Goal: Information Seeking & Learning: Find specific fact

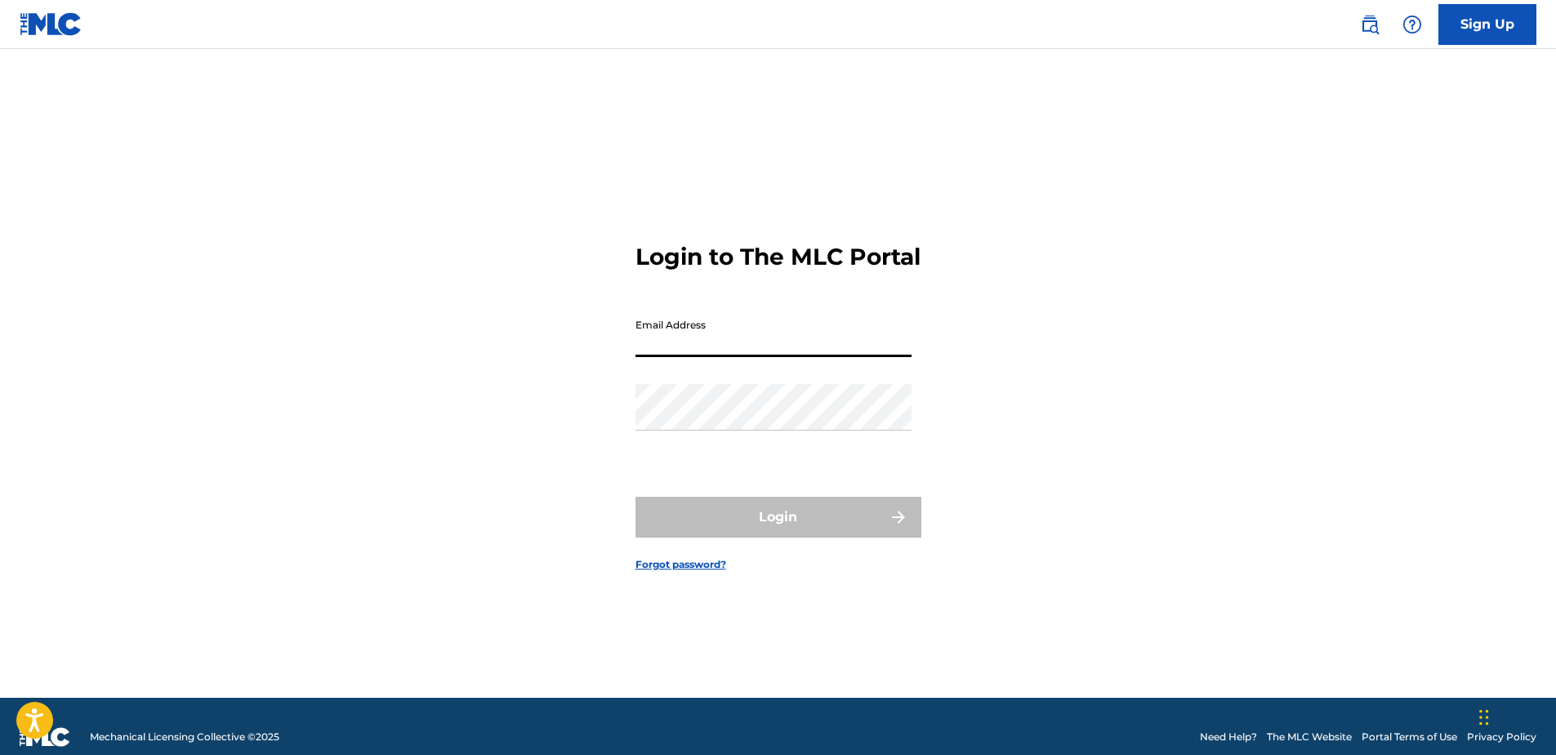
type input "[EMAIL_ADDRESS][DOMAIN_NAME]"
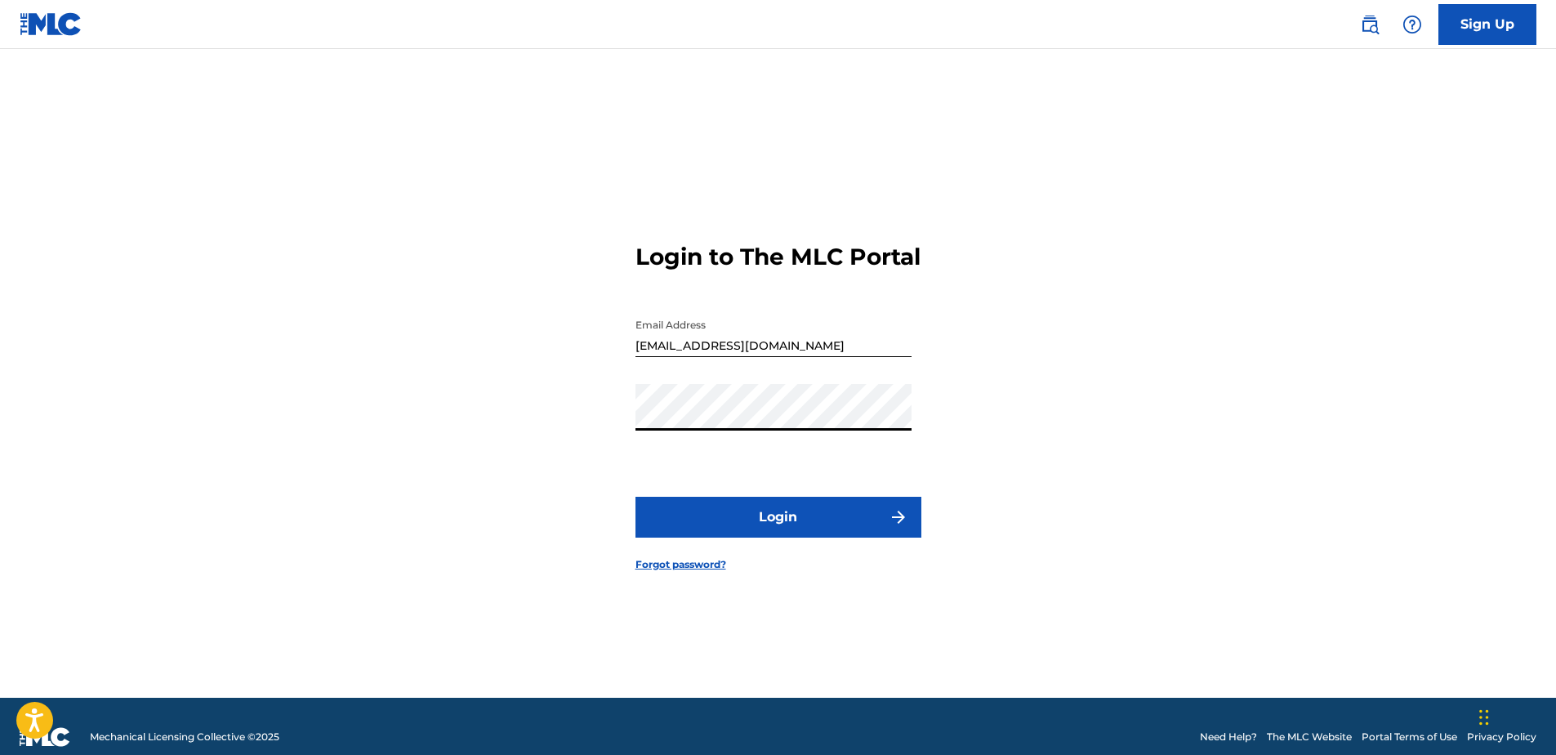
click at [636, 497] on button "Login" at bounding box center [779, 517] width 286 height 41
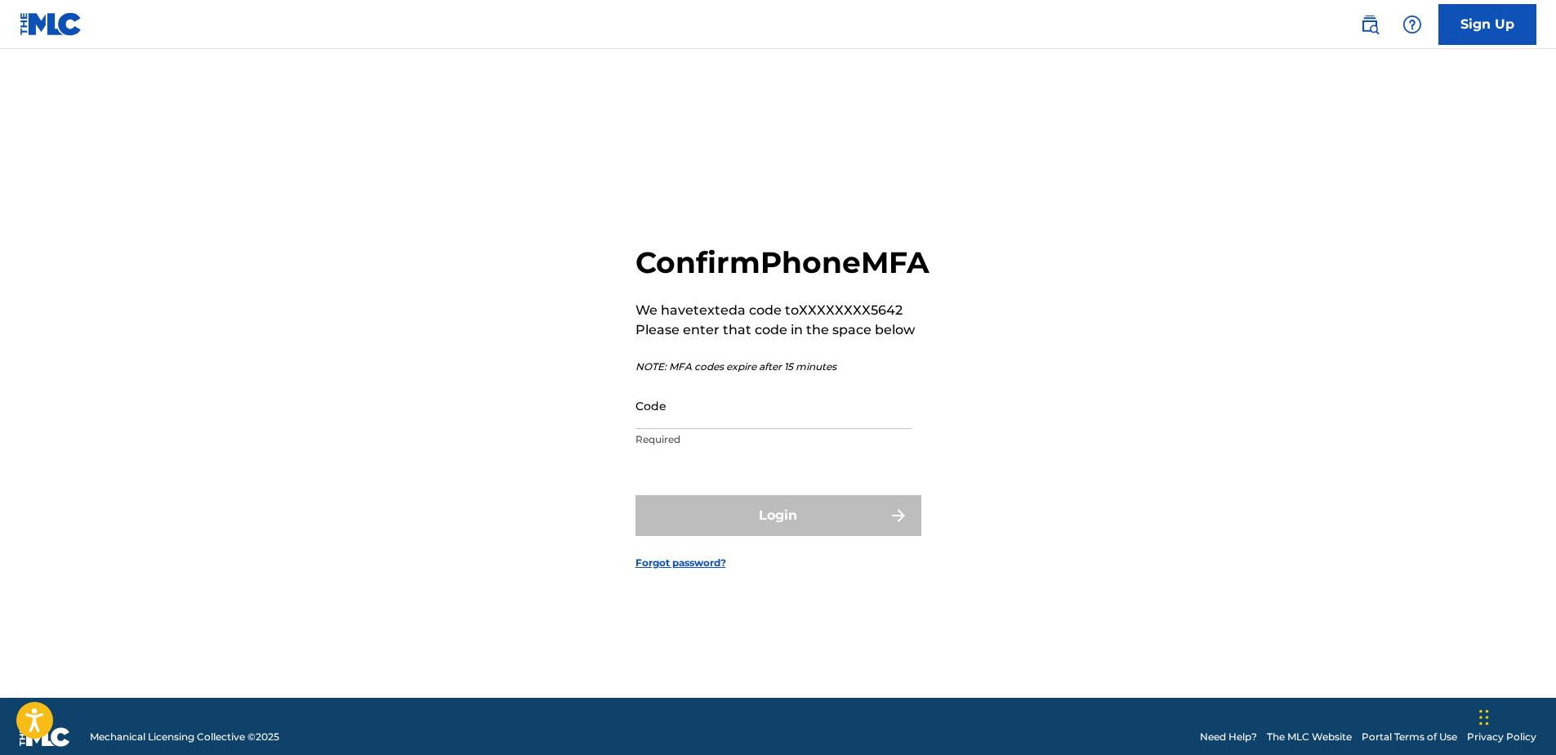
click at [809, 429] on input "Code" at bounding box center [774, 405] width 276 height 47
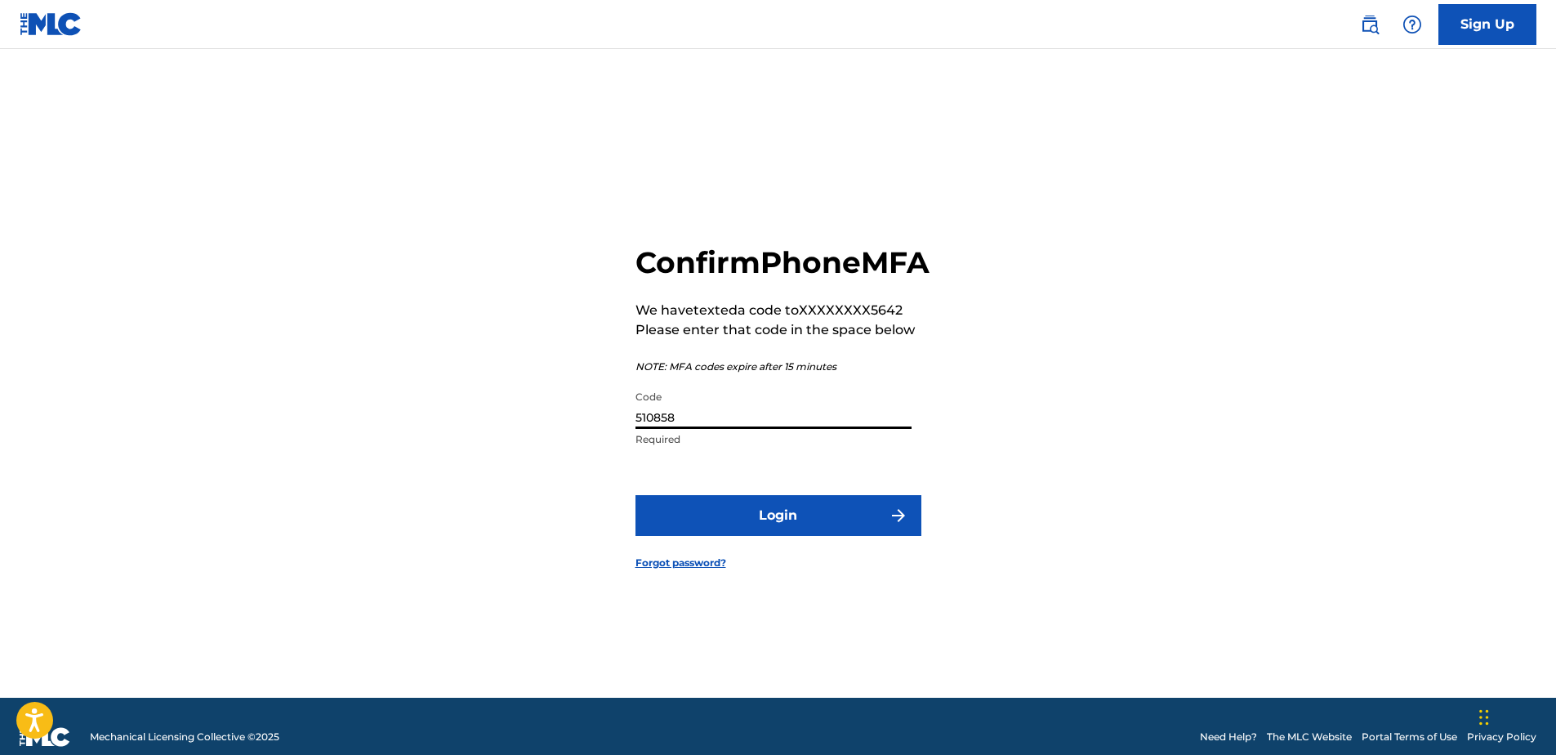
type input "510858"
click at [849, 523] on button "Login" at bounding box center [779, 515] width 286 height 41
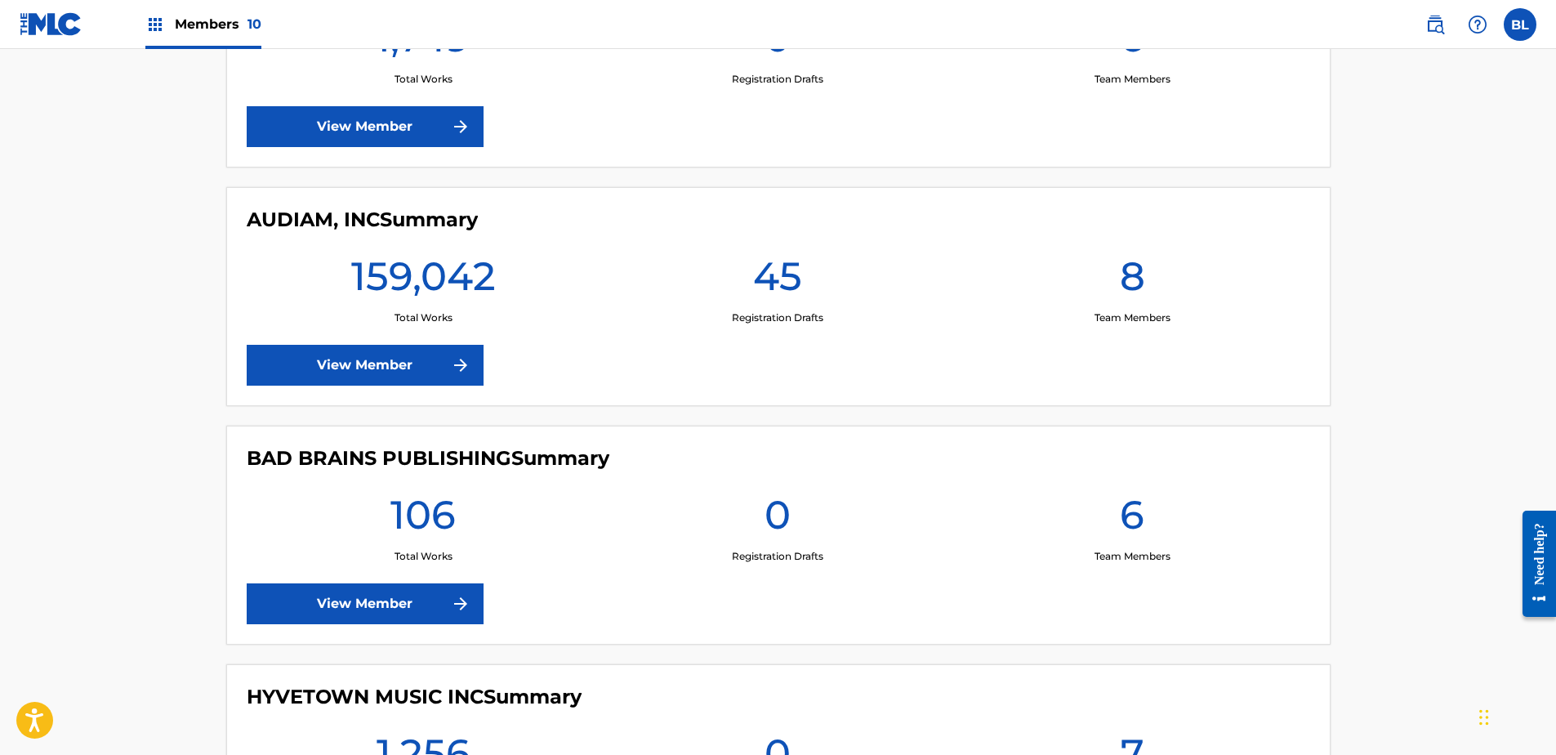
scroll to position [572, 0]
click at [300, 354] on link "View Member" at bounding box center [365, 364] width 237 height 41
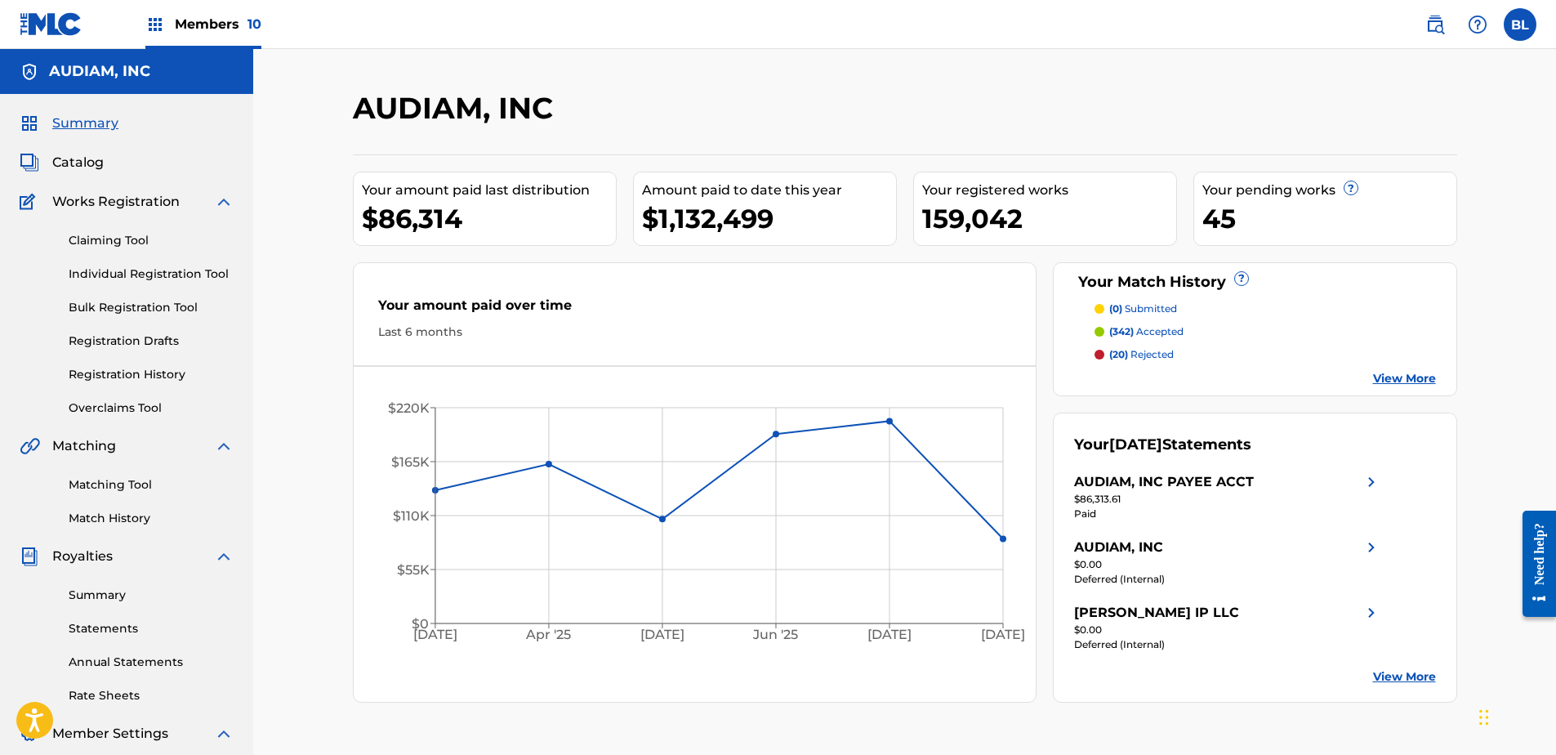
click at [1432, 28] on img at bounding box center [1435, 25] width 20 height 20
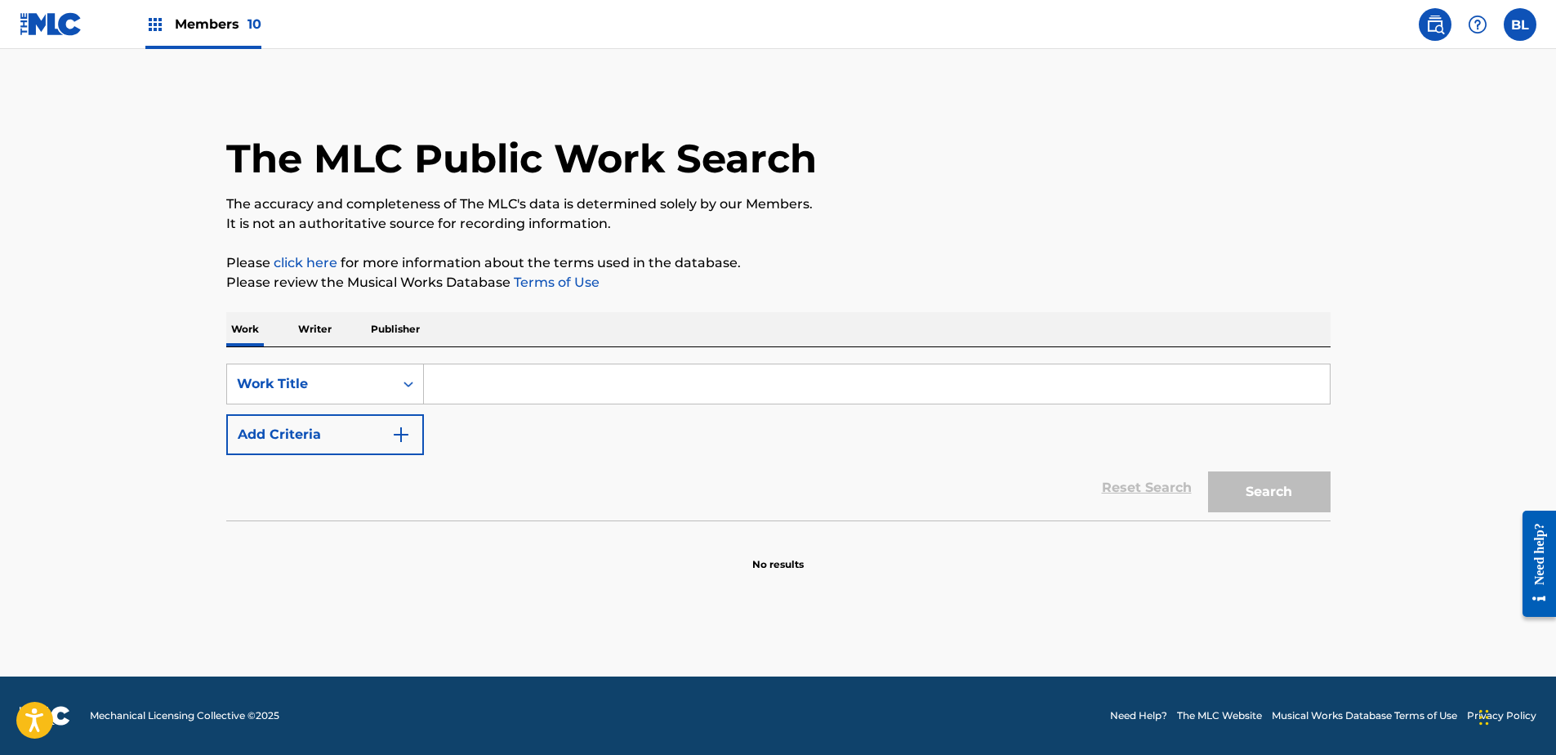
click at [557, 384] on input "Search Form" at bounding box center [877, 383] width 906 height 39
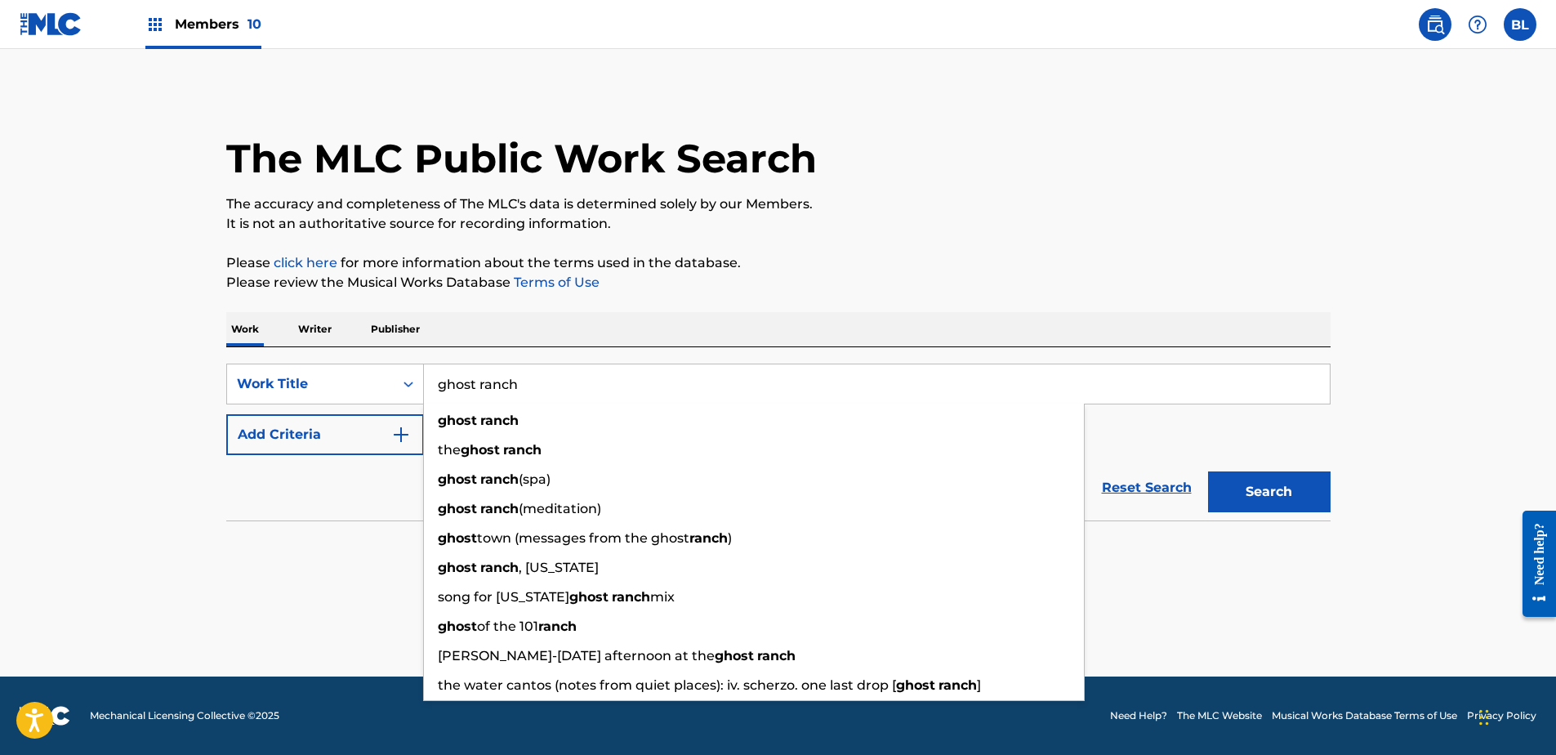
type input "ghost ranch"
click at [1208, 471] on button "Search" at bounding box center [1269, 491] width 123 height 41
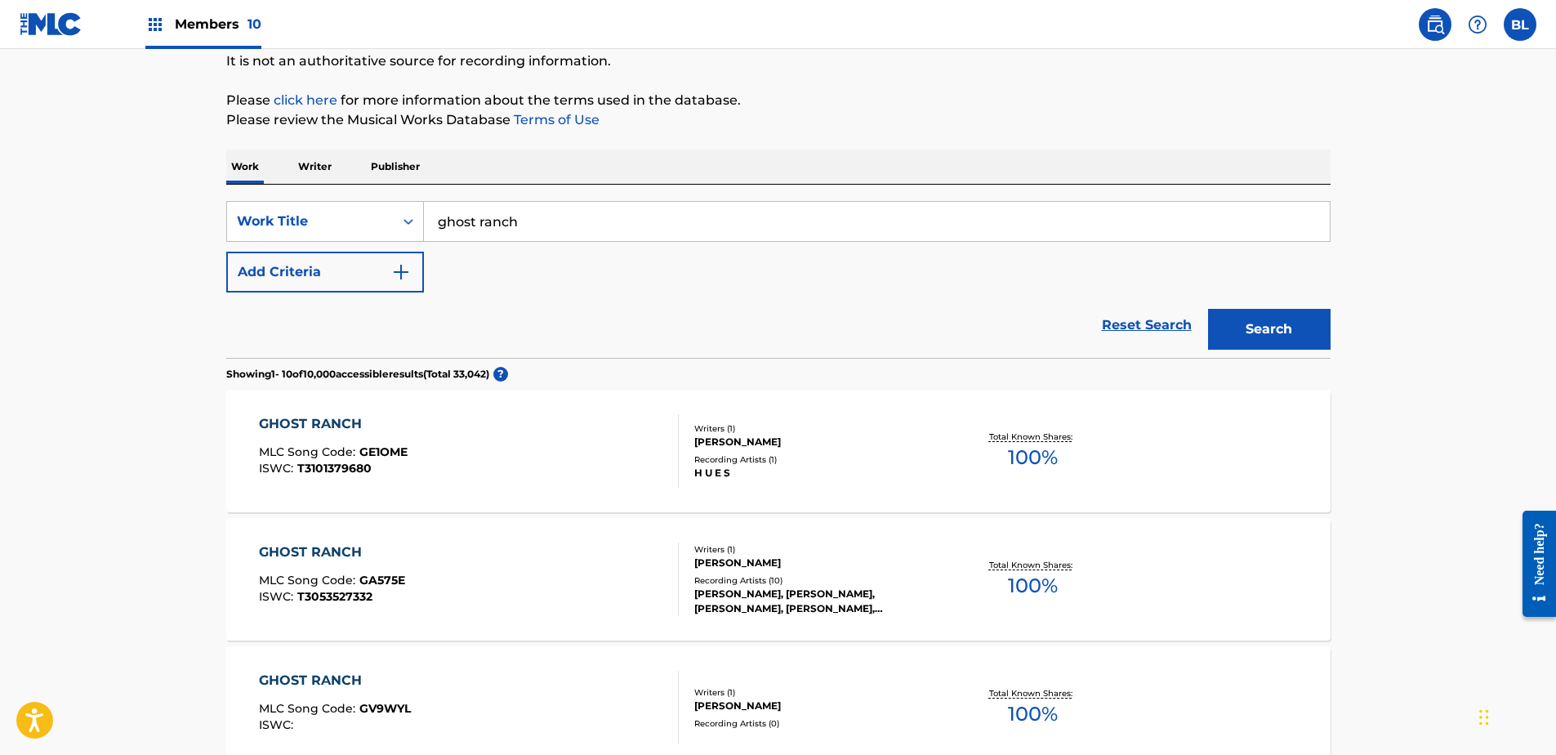
scroll to position [163, 0]
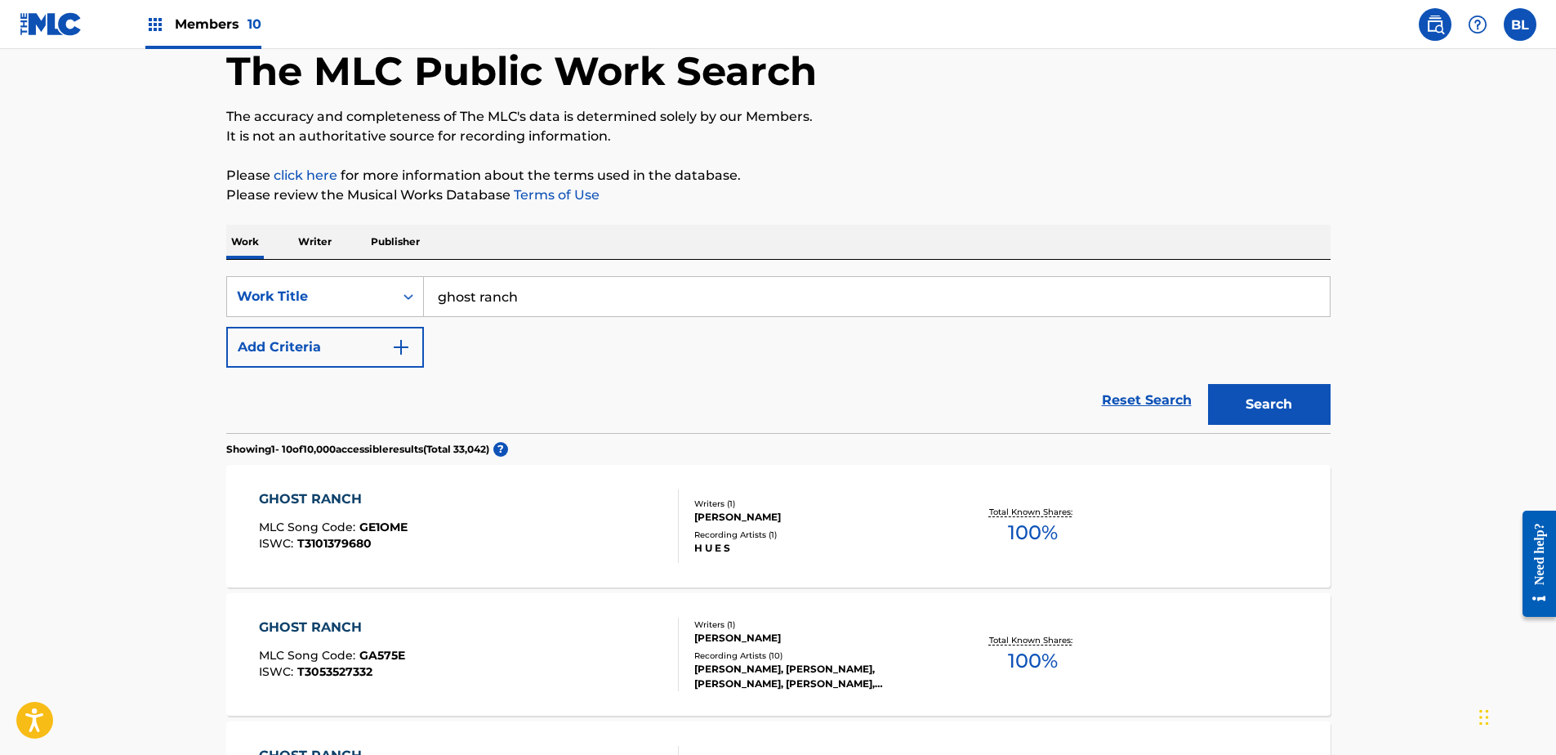
scroll to position [82, 0]
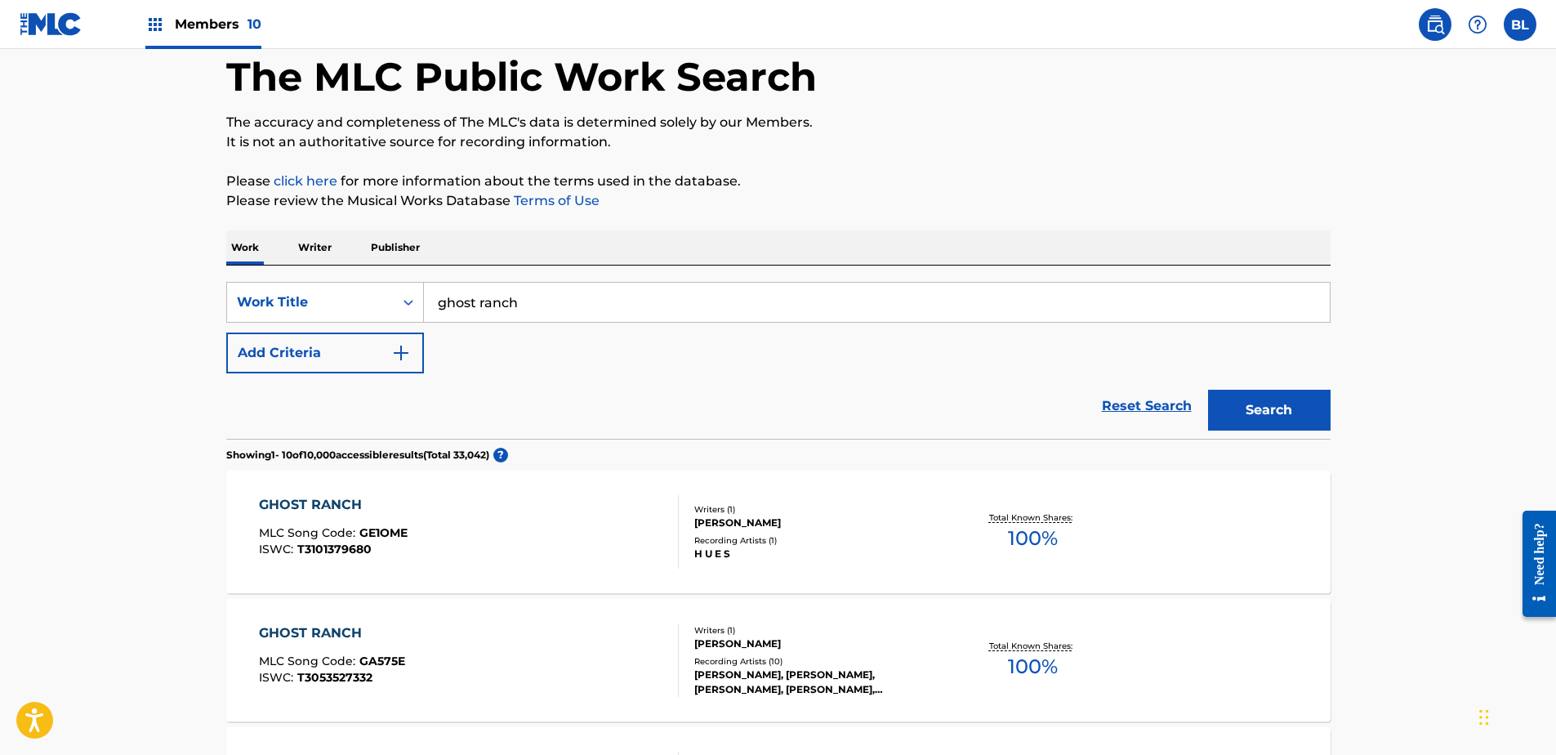
click at [334, 350] on button "Add Criteria" at bounding box center [325, 352] width 198 height 41
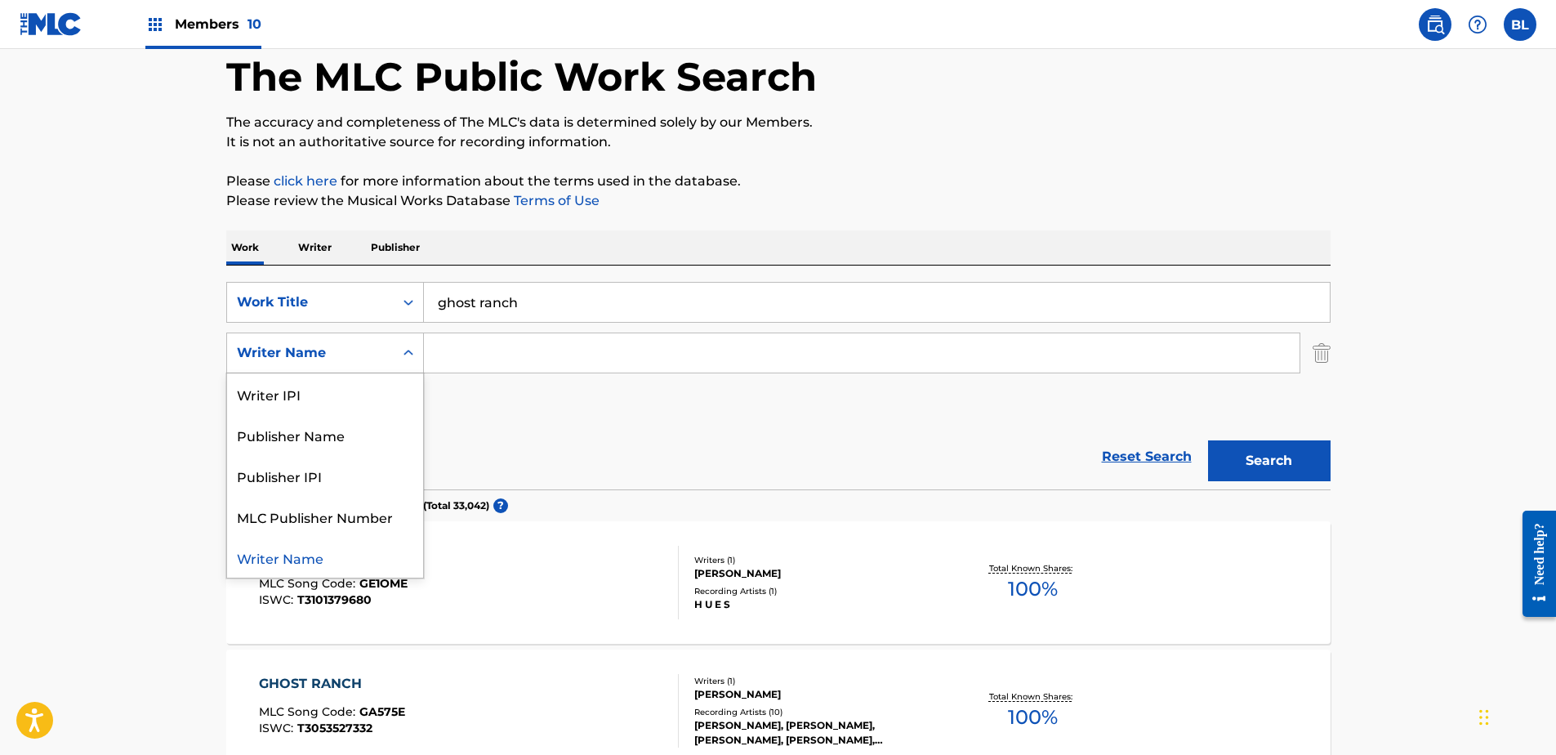
click at [407, 350] on icon "Search Form" at bounding box center [408, 353] width 16 height 16
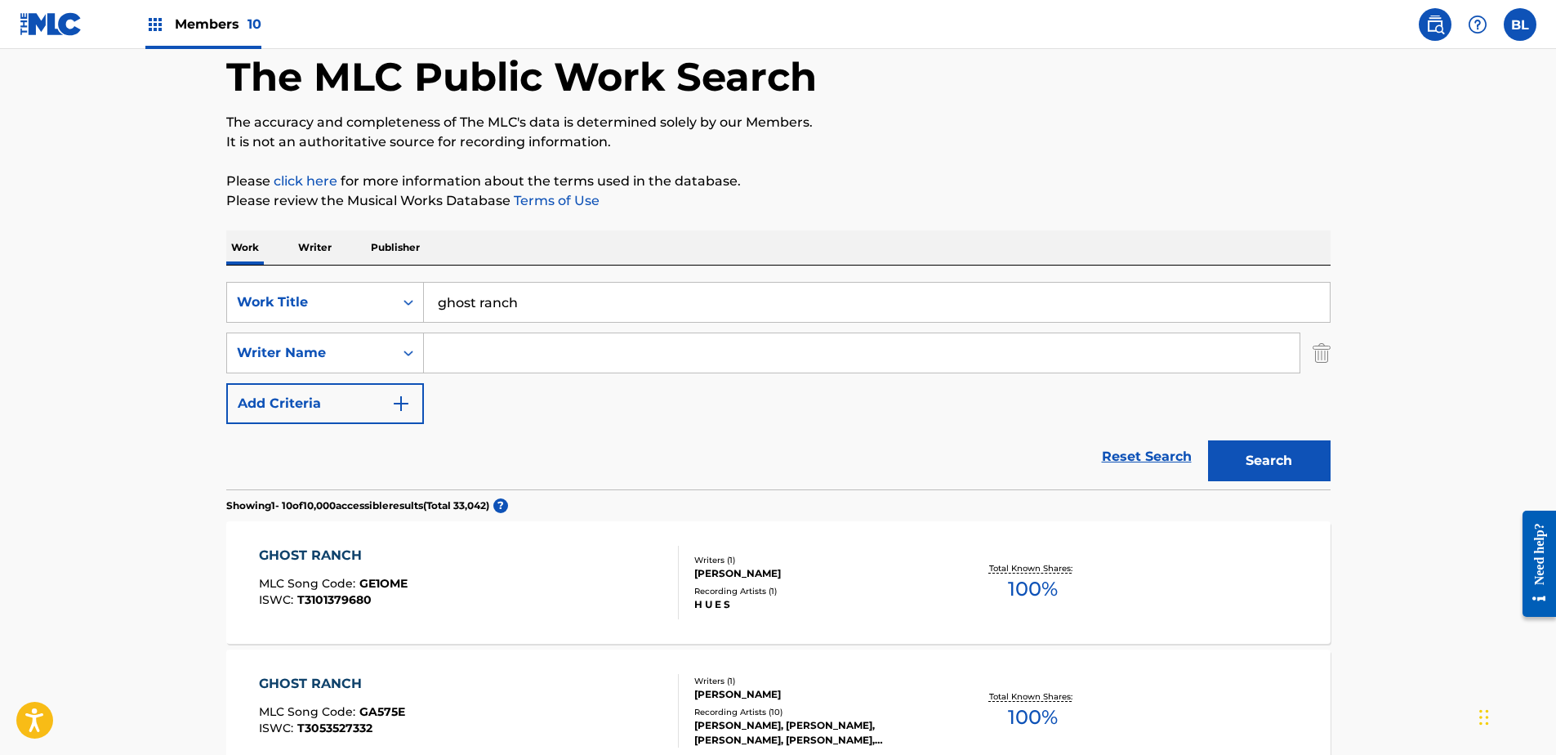
click at [606, 364] on input "Search Form" at bounding box center [862, 352] width 876 height 39
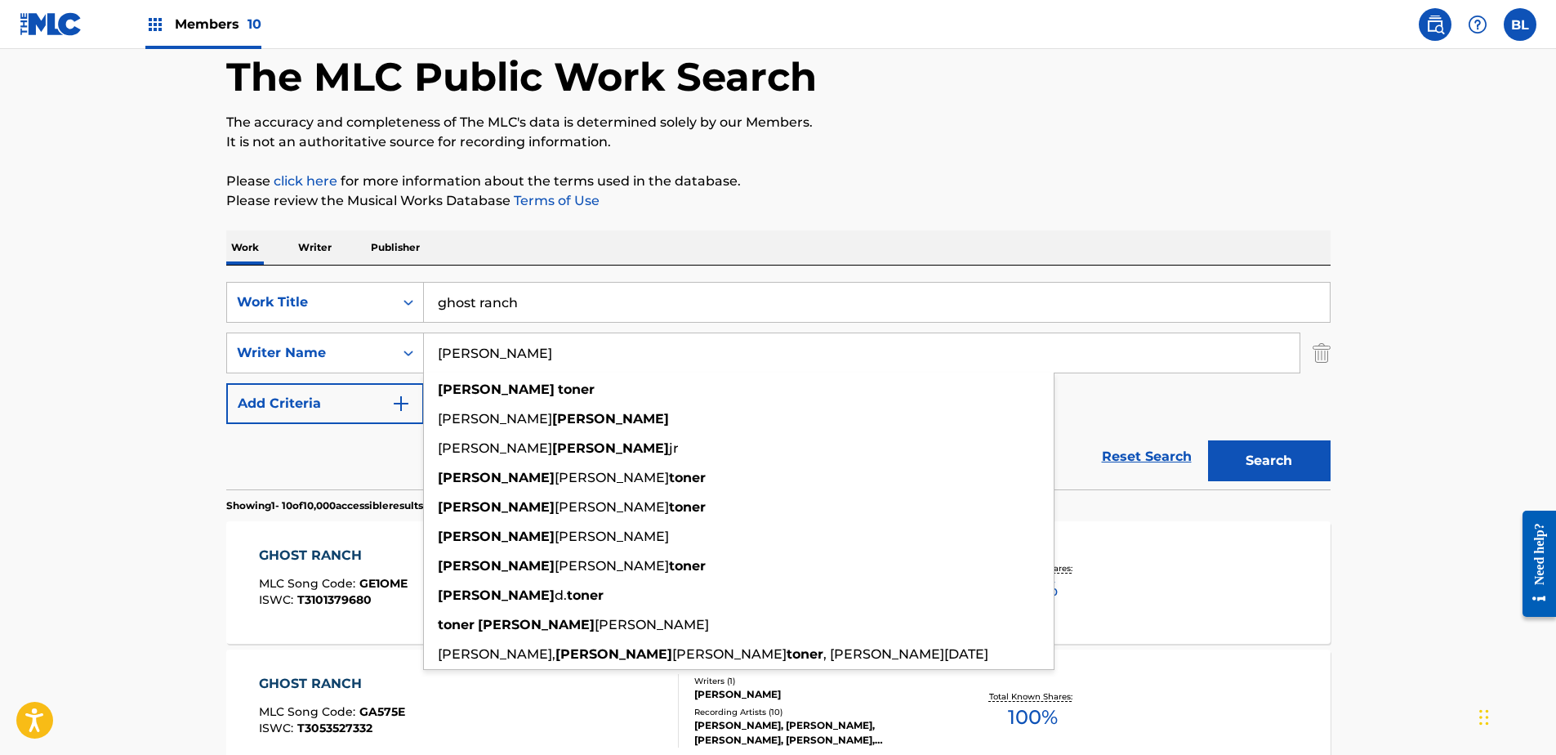
type input "[PERSON_NAME]"
click at [1208, 440] on button "Search" at bounding box center [1269, 460] width 123 height 41
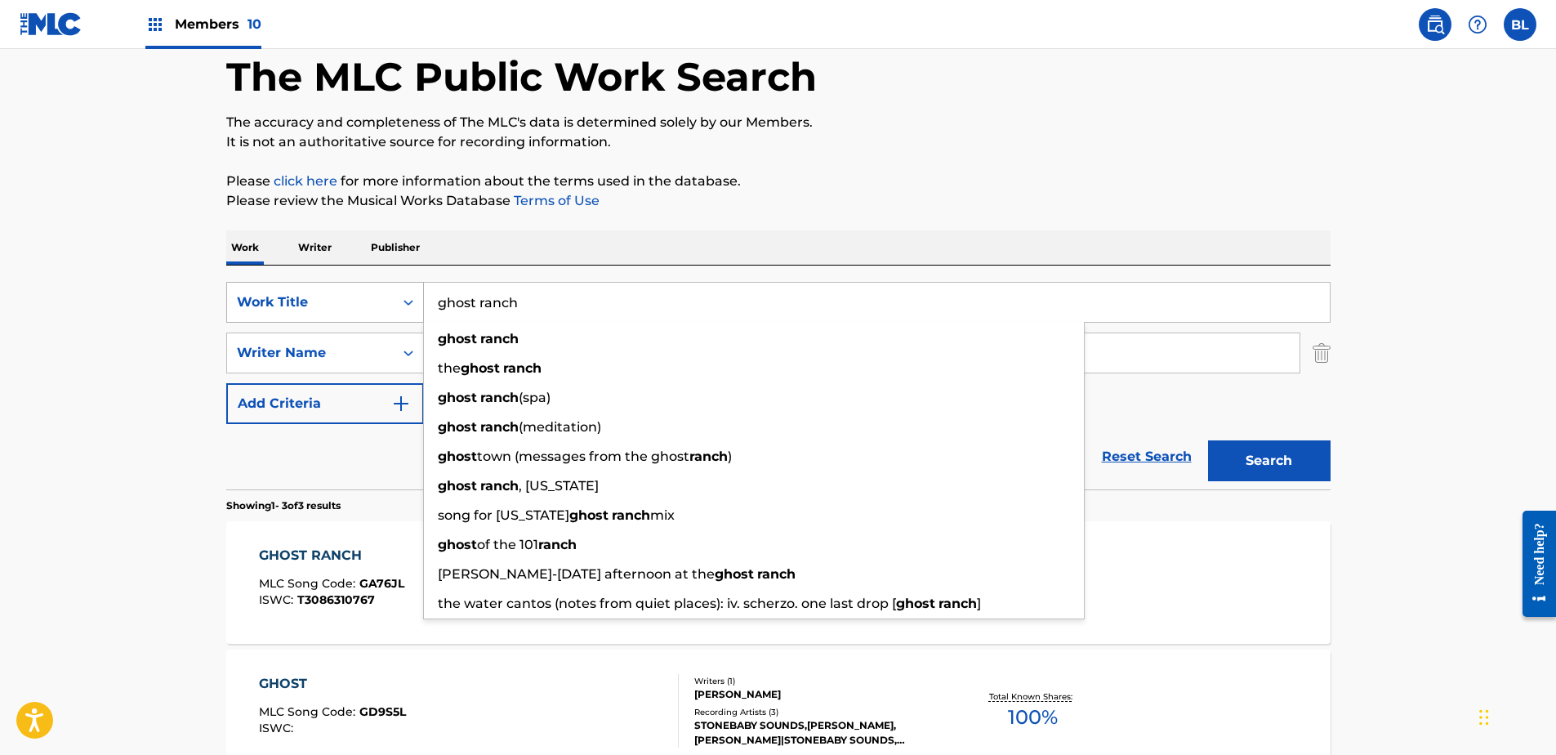
drag, startPoint x: 611, startPoint y: 292, endPoint x: 274, endPoint y: 293, distance: 336.6
click at [301, 300] on div "SearchWithCriteriaca5c116b-c5a5-47b1-ab76-e230ab949d98 Work Title ghost ranch g…" at bounding box center [778, 302] width 1104 height 41
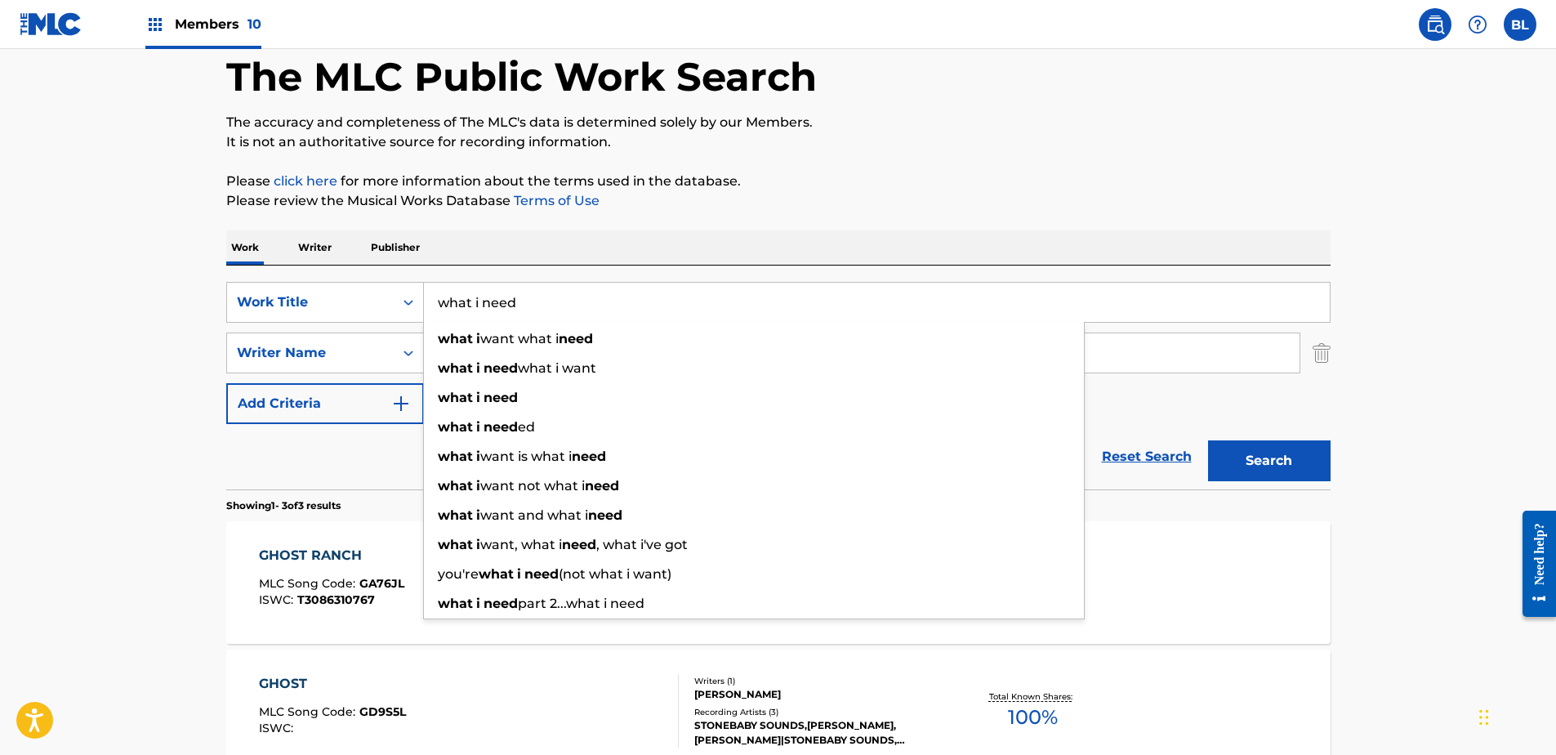
type input "what i need"
drag, startPoint x: 144, startPoint y: 332, endPoint x: 180, endPoint y: 332, distance: 35.9
click at [148, 332] on main "The MLC Public Work Search The accuracy and completeness of The MLC's data is d…" at bounding box center [778, 476] width 1556 height 1018
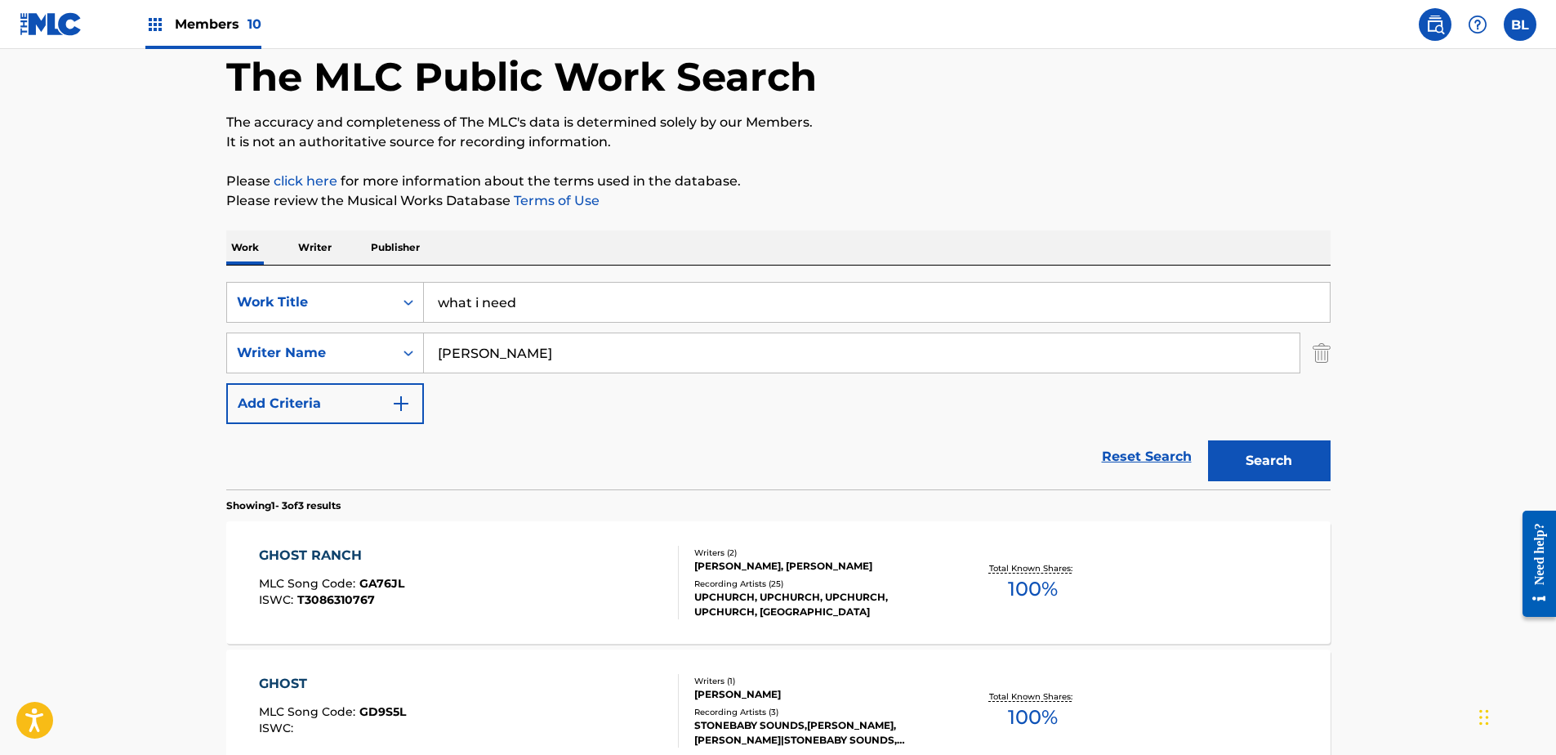
click at [534, 355] on input "[PERSON_NAME]" at bounding box center [862, 352] width 876 height 39
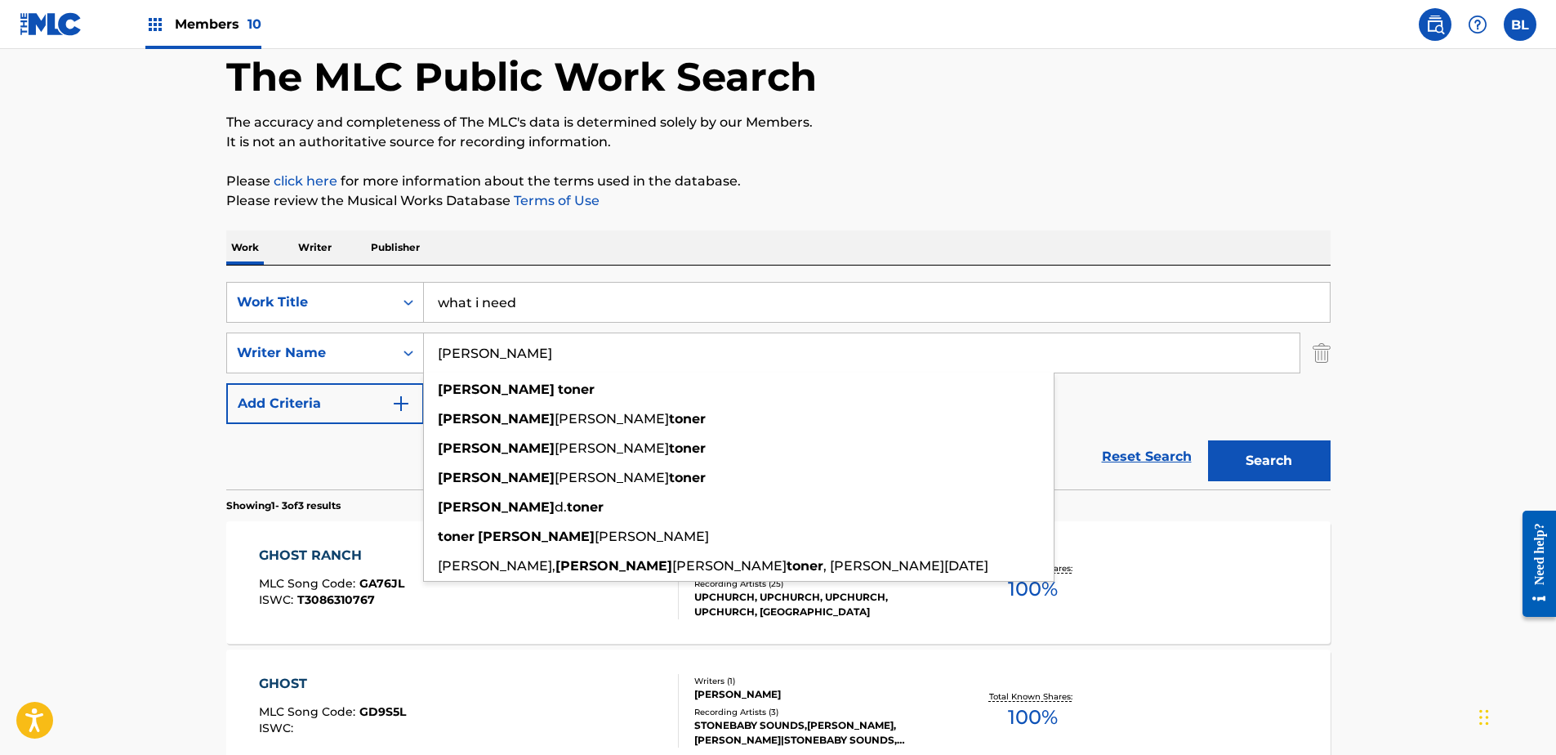
click at [534, 355] on input "[PERSON_NAME]" at bounding box center [862, 352] width 876 height 39
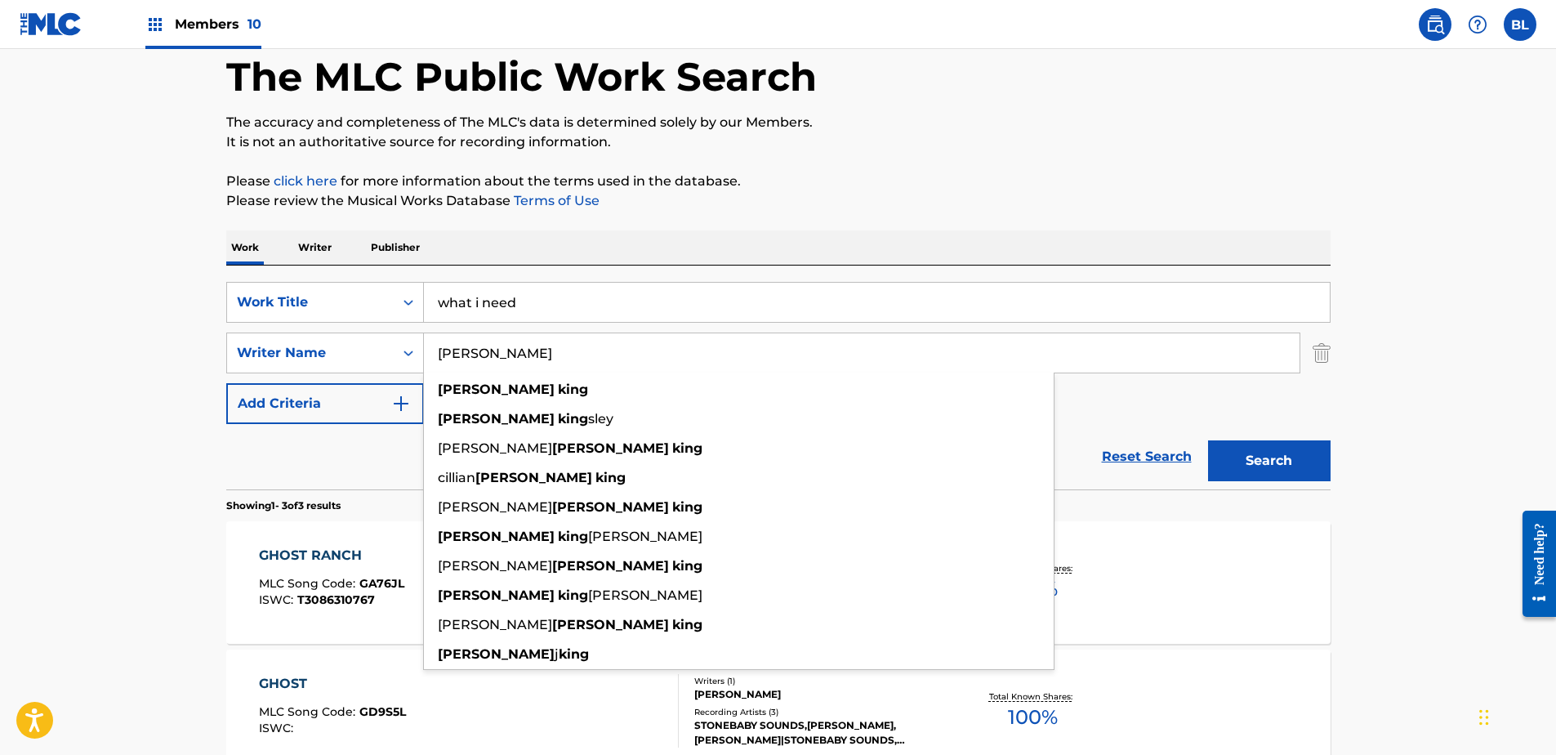
type input "[PERSON_NAME]"
click at [1208, 440] on button "Search" at bounding box center [1269, 460] width 123 height 41
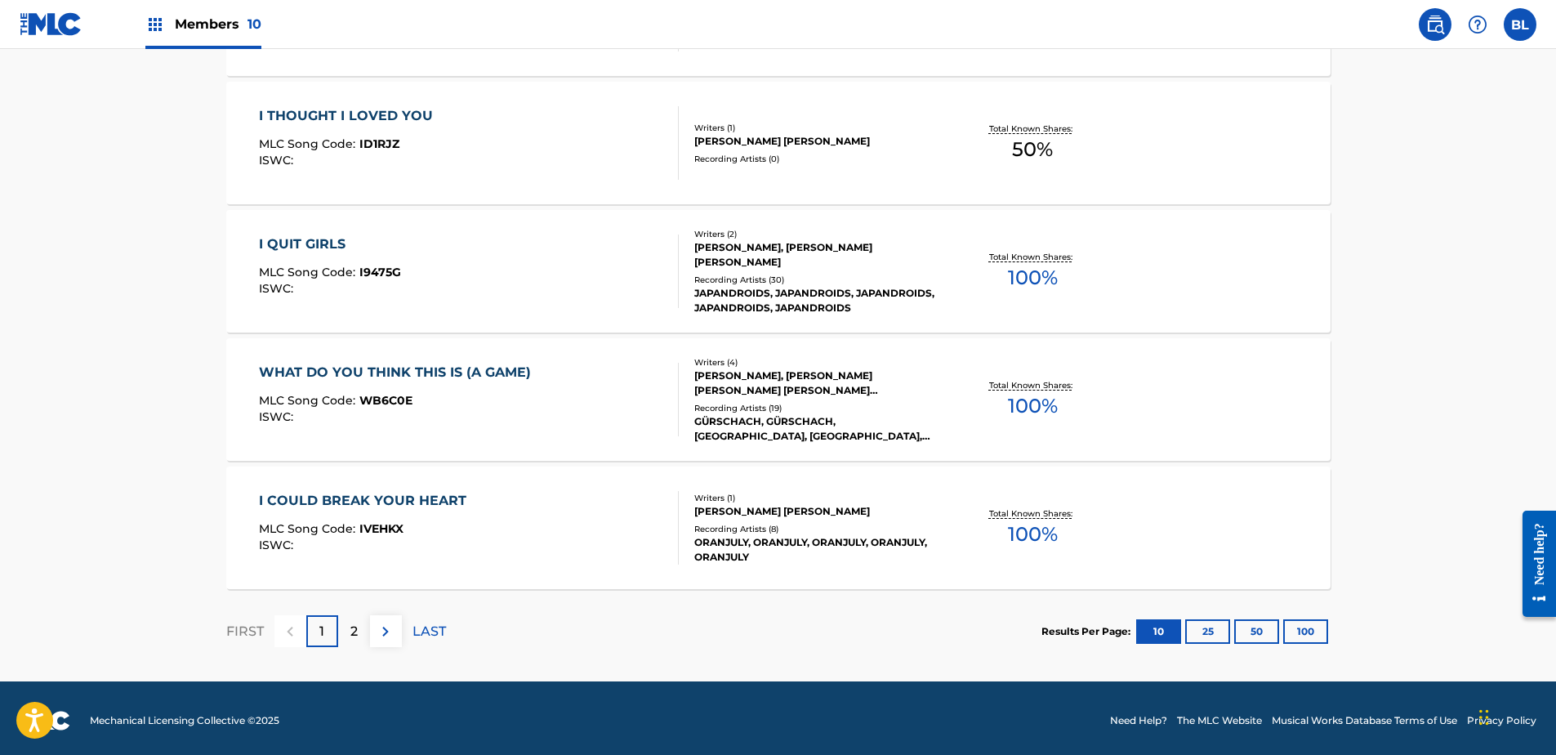
scroll to position [1296, 0]
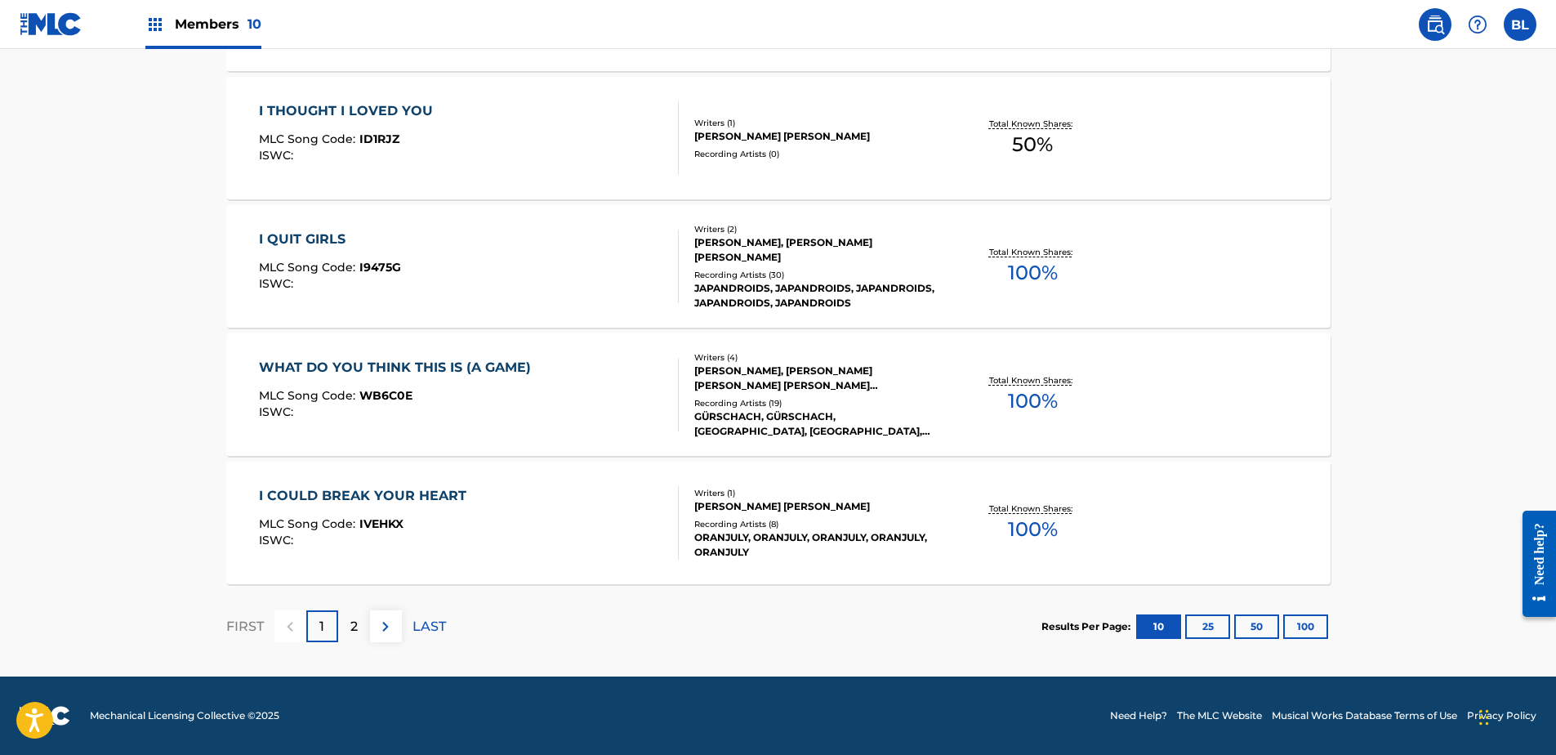
click at [344, 627] on div "2" at bounding box center [354, 626] width 32 height 32
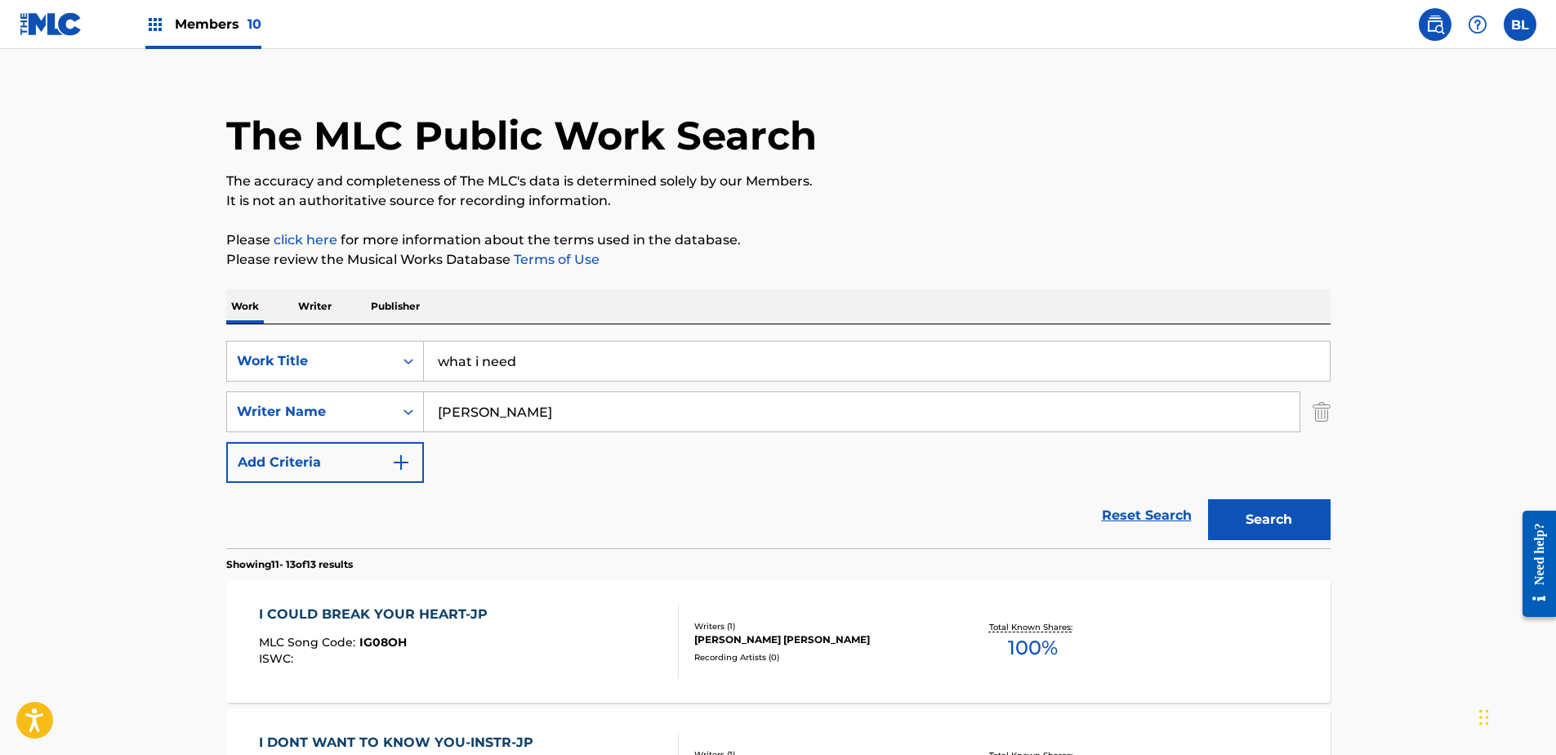
scroll to position [0, 0]
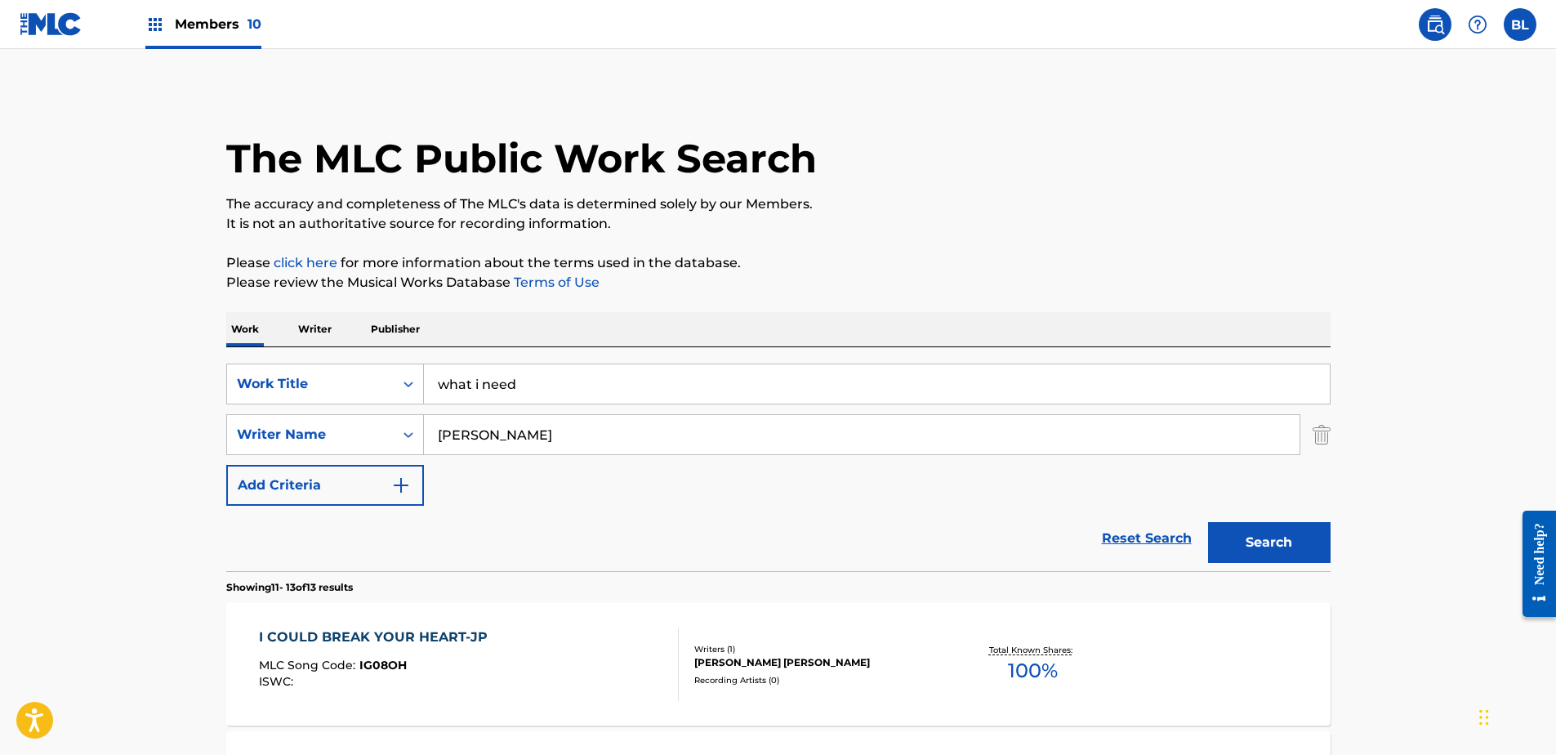
click at [587, 378] on input "what i need" at bounding box center [877, 383] width 906 height 39
drag, startPoint x: 576, startPoint y: 391, endPoint x: 16, endPoint y: 309, distance: 565.6
click at [16, 309] on main "The MLC Public Work Search The accuracy and completeness of The MLC's data is d…" at bounding box center [778, 561] width 1556 height 1025
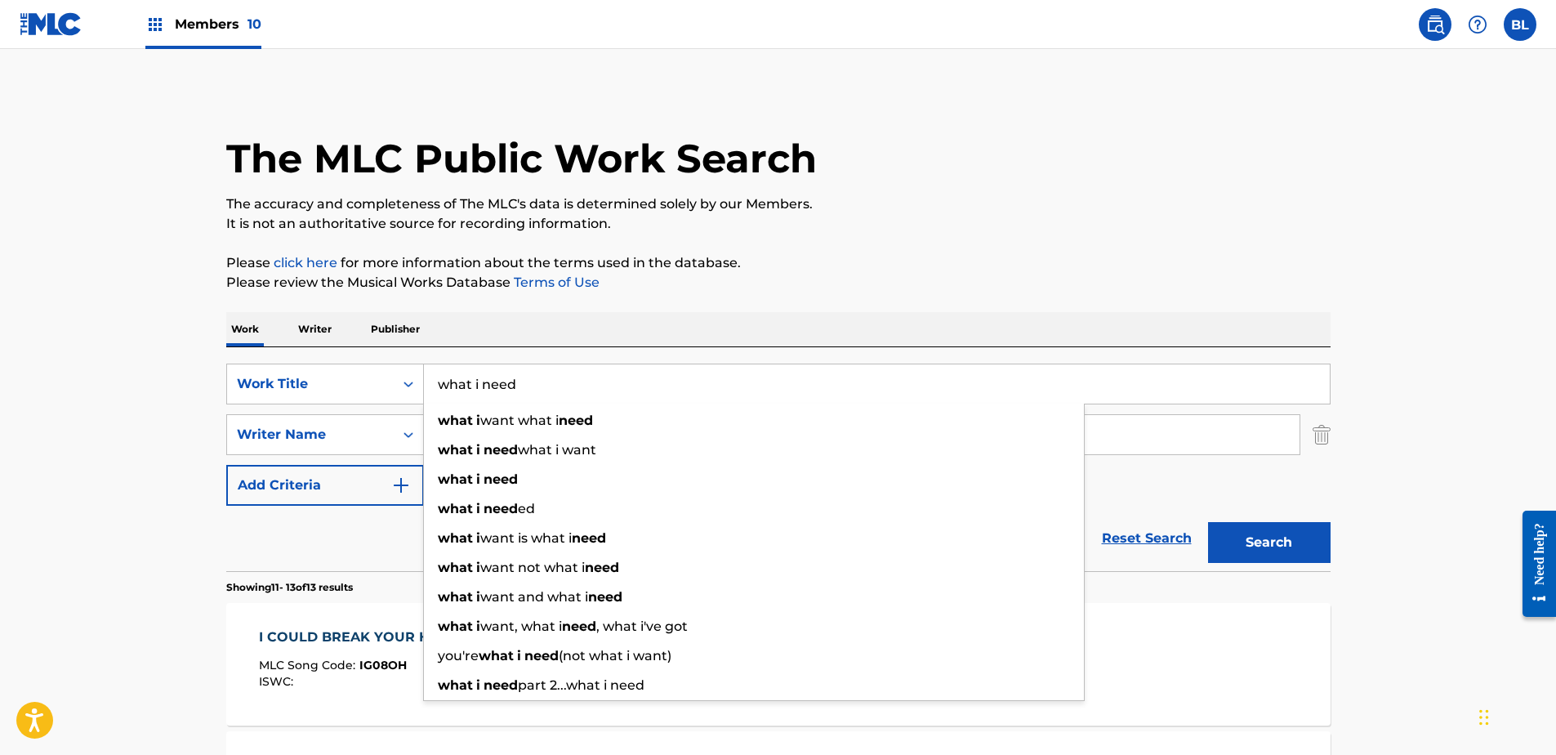
paste input "THUG LUV"
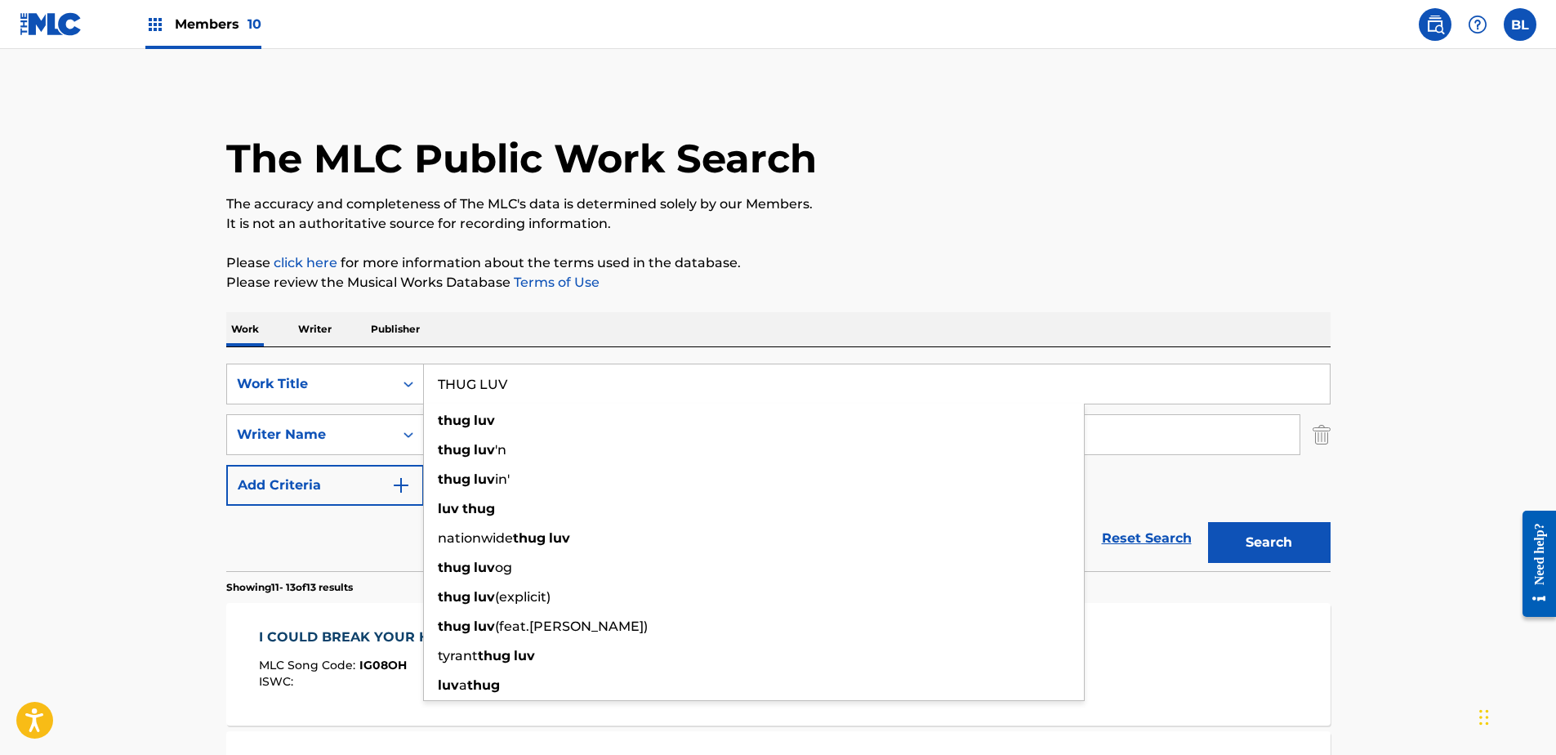
type input "THUG LUV"
click at [47, 388] on main "The MLC Public Work Search The accuracy and completeness of The MLC's data is d…" at bounding box center [778, 561] width 1556 height 1025
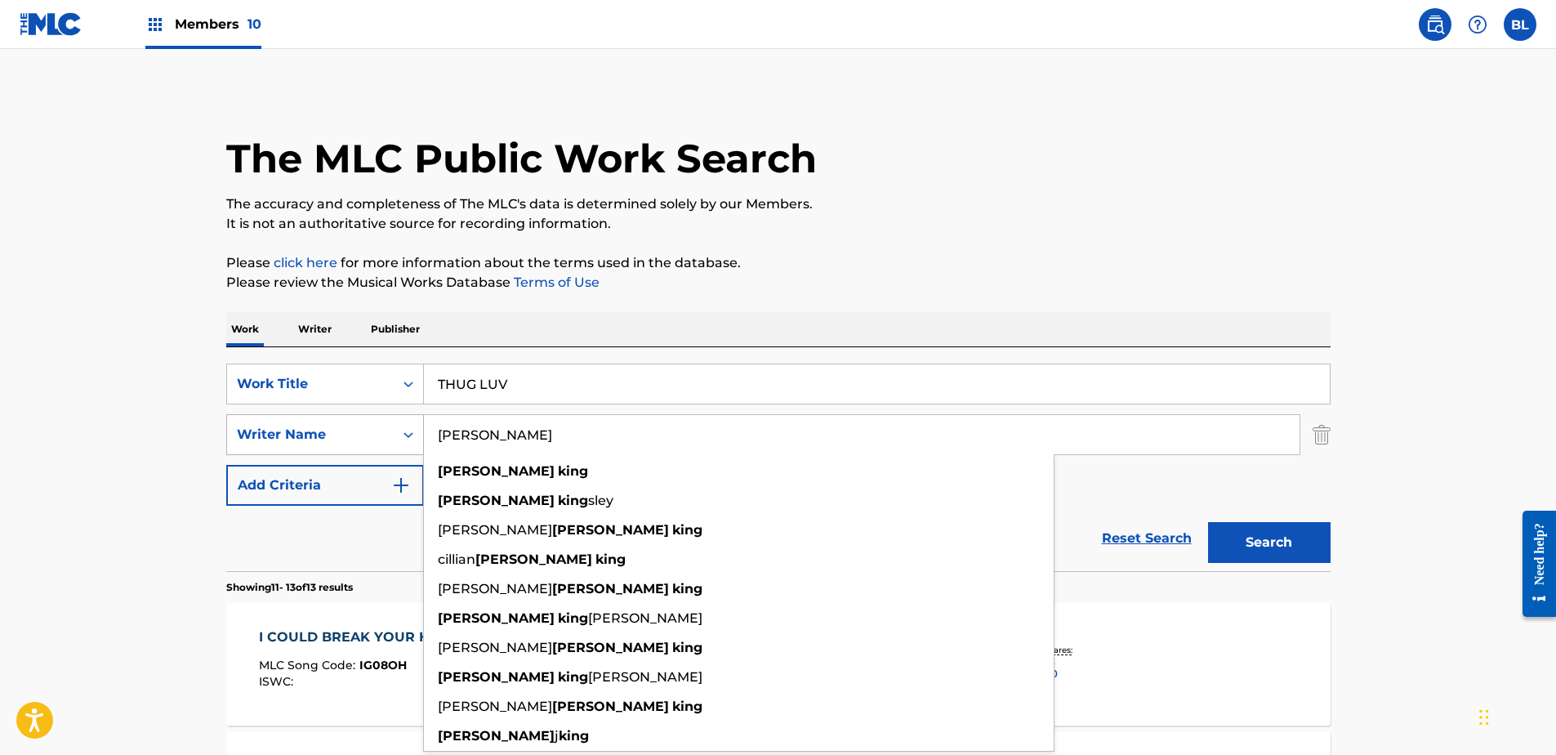
drag, startPoint x: 573, startPoint y: 436, endPoint x: 298, endPoint y: 435, distance: 275.3
click at [298, 435] on div "SearchWithCriteriafaad3a7f-eb87-4adf-a4f2-258a1ceafa2a Writer [DEMOGRAPHIC_DATA…" at bounding box center [778, 434] width 1104 height 41
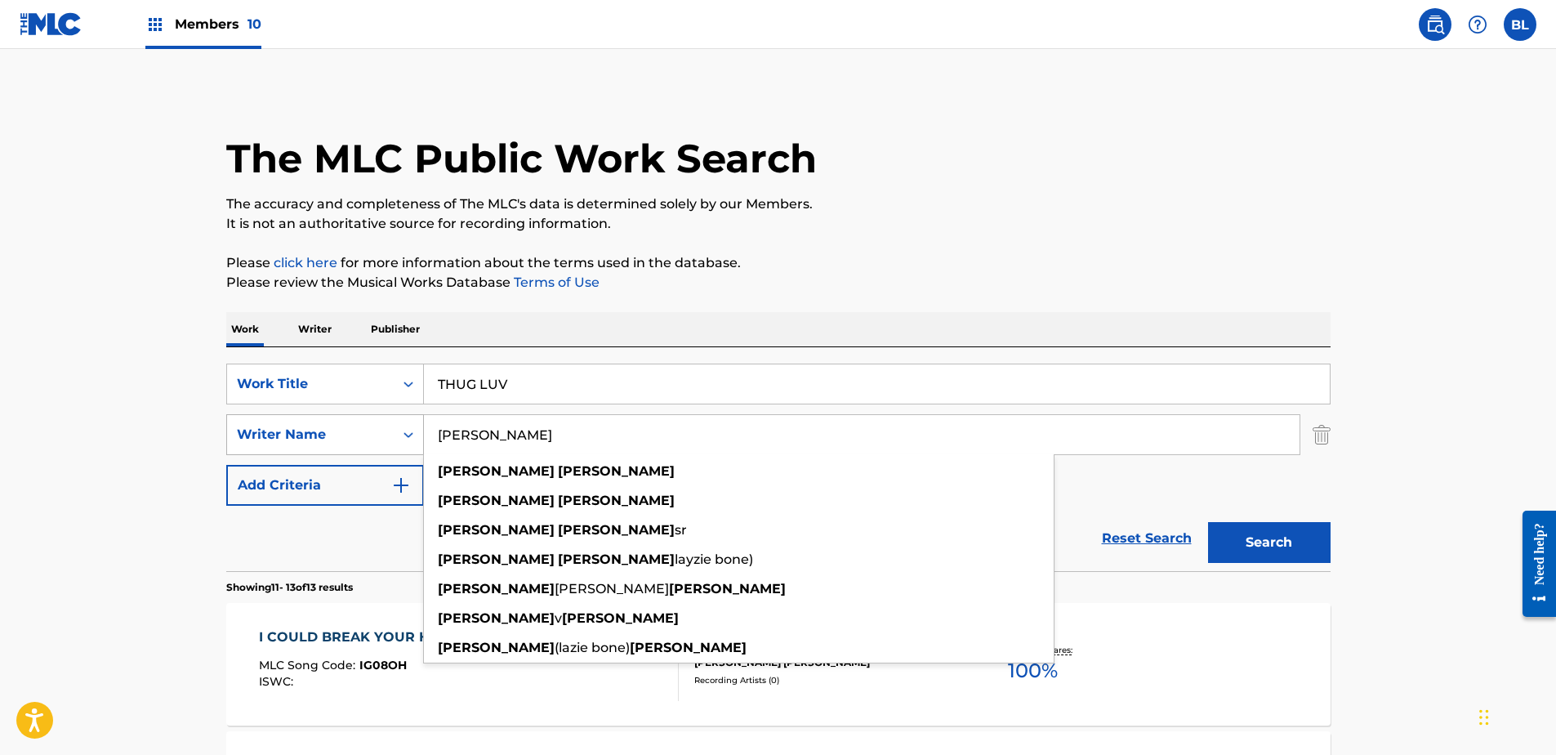
type input "[PERSON_NAME]"
click at [1208, 522] on button "Search" at bounding box center [1269, 542] width 123 height 41
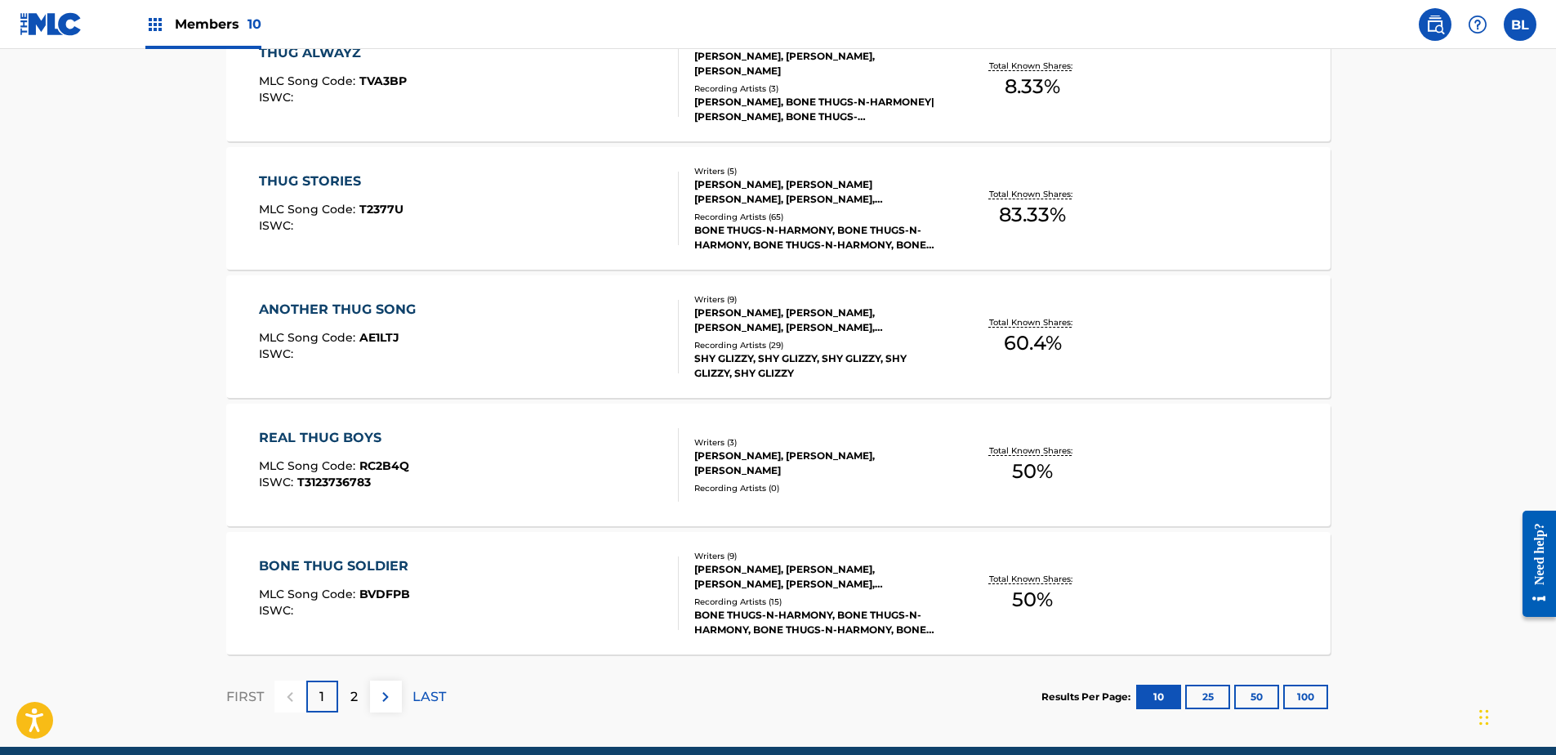
scroll to position [1296, 0]
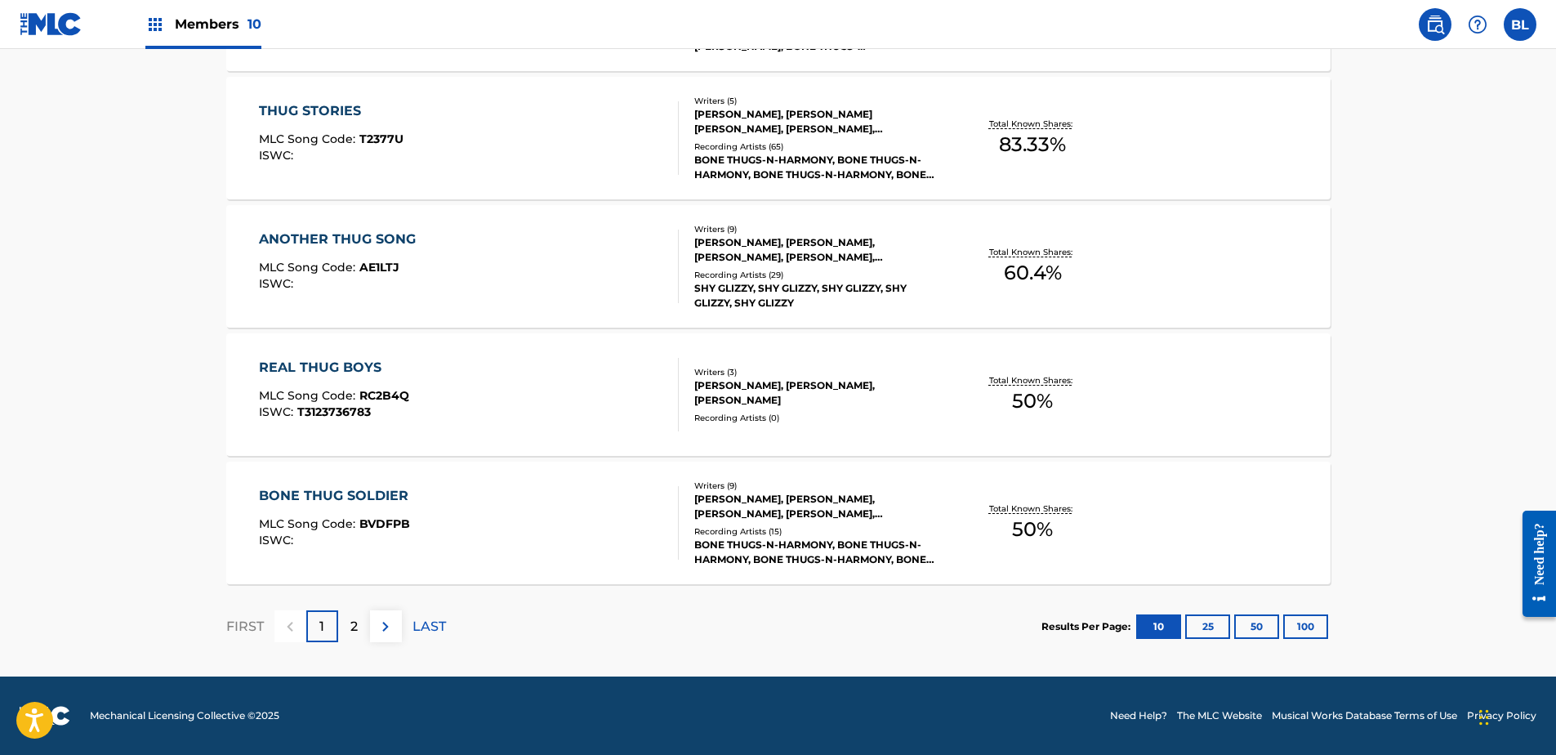
click at [346, 631] on div "2" at bounding box center [354, 626] width 32 height 32
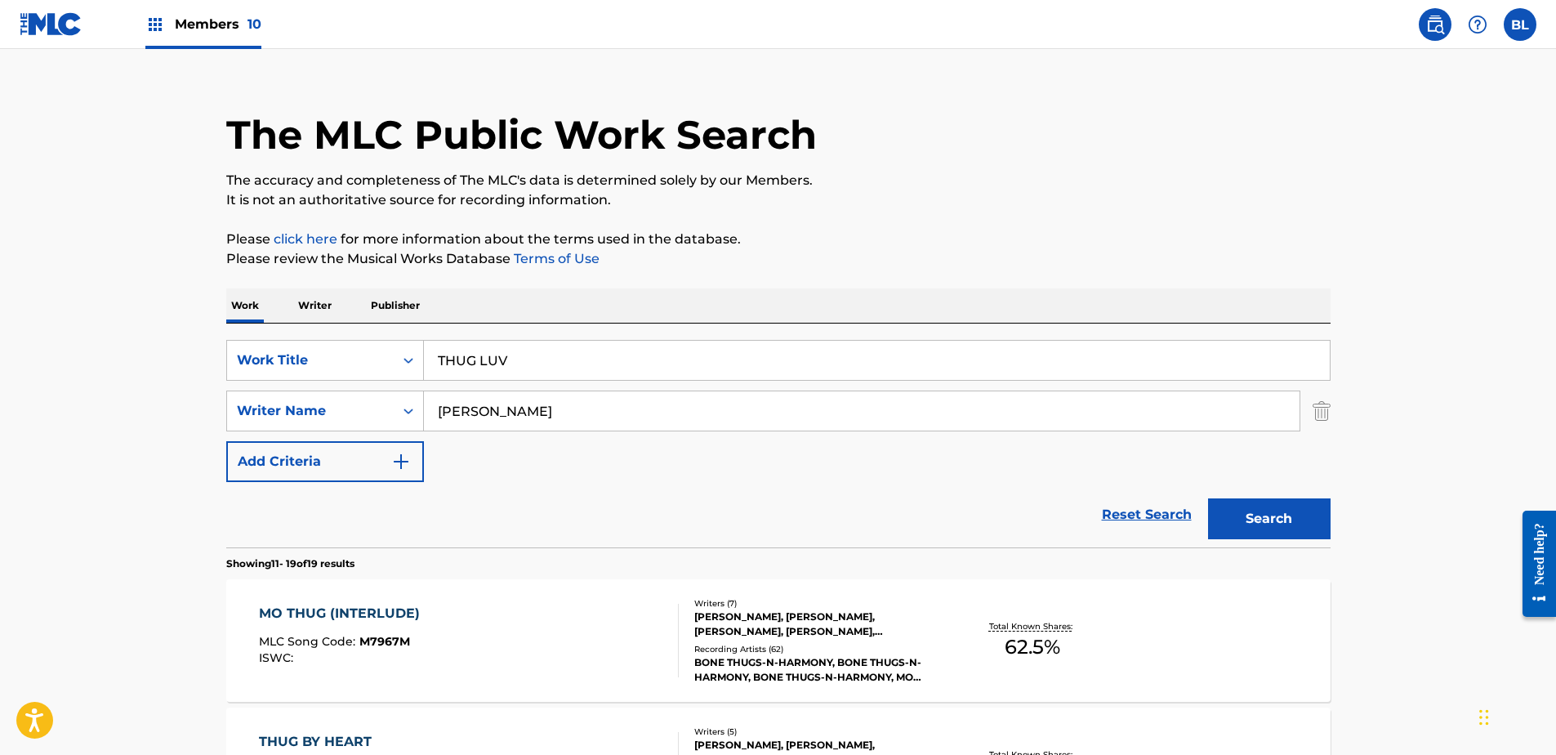
scroll to position [0, 0]
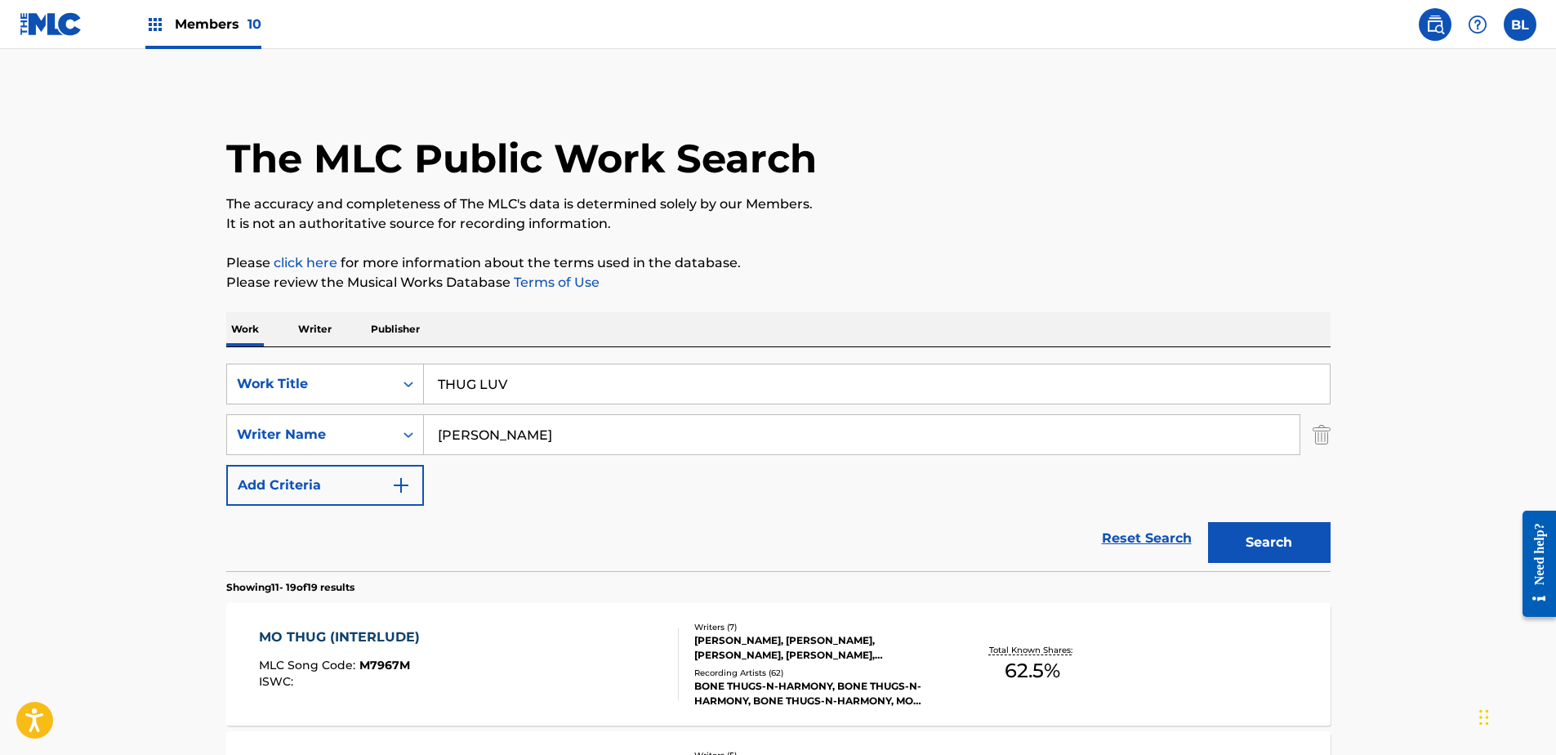
click at [480, 377] on input "THUG LUV" at bounding box center [877, 383] width 906 height 39
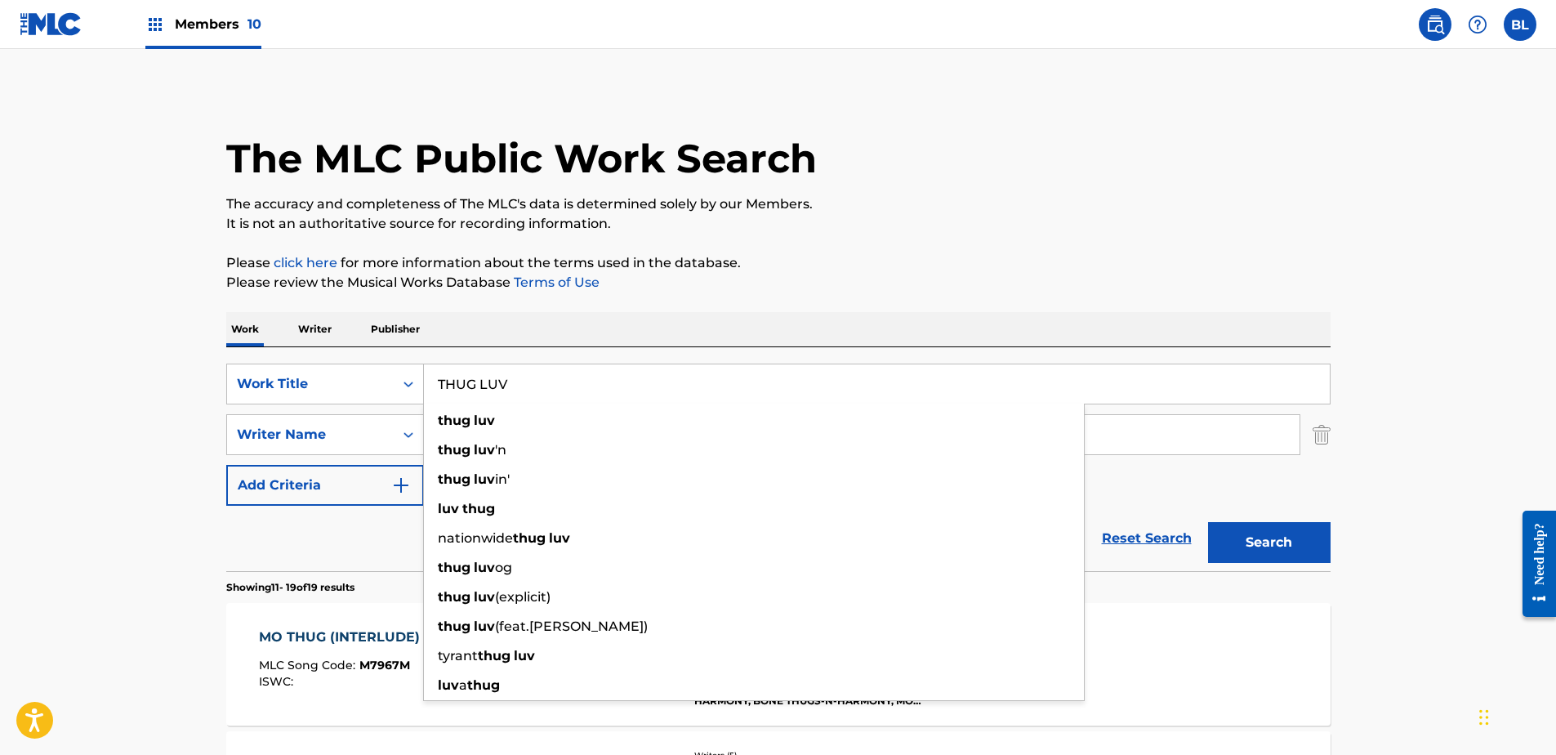
click at [480, 377] on input "THUG LUV" at bounding box center [877, 383] width 906 height 39
paste input "too far"
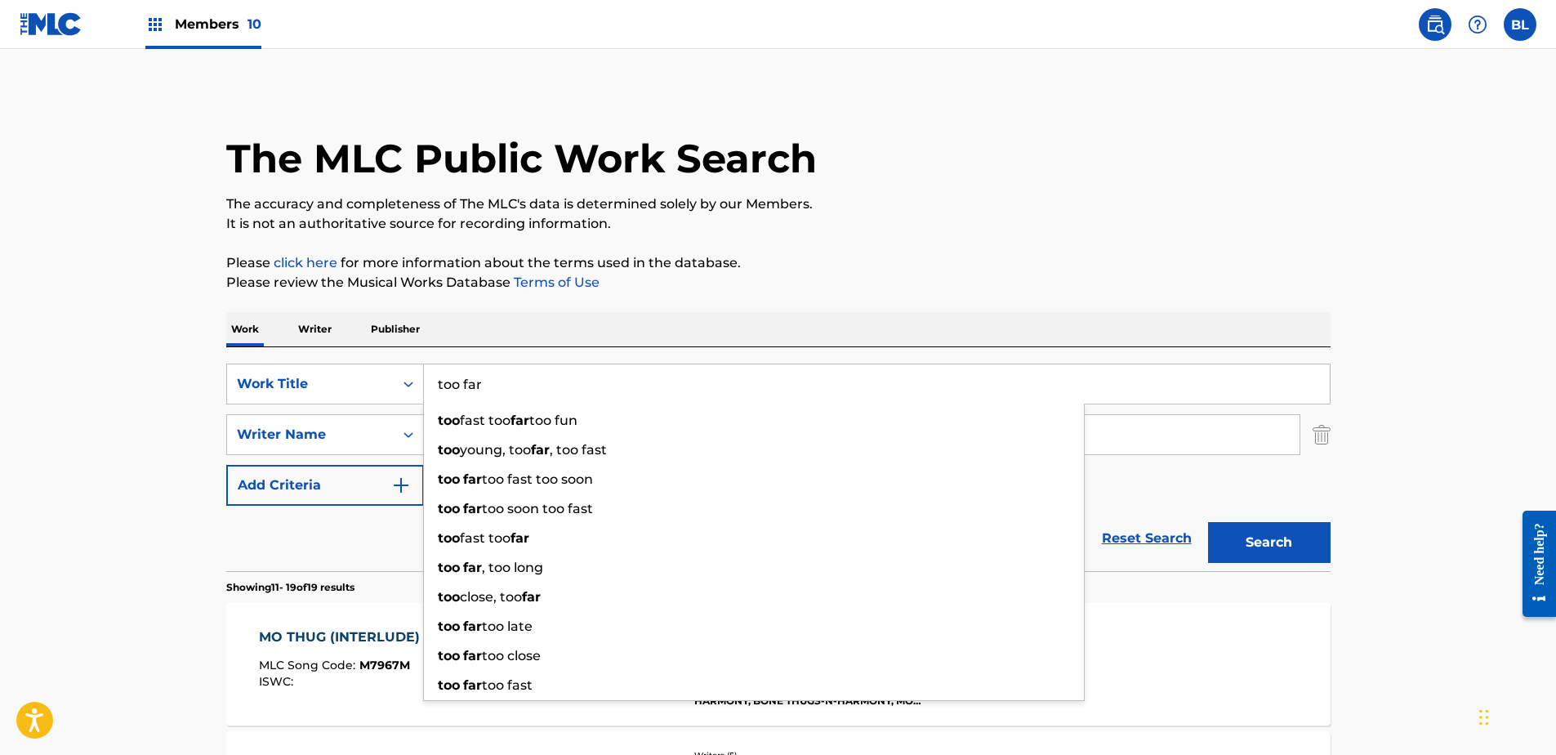
type input "too far"
click at [1078, 320] on div "Work Writer Publisher" at bounding box center [778, 329] width 1104 height 34
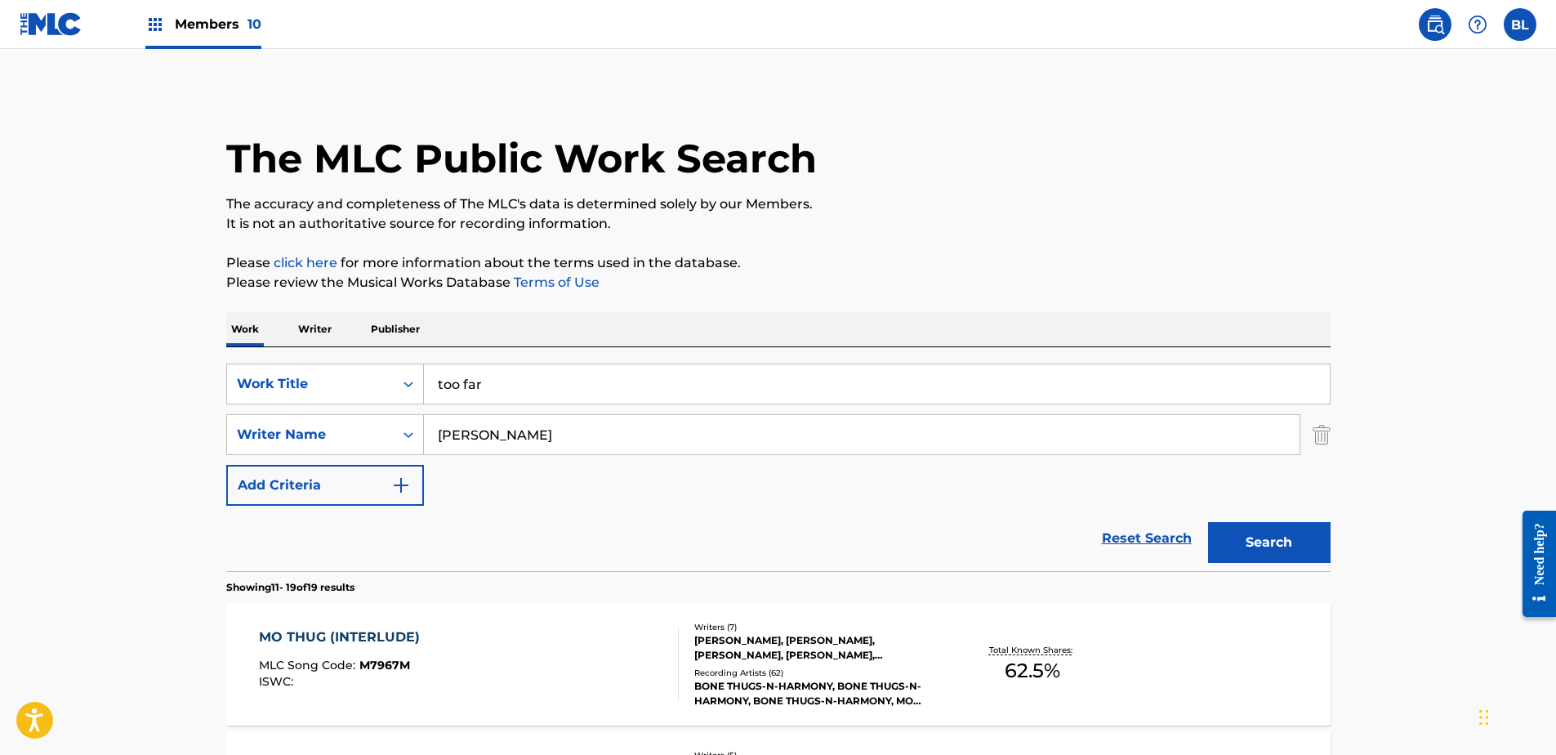
click at [730, 431] on input "[PERSON_NAME]" at bounding box center [862, 434] width 876 height 39
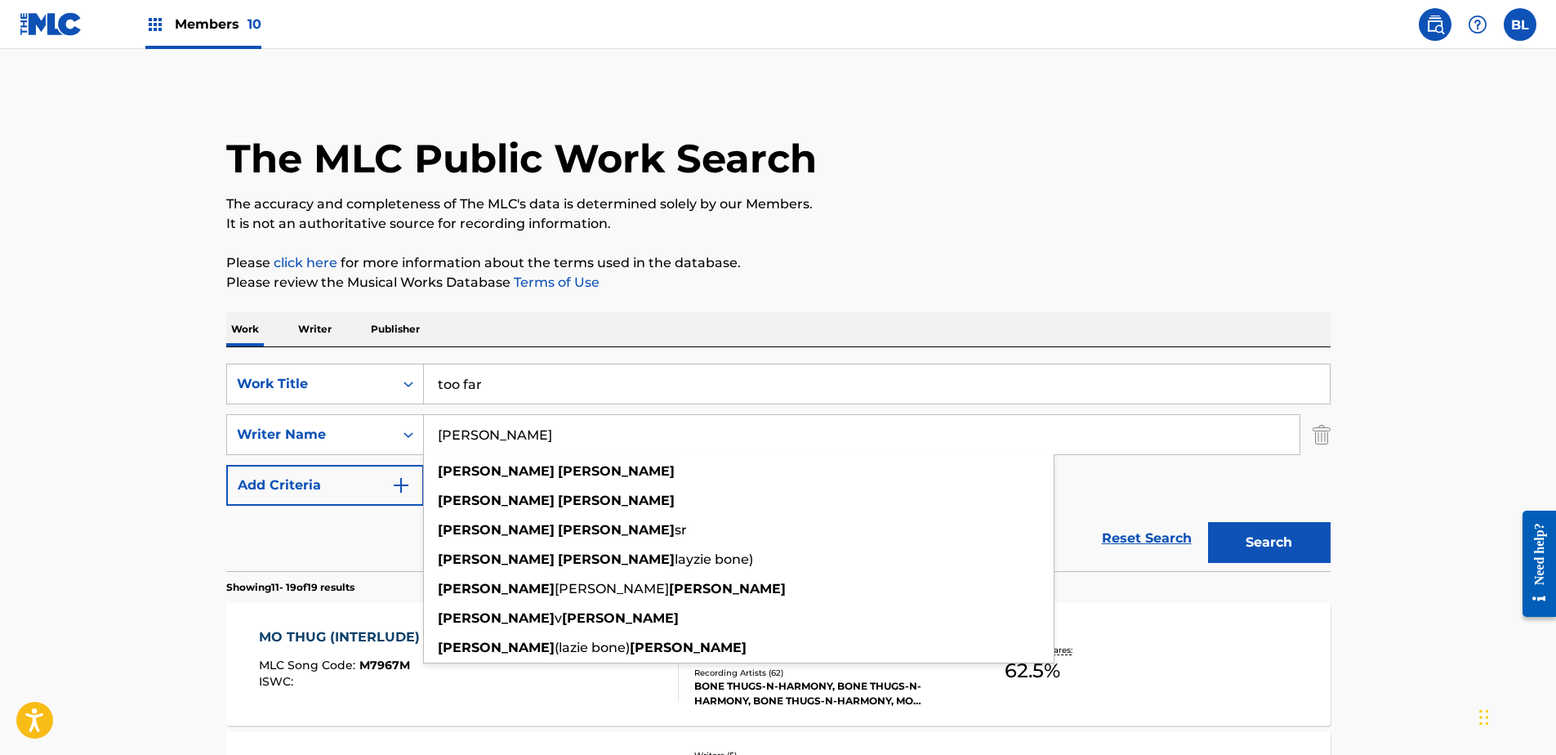
click at [730, 431] on input "[PERSON_NAME]" at bounding box center [862, 434] width 876 height 39
paste input "BASSID"
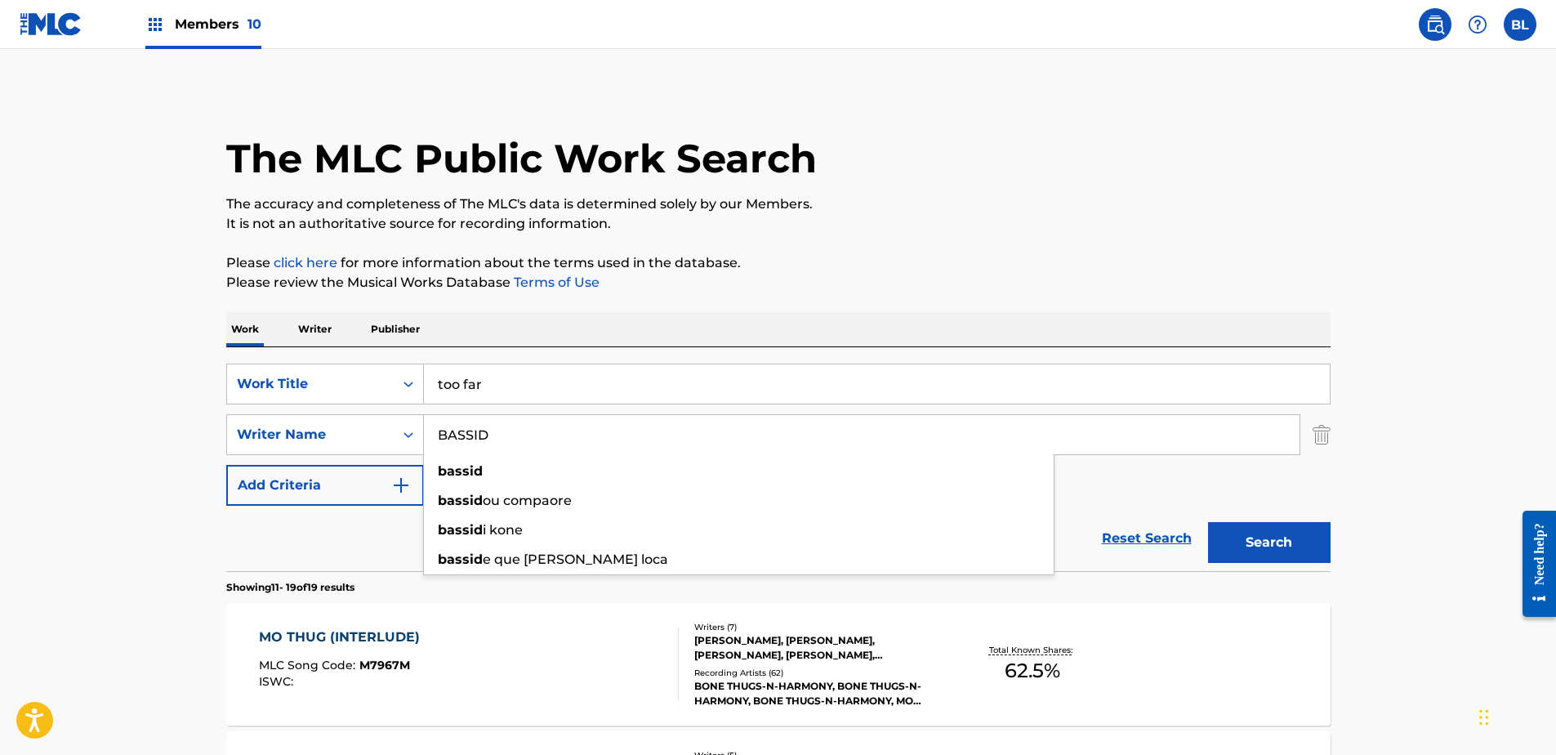
type input "BASSID"
click at [1301, 546] on button "Search" at bounding box center [1269, 542] width 123 height 41
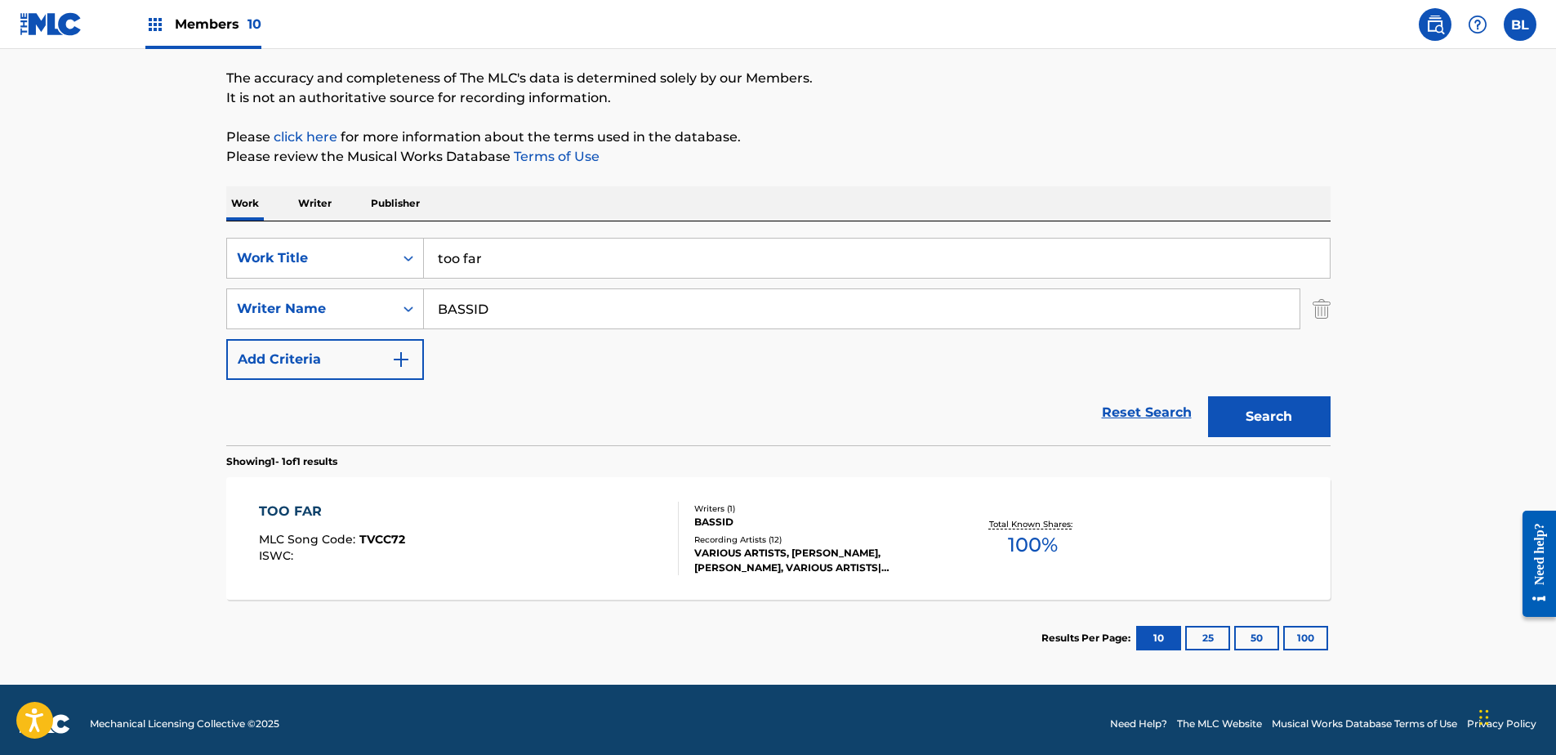
scroll to position [134, 0]
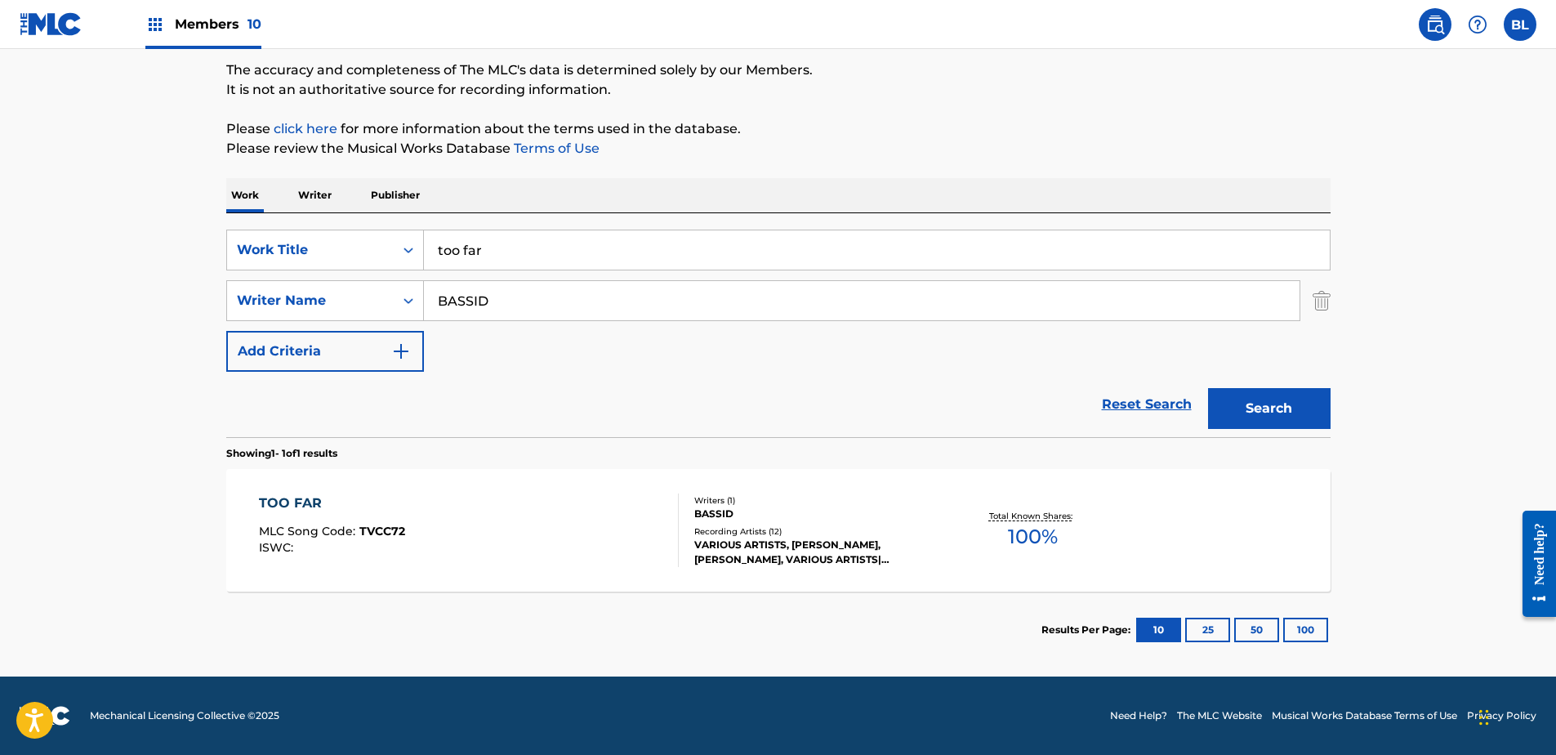
click at [1097, 566] on div "TOO FAR MLC Song Code : TVCC72 ISWC : Writers ( 1 ) BASSID Recording Artists ( …" at bounding box center [778, 530] width 1104 height 123
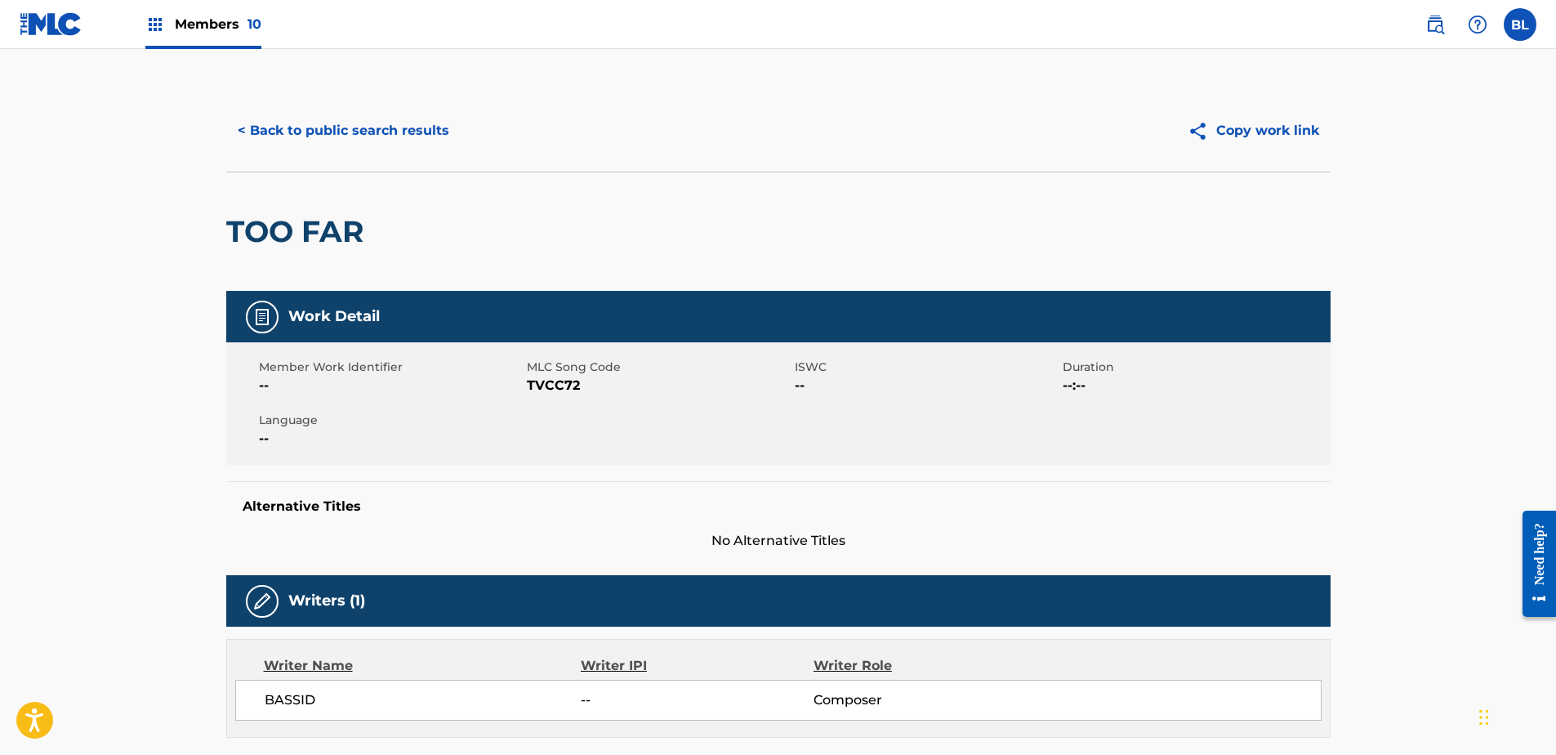
click at [398, 137] on button "< Back to public search results" at bounding box center [343, 130] width 234 height 41
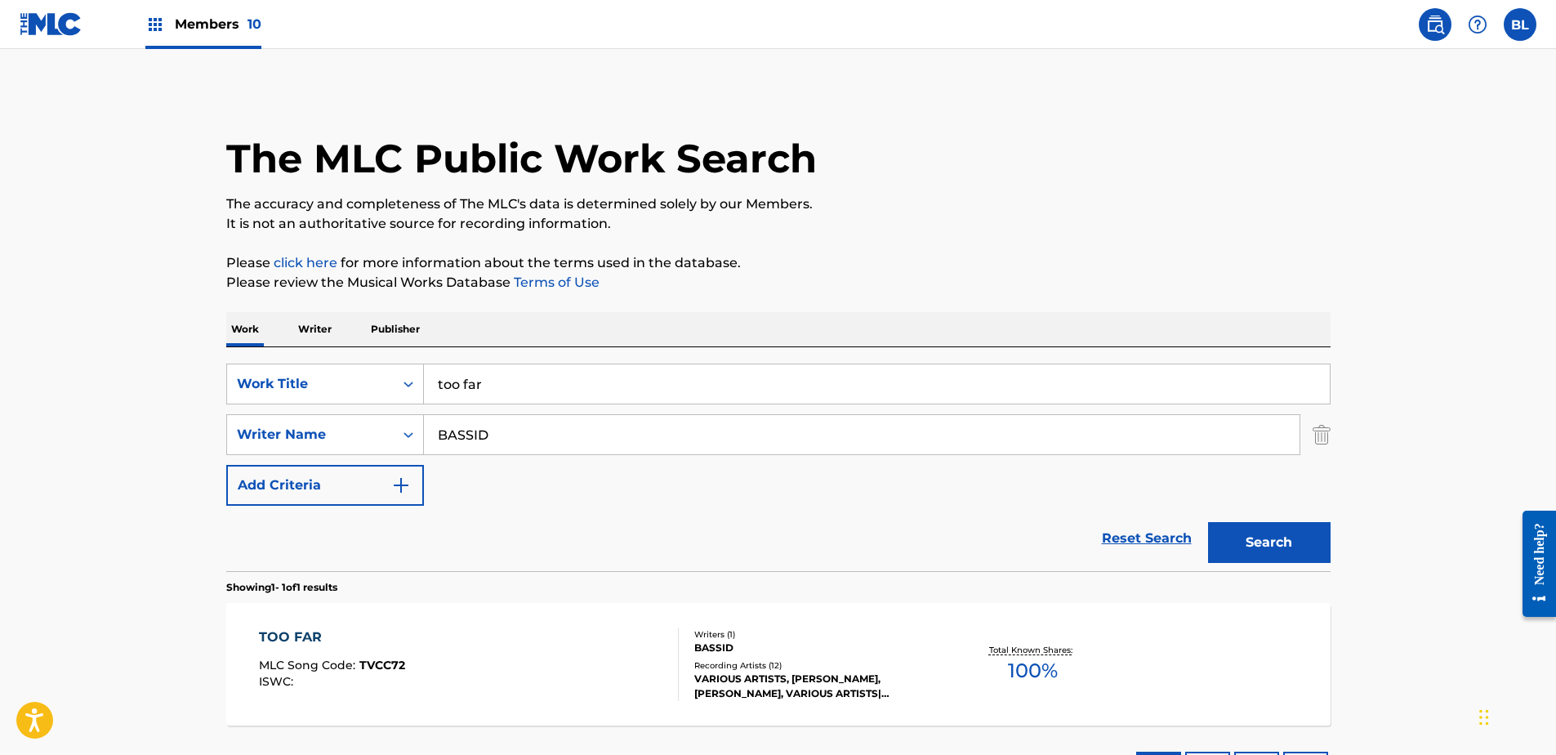
scroll to position [41, 0]
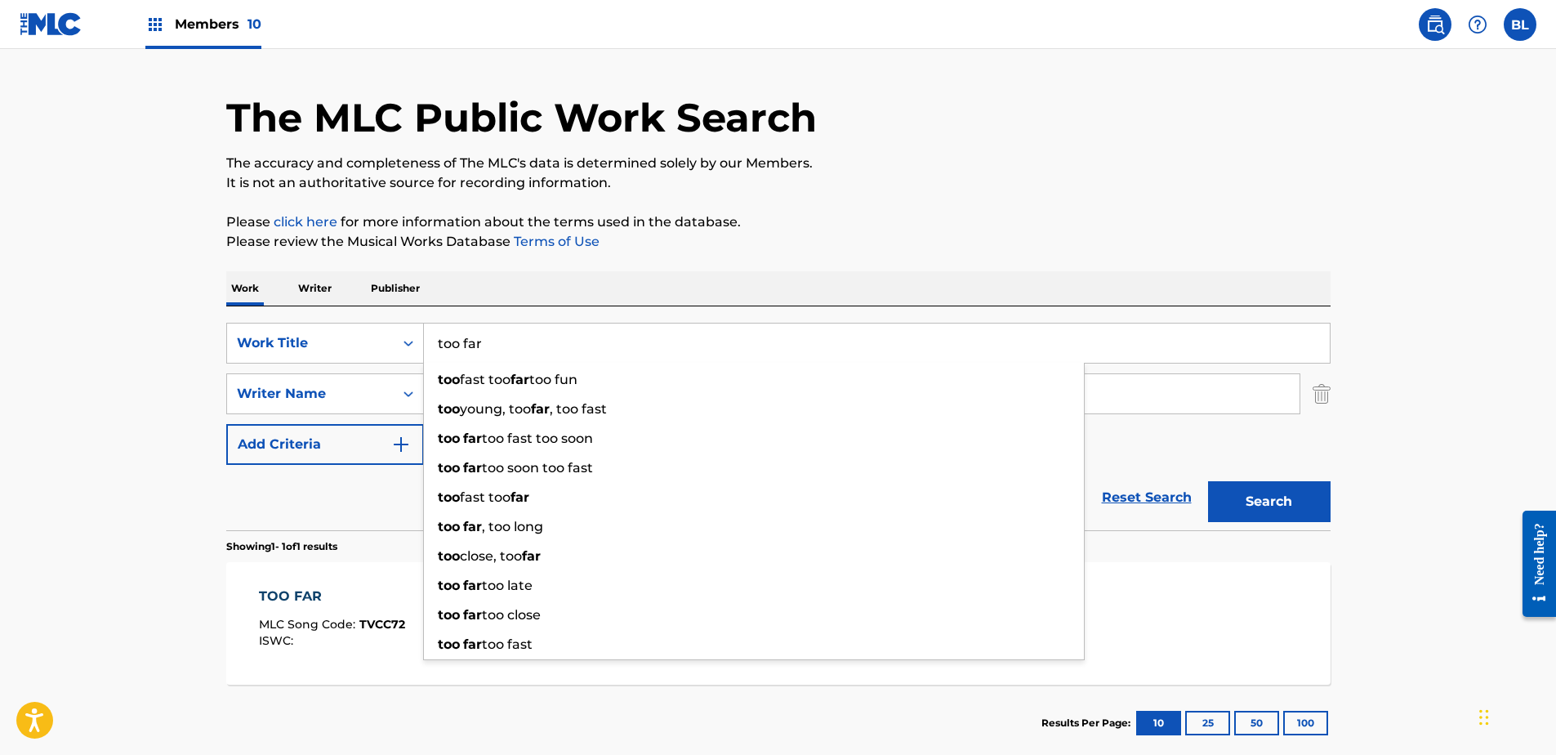
drag, startPoint x: 680, startPoint y: 340, endPoint x: 116, endPoint y: 357, distance: 563.9
click at [85, 361] on main "The MLC Public Work Search The accuracy and completeness of The MLC's data is d…" at bounding box center [778, 388] width 1556 height 761
paste input "last saskatchewan pirate"
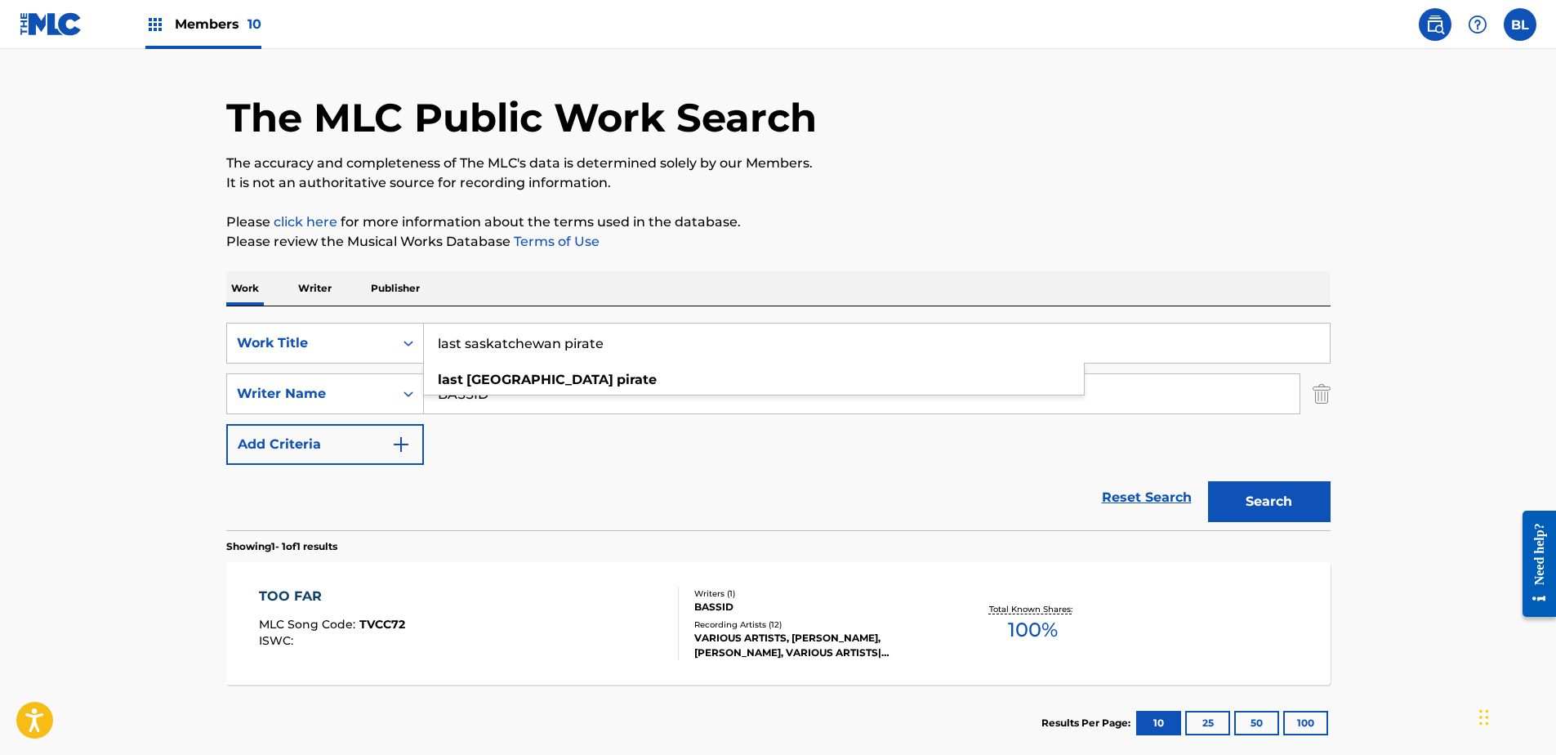
type input "last saskatchewan pirate"
drag, startPoint x: 632, startPoint y: 463, endPoint x: 834, endPoint y: 417, distance: 206.9
click at [632, 464] on div "SearchWithCriteriaca5c116b-c5a5-47b1-ab76-e230ab949d98 Work Title last saskatch…" at bounding box center [778, 394] width 1104 height 142
drag, startPoint x: 566, startPoint y: 390, endPoint x: 136, endPoint y: 390, distance: 430.5
click at [136, 390] on main "The MLC Public Work Search The accuracy and completeness of The MLC's data is d…" at bounding box center [778, 388] width 1556 height 761
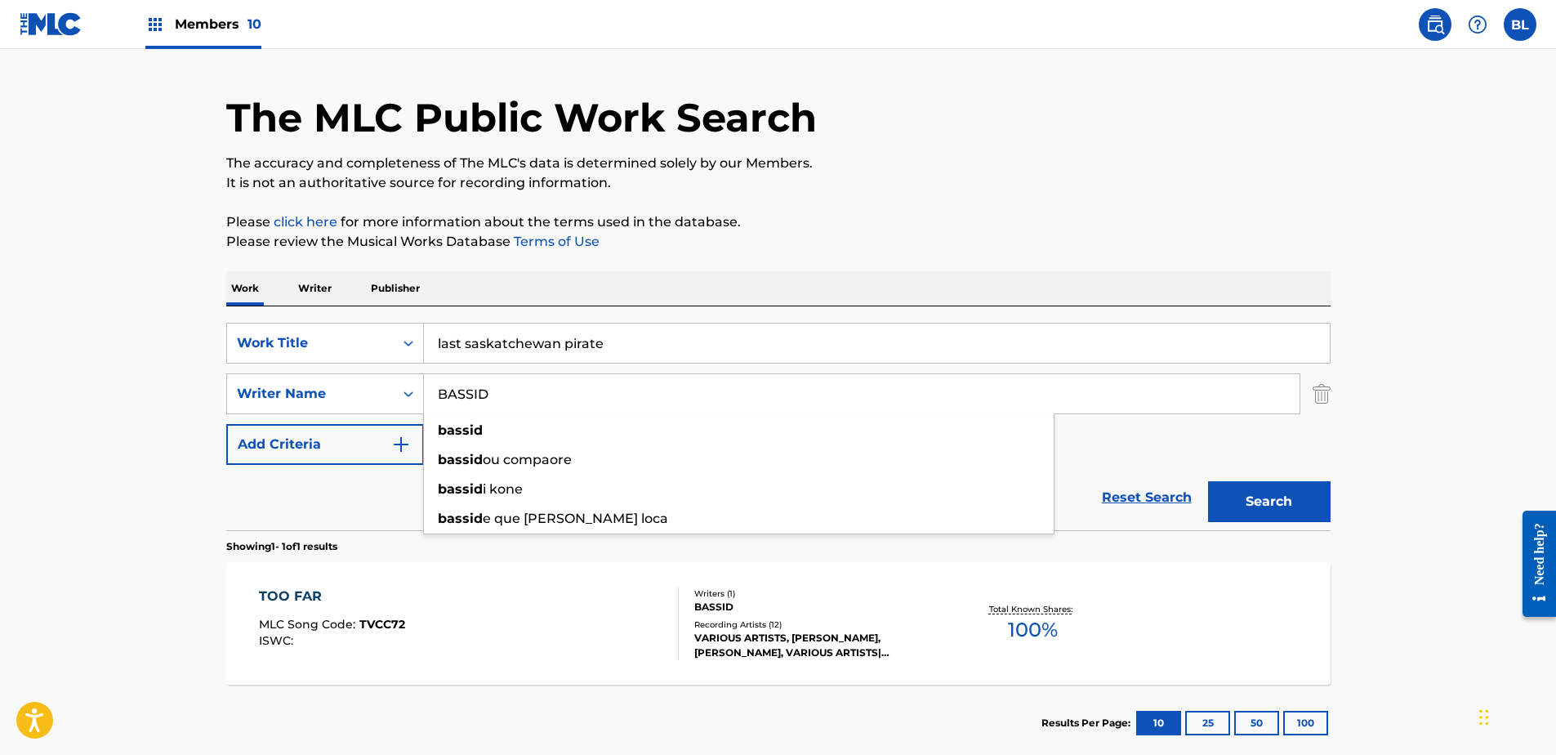
paste input "Search Form"
click at [707, 394] on input "Search Form" at bounding box center [862, 393] width 876 height 39
paste input "Search Form"
click at [736, 370] on div "SearchWithCriteriaca5c116b-c5a5-47b1-ab76-e230ab949d98 Work Title last saskatch…" at bounding box center [778, 394] width 1104 height 142
click at [741, 401] on input "Search Form" at bounding box center [862, 393] width 876 height 39
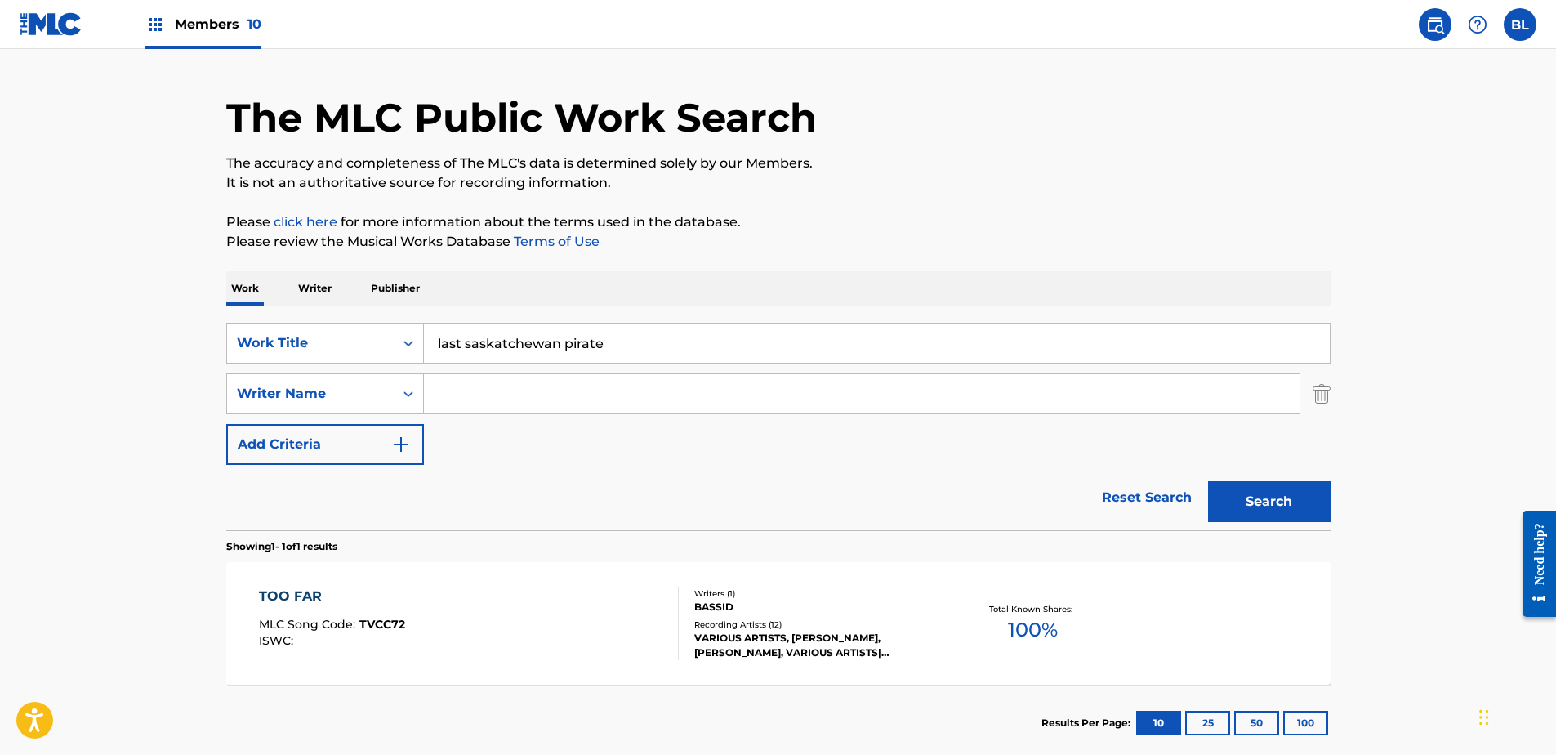
paste input "[PERSON_NAME]"
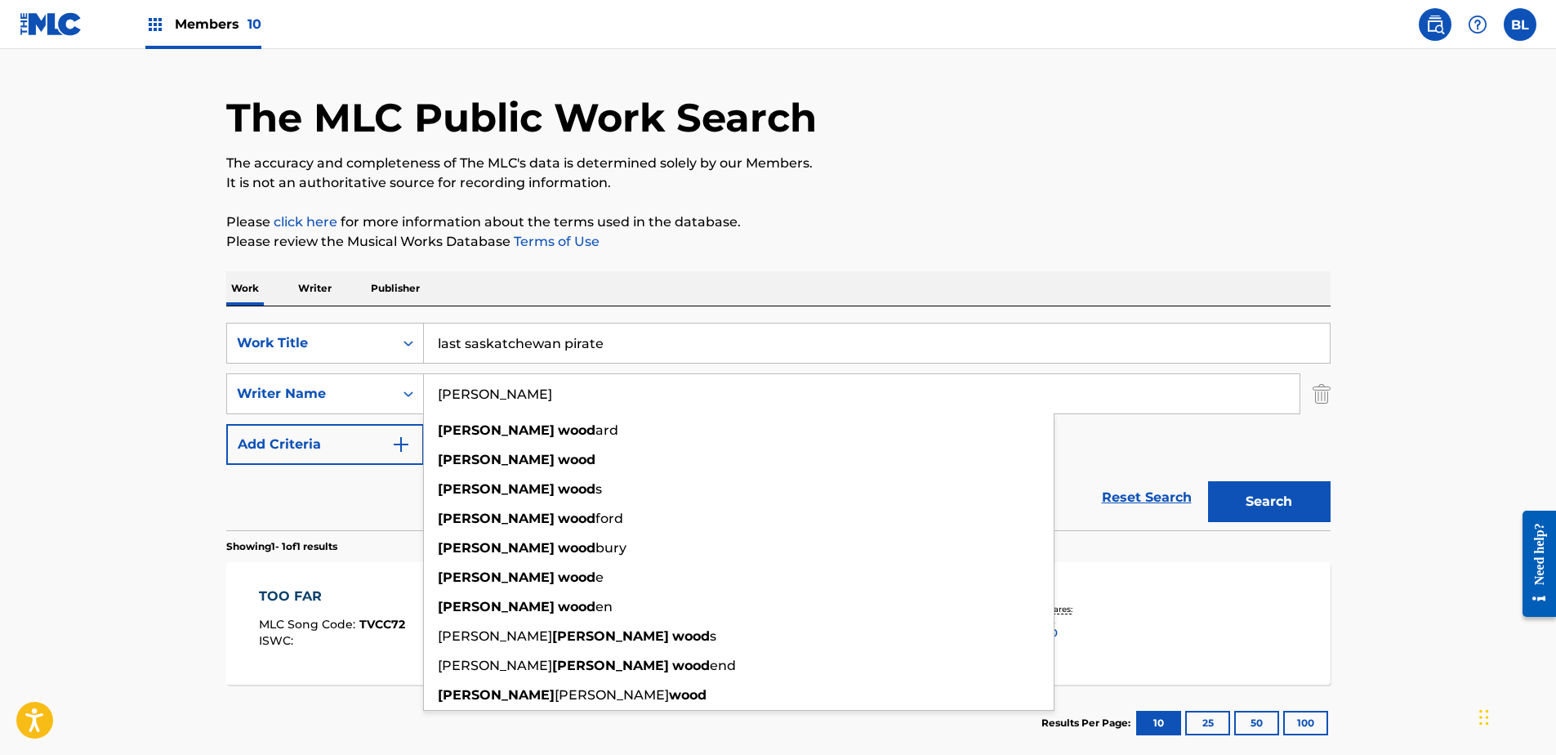
type input "[PERSON_NAME]"
click at [1289, 495] on button "Search" at bounding box center [1269, 501] width 123 height 41
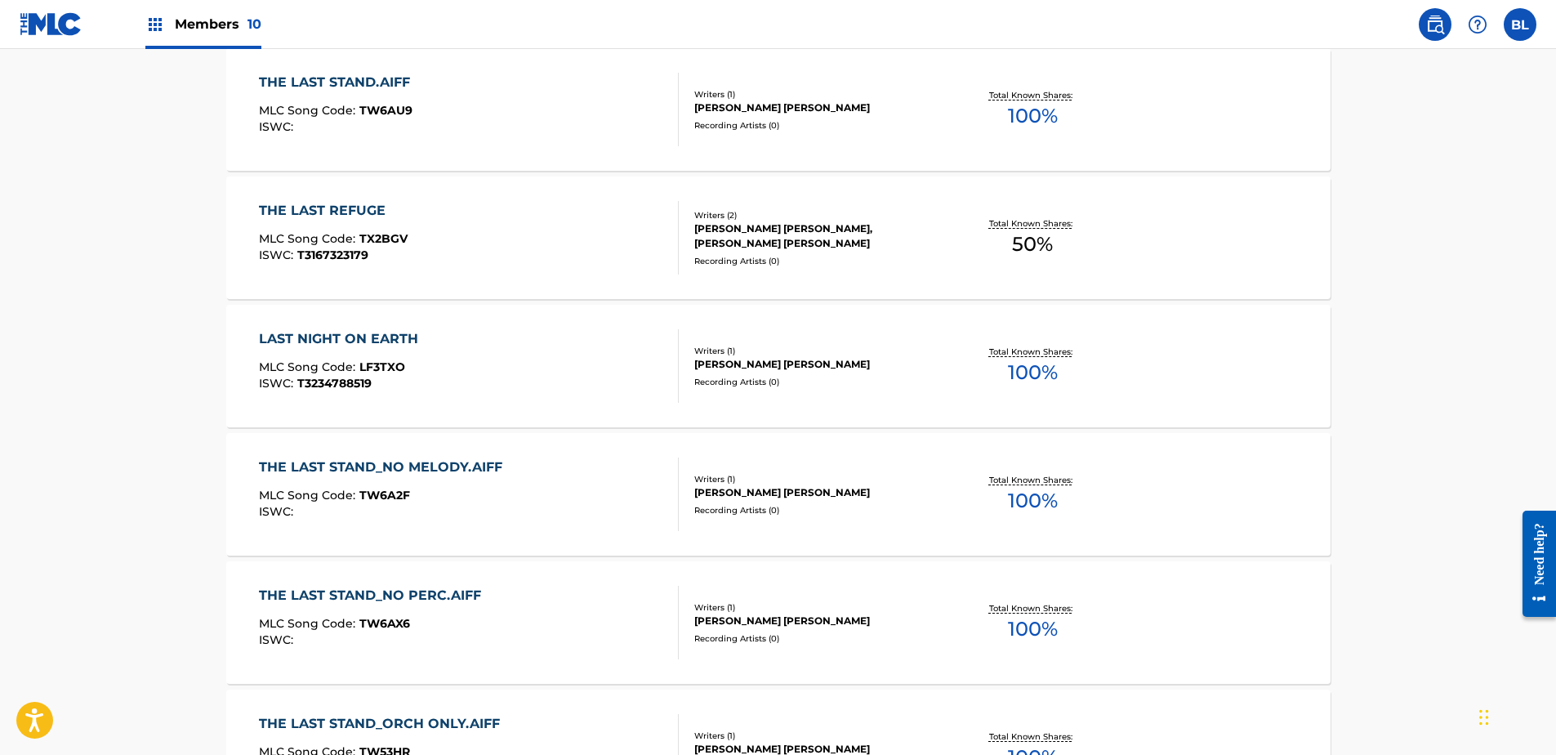
scroll to position [1160, 0]
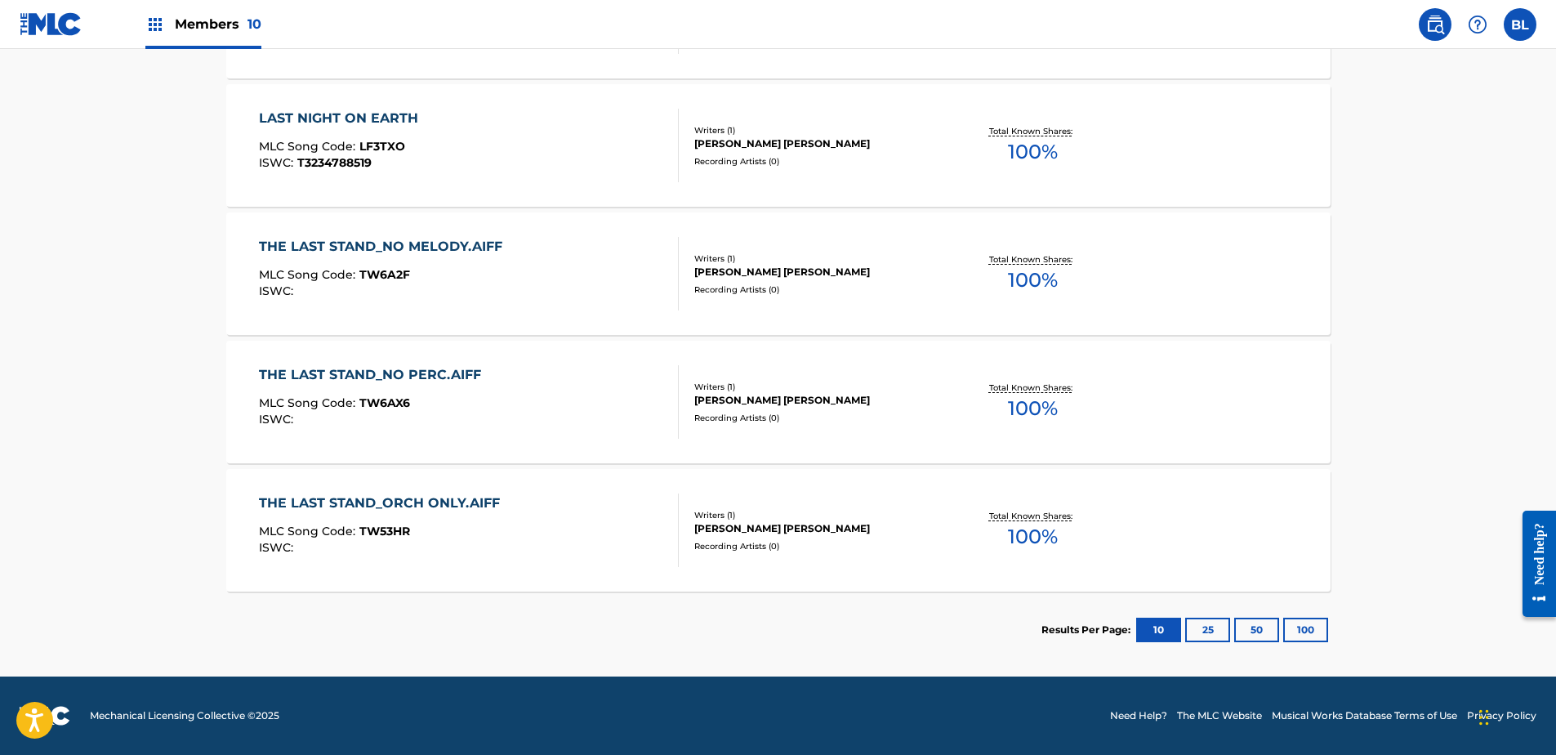
click at [1272, 622] on button "50" at bounding box center [1256, 630] width 45 height 25
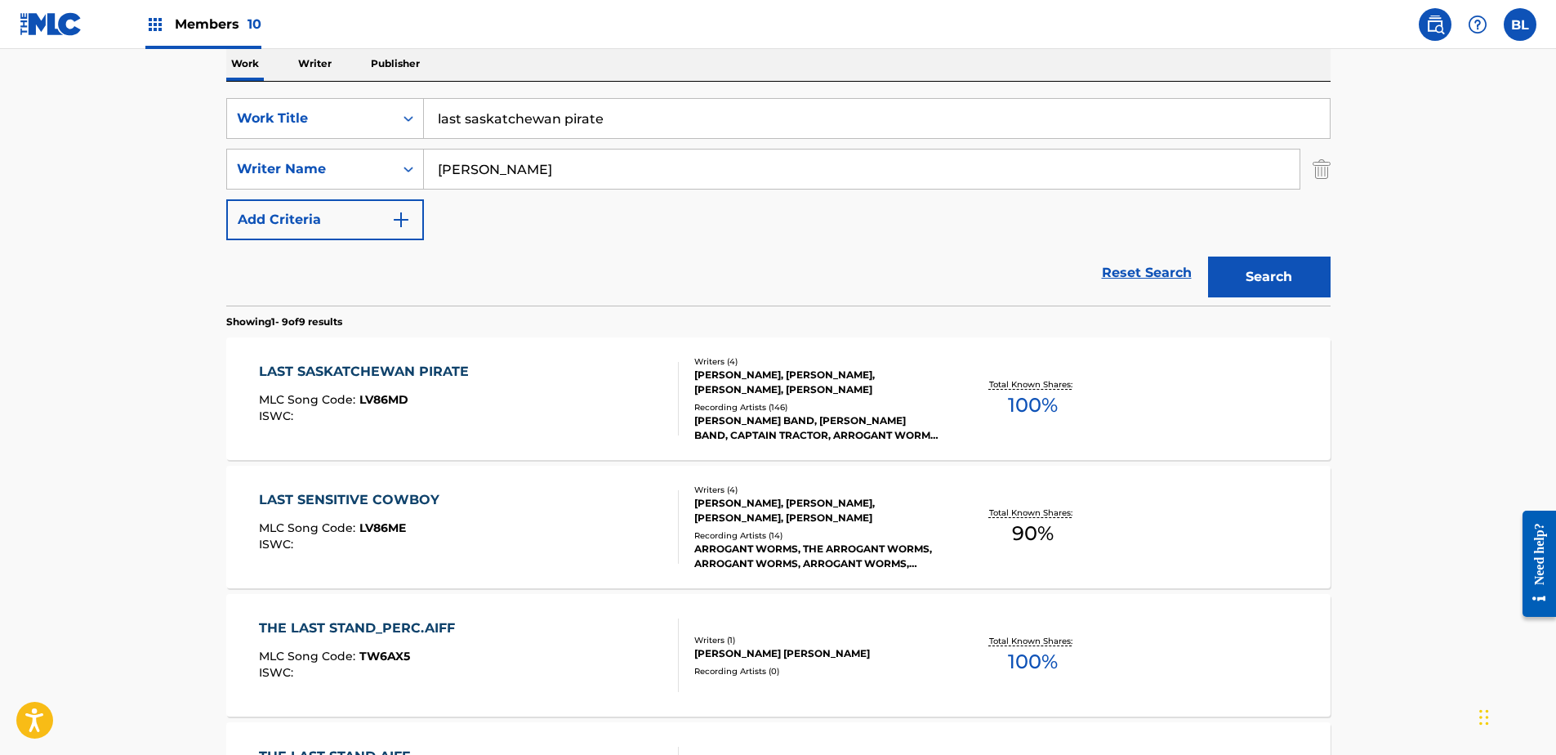
scroll to position [261, 0]
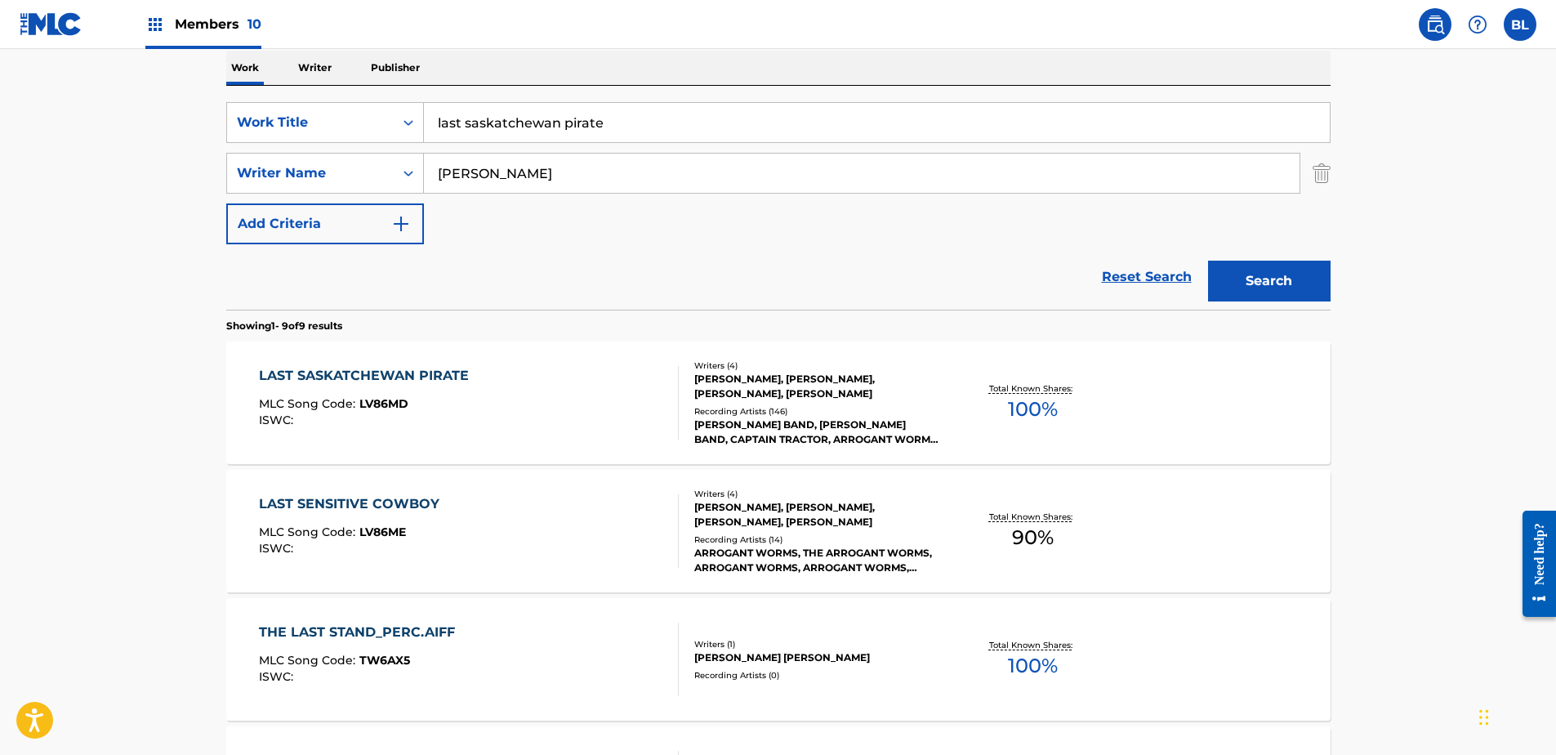
click at [661, 118] on input "last saskatchewan pirate" at bounding box center [877, 122] width 906 height 39
paste input "traintracks"
type input "traintracks"
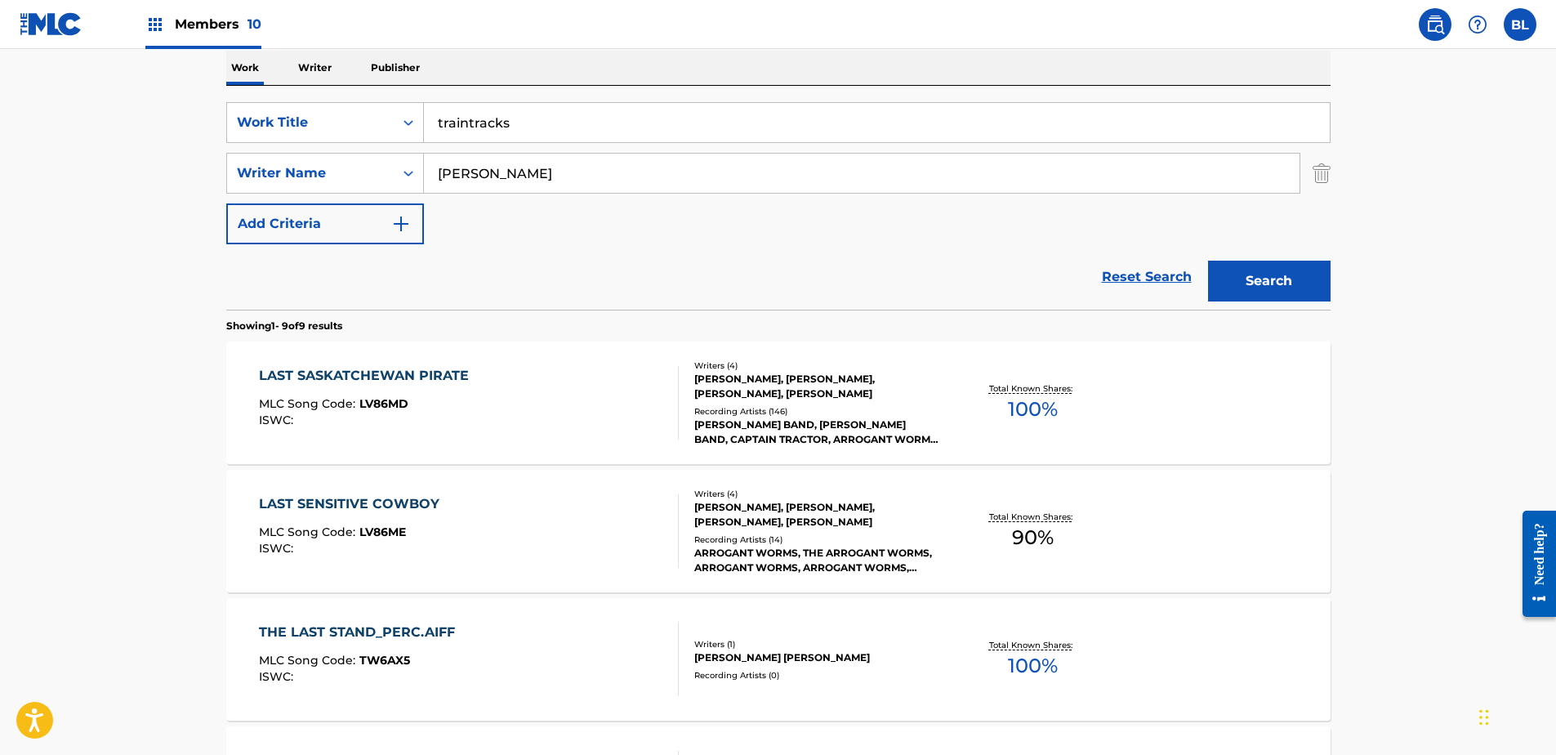
click at [674, 301] on div "Reset Search Search" at bounding box center [778, 276] width 1104 height 65
click at [822, 171] on input "[PERSON_NAME]" at bounding box center [862, 173] width 876 height 39
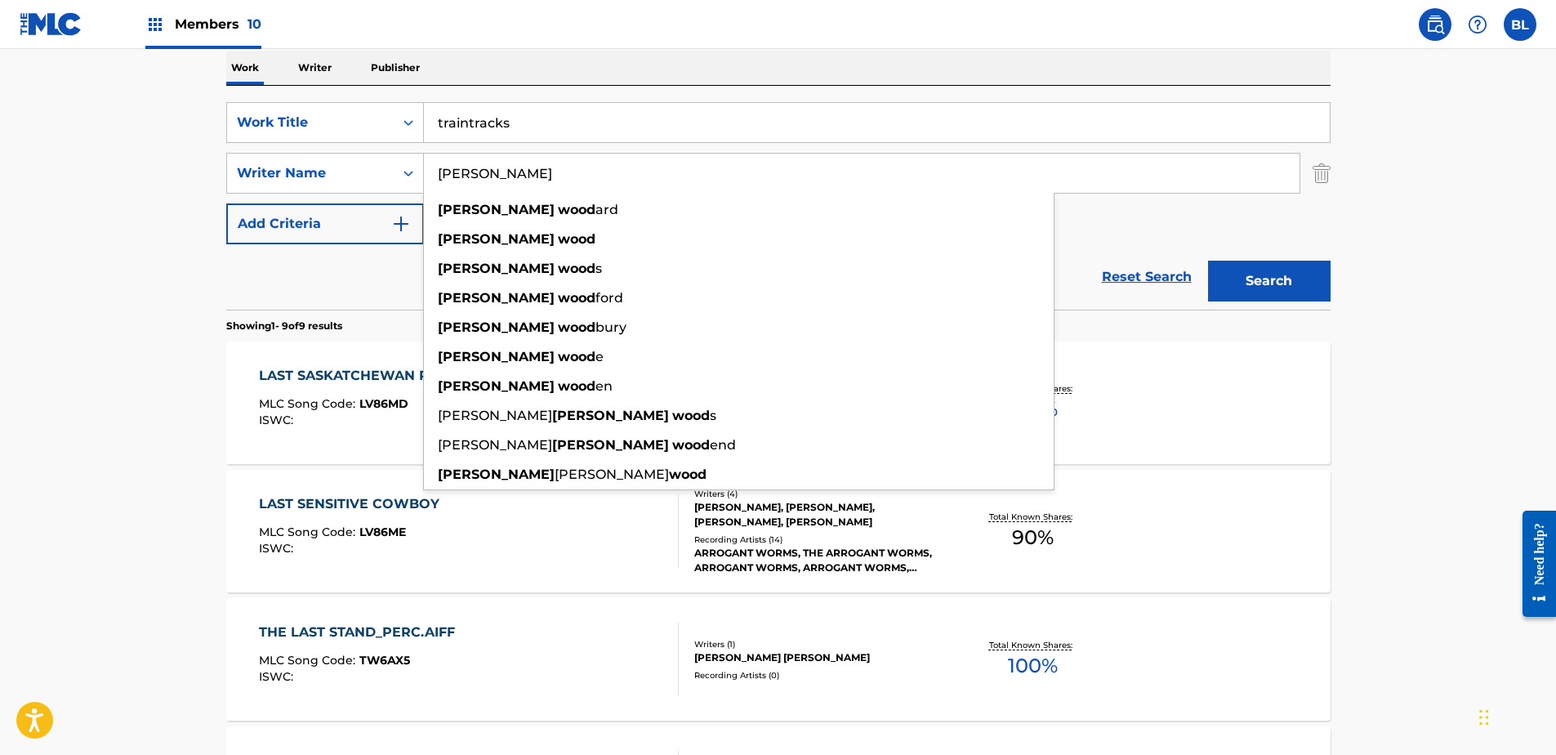
paste input "Search Form"
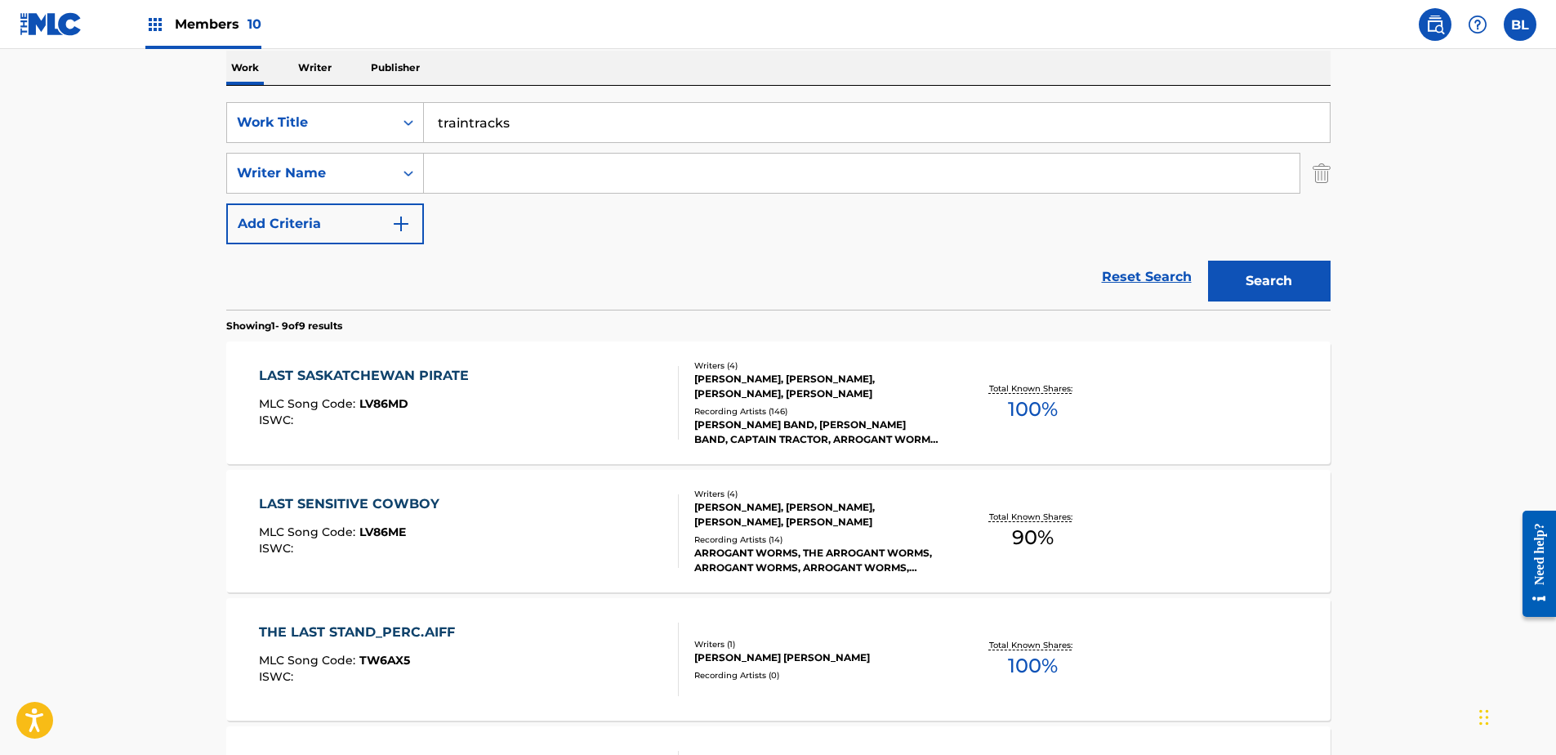
click at [720, 164] on input "Search Form" at bounding box center [862, 173] width 876 height 39
paste input "Search Form"
click at [653, 149] on div "SearchWithCriteriaca5c116b-c5a5-47b1-ab76-e230ab949d98 Work Title traintracks S…" at bounding box center [778, 173] width 1104 height 142
click at [661, 163] on input "Search Form" at bounding box center [862, 173] width 876 height 39
paste input "[PERSON_NAME]"
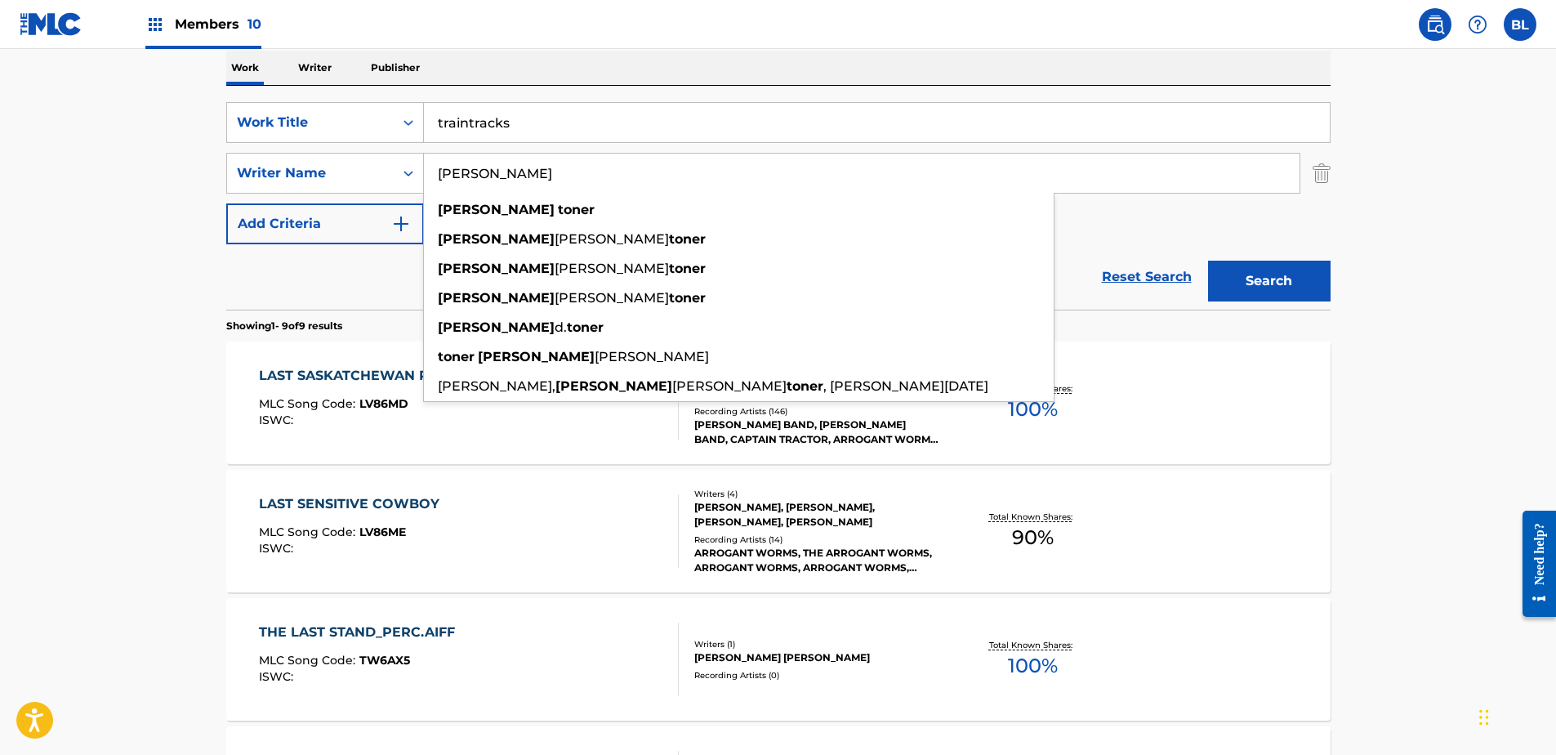
type input "[PERSON_NAME]"
drag, startPoint x: 1244, startPoint y: 263, endPoint x: 1265, endPoint y: 283, distance: 28.9
click at [1250, 264] on button "Search" at bounding box center [1269, 281] width 123 height 41
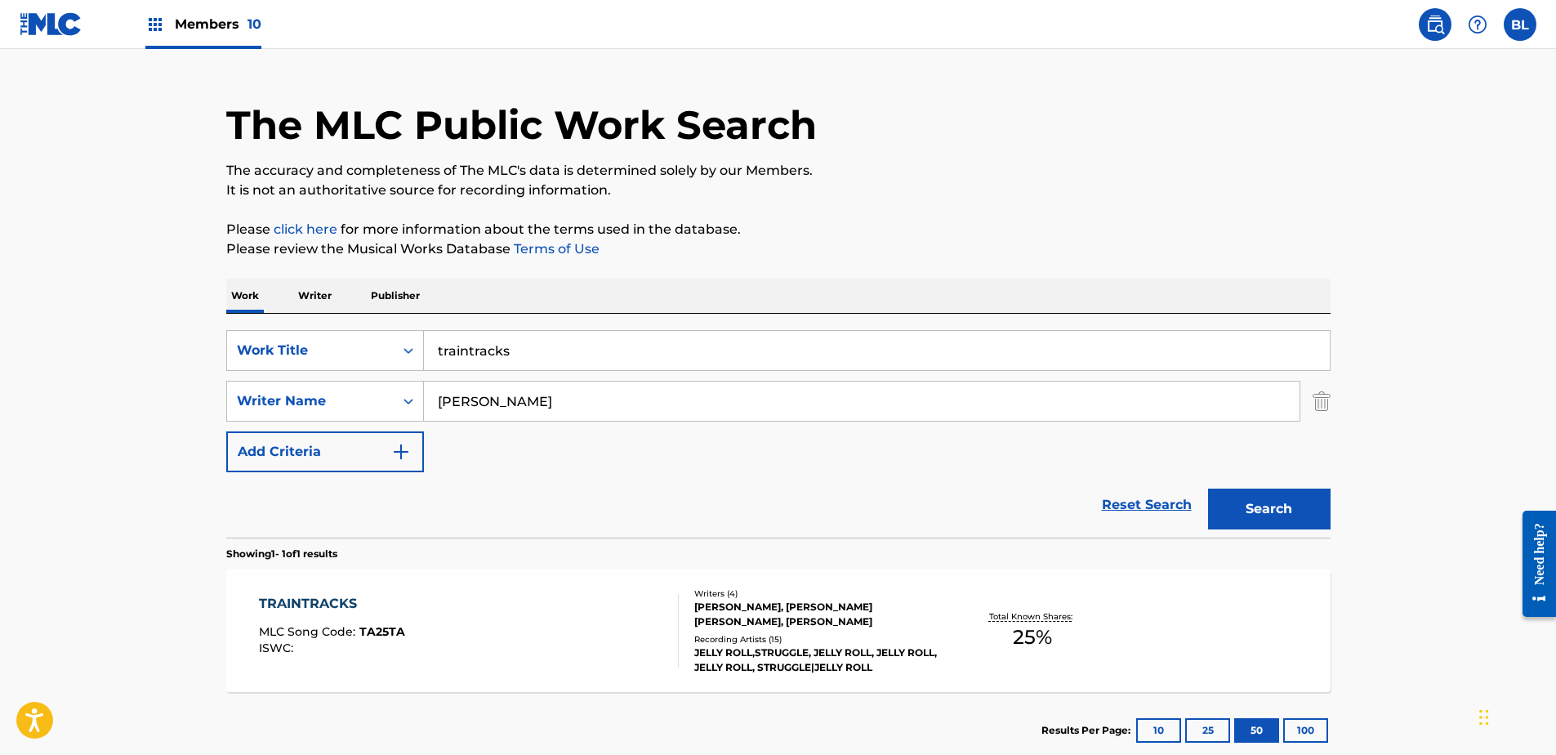
scroll to position [134, 0]
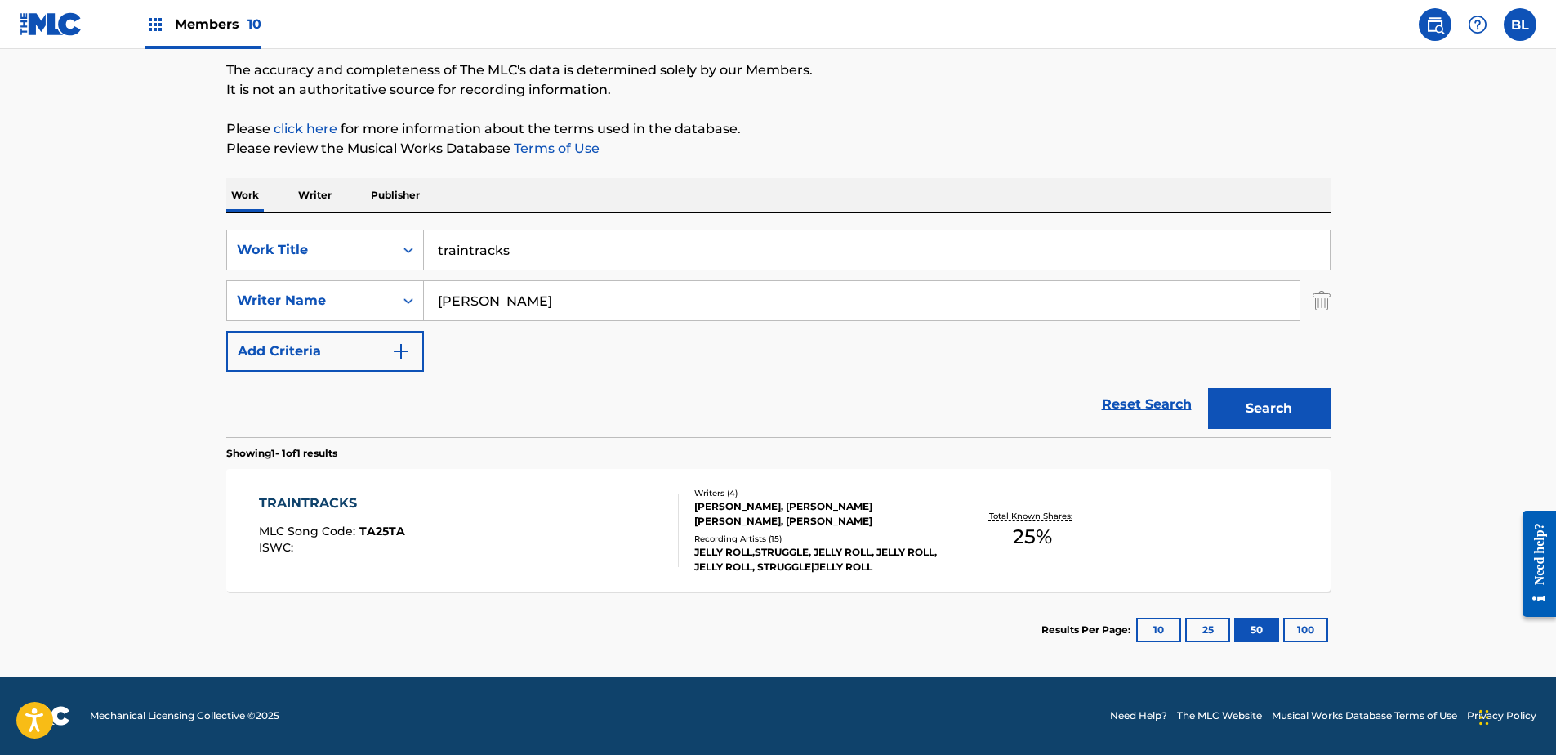
click at [777, 297] on input "[PERSON_NAME]" at bounding box center [862, 300] width 876 height 39
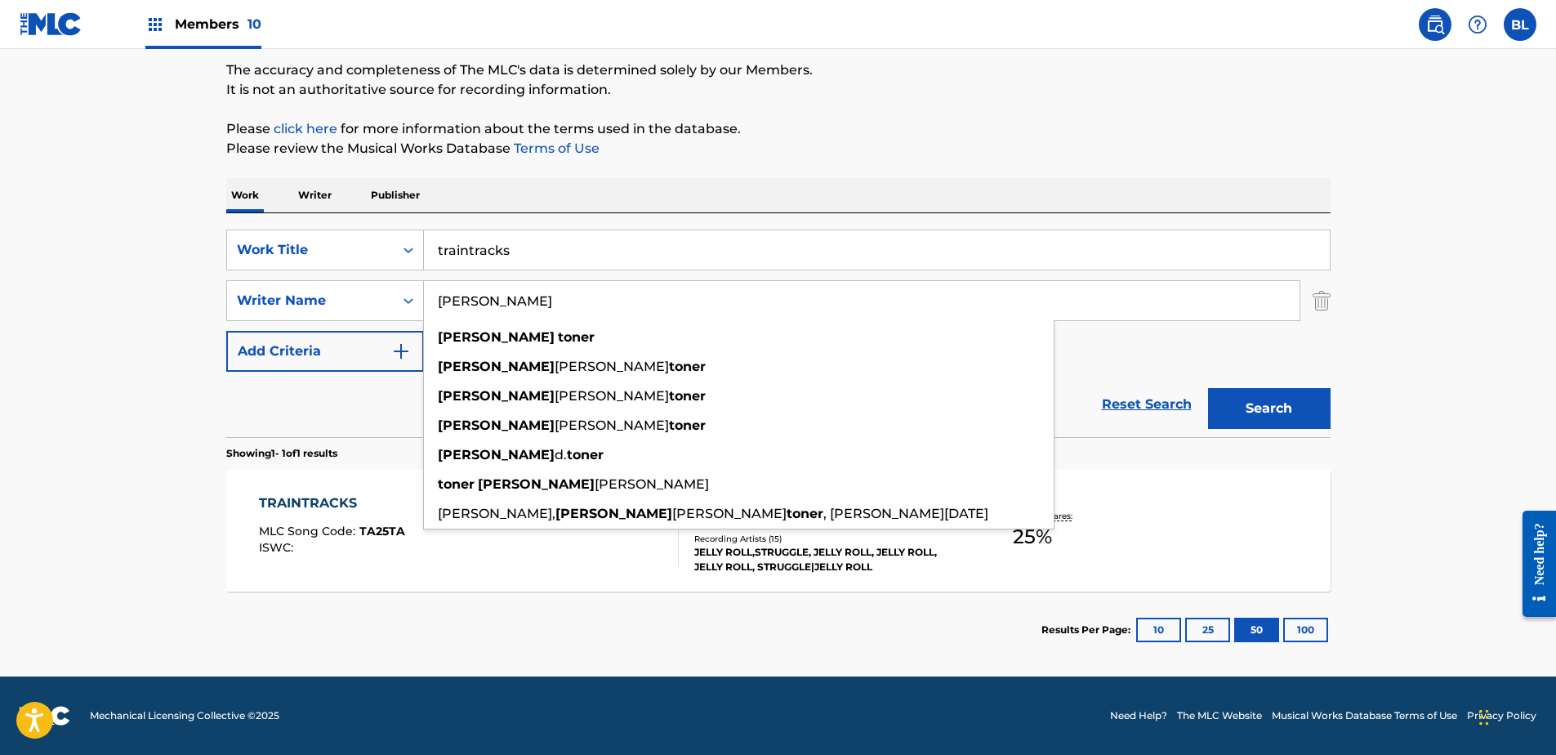
click at [777, 299] on input "[PERSON_NAME]" at bounding box center [862, 300] width 876 height 39
click at [1208, 388] on button "Search" at bounding box center [1269, 408] width 123 height 41
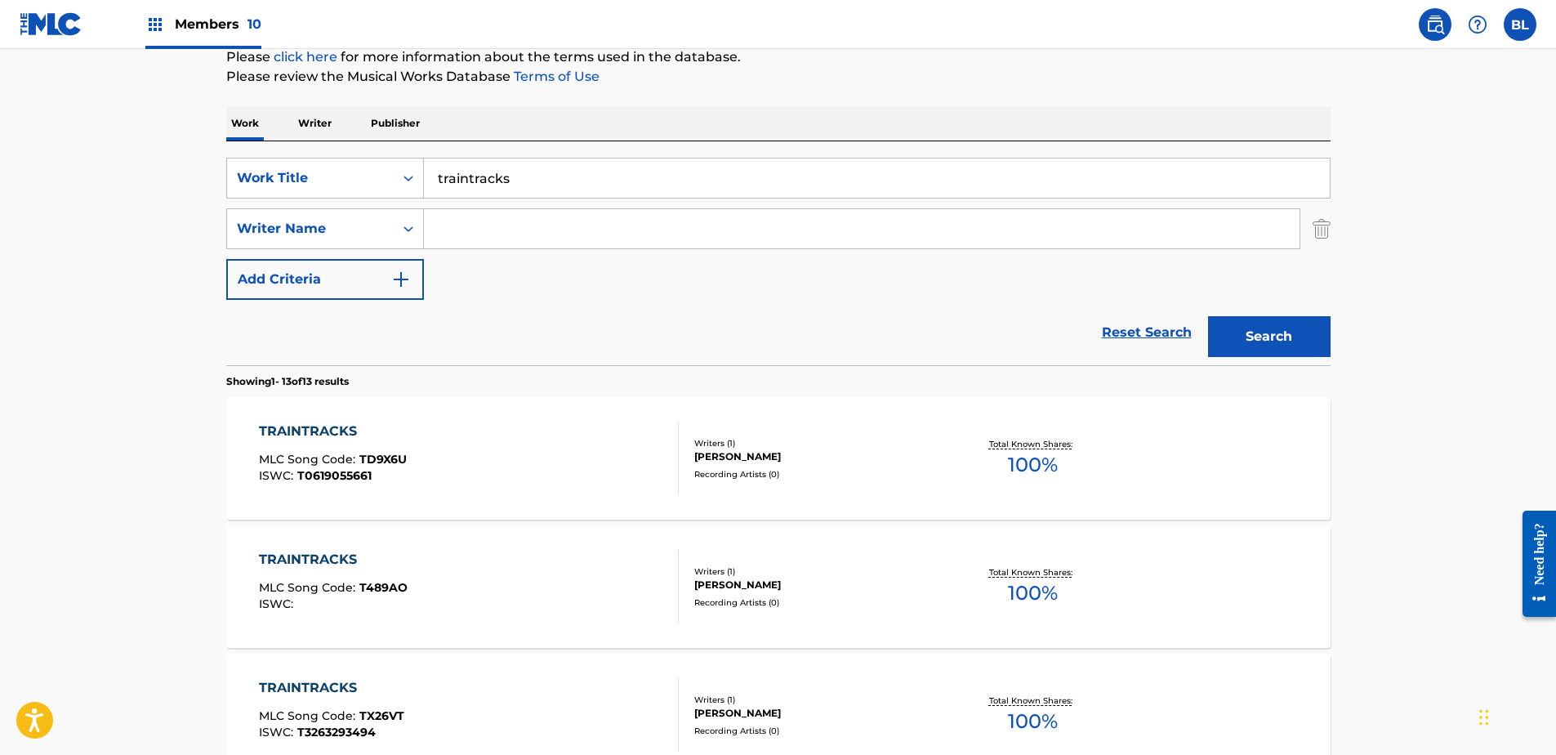
scroll to position [121, 0]
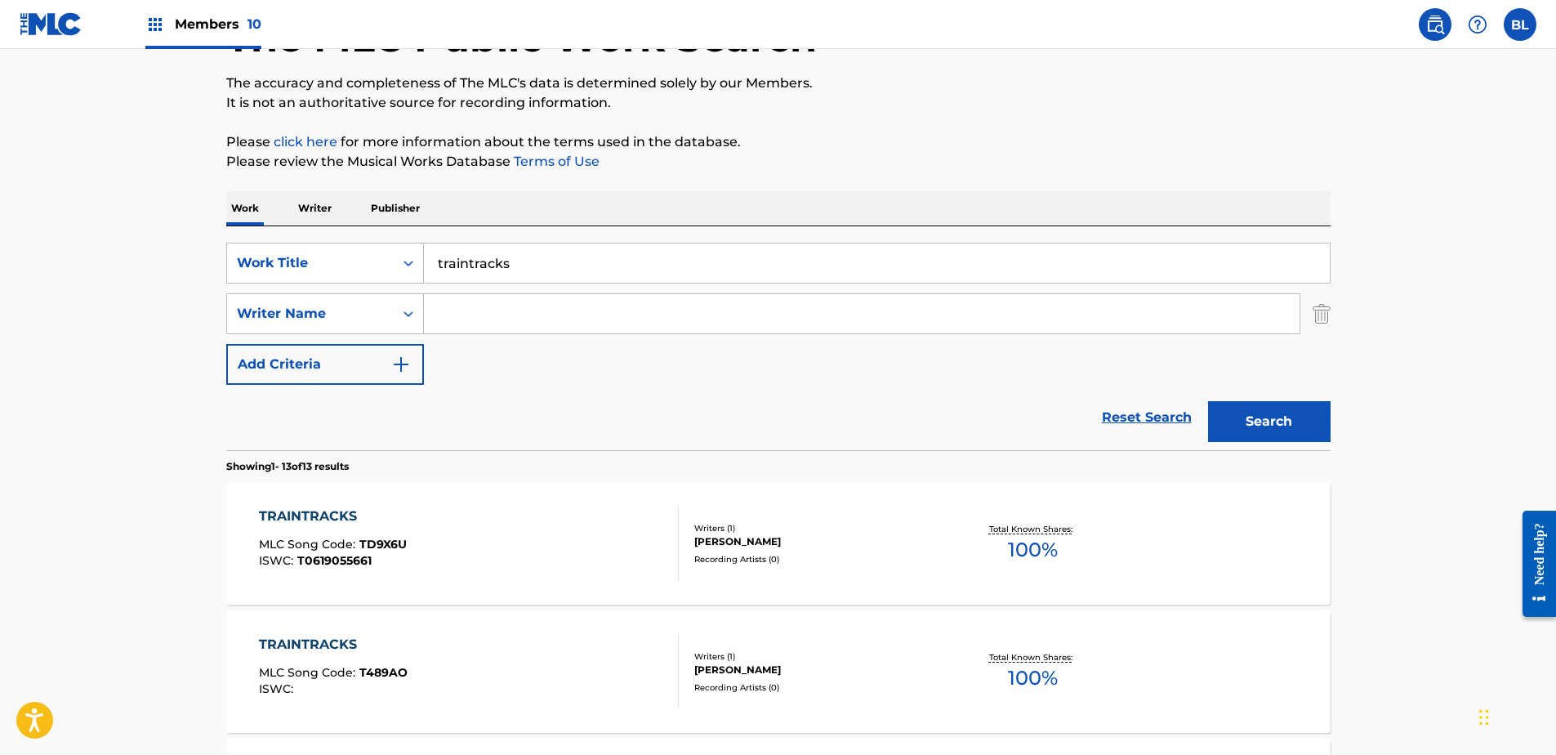
click at [571, 254] on input "traintracks" at bounding box center [877, 262] width 906 height 39
paste input "i surrender all"
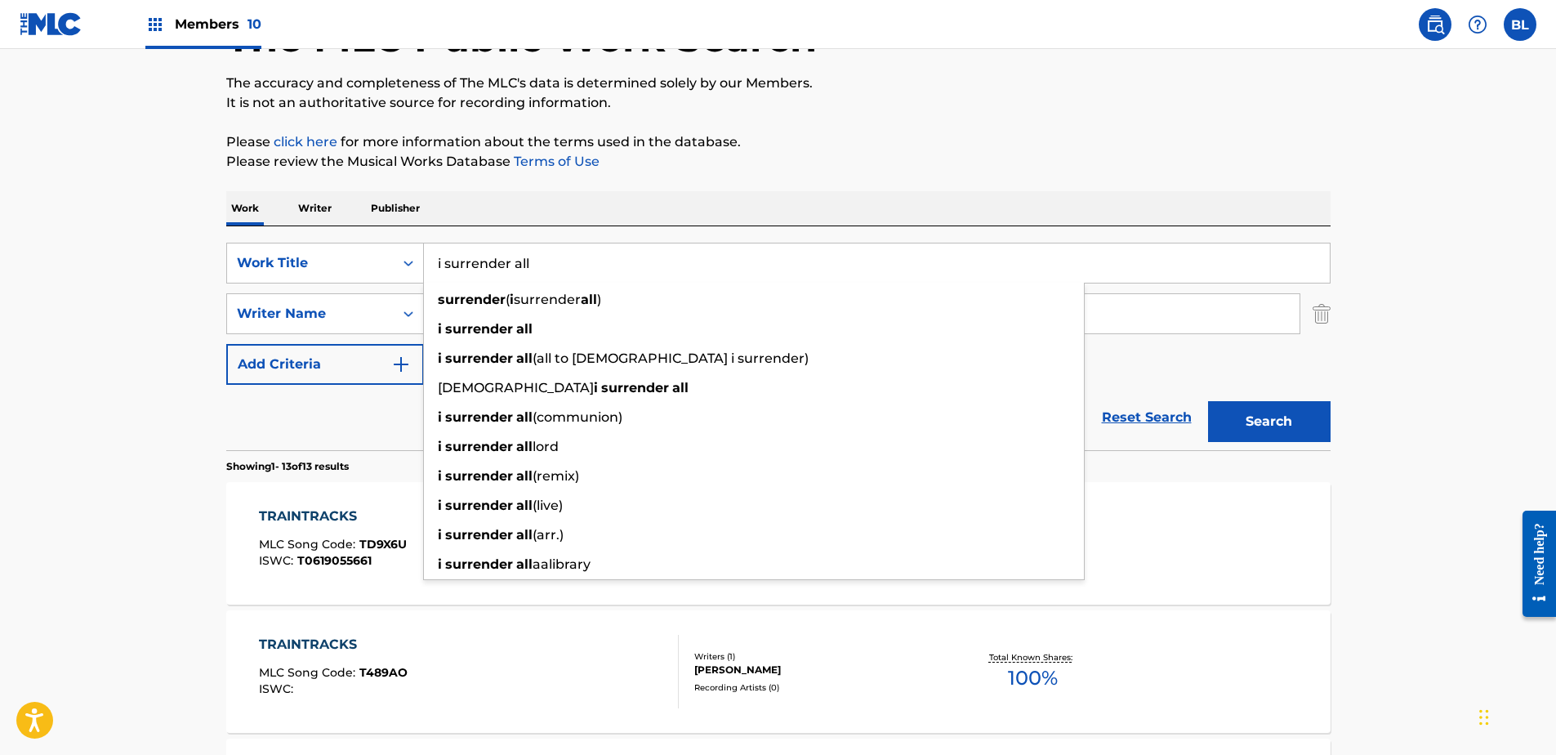
type input "i surrender all"
drag, startPoint x: 992, startPoint y: 194, endPoint x: 1278, endPoint y: 242, distance: 290.8
click at [993, 194] on div "Work Writer Publisher" at bounding box center [778, 208] width 1104 height 34
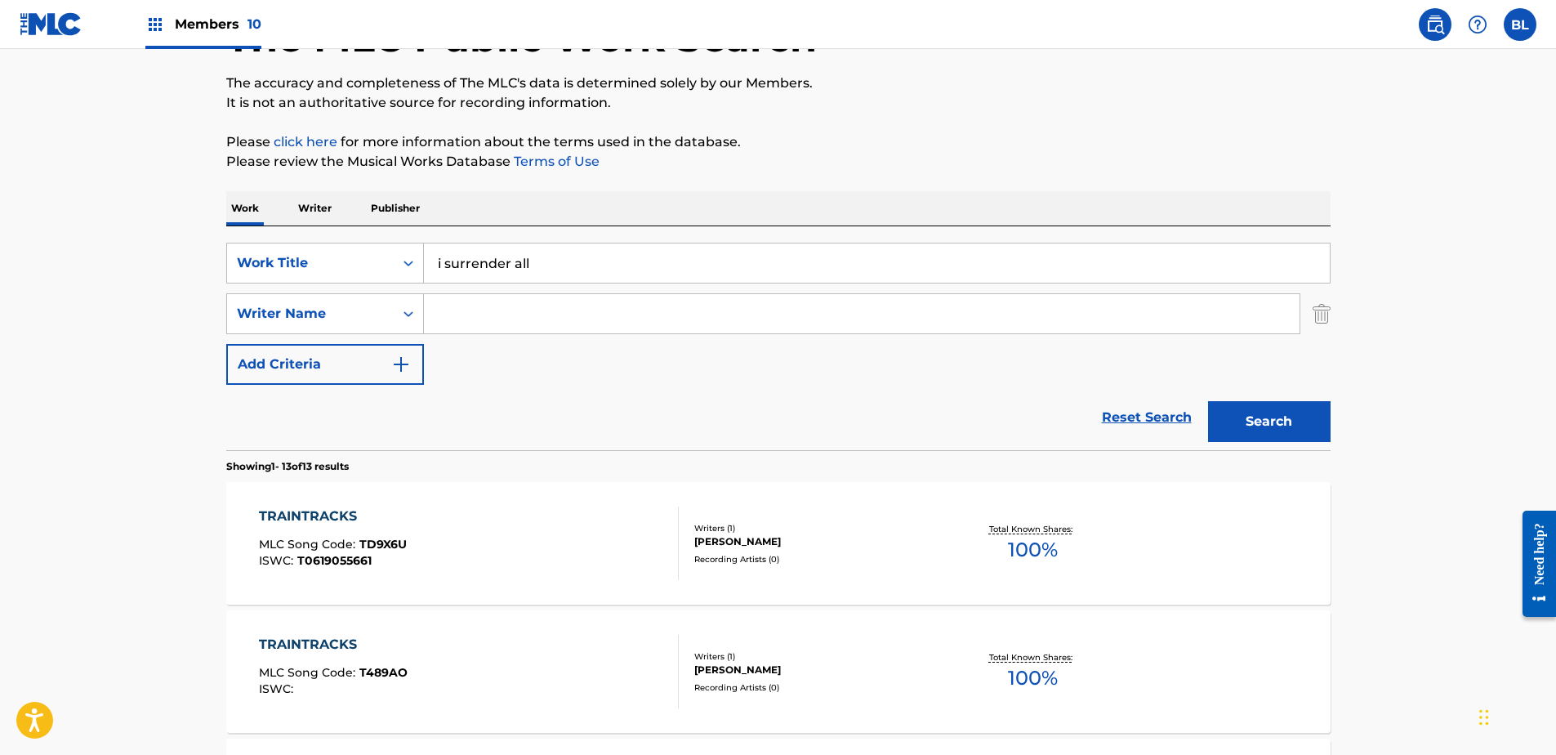
click at [477, 301] on input "Search Form" at bounding box center [862, 313] width 876 height 39
paste input "[PERSON_NAME]"
click at [1316, 433] on button "Search" at bounding box center [1269, 421] width 123 height 41
drag, startPoint x: 480, startPoint y: 315, endPoint x: 831, endPoint y: 333, distance: 350.9
click at [813, 333] on div "[PERSON_NAME]" at bounding box center [862, 313] width 876 height 39
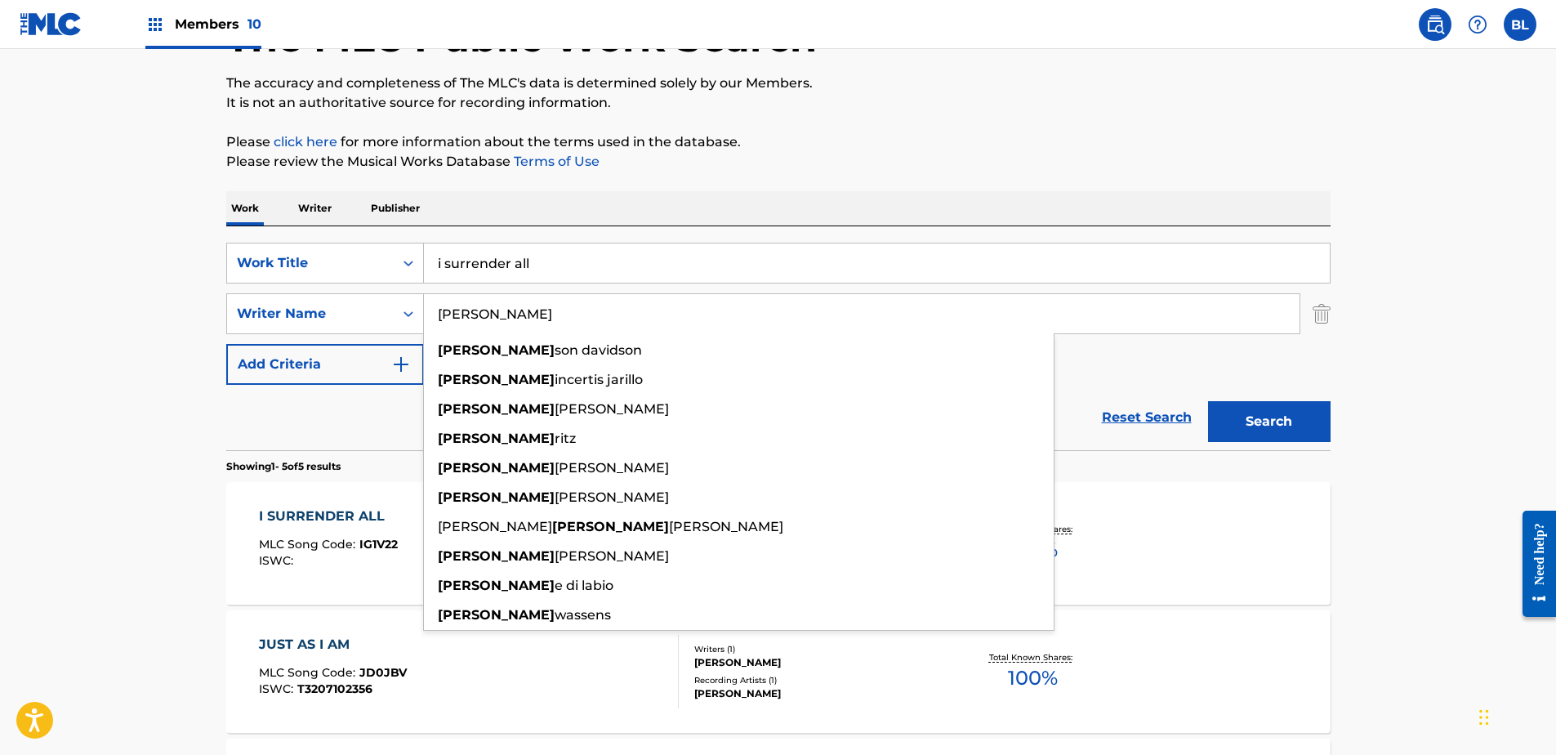
type input "[PERSON_NAME]"
click at [1208, 401] on button "Search" at bounding box center [1269, 421] width 123 height 41
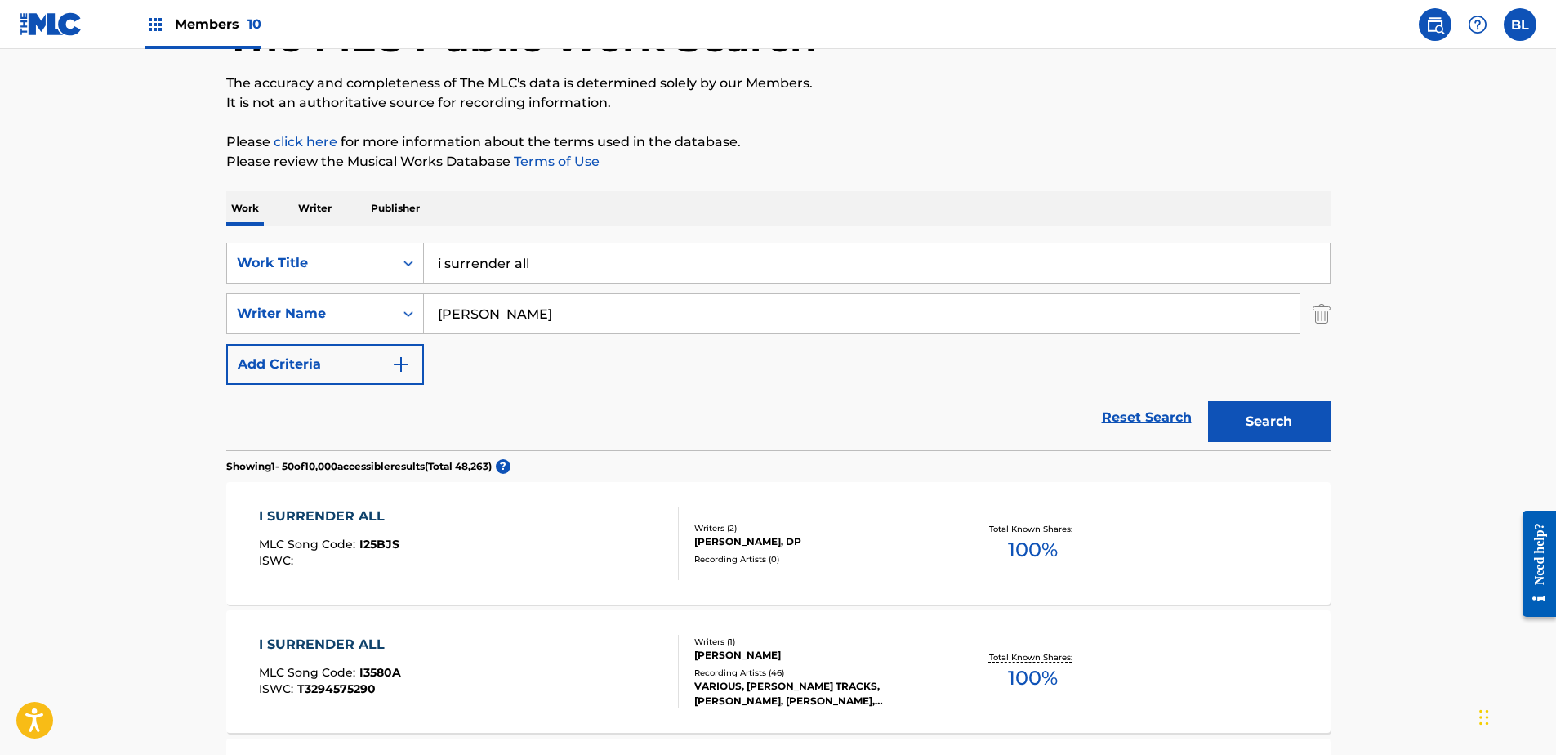
scroll to position [39, 0]
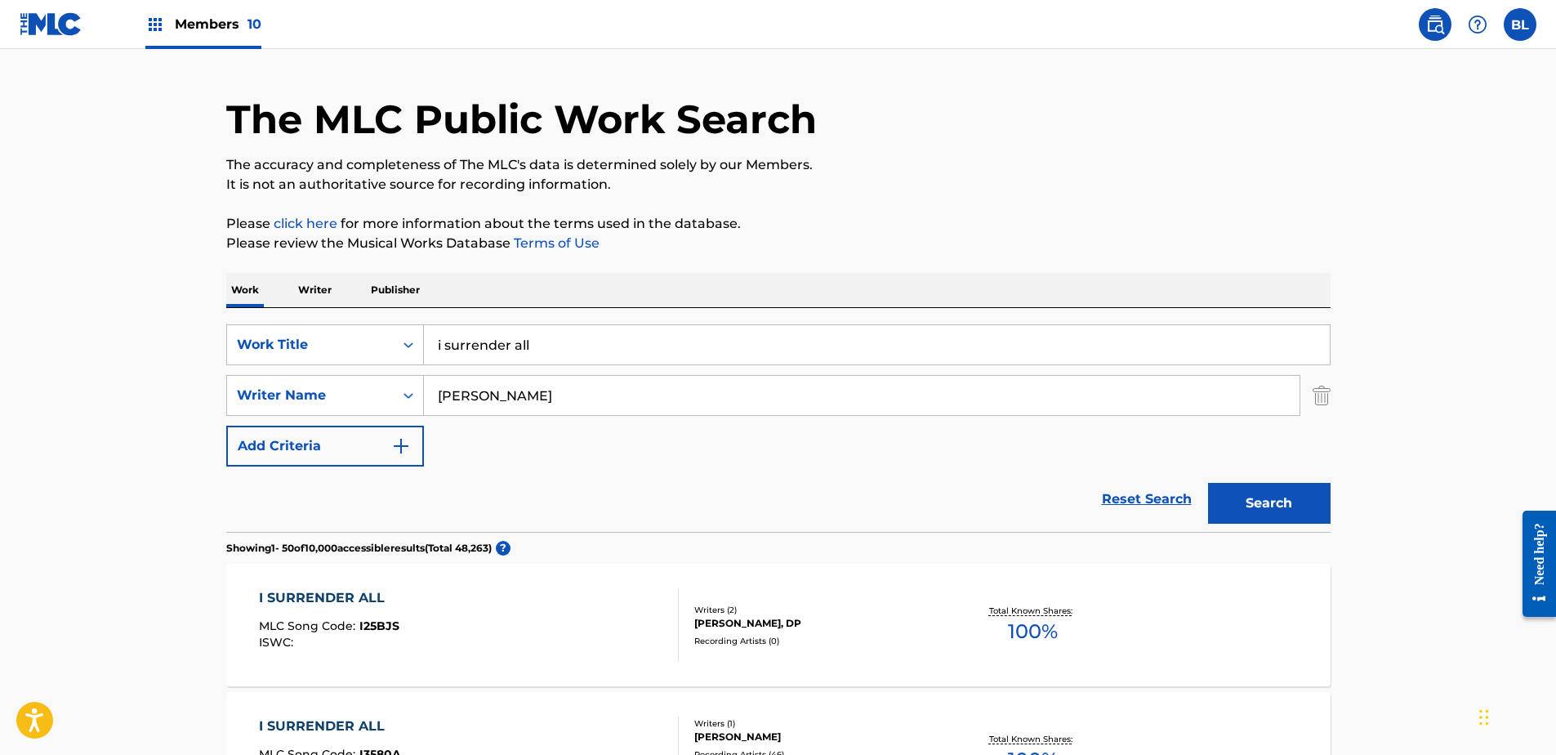
click at [638, 477] on div "Reset Search Search" at bounding box center [778, 498] width 1104 height 65
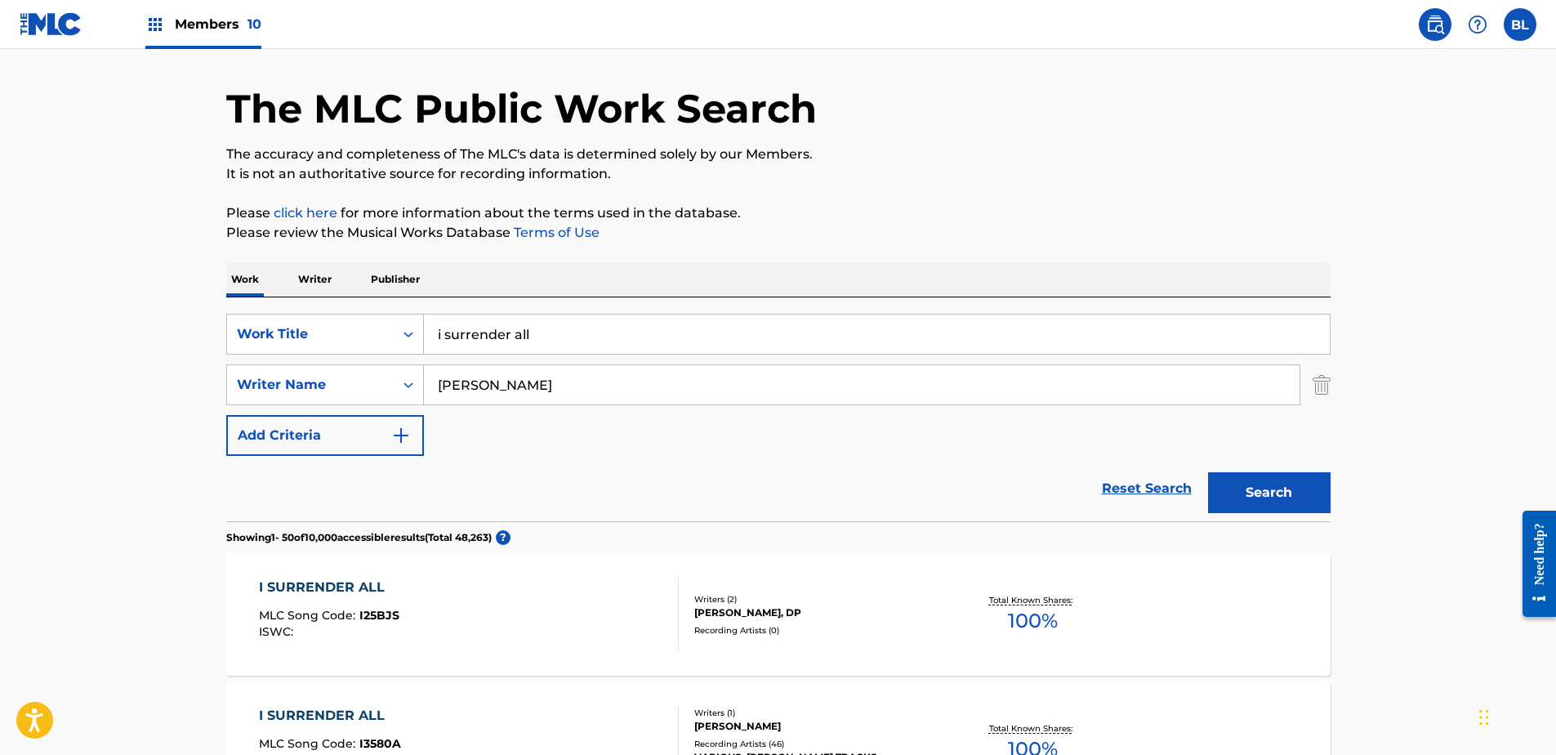
scroll to position [0, 0]
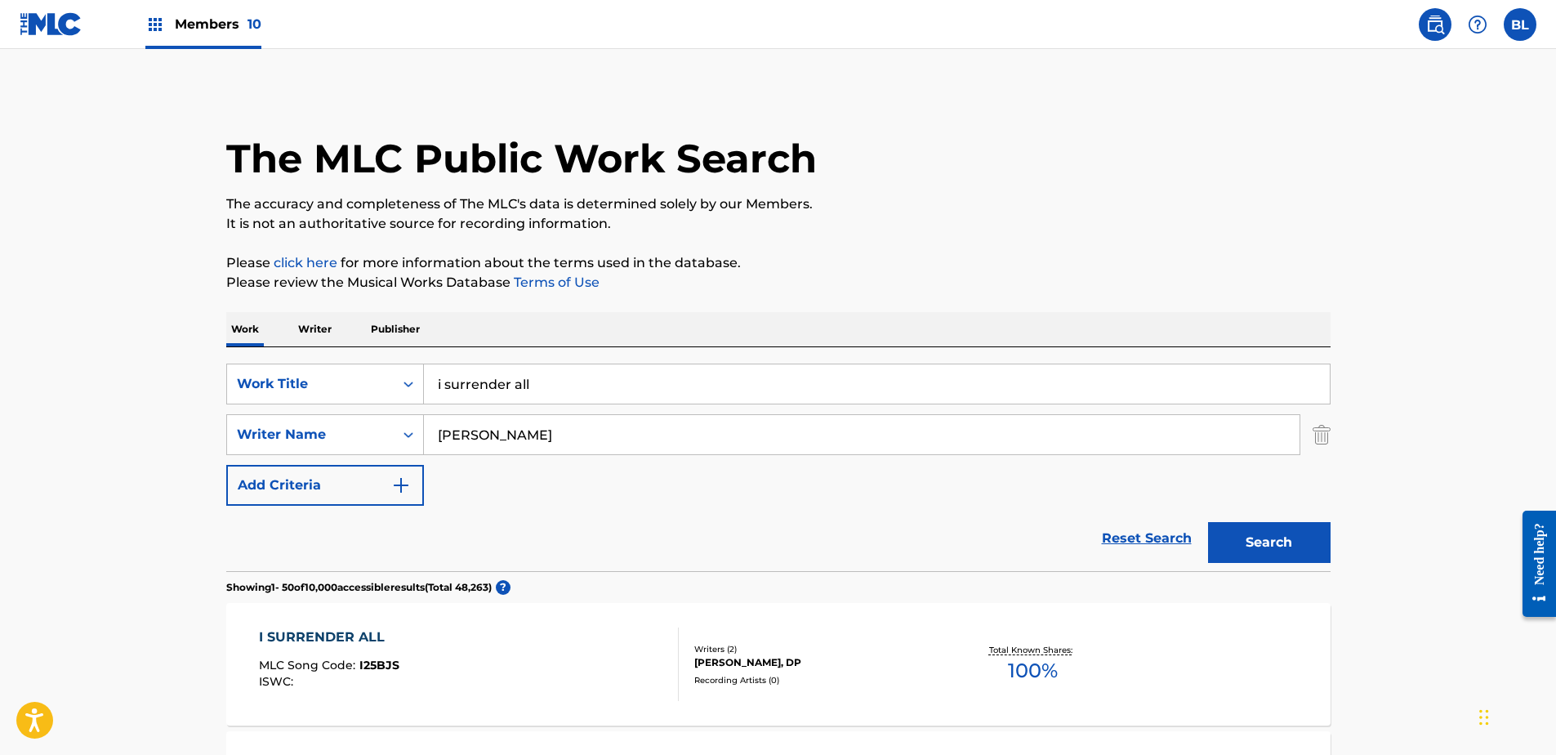
click at [832, 384] on input "i surrender all" at bounding box center [877, 383] width 906 height 39
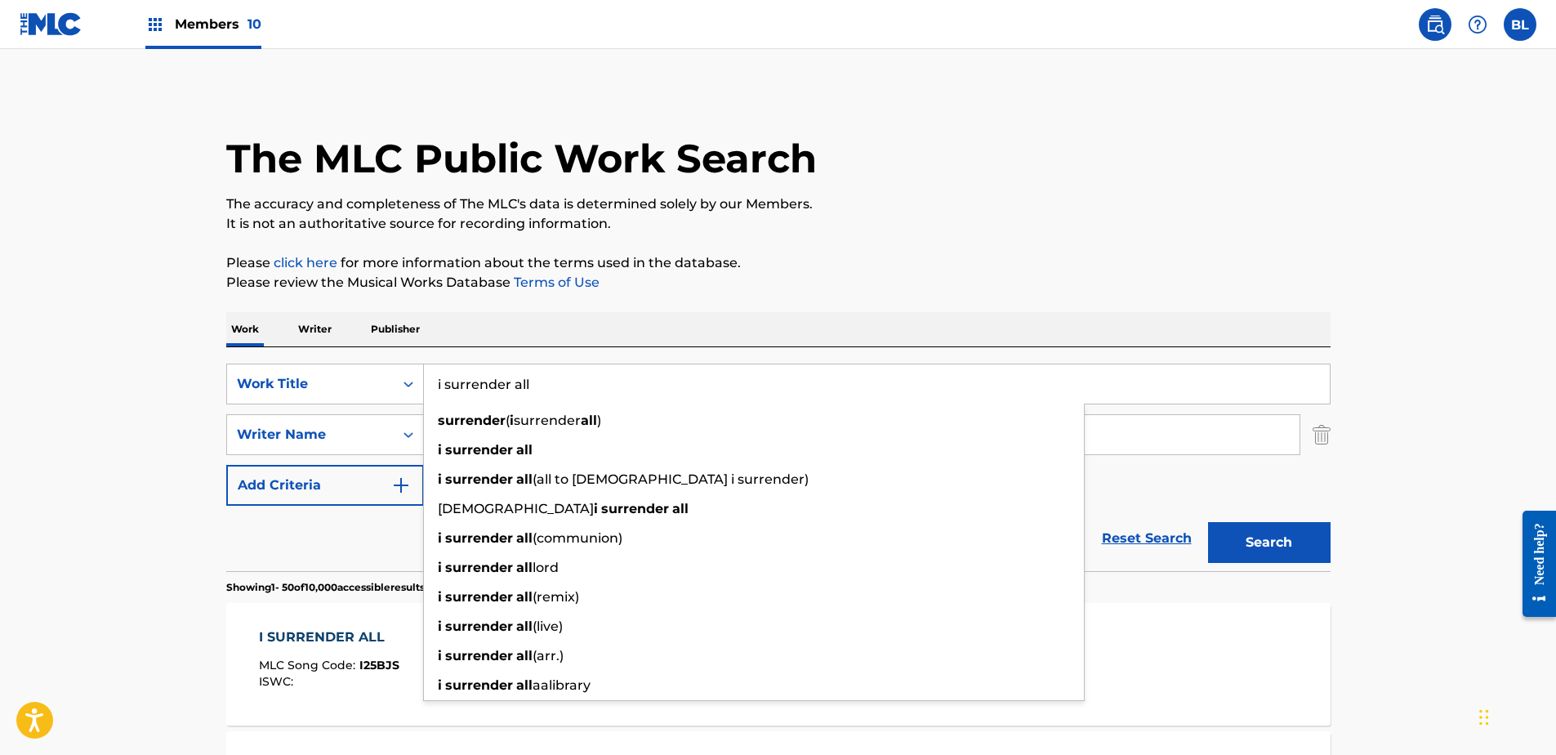
click at [832, 382] on input "i surrender all" at bounding box center [877, 383] width 906 height 39
paste input "secret spy"
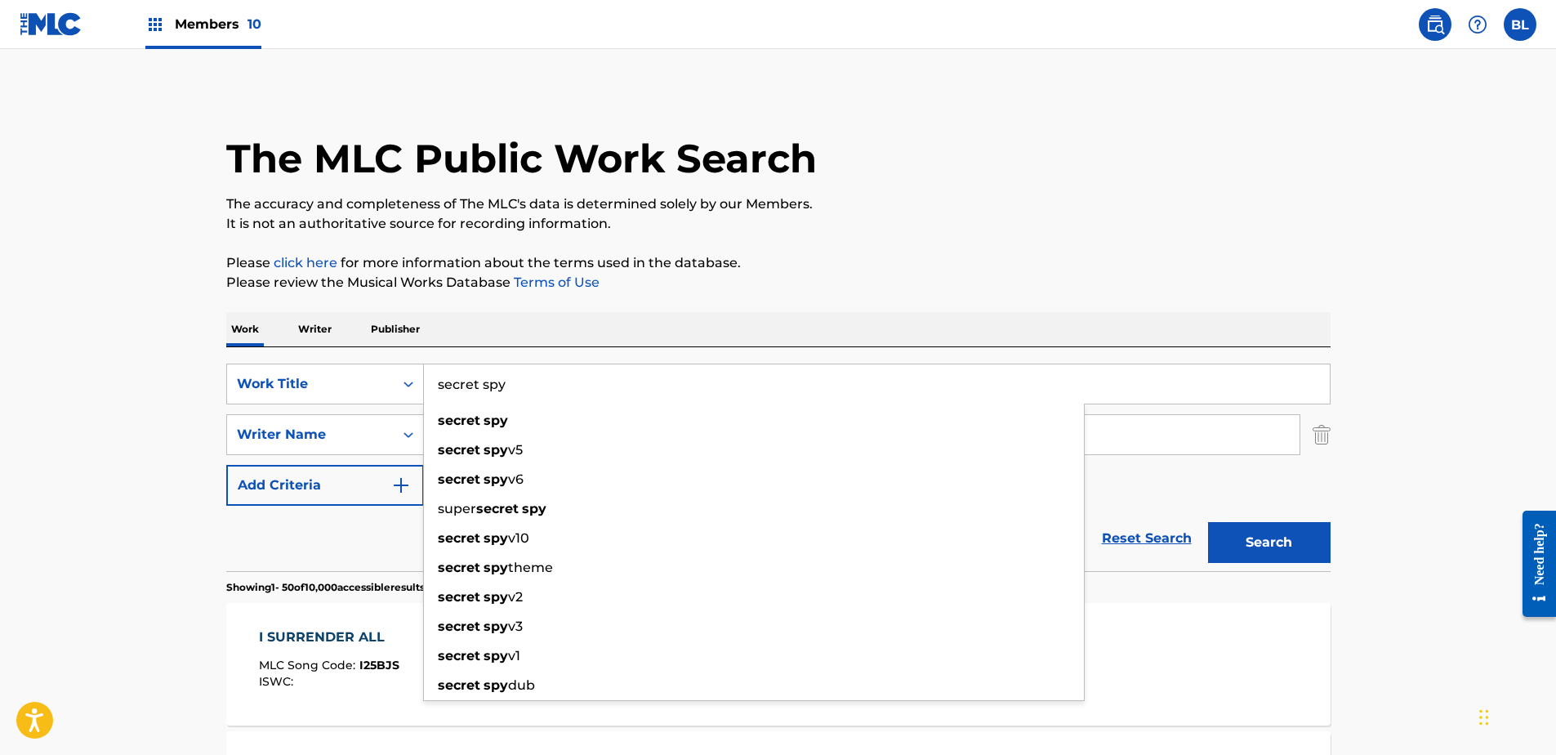
type input "secret spy"
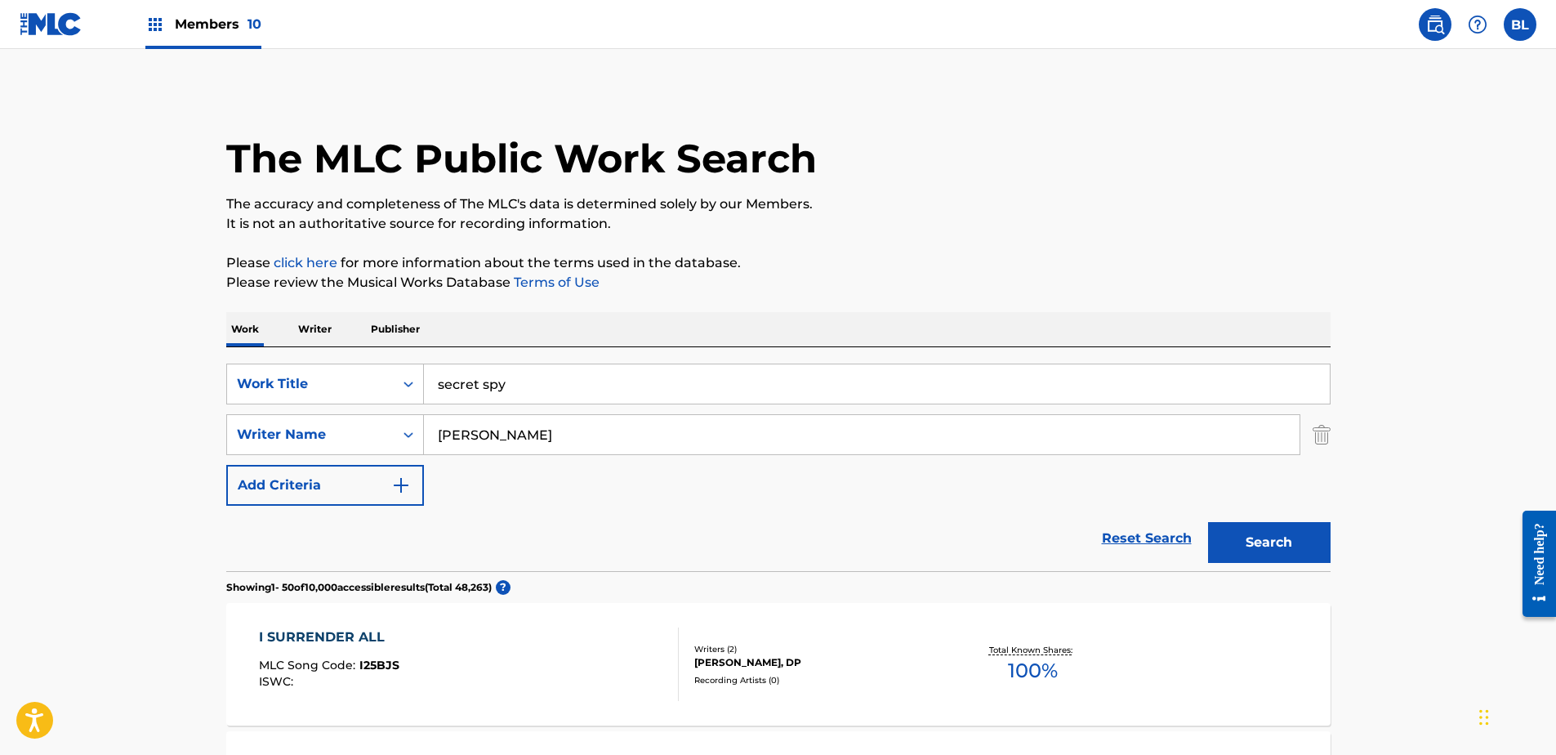
click at [602, 428] on input "[PERSON_NAME]" at bounding box center [862, 434] width 876 height 39
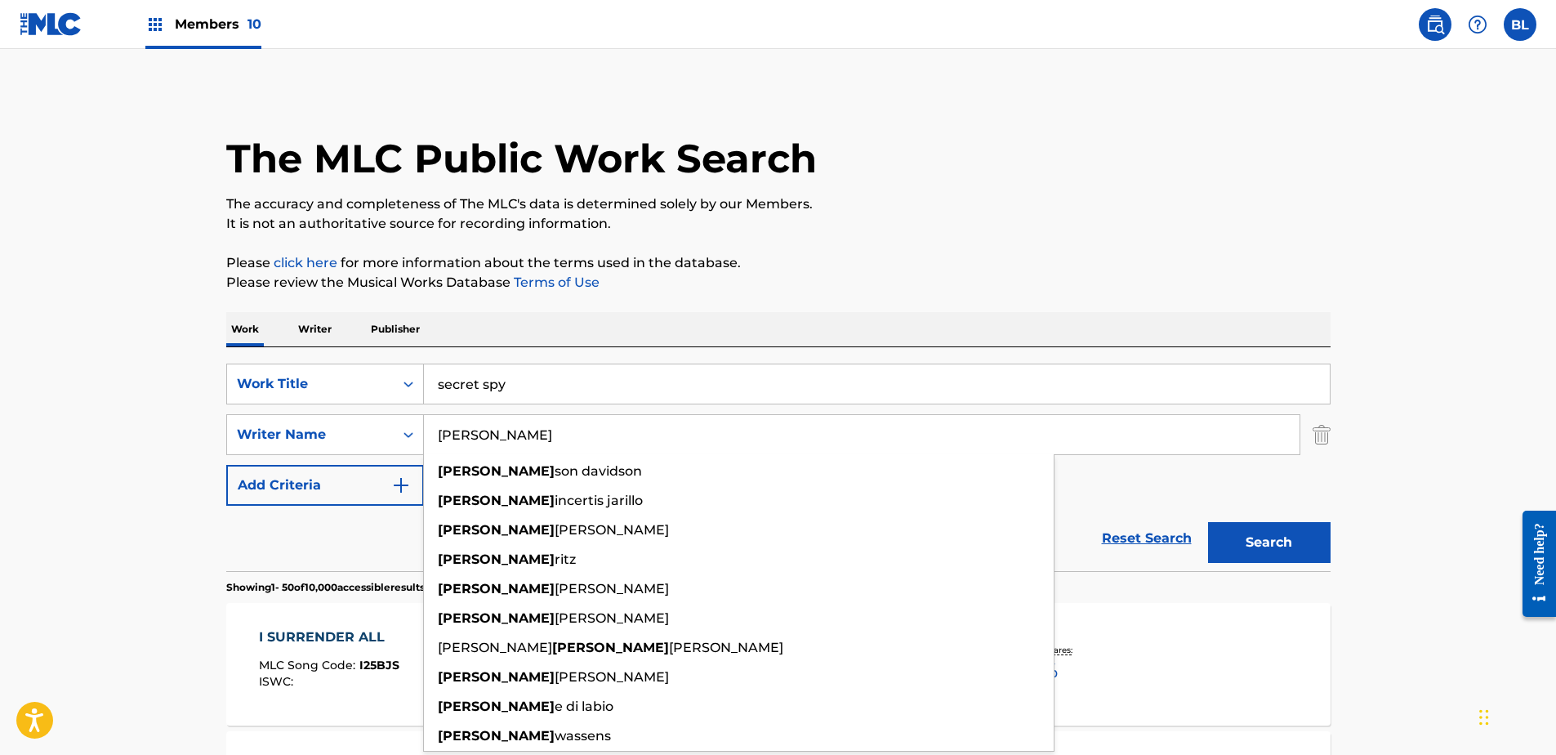
paste input "HAITING QI"
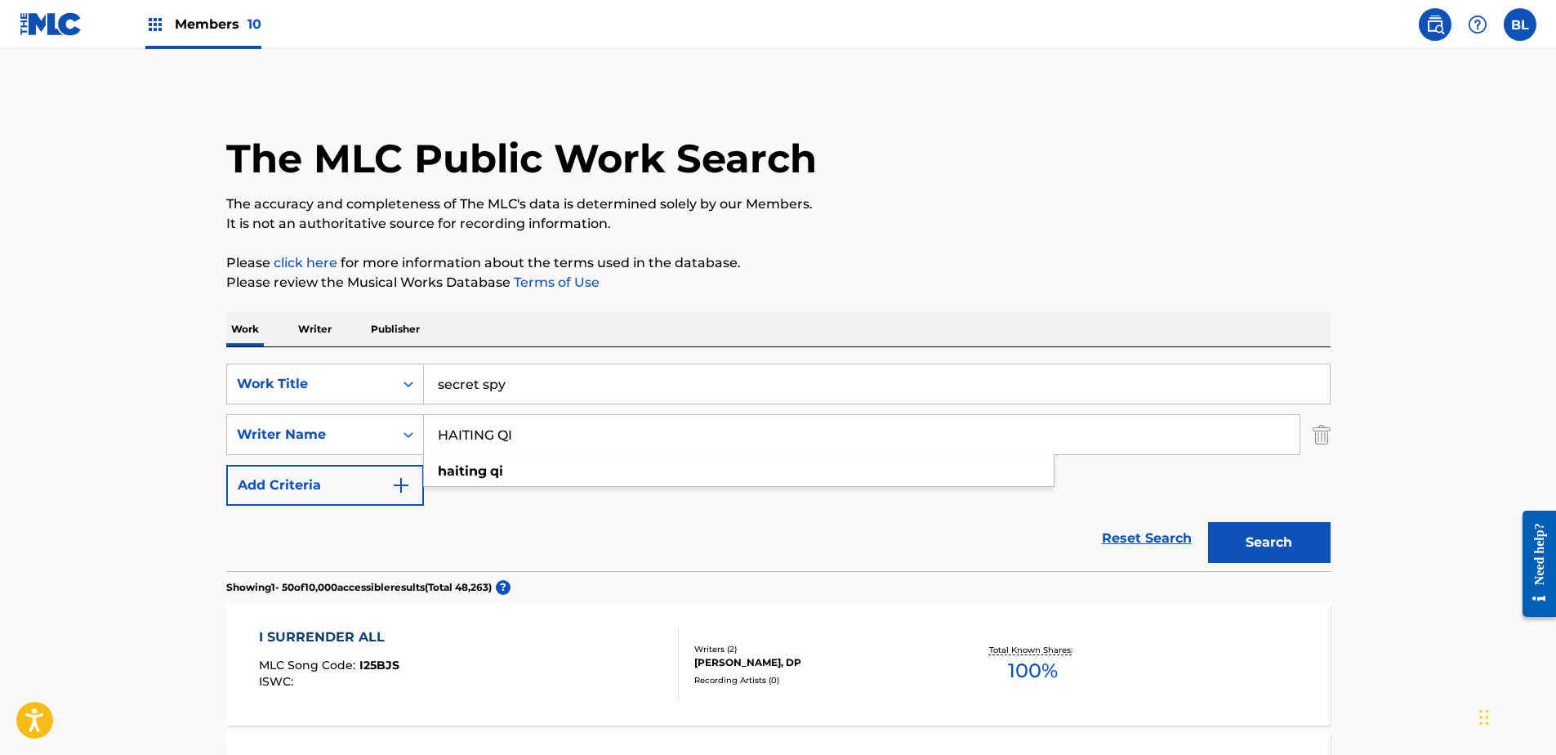
click at [1265, 546] on button "Search" at bounding box center [1269, 542] width 123 height 41
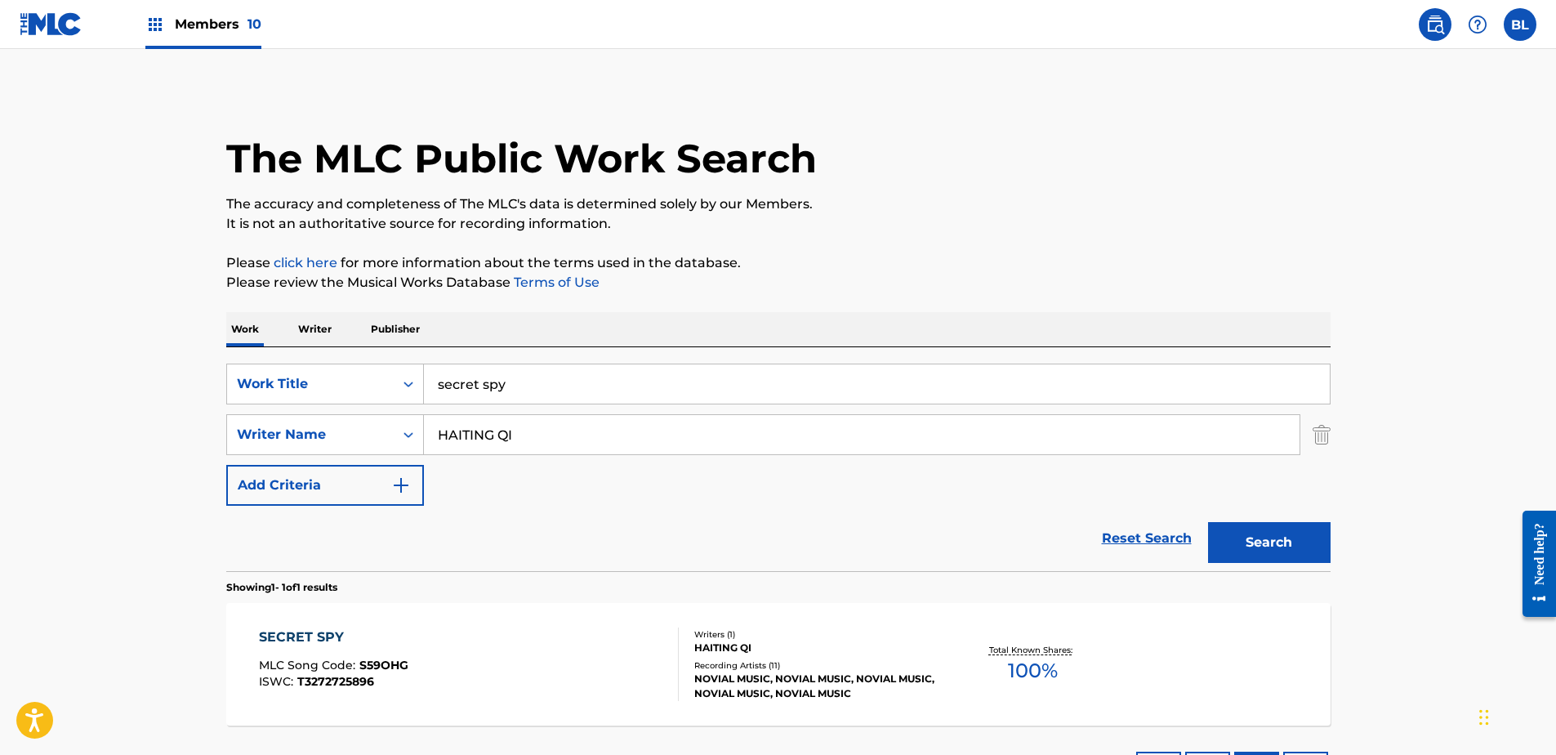
drag, startPoint x: 552, startPoint y: 421, endPoint x: 555, endPoint y: 431, distance: 10.9
click at [554, 430] on input "HAITING QI" at bounding box center [862, 434] width 876 height 39
click at [555, 431] on input "HAITING QI" at bounding box center [862, 434] width 876 height 39
drag, startPoint x: 537, startPoint y: 437, endPoint x: 490, endPoint y: 441, distance: 46.7
click at [490, 441] on input "HAITING QI" at bounding box center [862, 434] width 876 height 39
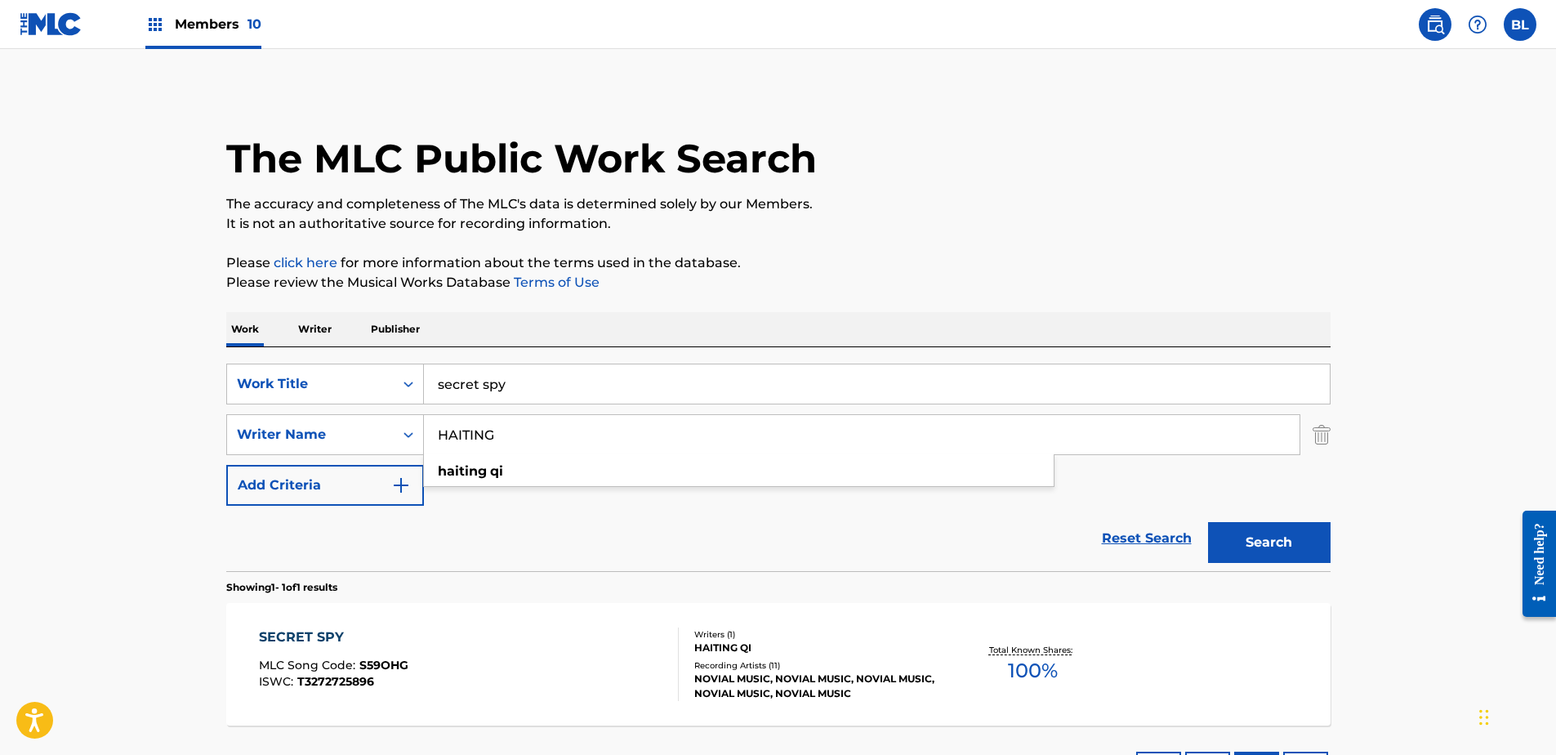
type input "HAITING"
click at [1208, 522] on button "Search" at bounding box center [1269, 542] width 123 height 41
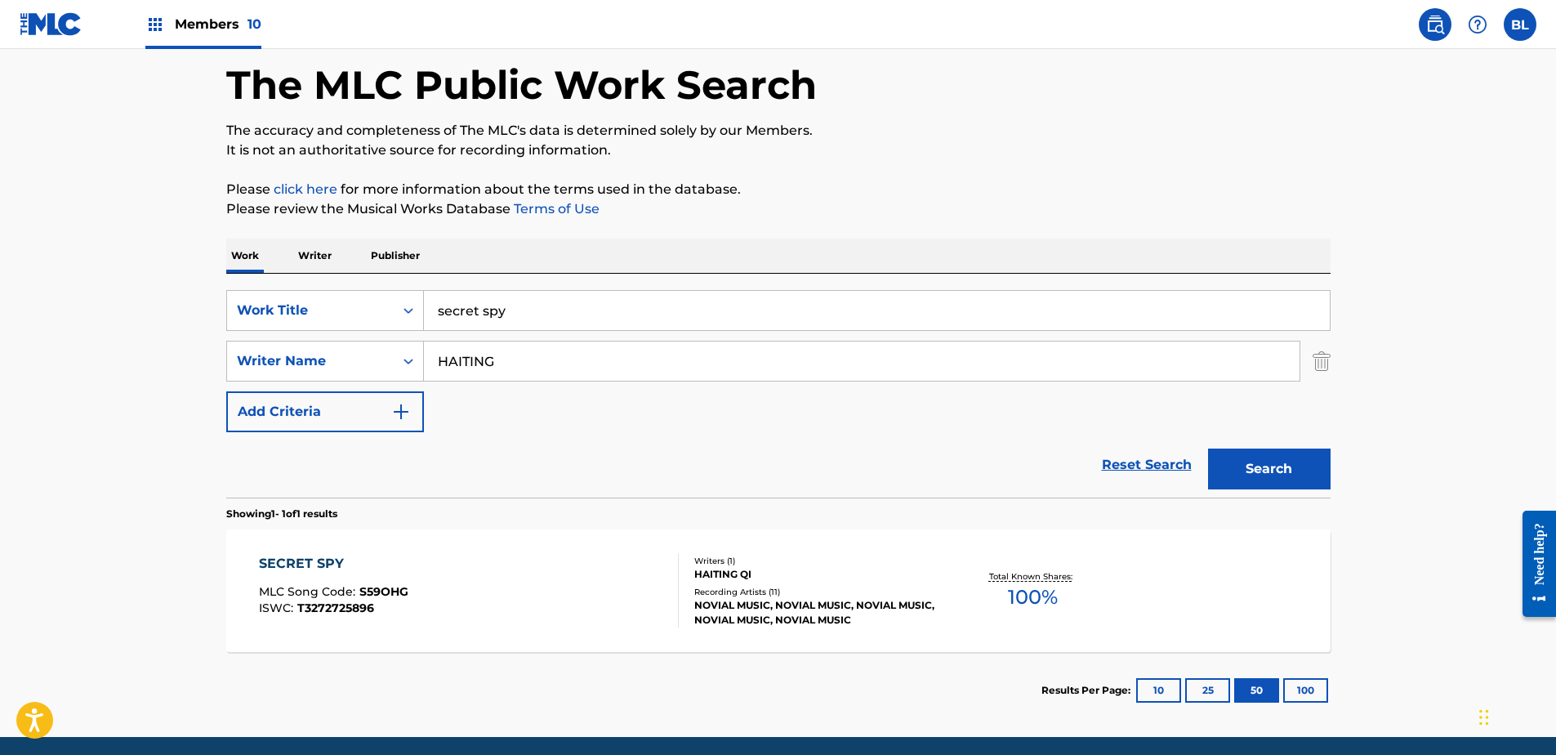
scroll to position [134, 0]
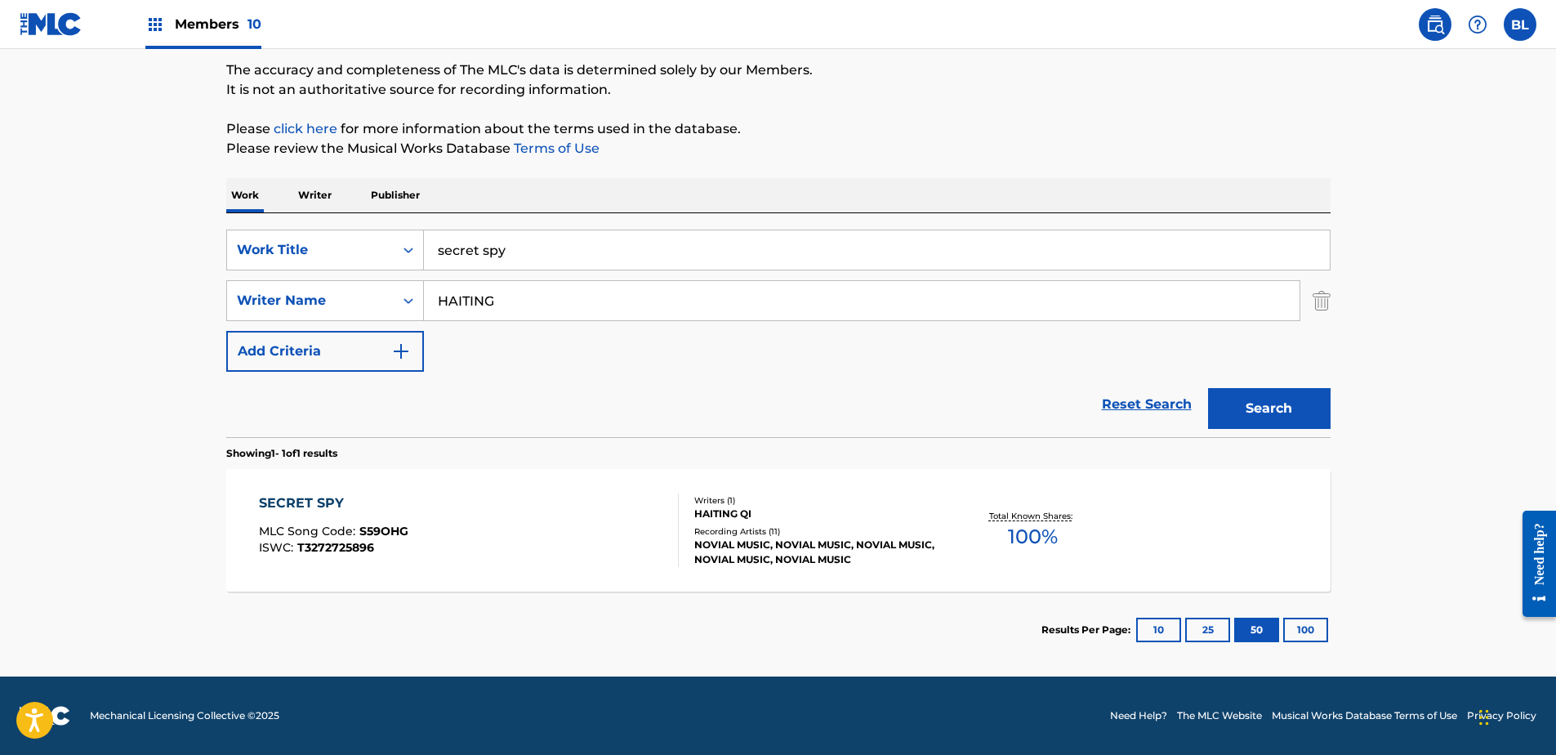
drag, startPoint x: 533, startPoint y: 257, endPoint x: 157, endPoint y: 258, distance: 376.6
click at [157, 258] on main "The MLC Public Work Search The accuracy and completeness of The MLC's data is d…" at bounding box center [778, 295] width 1556 height 761
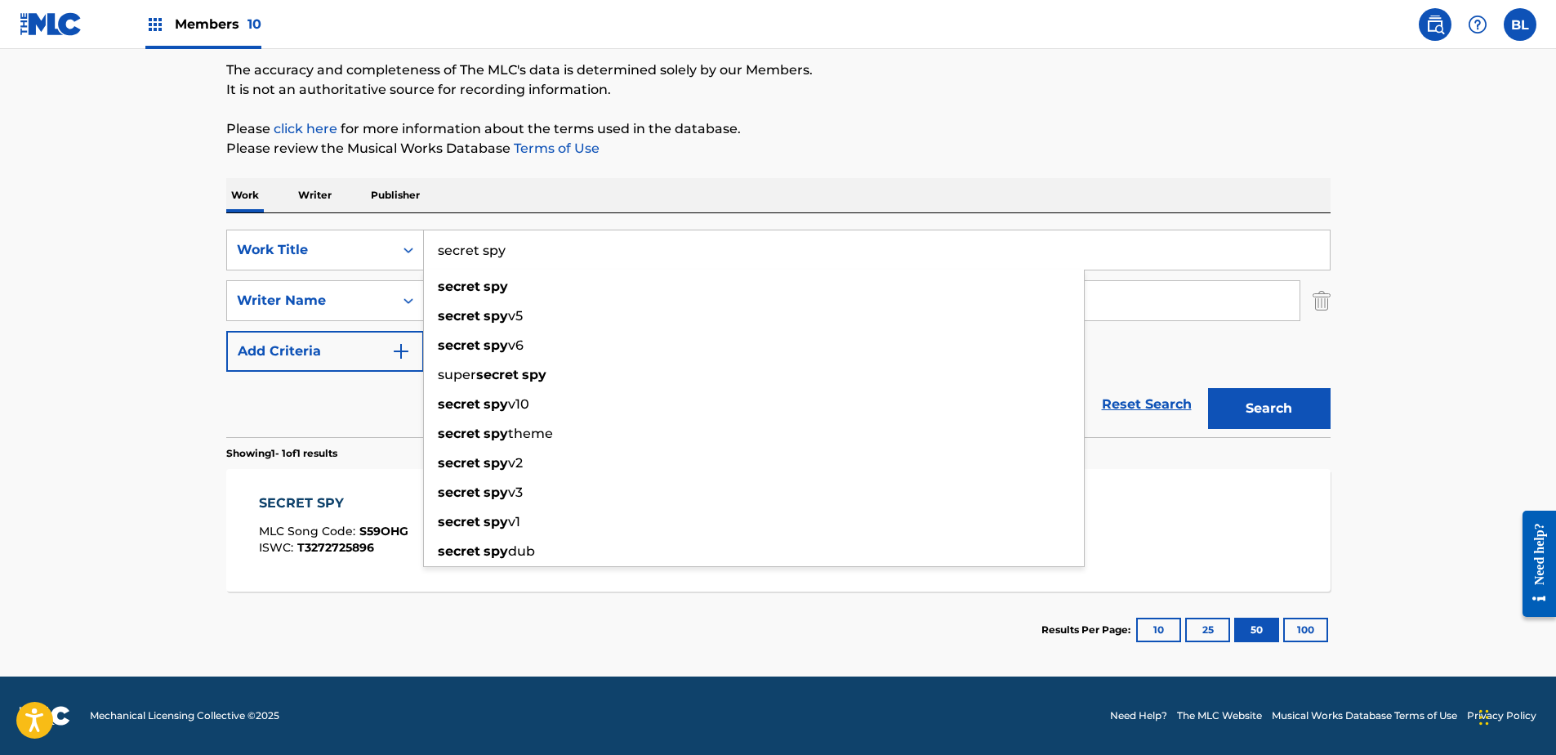
paste input "te imagine"
type input "te imagine"
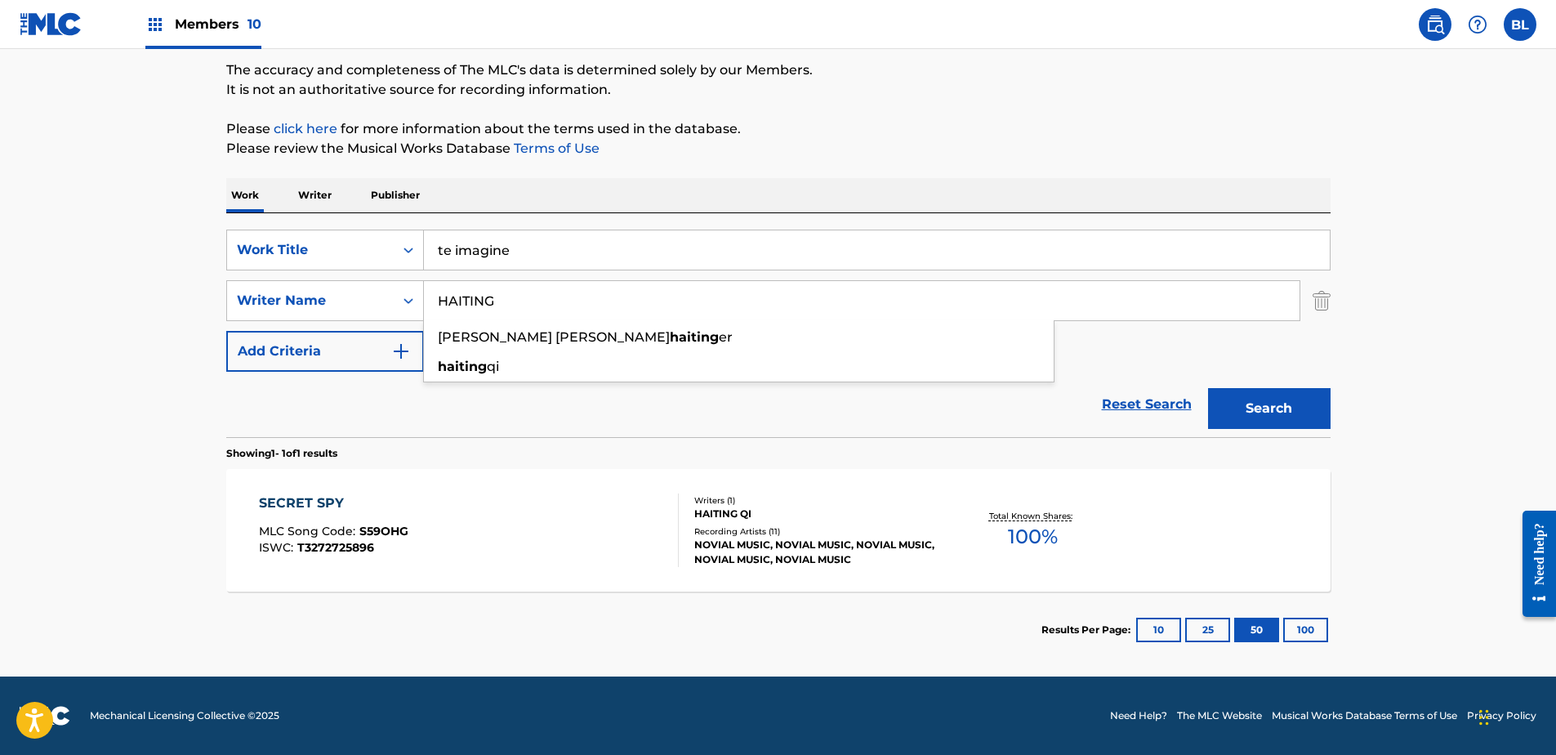
drag, startPoint x: 513, startPoint y: 304, endPoint x: 104, endPoint y: 287, distance: 409.6
click at [104, 287] on main "The MLC Public Work Search The accuracy and completeness of The MLC's data is d…" at bounding box center [778, 295] width 1556 height 761
paste input "[PERSON_NAME]"
click at [1294, 408] on button "Search" at bounding box center [1269, 408] width 123 height 41
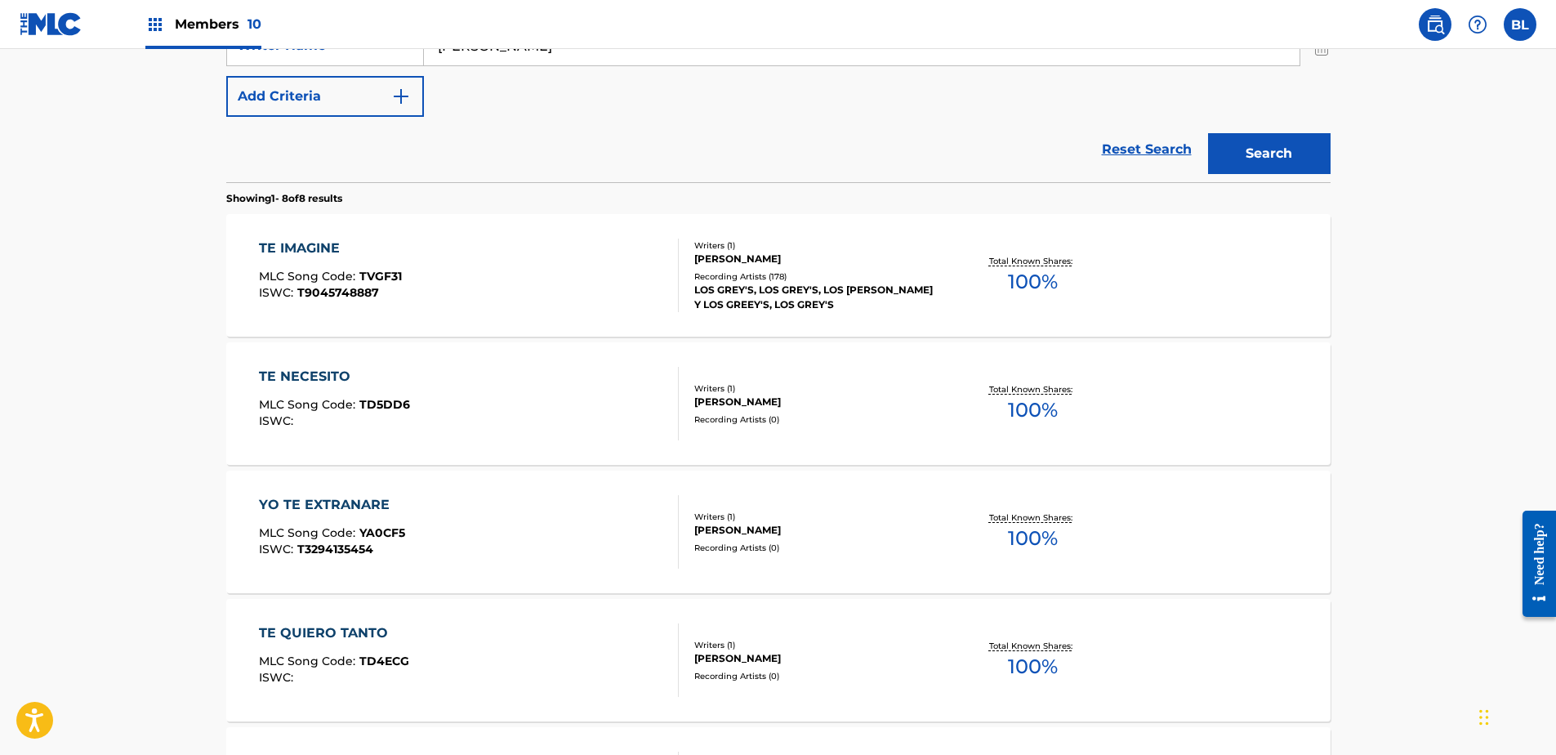
scroll to position [215, 0]
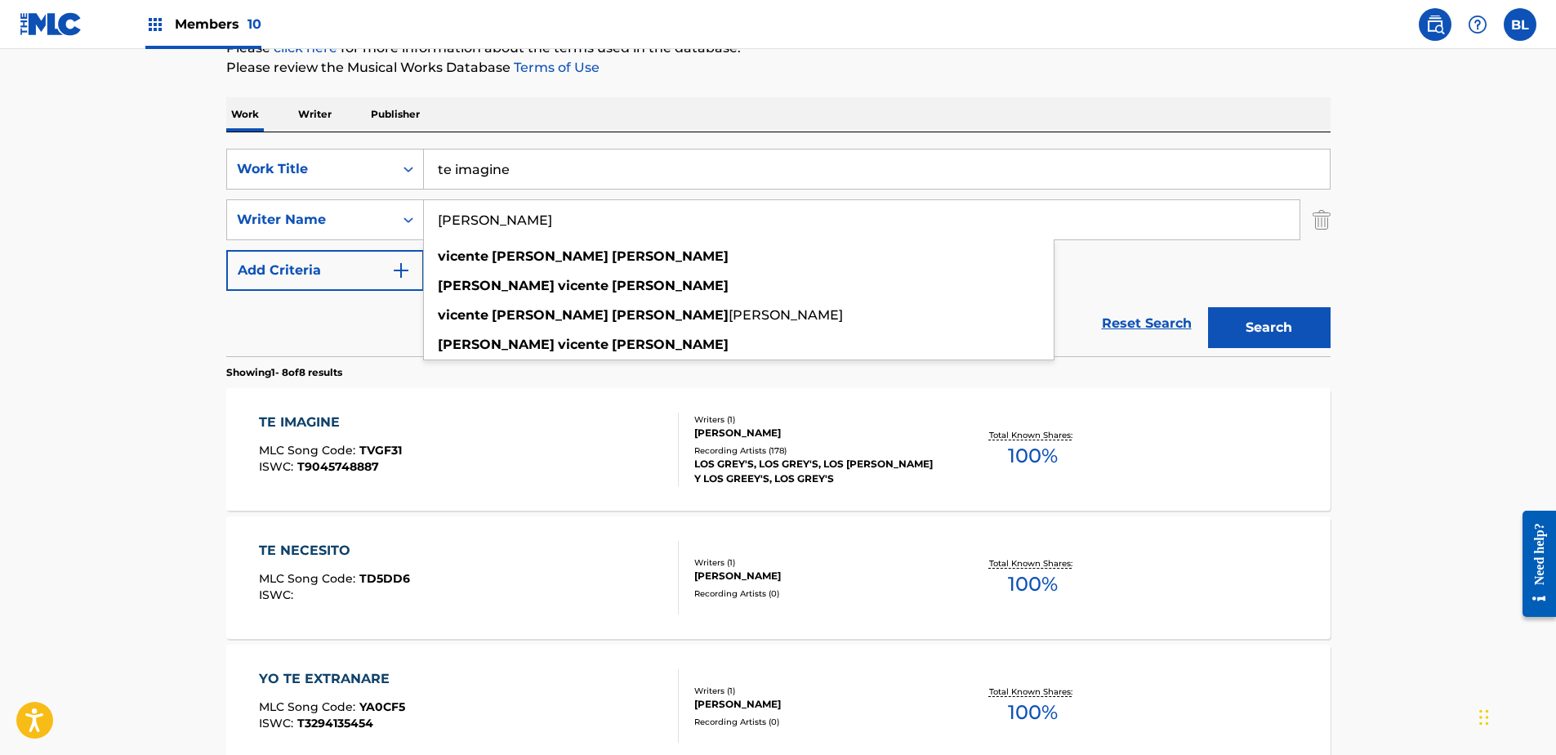
drag, startPoint x: 641, startPoint y: 218, endPoint x: 487, endPoint y: 227, distance: 154.7
click at [487, 227] on input "[PERSON_NAME]" at bounding box center [862, 219] width 876 height 39
type input "[PERSON_NAME]"
click at [1208, 307] on button "Search" at bounding box center [1269, 327] width 123 height 41
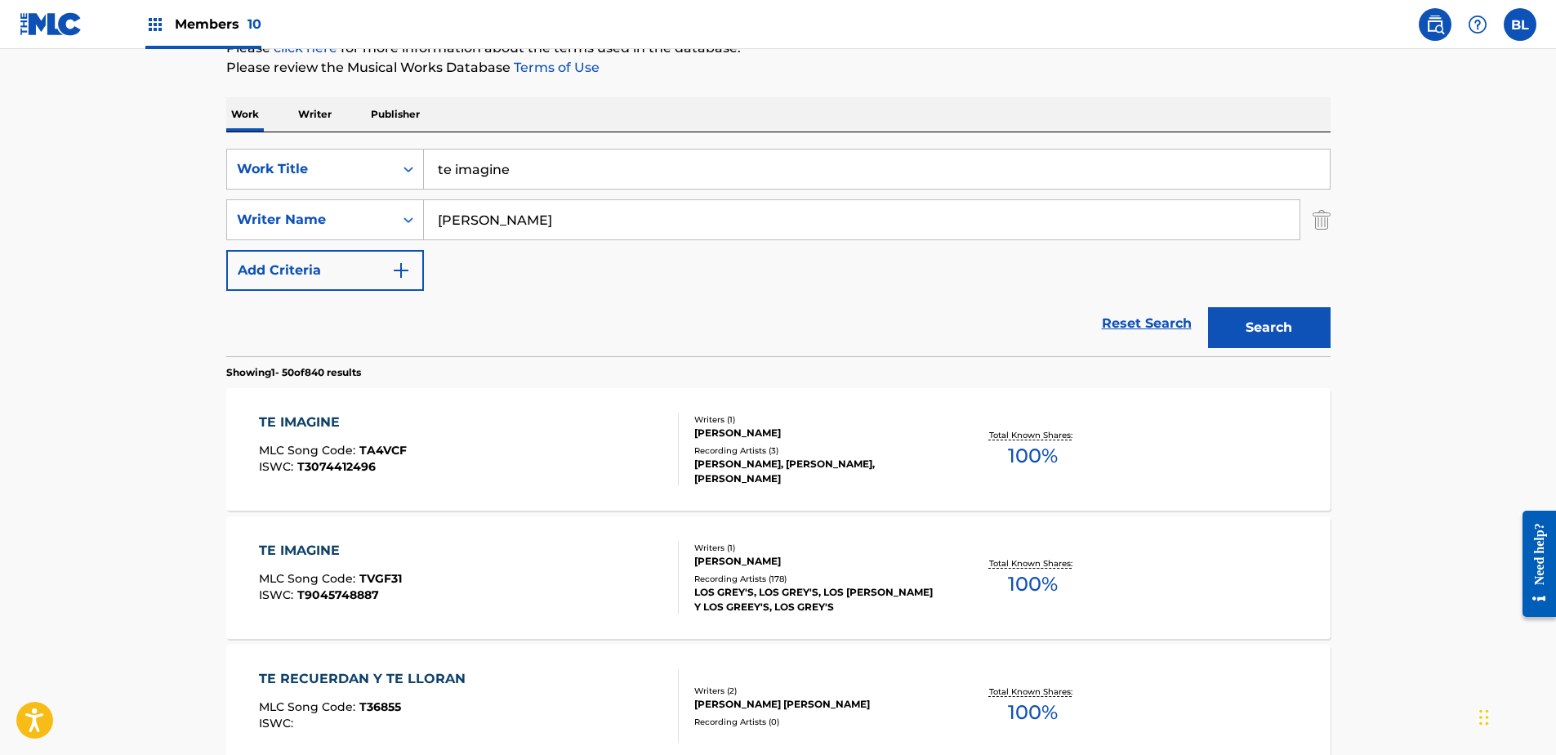
drag, startPoint x: 25, startPoint y: 424, endPoint x: 19, endPoint y: 415, distance: 10.7
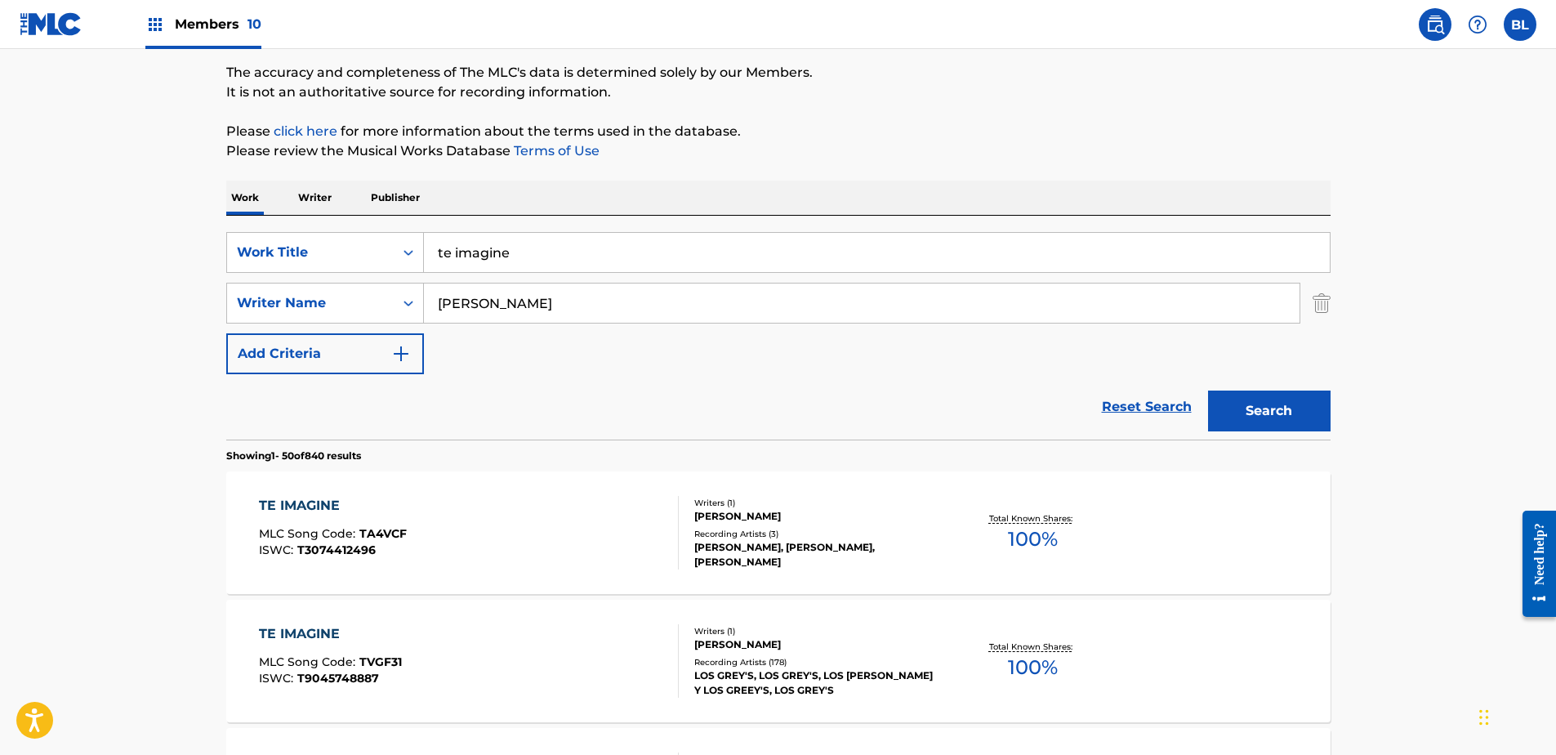
scroll to position [51, 0]
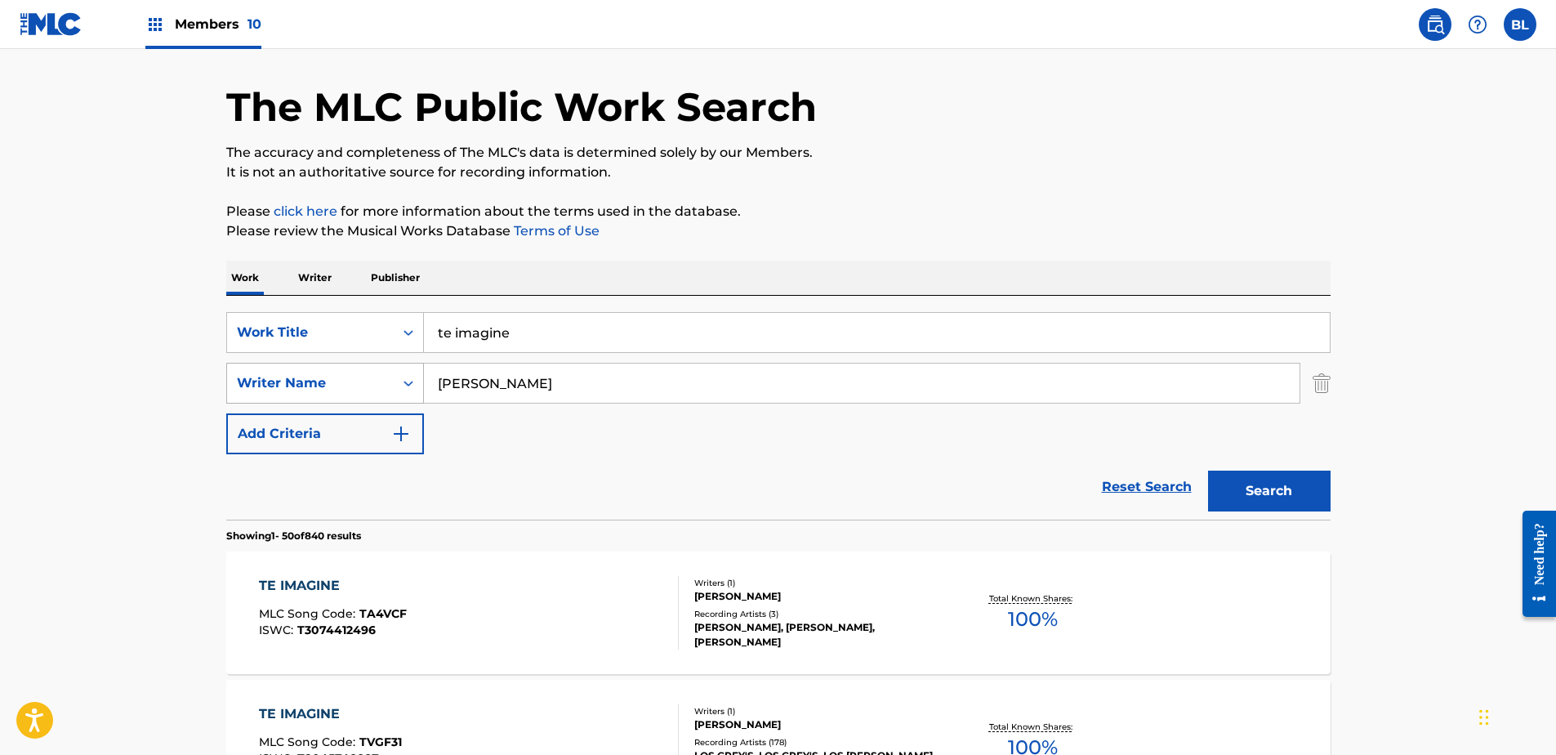
drag, startPoint x: 529, startPoint y: 324, endPoint x: 297, endPoint y: 364, distance: 235.4
click at [306, 364] on div "SearchWithCriteriaca5c116b-c5a5-47b1-ab76-e230ab949d98 Work Title te imagine Se…" at bounding box center [778, 383] width 1104 height 142
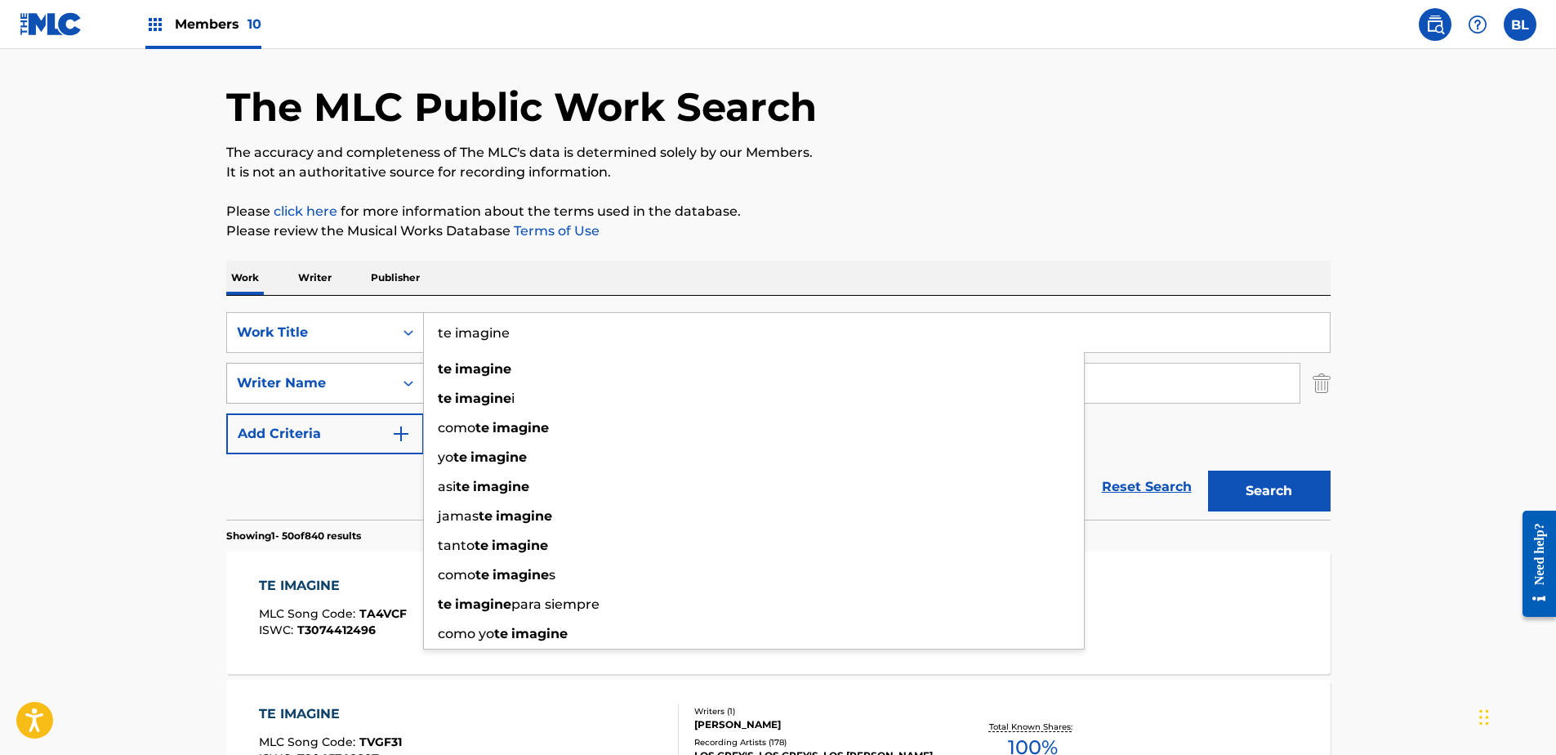
paste input "nasini el [PERSON_NAME]"
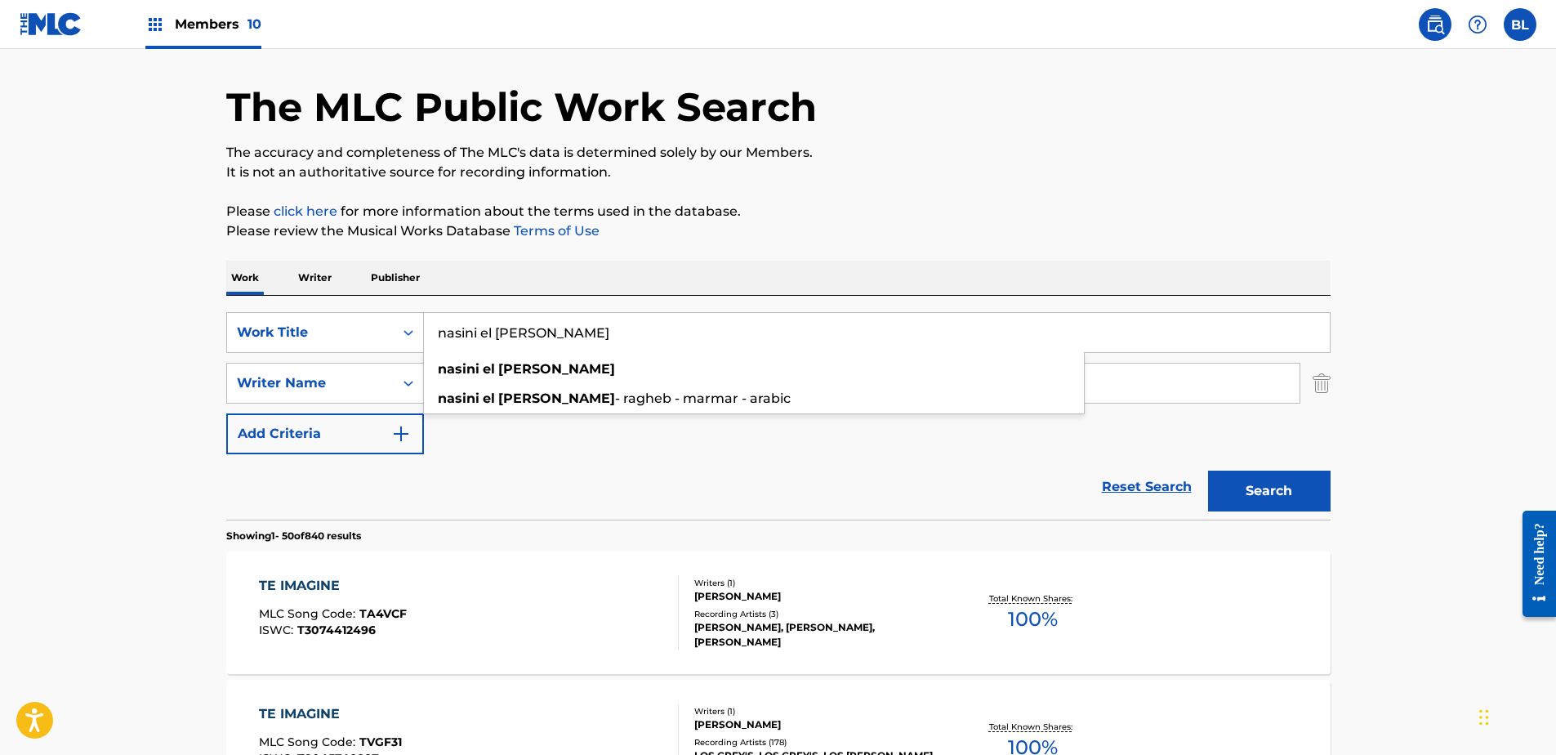
type input "nasini el [PERSON_NAME]"
click at [627, 506] on div "Reset Search Search" at bounding box center [778, 486] width 1104 height 65
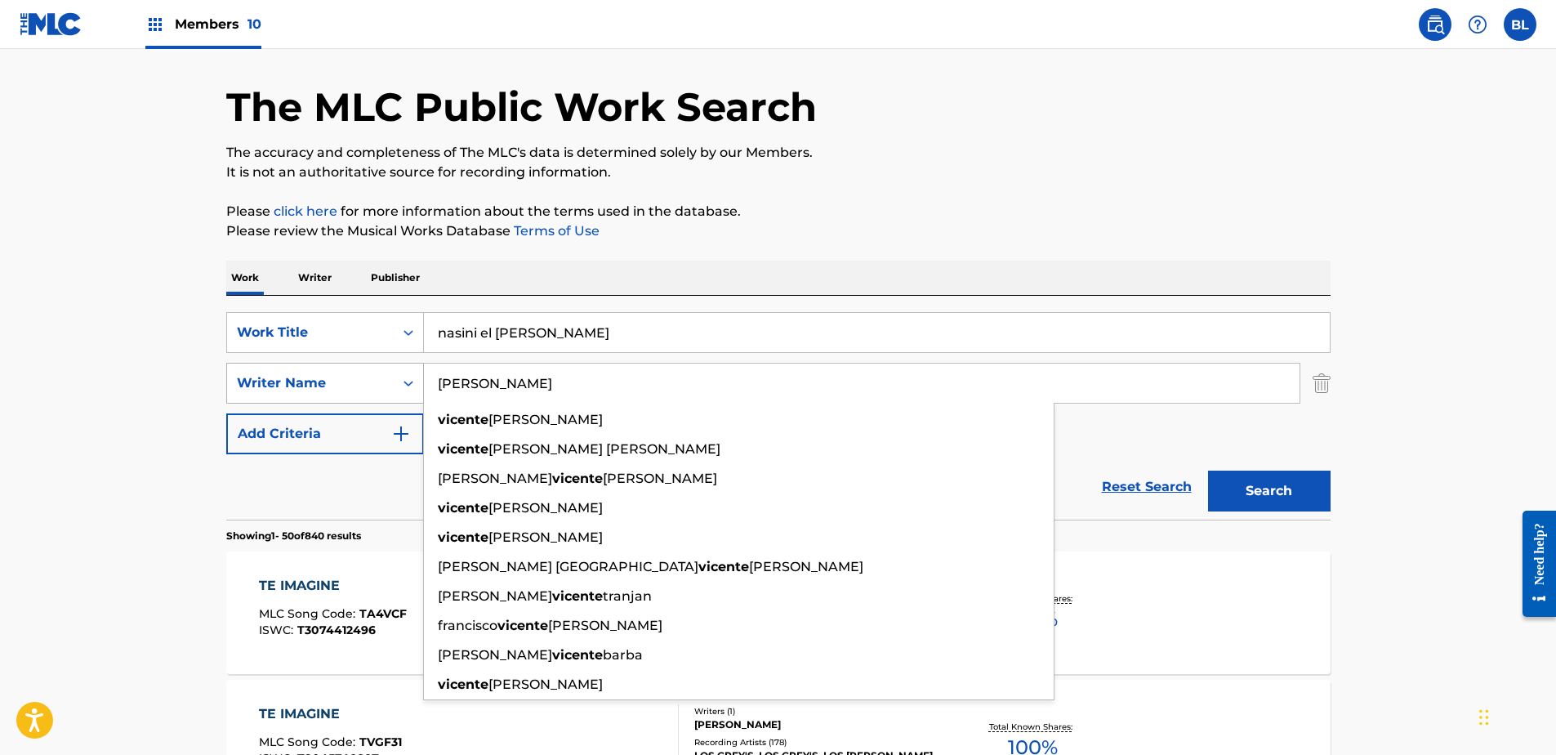
drag, startPoint x: 567, startPoint y: 391, endPoint x: 245, endPoint y: 381, distance: 322.0
click at [258, 388] on div "SearchWithCriteriafaad3a7f-eb87-4adf-a4f2-258a1ceafa2a Writer Name [PERSON_NAME…" at bounding box center [778, 383] width 1104 height 41
click at [1208, 471] on button "Search" at bounding box center [1269, 491] width 123 height 41
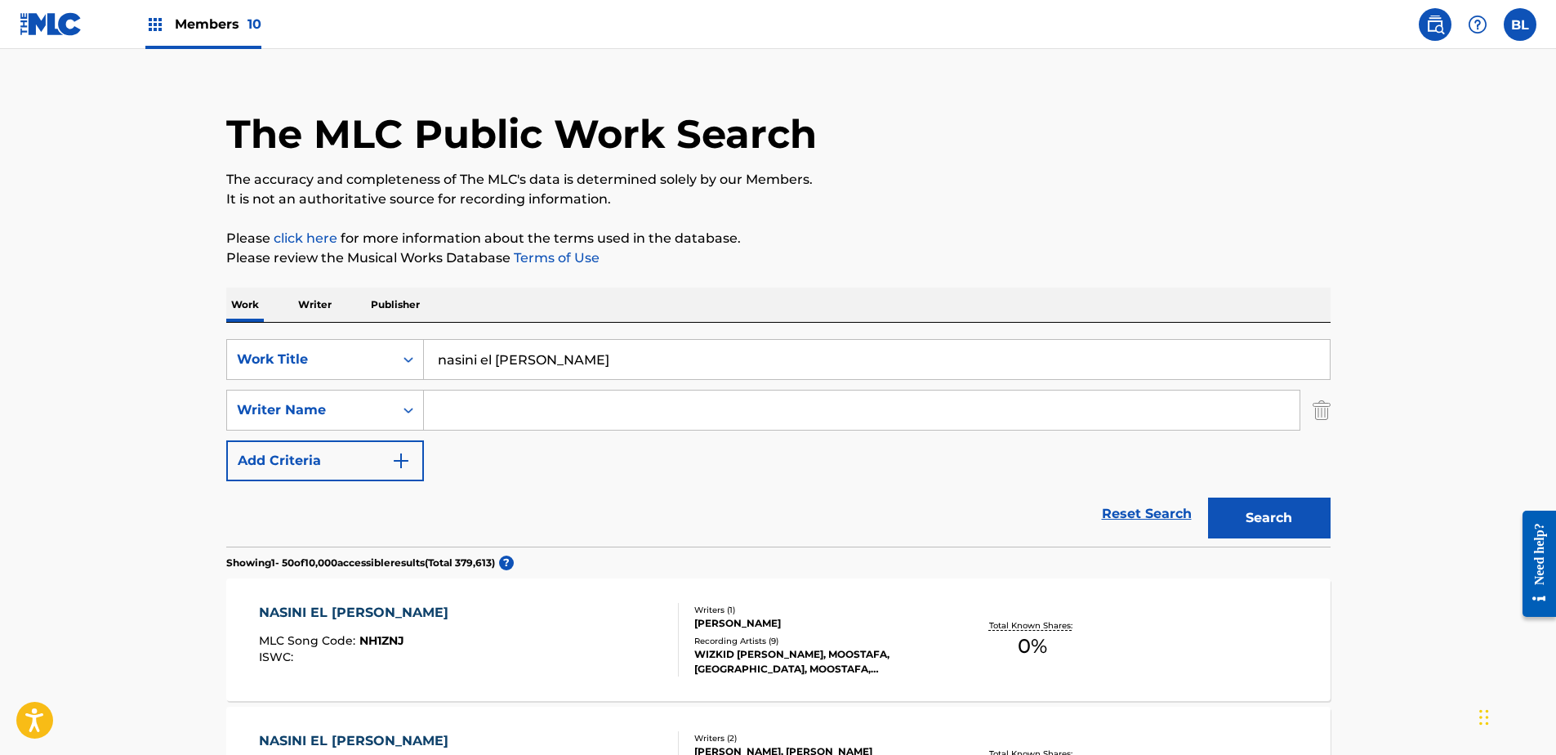
scroll to position [0, 0]
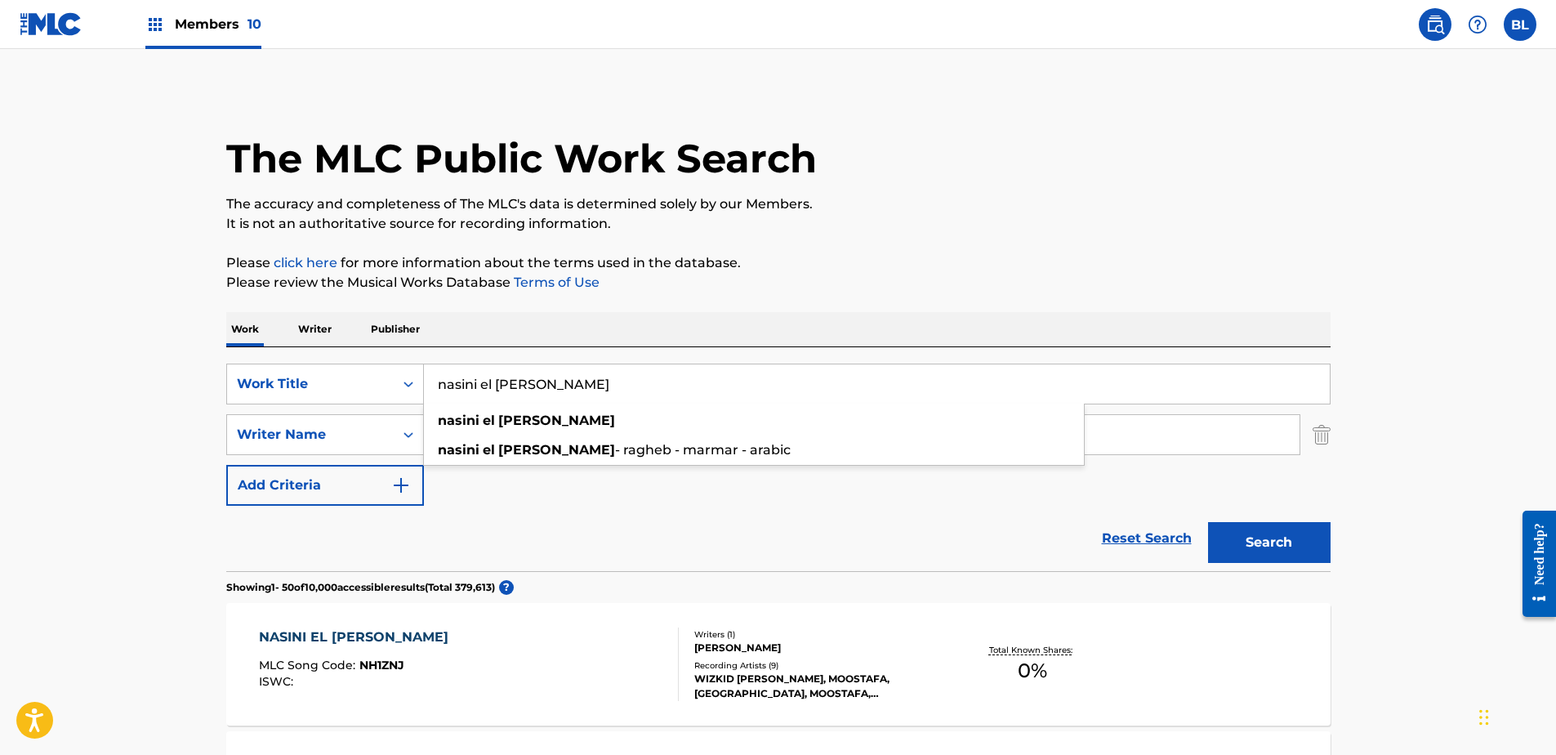
drag, startPoint x: 765, startPoint y: 376, endPoint x: 299, endPoint y: 360, distance: 465.9
click at [299, 360] on div "SearchWithCriteriaca5c116b-c5a5-47b1-ab76-e230ab949d98 Work Title nasini el [PE…" at bounding box center [778, 459] width 1104 height 224
paste input "healing harp by the sea: harp music with ocean waves for therapy, deep sleep, m…"
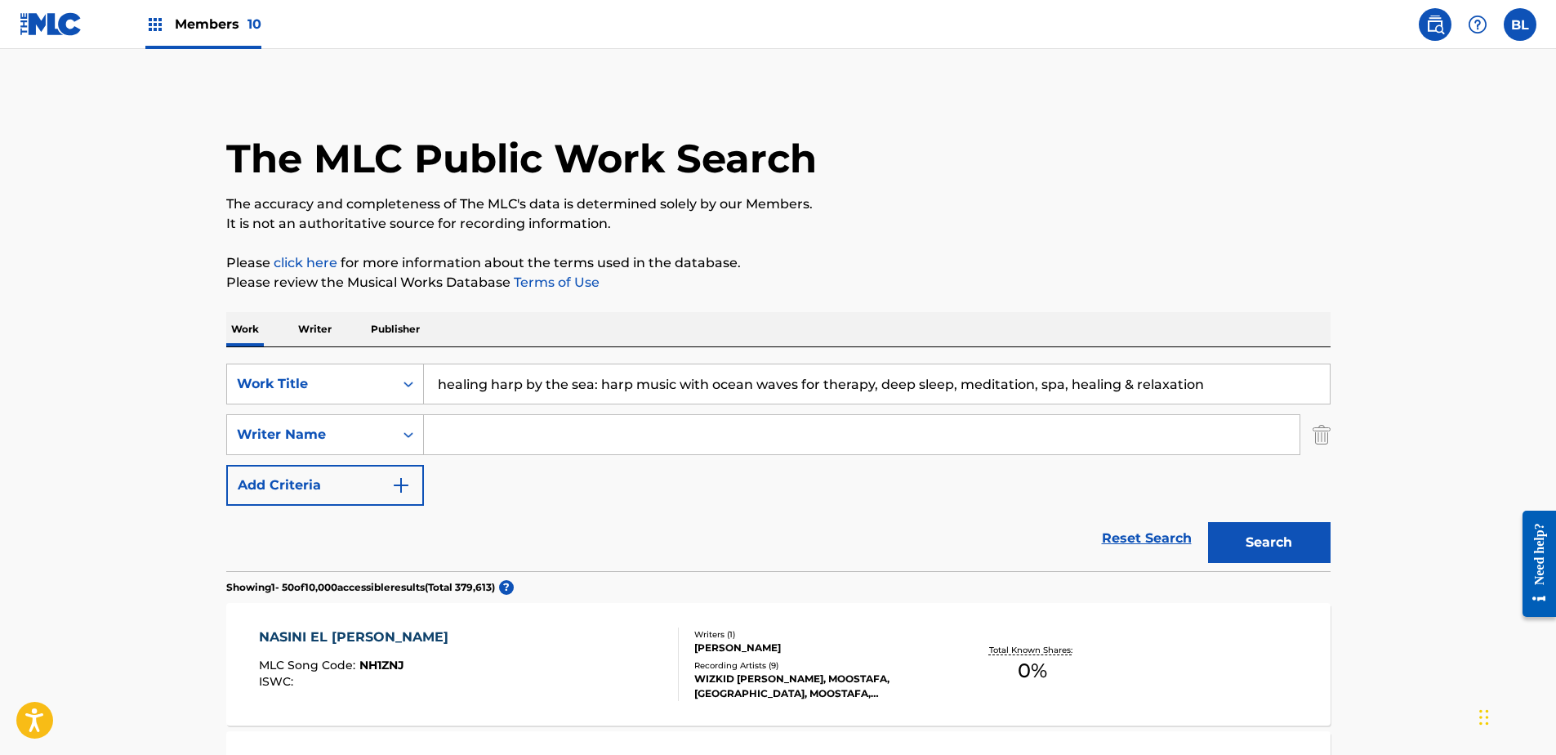
click at [1287, 547] on button "Search" at bounding box center [1269, 542] width 123 height 41
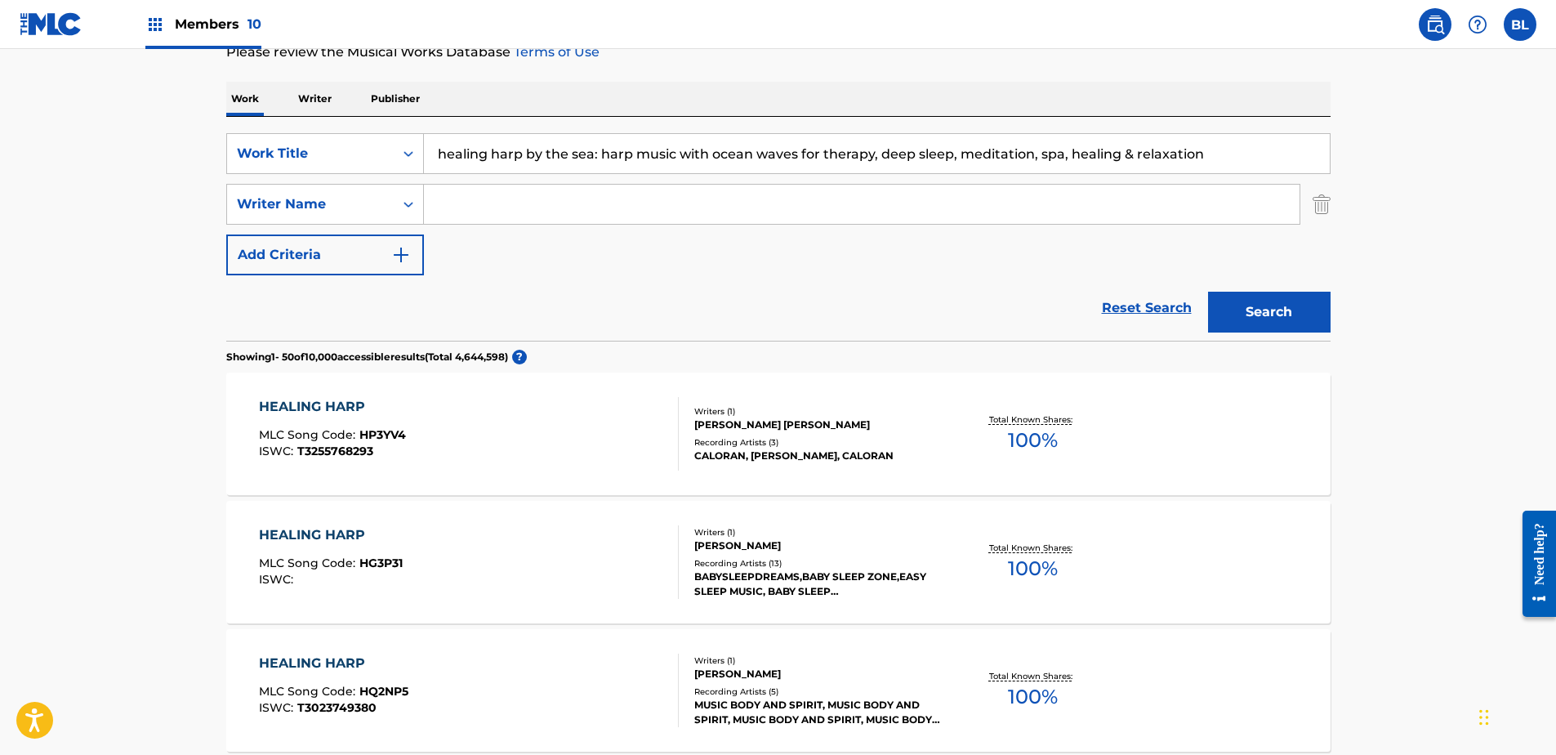
scroll to position [82, 0]
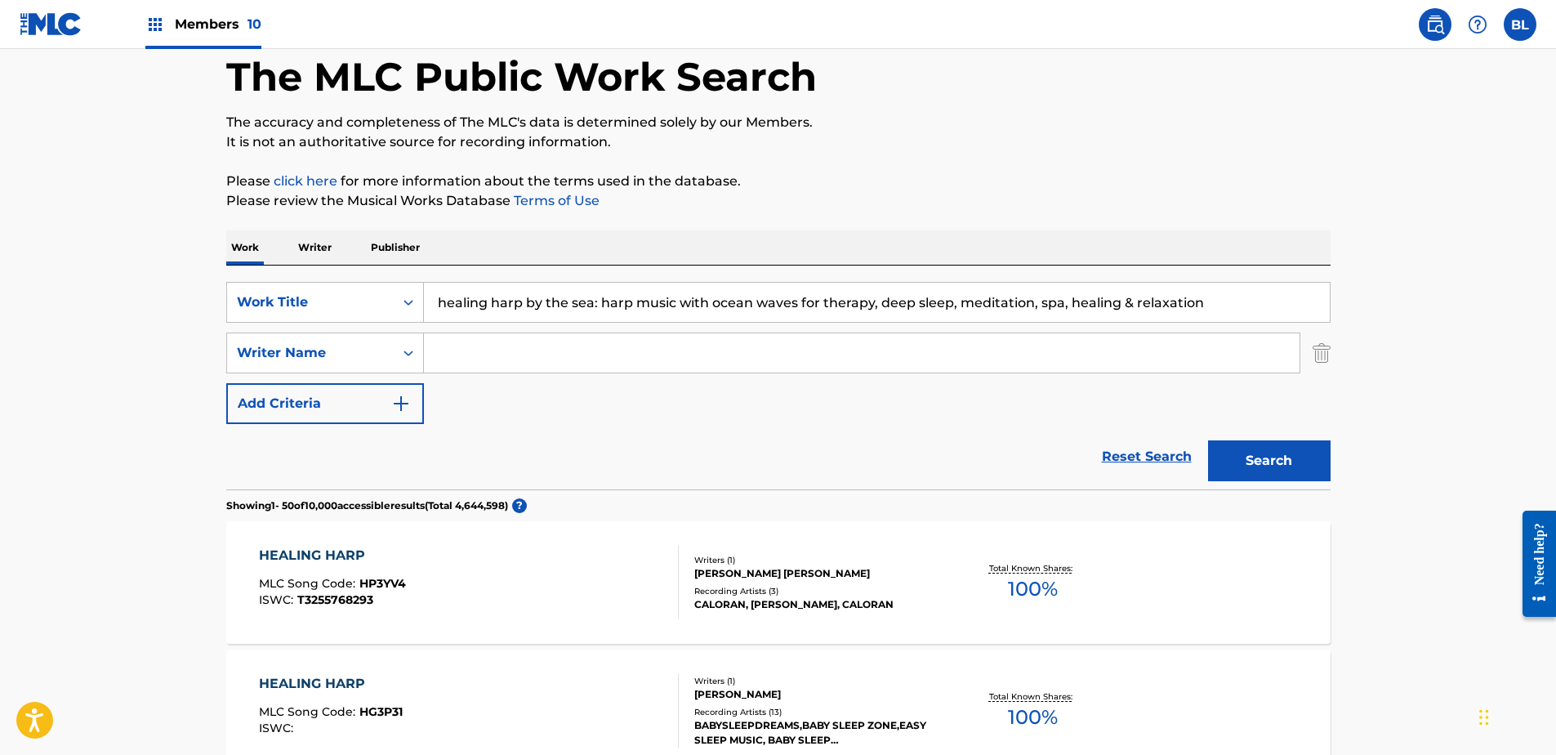
click at [662, 311] on input "healing harp by the sea: harp music with ocean waves for therapy, deep sleep, m…" at bounding box center [877, 302] width 906 height 39
paste input "i'm so glad"
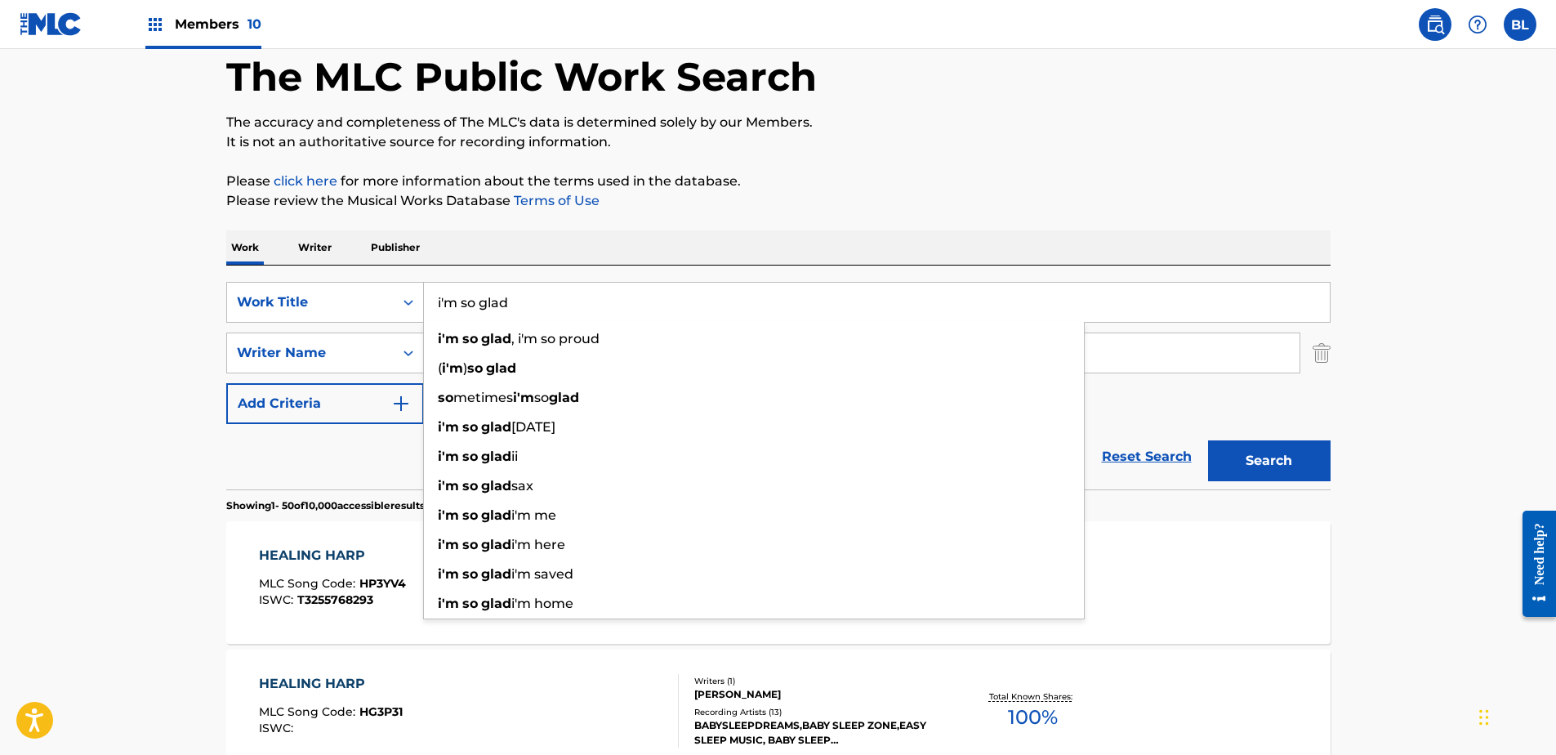
type input "i'm so glad"
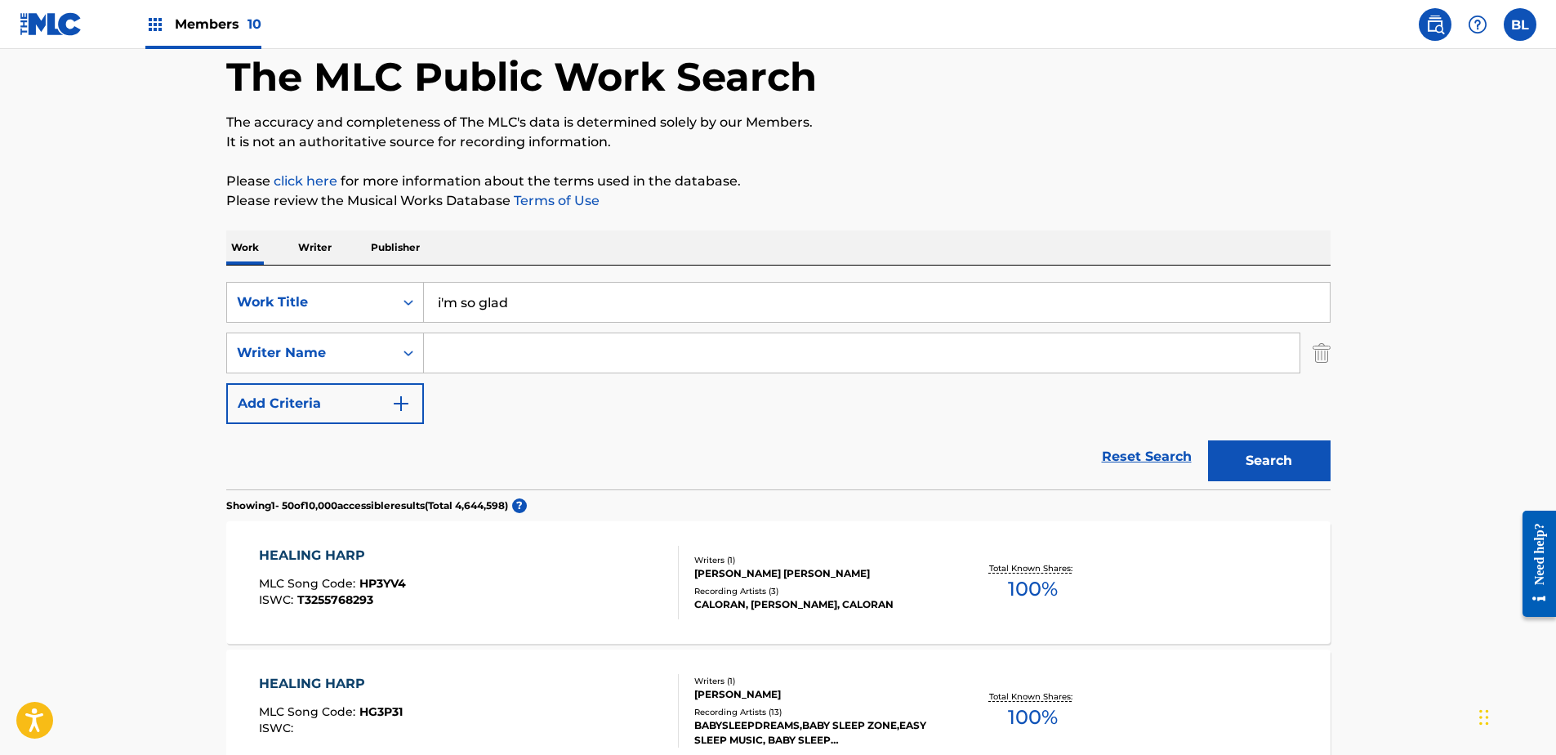
click at [1185, 358] on input "Search Form" at bounding box center [862, 352] width 876 height 39
click at [802, 352] on input "Search Form" at bounding box center [862, 352] width 876 height 39
paste input "[PERSON_NAME] [PERSON_NAME]"
drag, startPoint x: 725, startPoint y: 361, endPoint x: 511, endPoint y: 359, distance: 213.2
click at [511, 359] on input "[PERSON_NAME] [PERSON_NAME]" at bounding box center [862, 352] width 876 height 39
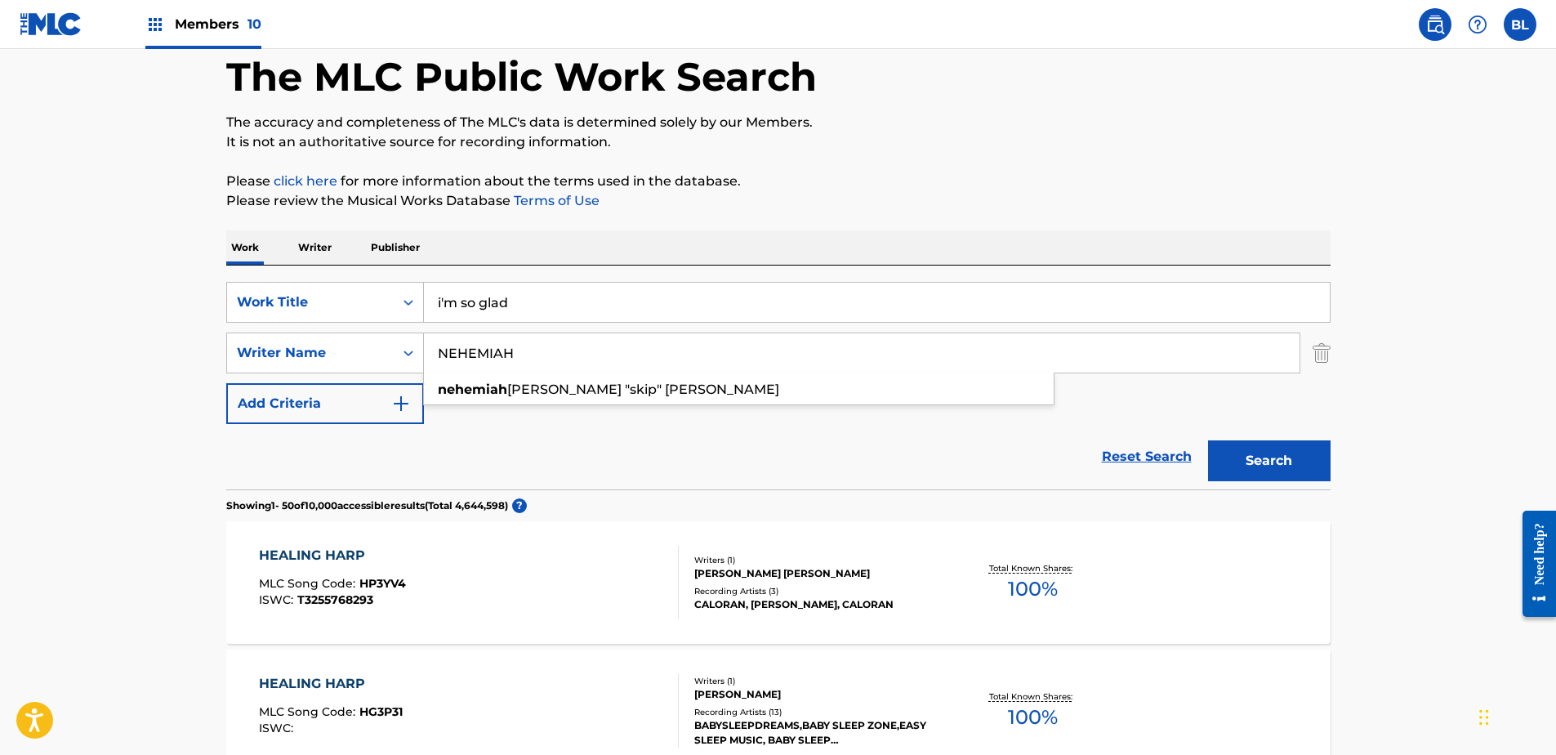
type input "NEHEMIAH"
click at [1208, 440] on button "Search" at bounding box center [1269, 460] width 123 height 41
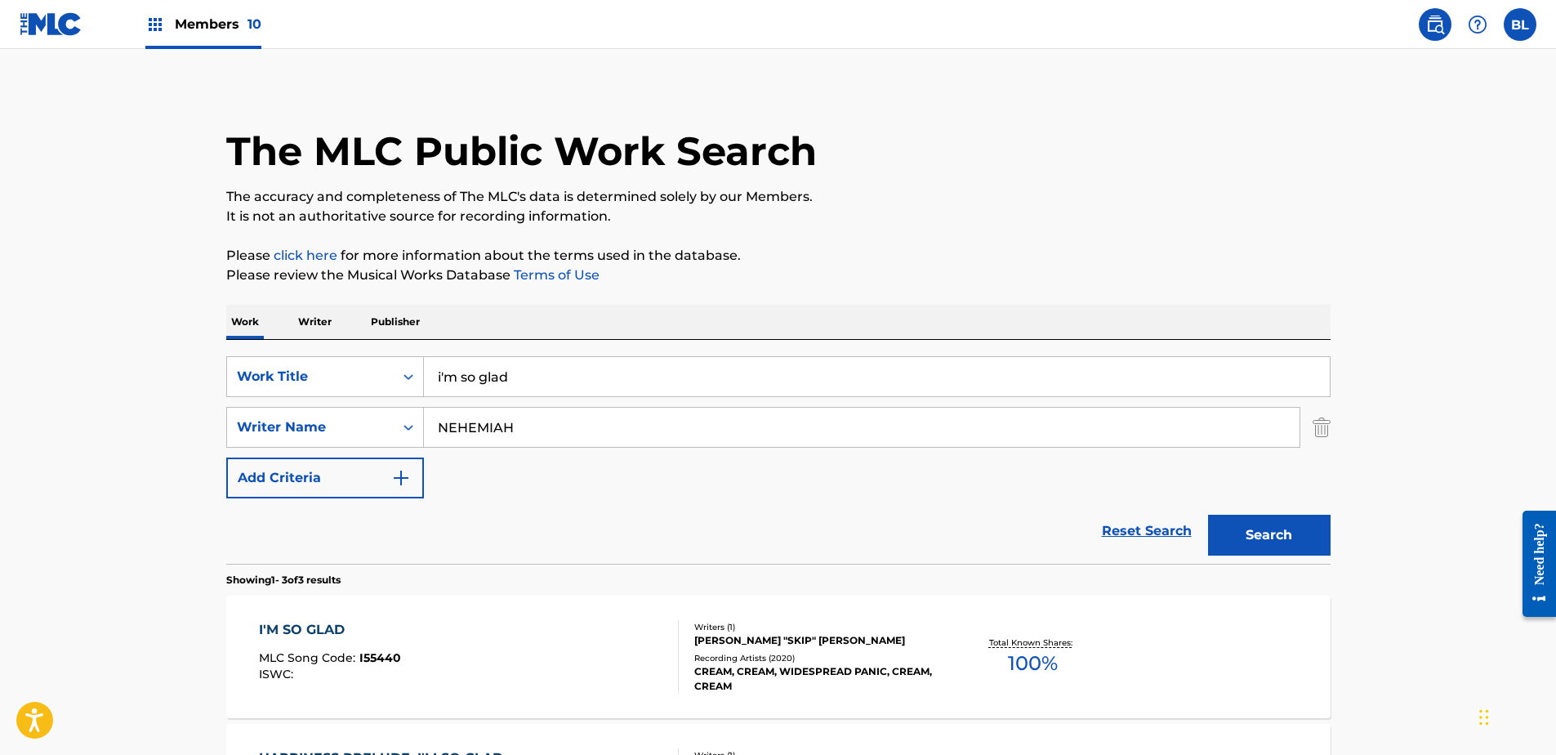
click at [0, 452] on html "Accessibility Screen-Reader Guide, Feedback, and Issue Reporting | New window C…" at bounding box center [778, 370] width 1556 height 755
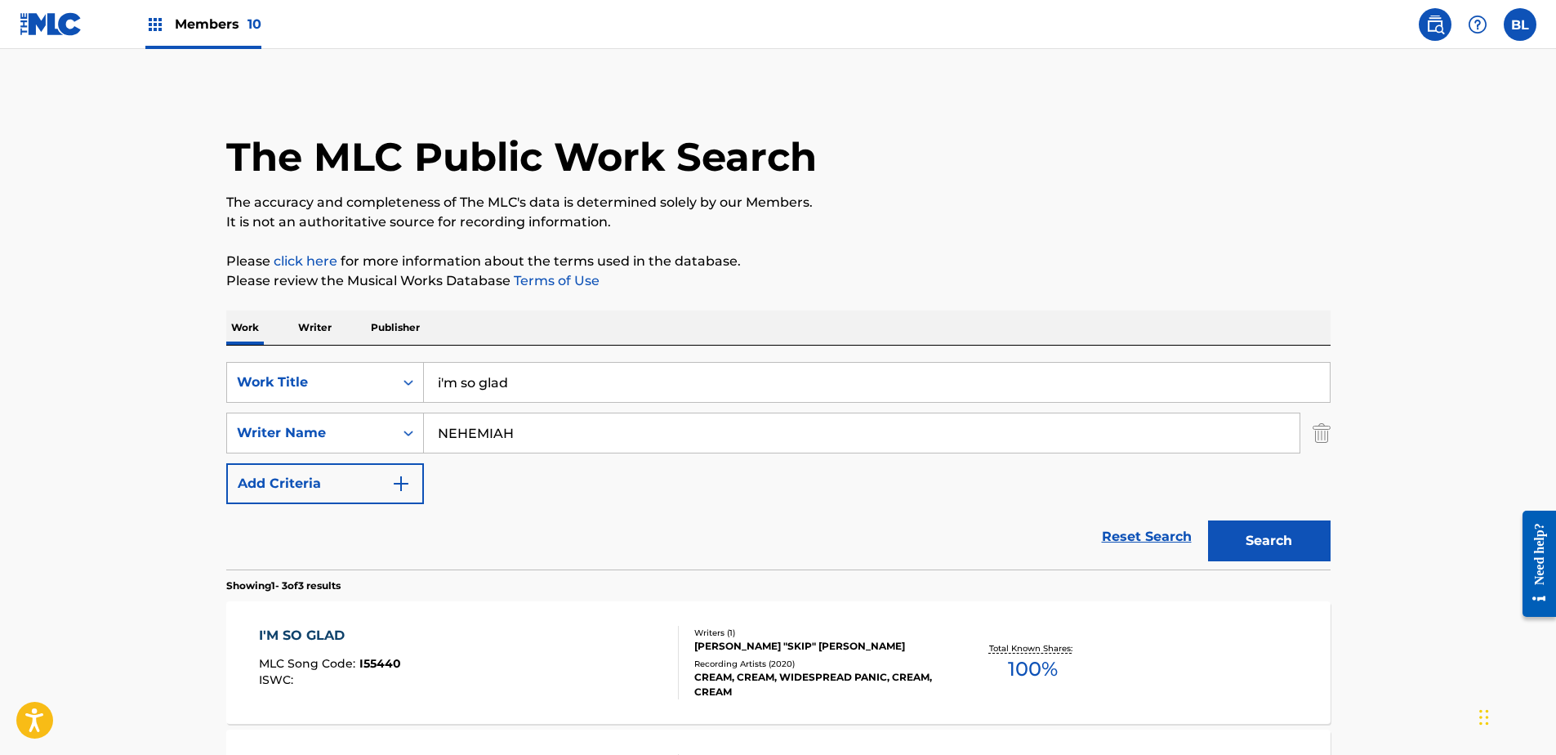
scroll to position [0, 0]
drag, startPoint x: 282, startPoint y: 386, endPoint x: 12, endPoint y: 386, distance: 269.6
click at [12, 386] on main "The MLC Public Work Search The accuracy and completeness of The MLC's data is d…" at bounding box center [778, 558] width 1556 height 1018
paste input "am weary (let me rest)"
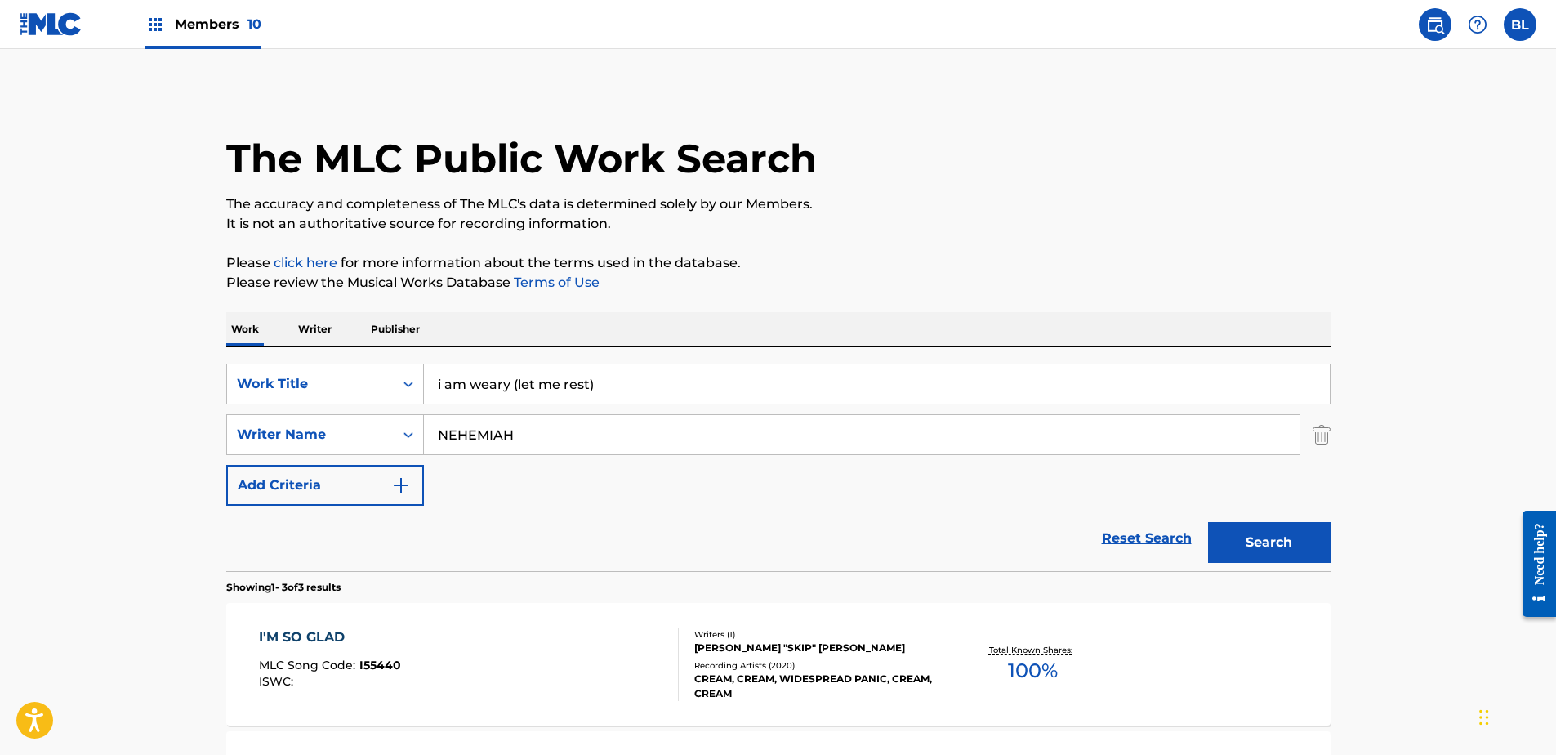
type input "i am weary (let me rest)"
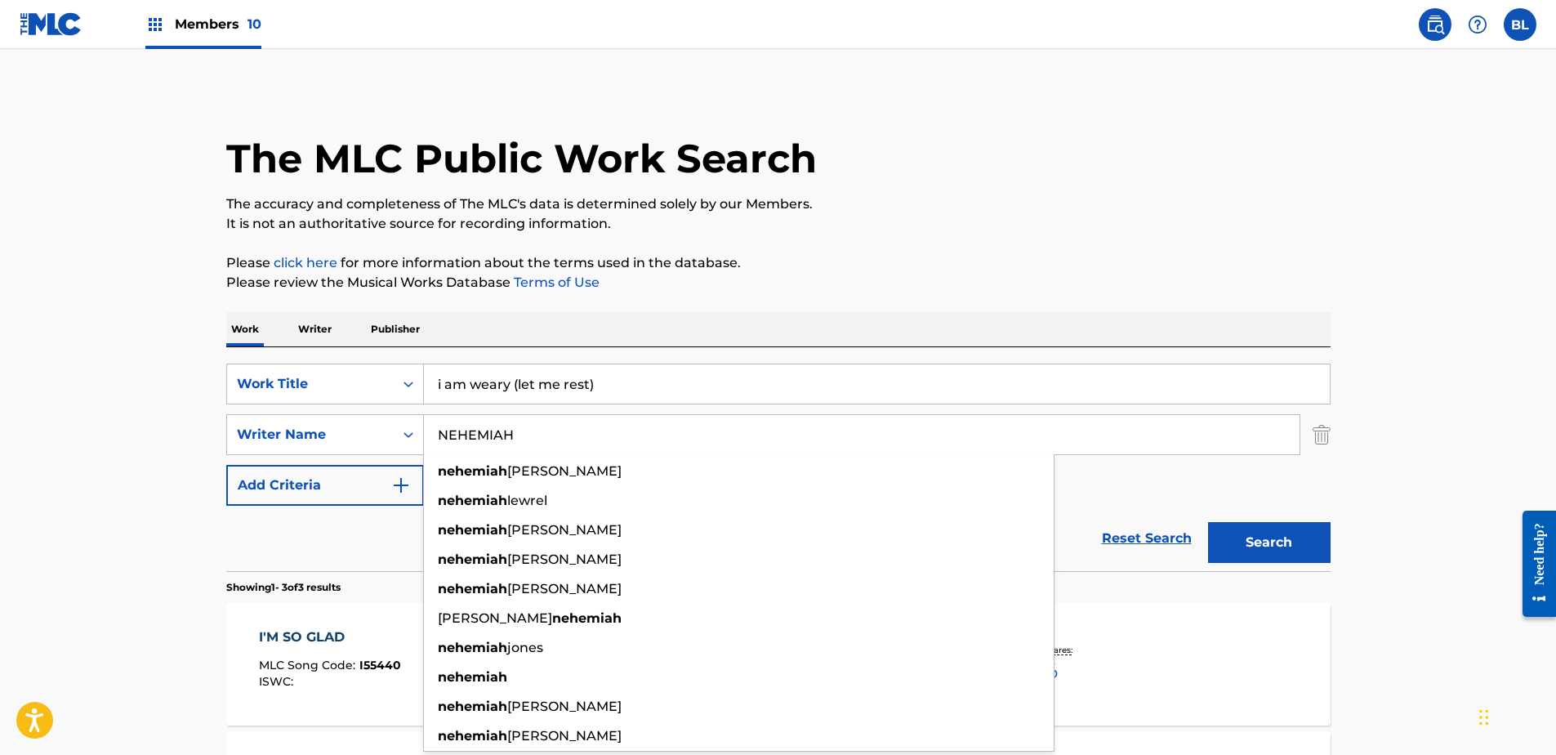
drag, startPoint x: 516, startPoint y: 436, endPoint x: 204, endPoint y: 426, distance: 312.2
click at [204, 426] on main "The MLC Public Work Search The accuracy and completeness of The MLC's data is d…" at bounding box center [778, 558] width 1556 height 1018
paste input "[PERSON_NAME], [PERSON_NAME]"
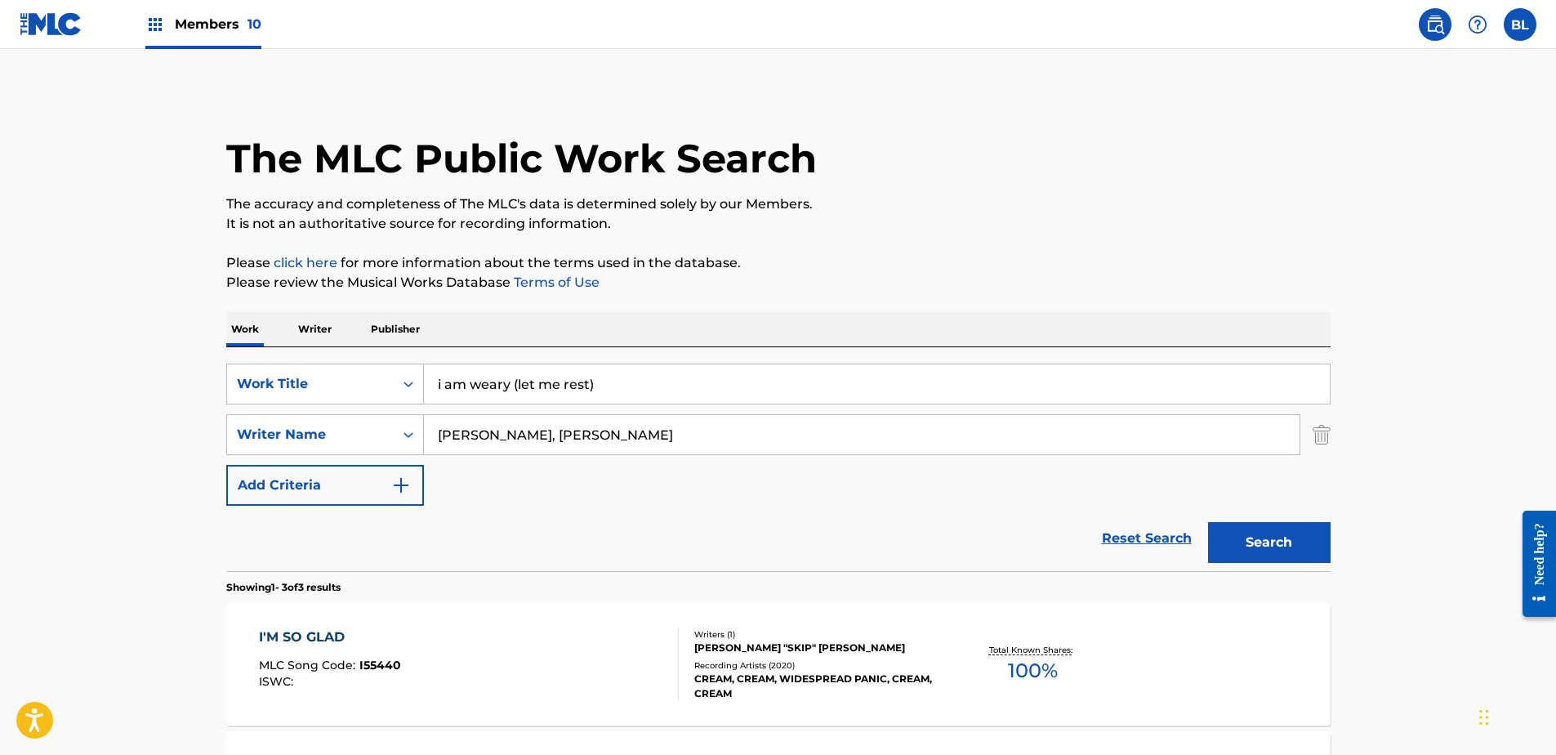
drag, startPoint x: 559, startPoint y: 440, endPoint x: 906, endPoint y: 488, distance: 350.4
click at [906, 488] on div "SearchWithCriteriaca5c116b-c5a5-47b1-ab76-e230ab949d98 Work Title i am weary (l…" at bounding box center [778, 435] width 1104 height 142
type input "[PERSON_NAME]"
click at [1208, 522] on button "Search" at bounding box center [1269, 542] width 123 height 41
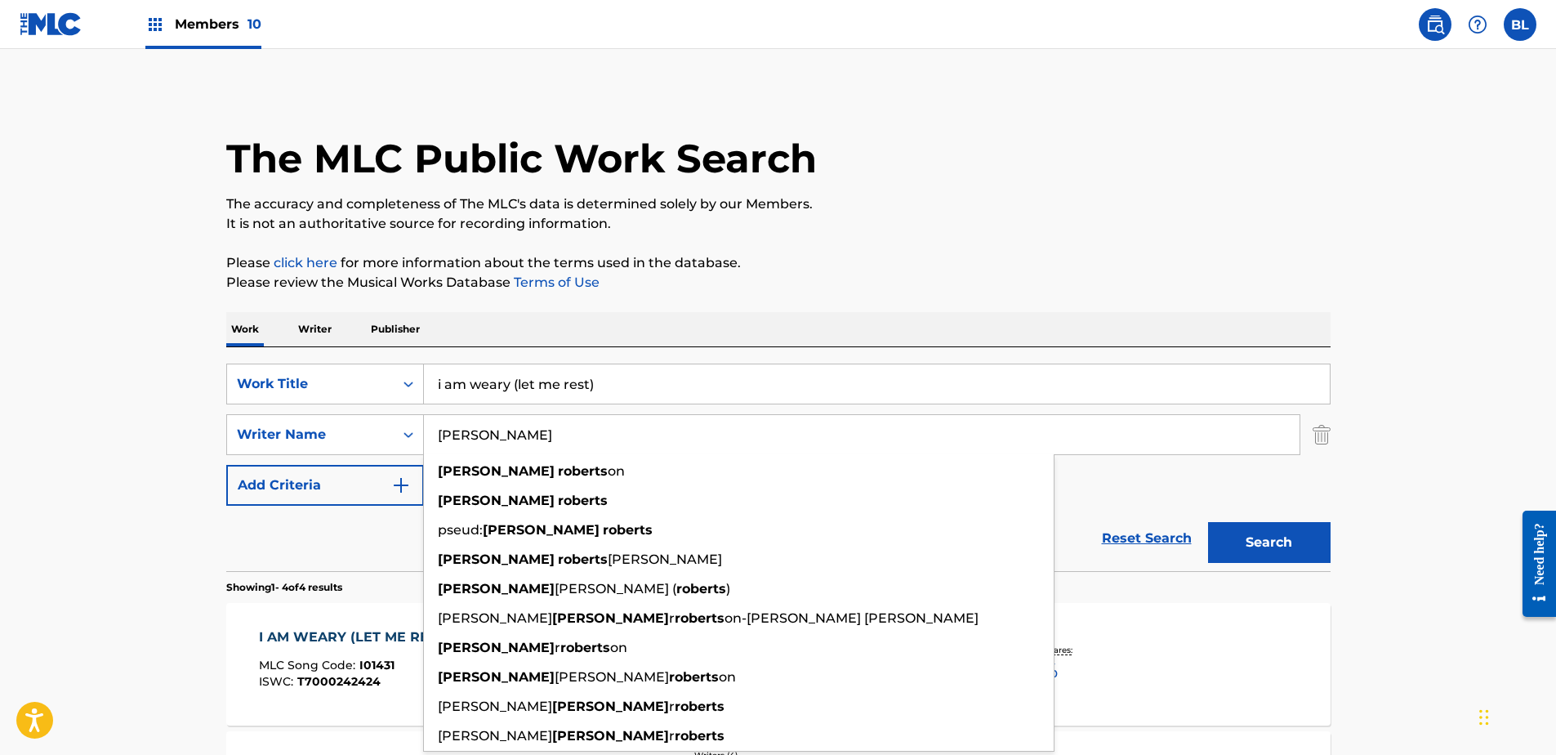
click at [53, 386] on main "The MLC Public Work Search The accuracy and completeness of The MLC's data is d…" at bounding box center [778, 622] width 1556 height 1146
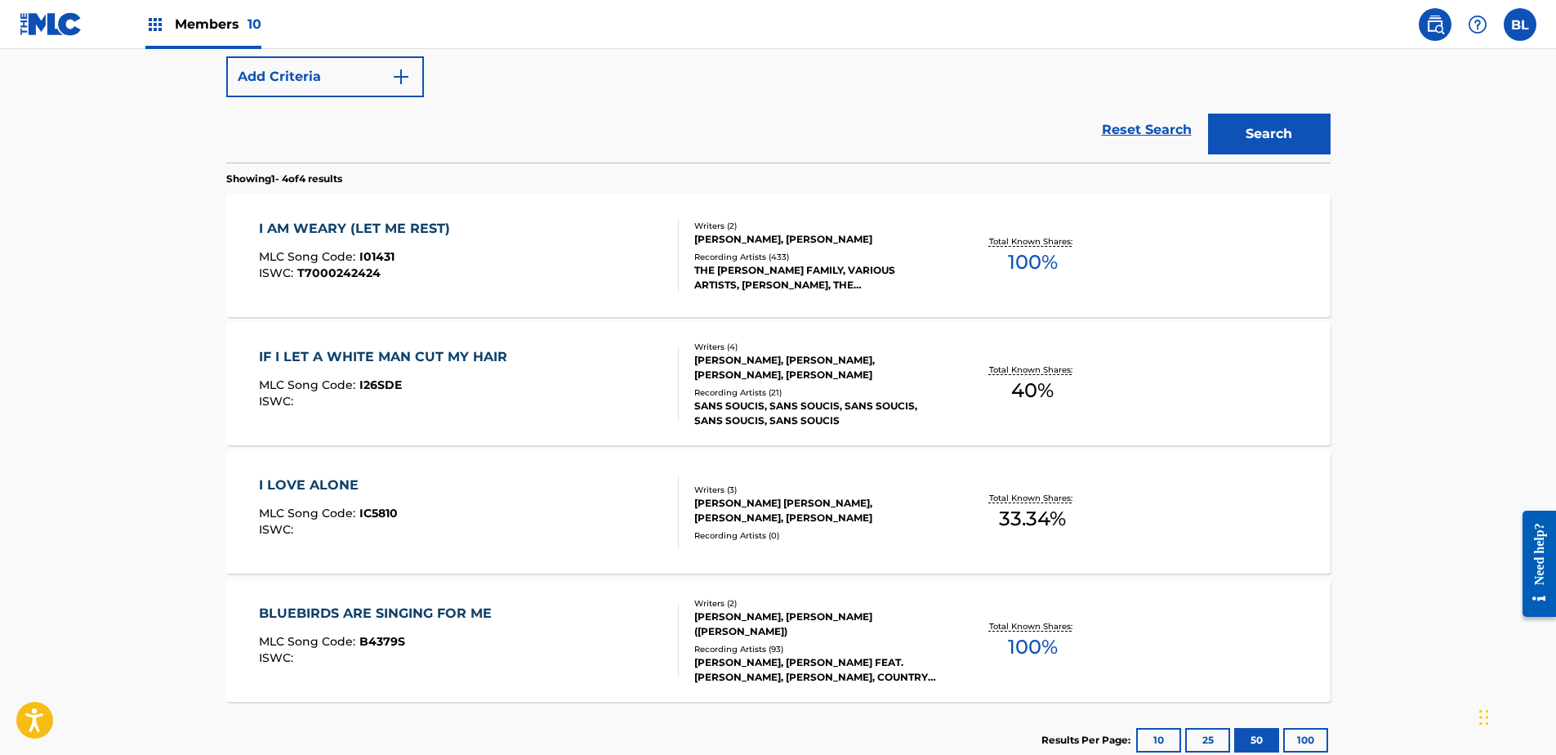
scroll to position [163, 0]
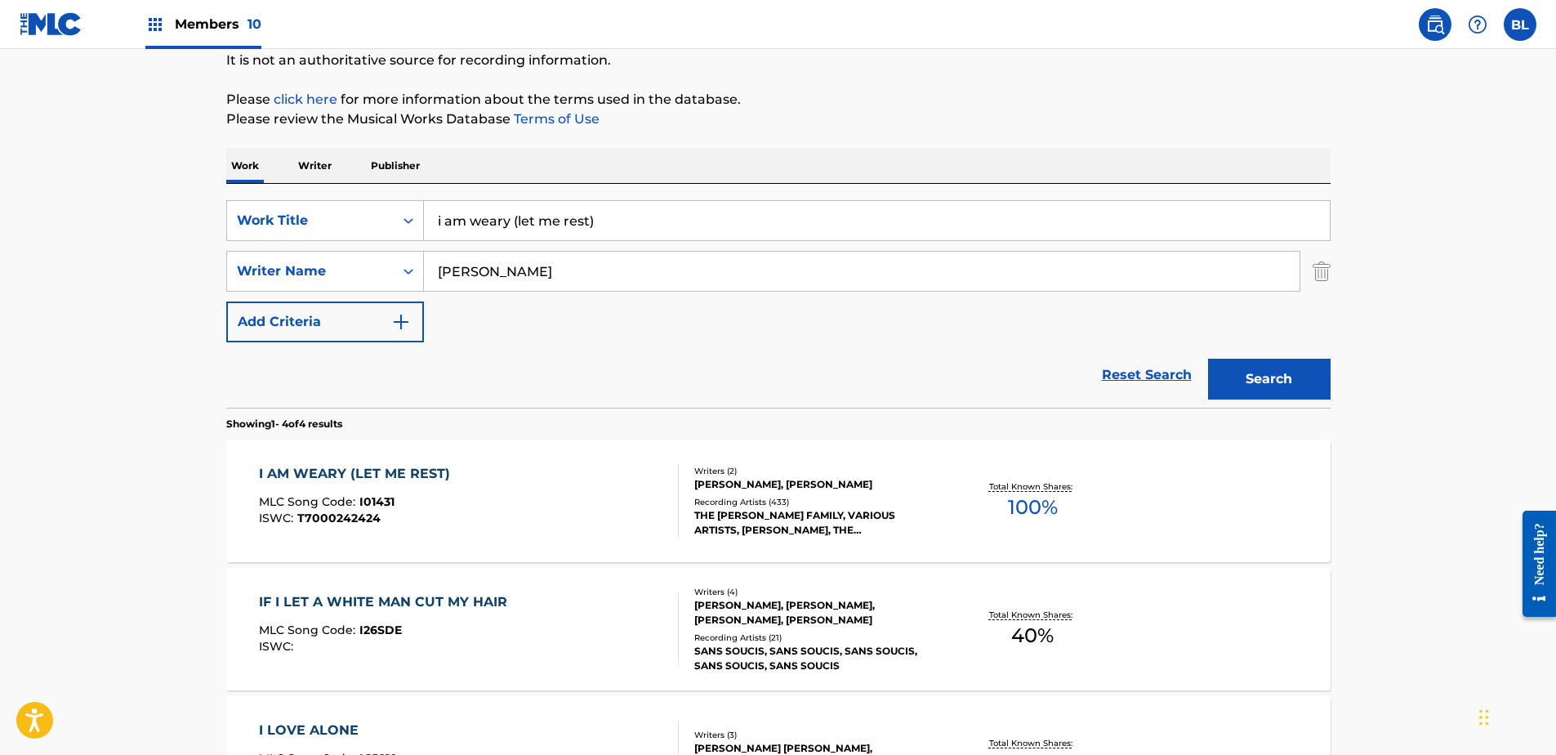
drag, startPoint x: 583, startPoint y: 273, endPoint x: 220, endPoint y: 280, distance: 363.6
click at [258, 283] on div "SearchWithCriteriafaad3a7f-eb87-4adf-a4f2-258a1ceafa2a Writer Name [PERSON_NAME]" at bounding box center [778, 271] width 1104 height 41
click at [1208, 359] on button "Search" at bounding box center [1269, 379] width 123 height 41
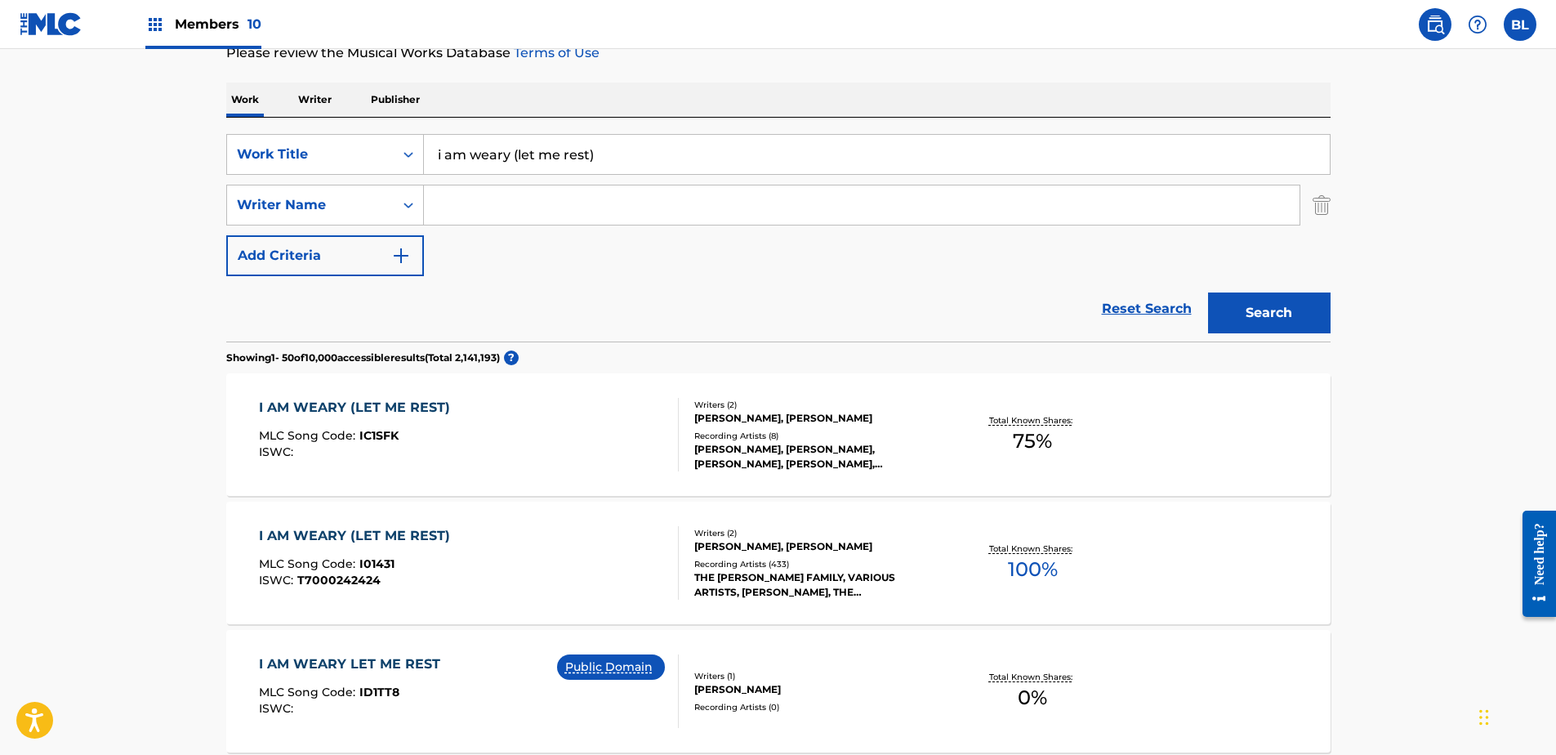
scroll to position [0, 0]
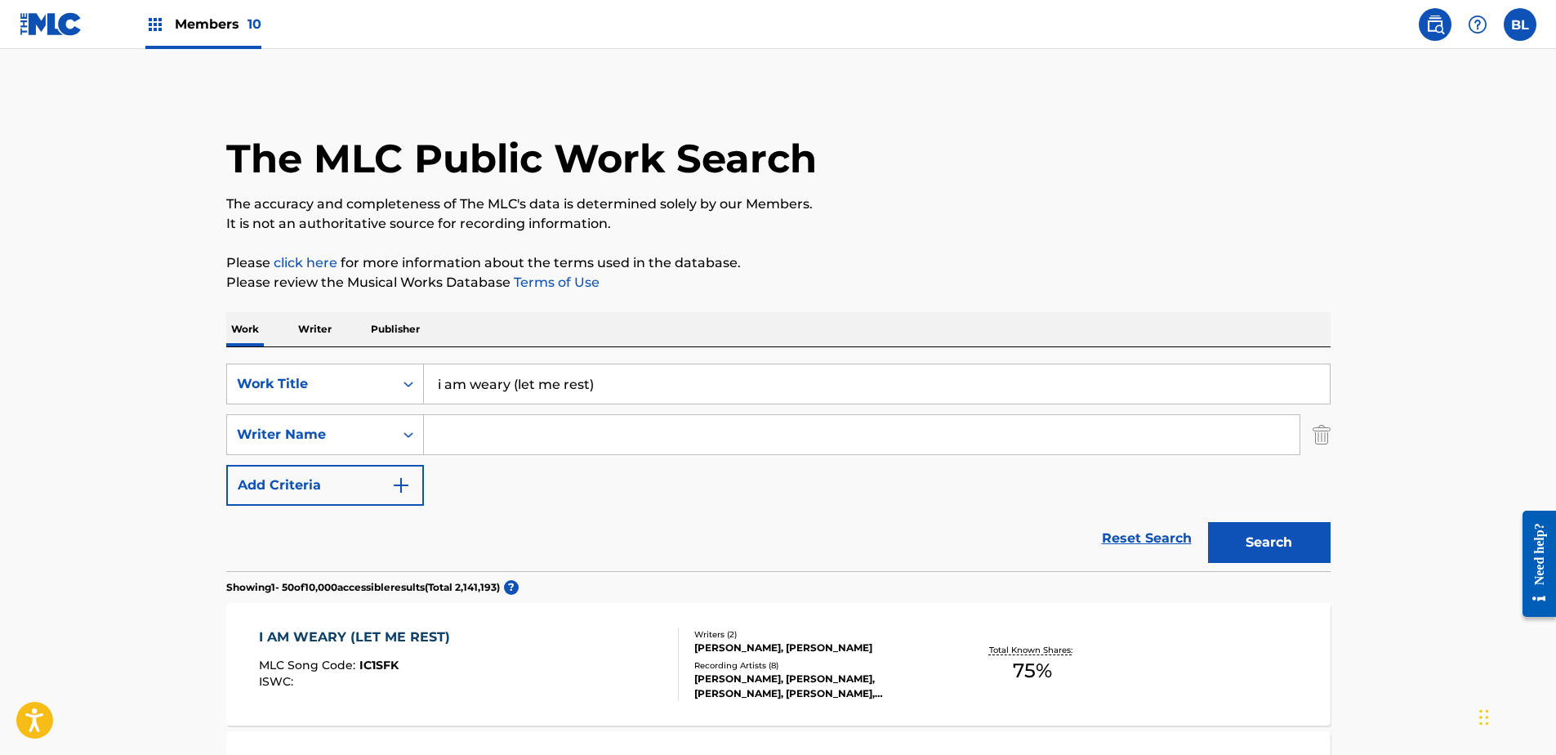
drag, startPoint x: 628, startPoint y: 382, endPoint x: 163, endPoint y: 385, distance: 464.8
paste input "wut would you do"
type input "wut would you do"
drag, startPoint x: 667, startPoint y: 433, endPoint x: 695, endPoint y: 437, distance: 28.1
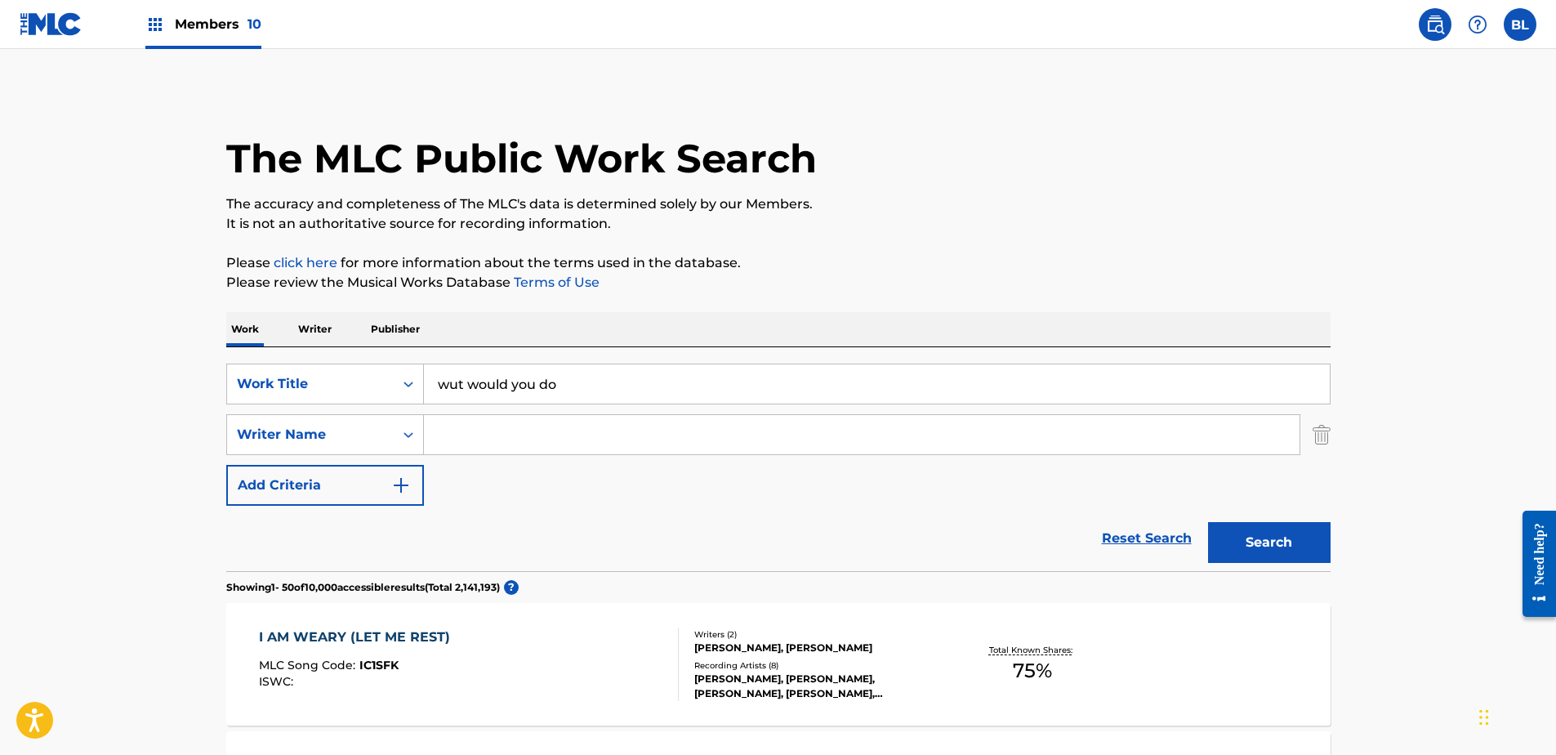
click at [667, 434] on input "Search Form" at bounding box center [862, 434] width 876 height 39
paste input "[PERSON_NAME], [PERSON_NAME], [PERSON_NAME]"
click at [1283, 542] on button "Search" at bounding box center [1269, 542] width 123 height 41
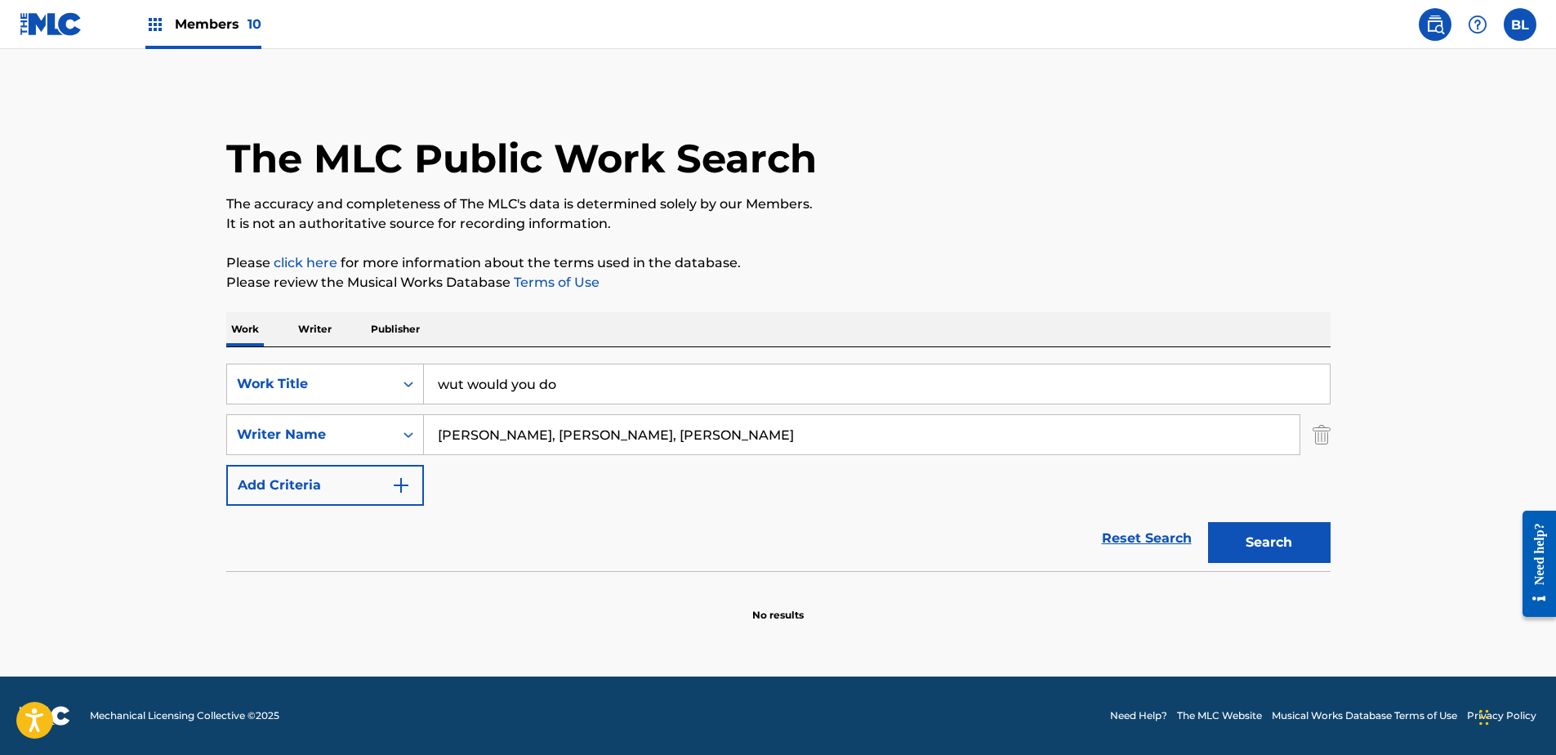
click at [836, 427] on input "[PERSON_NAME], [PERSON_NAME], [PERSON_NAME]" at bounding box center [862, 434] width 876 height 39
drag, startPoint x: 637, startPoint y: 430, endPoint x: 596, endPoint y: 435, distance: 42.1
click at [631, 434] on input "[PERSON_NAME], [PERSON_NAME], [PERSON_NAME]" at bounding box center [862, 434] width 876 height 39
click at [577, 435] on input "[PERSON_NAME], [PERSON_NAME], [PERSON_NAME]" at bounding box center [862, 434] width 876 height 39
drag, startPoint x: 577, startPoint y: 435, endPoint x: 1163, endPoint y: 438, distance: 586.5
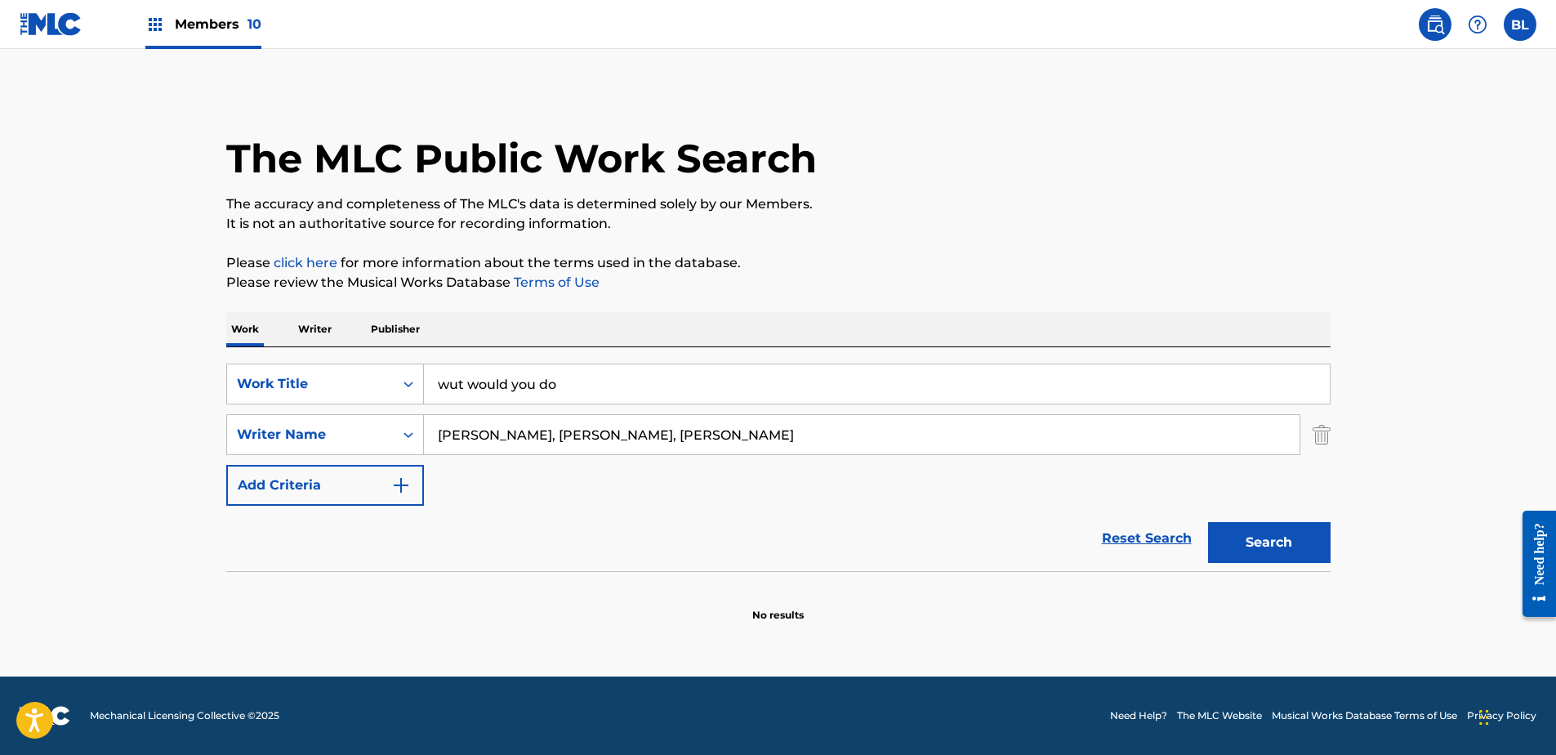
click at [1163, 438] on input "[PERSON_NAME], [PERSON_NAME], [PERSON_NAME]" at bounding box center [862, 434] width 876 height 39
click at [1208, 522] on button "Search" at bounding box center [1269, 542] width 123 height 41
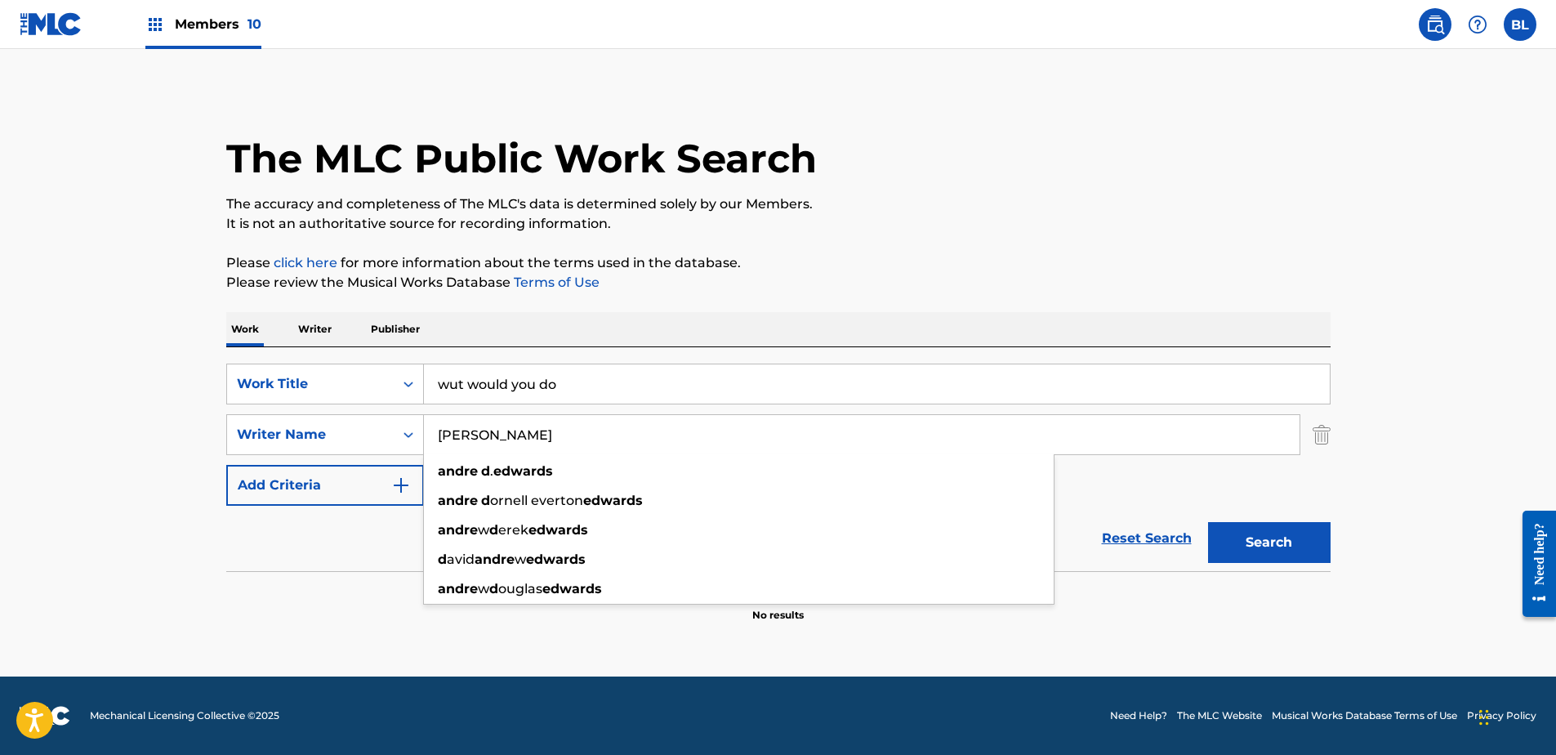
click at [1247, 536] on button "Search" at bounding box center [1269, 542] width 123 height 41
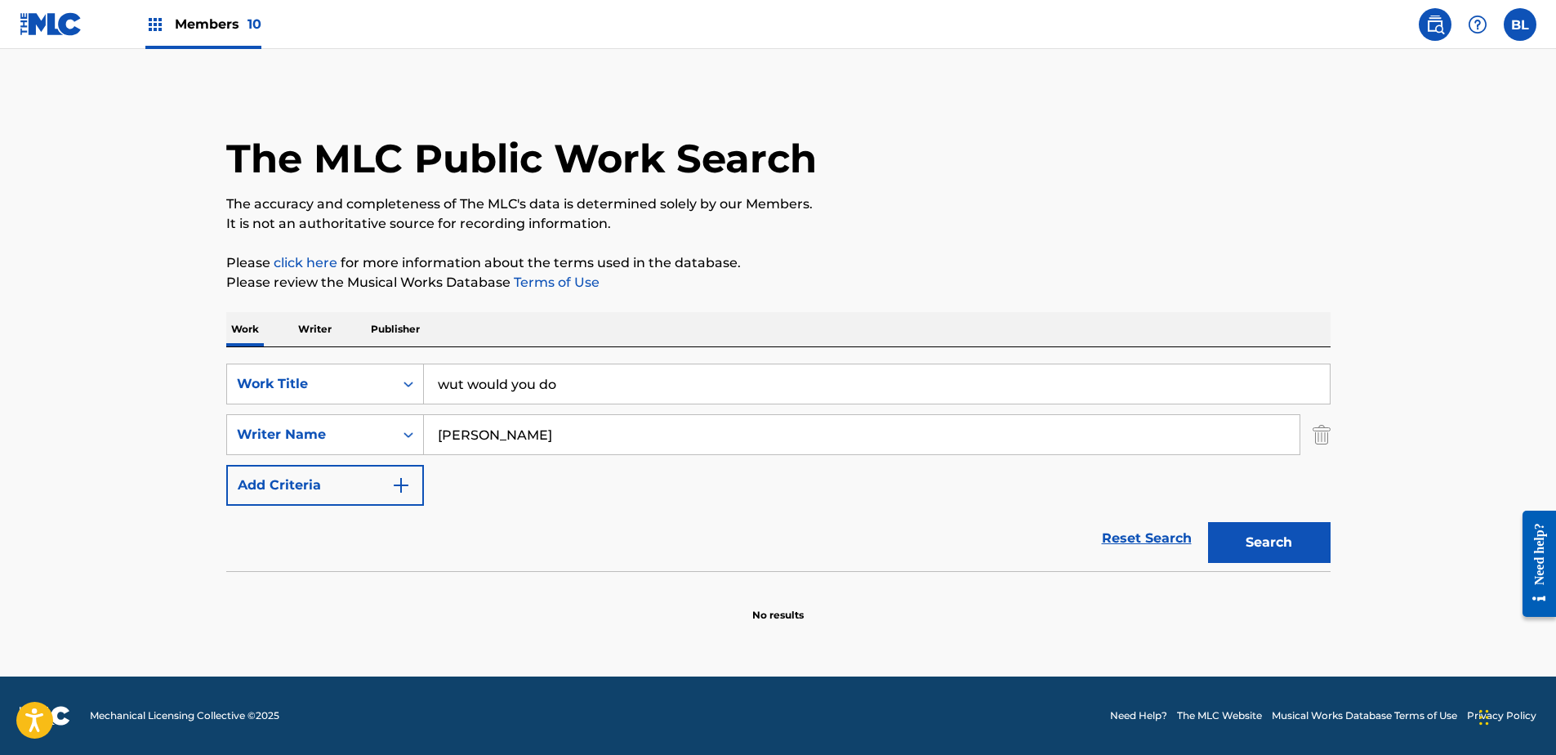
click at [716, 438] on input "[PERSON_NAME]" at bounding box center [862, 434] width 876 height 39
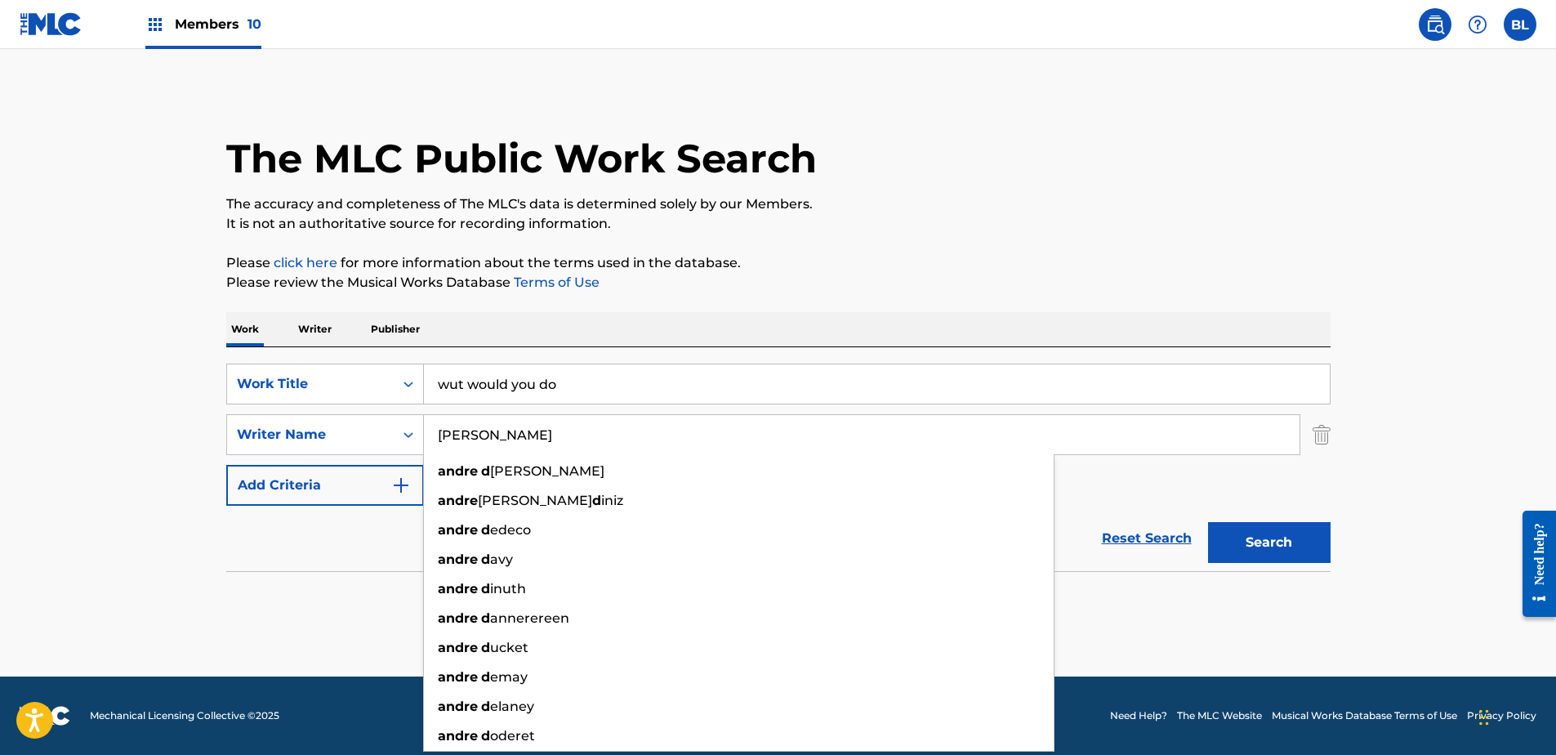
type input "[PERSON_NAME]"
click at [1208, 522] on button "Search" at bounding box center [1269, 542] width 123 height 41
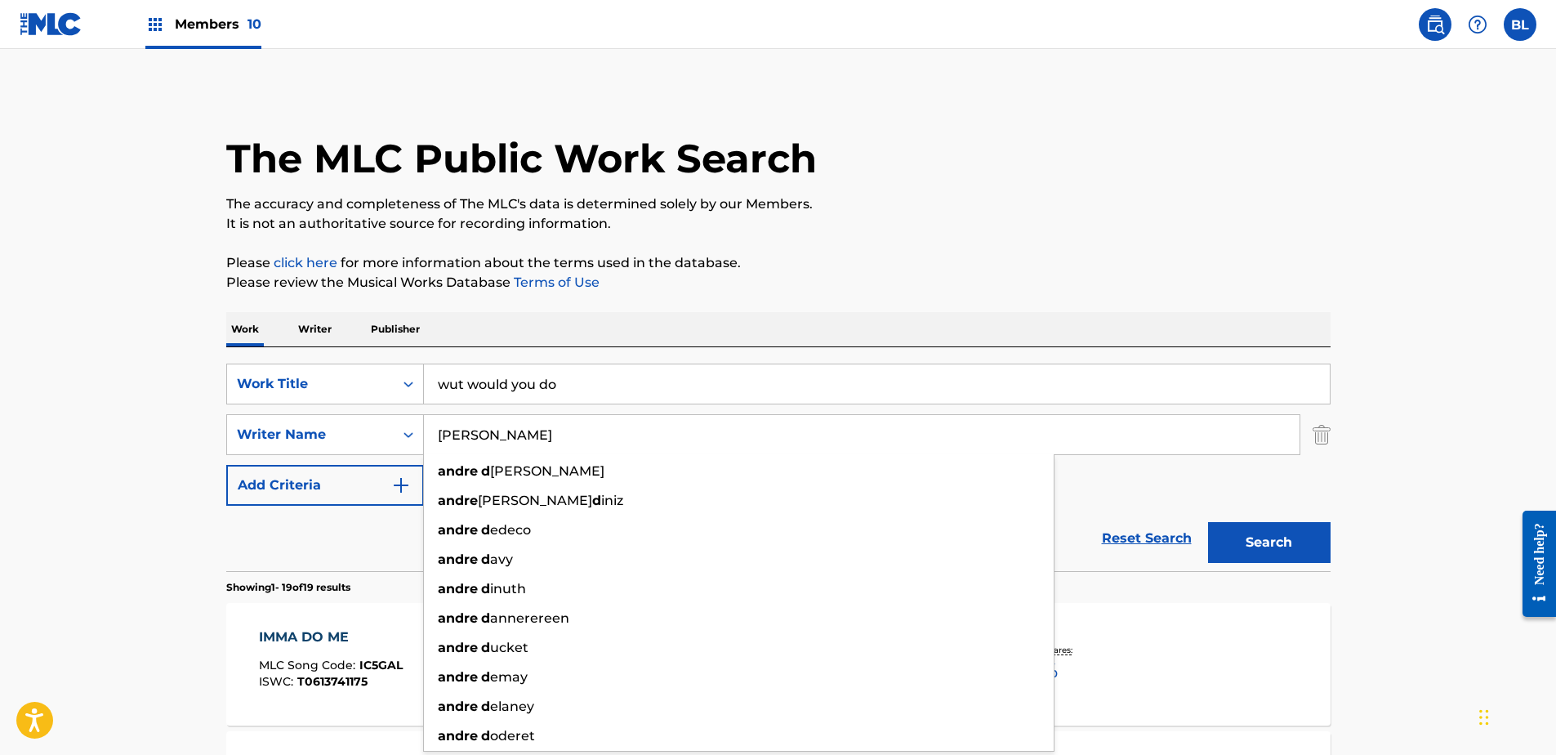
click at [933, 255] on p "Please click here for more information about the terms used in the database." at bounding box center [778, 263] width 1104 height 20
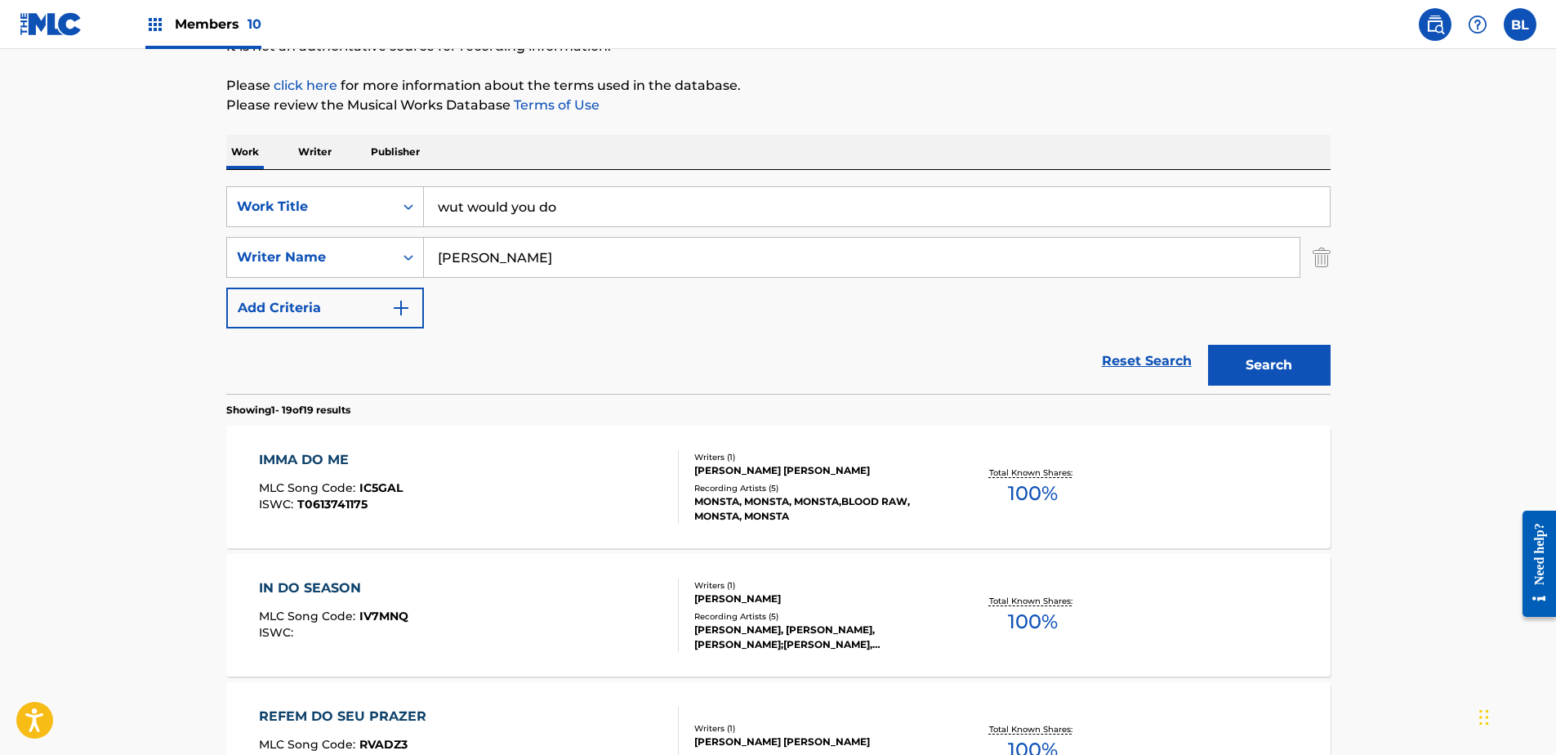
scroll to position [163, 0]
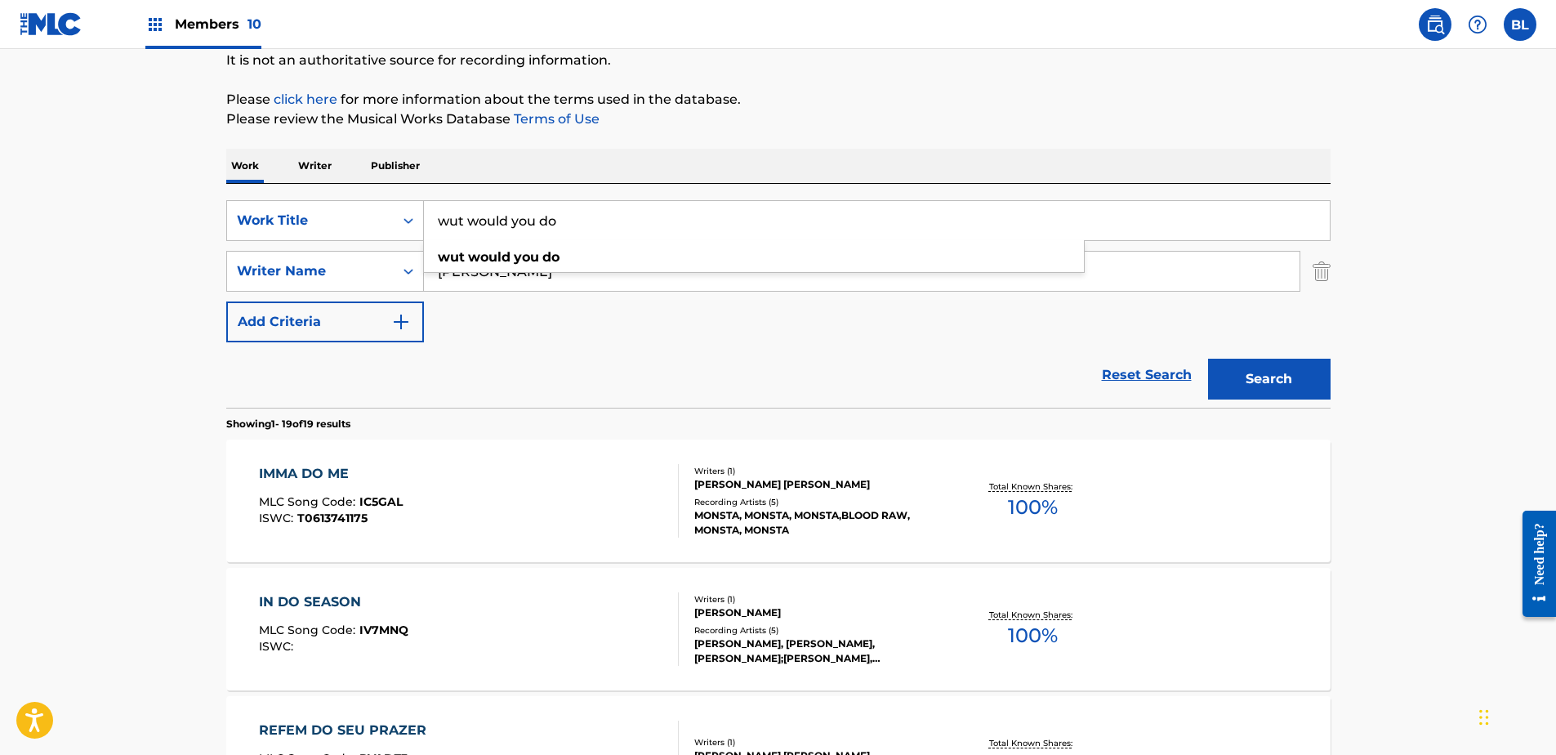
drag, startPoint x: 669, startPoint y: 218, endPoint x: 189, endPoint y: 198, distance: 480.8
paste input "ganas de ti aka hoy tengo ganas de ti"
type input "ganas de ti aka hoy tengo ganas de ti"
click at [508, 296] on div "SearchWithCriteriaca5c116b-c5a5-47b1-ab76-e230ab949d98 Work Title ganas de ti a…" at bounding box center [778, 271] width 1104 height 142
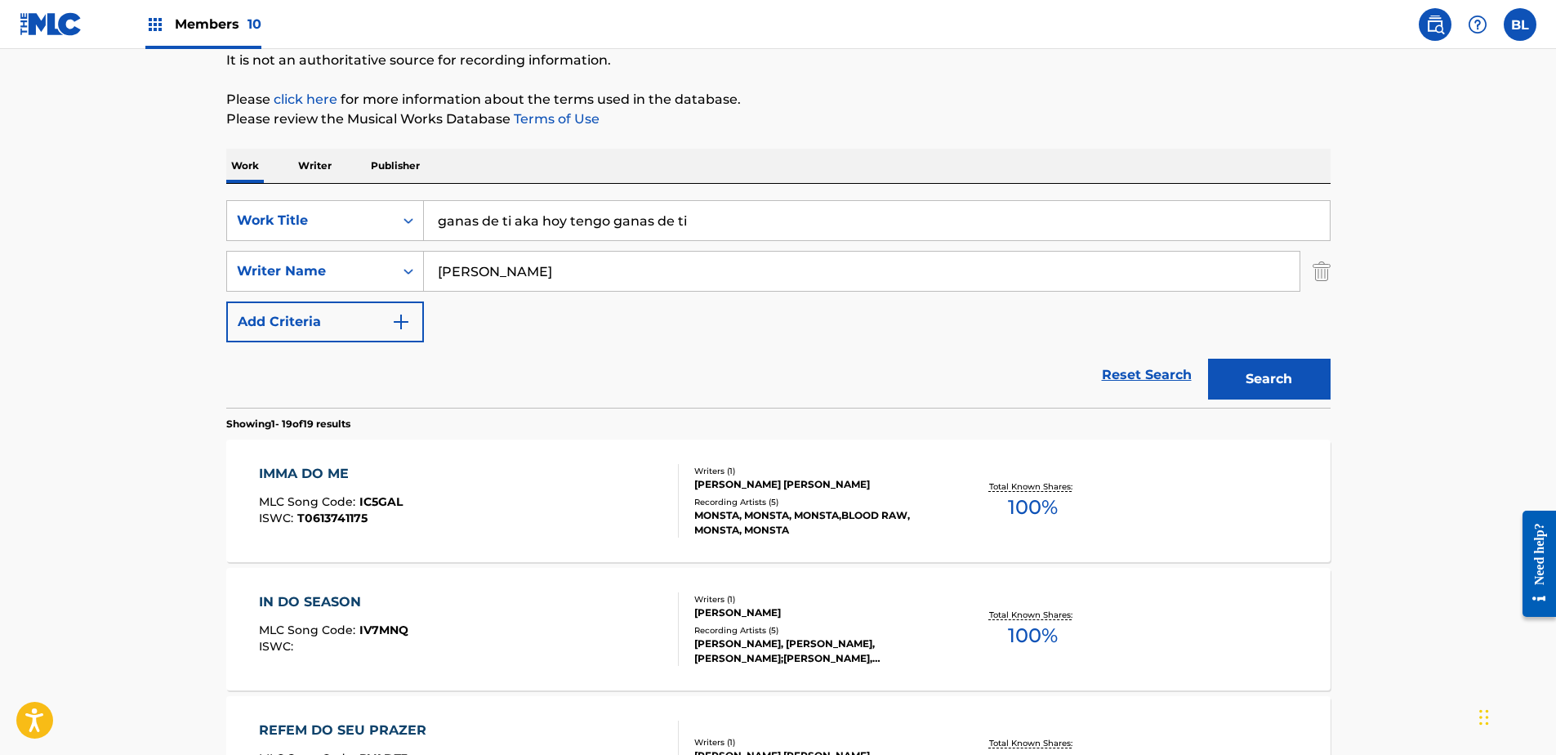
drag, startPoint x: 516, startPoint y: 274, endPoint x: 175, endPoint y: 252, distance: 342.2
click at [1208, 359] on button "Search" at bounding box center [1269, 379] width 123 height 41
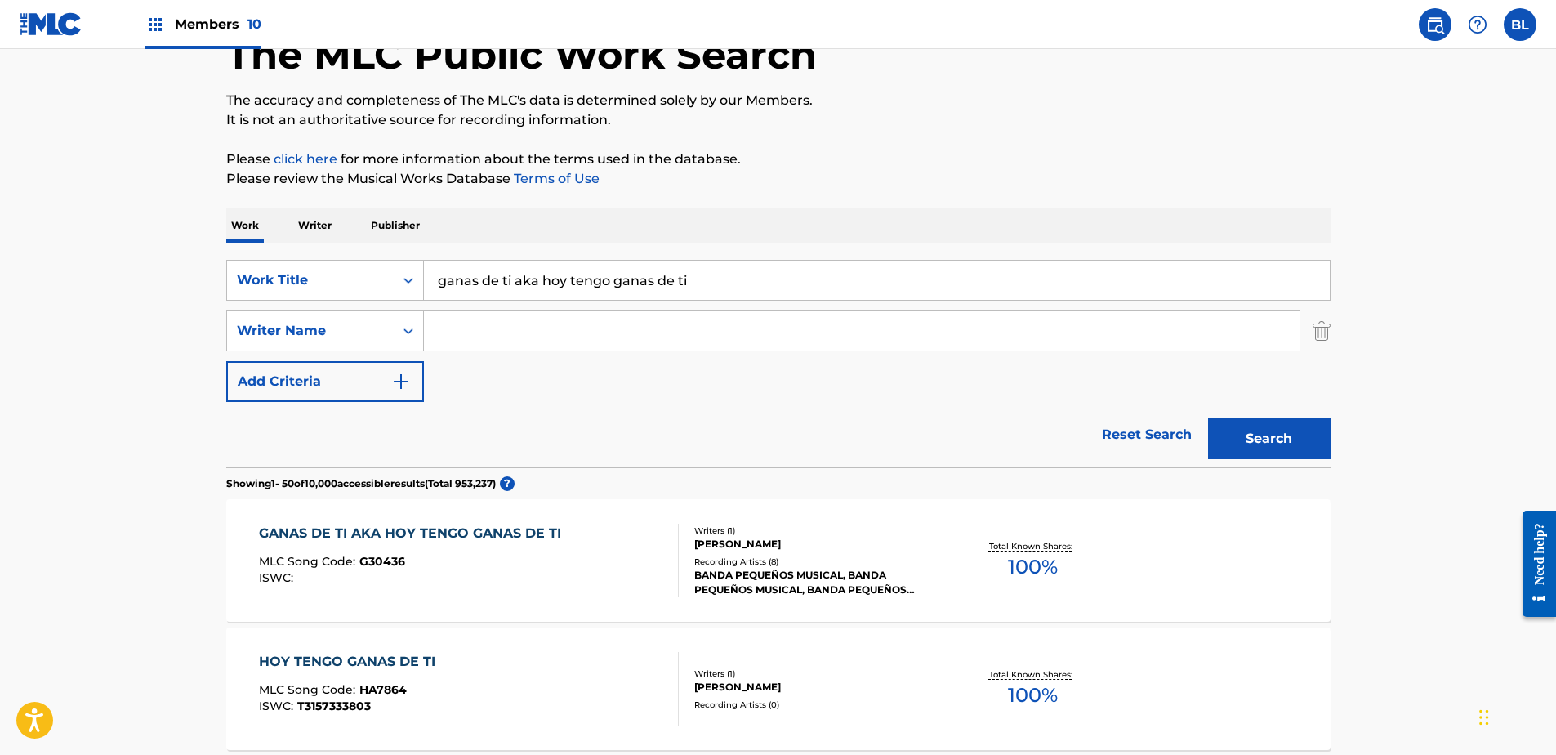
scroll to position [82, 0]
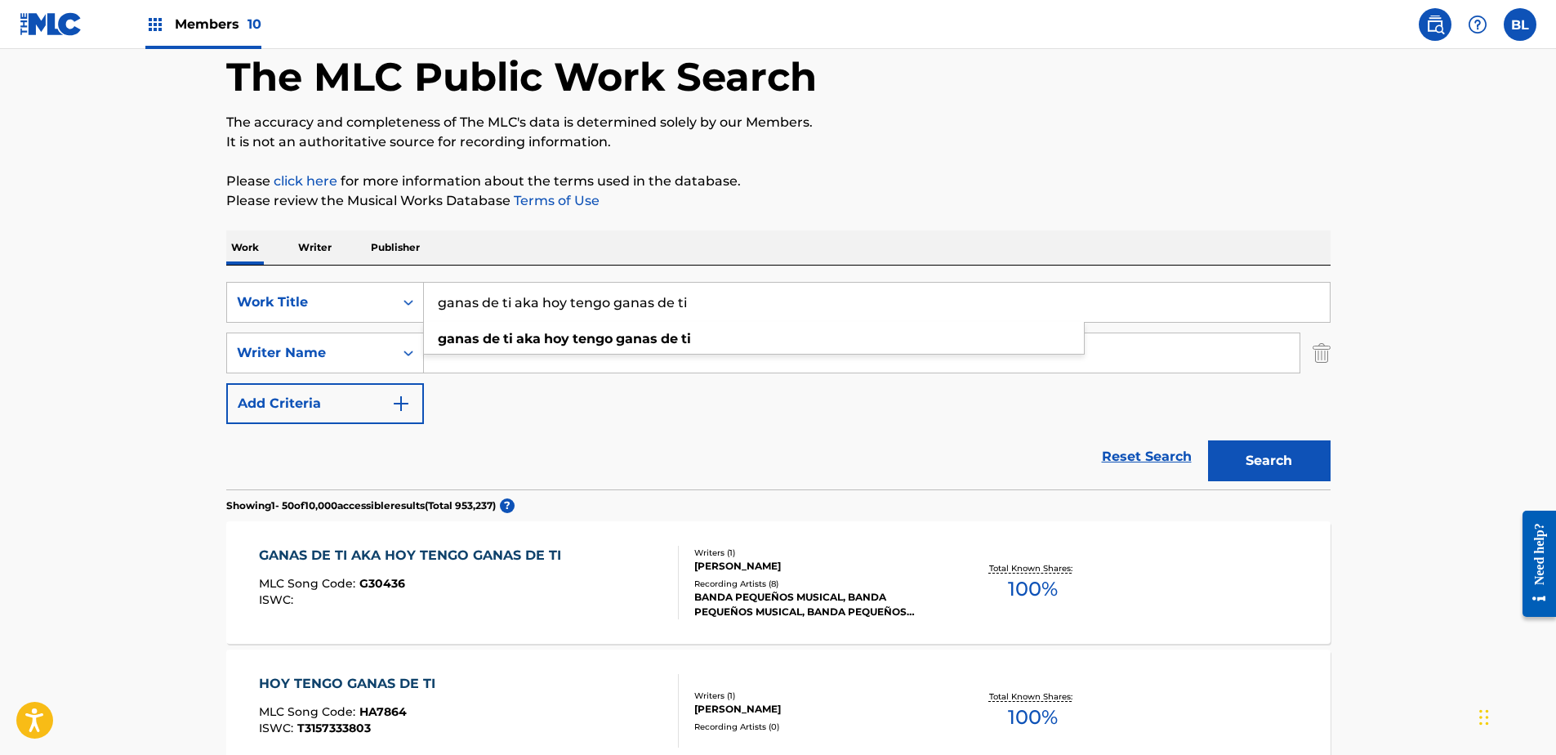
drag, startPoint x: 750, startPoint y: 284, endPoint x: 97, endPoint y: 259, distance: 653.2
paste input "i wanna be the one"
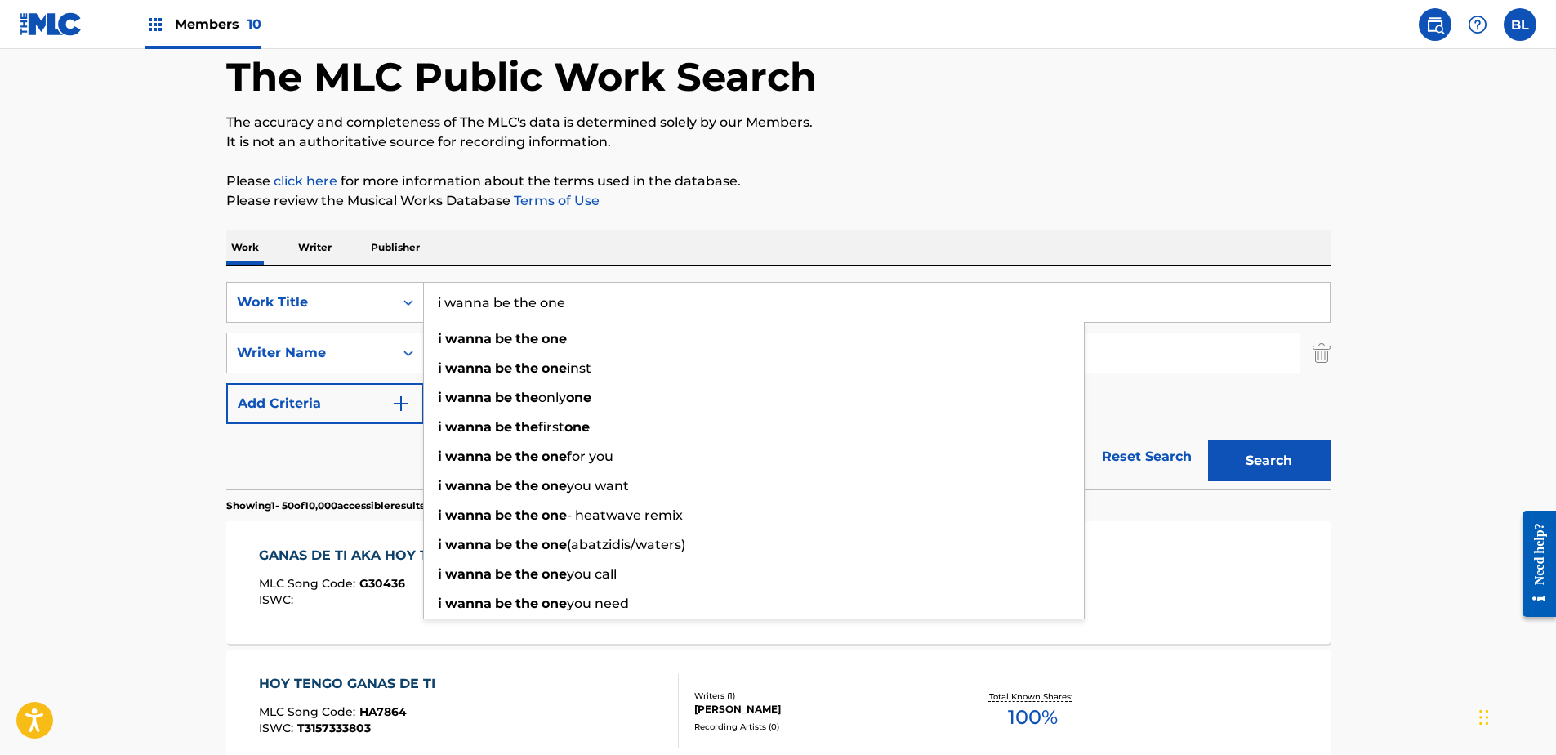
type input "i wanna be the one"
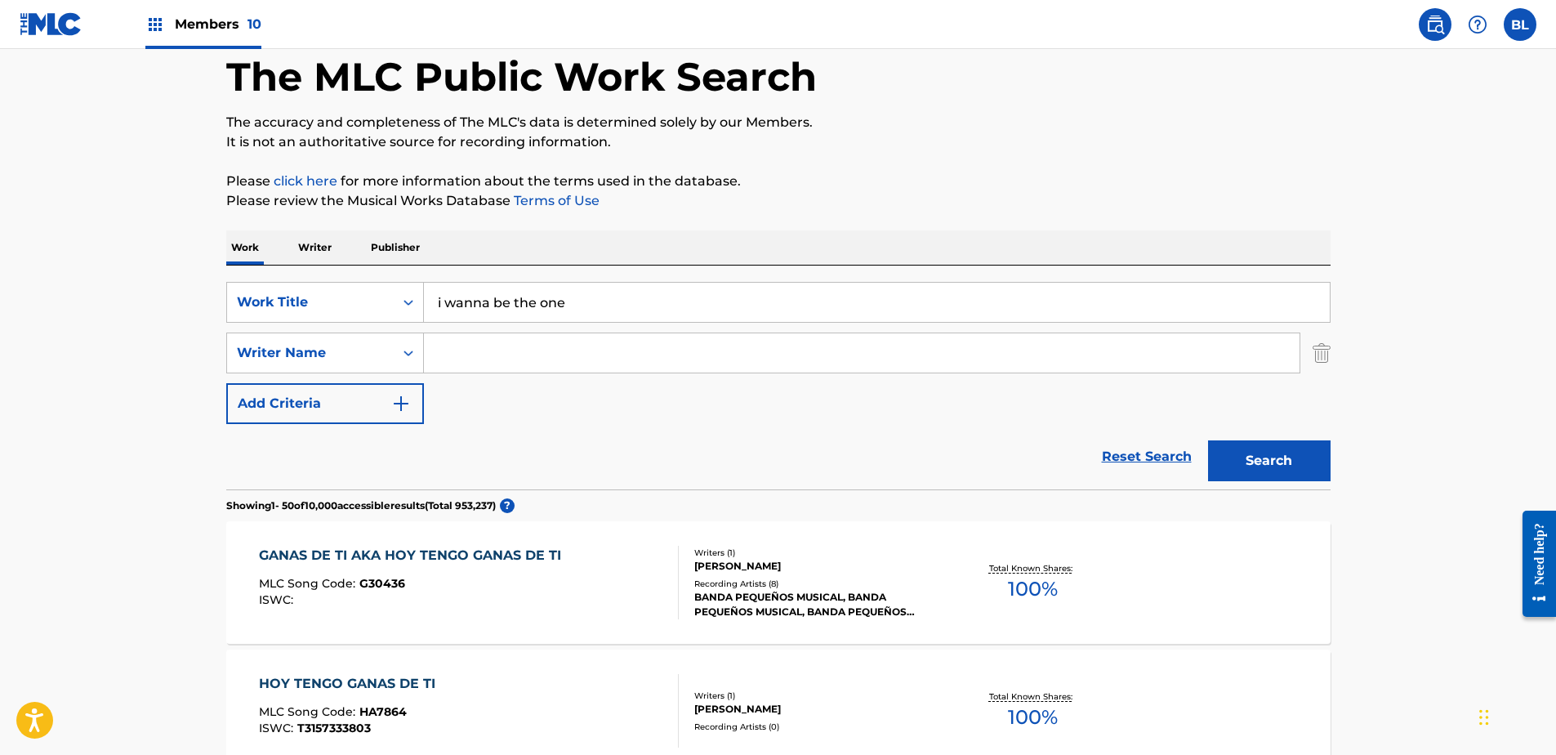
drag, startPoint x: 1002, startPoint y: 216, endPoint x: 1367, endPoint y: 258, distance: 367.6
drag, startPoint x: 515, startPoint y: 348, endPoint x: 534, endPoint y: 350, distance: 18.9
click at [516, 348] on input "Search Form" at bounding box center [862, 352] width 876 height 39
paste input "[PERSON_NAME], [PERSON_NAME]"
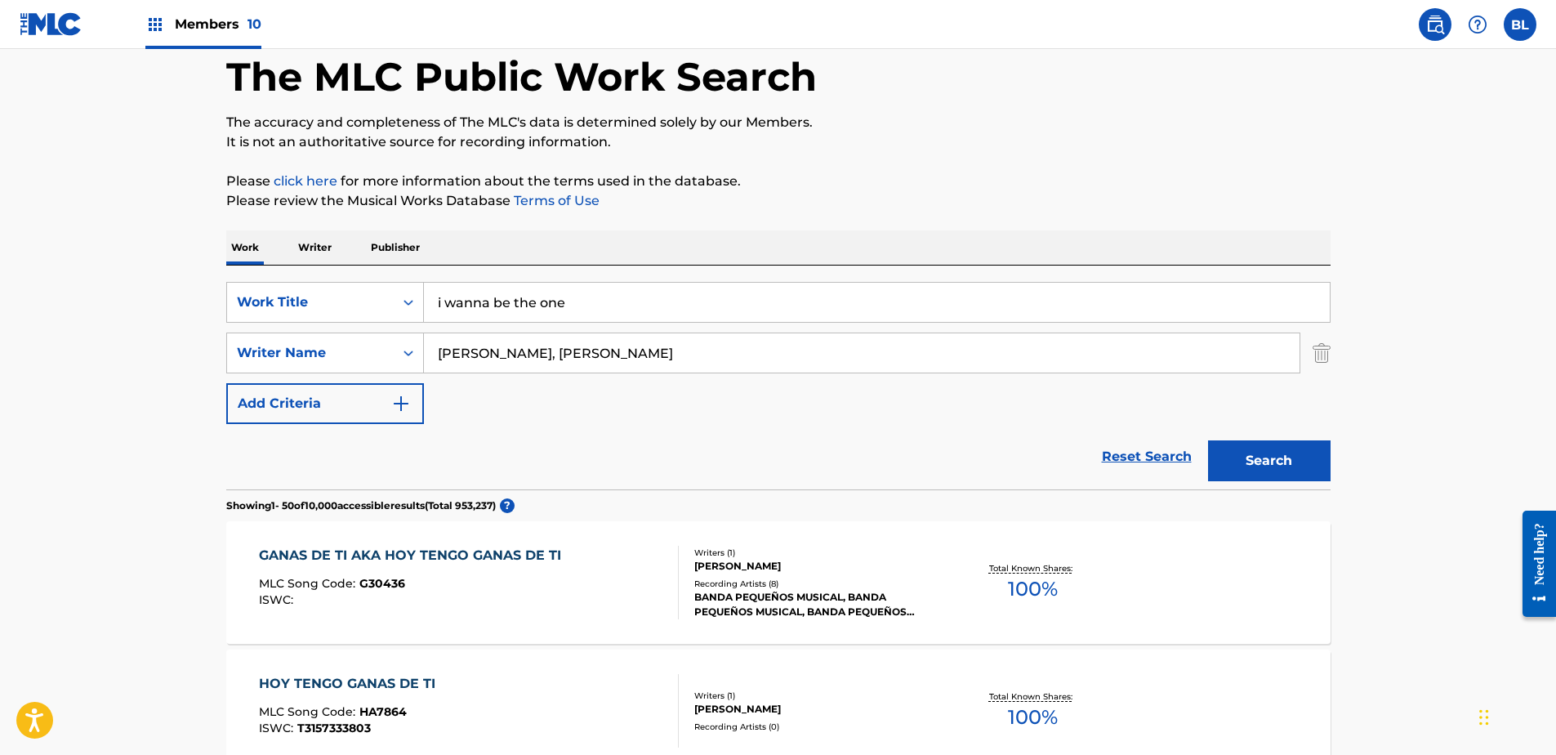
drag, startPoint x: 629, startPoint y: 354, endPoint x: 489, endPoint y: 362, distance: 139.9
click at [489, 362] on input "[PERSON_NAME], [PERSON_NAME]" at bounding box center [862, 352] width 876 height 39
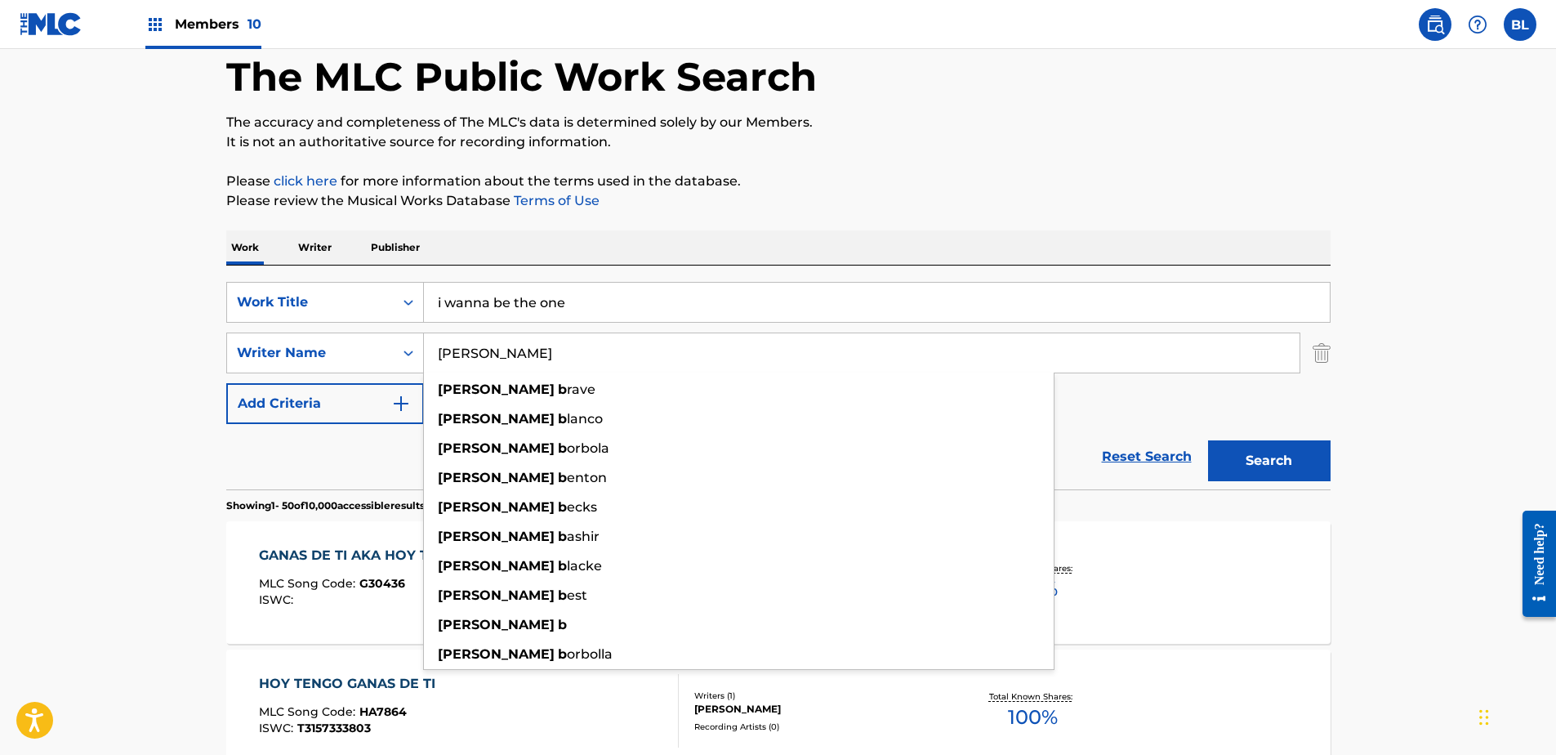
type input "[PERSON_NAME]"
click at [1208, 440] on button "Search" at bounding box center [1269, 460] width 123 height 41
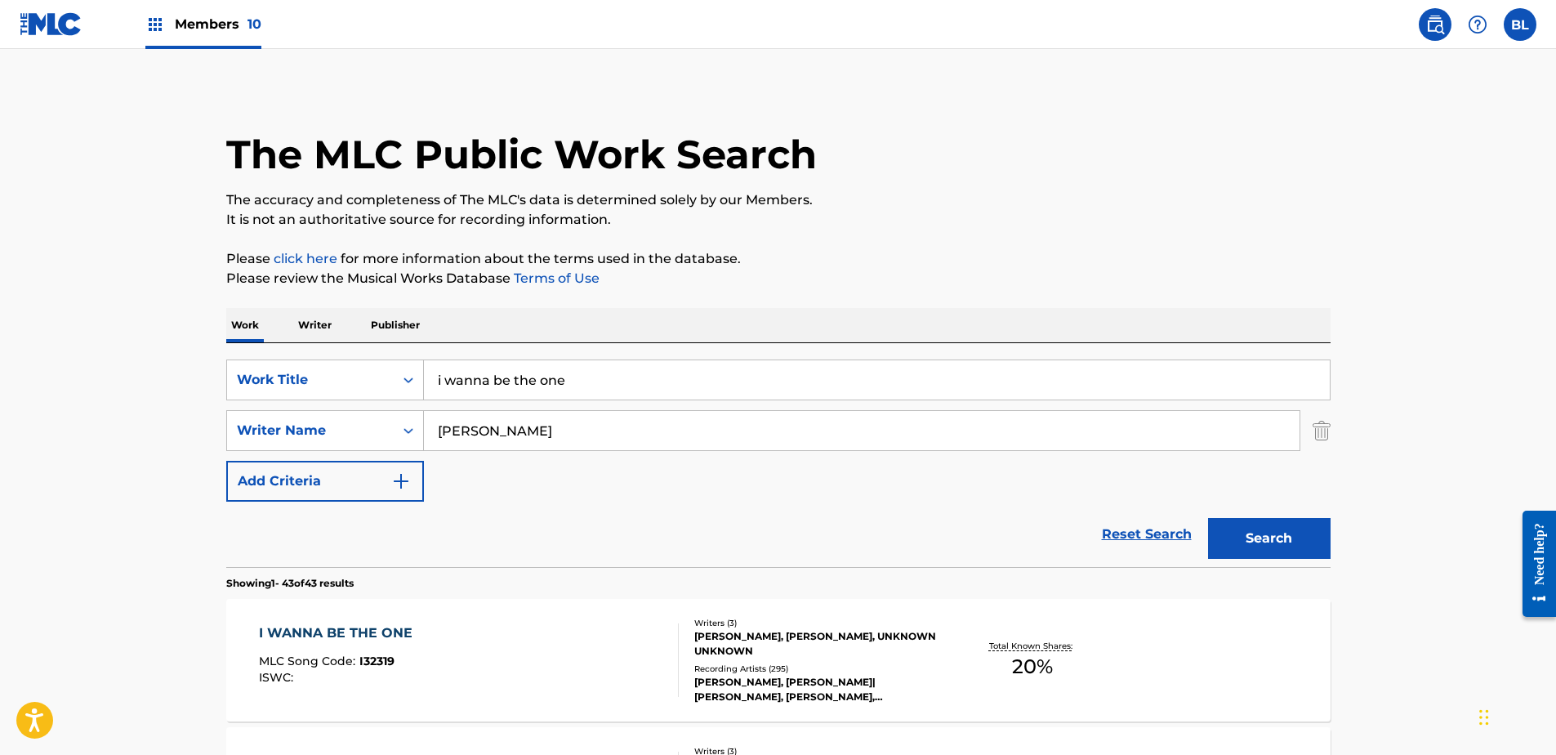
scroll to position [0, 0]
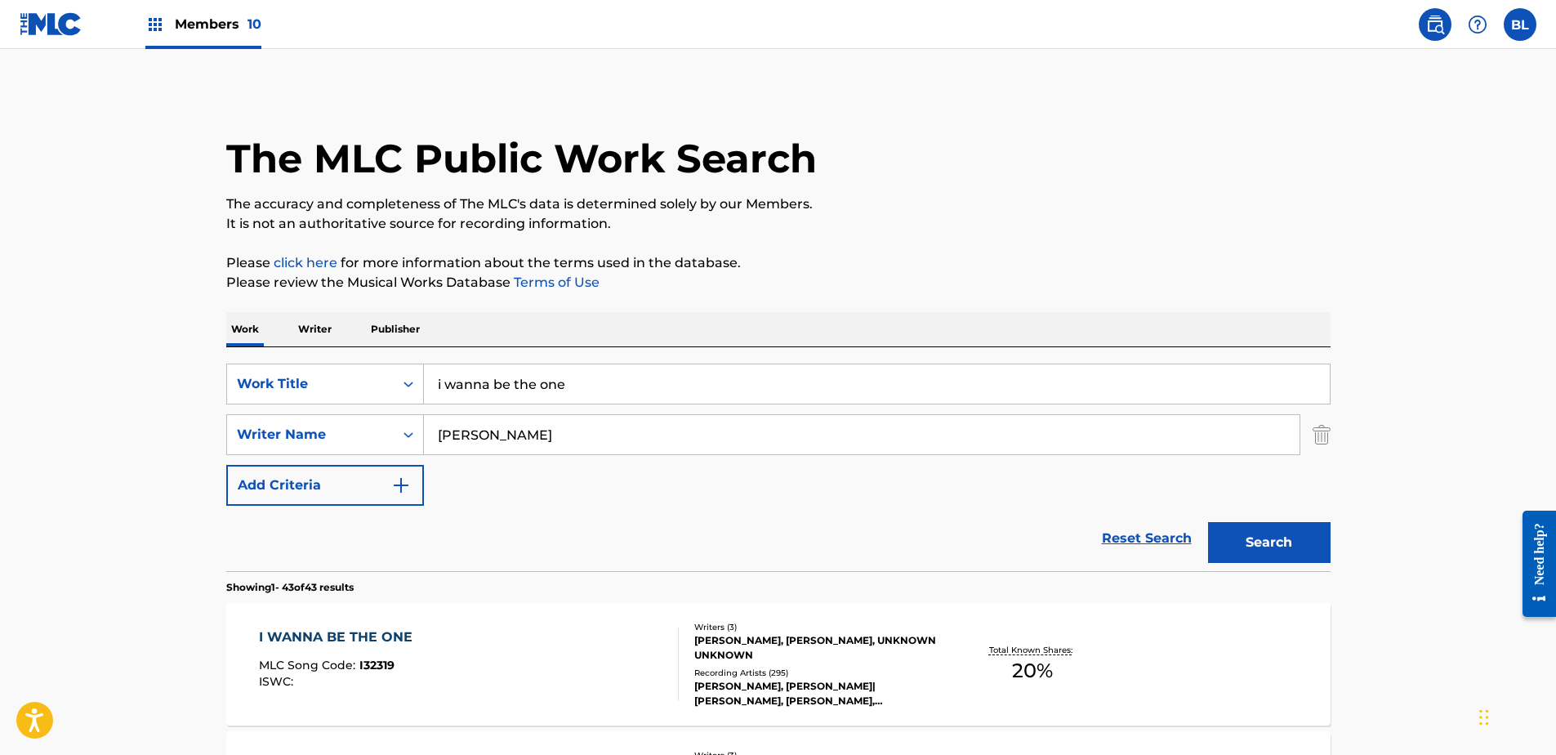
drag, startPoint x: 695, startPoint y: 385, endPoint x: 113, endPoint y: 392, distance: 582.5
paste input "demons ("sleep")"
type input "demons ("sleep")"
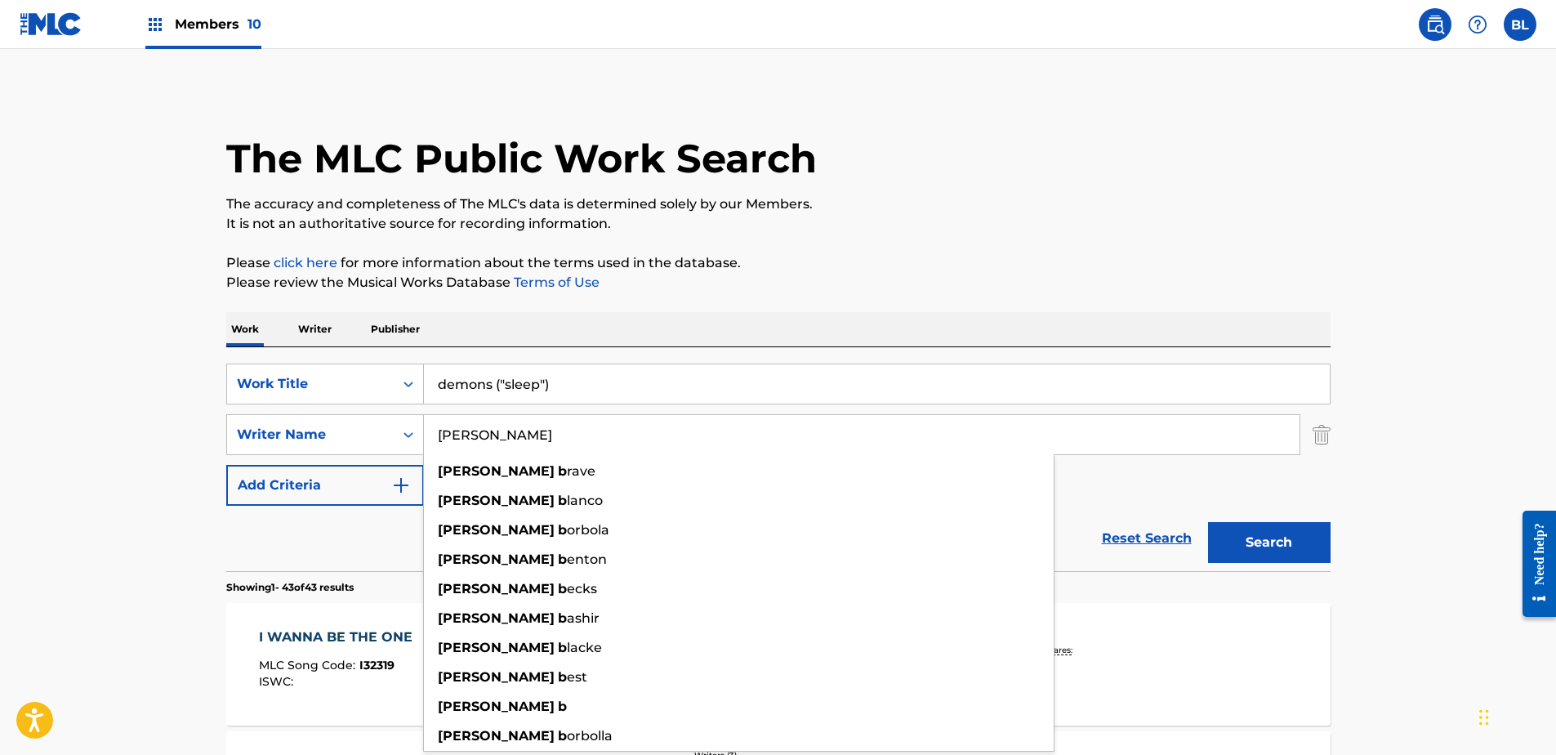
drag, startPoint x: 579, startPoint y: 425, endPoint x: 222, endPoint y: 426, distance: 357.0
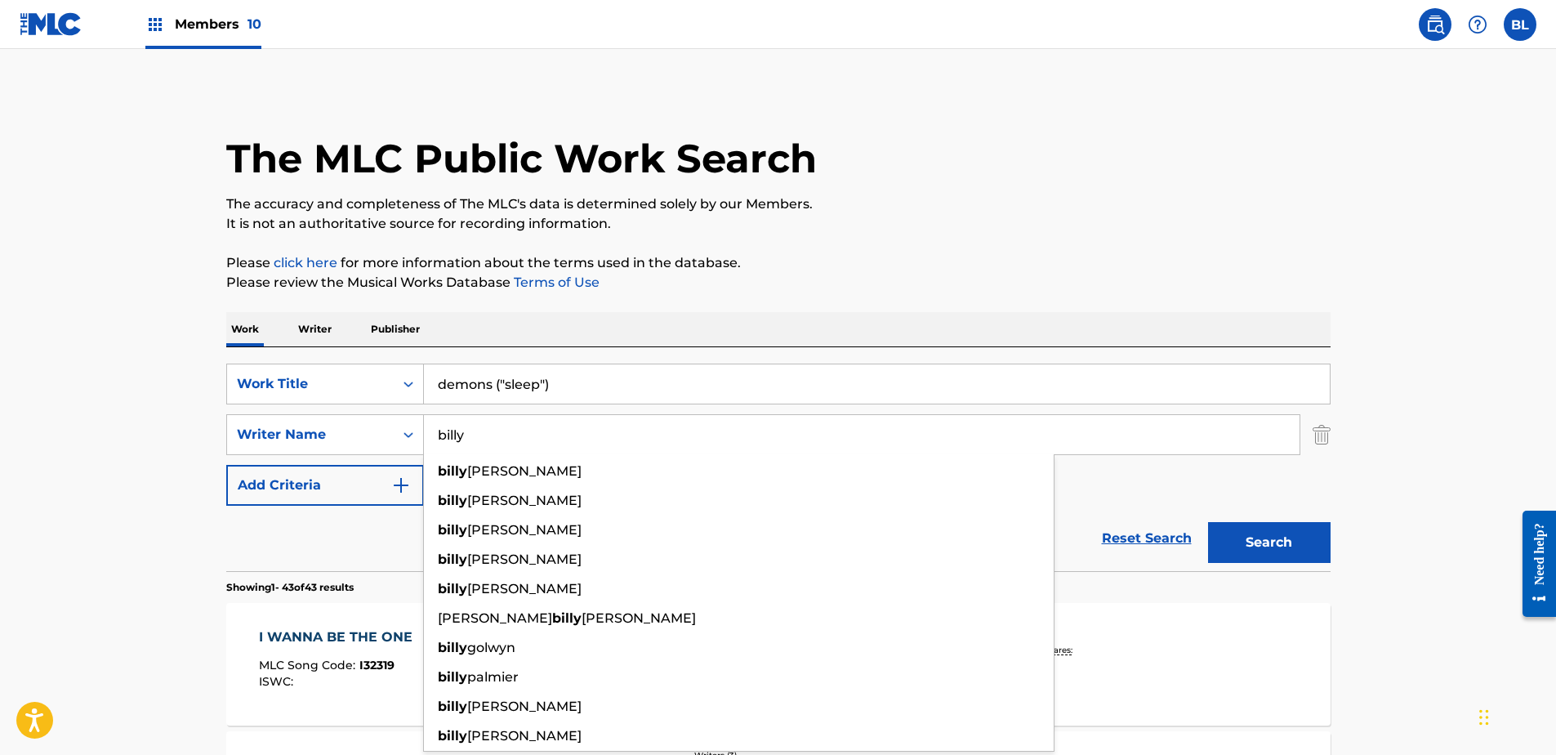
type input "billy"
click at [1208, 522] on button "Search" at bounding box center [1269, 542] width 123 height 41
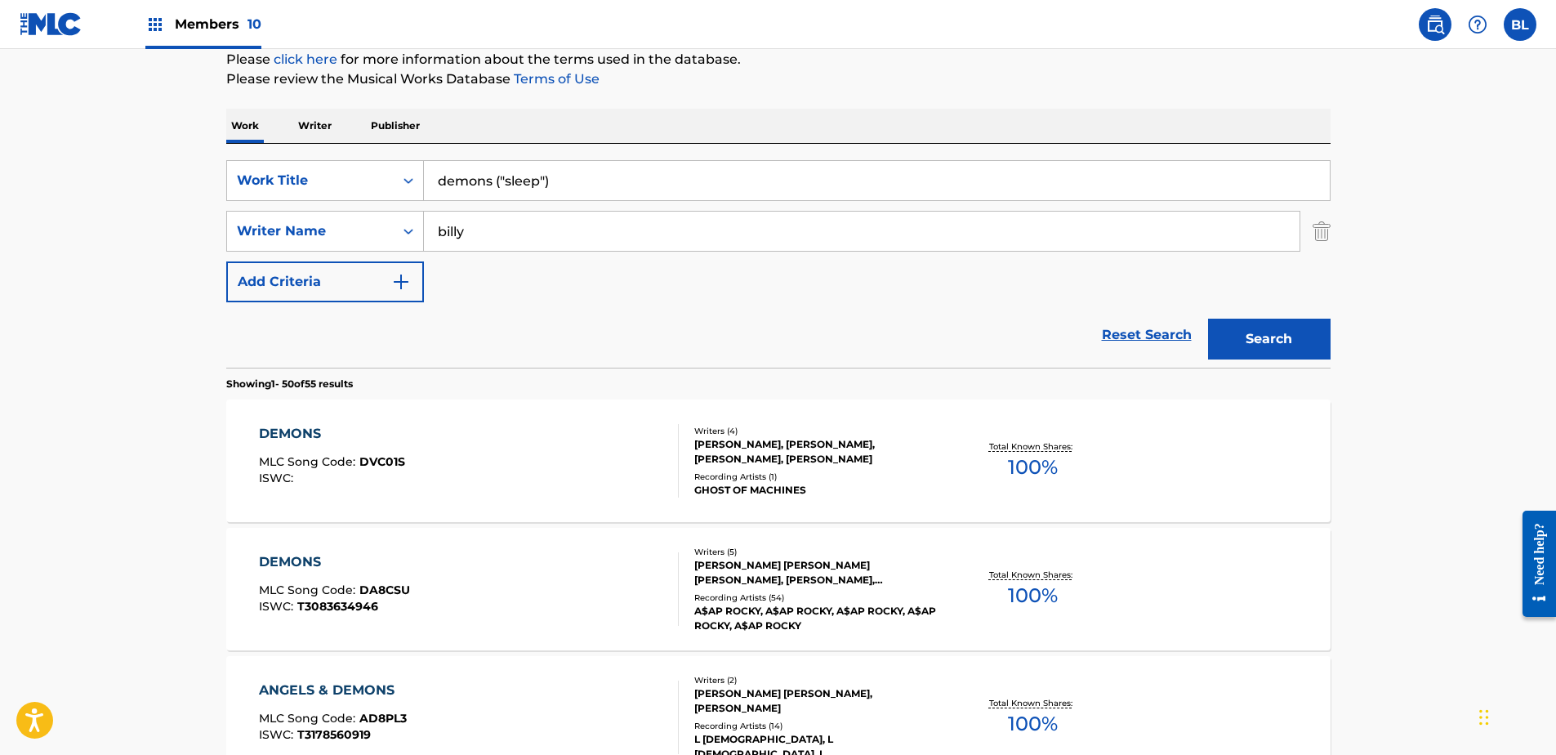
scroll to position [163, 0]
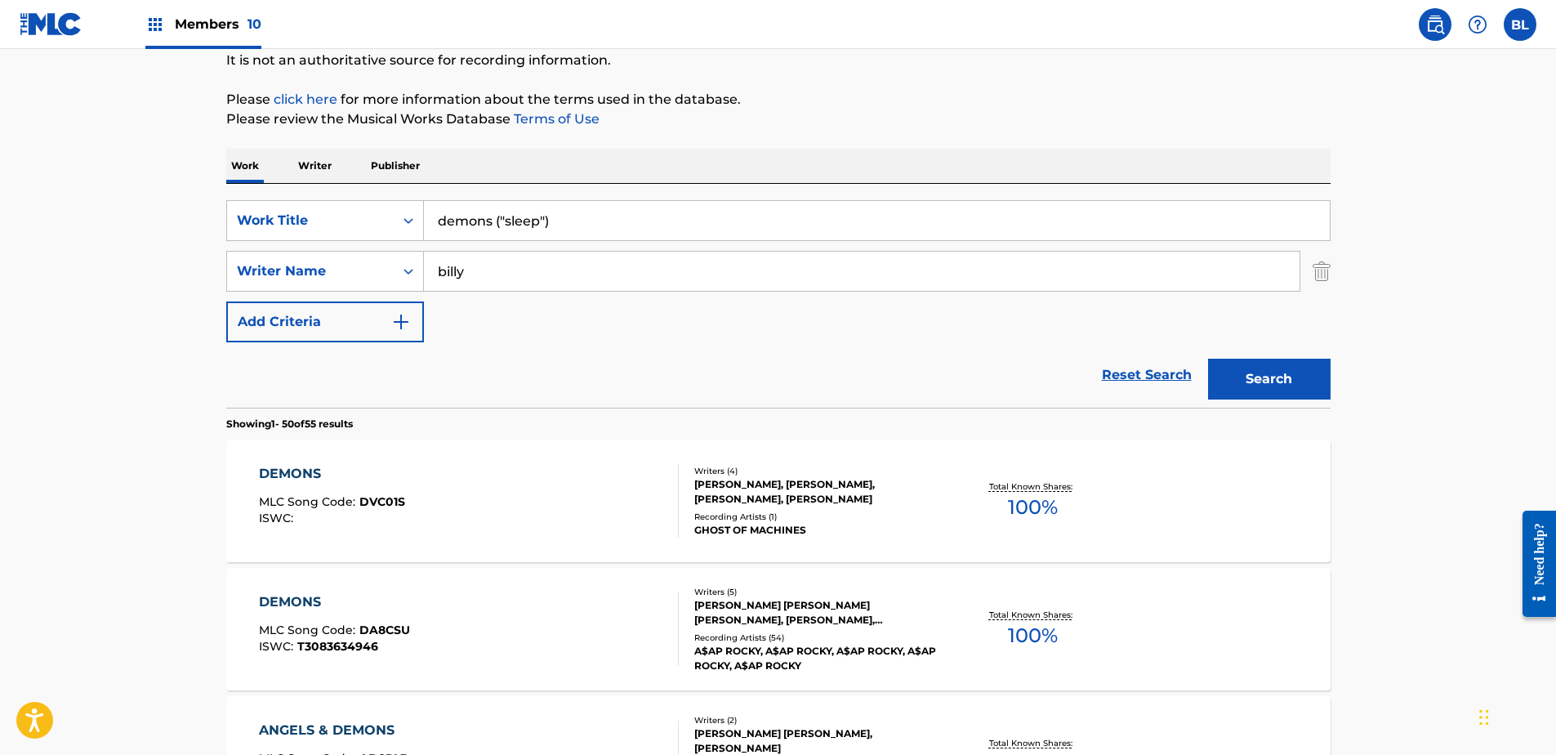
drag, startPoint x: 430, startPoint y: 219, endPoint x: 70, endPoint y: 228, distance: 359.5
paste input "bloodshed"
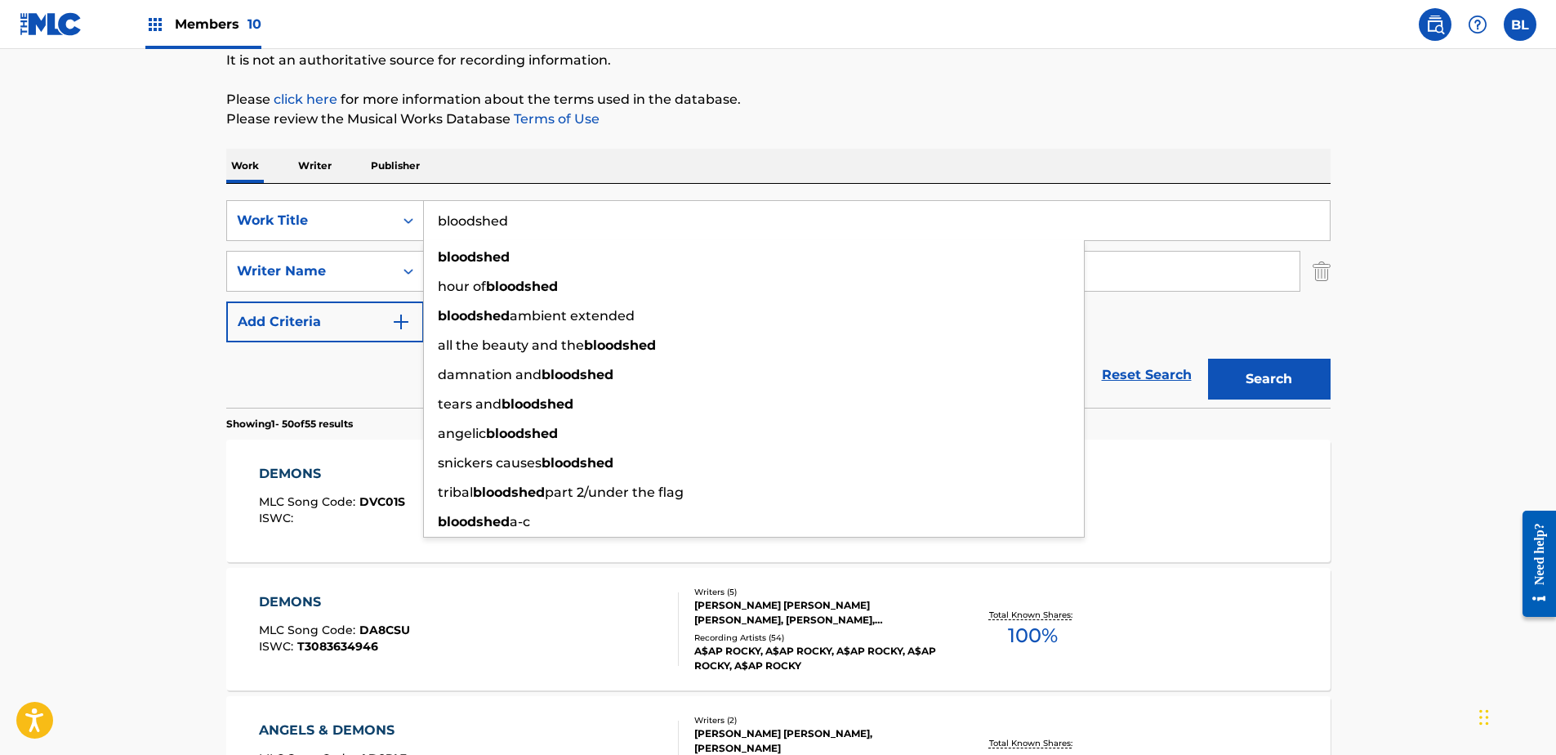
type input "bloodshed"
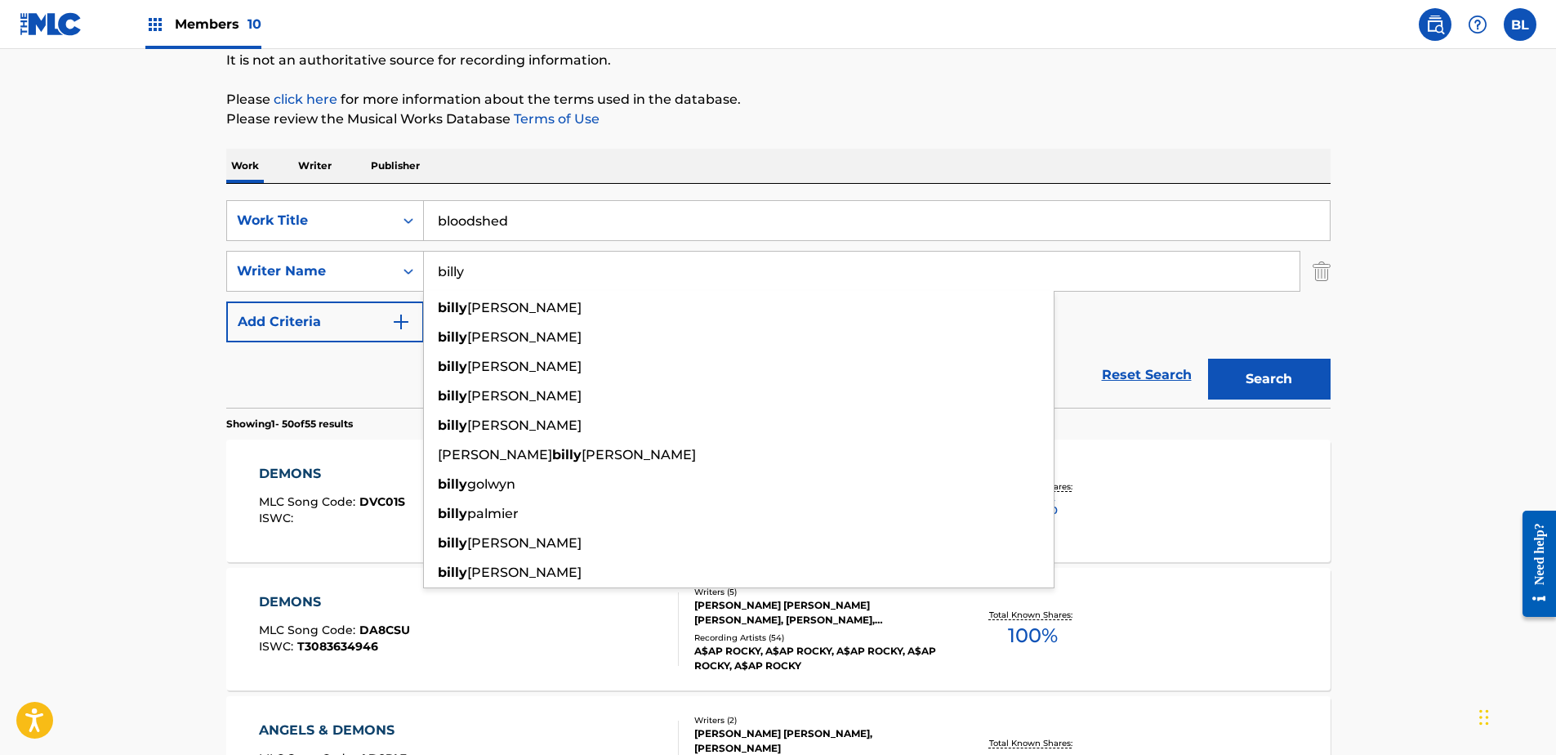
drag, startPoint x: 583, startPoint y: 264, endPoint x: 223, endPoint y: 257, distance: 360.3
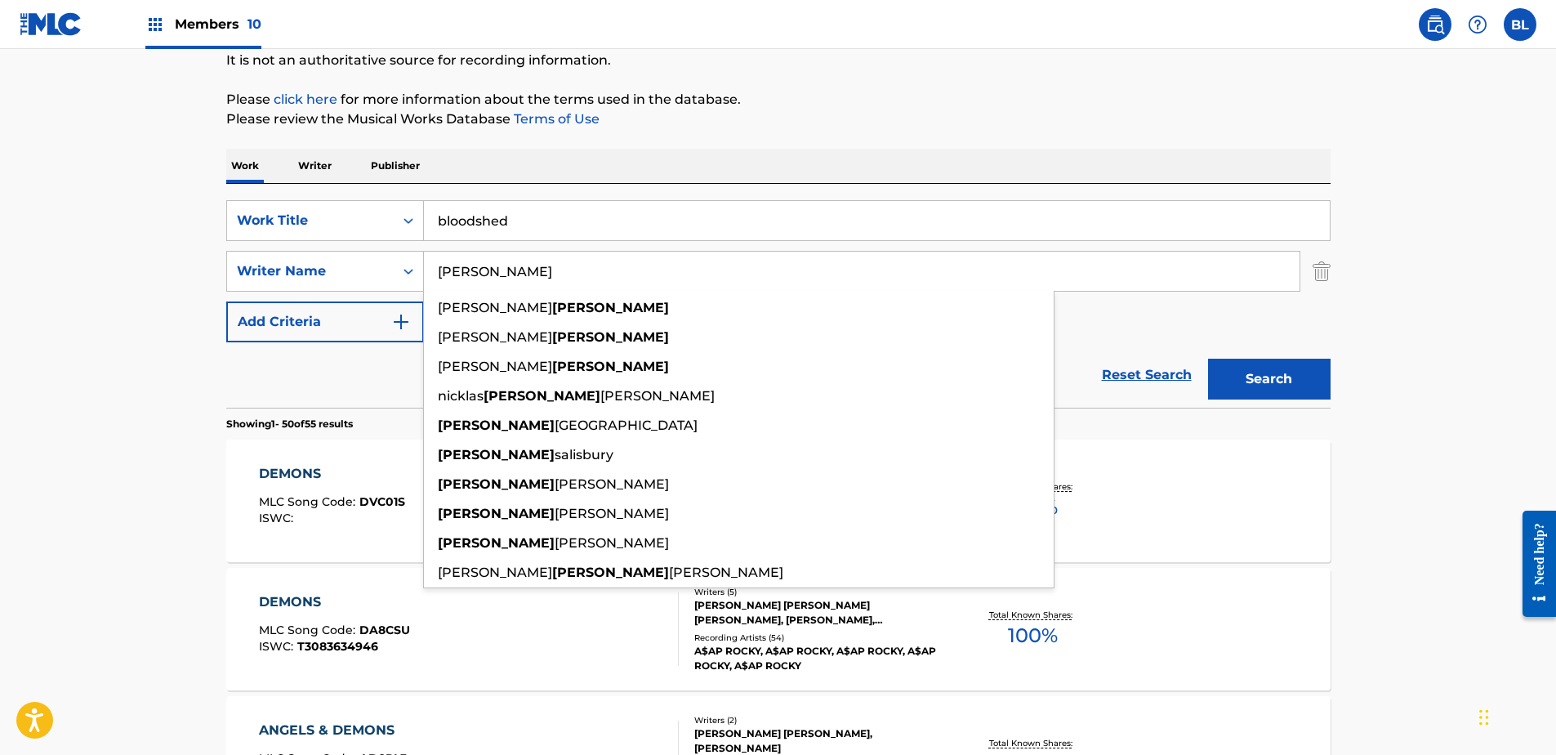
type input "[PERSON_NAME]"
click at [1208, 359] on button "Search" at bounding box center [1269, 379] width 123 height 41
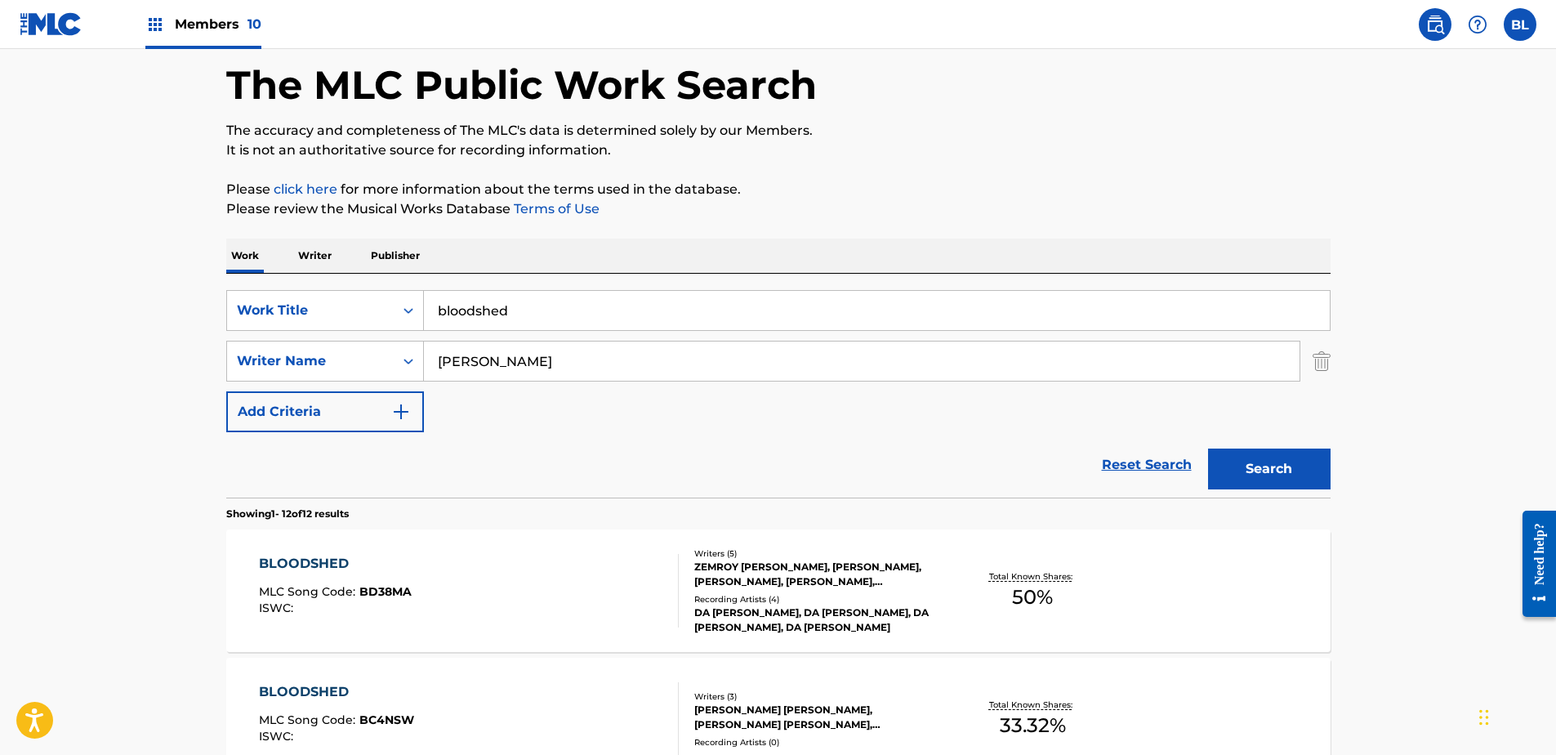
scroll to position [0, 0]
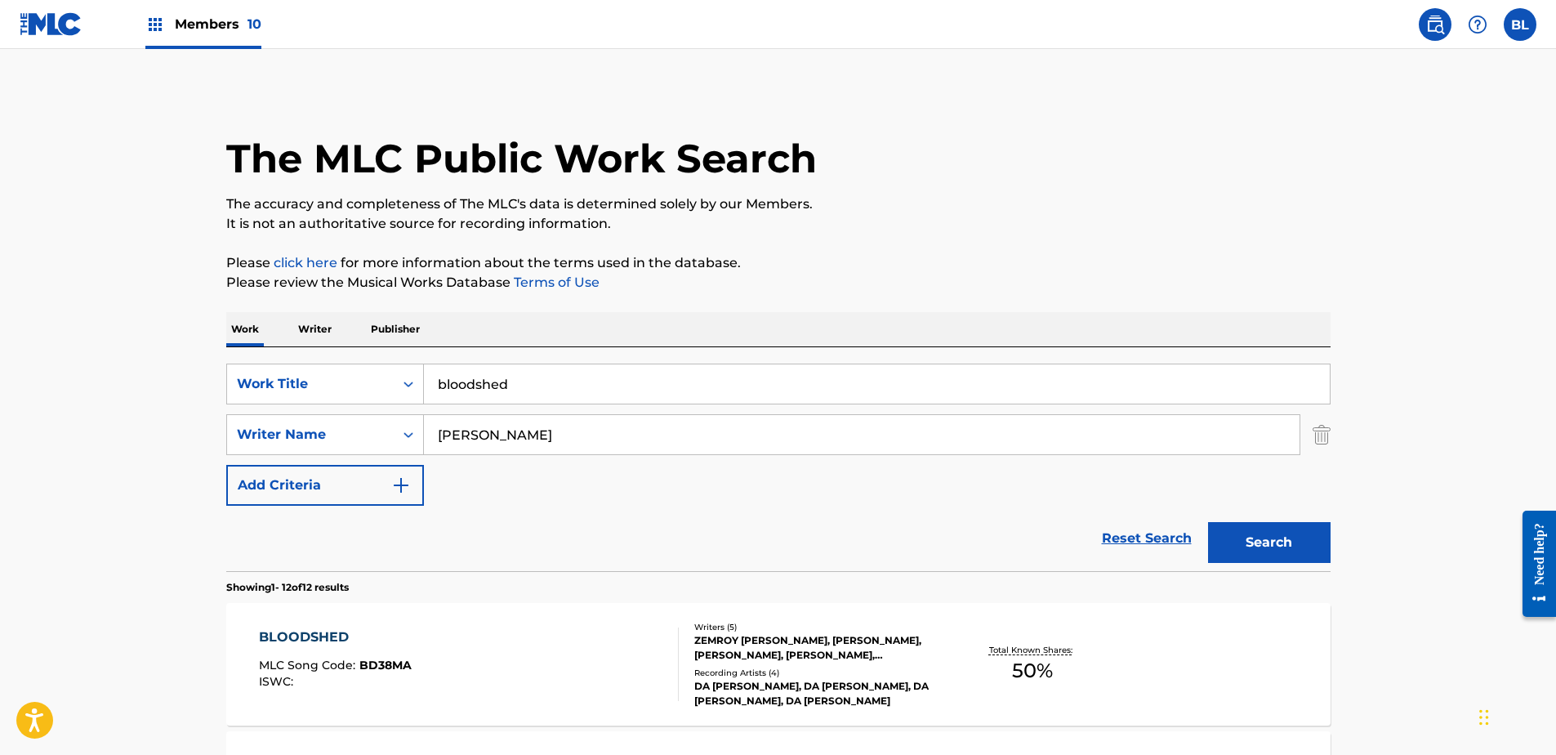
click at [545, 373] on input "bloodshed" at bounding box center [877, 383] width 906 height 39
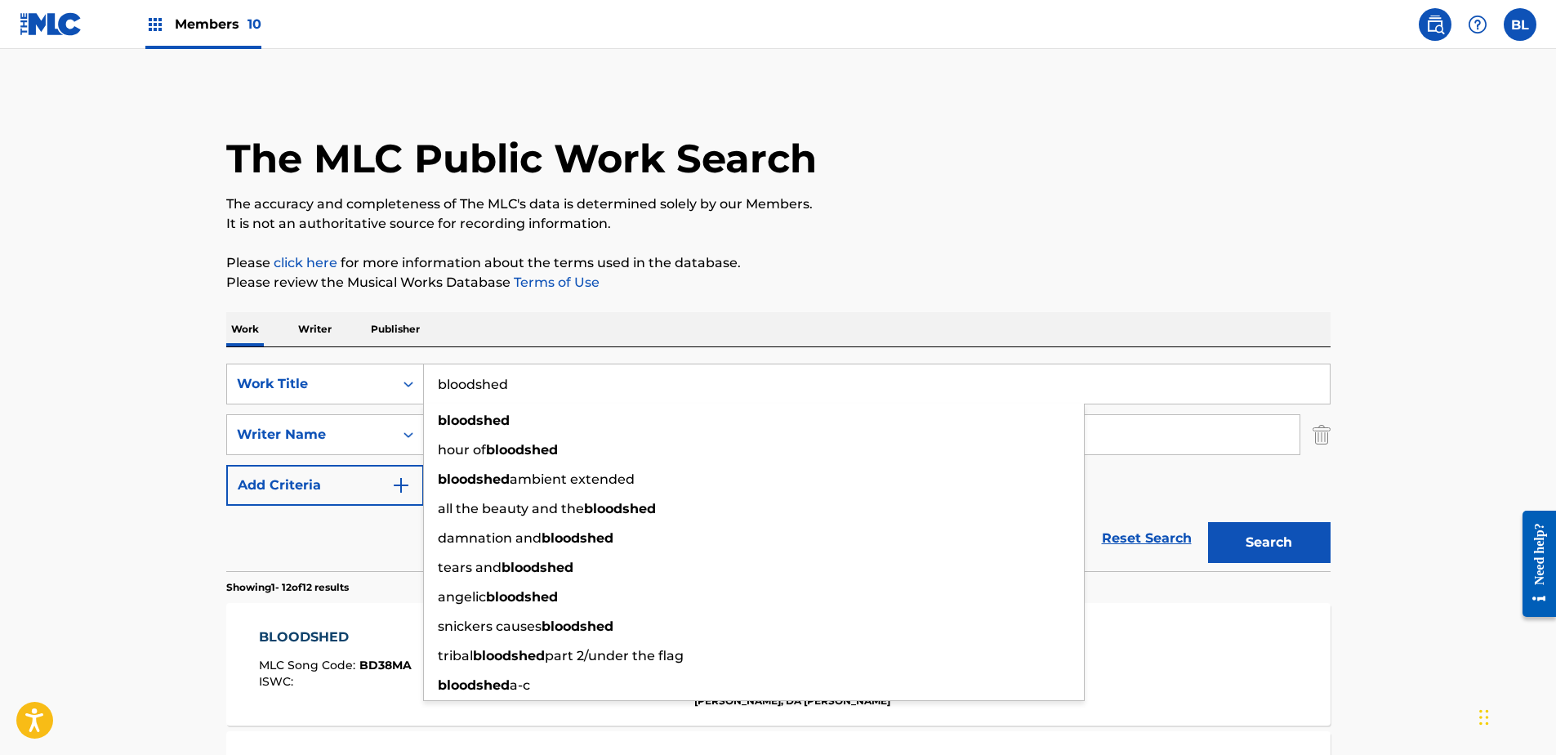
click at [544, 373] on input "bloodshed" at bounding box center [877, 383] width 906 height 39
click at [543, 373] on input "bloodshed" at bounding box center [877, 383] width 906 height 39
paste input "la gran tribulacion"
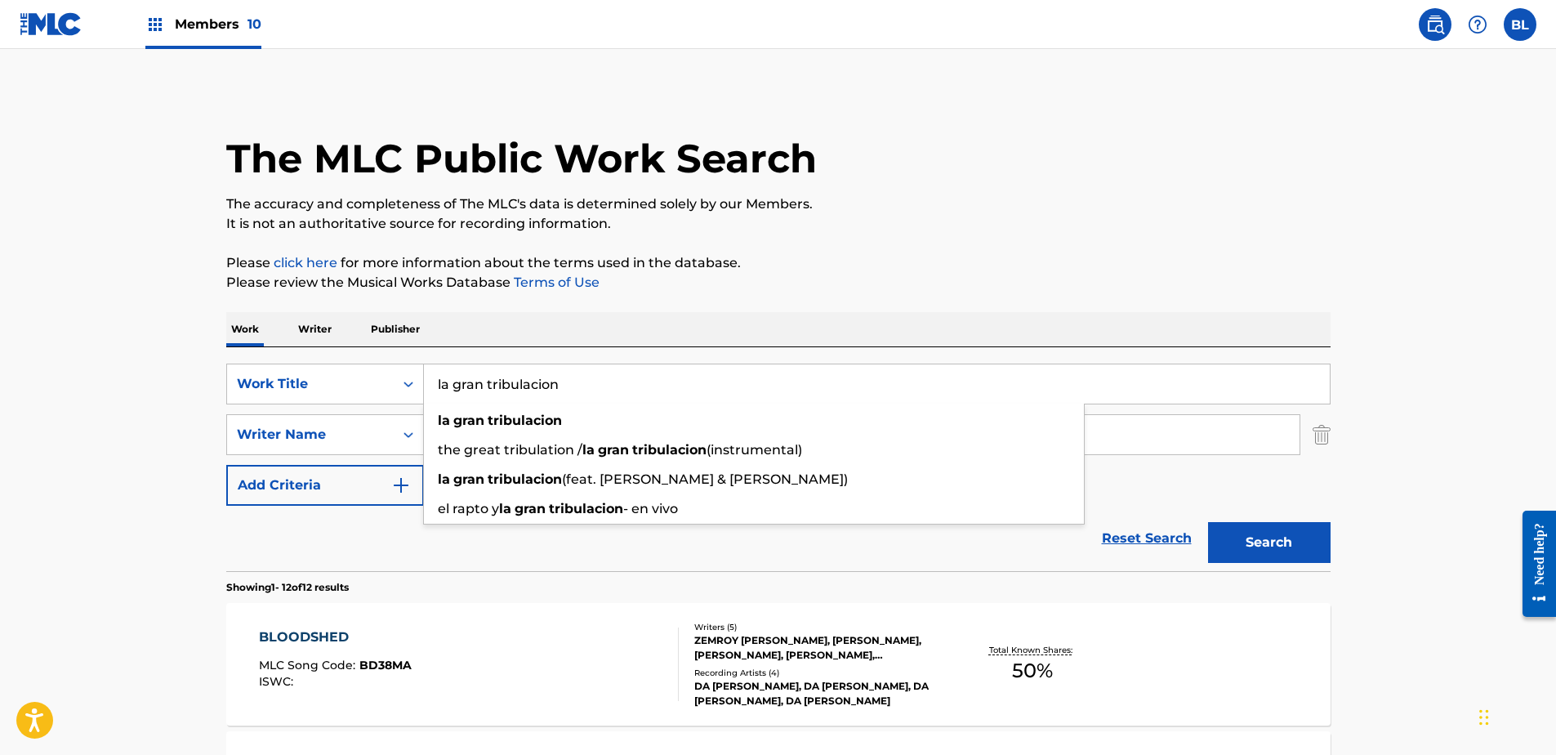
type input "la gran tribulacion"
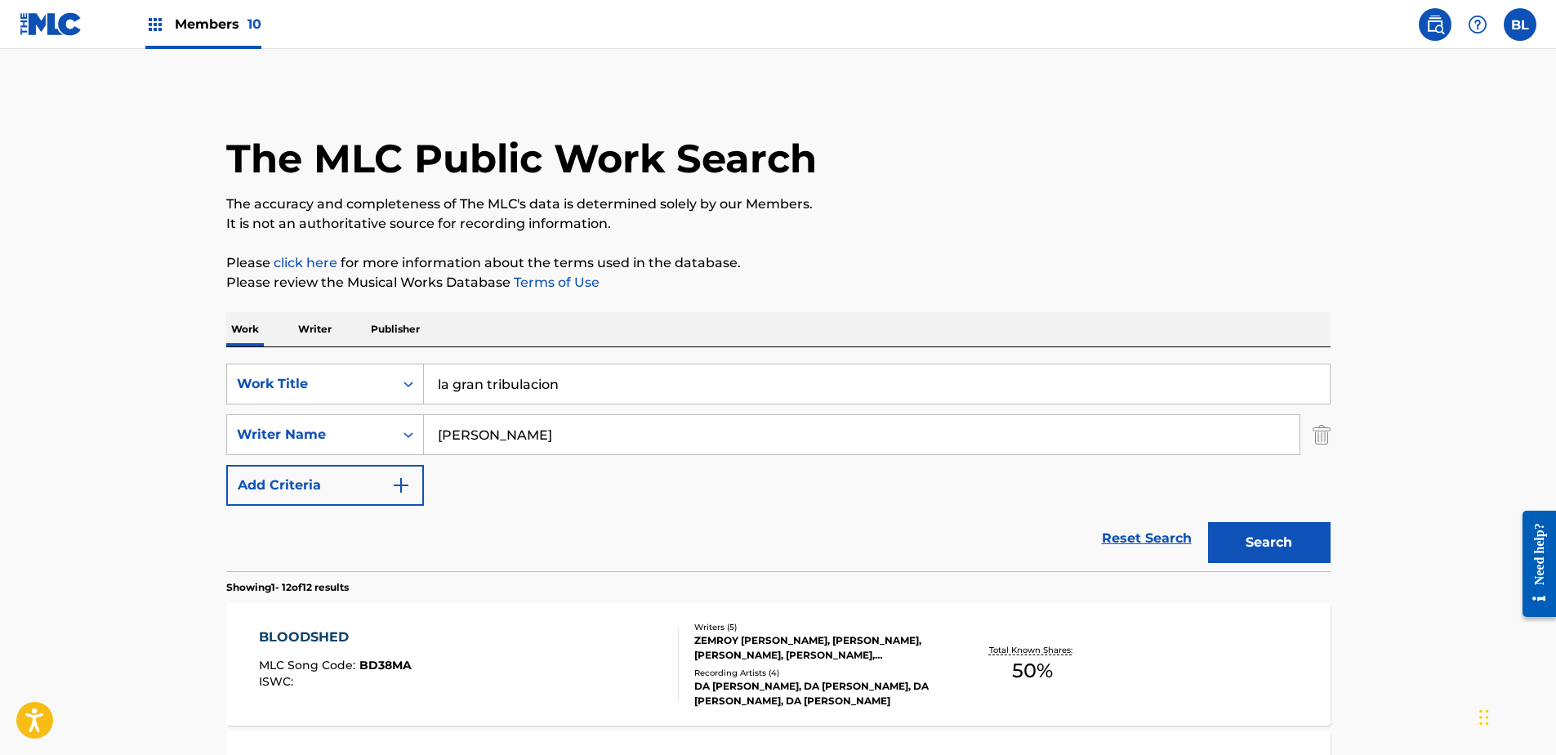
click at [812, 319] on div "Work Writer Publisher" at bounding box center [778, 329] width 1104 height 34
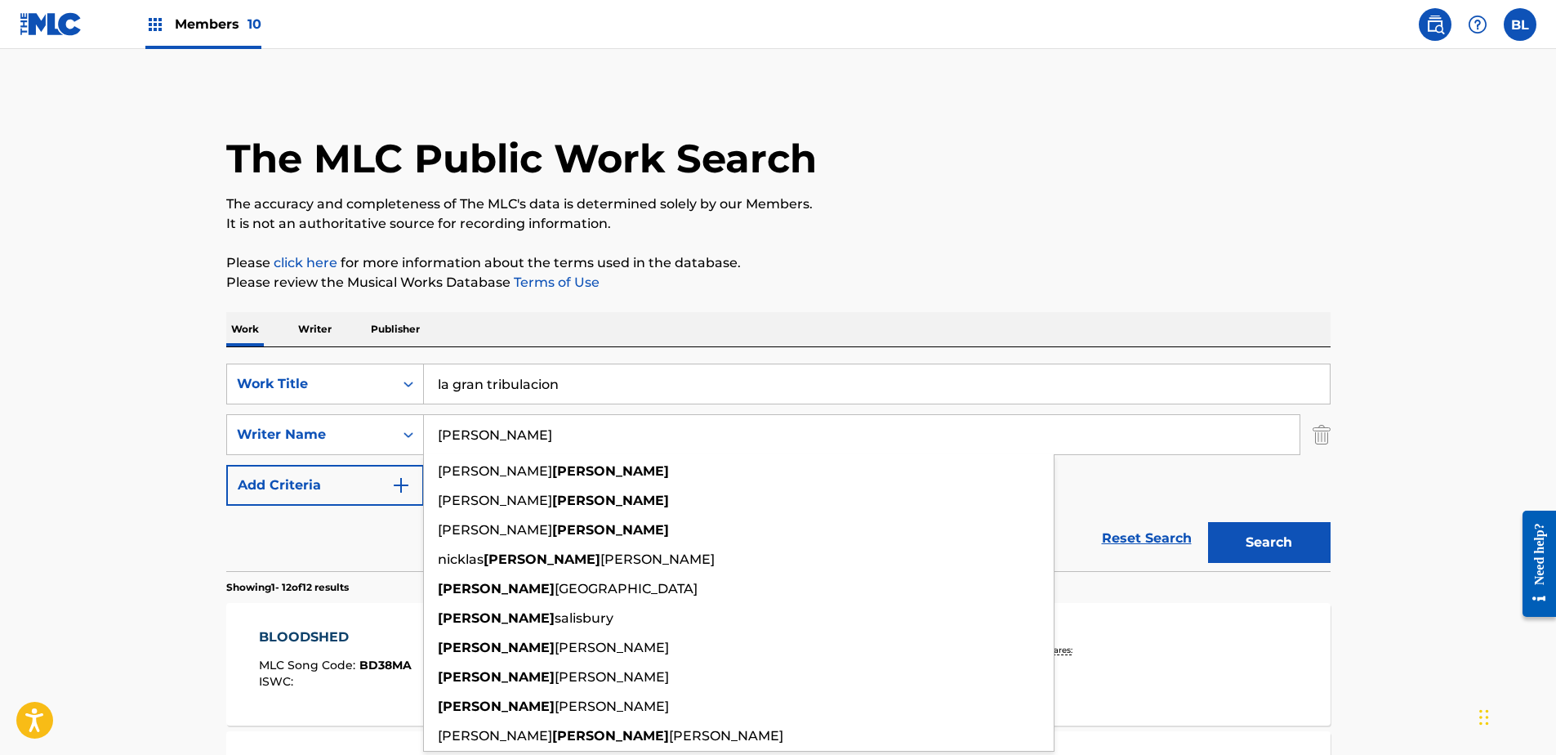
click at [539, 428] on input "[PERSON_NAME]" at bounding box center [862, 434] width 876 height 39
click at [536, 428] on input "[PERSON_NAME]" at bounding box center [862, 434] width 876 height 39
paste input "[PERSON_NAME]"
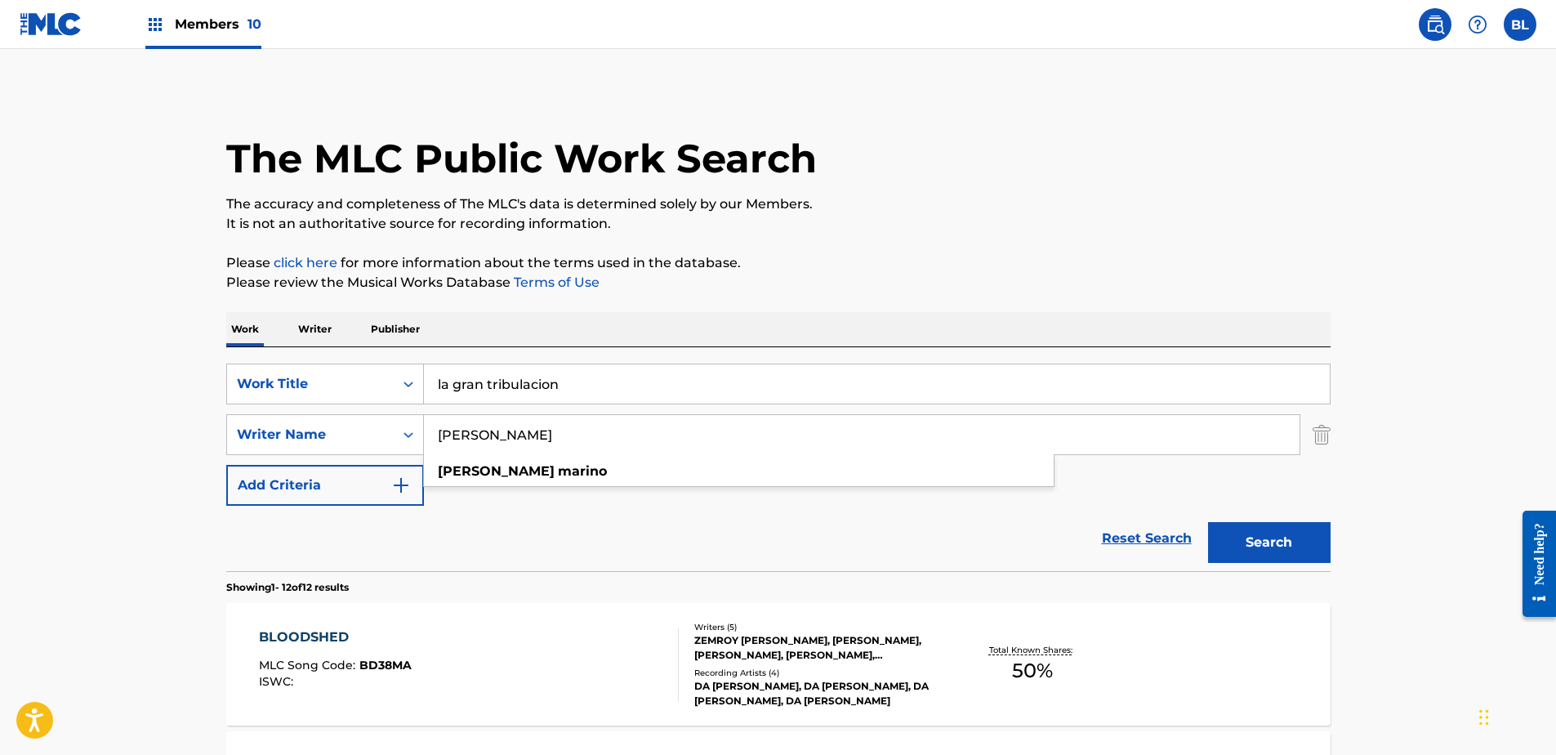
type input "[PERSON_NAME]"
click at [915, 276] on p "Please review the Musical Works Database Terms of Use" at bounding box center [778, 283] width 1104 height 20
click at [1267, 555] on button "Search" at bounding box center [1269, 542] width 123 height 41
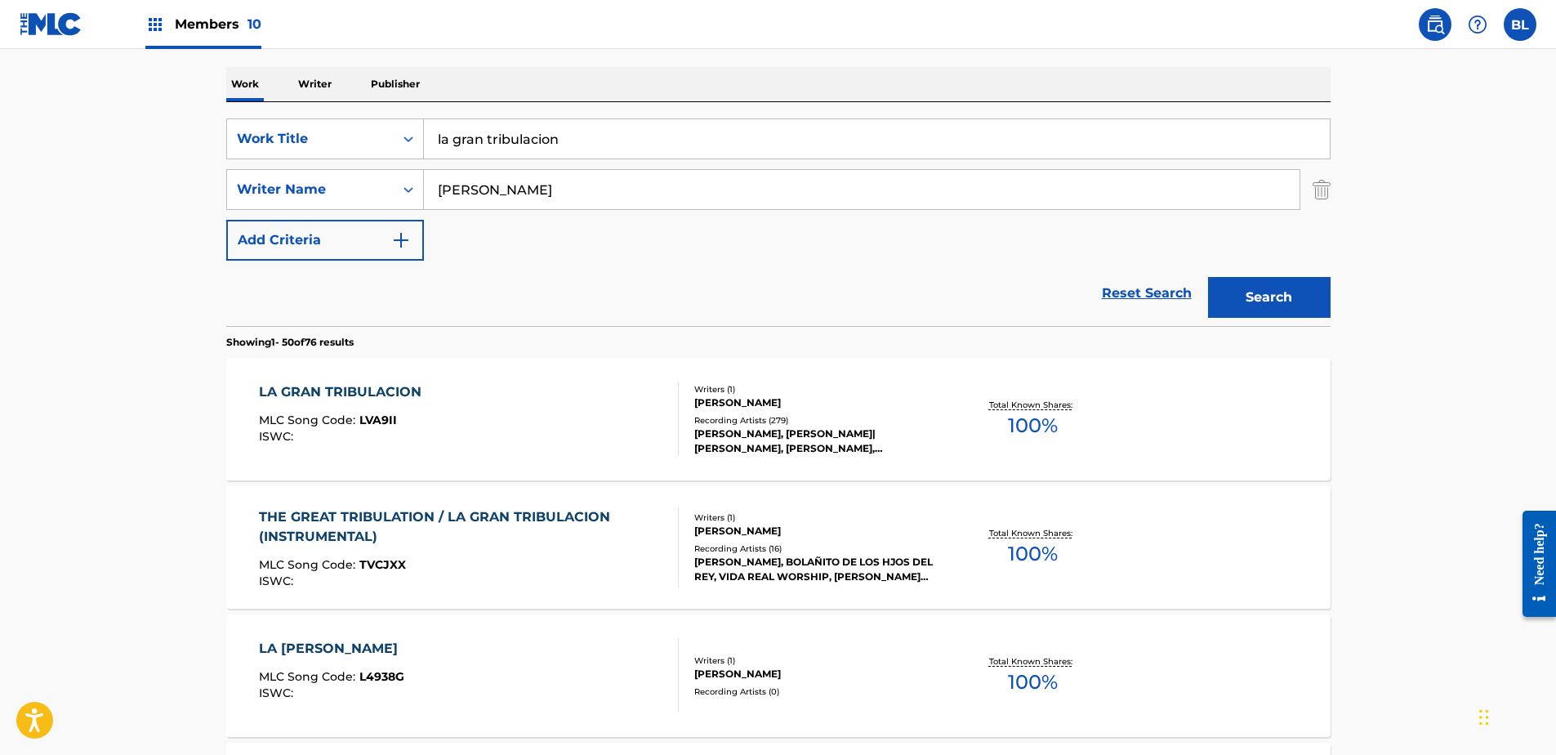
scroll to position [327, 0]
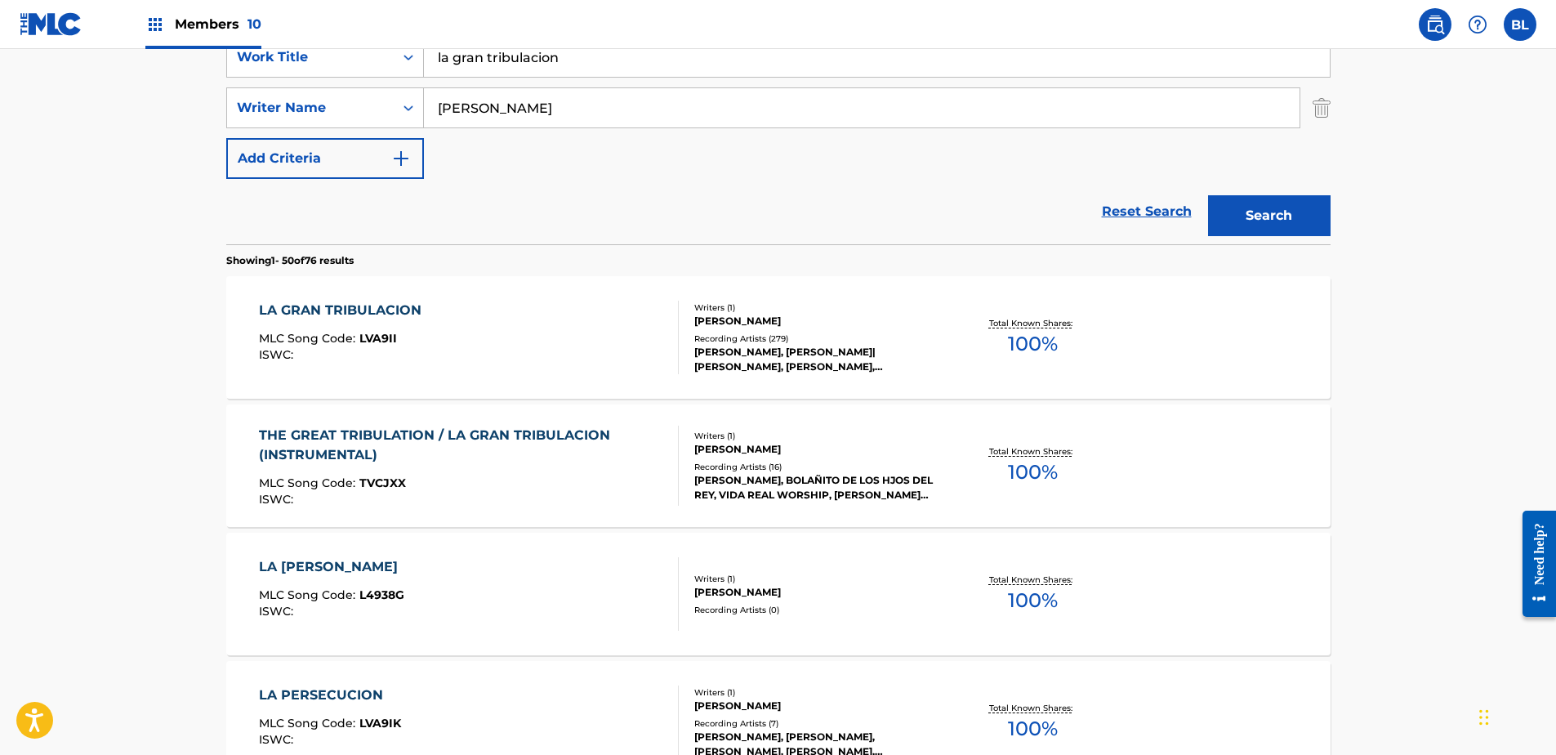
click at [779, 442] on div "[PERSON_NAME]" at bounding box center [817, 449] width 247 height 15
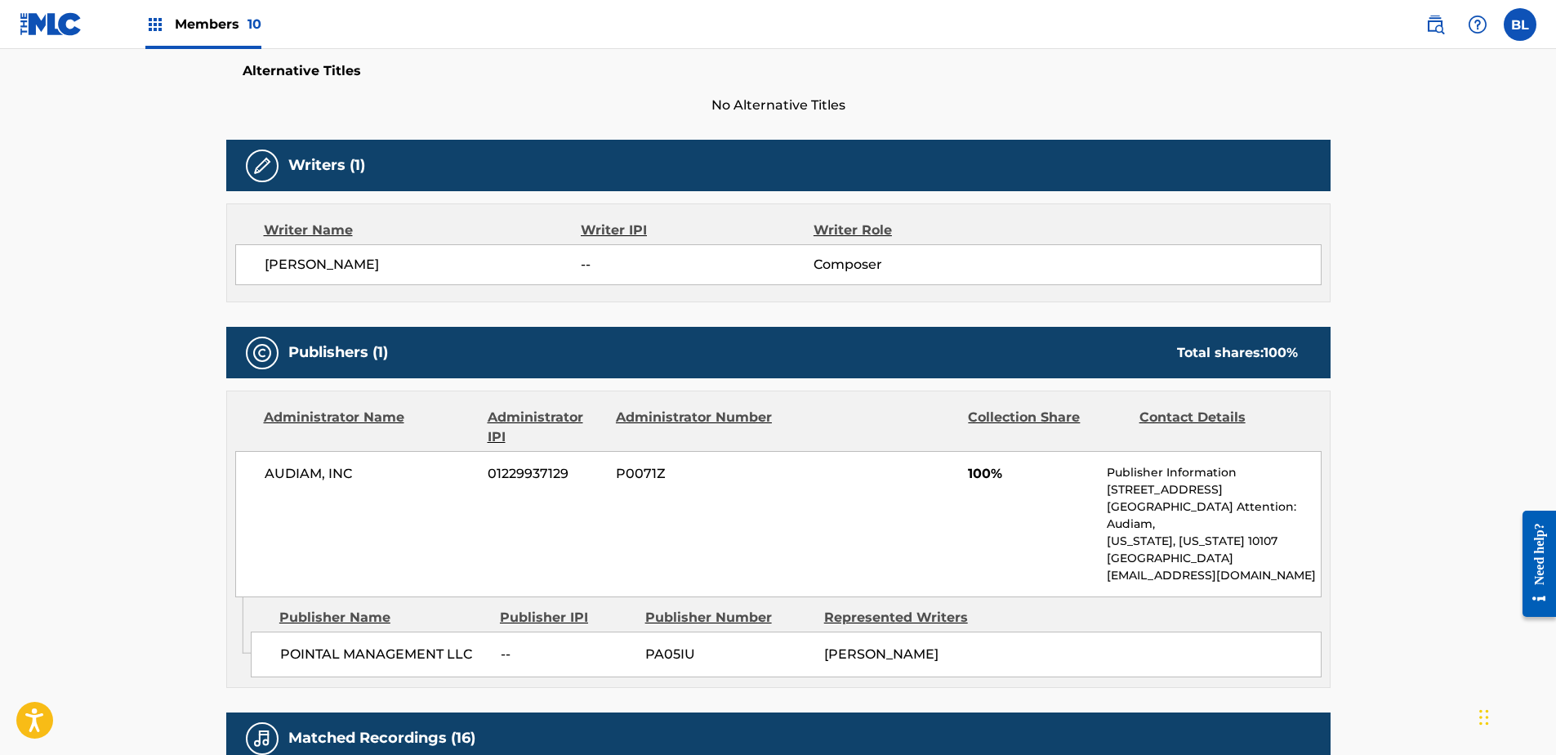
scroll to position [490, 0]
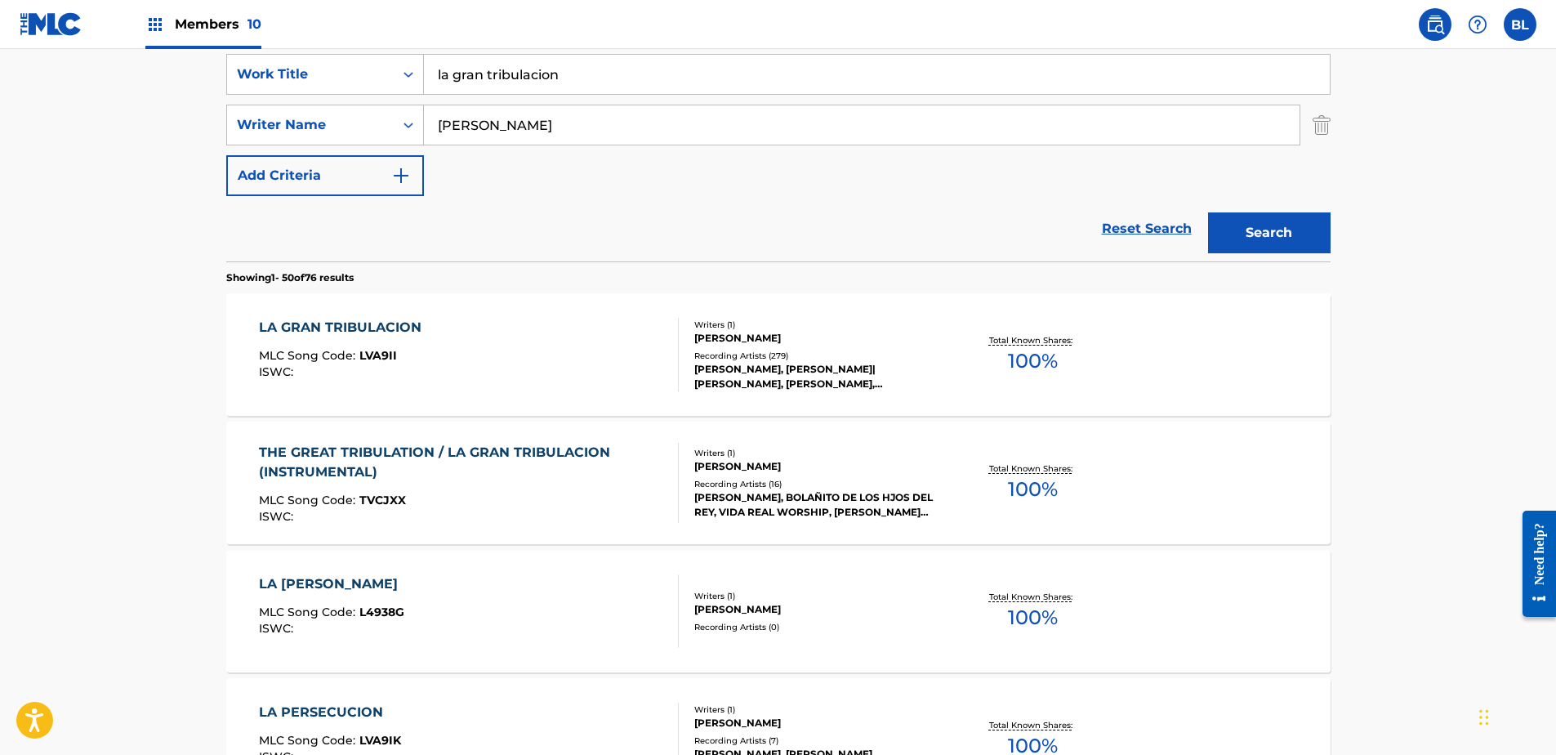
scroll to position [82, 0]
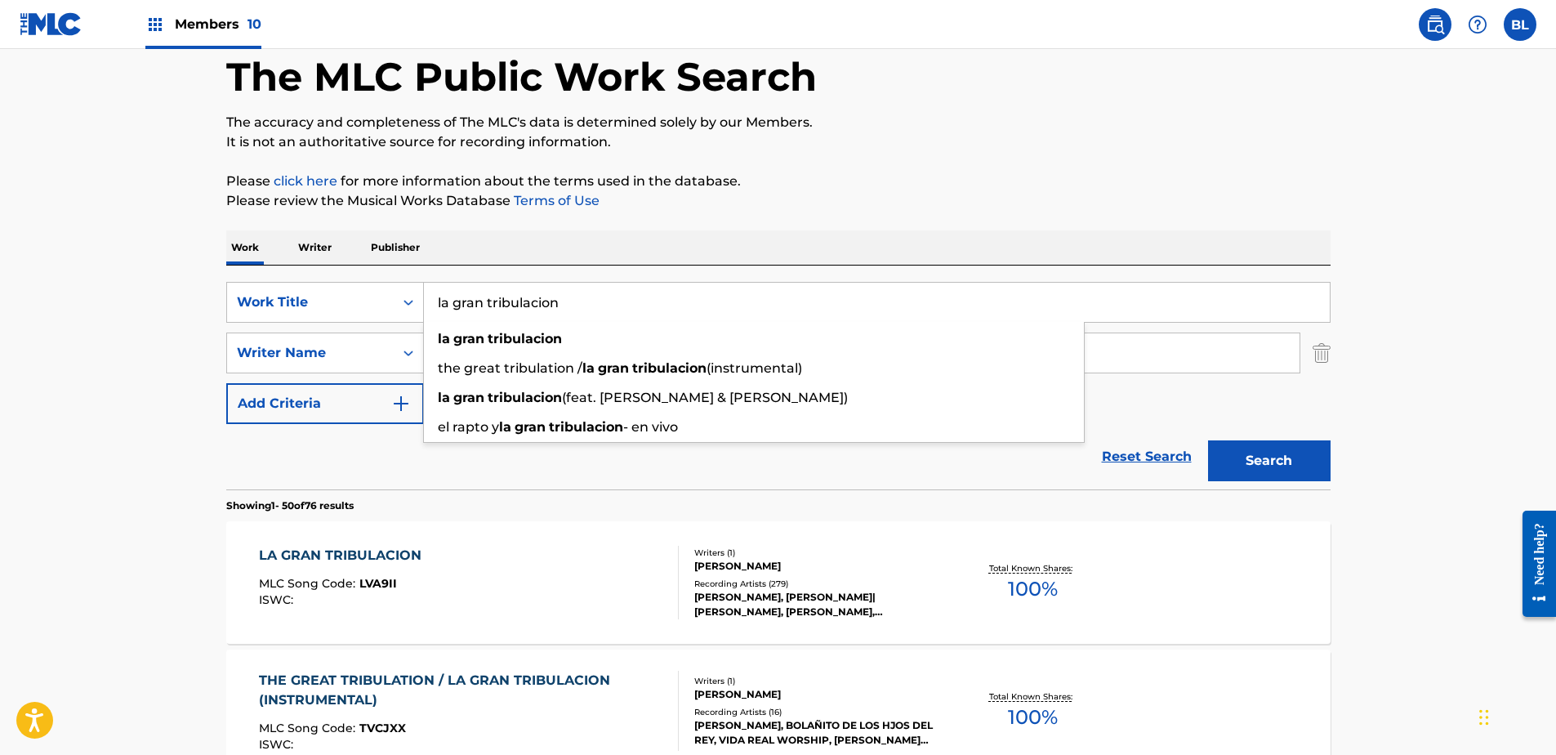
drag, startPoint x: 589, startPoint y: 305, endPoint x: 166, endPoint y: 302, distance: 423.2
paste input "miss my buddies"
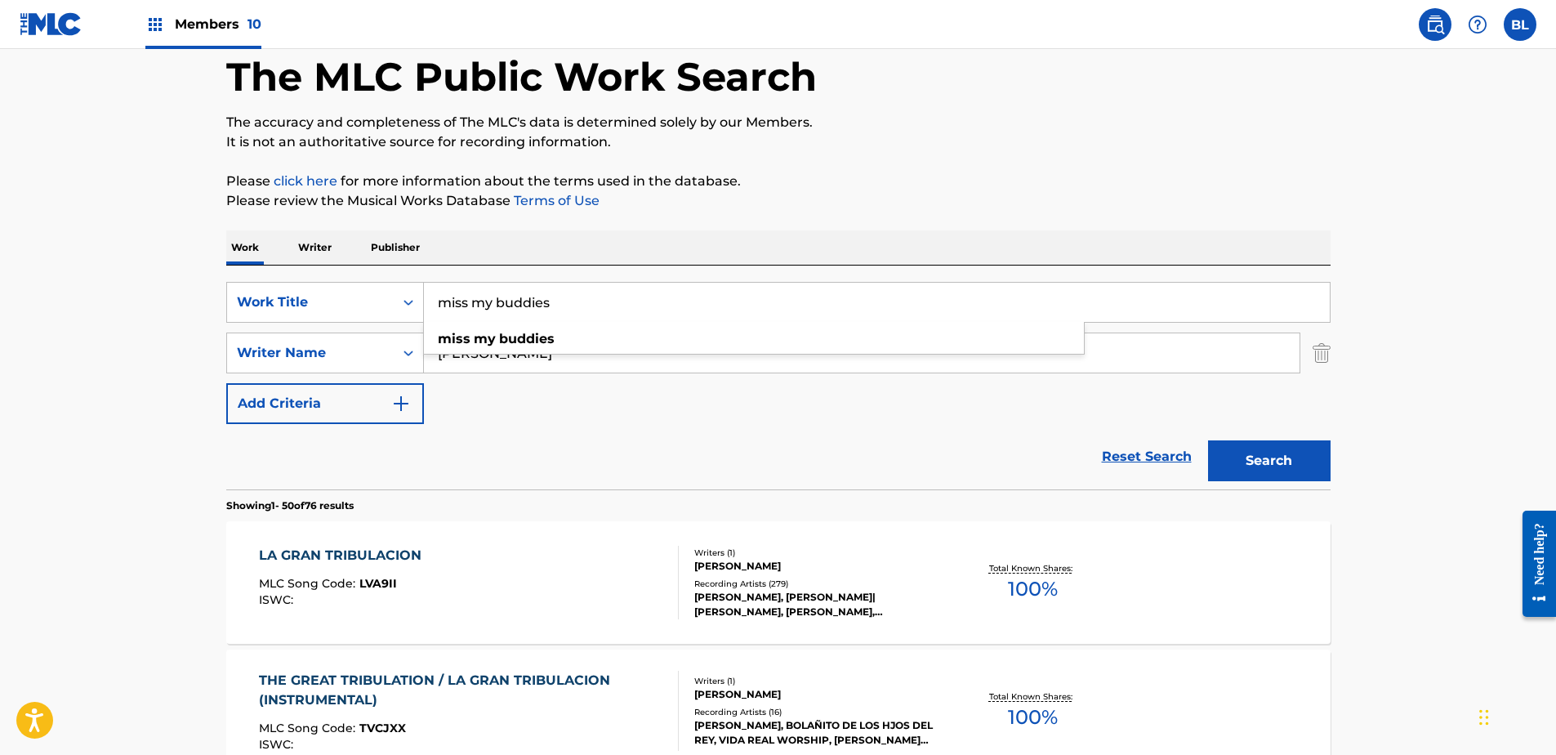
type input "miss my buddies"
click at [686, 349] on input "[PERSON_NAME]" at bounding box center [862, 352] width 876 height 39
paste input "[PERSON_NAME], [PERSON_NAME]"
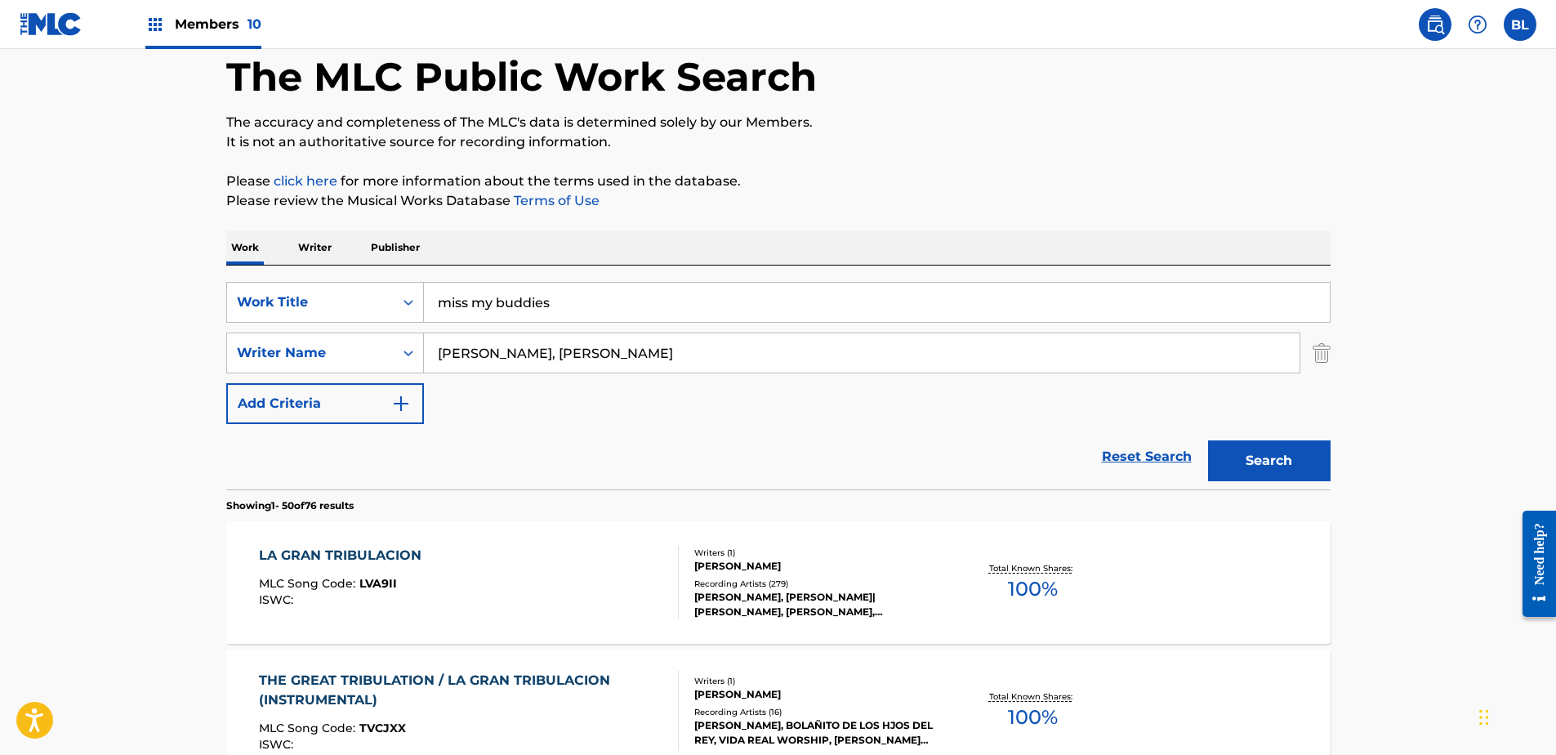
drag, startPoint x: 679, startPoint y: 358, endPoint x: 529, endPoint y: 356, distance: 149.5
click at [529, 356] on input "[PERSON_NAME], [PERSON_NAME]" at bounding box center [862, 352] width 876 height 39
click at [534, 355] on input "[PERSON_NAME], [PERSON_NAME]" at bounding box center [862, 352] width 876 height 39
drag, startPoint x: 540, startPoint y: 354, endPoint x: 225, endPoint y: 359, distance: 314.5
click at [226, 359] on div "SearchWithCriteriafaad3a7f-eb87-4adf-a4f2-258a1ceafa2a Writer Name [PERSON_NAME…" at bounding box center [778, 352] width 1104 height 41
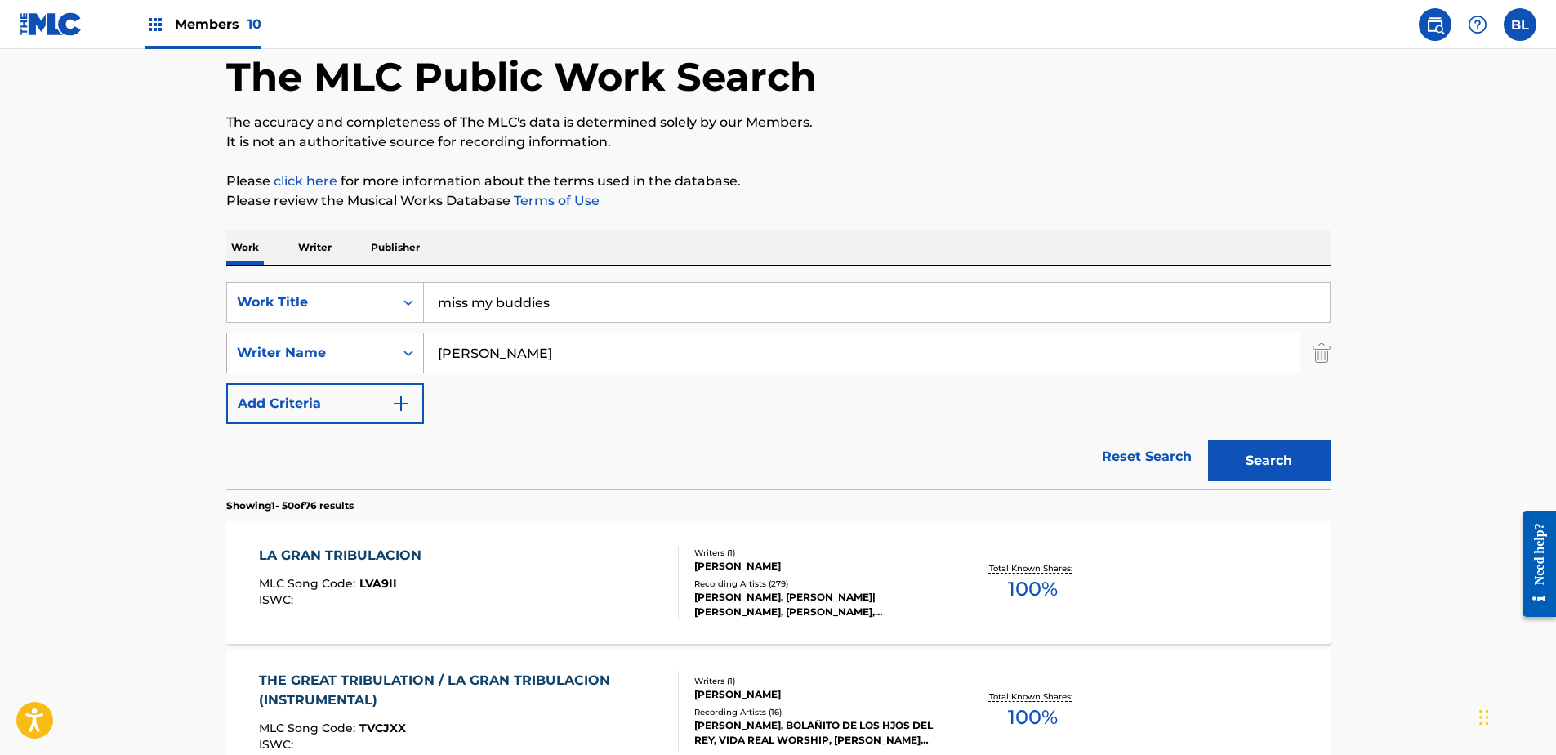
type input "[PERSON_NAME]"
click at [1208, 440] on button "Search" at bounding box center [1269, 460] width 123 height 41
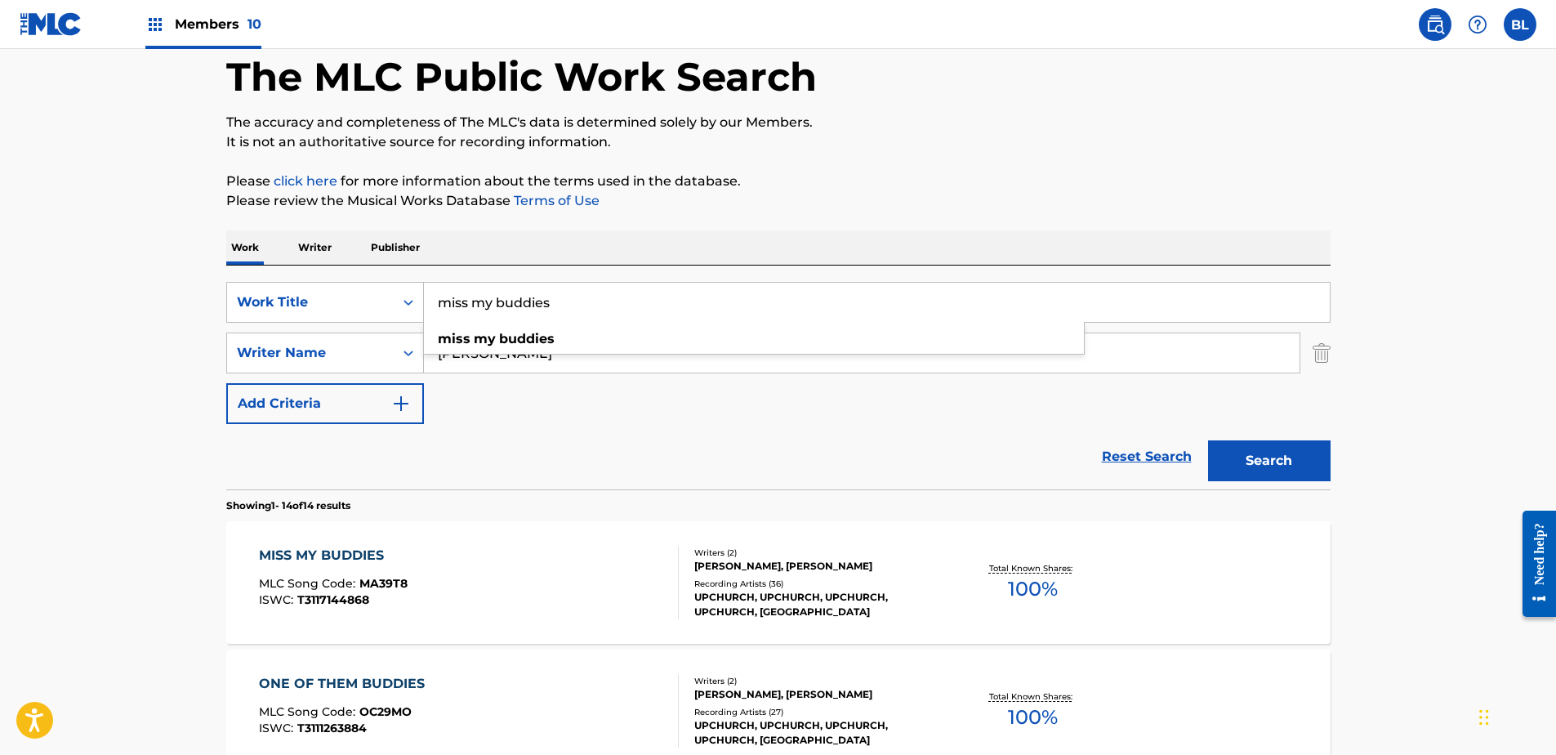
click at [714, 291] on input "miss my buddies" at bounding box center [877, 302] width 906 height 39
paste input "rafa y su primo"
type input "rafa y su primo"
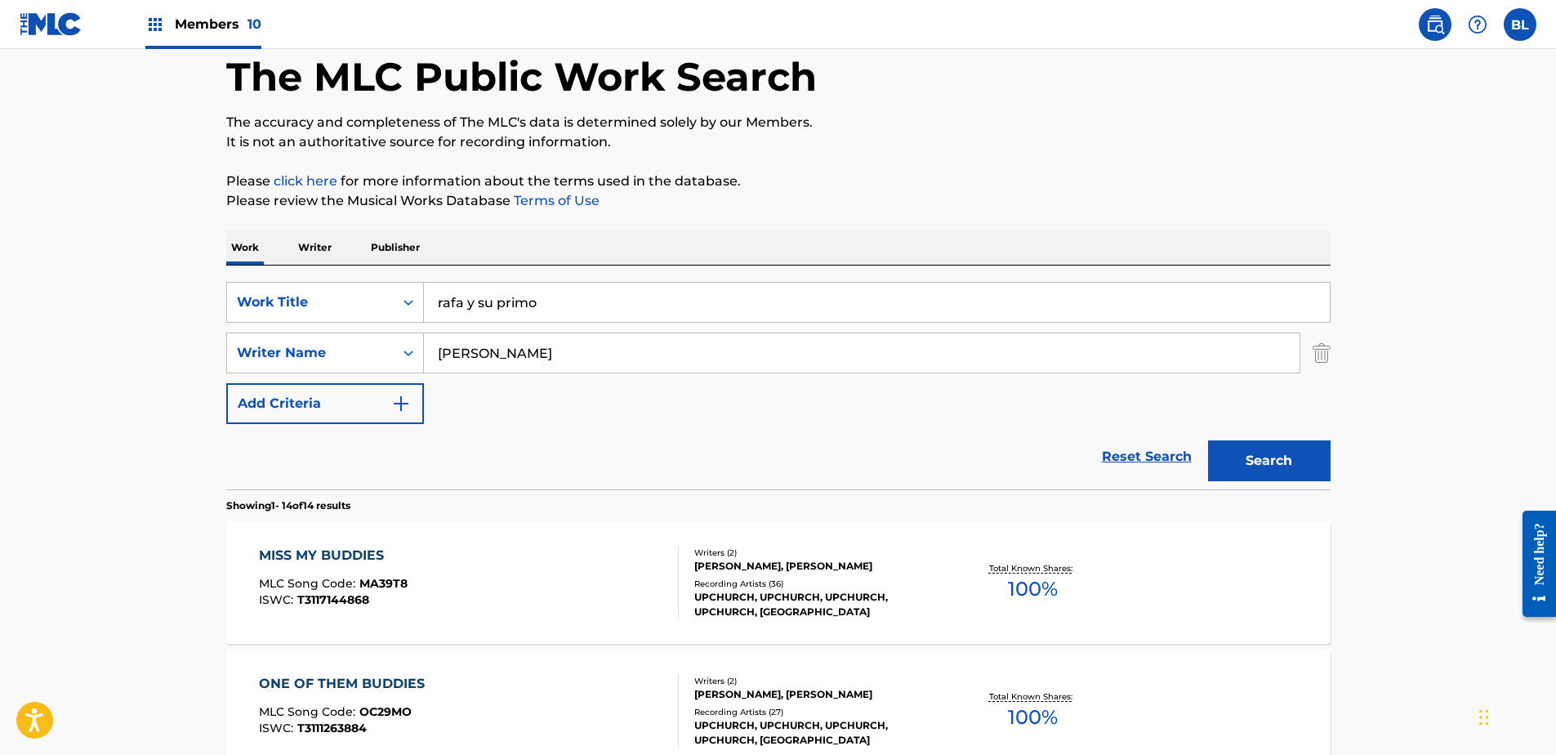
click at [694, 413] on div "SearchWithCriteriaca5c116b-c5a5-47b1-ab76-e230ab949d98 Work Title rafa y su pri…" at bounding box center [778, 353] width 1104 height 142
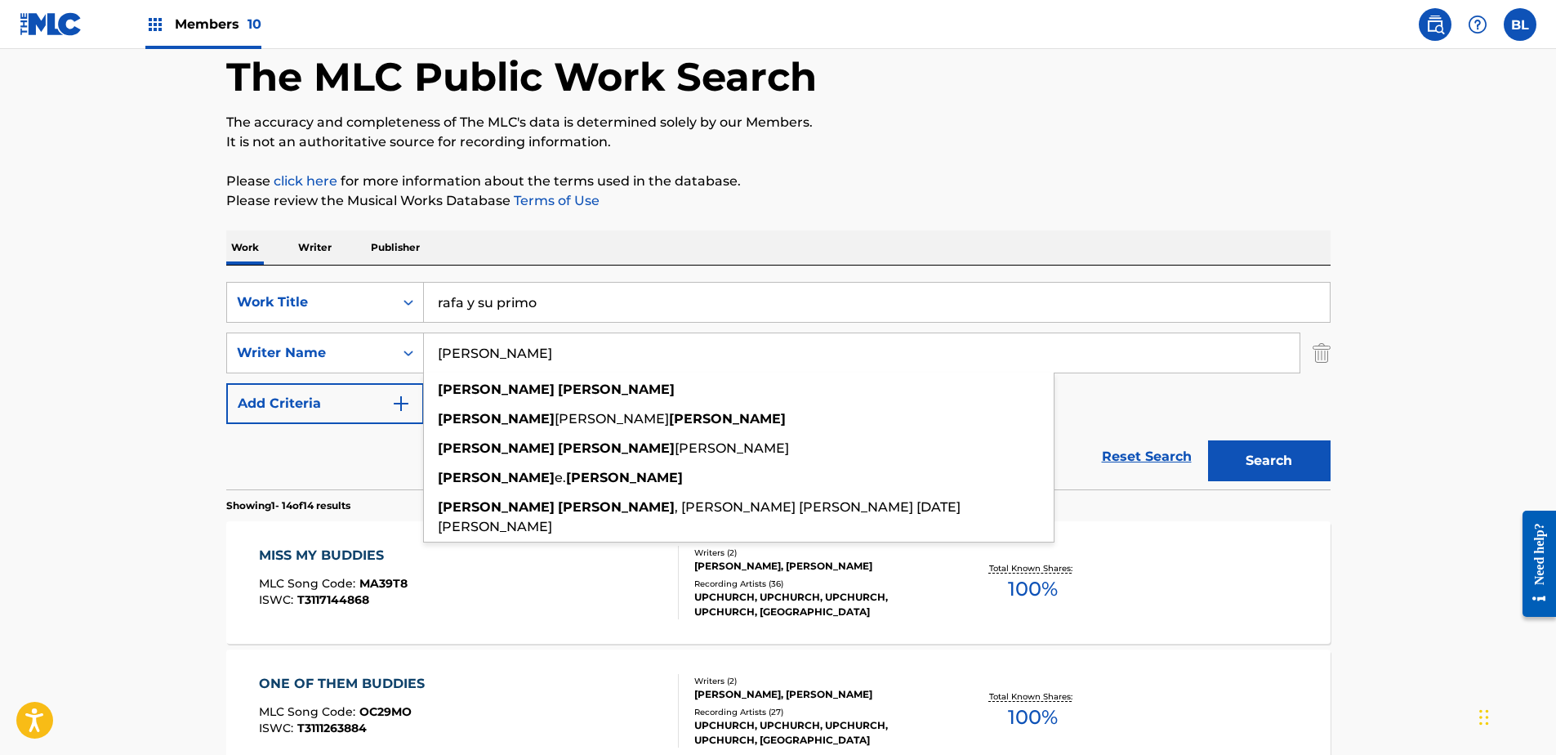
drag, startPoint x: 597, startPoint y: 354, endPoint x: 164, endPoint y: 365, distance: 433.1
paste input "[PERSON_NAME]"
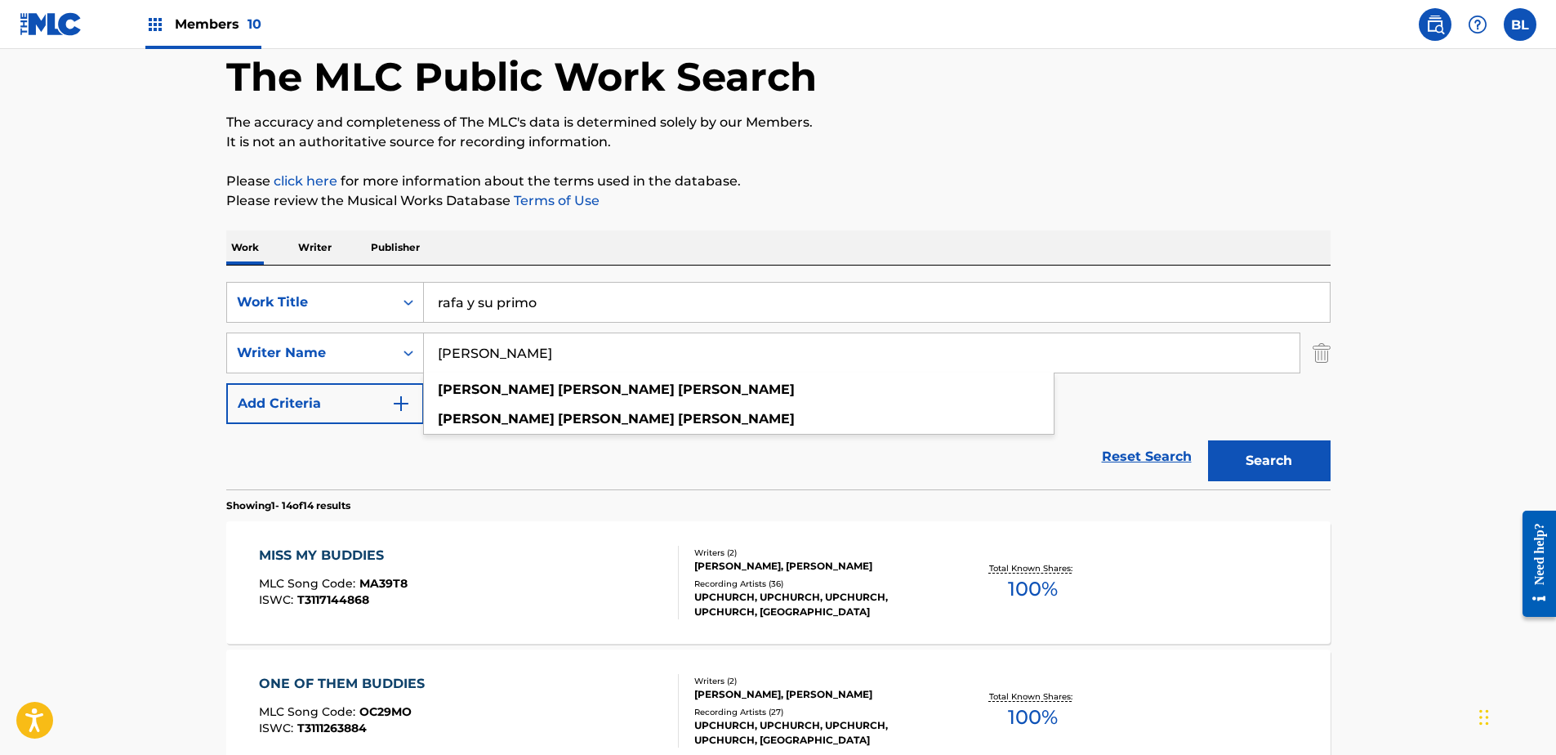
drag, startPoint x: 487, startPoint y: 351, endPoint x: 747, endPoint y: 351, distance: 259.8
click at [746, 351] on input "[PERSON_NAME]" at bounding box center [862, 352] width 876 height 39
type input "[PERSON_NAME]"
click at [1208, 440] on button "Search" at bounding box center [1269, 460] width 123 height 41
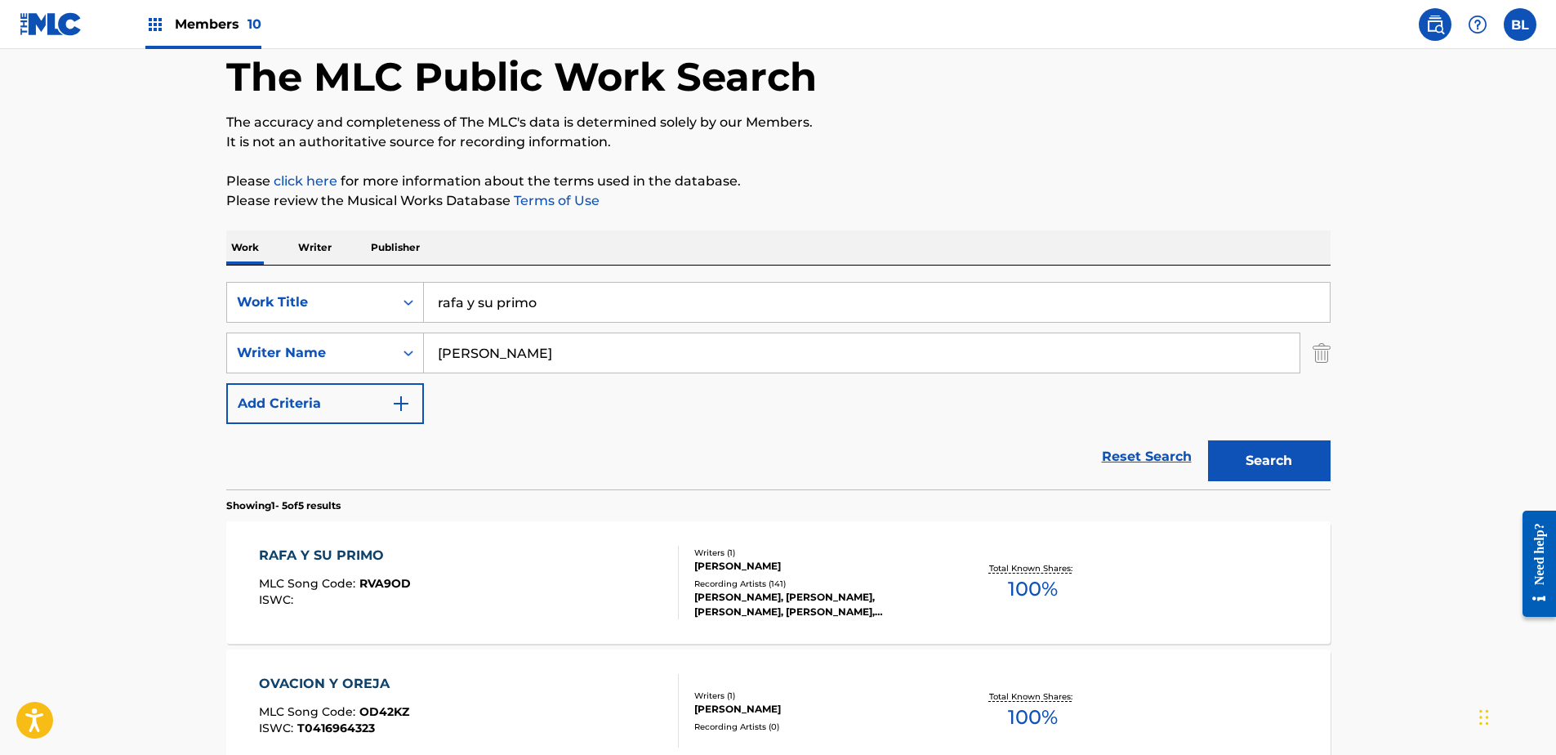
click at [1286, 455] on button "Search" at bounding box center [1269, 460] width 123 height 41
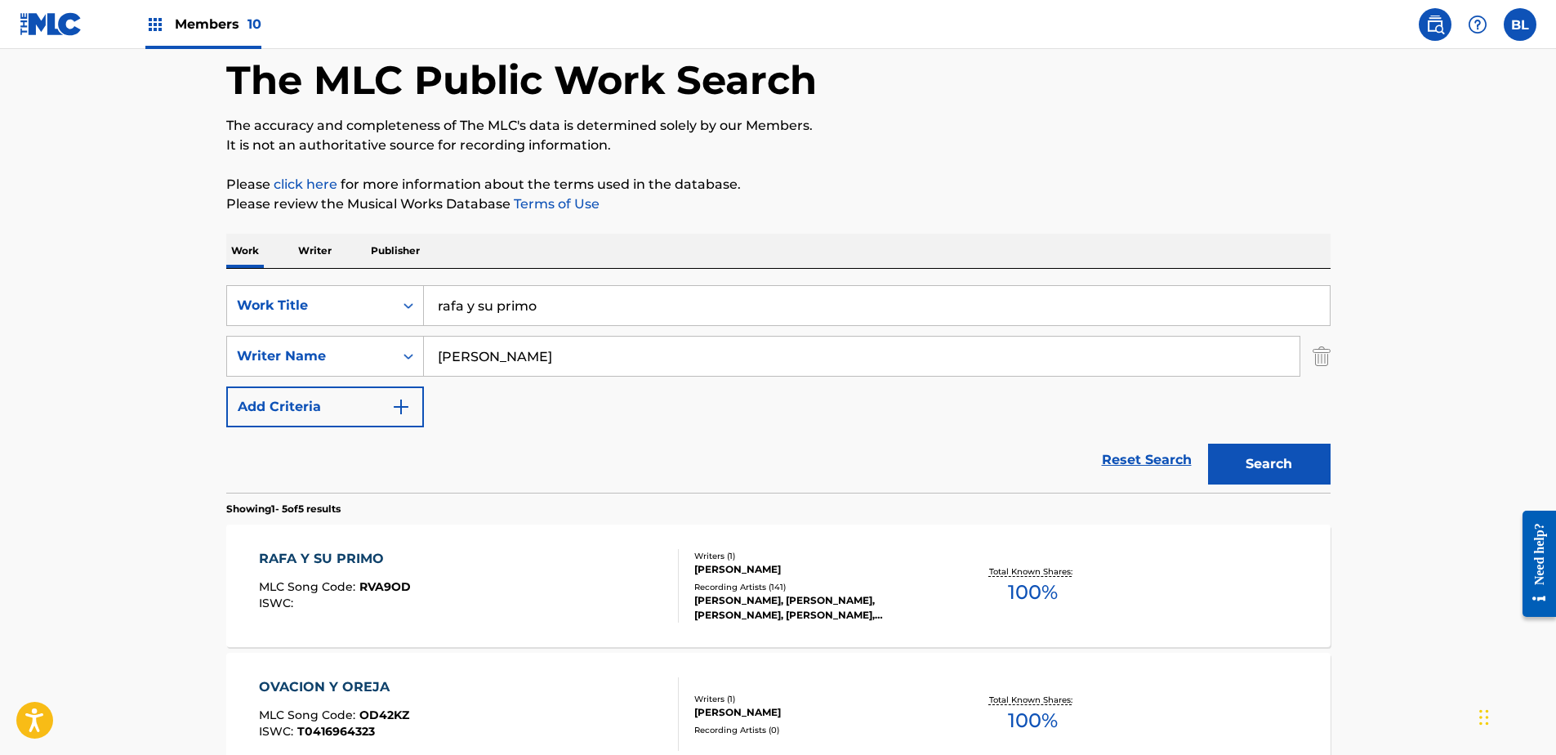
scroll to position [75, 0]
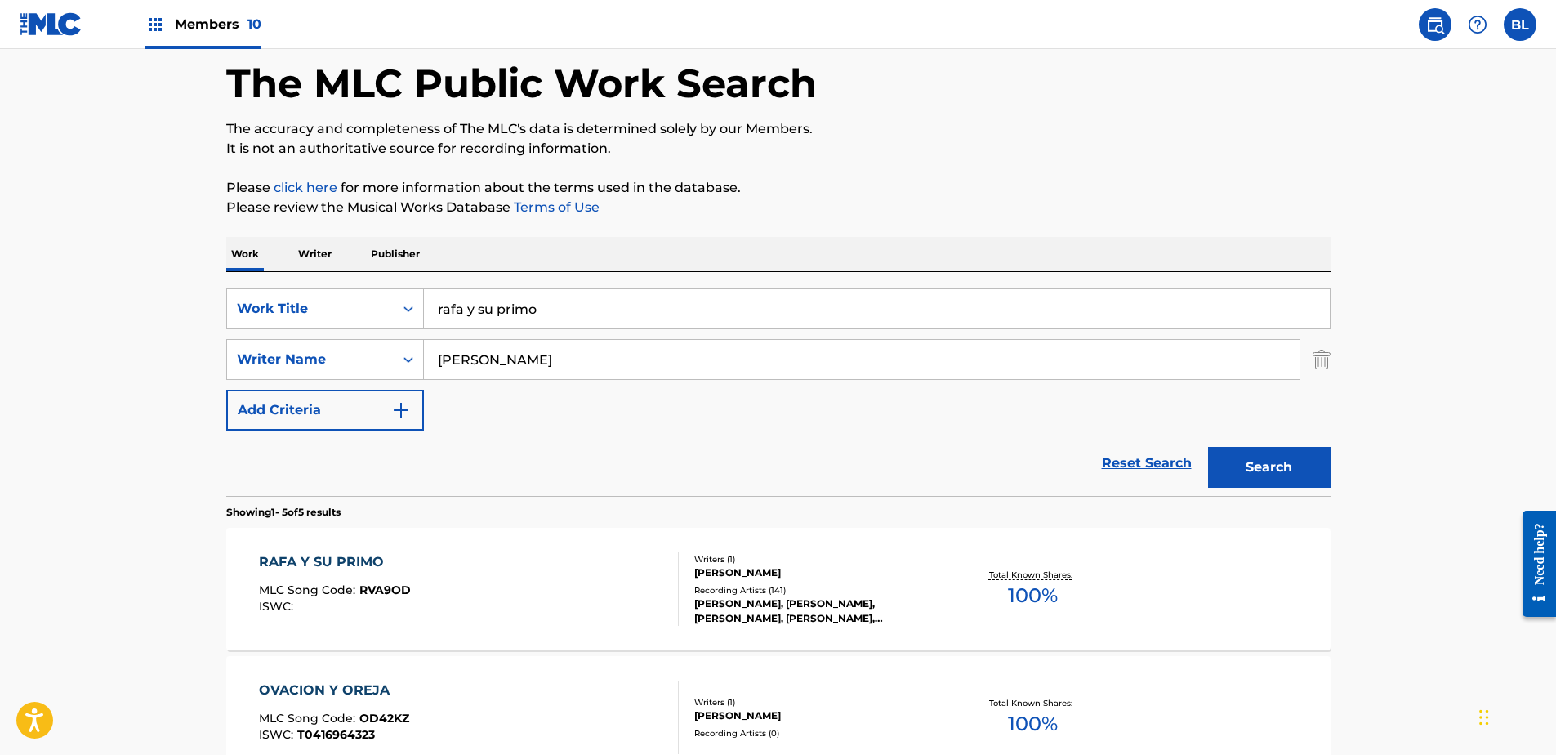
drag, startPoint x: 564, startPoint y: 288, endPoint x: 527, endPoint y: 288, distance: 36.8
click at [527, 288] on div "SearchWithCriteriaca5c116b-c5a5-47b1-ab76-e230ab949d98 Work Title rafa y su pri…" at bounding box center [778, 384] width 1104 height 224
drag, startPoint x: 563, startPoint y: 309, endPoint x: 168, endPoint y: 309, distance: 394.6
click at [168, 309] on main "The MLC Public Work Search The accuracy and completeness of The MLC's data is d…" at bounding box center [778, 611] width 1556 height 1274
paste input "no parking on the dance floor"
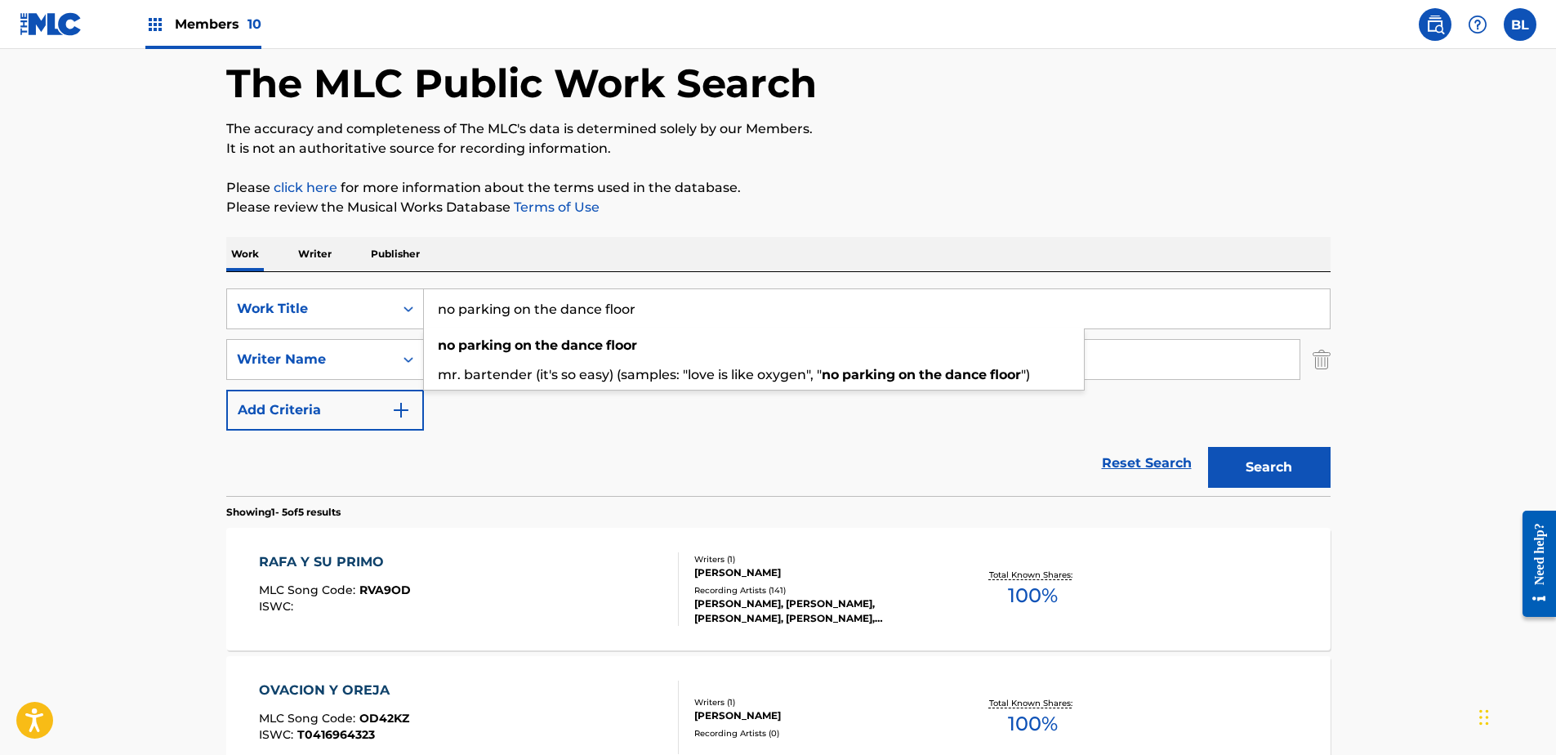
type input "no parking on the dance floor"
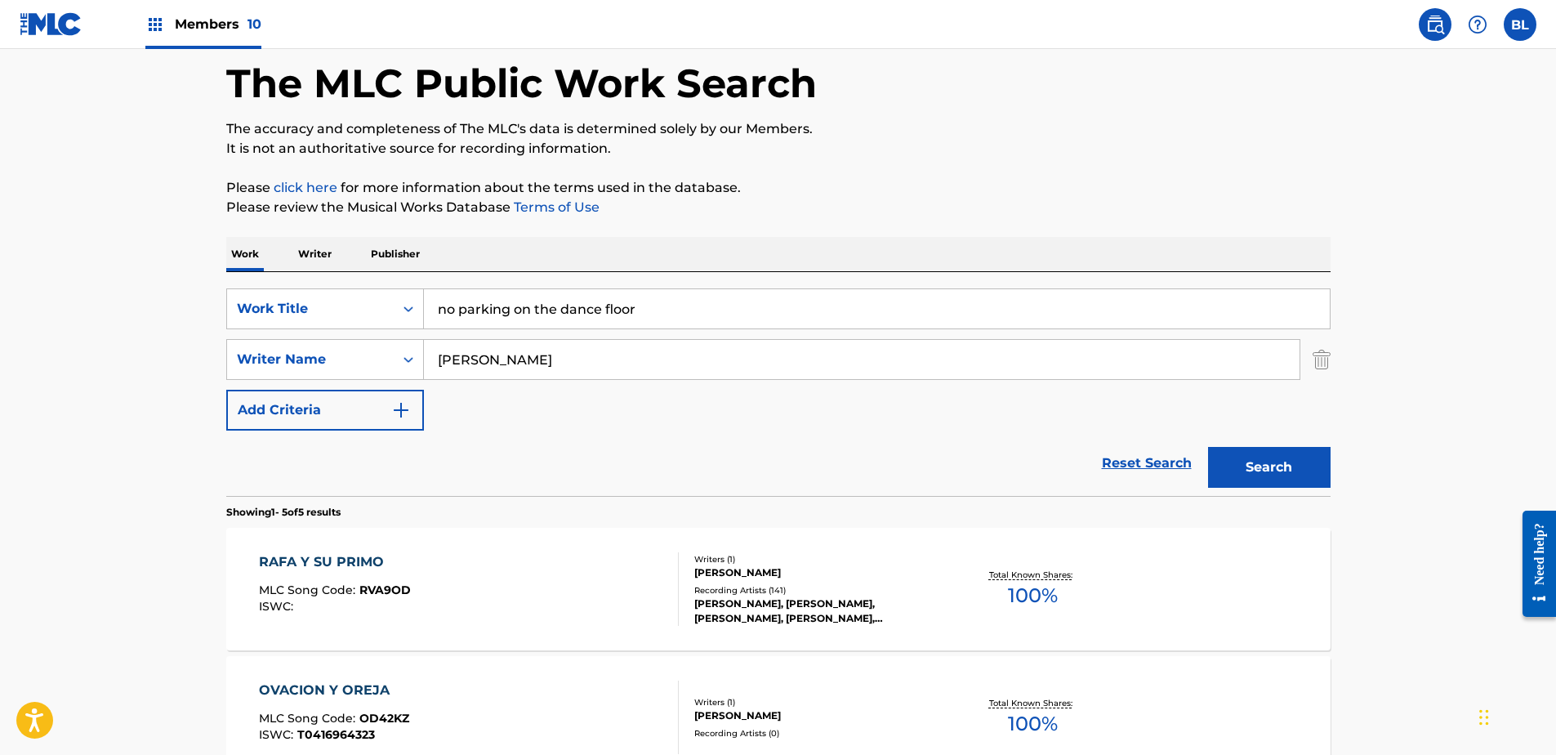
click at [575, 366] on input "[PERSON_NAME]" at bounding box center [862, 359] width 876 height 39
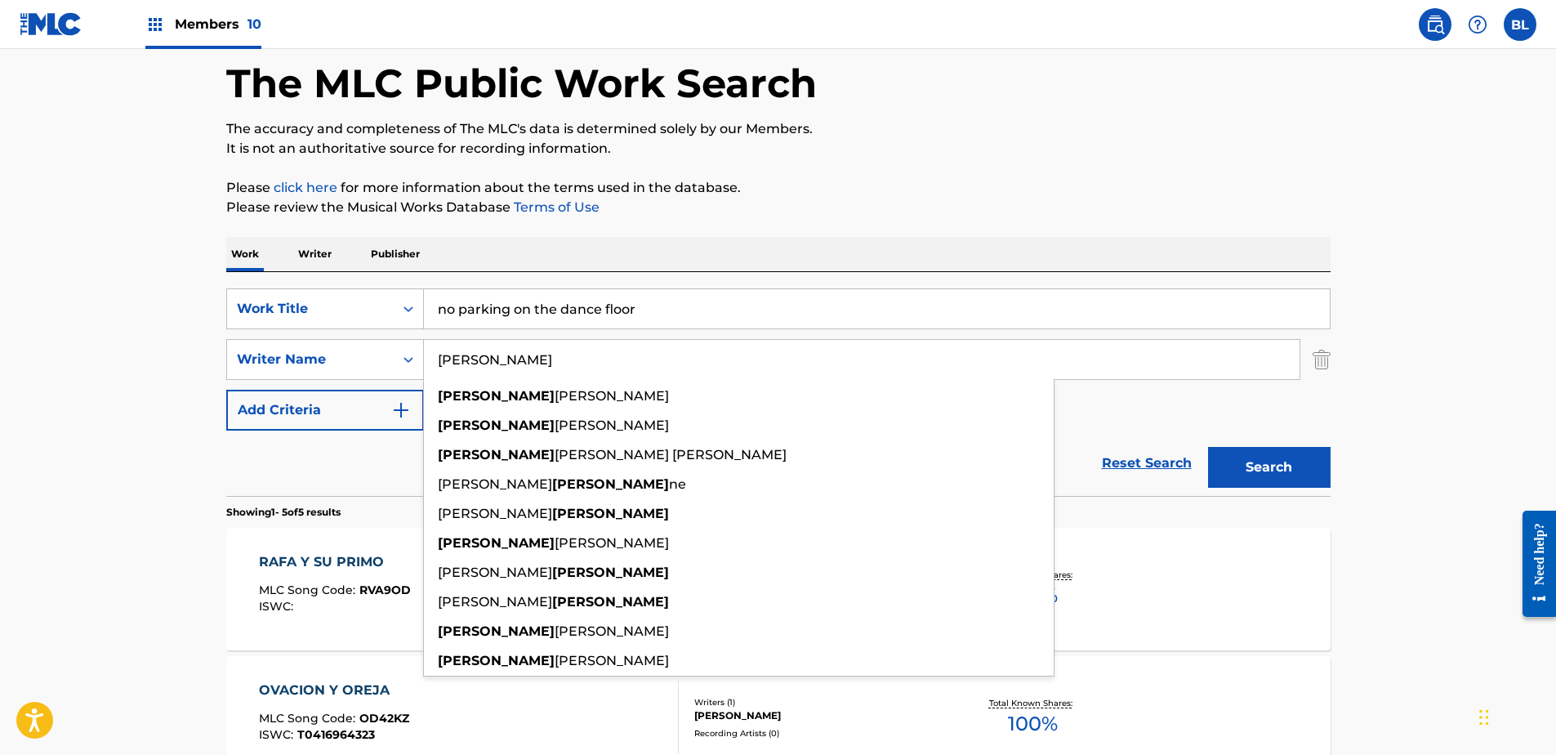
click at [576, 366] on input "[PERSON_NAME]" at bounding box center [862, 359] width 876 height 39
paste input "Search Form"
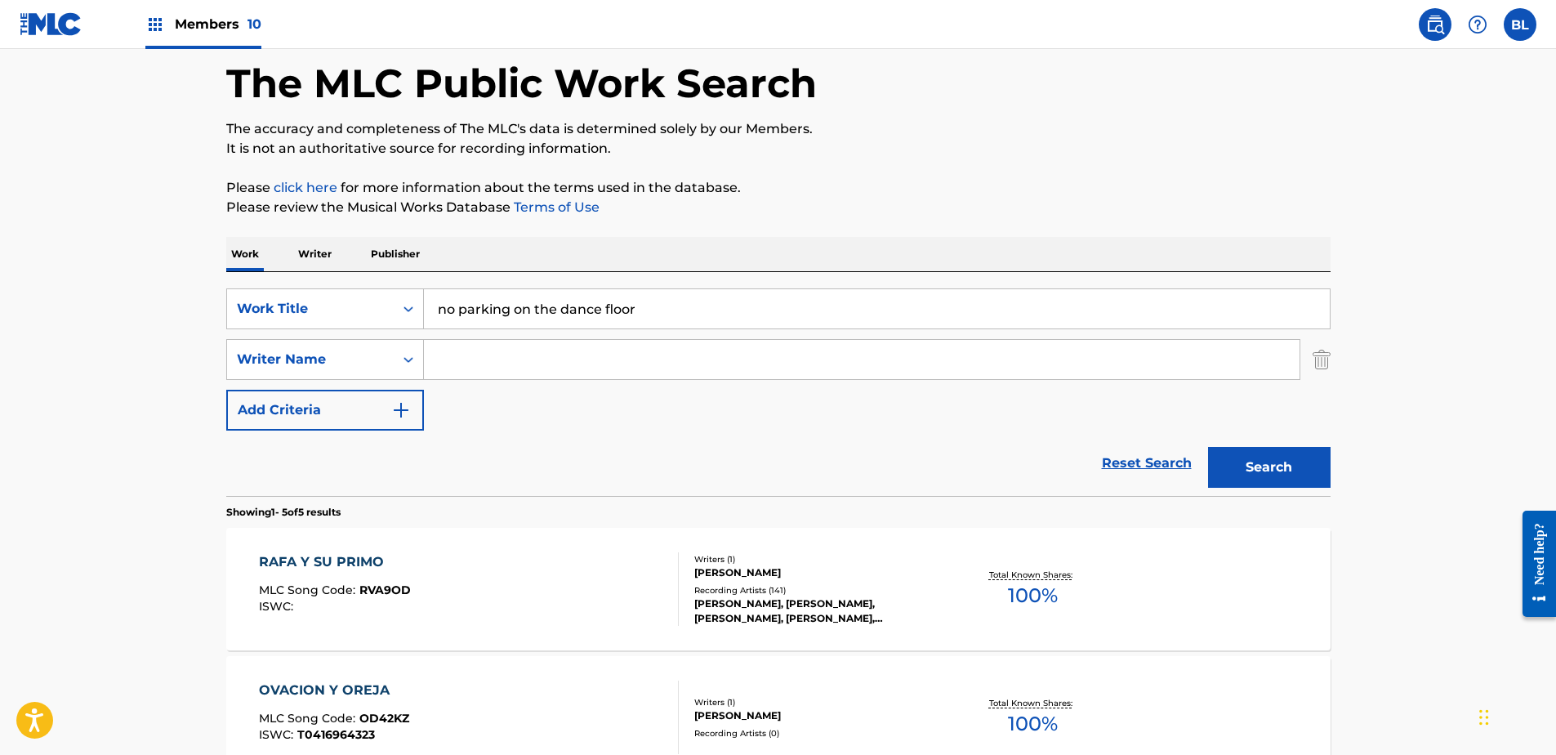
type input "[PERSON_NAME]"
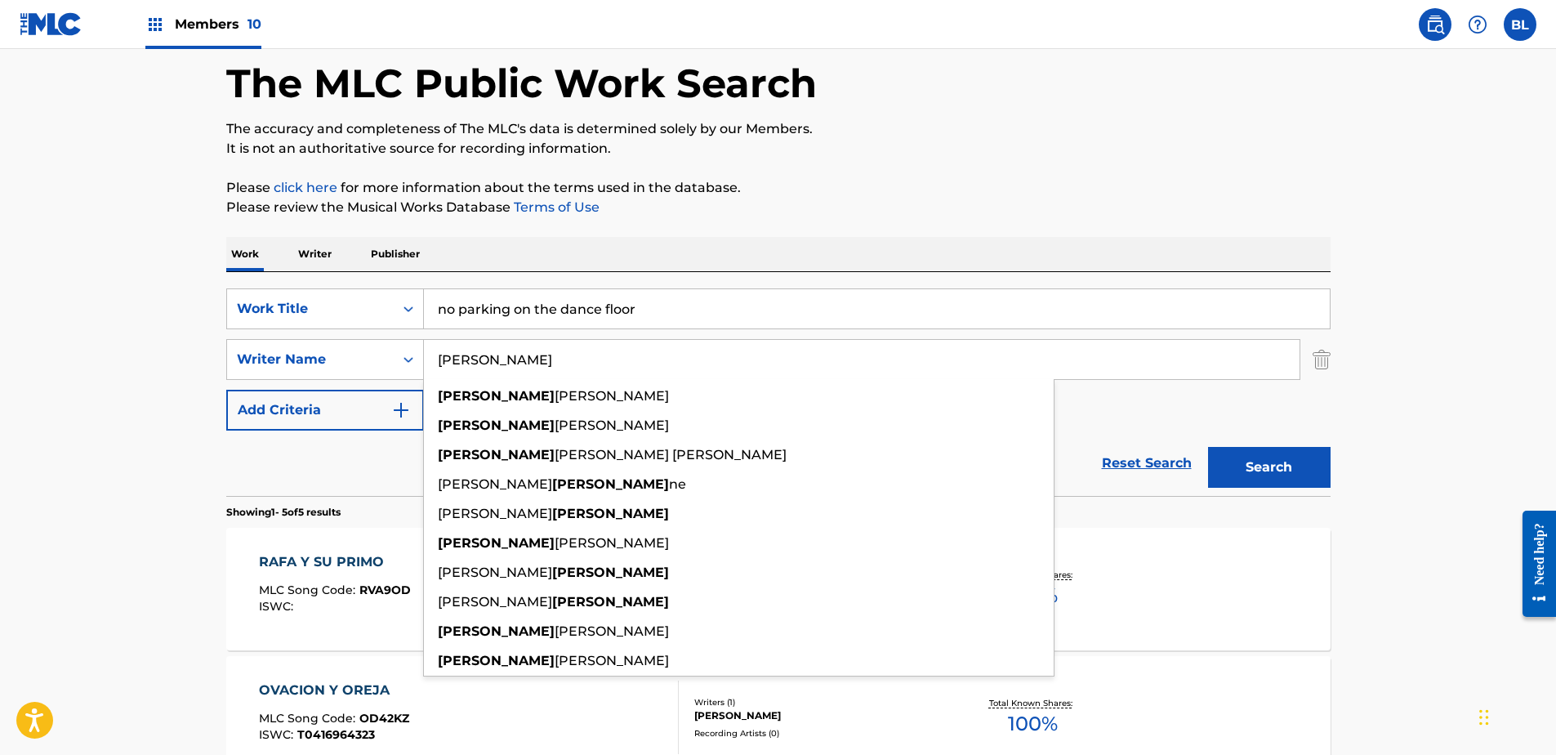
drag, startPoint x: 739, startPoint y: 297, endPoint x: 731, endPoint y: 306, distance: 12.1
click at [740, 297] on input "no parking on the dance floor" at bounding box center [877, 308] width 906 height 39
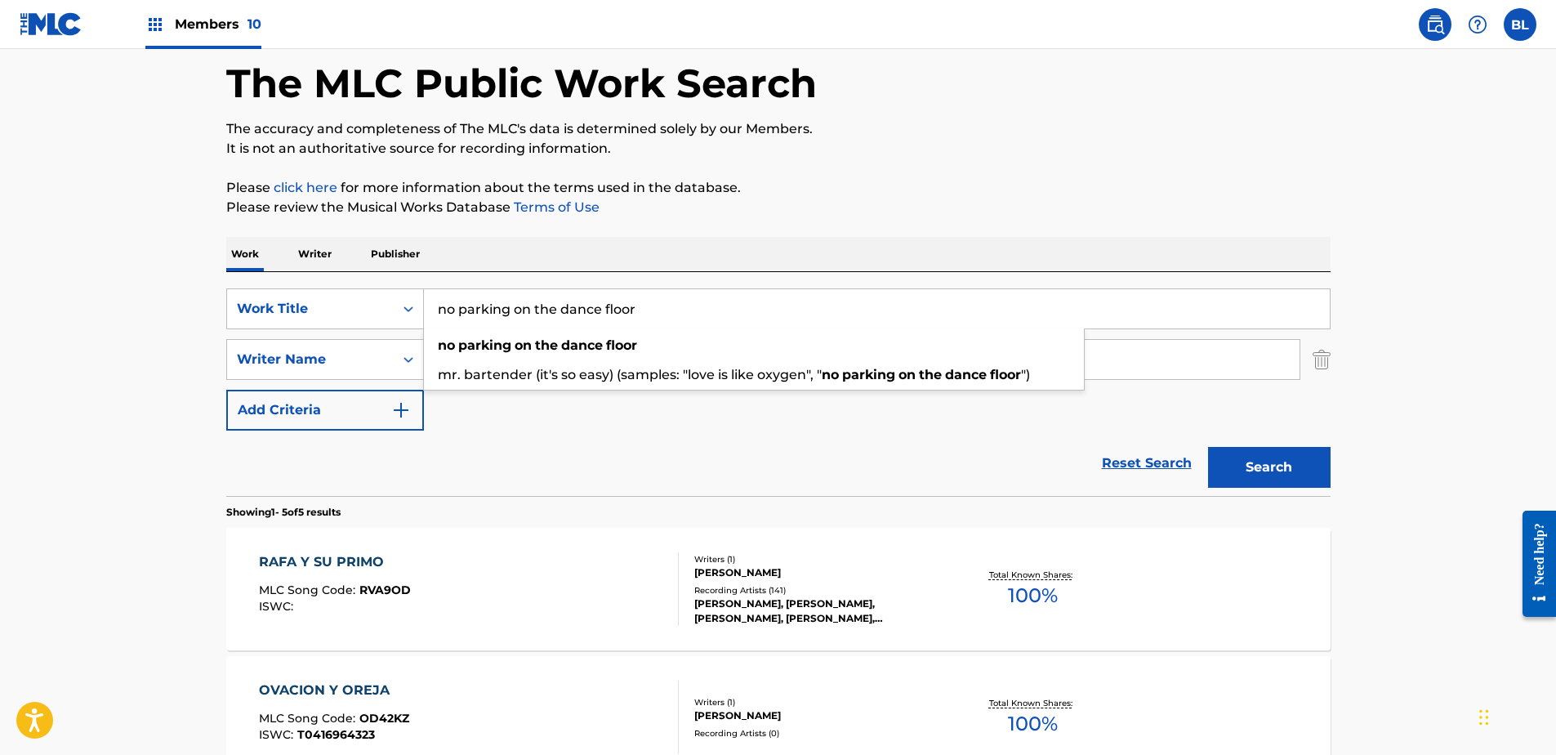
drag, startPoint x: 897, startPoint y: 515, endPoint x: 887, endPoint y: 507, distance: 12.8
click at [892, 512] on section "Showing 1 - 5 of 5 results" at bounding box center [778, 508] width 1104 height 24
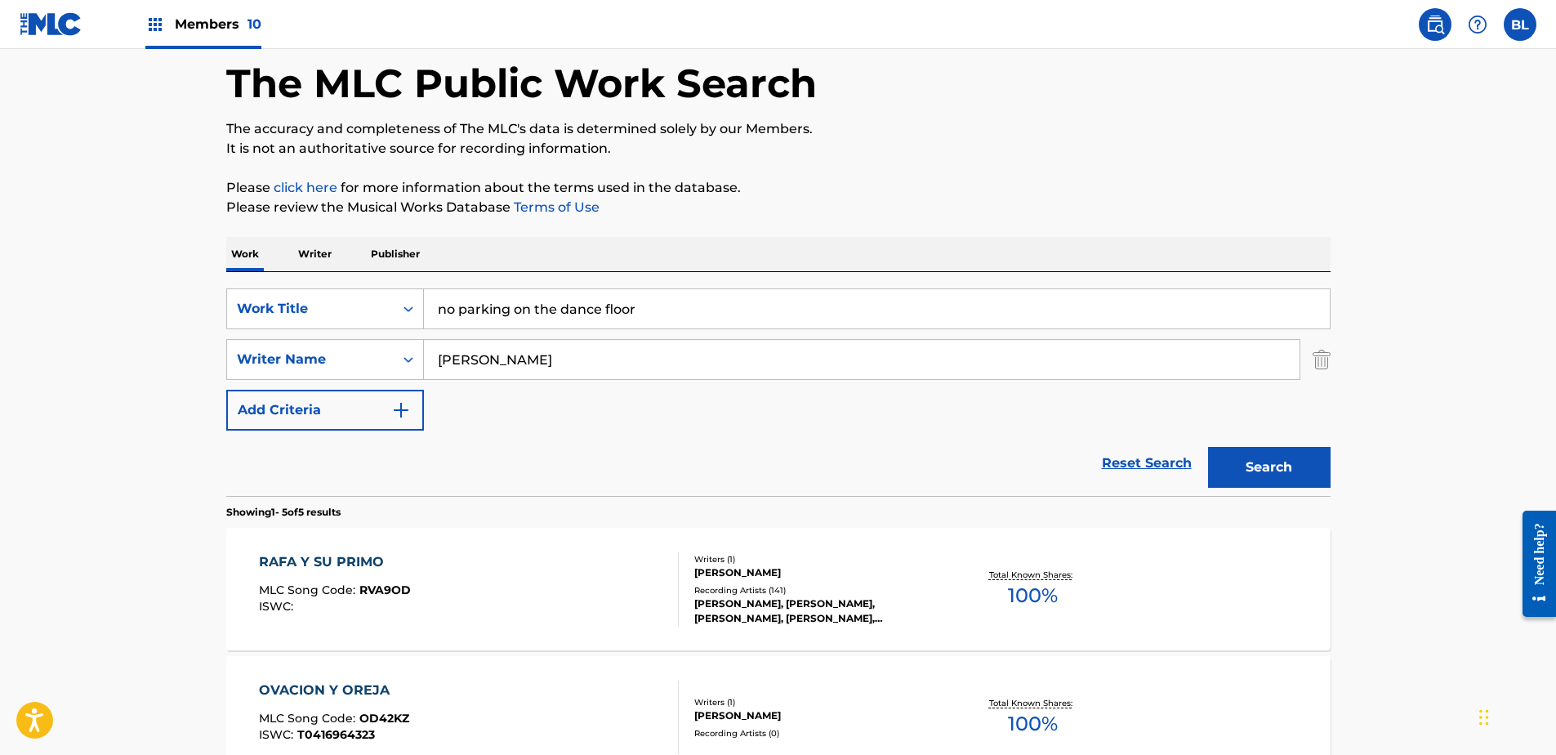
drag, startPoint x: 292, startPoint y: 350, endPoint x: 181, endPoint y: 332, distance: 111.6
click at [185, 333] on main "The MLC Public Work Search The accuracy and completeness of The MLC's data is d…" at bounding box center [778, 611] width 1556 height 1274
click at [1208, 447] on button "Search" at bounding box center [1269, 467] width 123 height 41
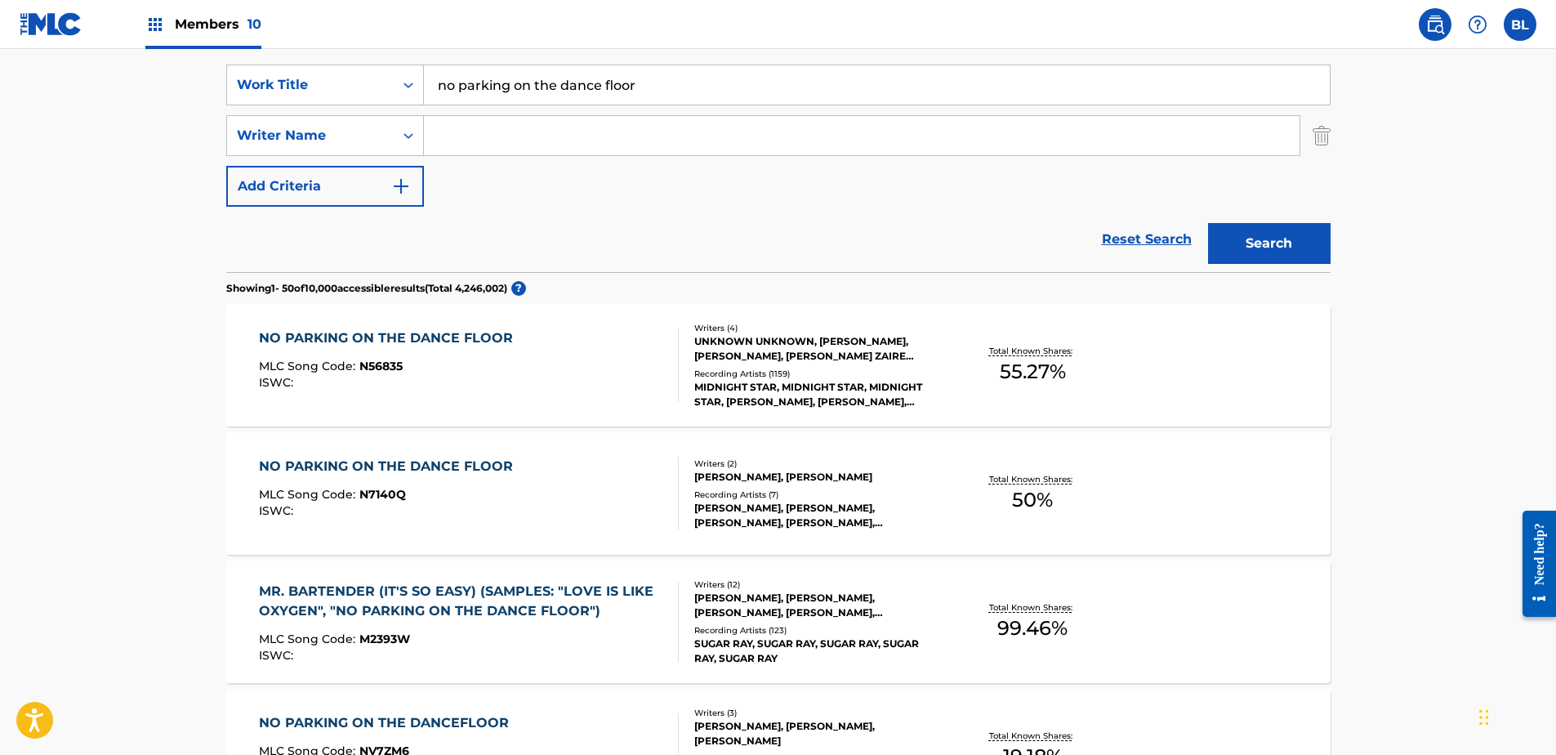
scroll to position [157, 0]
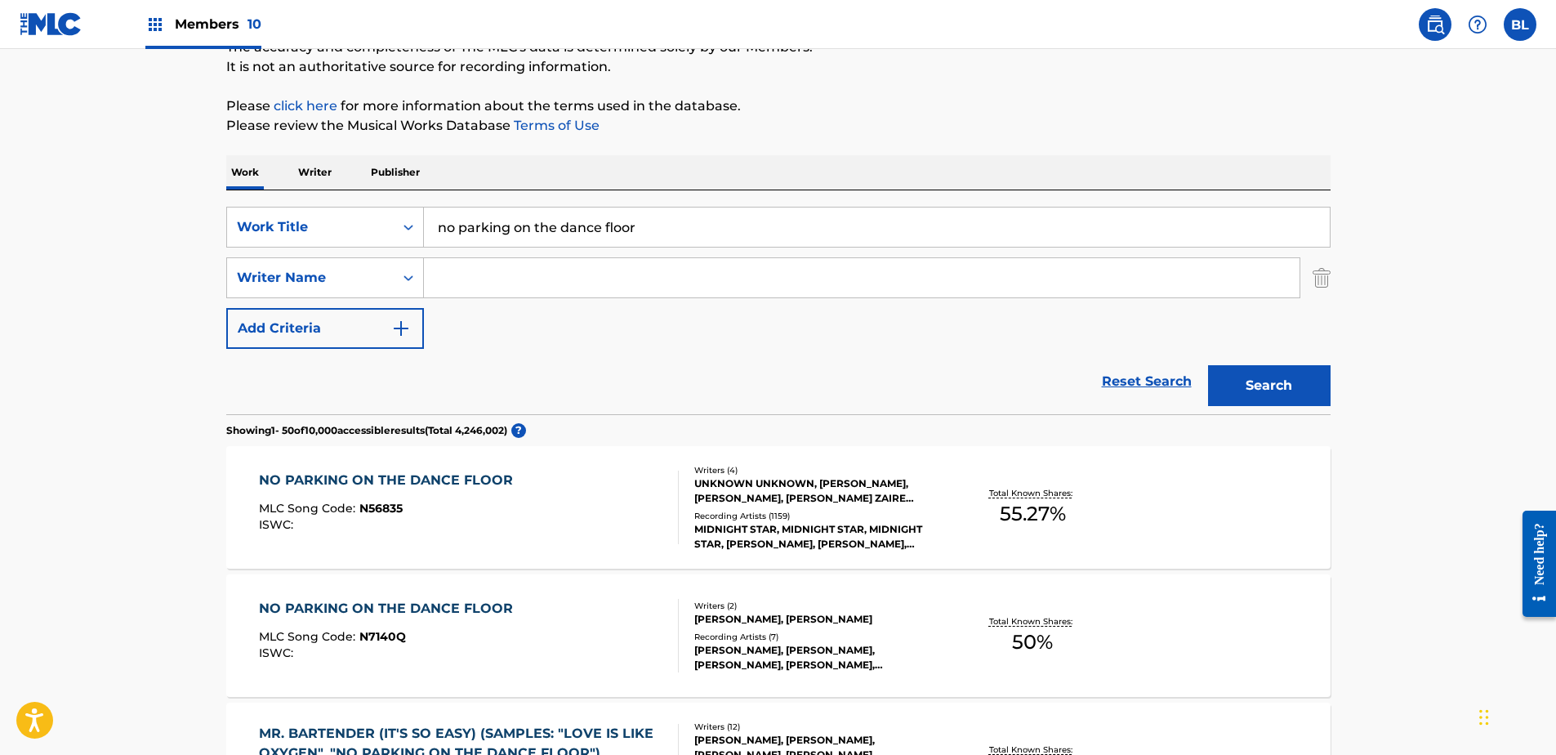
click at [404, 480] on div "NO PARKING ON THE DANCE FLOOR" at bounding box center [390, 481] width 262 height 20
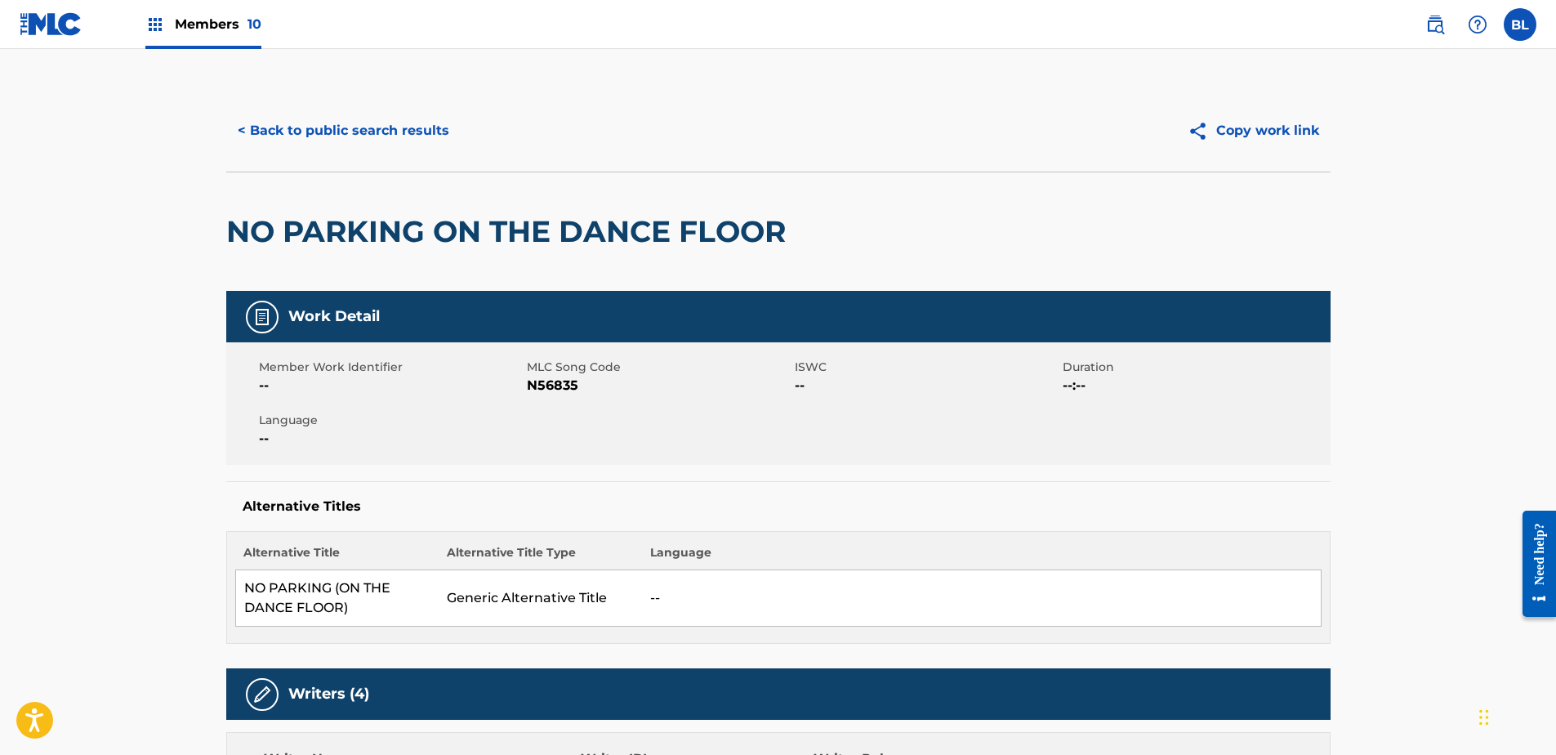
click at [413, 128] on button "< Back to public search results" at bounding box center [343, 130] width 234 height 41
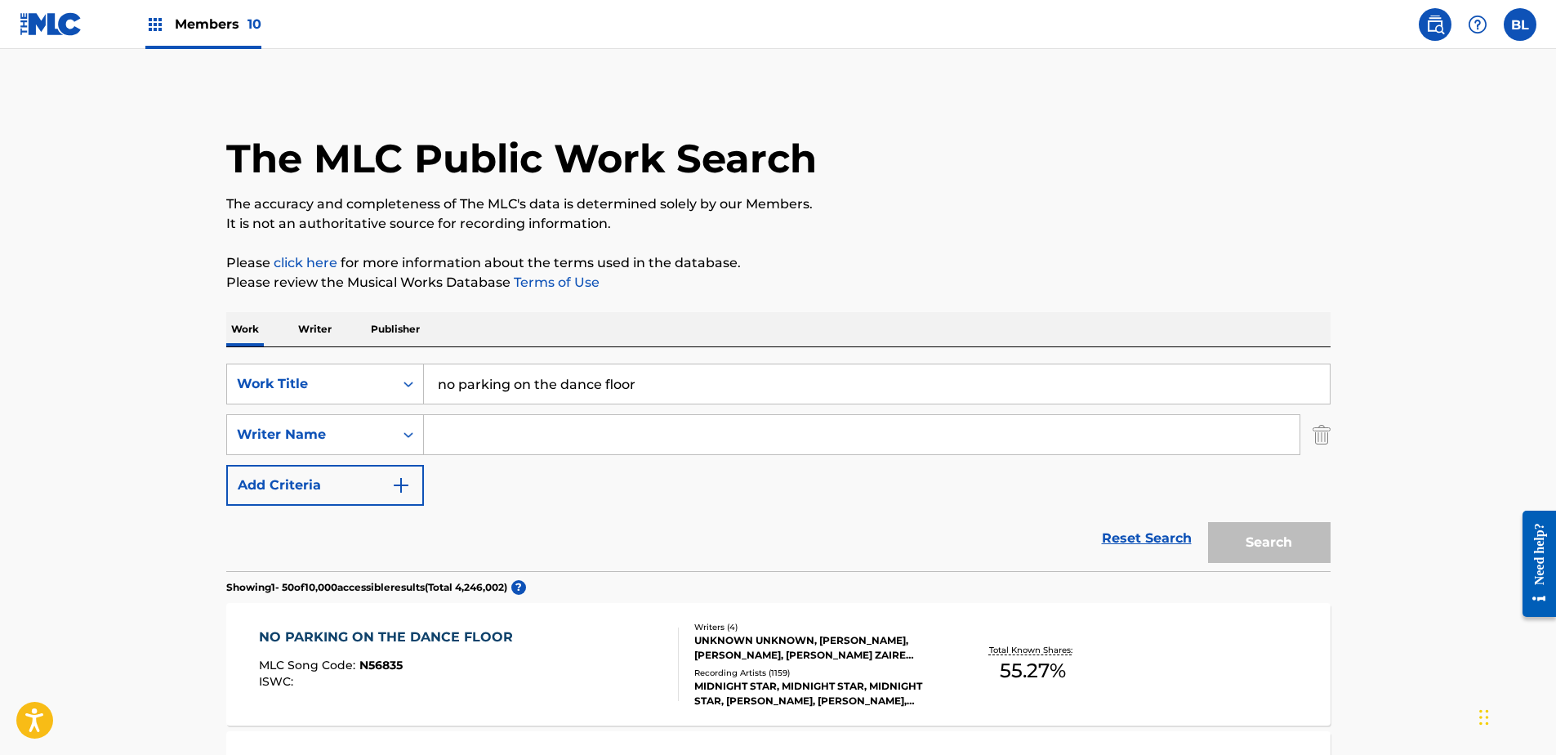
scroll to position [157, 0]
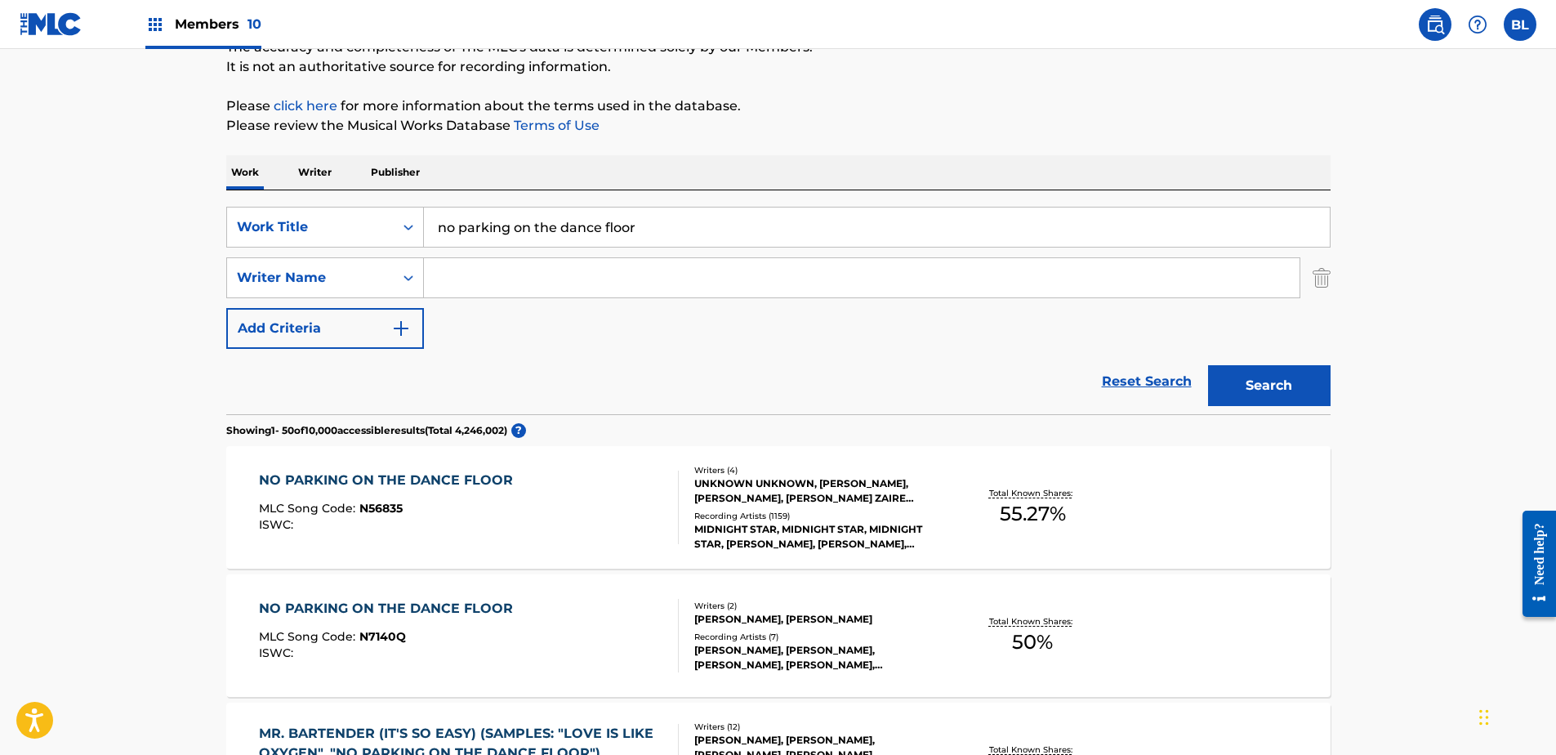
click at [581, 221] on input "no parking on the dance floor" at bounding box center [877, 226] width 906 height 39
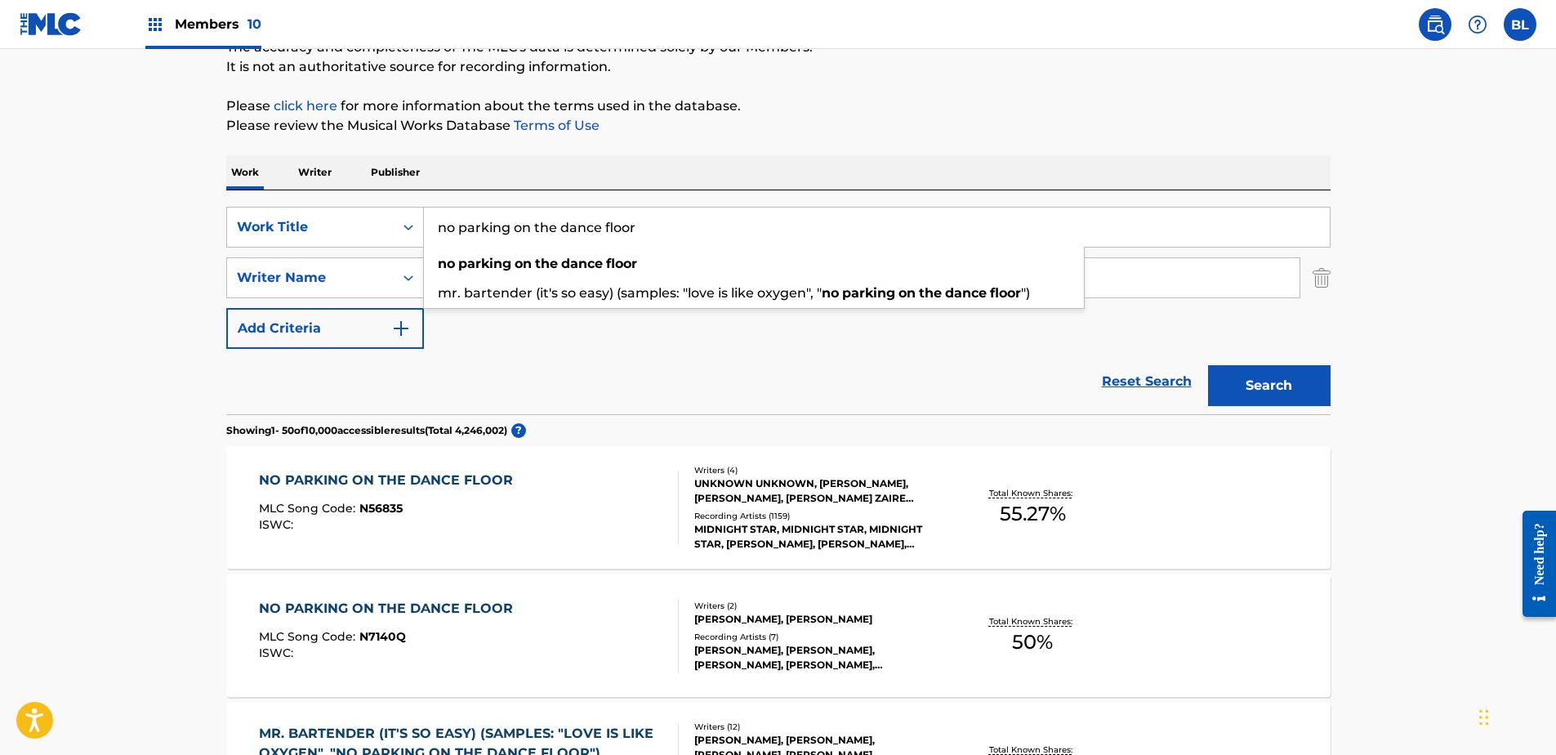
click at [581, 221] on input "no parking on the dance floor" at bounding box center [877, 226] width 906 height 39
paste input "rock steady"
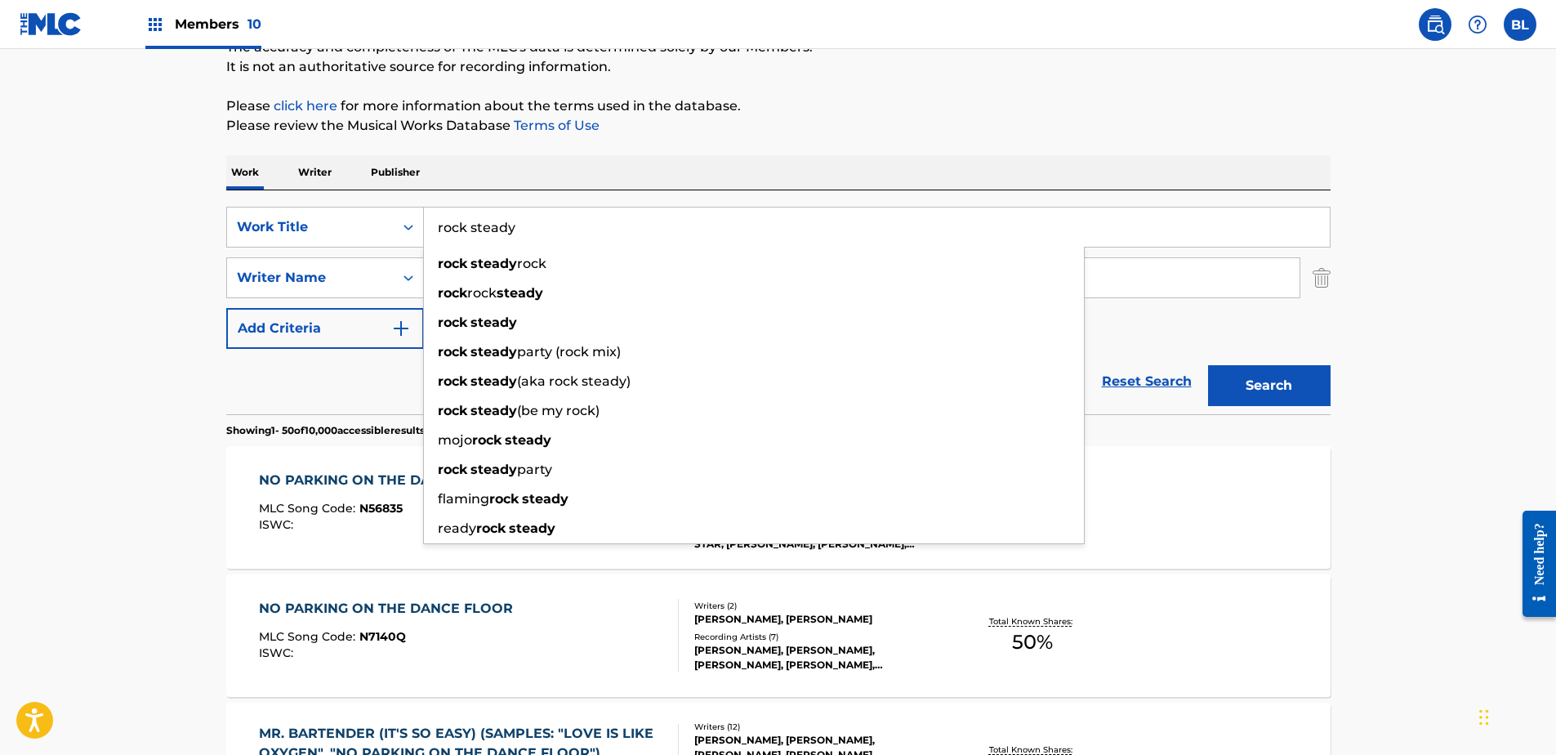
type input "rock steady"
click at [1246, 394] on button "Search" at bounding box center [1269, 385] width 123 height 41
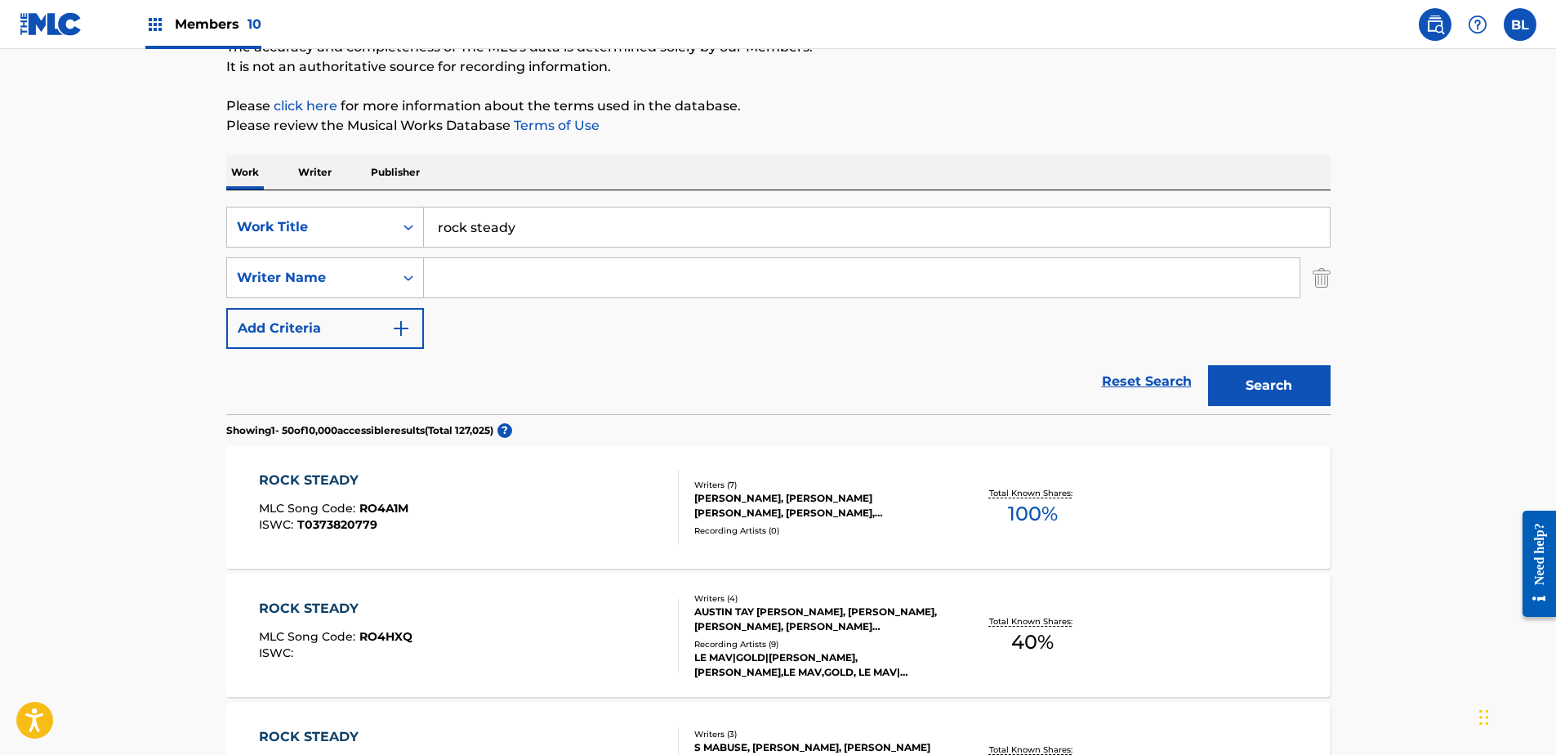
click at [537, 285] on input "Search Form" at bounding box center [862, 277] width 876 height 39
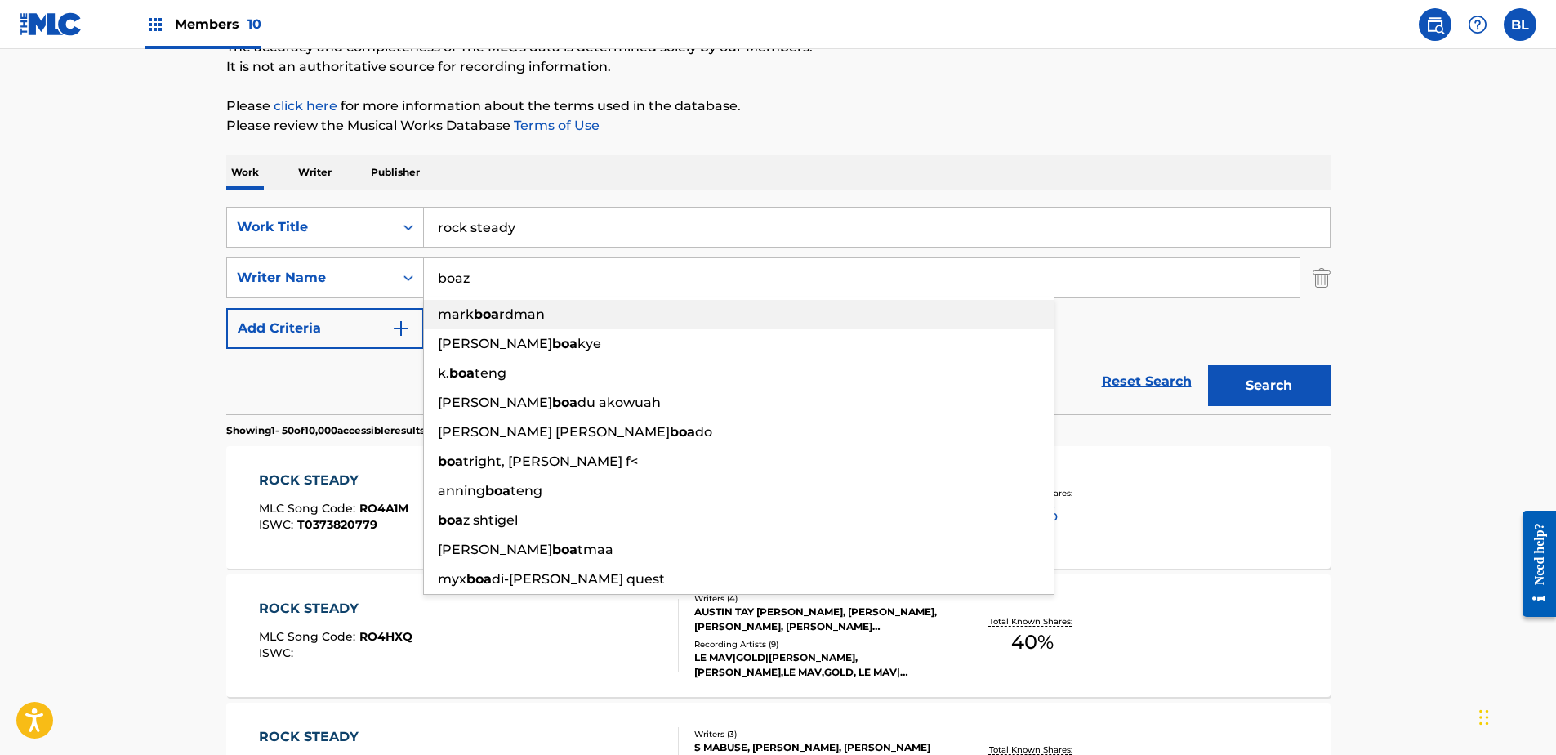
type input "boaz"
click at [1208, 365] on button "Search" at bounding box center [1269, 385] width 123 height 41
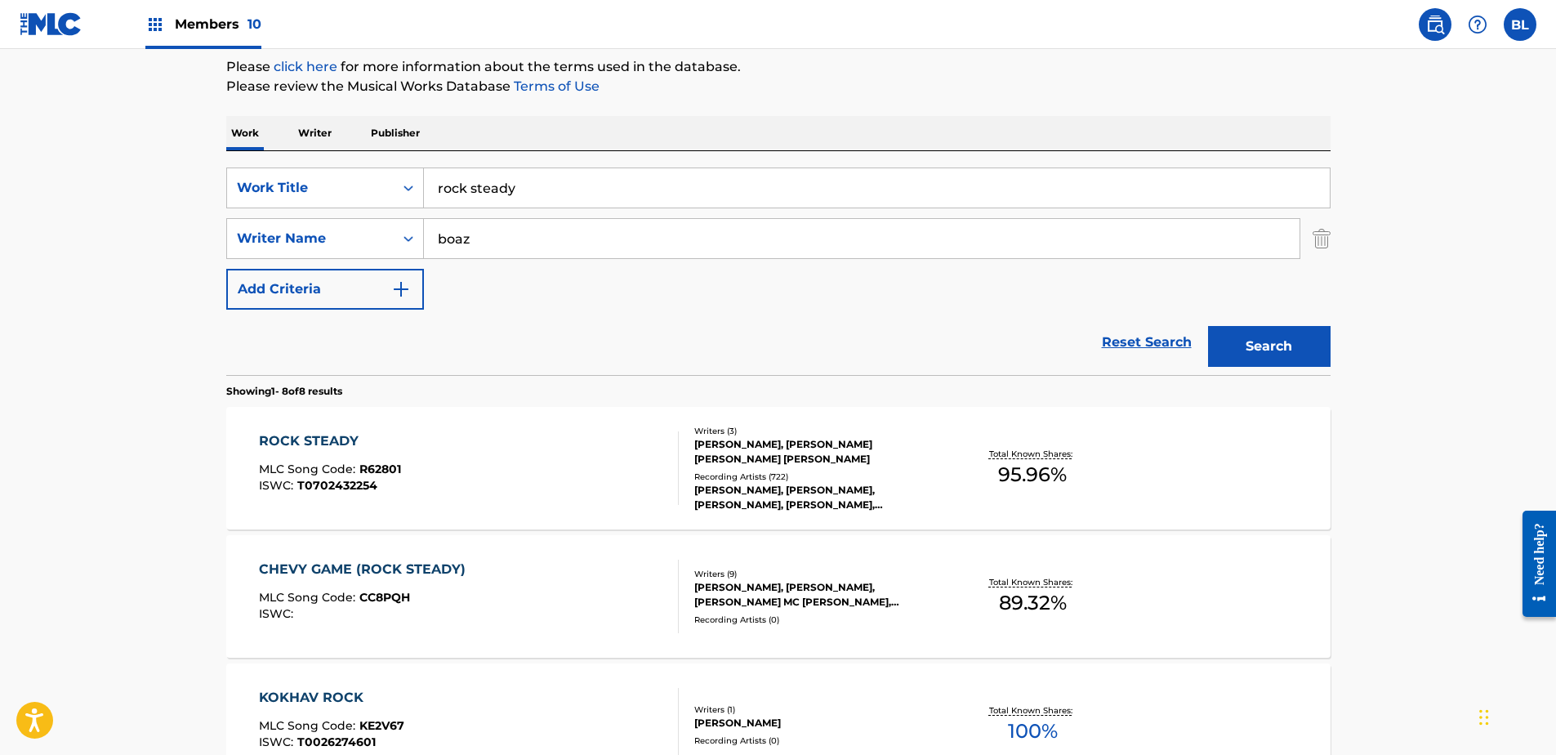
scroll to position [297, 0]
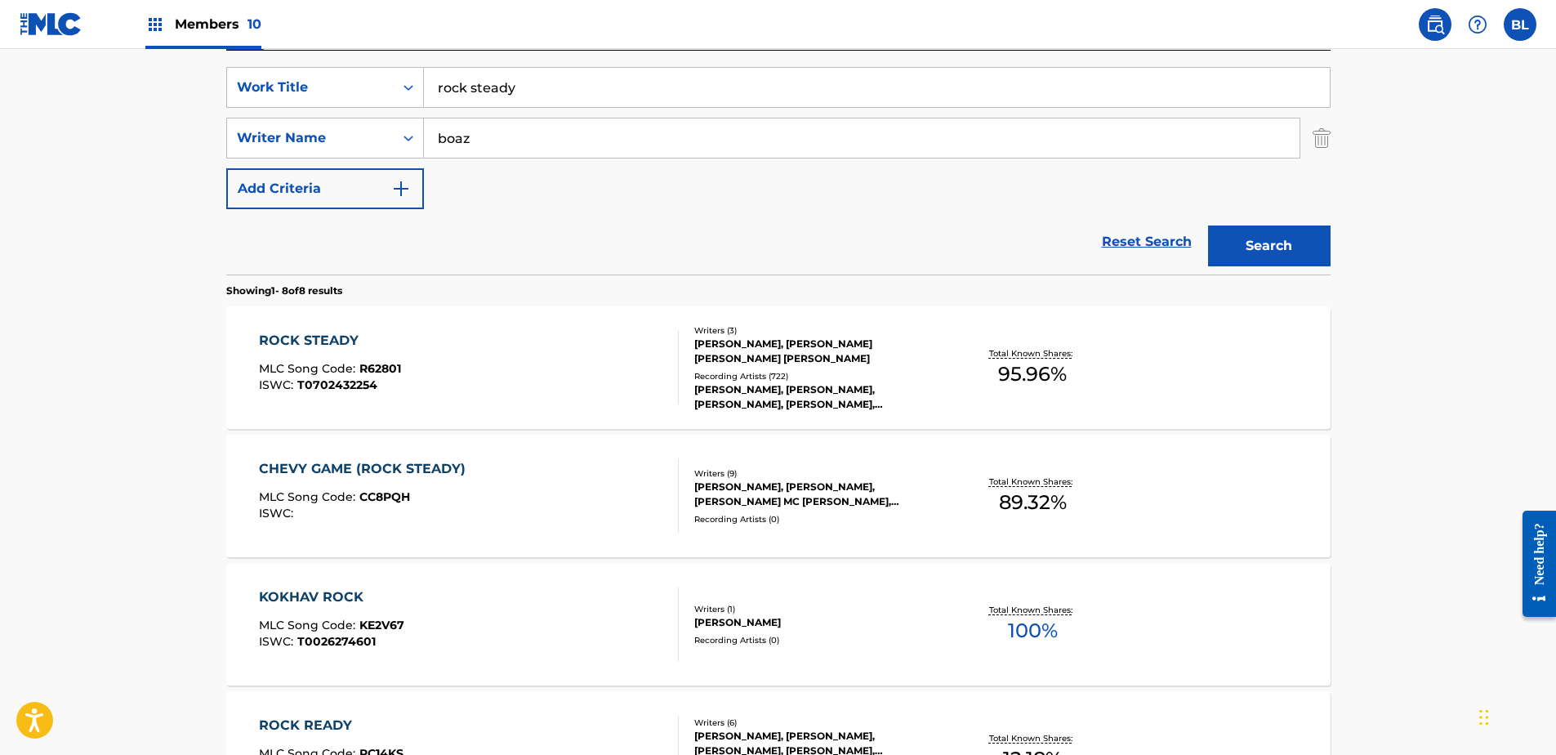
click at [371, 469] on div "CHEVY GAME (ROCK STEADY)" at bounding box center [366, 469] width 215 height 20
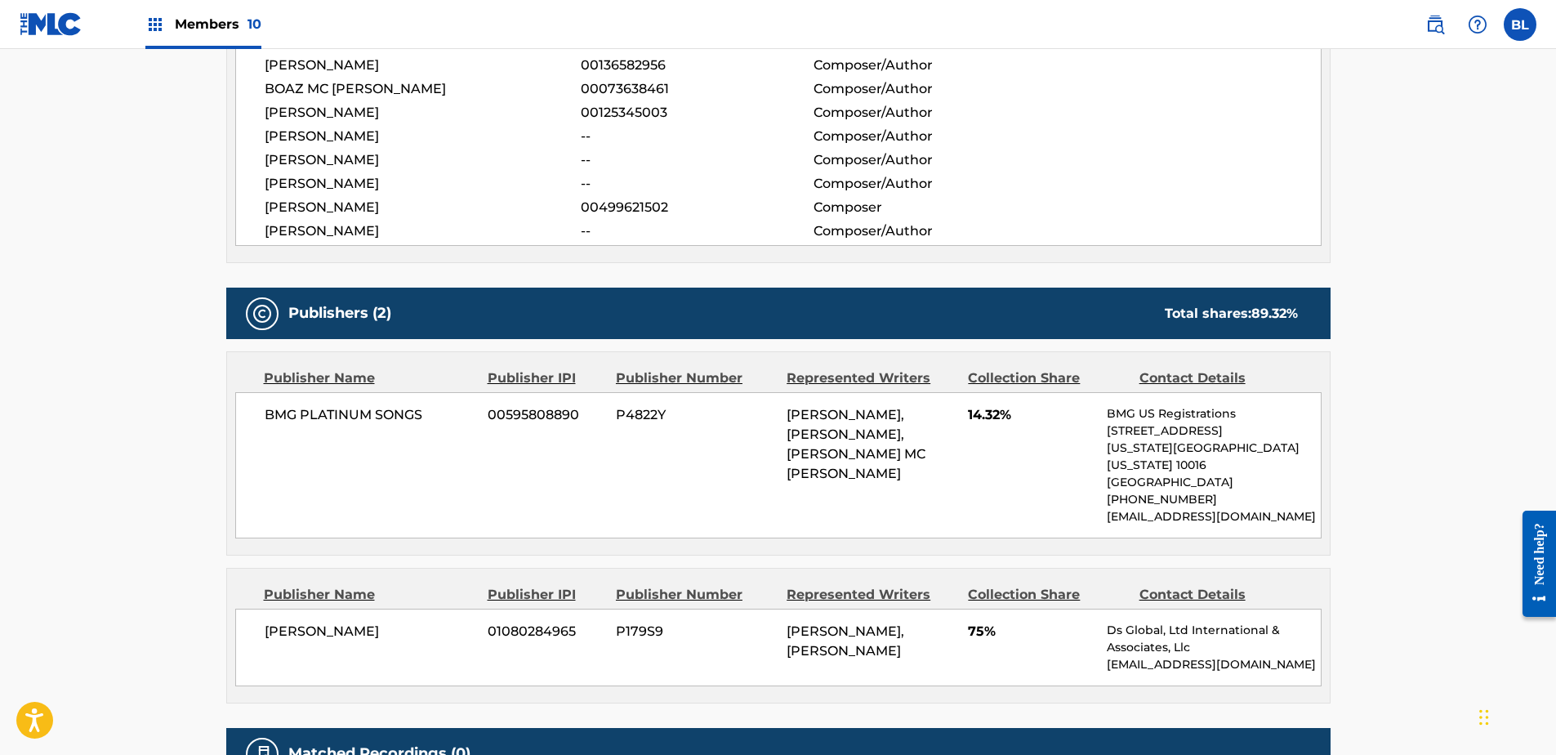
scroll to position [654, 0]
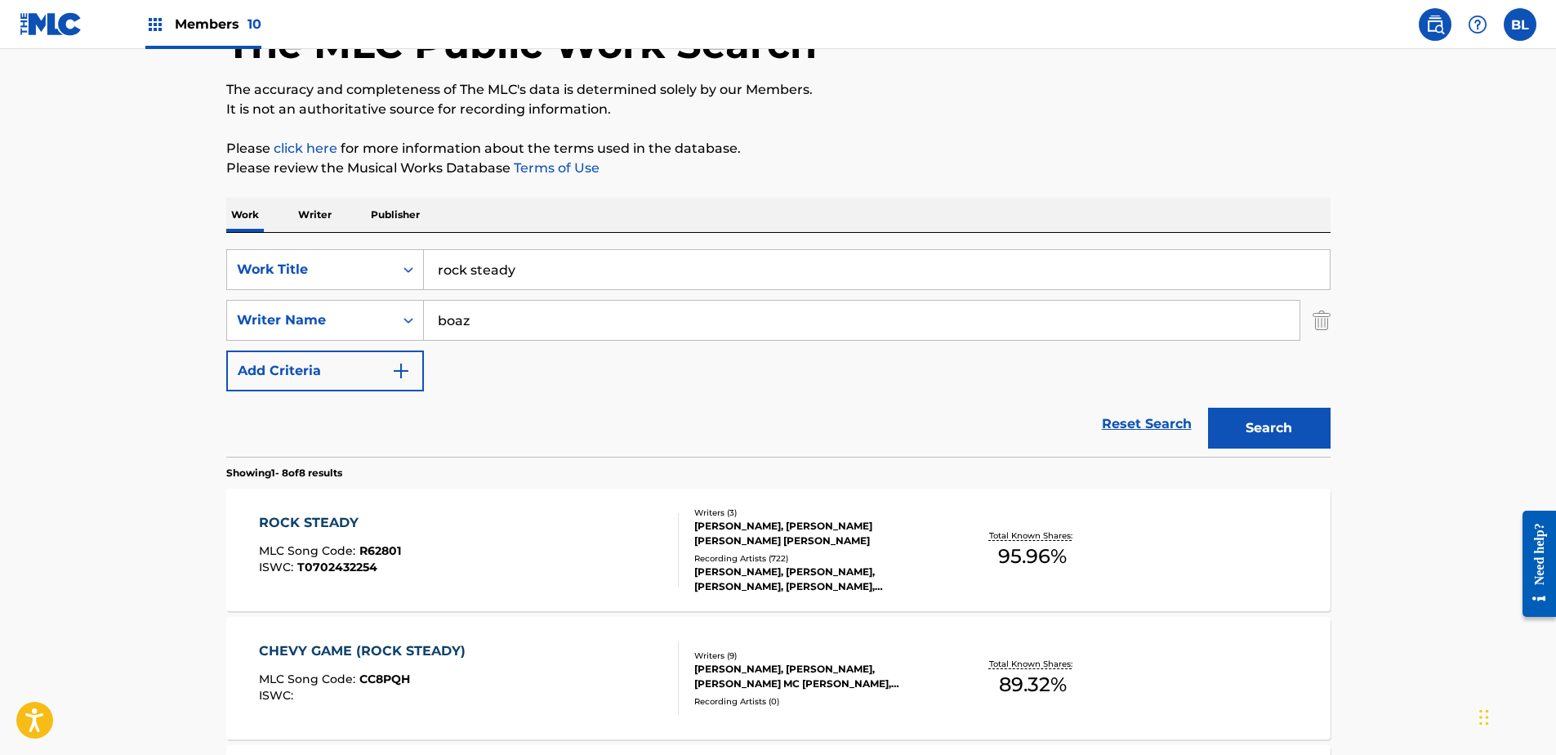
scroll to position [133, 0]
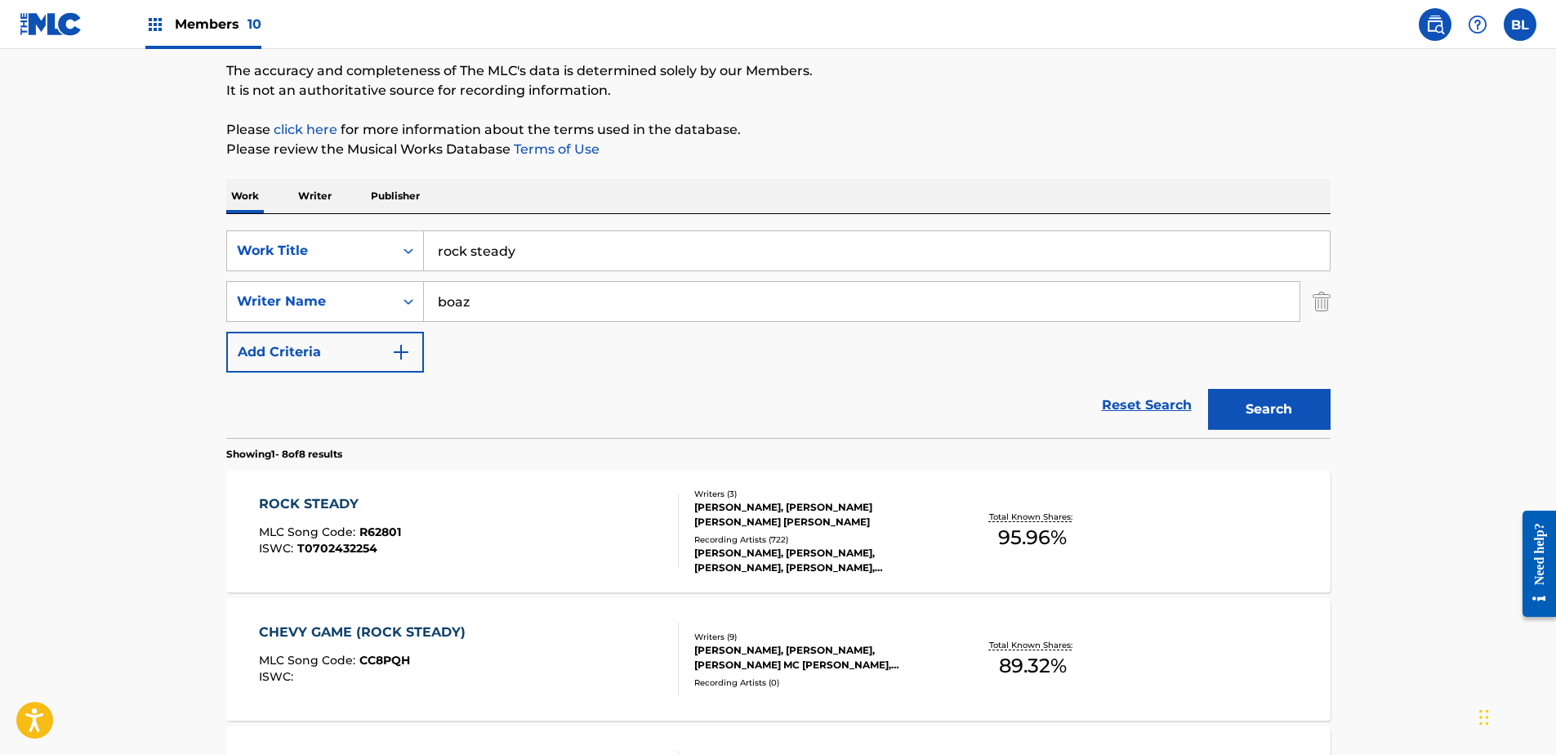
drag, startPoint x: 297, startPoint y: 274, endPoint x: 236, endPoint y: 274, distance: 61.3
click at [236, 274] on div "SearchWithCriteriaca5c116b-c5a5-47b1-ab76-e230ab949d98 Work Title rock steady S…" at bounding box center [778, 301] width 1104 height 142
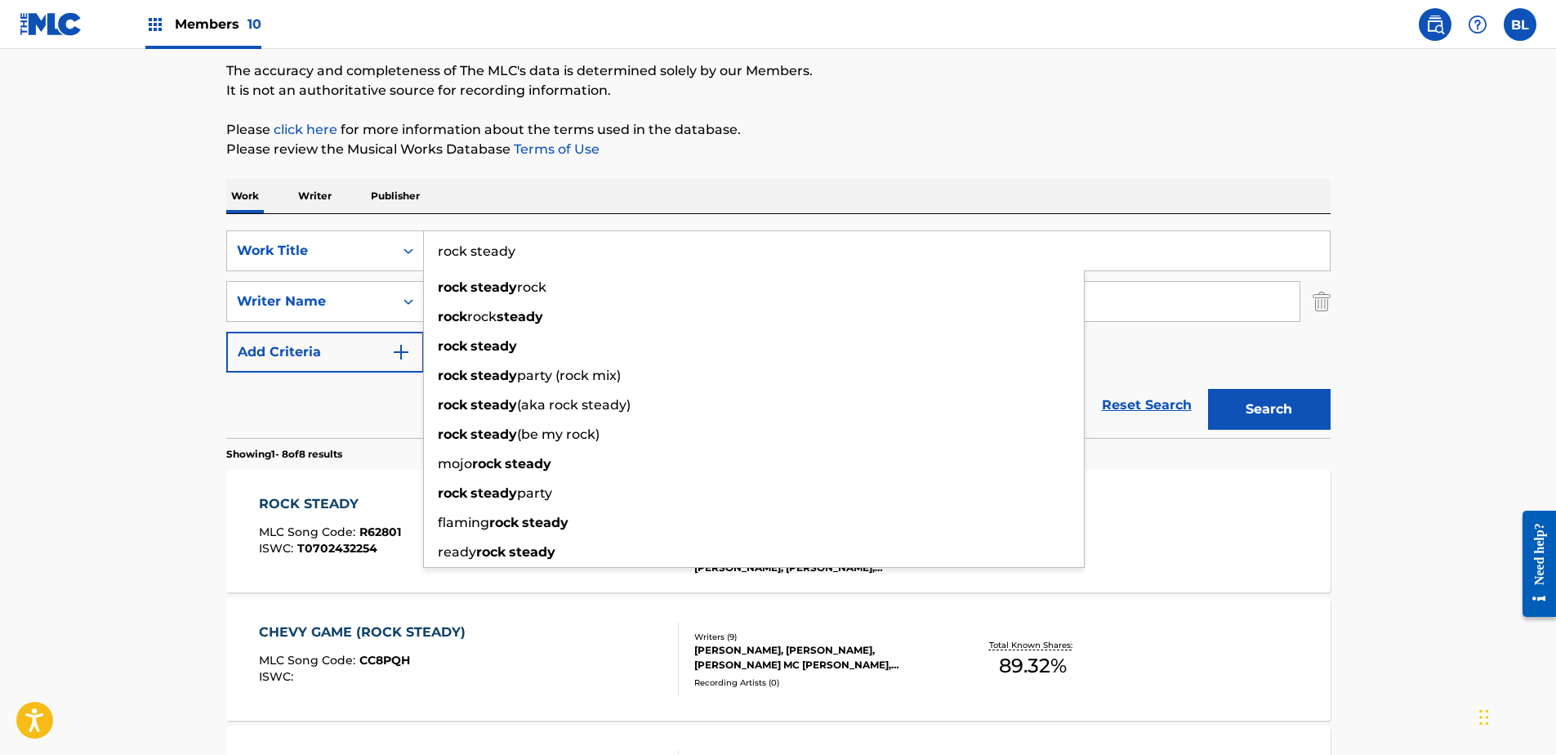
paste input "north star"
type input "north star"
click at [0, 402] on html "Accessibility Screen-Reader Guide, Feedback, and Issue Reporting | New window C…" at bounding box center [778, 244] width 1556 height 755
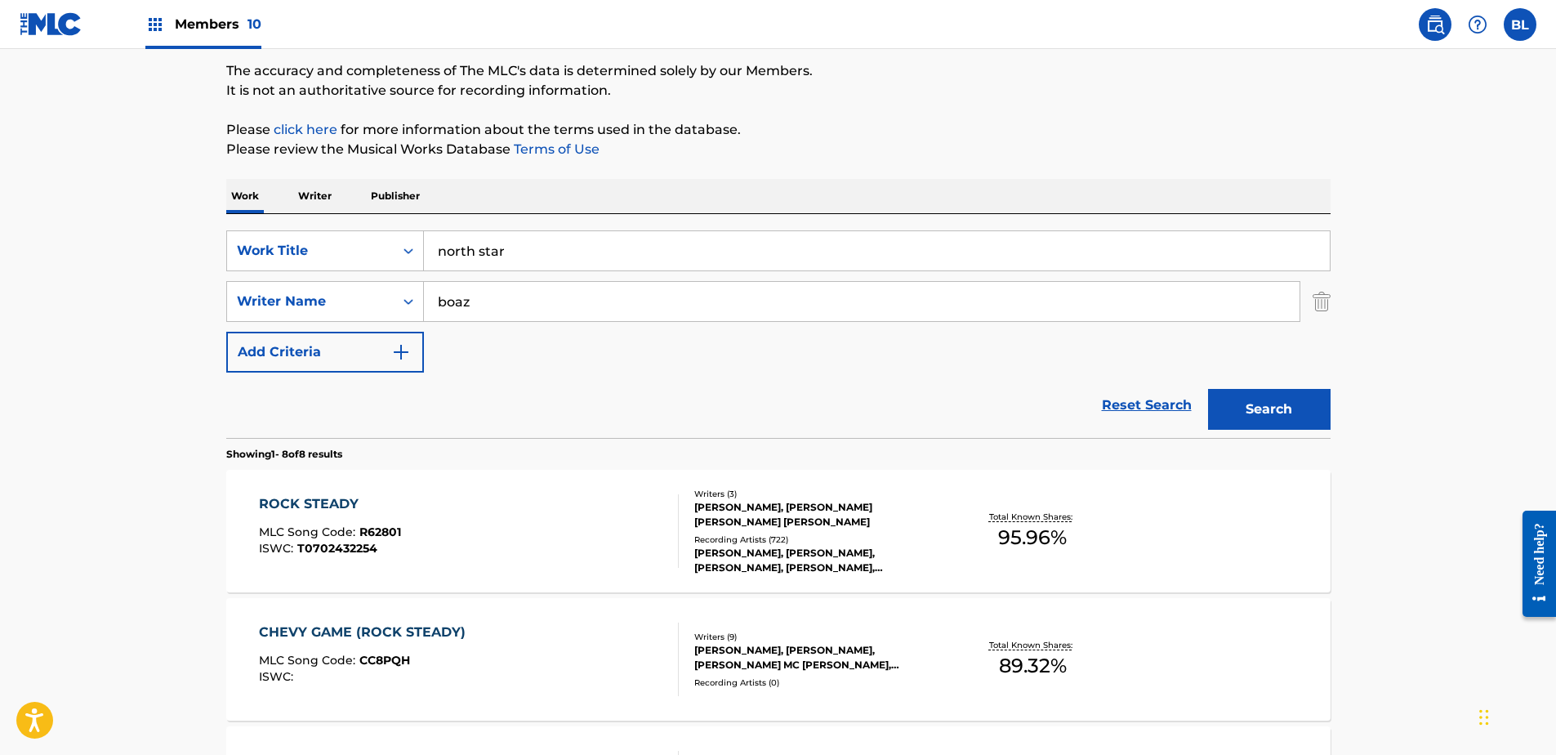
click at [743, 287] on input "boaz" at bounding box center [862, 301] width 876 height 39
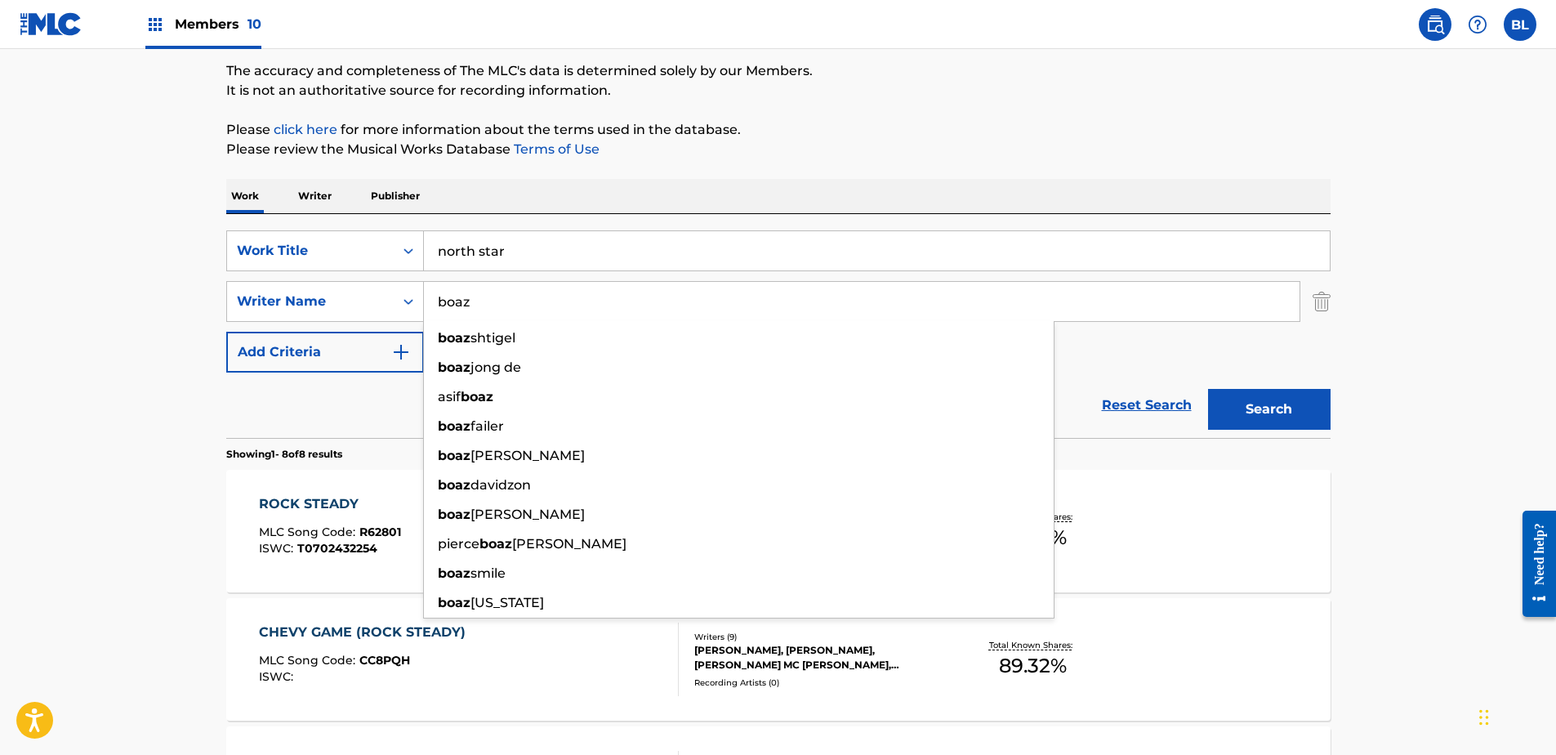
drag, startPoint x: 743, startPoint y: 287, endPoint x: 771, endPoint y: 291, distance: 28.9
click at [743, 287] on input "boaz" at bounding box center [862, 301] width 876 height 39
paste input "Search Form"
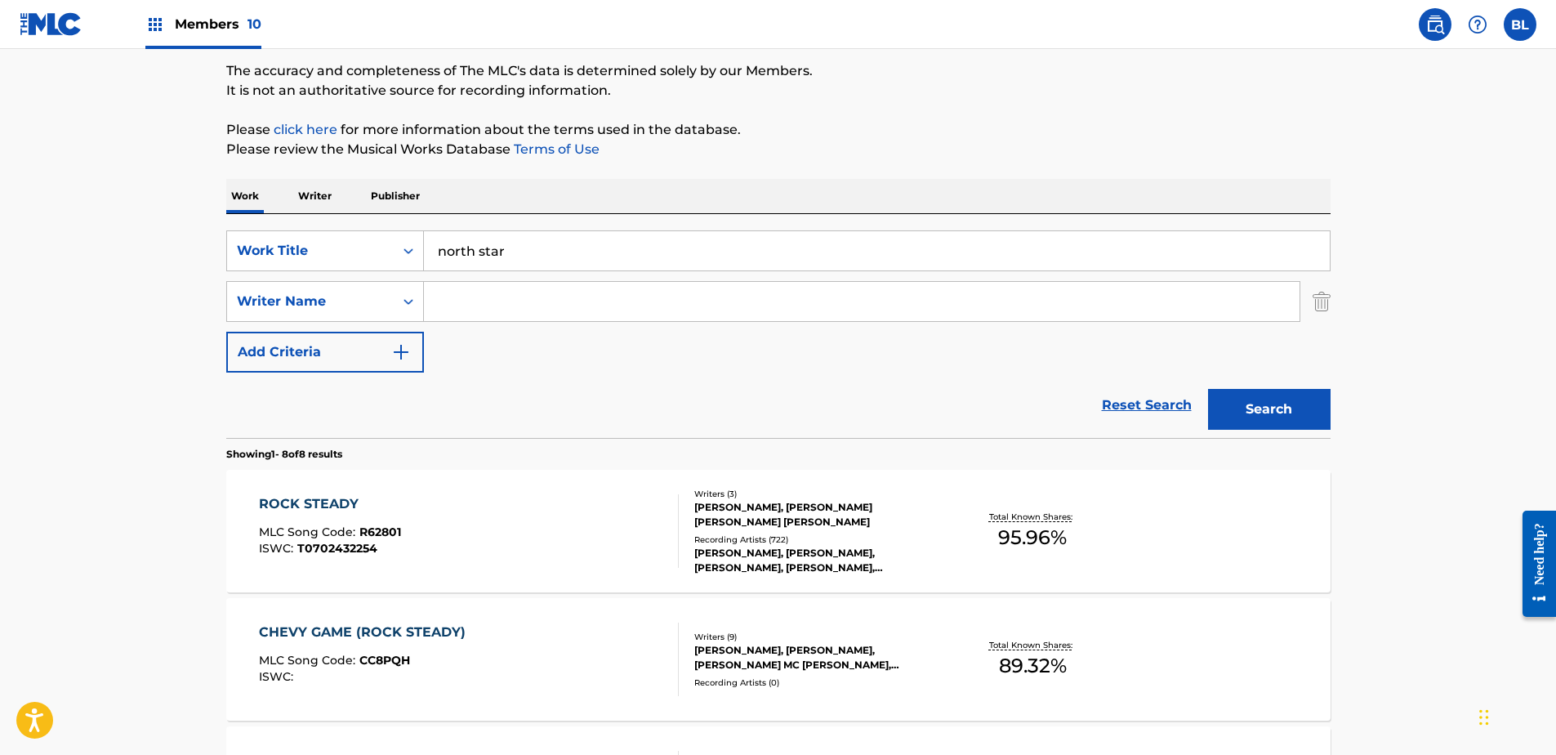
paste input "Search Form"
click at [853, 288] on input "Search Form" at bounding box center [862, 301] width 876 height 39
paste input "[PERSON_NAME]"
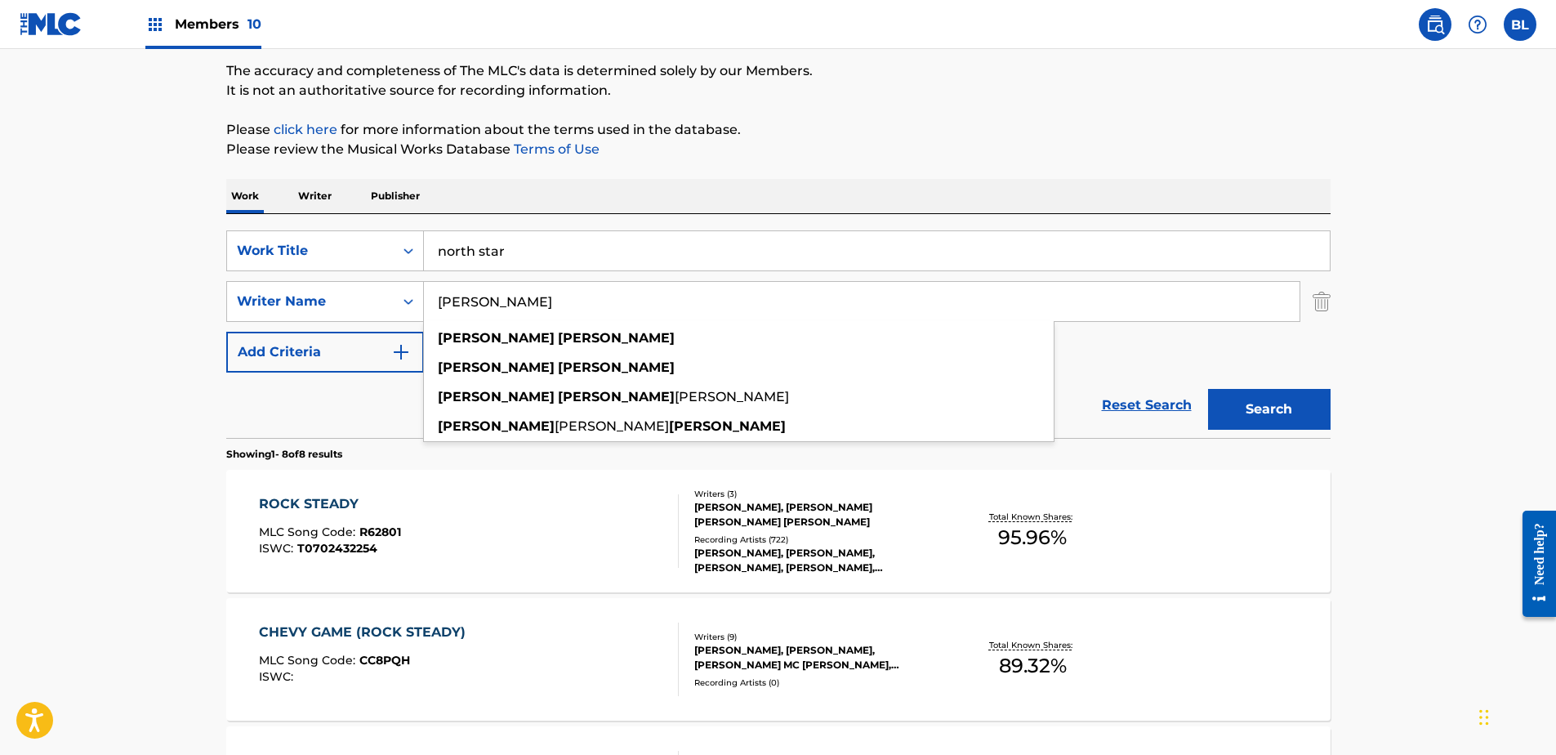
type input "[PERSON_NAME]"
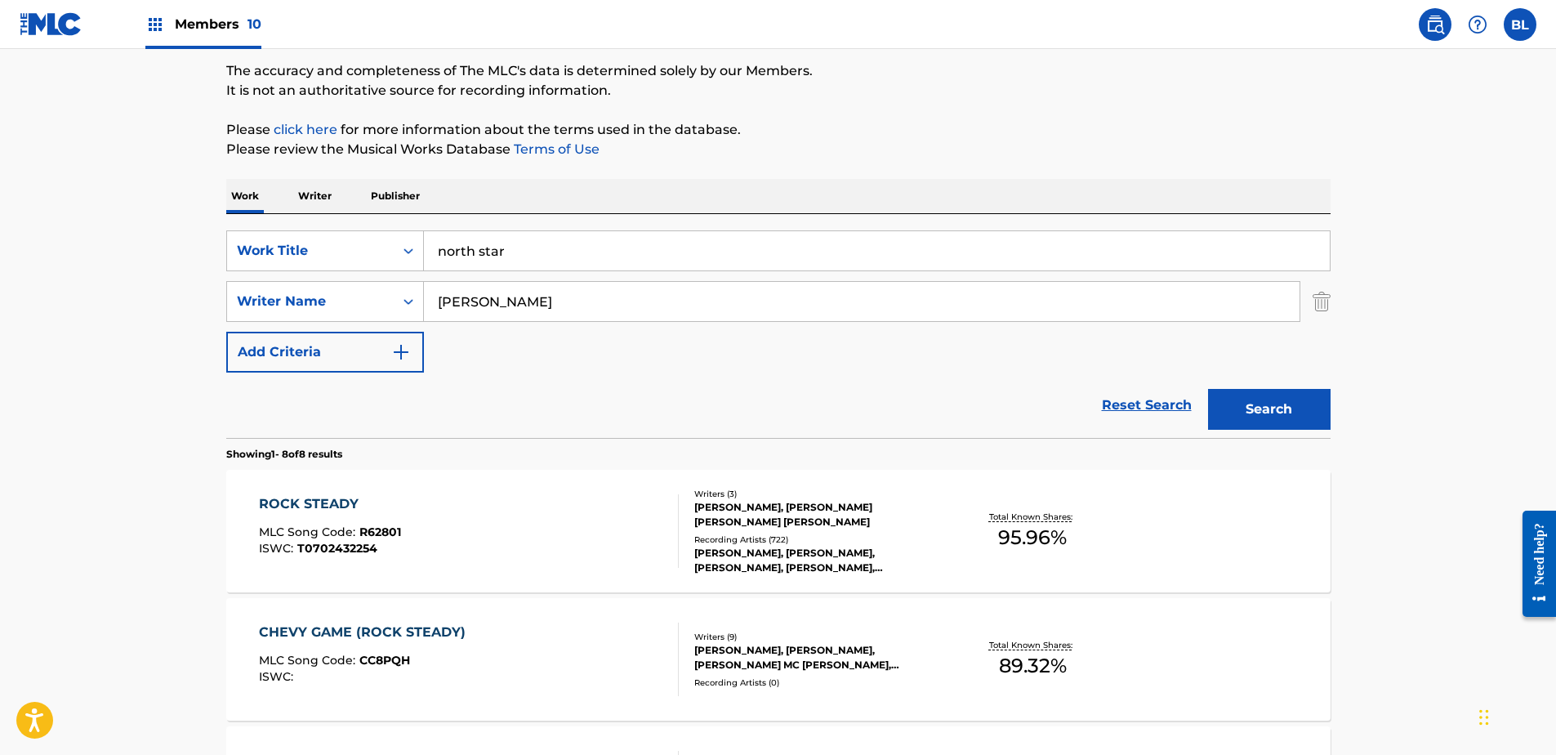
click at [1323, 410] on button "Search" at bounding box center [1269, 409] width 123 height 41
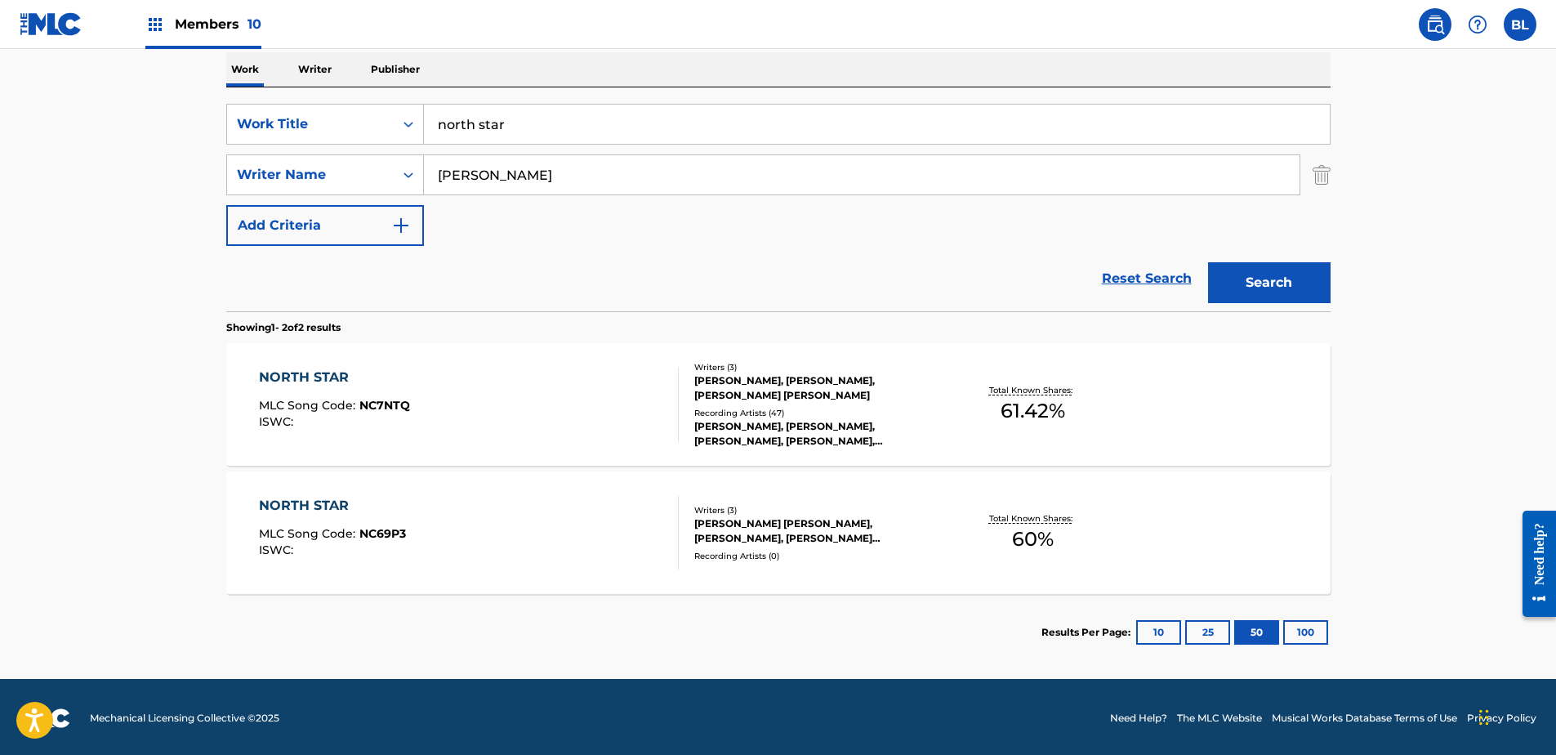
scroll to position [262, 0]
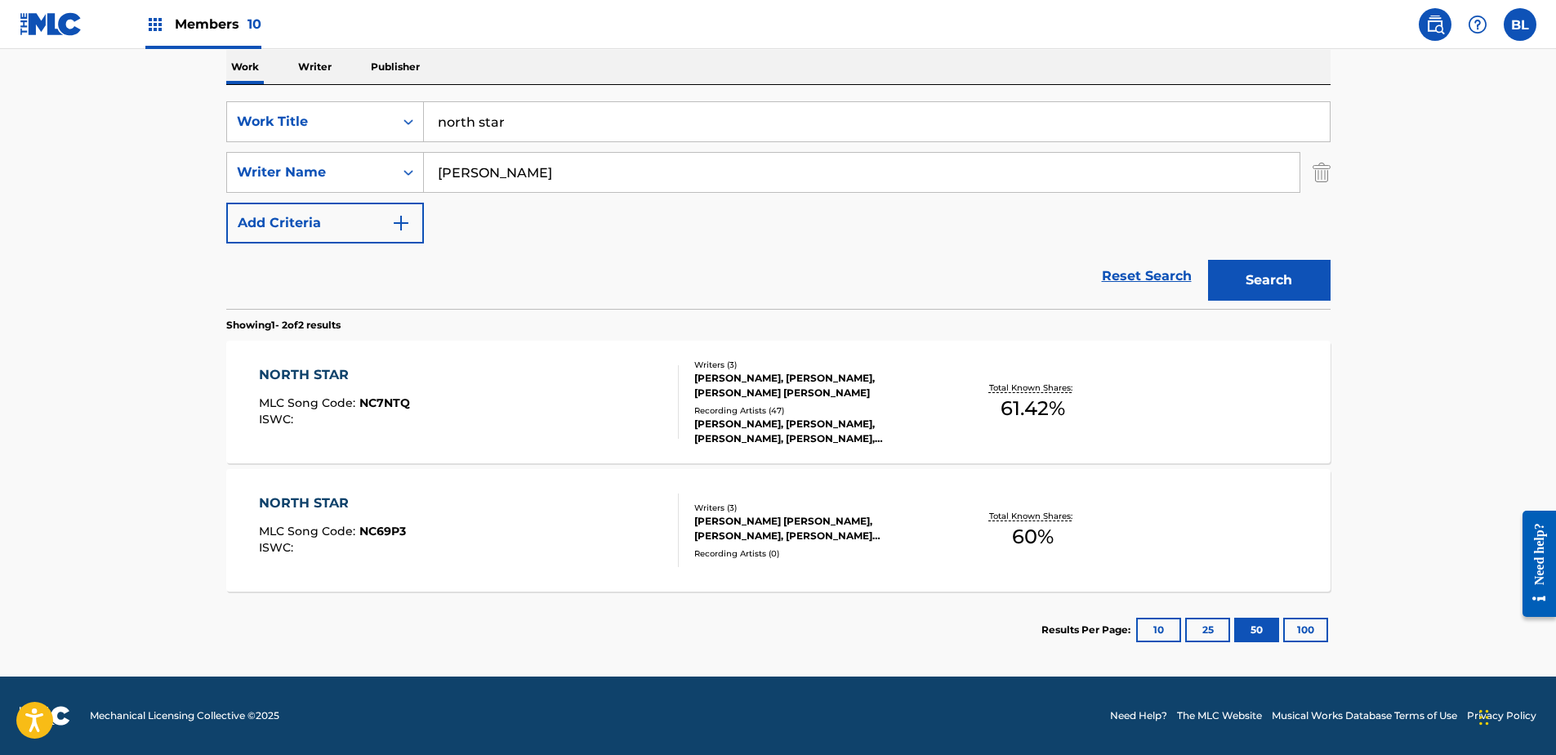
click at [315, 496] on div "NORTH STAR" at bounding box center [332, 503] width 147 height 20
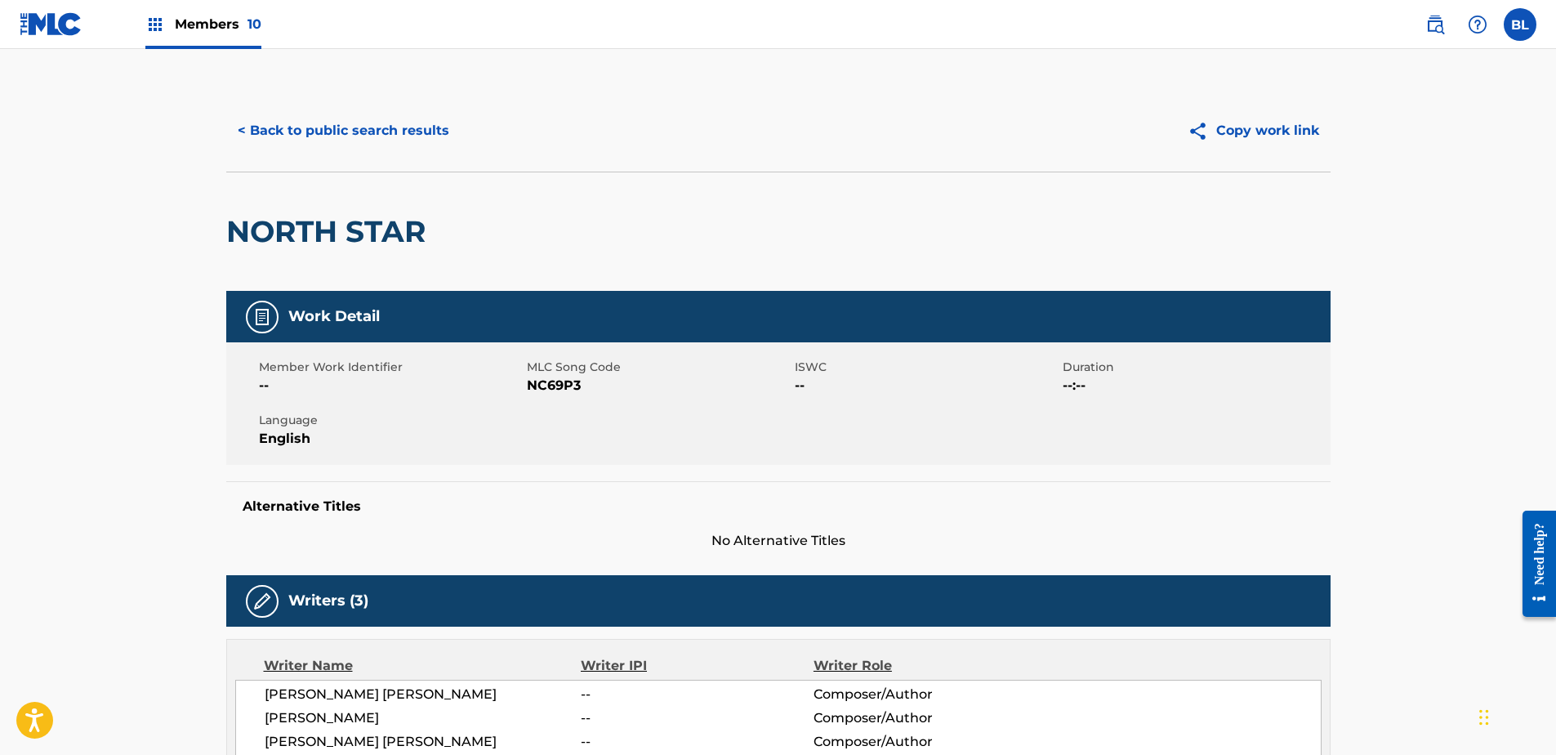
scroll to position [169, 0]
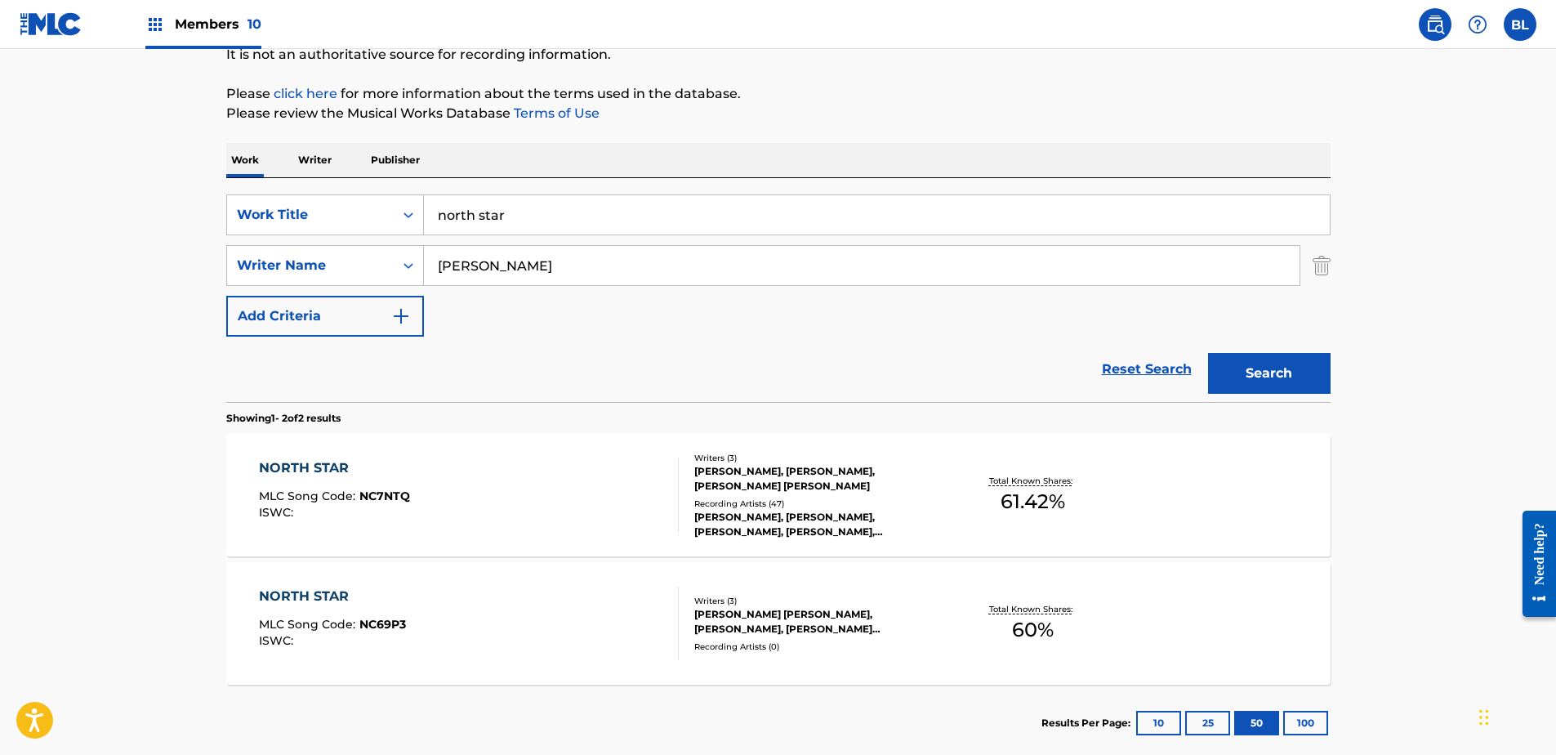
click at [332, 463] on div "NORTH STAR" at bounding box center [334, 468] width 151 height 20
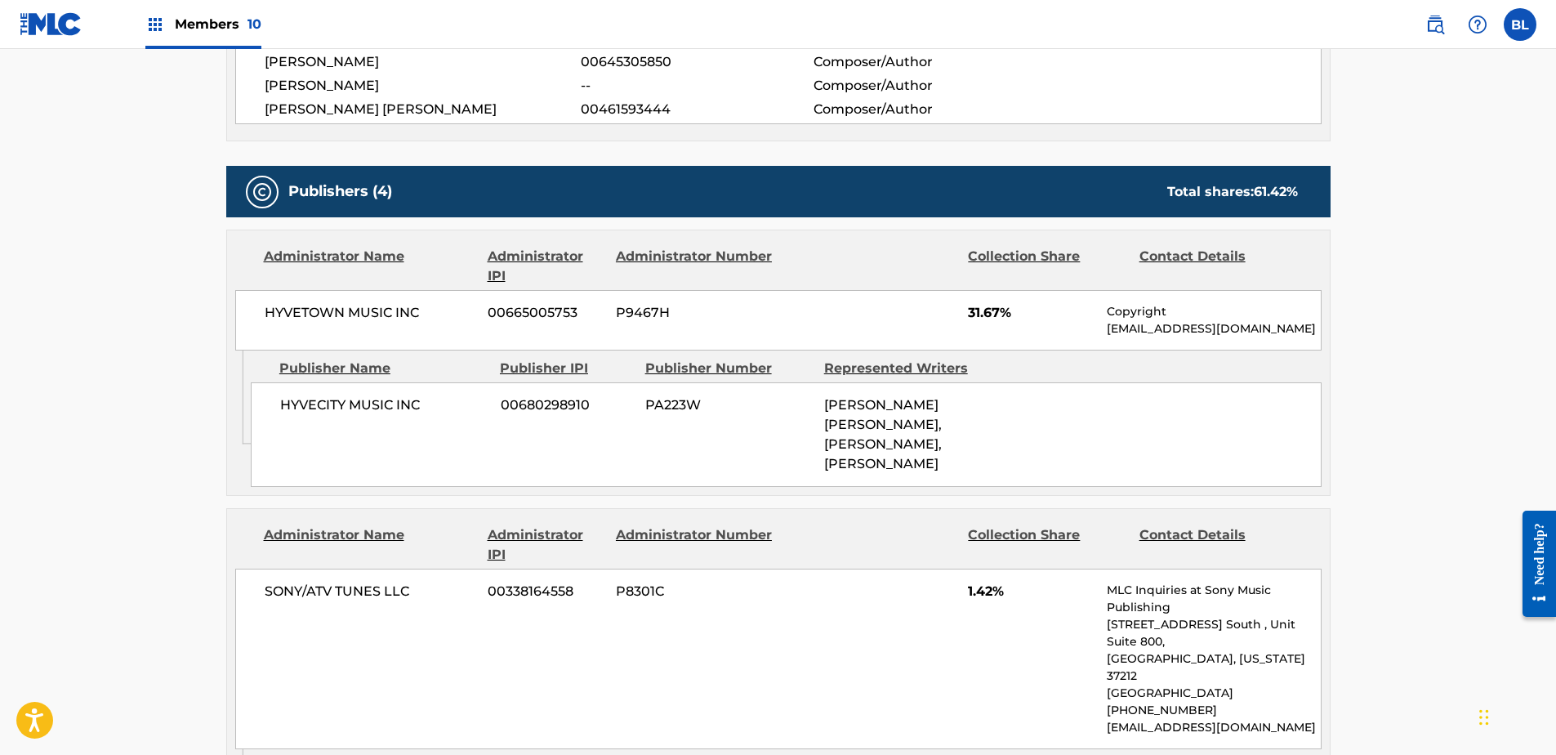
scroll to position [817, 0]
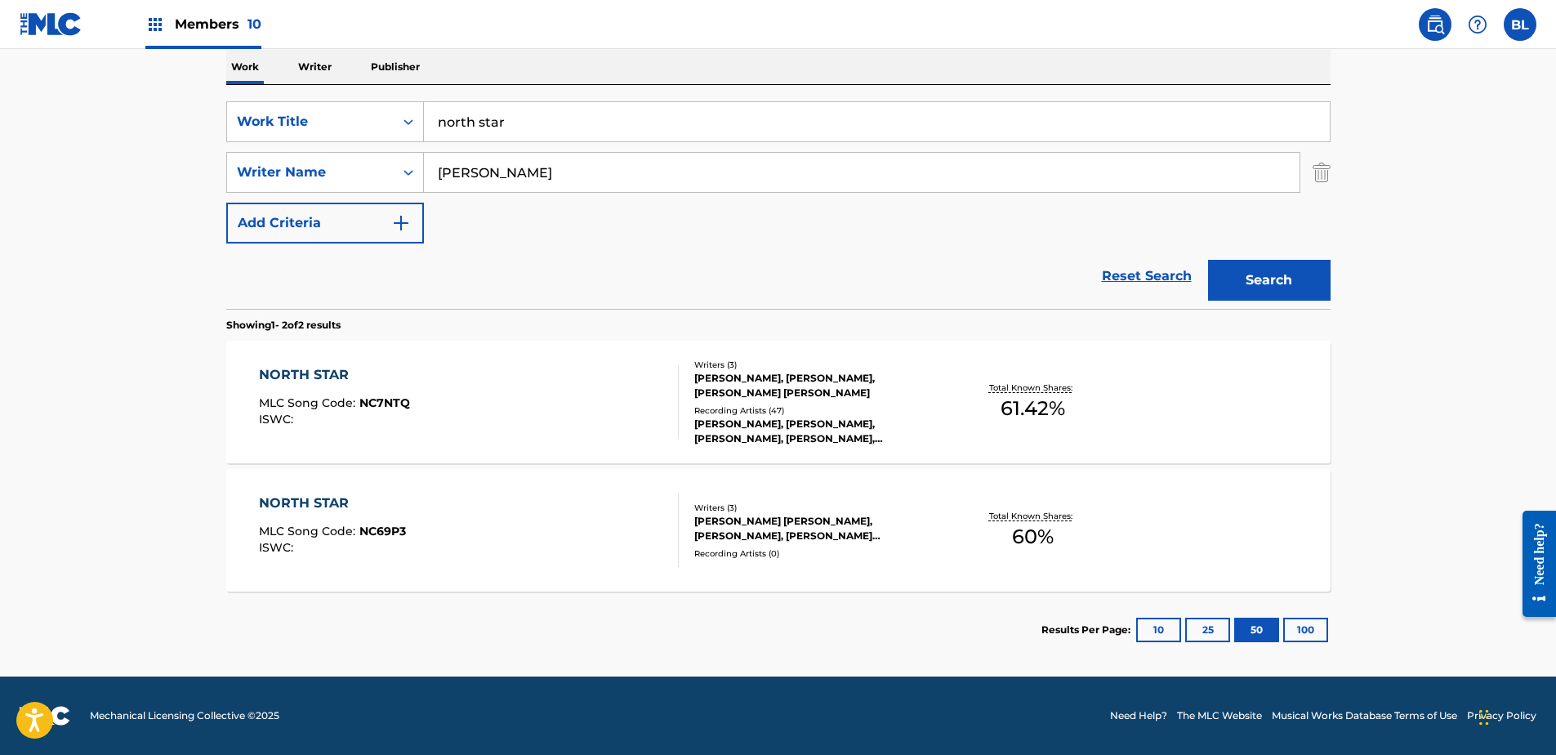
scroll to position [262, 0]
click at [316, 497] on div "NORTH STAR" at bounding box center [332, 503] width 147 height 20
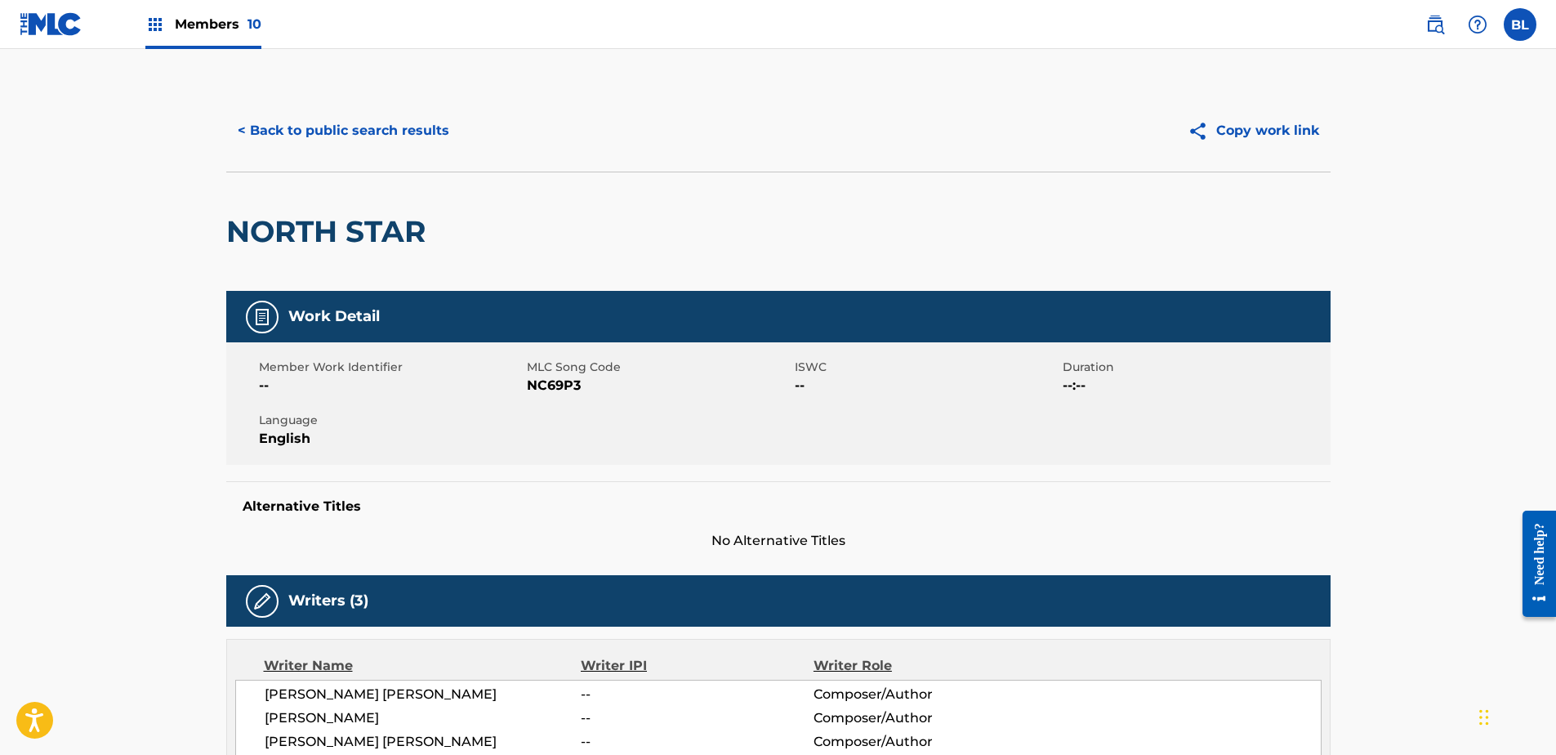
click at [560, 380] on span "NC69P3" at bounding box center [659, 386] width 264 height 20
copy span "NC69P3"
click at [620, 439] on div "Member Work Identifier -- MLC Song Code NC69P3 ISWC -- Duration --:-- Language …" at bounding box center [778, 403] width 1104 height 123
click at [599, 395] on span "NC69P3" at bounding box center [659, 386] width 264 height 20
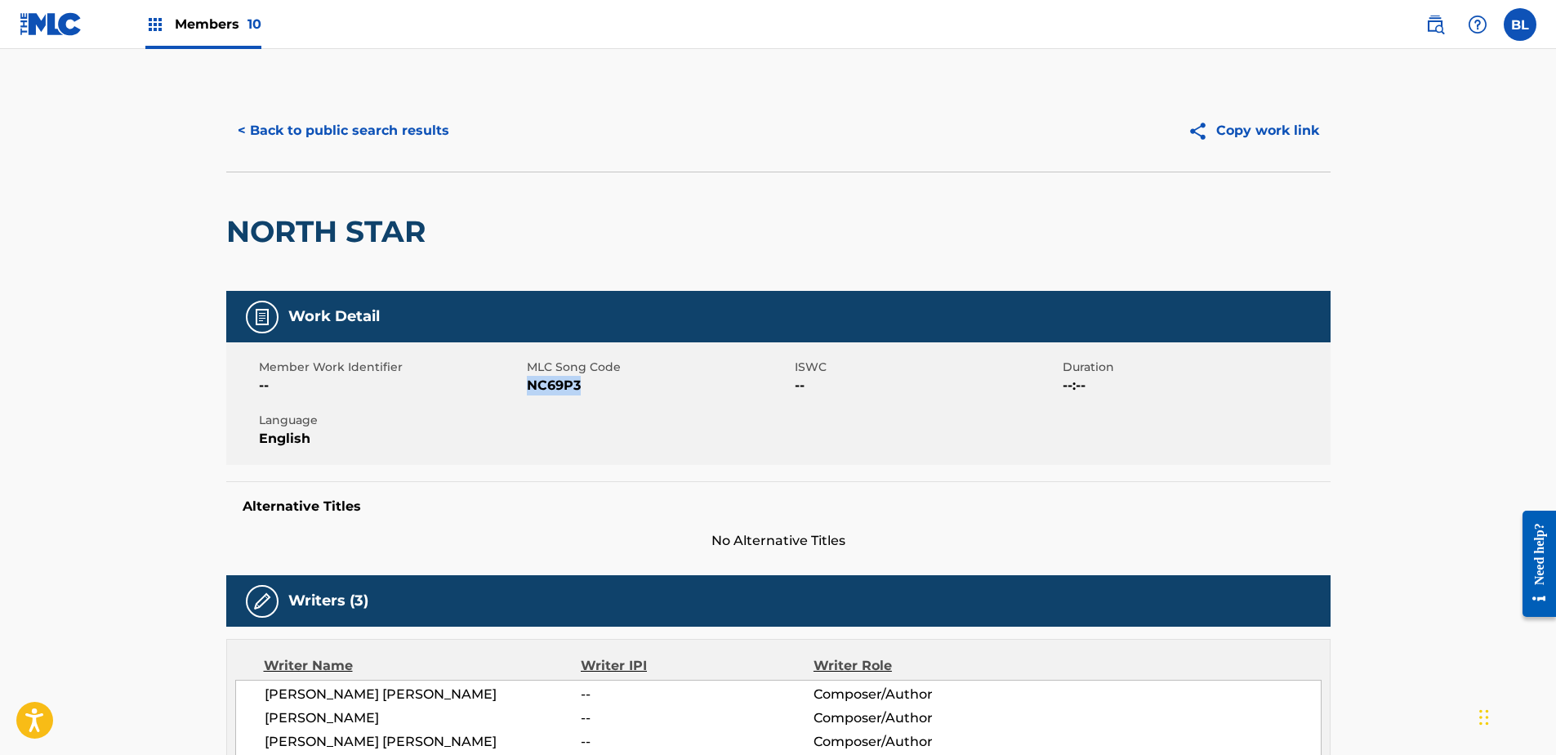
drag, startPoint x: 593, startPoint y: 390, endPoint x: 532, endPoint y: 384, distance: 61.6
click at [531, 385] on span "NC69P3" at bounding box center [659, 386] width 264 height 20
copy span "NC69P3"
drag, startPoint x: 526, startPoint y: 408, endPoint x: 539, endPoint y: 390, distance: 21.6
click at [525, 408] on div "Member Work Identifier -- MLC Song Code NC69P3 ISWC -- Duration --:-- Language …" at bounding box center [778, 403] width 1104 height 123
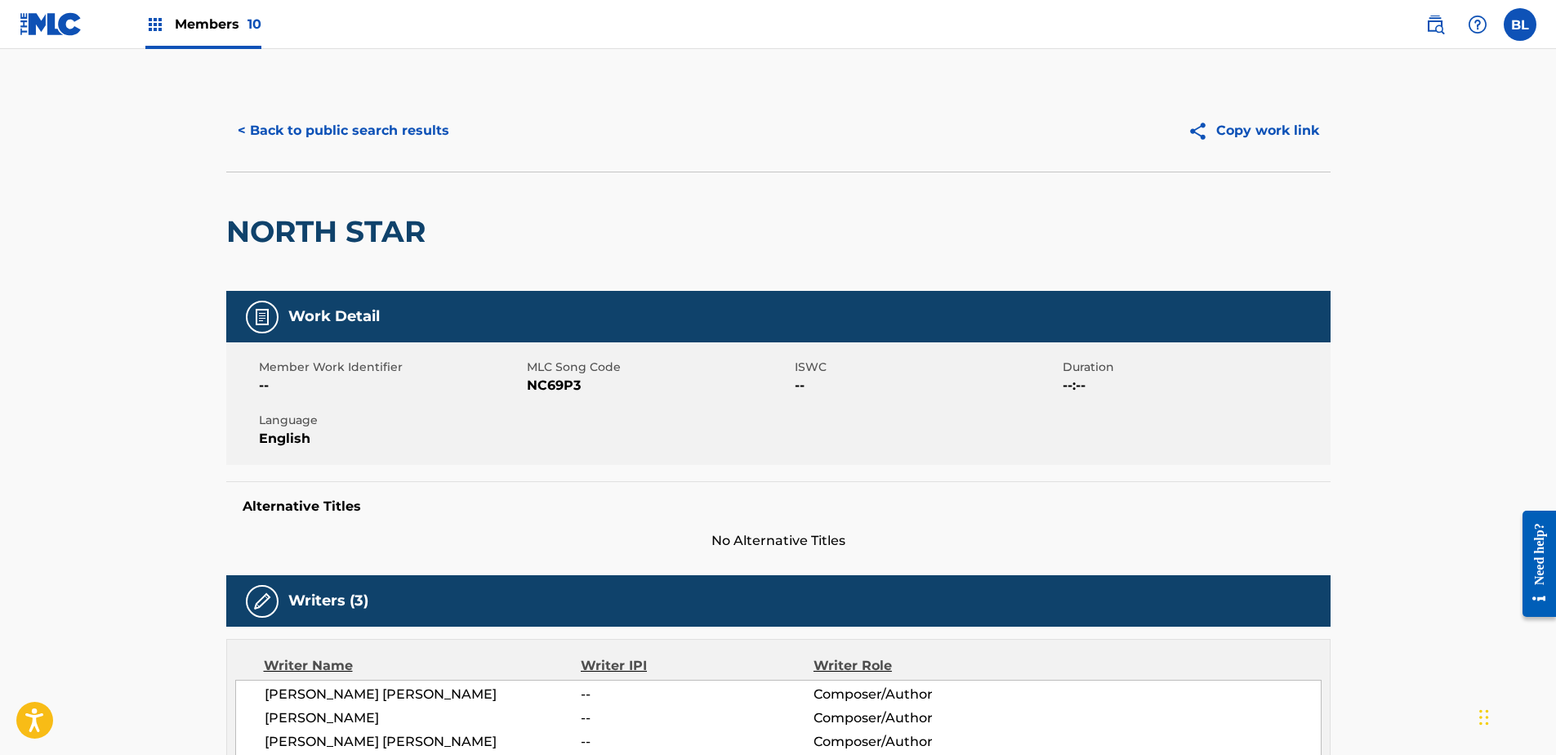
click at [541, 390] on span "NC69P3" at bounding box center [659, 386] width 264 height 20
copy span "NC69P3"
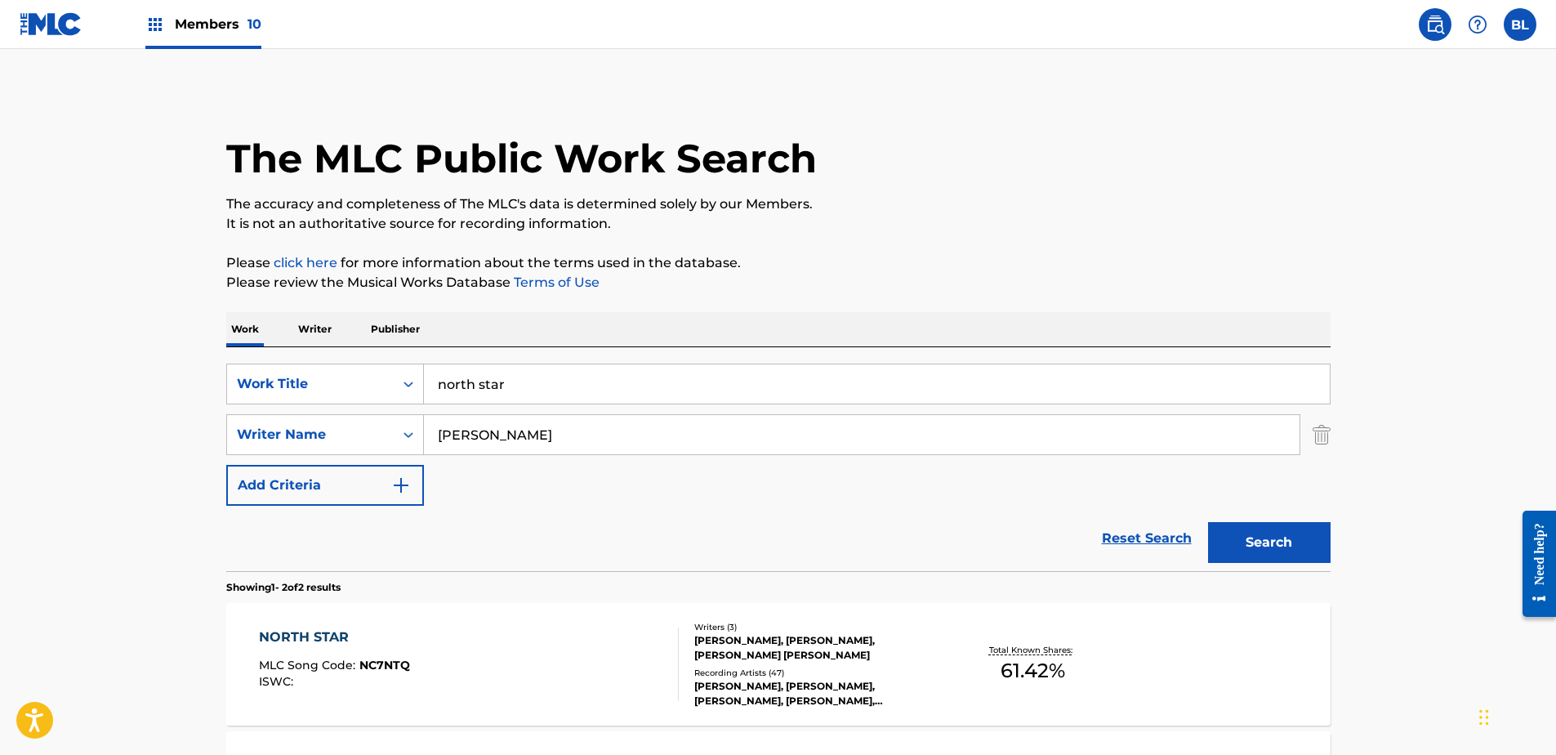
scroll to position [169, 0]
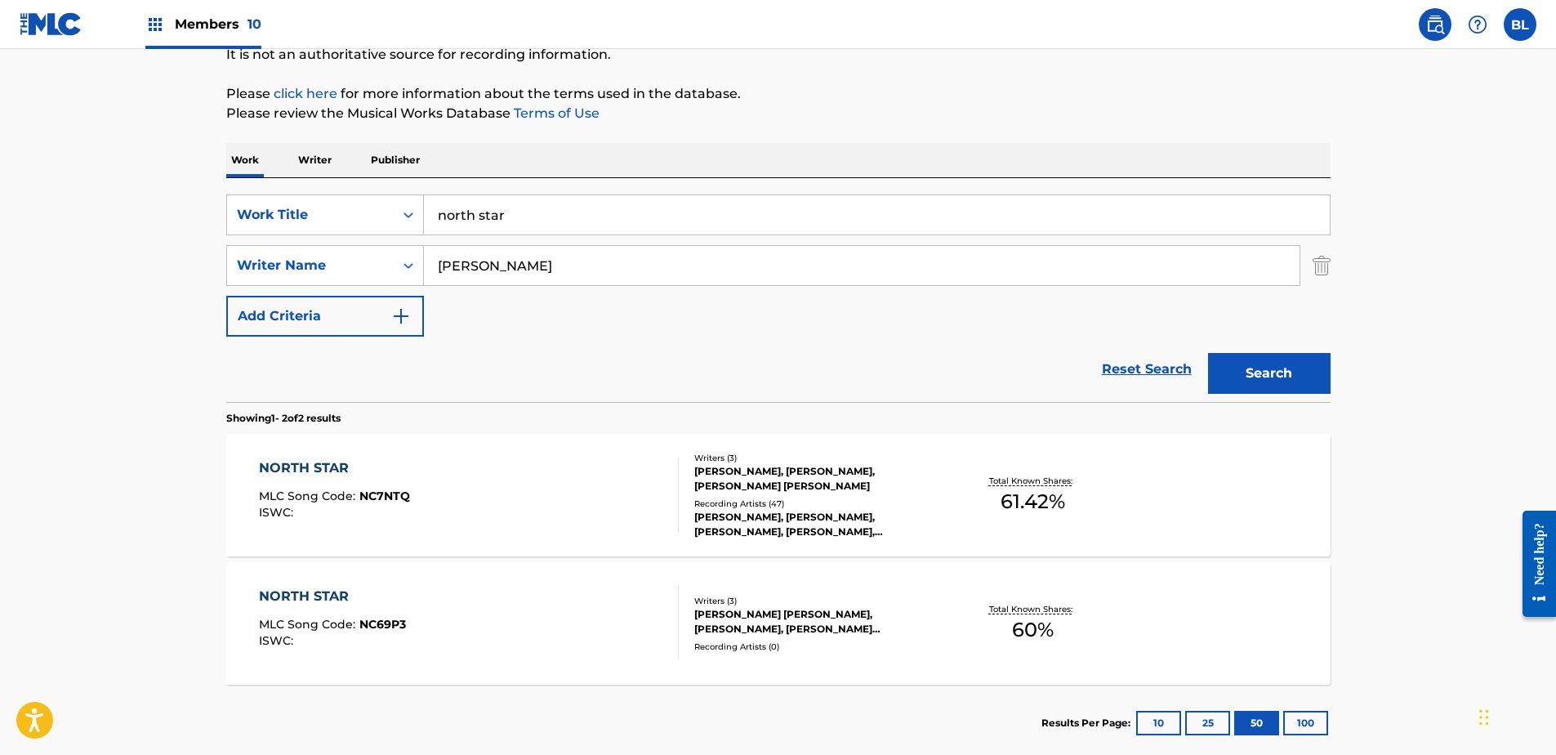
click at [302, 465] on div "NORTH STAR" at bounding box center [334, 468] width 151 height 20
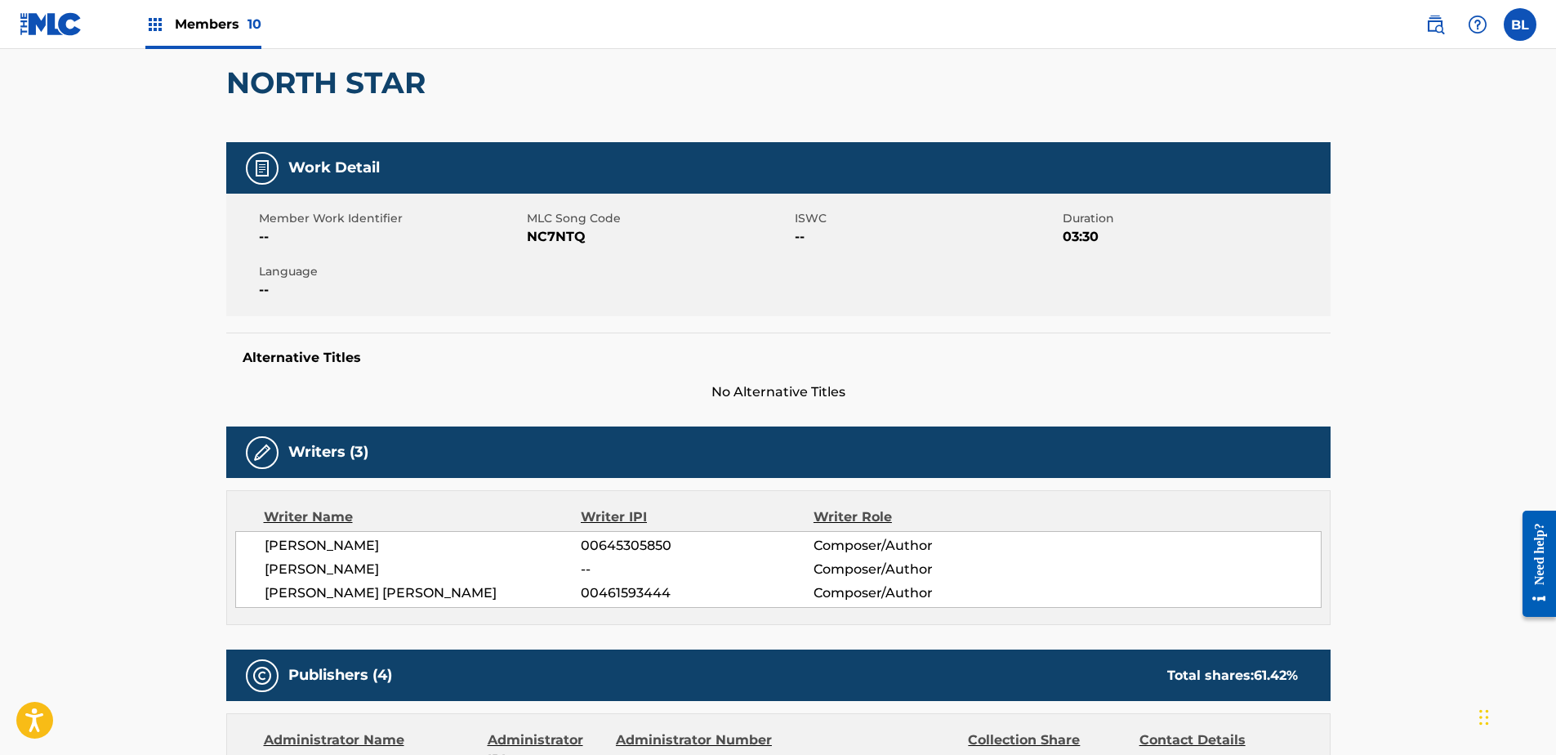
scroll to position [82, 0]
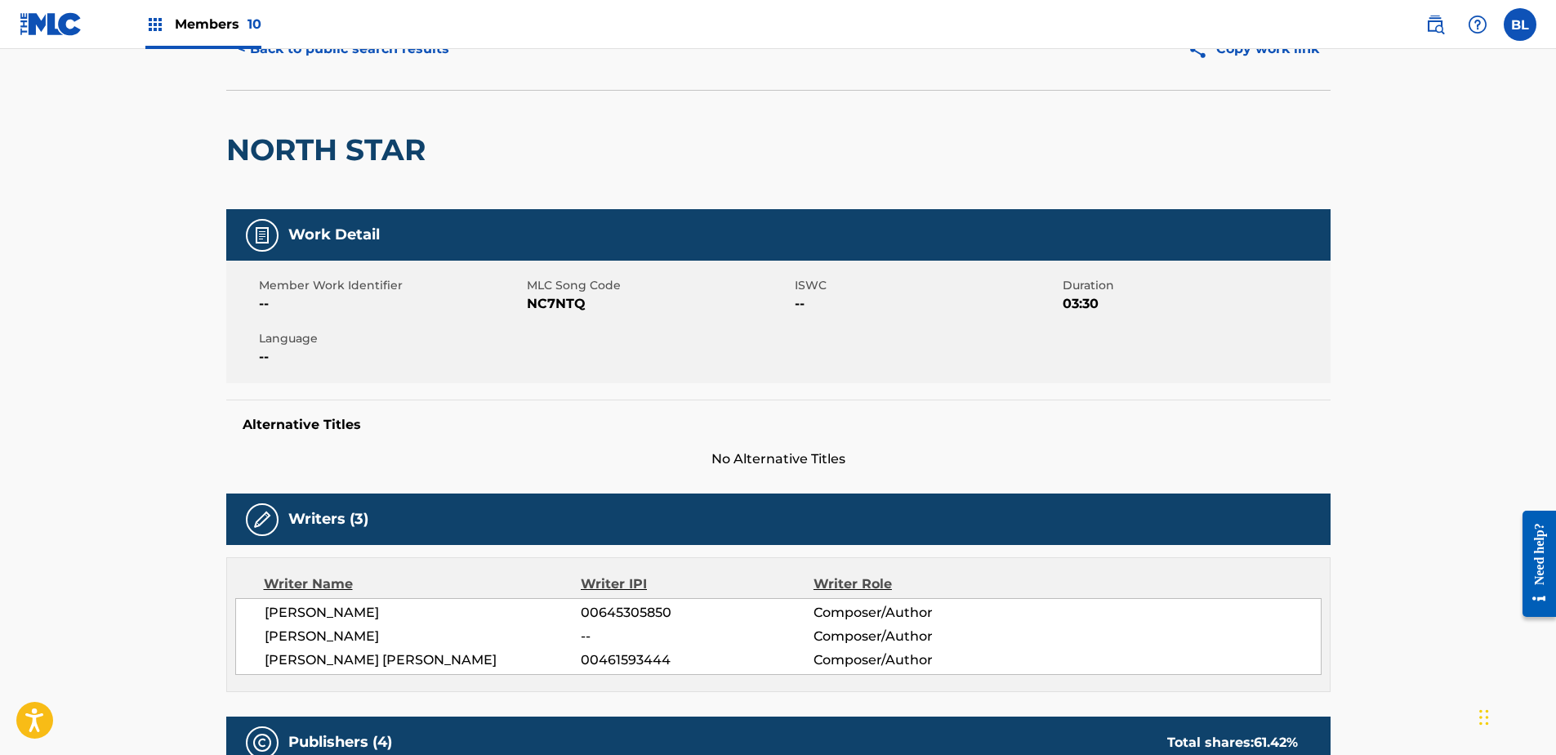
click at [560, 301] on span "NC7NTQ" at bounding box center [659, 304] width 264 height 20
copy span "NC7NTQ"
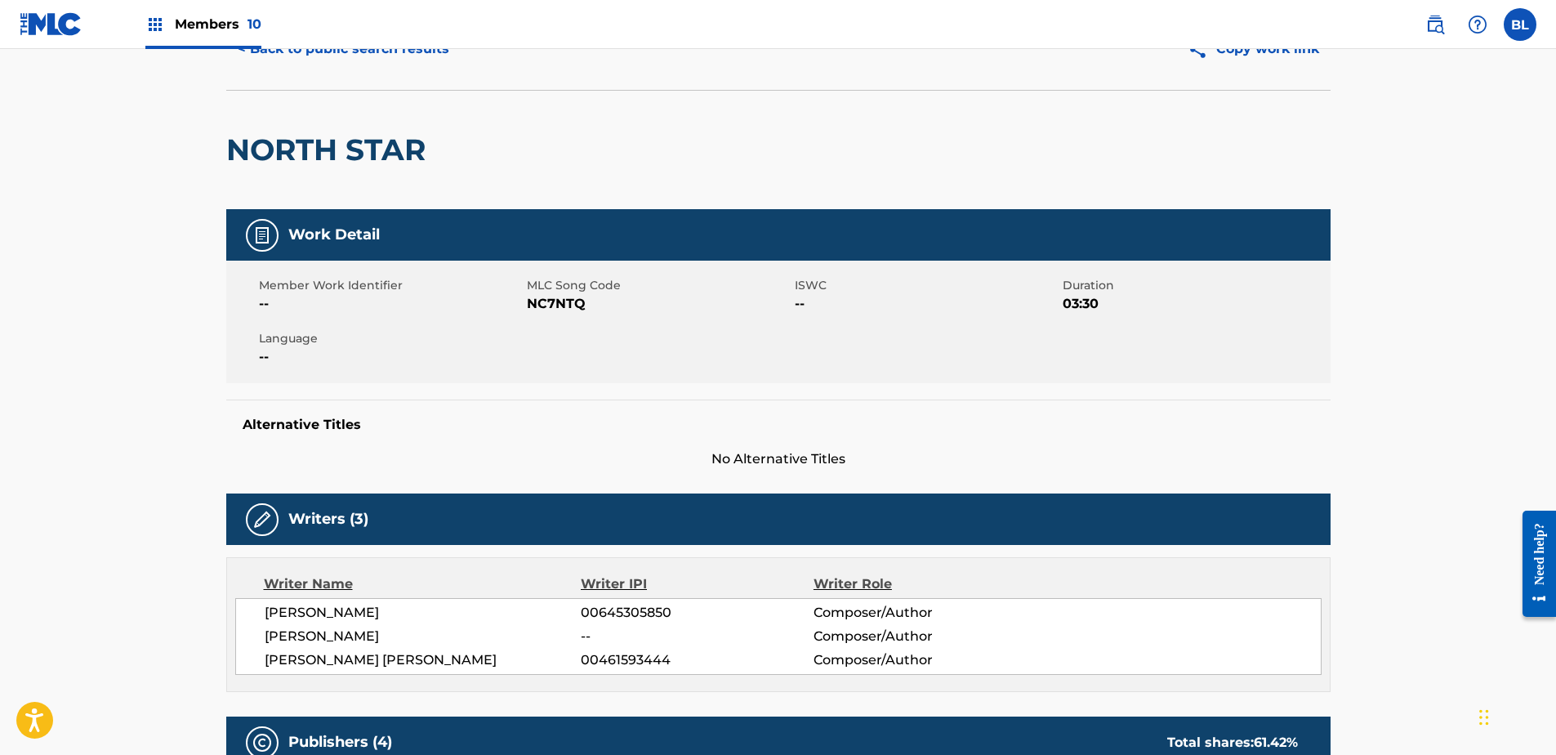
click at [557, 350] on div "Member Work Identifier -- MLC Song Code NC7NTQ ISWC -- Duration 03:30 Language …" at bounding box center [778, 322] width 1104 height 123
click at [592, 301] on span "NC7NTQ" at bounding box center [659, 304] width 264 height 20
click at [591, 301] on span "NC7NTQ" at bounding box center [659, 304] width 264 height 20
click at [565, 306] on span "NC7NTQ" at bounding box center [659, 304] width 264 height 20
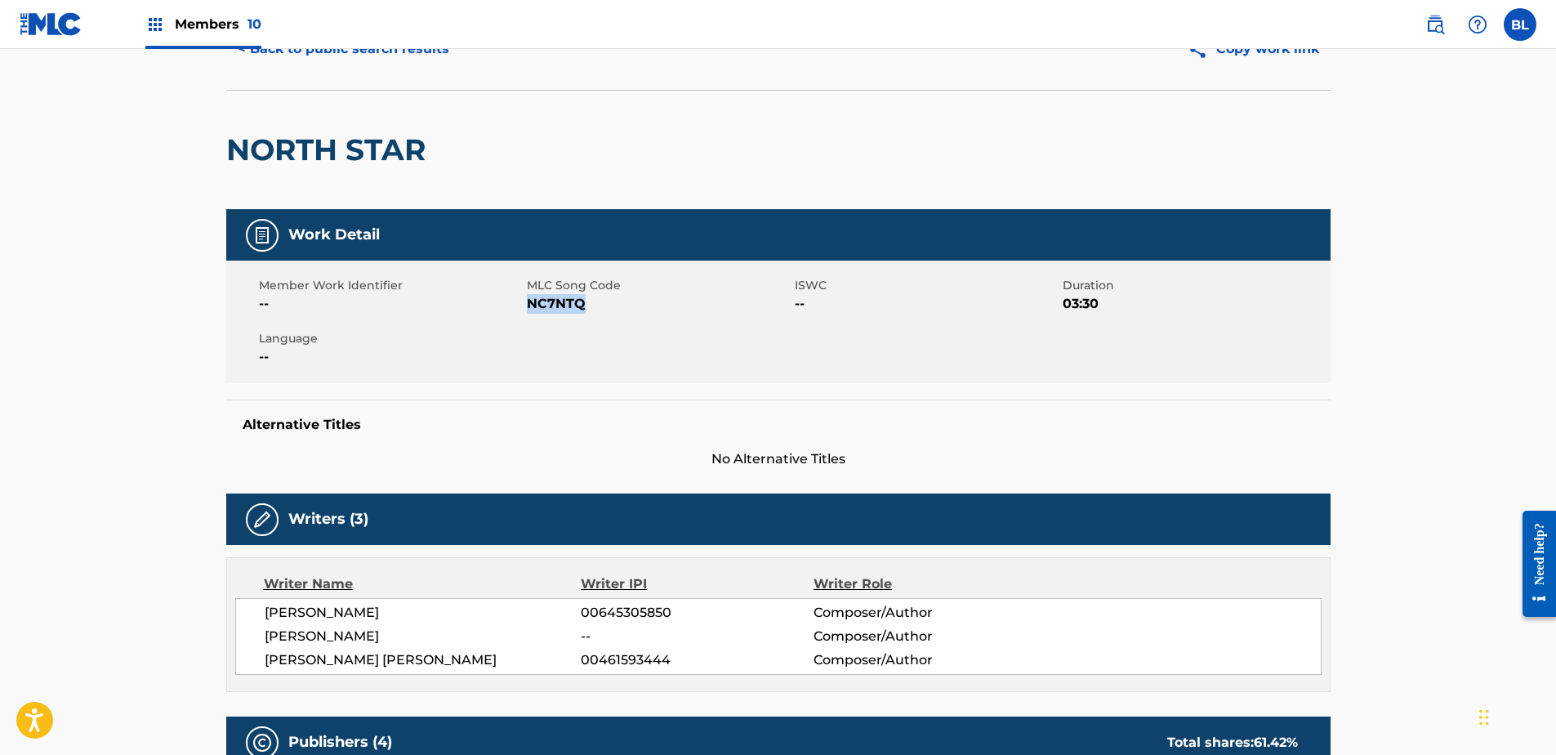
copy span "NC7NTQ"
click at [581, 320] on div "Member Work Identifier -- MLC Song Code NC7NTQ ISWC -- Duration 03:30 Language …" at bounding box center [778, 322] width 1104 height 123
drag, startPoint x: 596, startPoint y: 300, endPoint x: 524, endPoint y: 303, distance: 71.1
click at [522, 303] on div "Member Work Identifier -- MLC Song Code NC7NTQ ISWC -- Duration 03:30 Language …" at bounding box center [778, 322] width 1104 height 123
drag, startPoint x: 524, startPoint y: 303, endPoint x: 544, endPoint y: 307, distance: 20.0
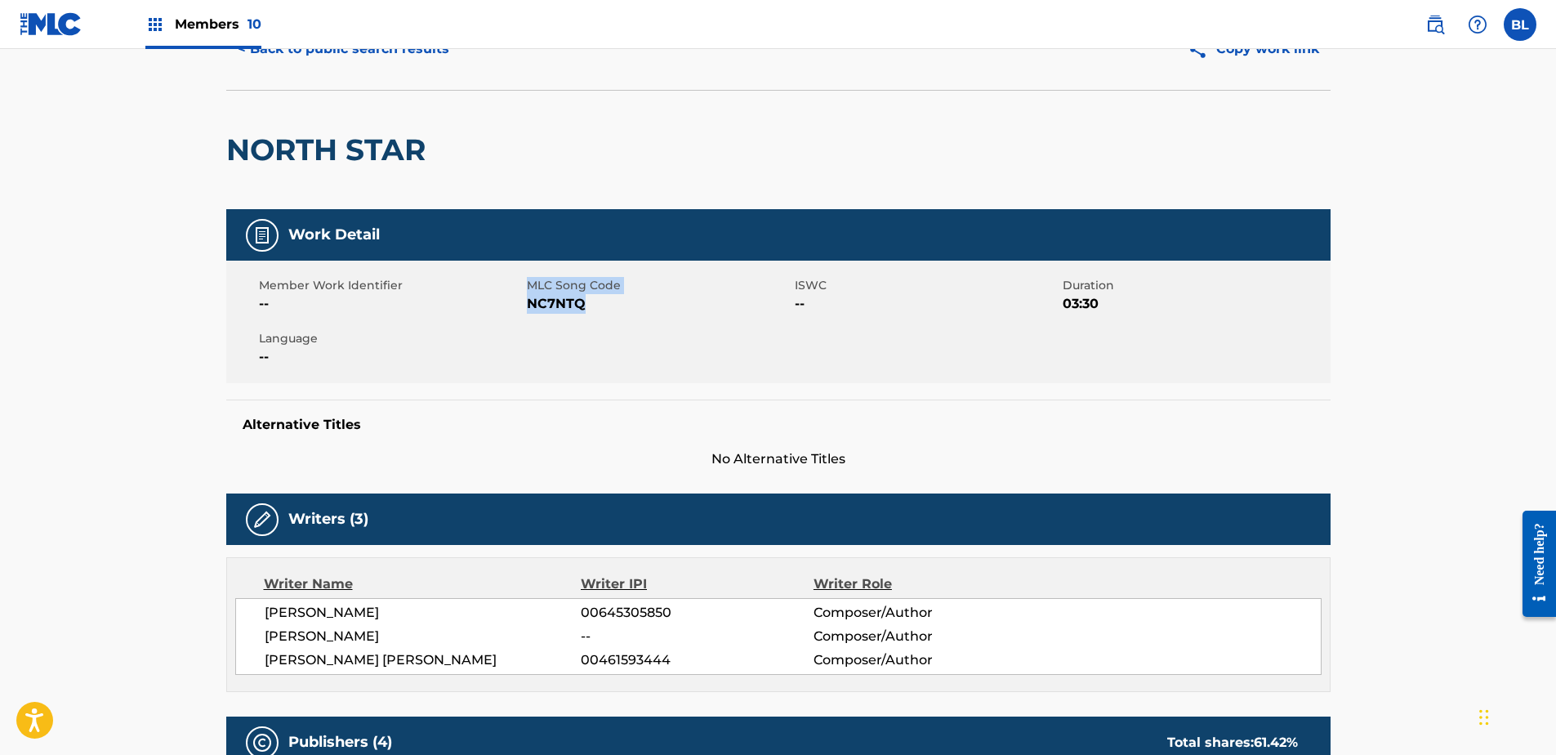
click at [544, 307] on span "NC7NTQ" at bounding box center [659, 304] width 264 height 20
drag, startPoint x: 581, startPoint y: 304, endPoint x: 532, endPoint y: 308, distance: 49.2
click at [532, 308] on span "NC7NTQ" at bounding box center [659, 304] width 264 height 20
click at [529, 307] on span "NC7NTQ" at bounding box center [659, 304] width 264 height 20
drag, startPoint x: 526, startPoint y: 307, endPoint x: 618, endPoint y: 307, distance: 92.3
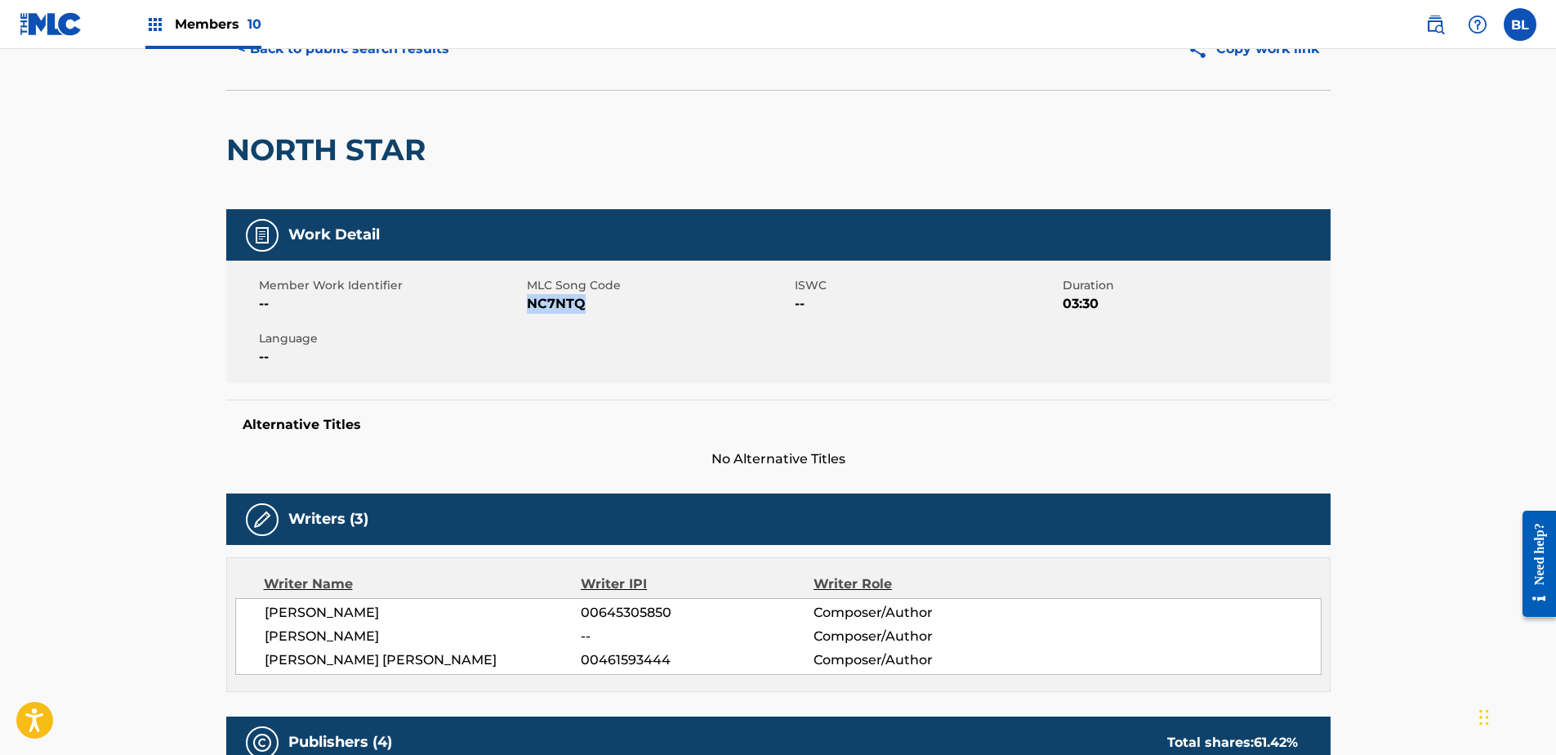
click at [618, 307] on span "NC7NTQ" at bounding box center [659, 304] width 264 height 20
drag, startPoint x: 617, startPoint y: 307, endPoint x: 555, endPoint y: 301, distance: 61.6
copy span "NC7NTQ"
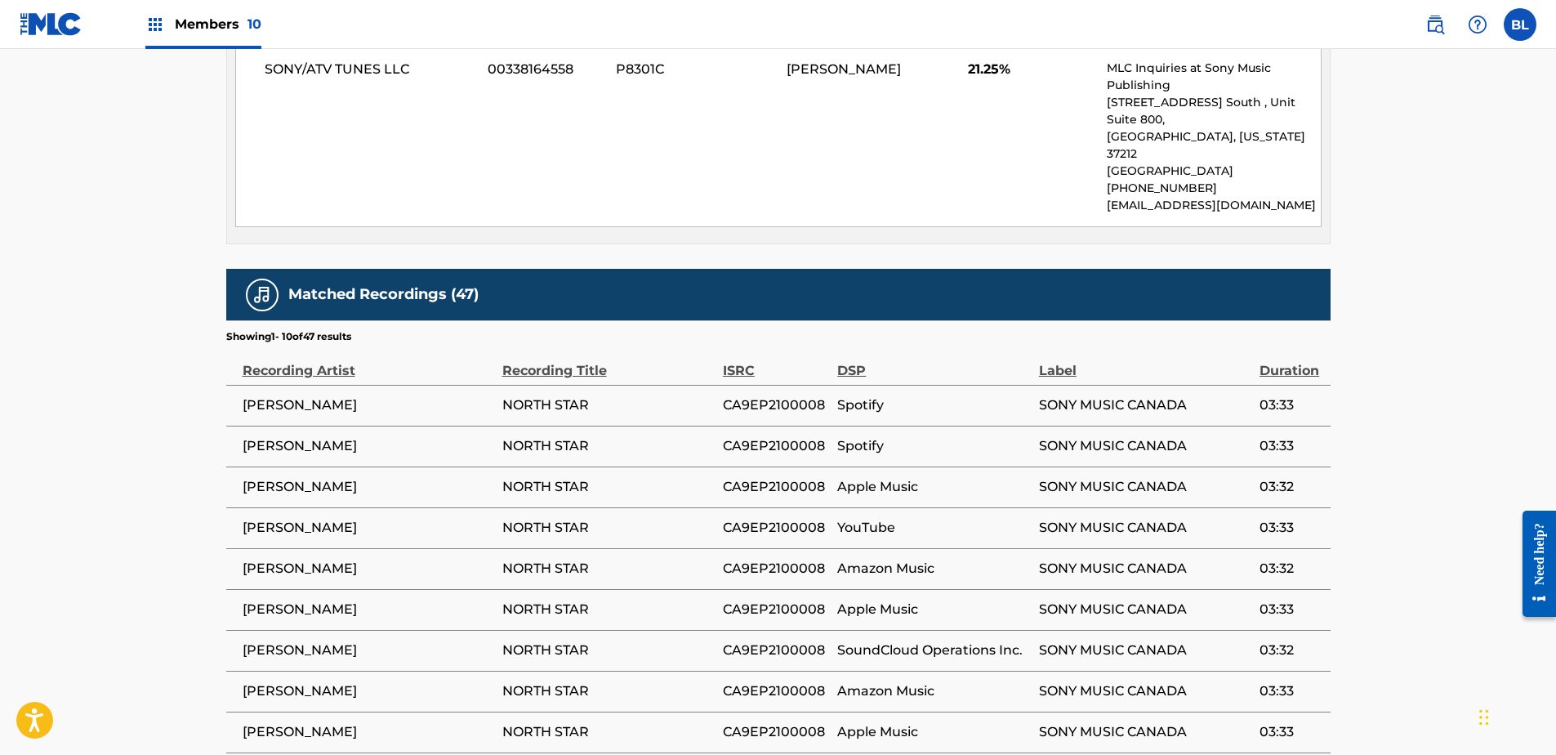
scroll to position [1879, 0]
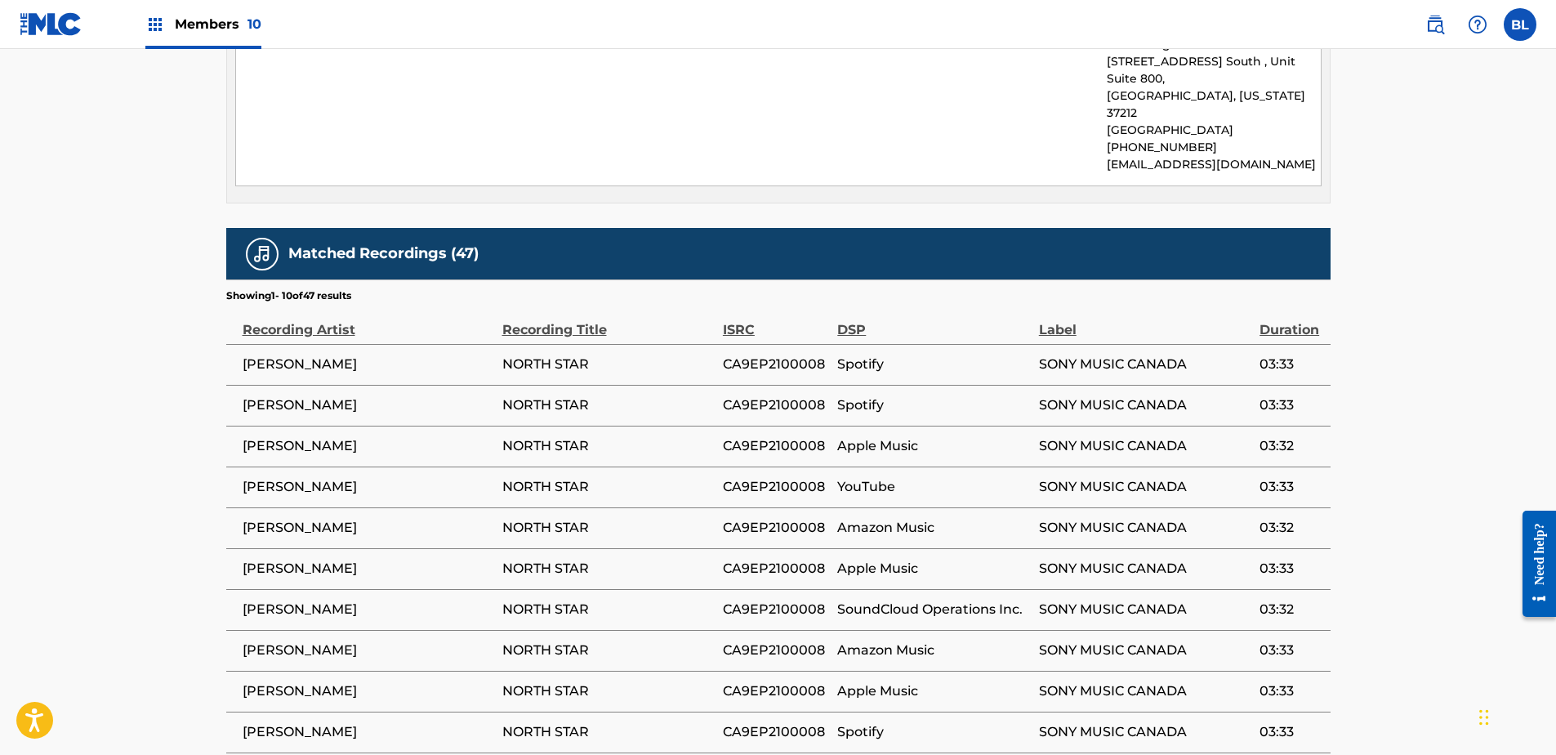
click at [764, 355] on span "CA9EP2100008" at bounding box center [776, 365] width 106 height 20
copy span "CA9EP2100008"
drag, startPoint x: 1037, startPoint y: 235, endPoint x: 1185, endPoint y: 243, distance: 148.9
click at [1185, 344] on tr "[PERSON_NAME] NORTH STAR CA9EP2100008 Spotify SONY MUSIC [GEOGRAPHIC_DATA] 03:33" at bounding box center [778, 364] width 1104 height 41
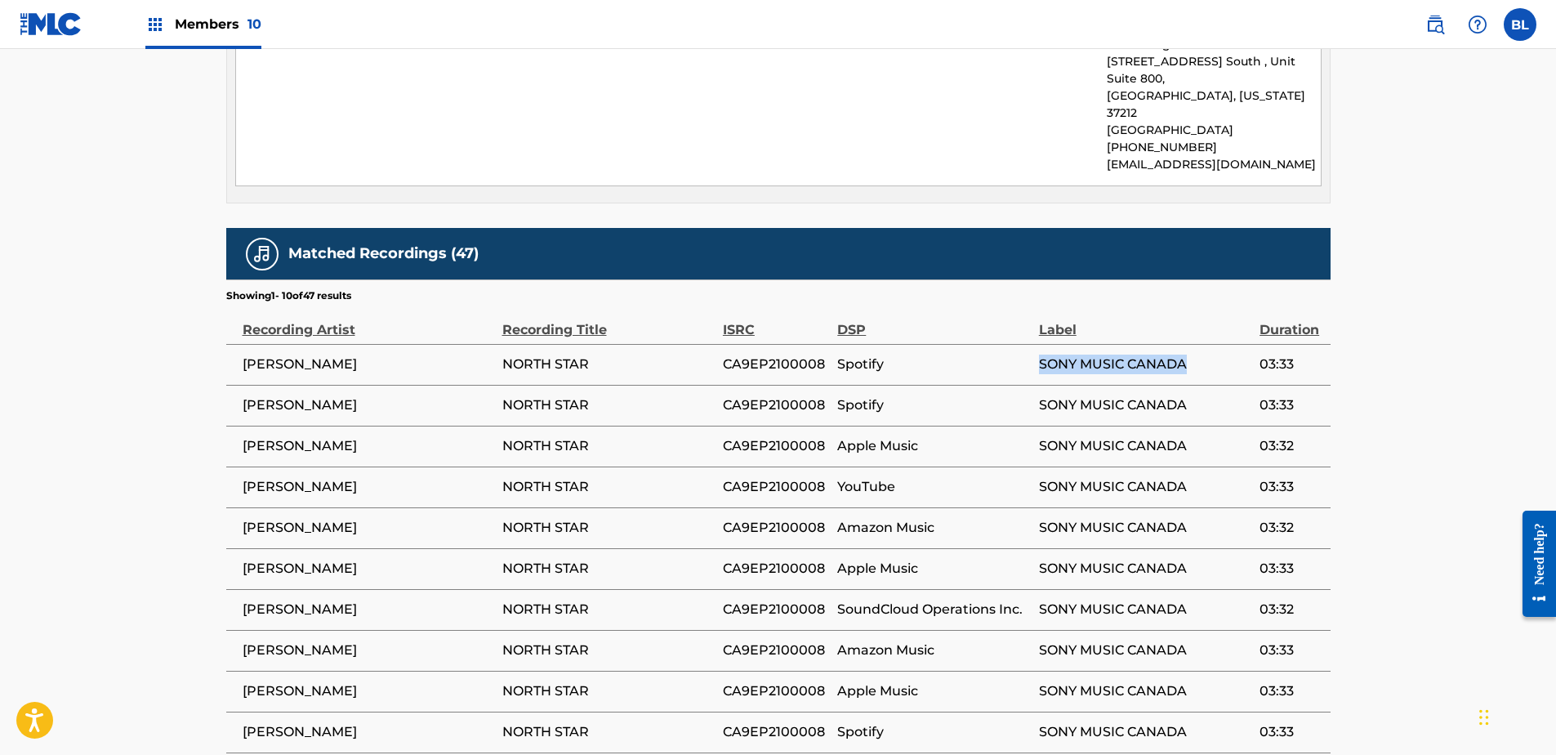
copy tr "SONY MUSIC CANADA"
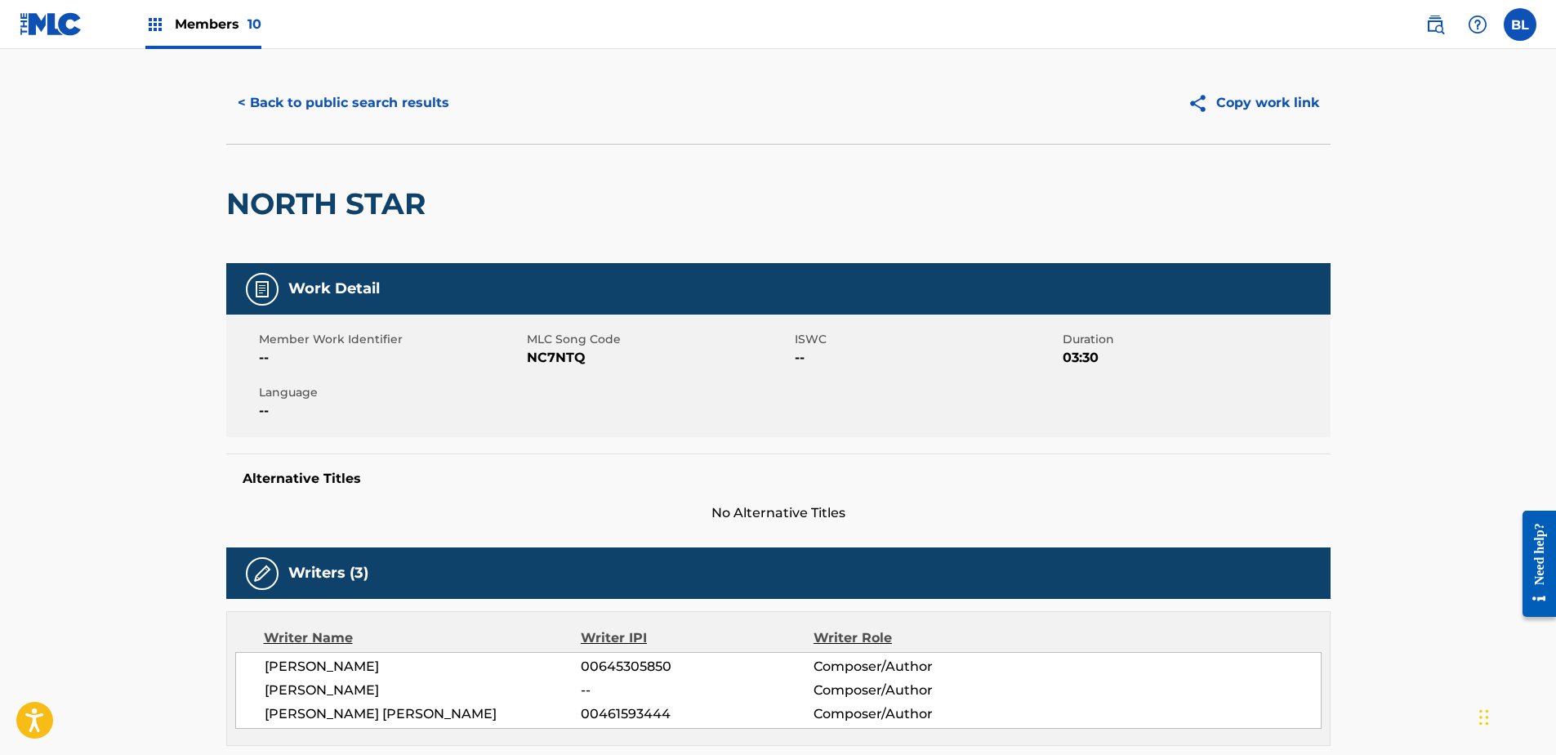
scroll to position [0, 0]
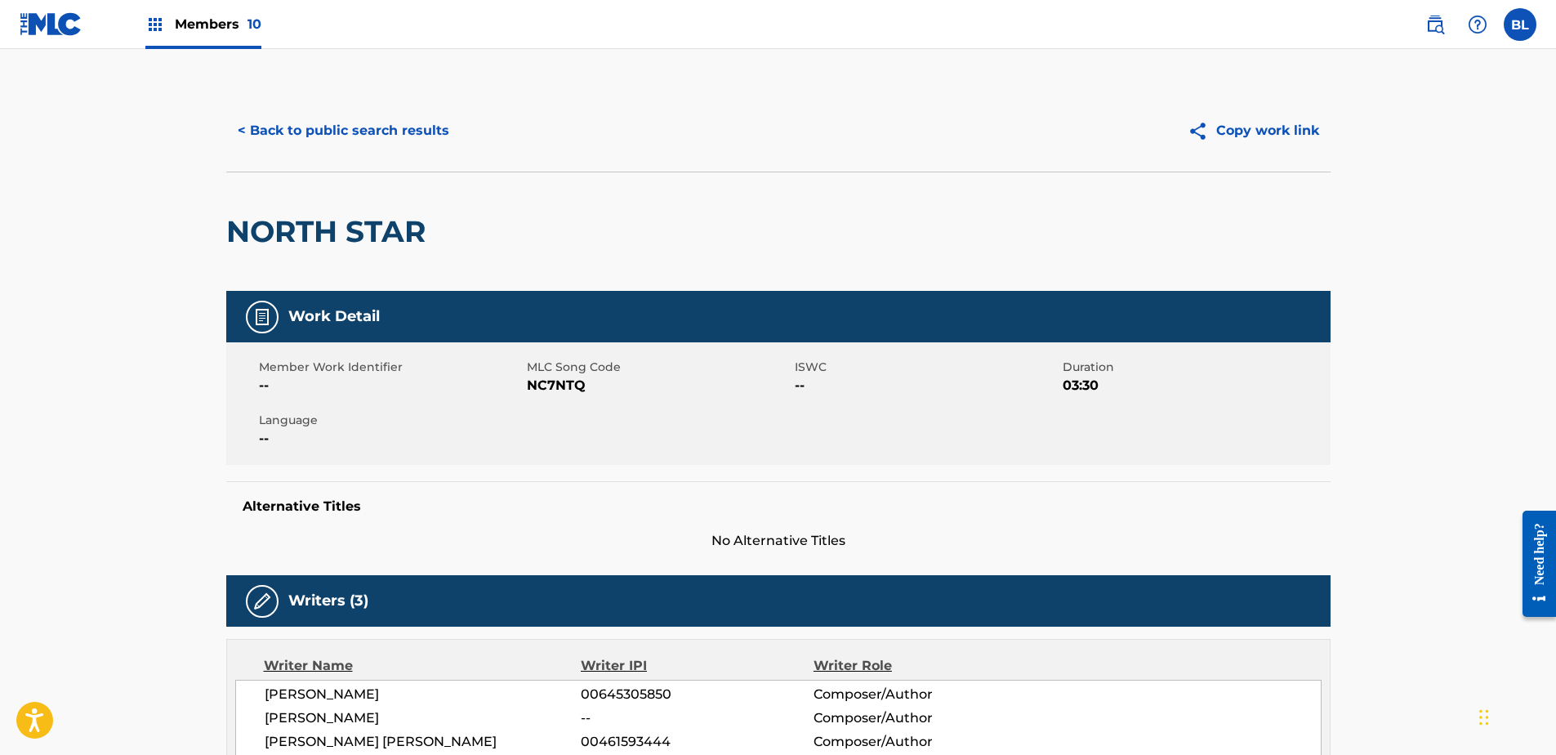
click at [356, 124] on button "< Back to public search results" at bounding box center [343, 130] width 234 height 41
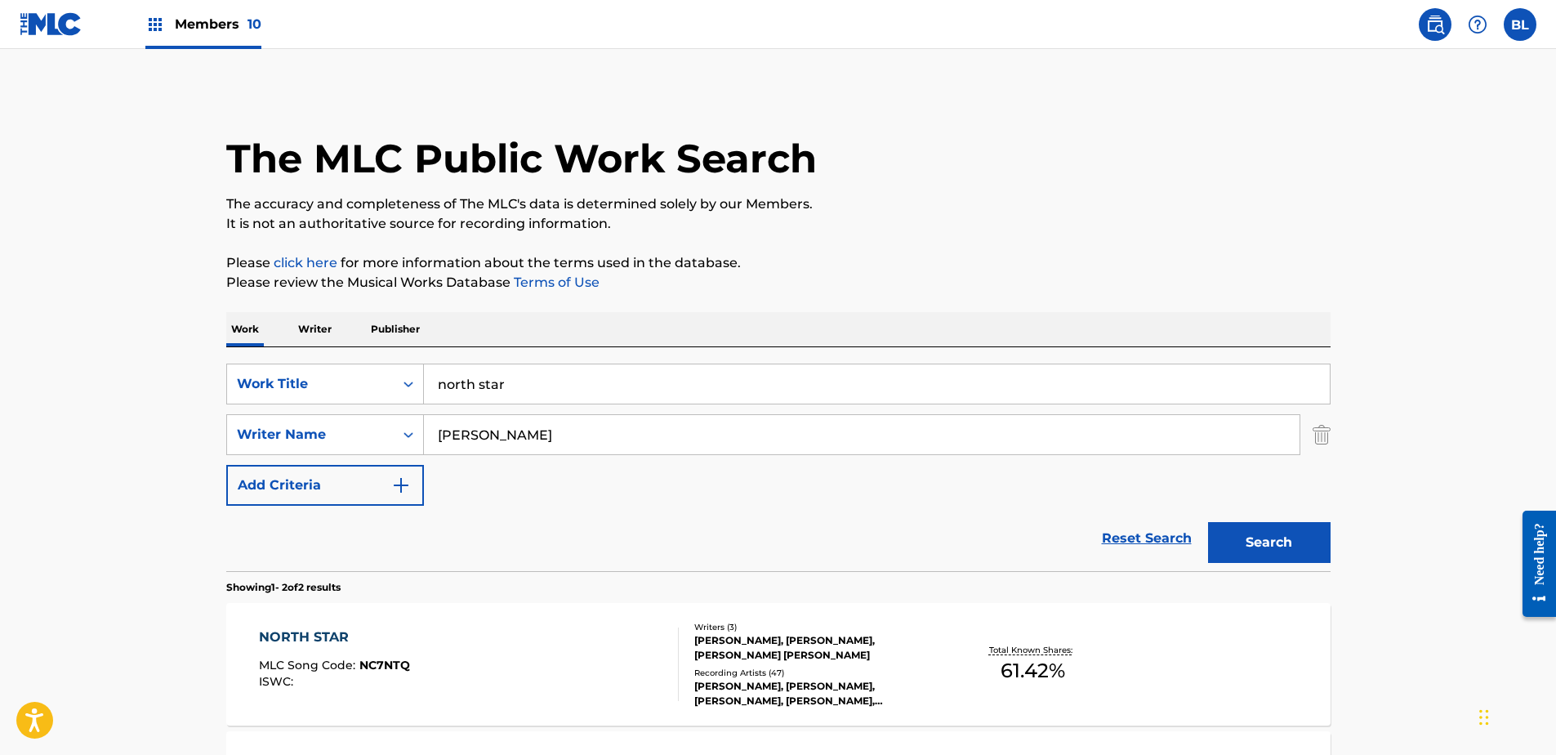
drag, startPoint x: 511, startPoint y: 386, endPoint x: 141, endPoint y: 318, distance: 375.6
click at [141, 319] on main "The MLC Public Work Search The accuracy and completeness of The MLC's data is d…" at bounding box center [778, 494] width 1556 height 890
paste input "they're hanging me tonight"
type input "they're hanging me tonight"
drag, startPoint x: 861, startPoint y: 314, endPoint x: 849, endPoint y: 322, distance: 14.7
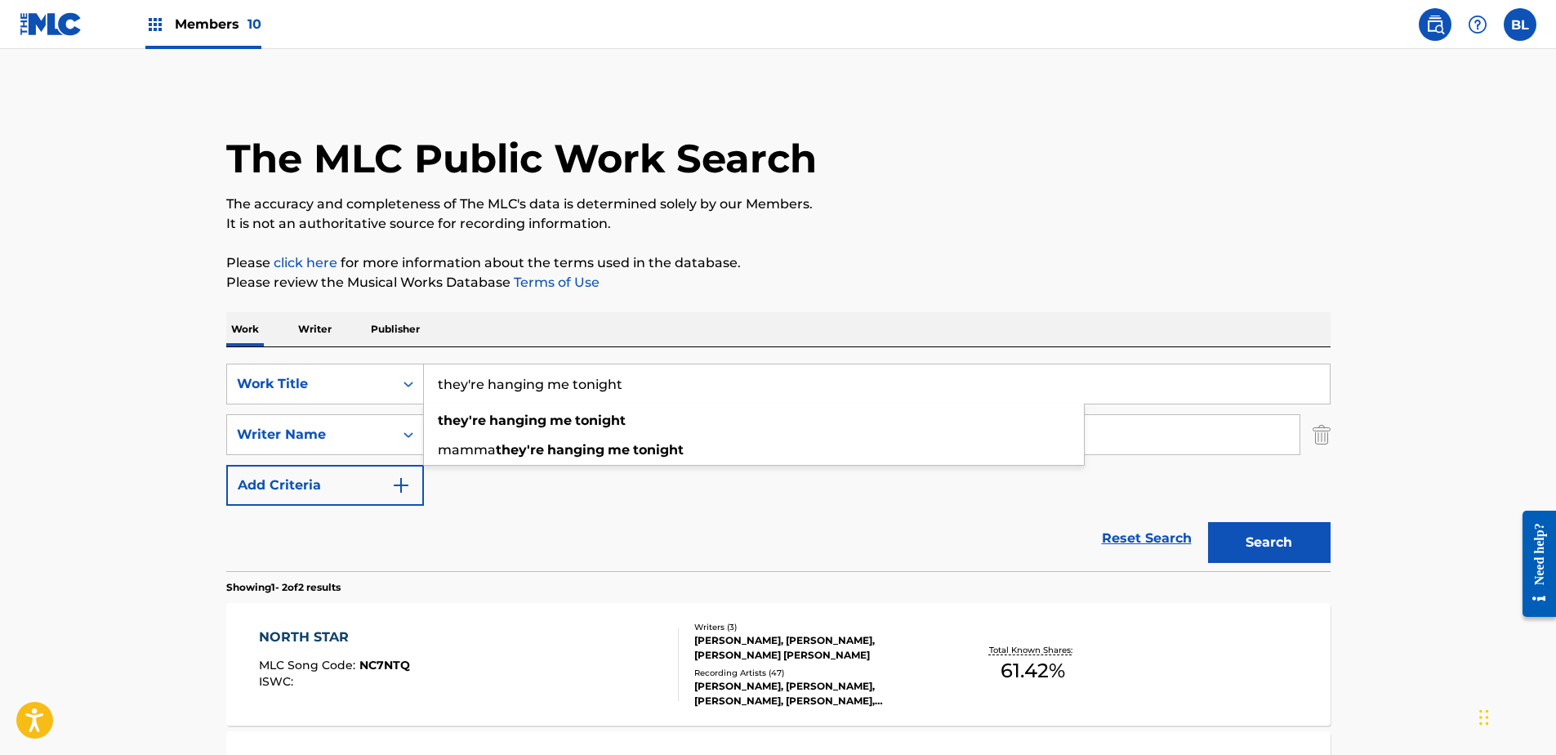
click at [860, 315] on div "Work Writer Publisher" at bounding box center [778, 329] width 1104 height 34
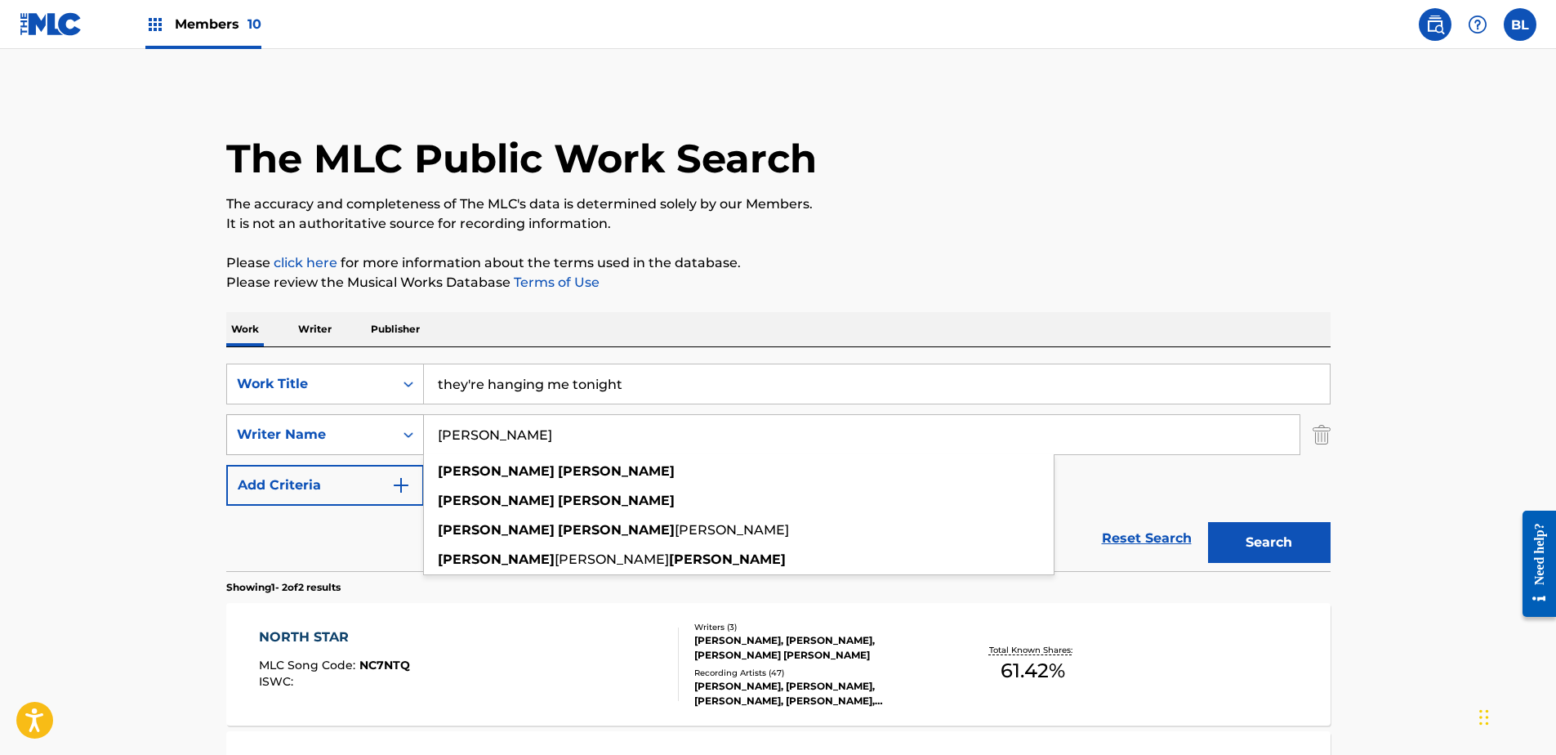
drag, startPoint x: 607, startPoint y: 432, endPoint x: 310, endPoint y: 436, distance: 296.6
click at [310, 436] on div "SearchWithCriteriafaad3a7f-eb87-4adf-a4f2-258a1ceafa2a Writer Name [PERSON_NAME…" at bounding box center [778, 434] width 1104 height 41
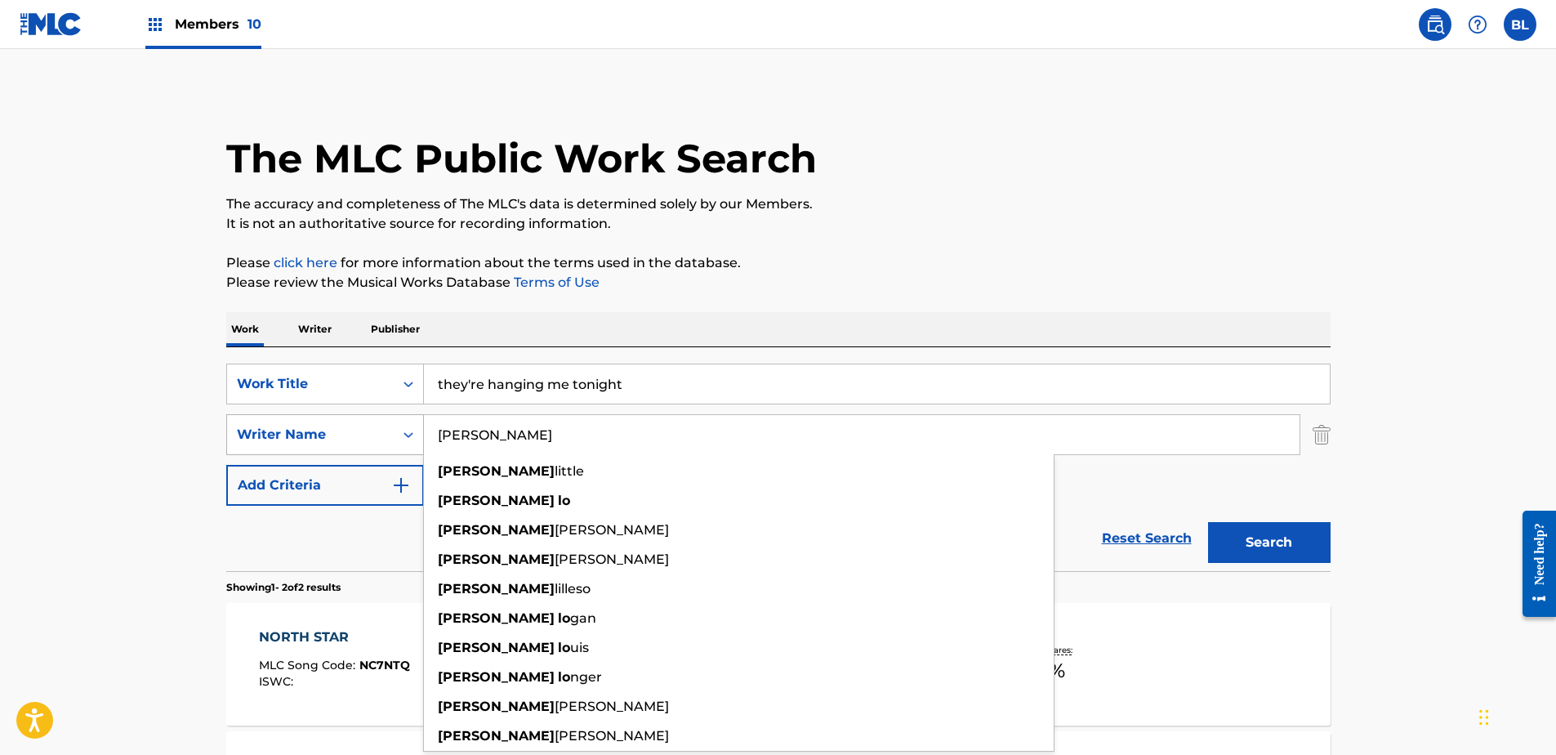
click at [1208, 522] on button "Search" at bounding box center [1269, 542] width 123 height 41
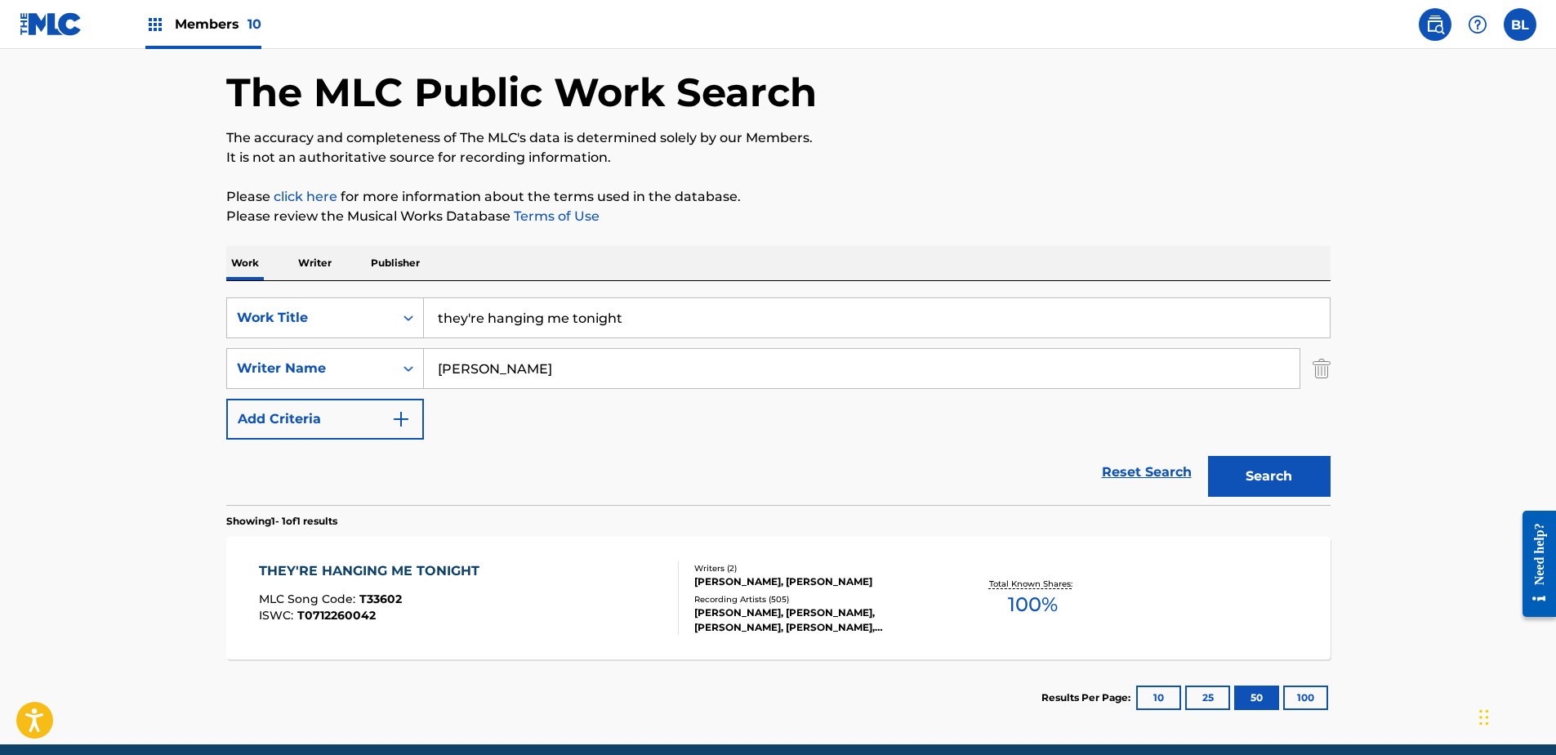
scroll to position [134, 0]
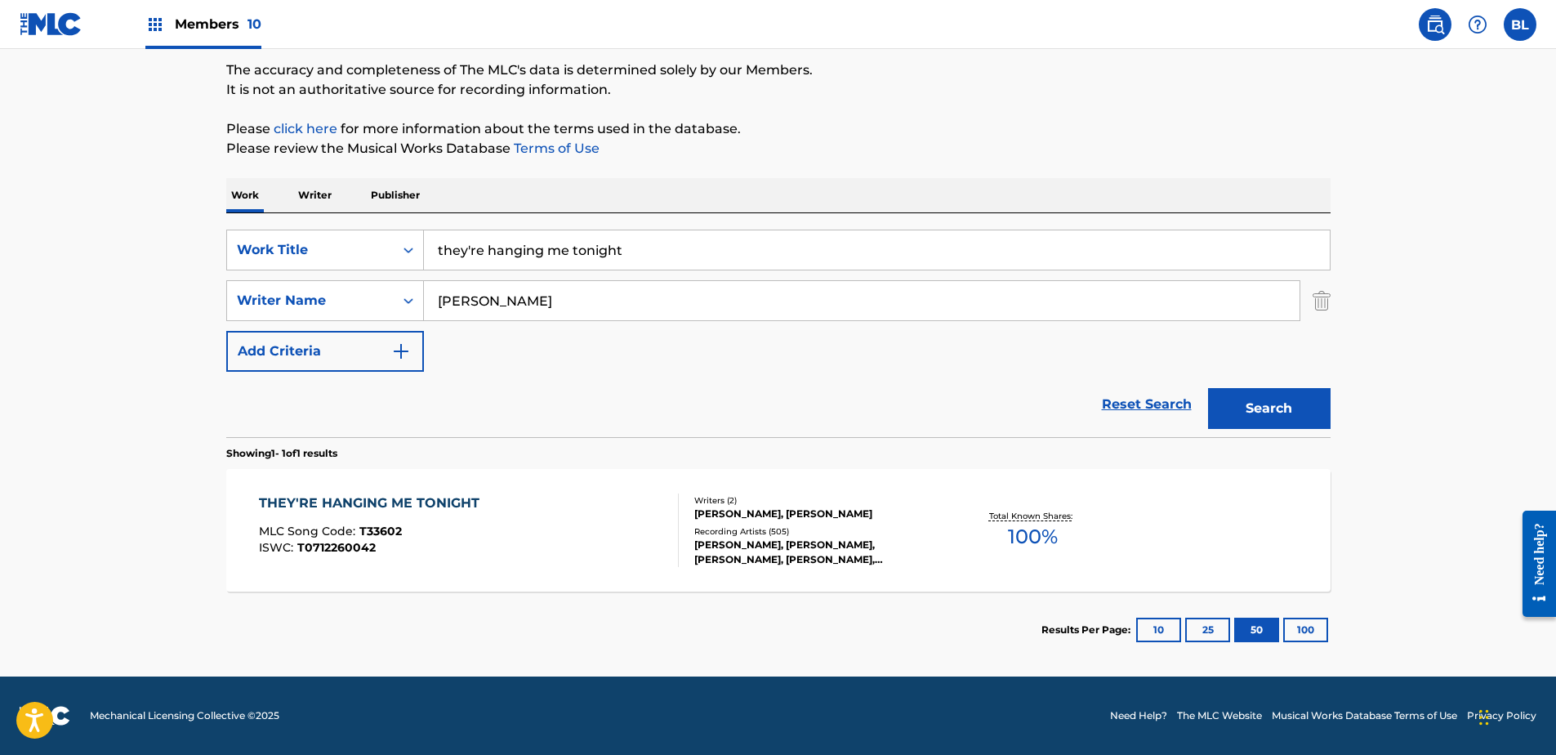
drag, startPoint x: 616, startPoint y: 297, endPoint x: 480, endPoint y: 297, distance: 135.6
click at [480, 297] on input "[PERSON_NAME]" at bounding box center [862, 300] width 876 height 39
type input "[PERSON_NAME]"
click at [1208, 388] on button "Search" at bounding box center [1269, 408] width 123 height 41
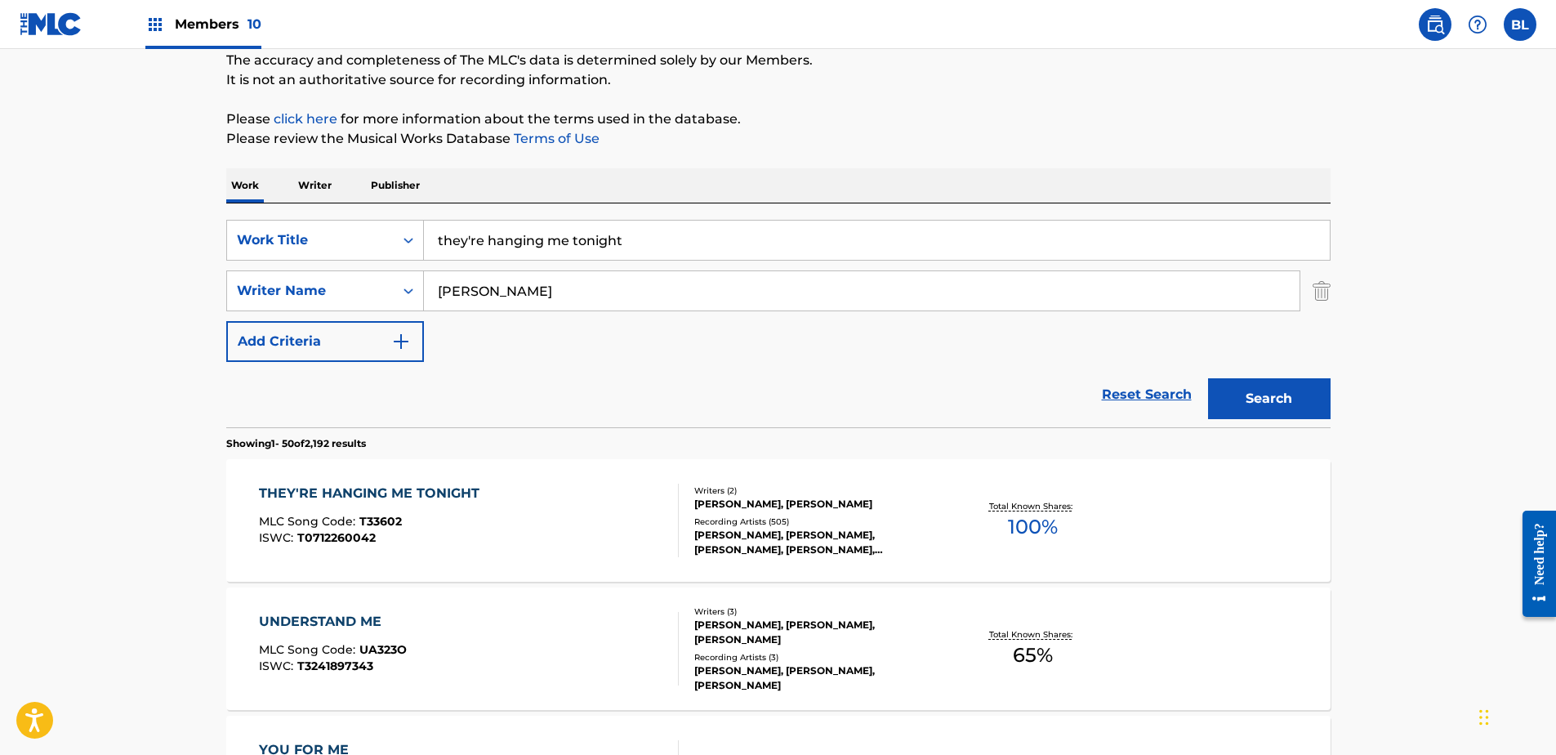
scroll to position [0, 0]
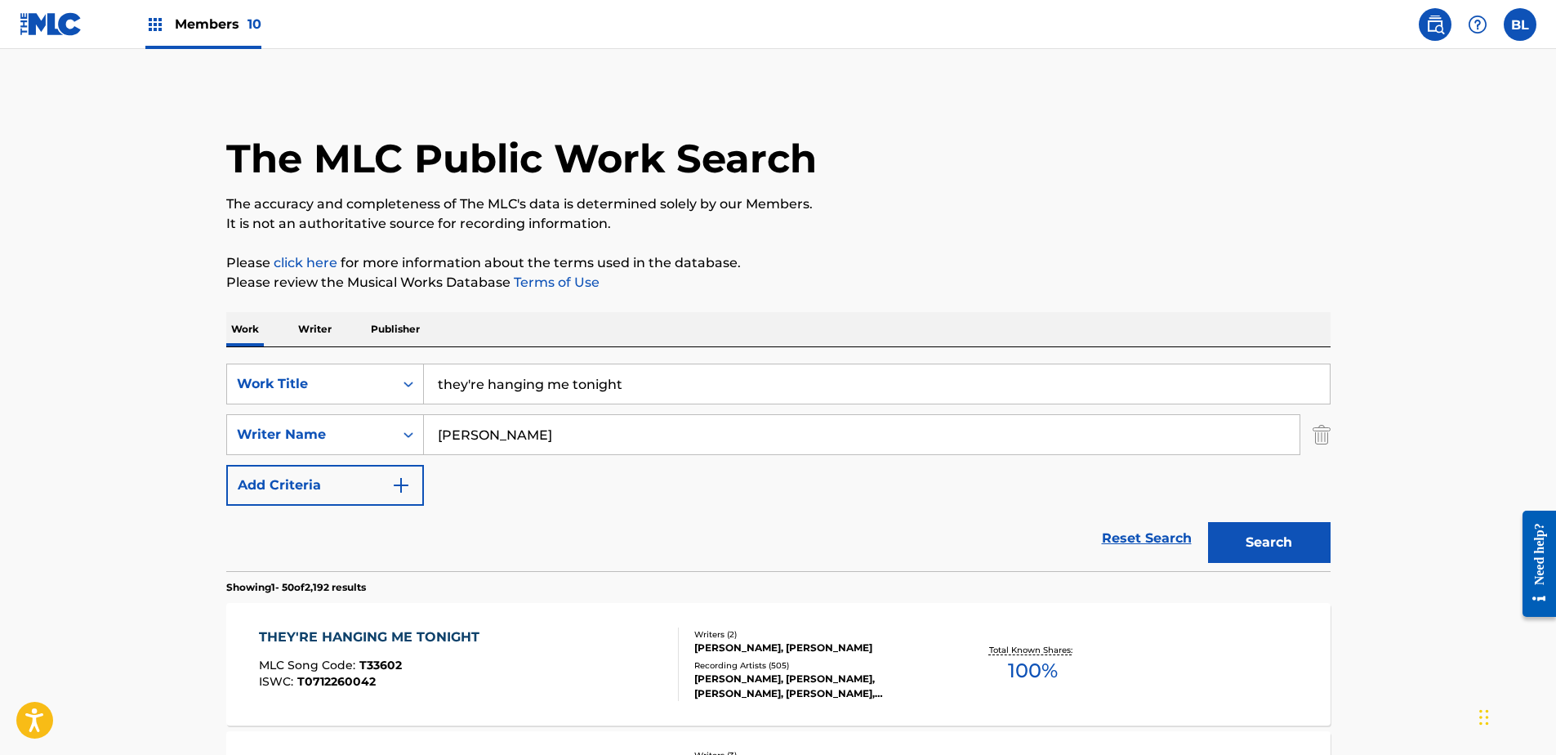
click at [816, 392] on input "they're hanging me tonight" at bounding box center [877, 383] width 906 height 39
paste input "let's get away"
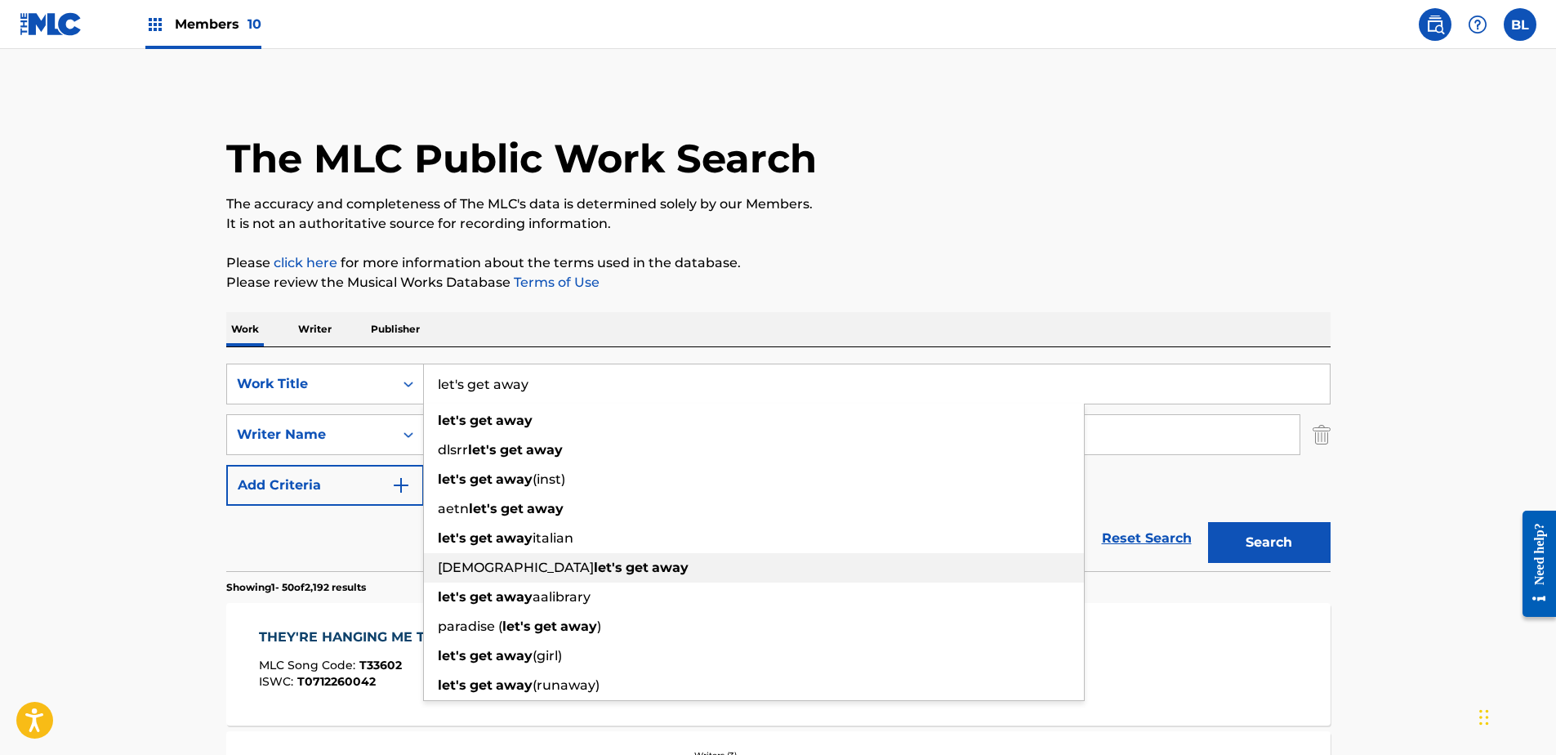
click at [809, 561] on div "[DEMOGRAPHIC_DATA] let's get away" at bounding box center [754, 567] width 660 height 29
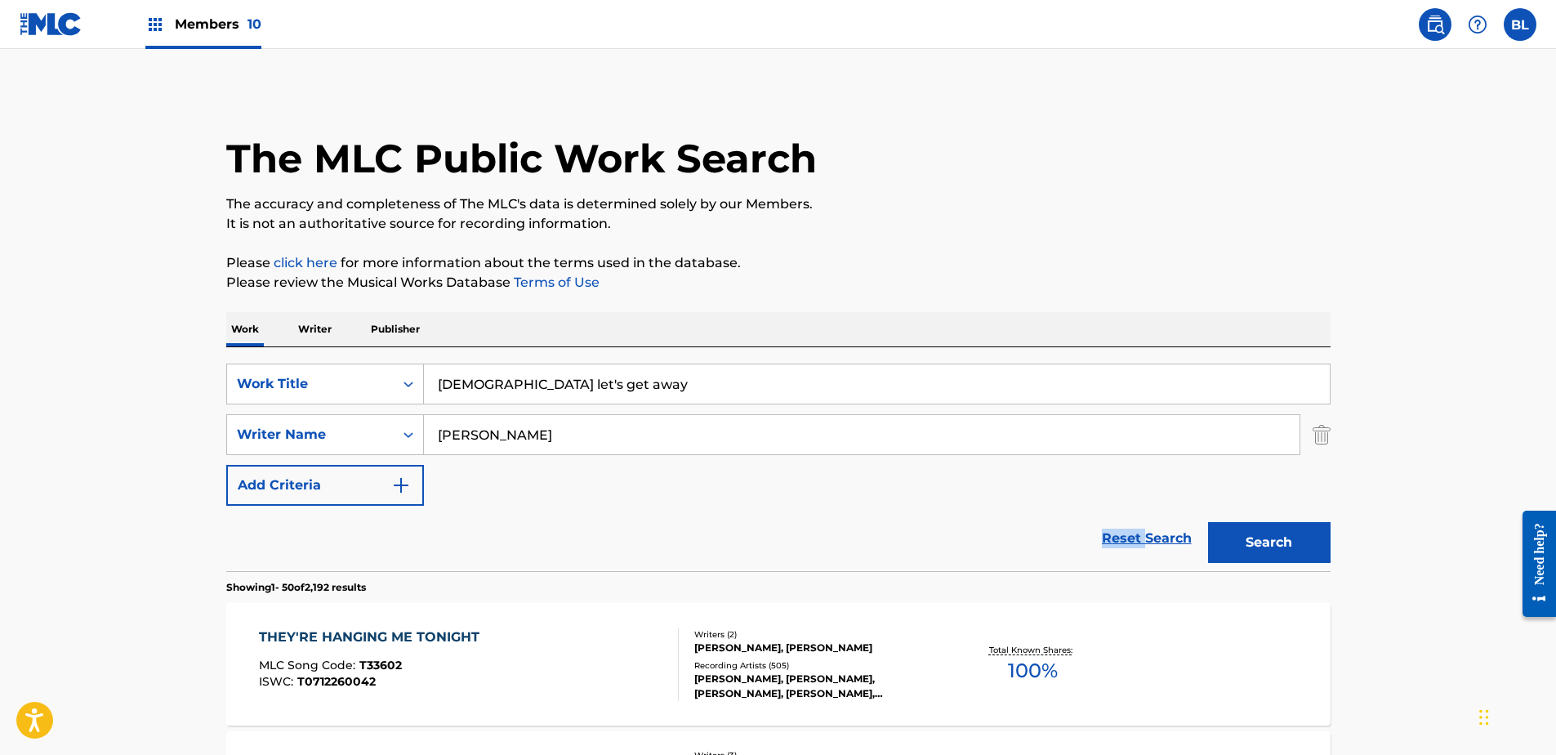
click at [809, 561] on div "Reset Search Search" at bounding box center [778, 538] width 1104 height 65
drag, startPoint x: 808, startPoint y: 561, endPoint x: 703, endPoint y: 385, distance: 205.5
click at [703, 385] on input "[DEMOGRAPHIC_DATA] let's get away" at bounding box center [877, 383] width 906 height 39
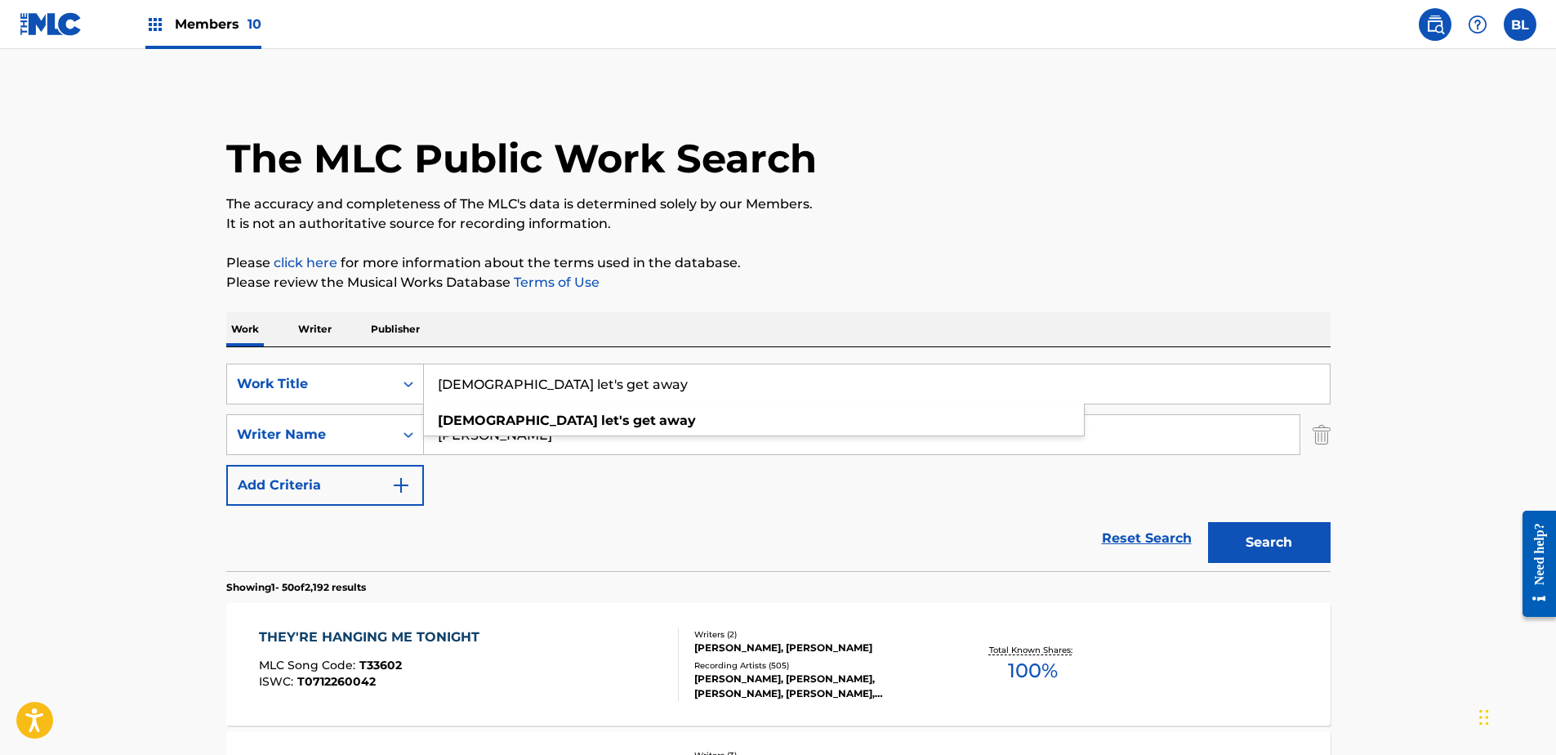
paste input "Search Form"
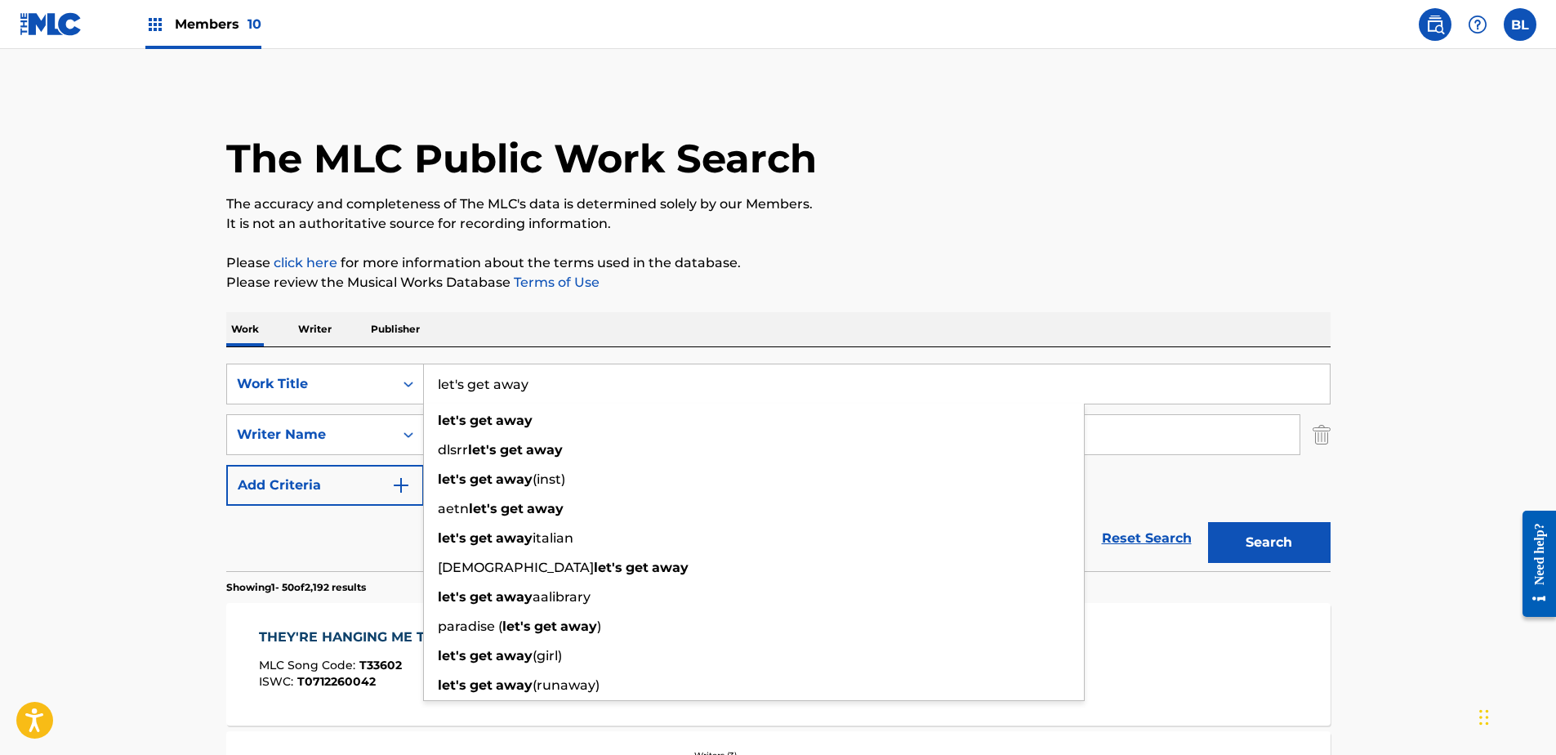
type input "let's get away"
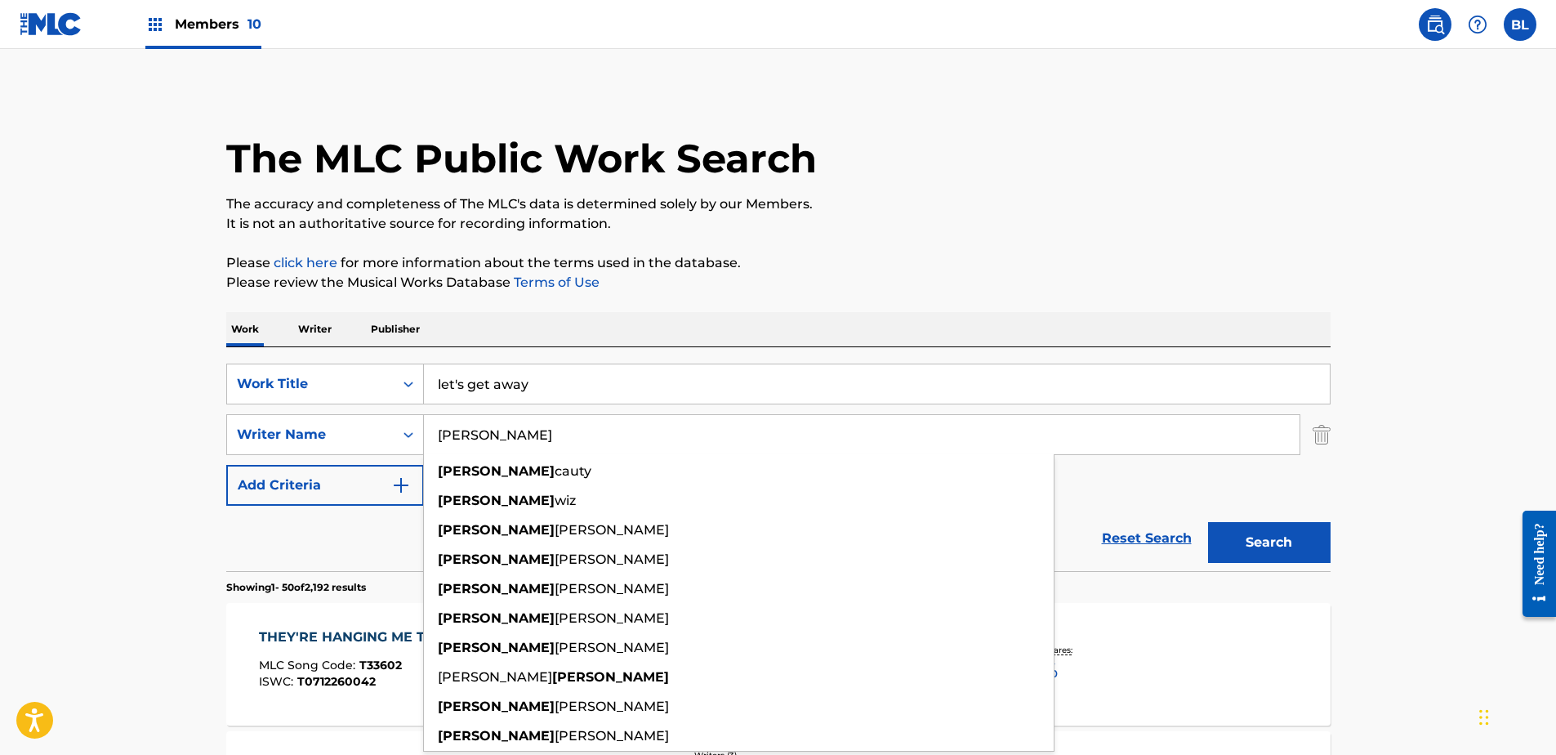
drag, startPoint x: 851, startPoint y: 439, endPoint x: 122, endPoint y: 445, distance: 729.5
paste input "Search Form"
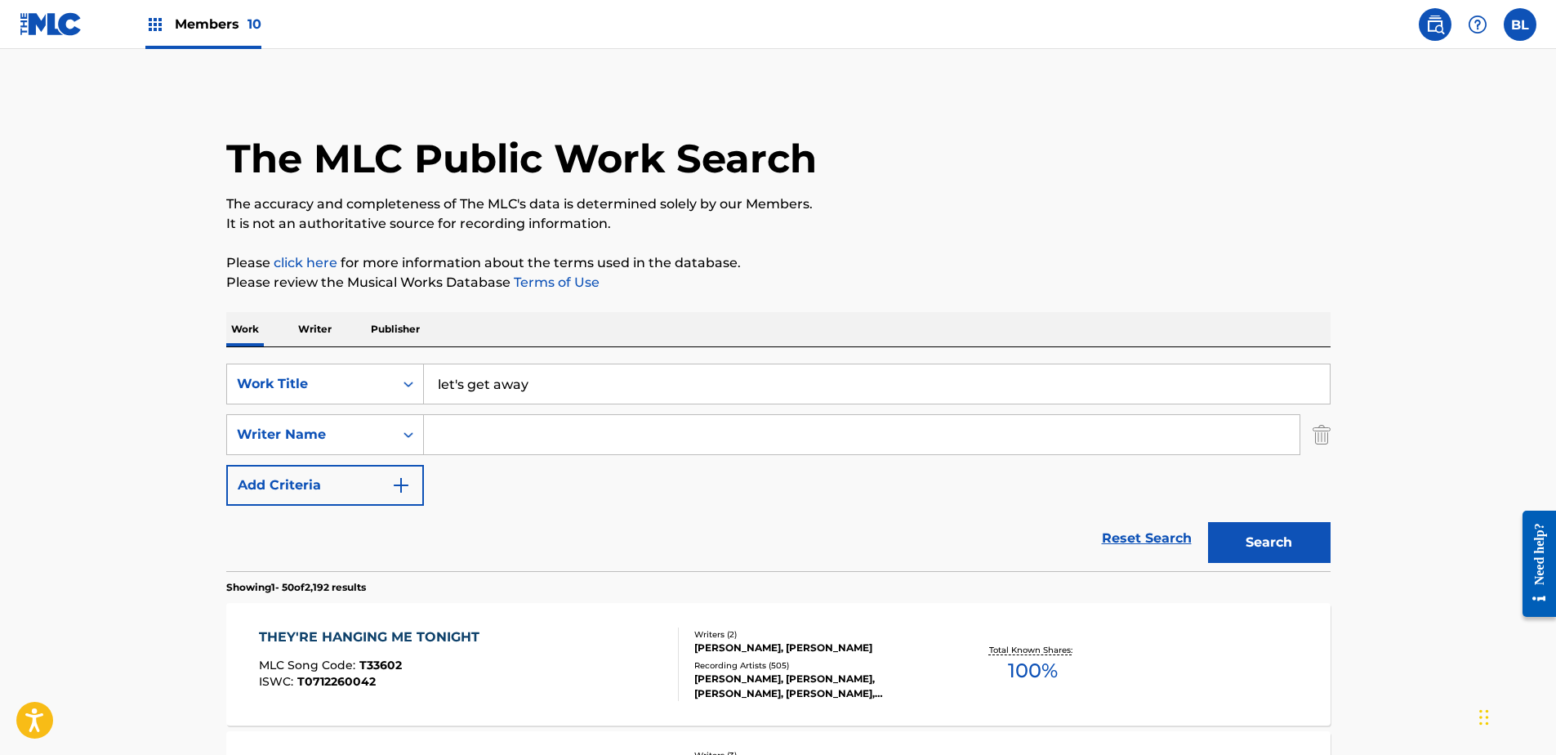
paste input "Search Form"
click at [861, 435] on input "Search Form" at bounding box center [862, 434] width 876 height 39
paste input "[PERSON_NAME]"
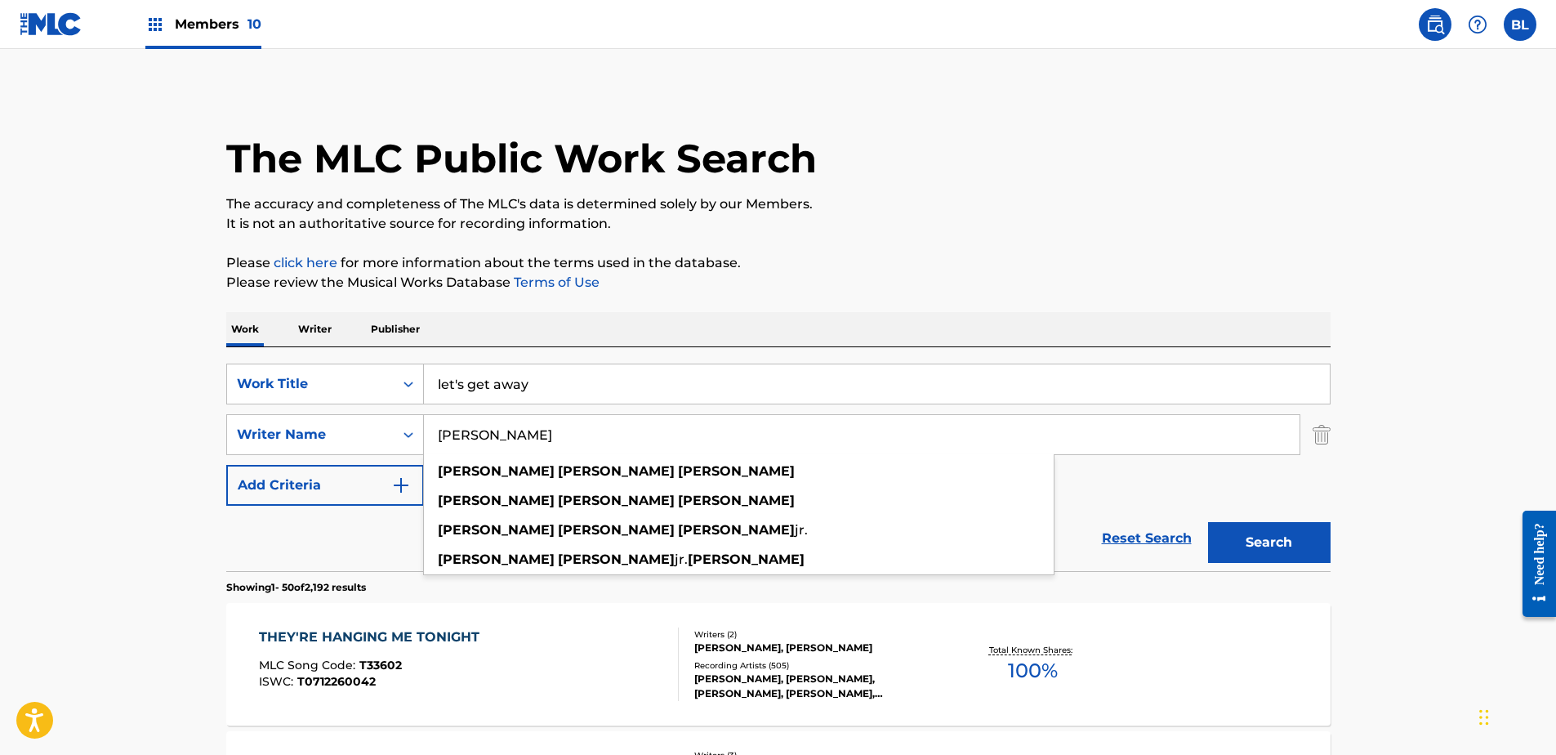
click at [1251, 539] on button "Search" at bounding box center [1269, 542] width 123 height 41
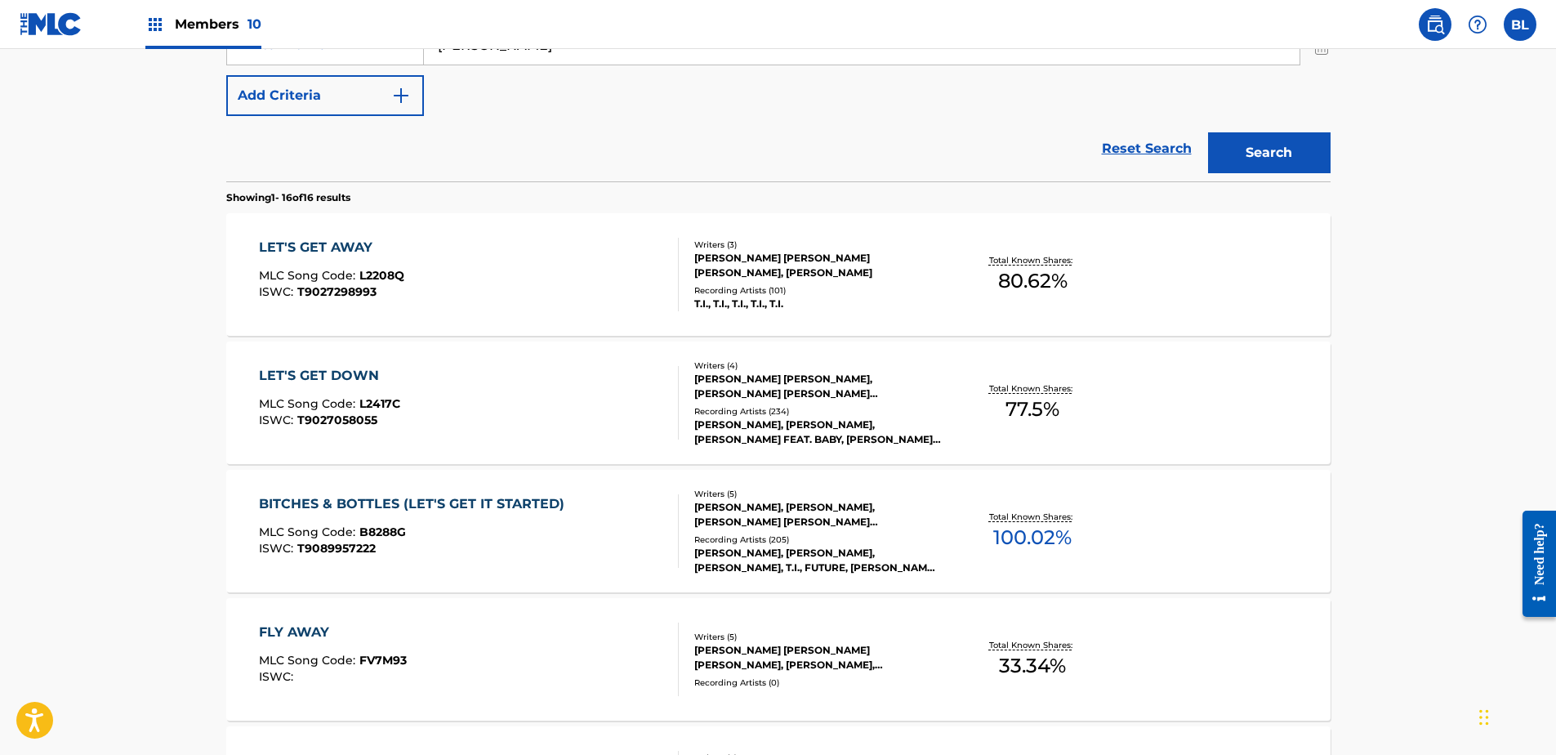
scroll to position [163, 0]
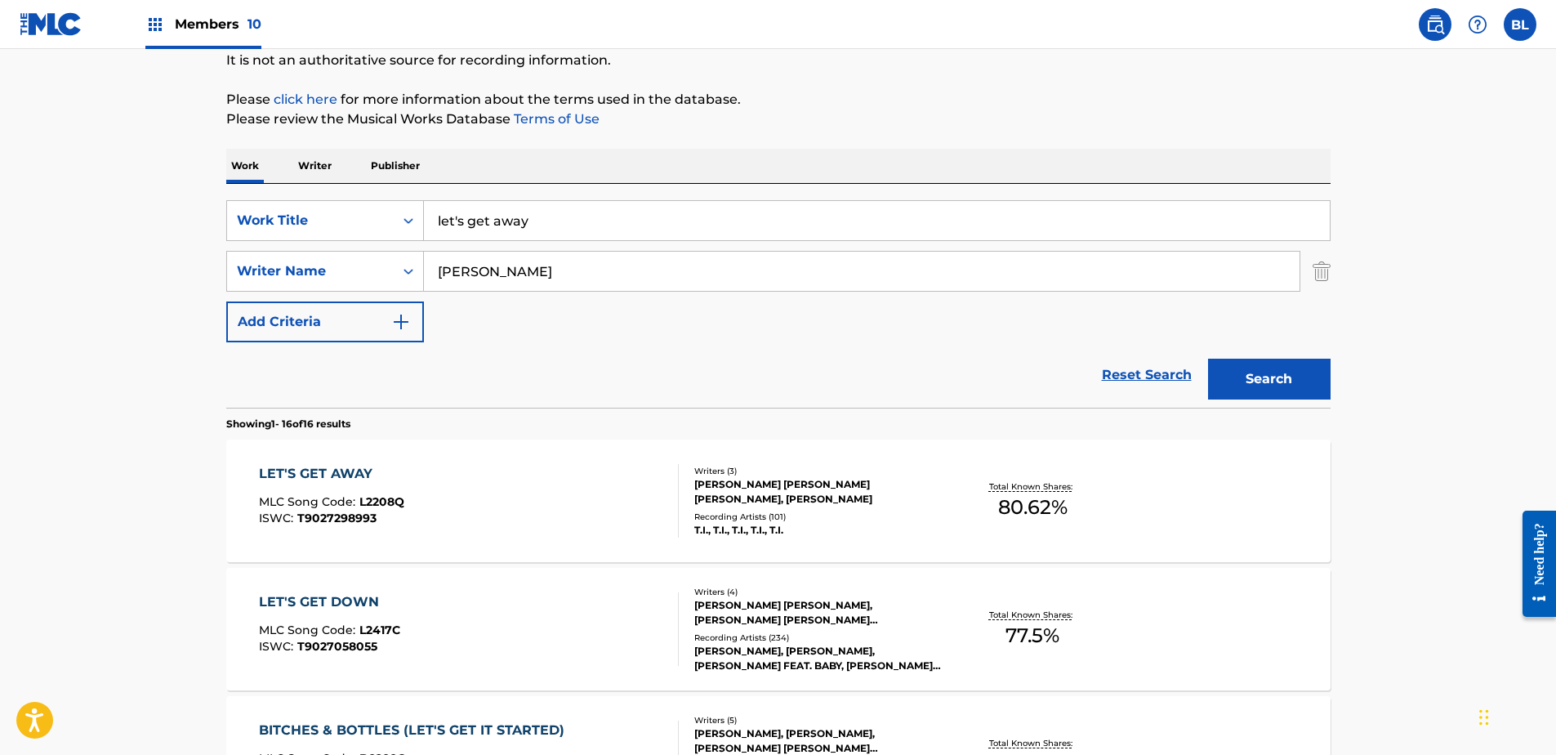
drag, startPoint x: 668, startPoint y: 276, endPoint x: 199, endPoint y: 276, distance: 468.9
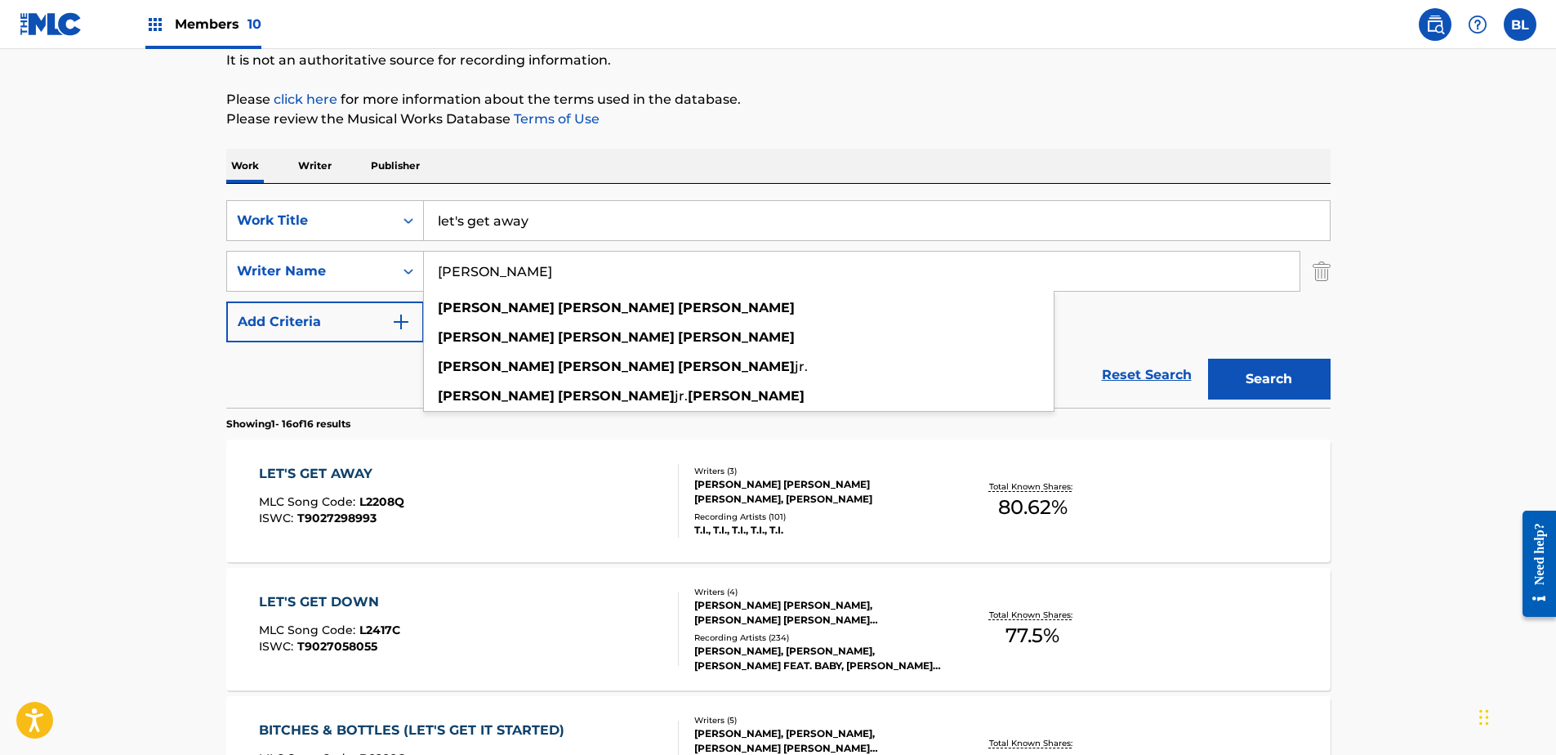
paste input "[PERSON_NAME]"
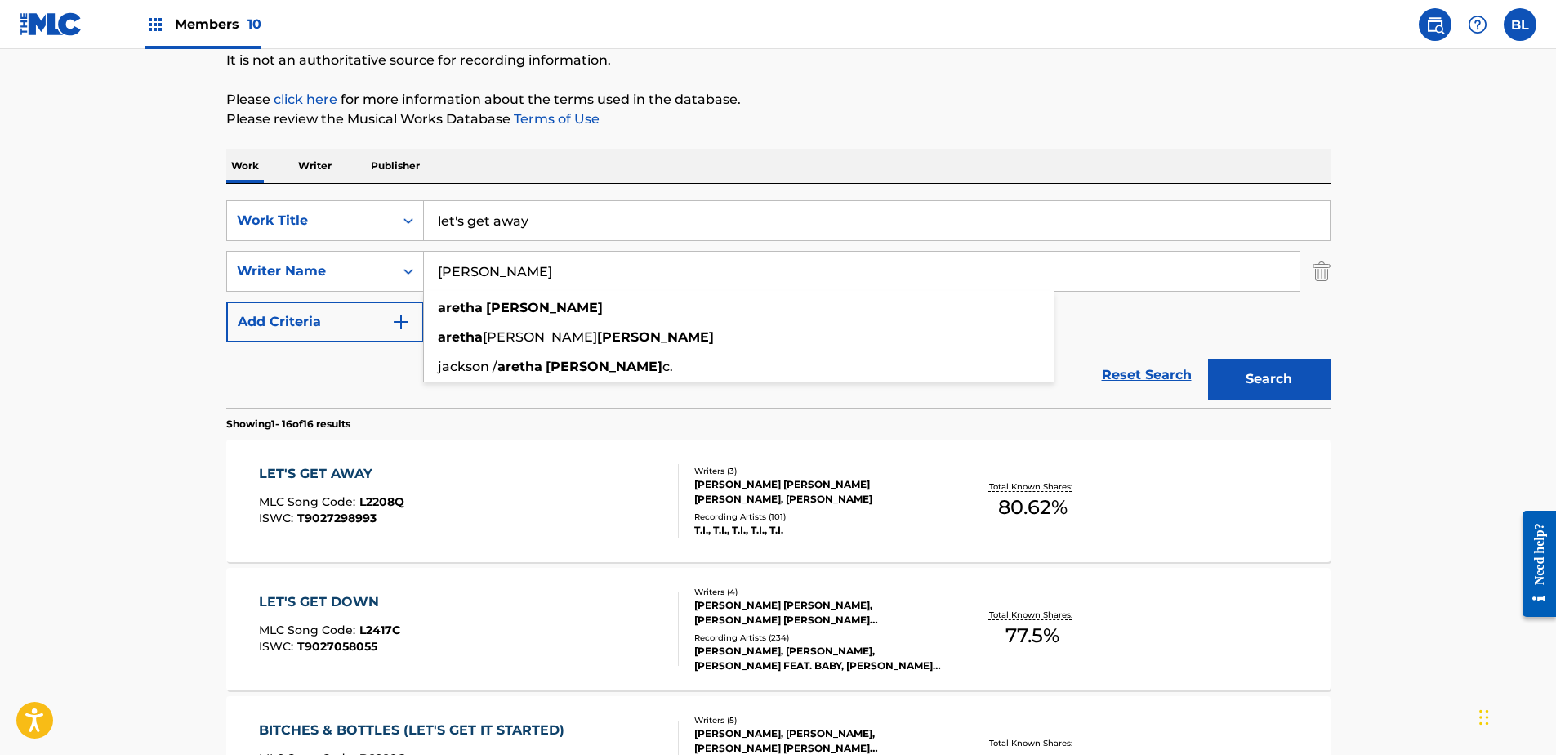
type input "[PERSON_NAME]"
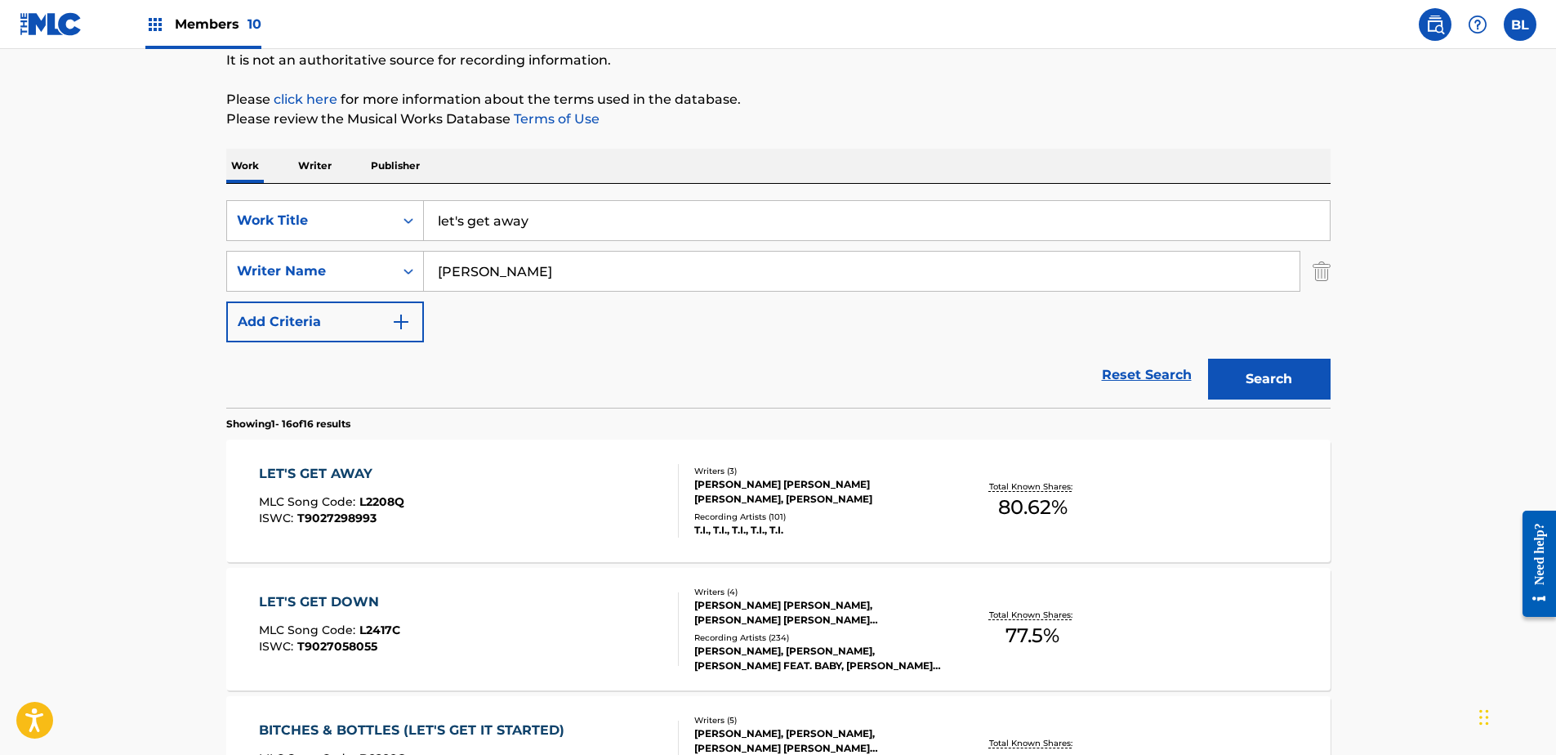
drag, startPoint x: 299, startPoint y: 220, endPoint x: 0, endPoint y: 218, distance: 299.0
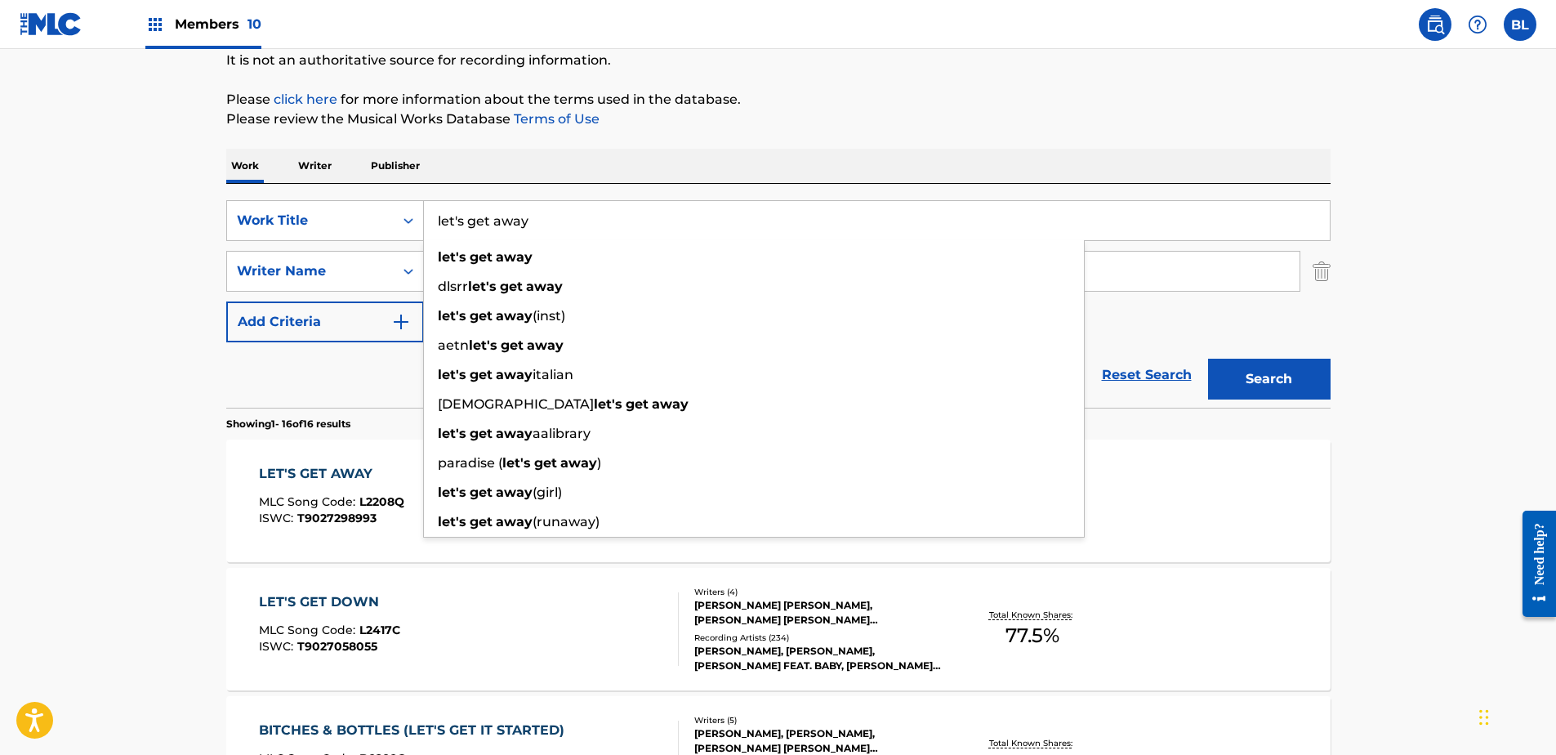
paste input "call me"
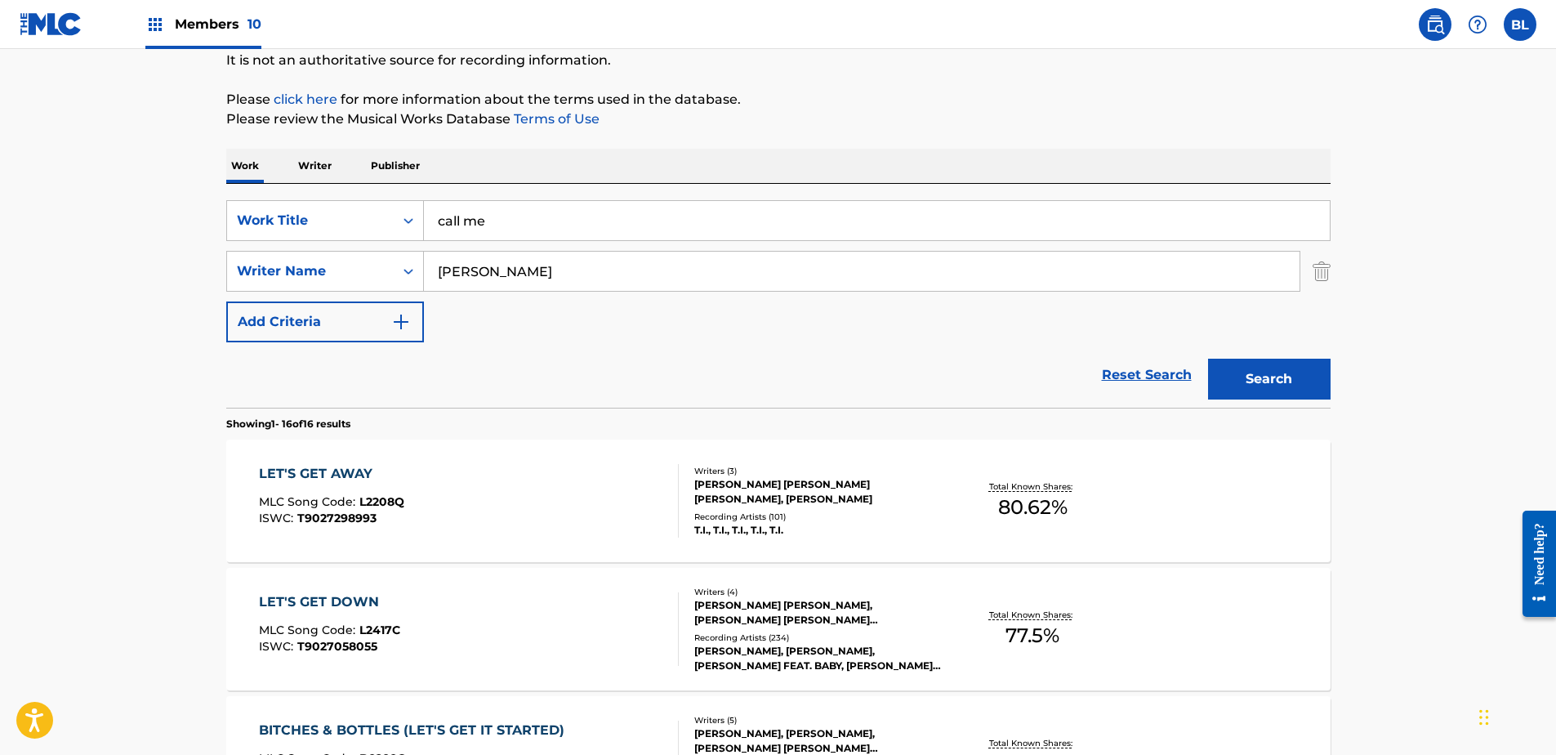
drag, startPoint x: 1256, startPoint y: 367, endPoint x: 1102, endPoint y: 367, distance: 154.4
click at [1256, 367] on button "Search" at bounding box center [1269, 379] width 123 height 41
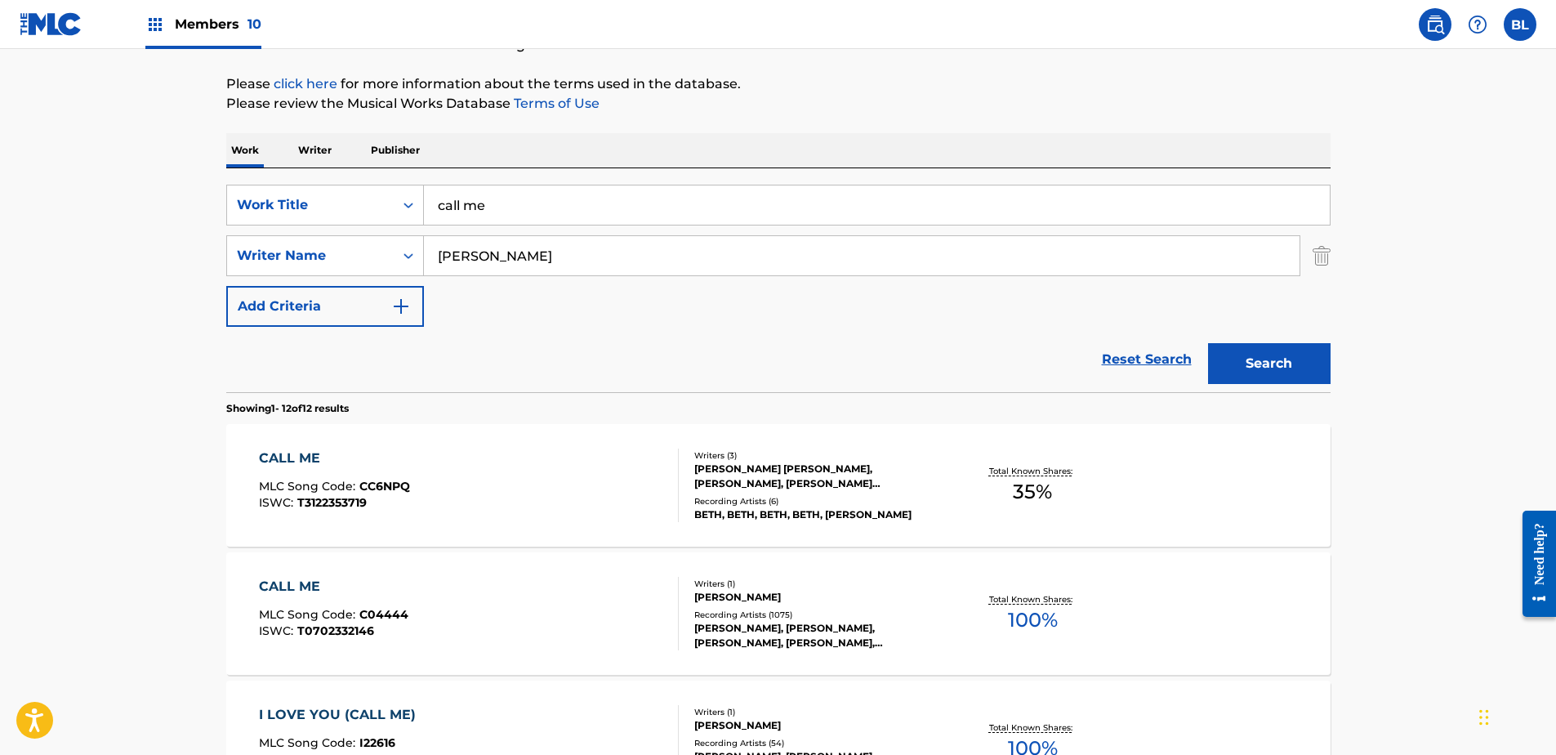
scroll to position [0, 0]
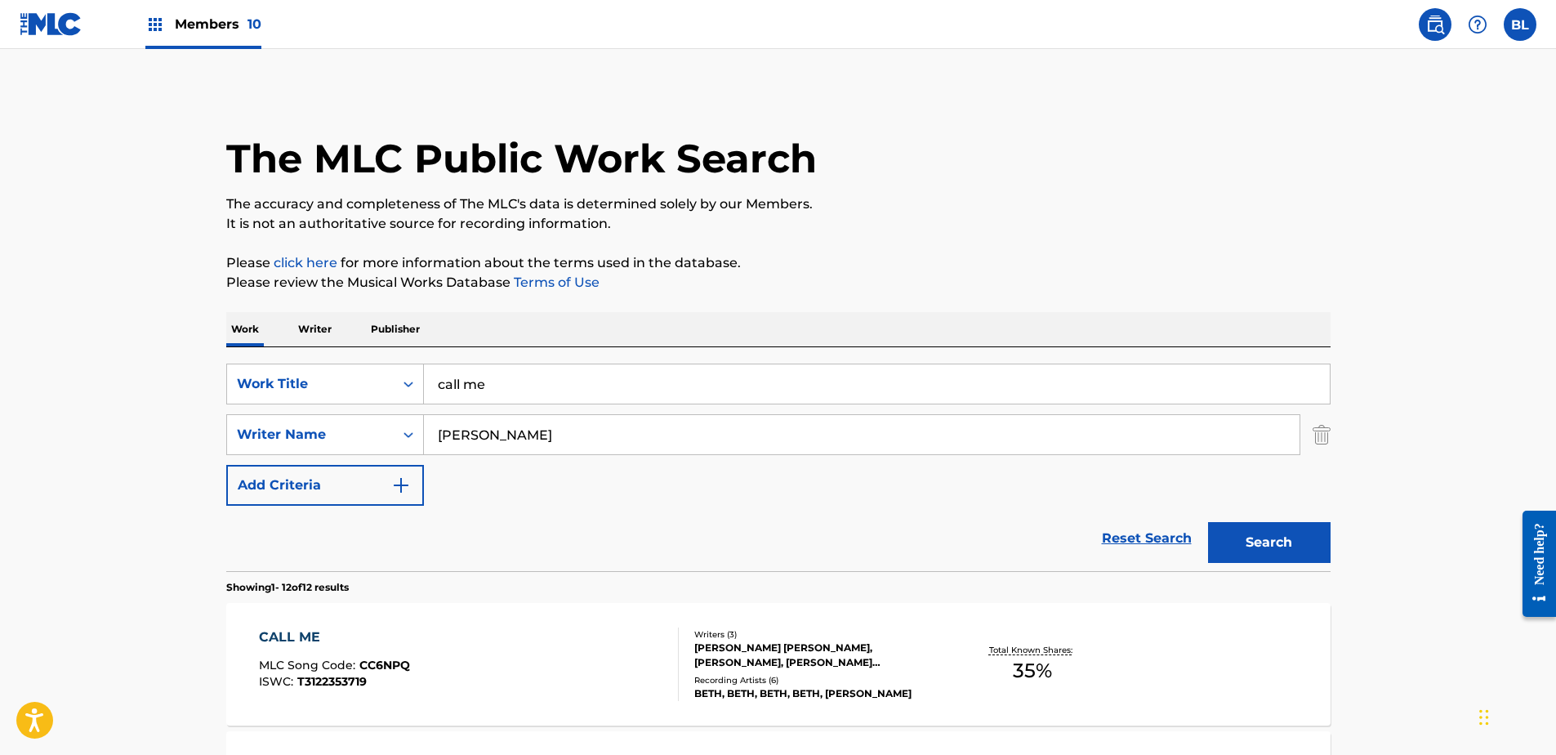
drag, startPoint x: 549, startPoint y: 391, endPoint x: 182, endPoint y: 384, distance: 366.9
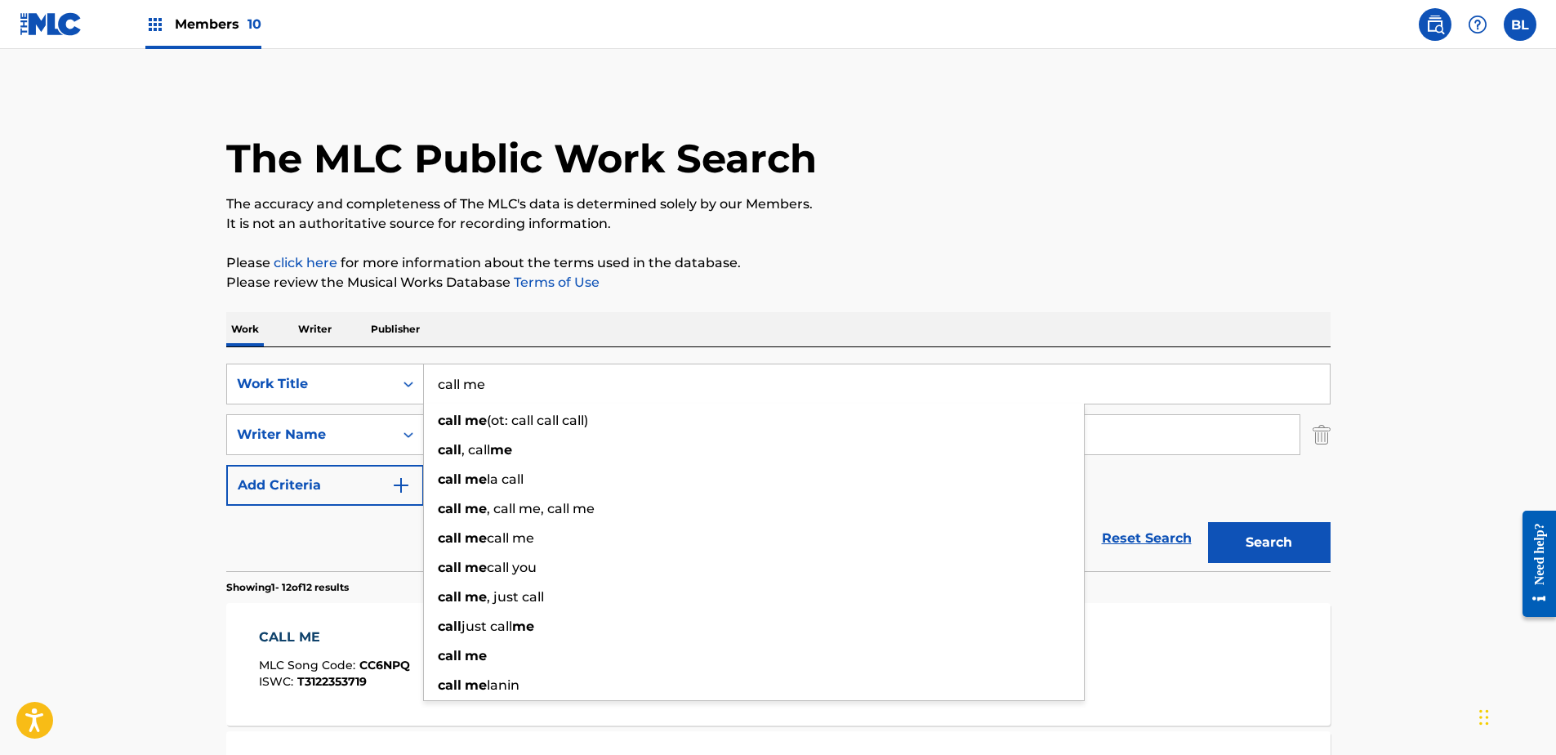
paste input "don't come home a drinkin' (with lovin' on your mind)"
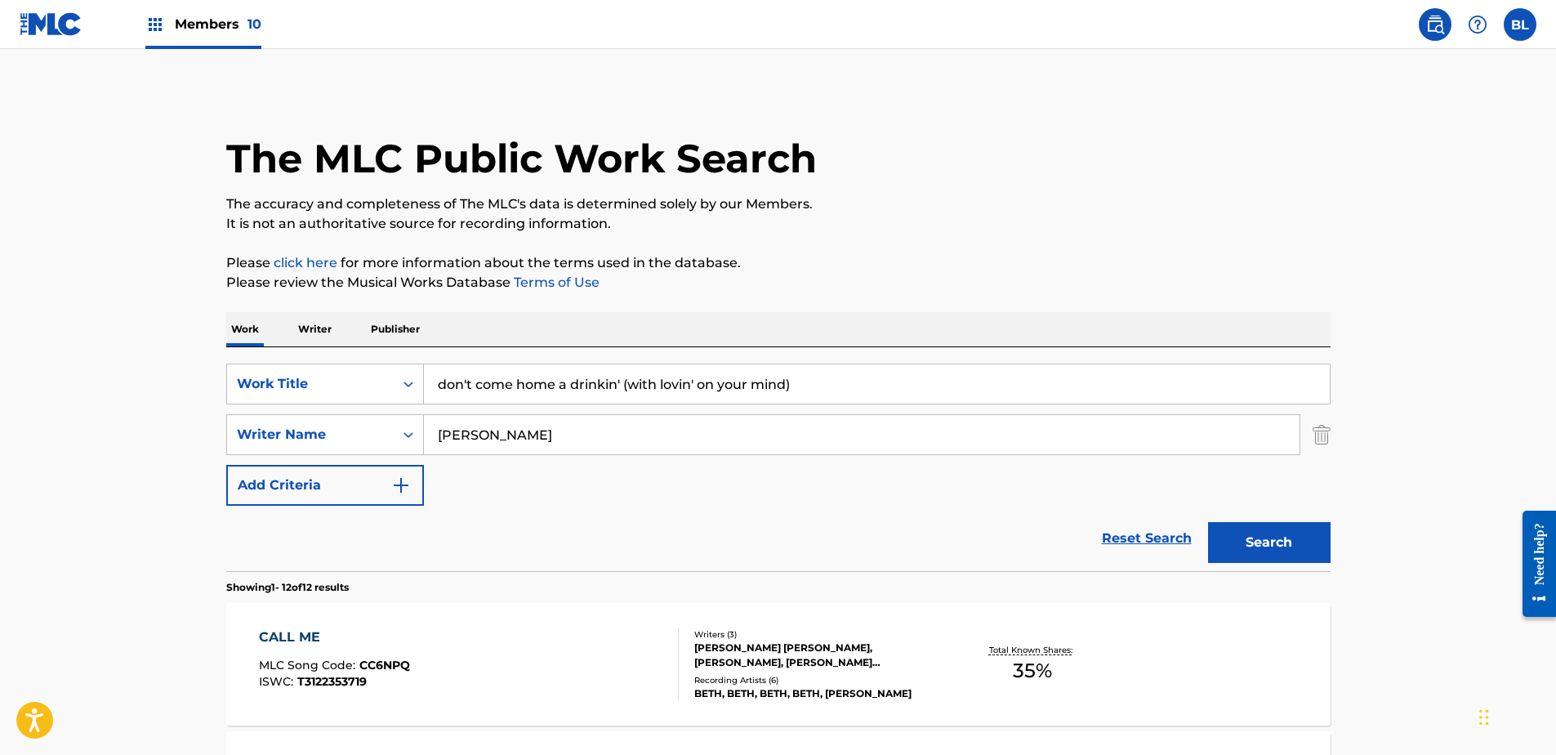
click at [623, 383] on input "don't come home a drinkin' (with lovin' on your mind)" at bounding box center [877, 383] width 906 height 39
type input "don't come home a drinkin' (with lovin' on your mind)"
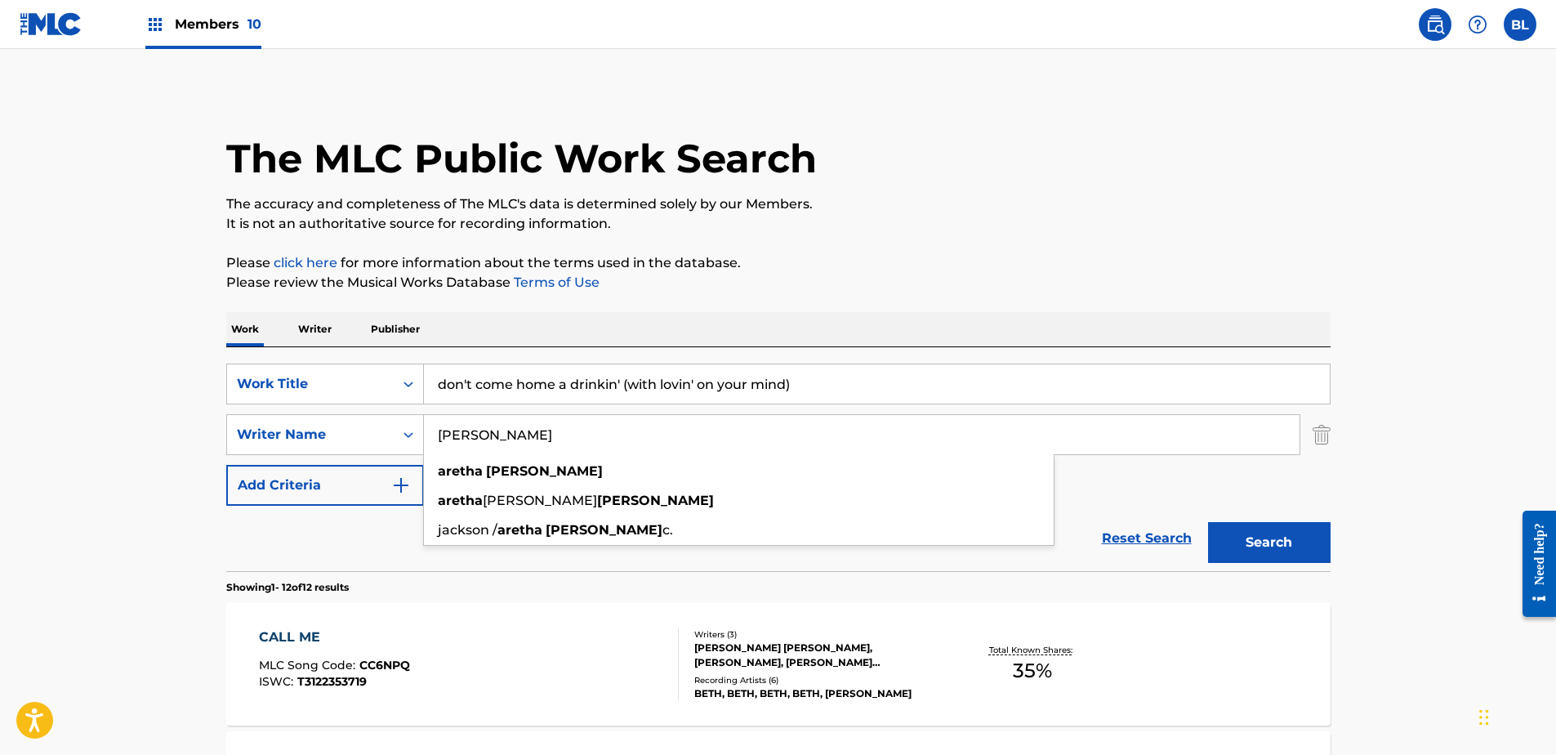
drag, startPoint x: 595, startPoint y: 444, endPoint x: 554, endPoint y: 441, distance: 40.9
click at [554, 441] on input "[PERSON_NAME]" at bounding box center [862, 434] width 876 height 39
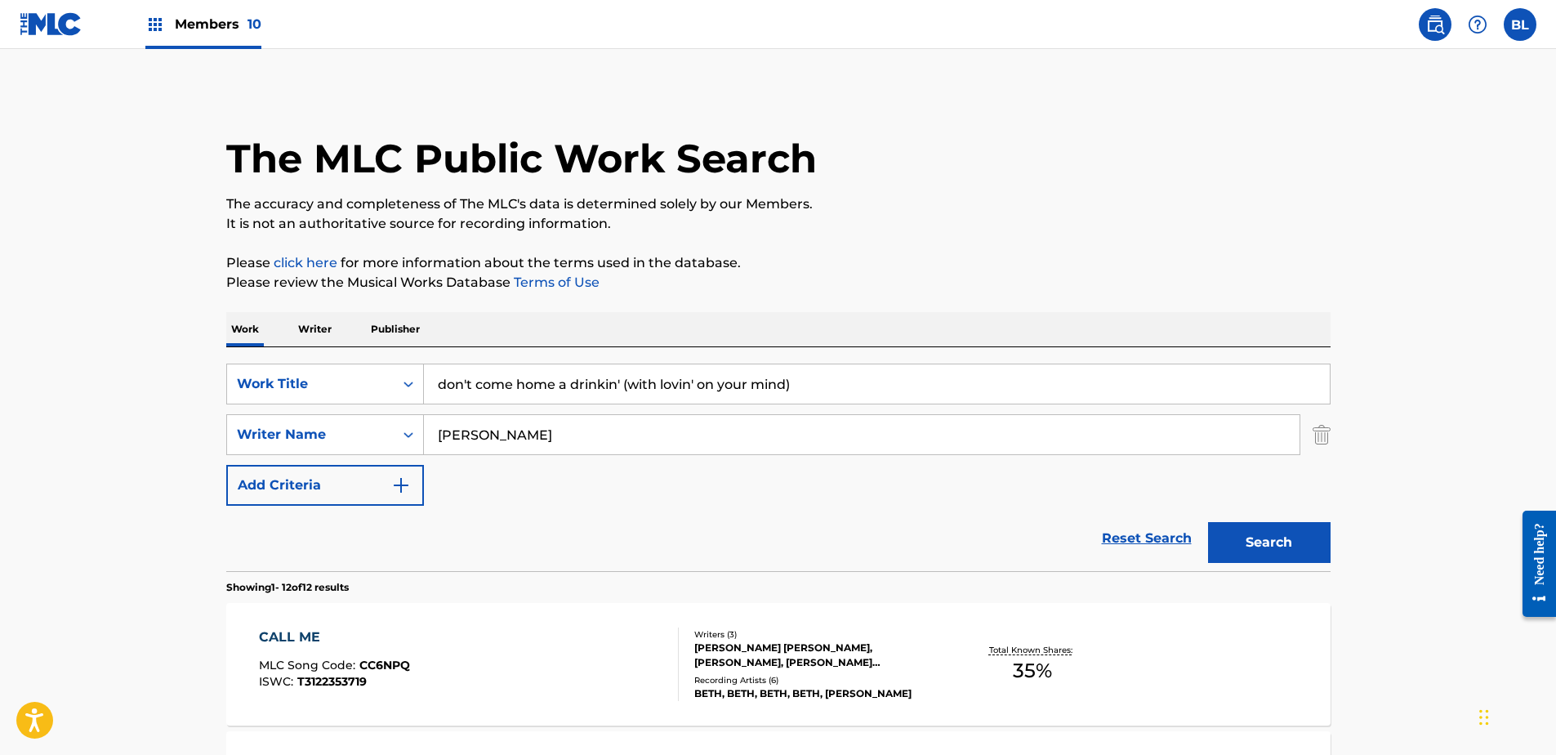
drag, startPoint x: 609, startPoint y: 433, endPoint x: 203, endPoint y: 432, distance: 406.0
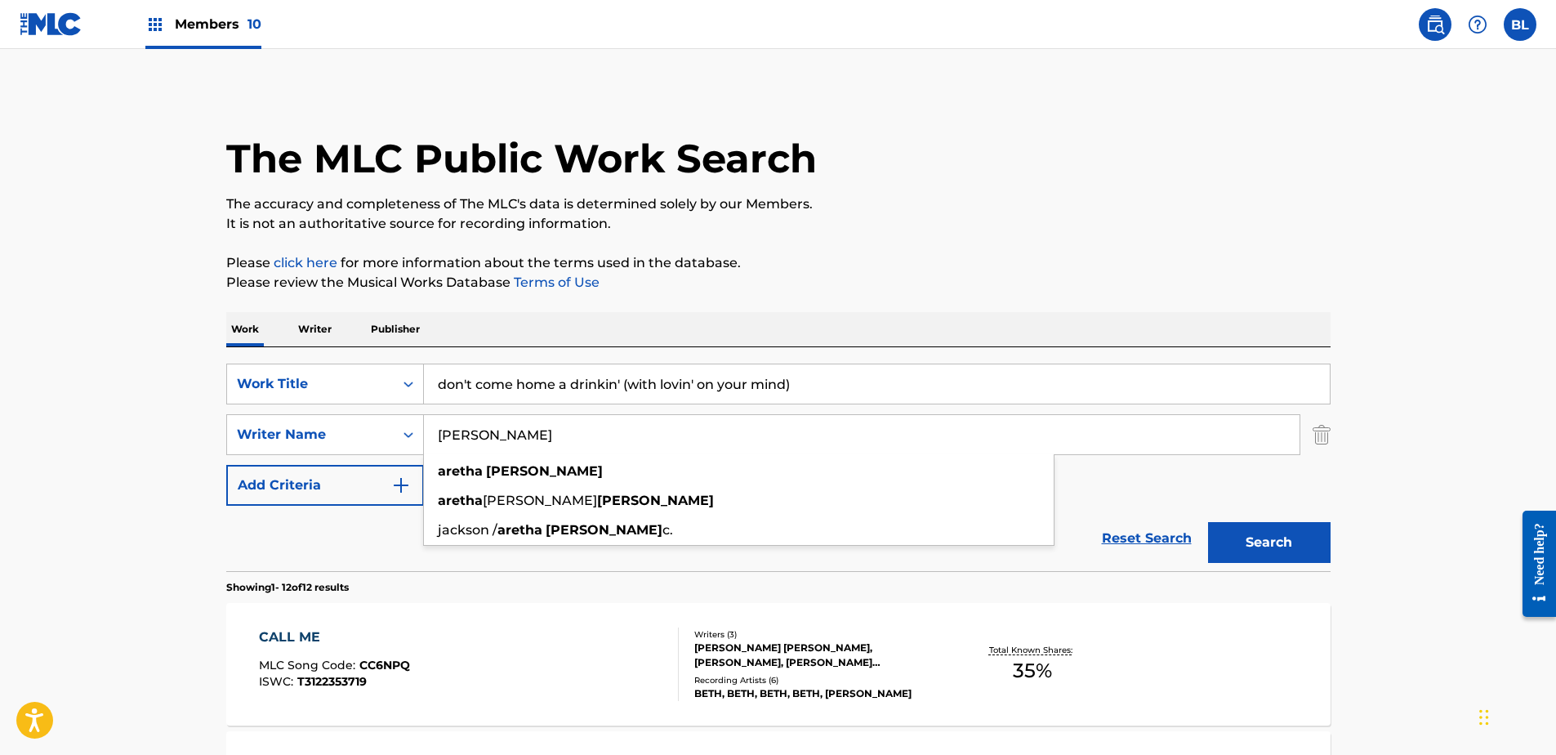
paste input "Search Form"
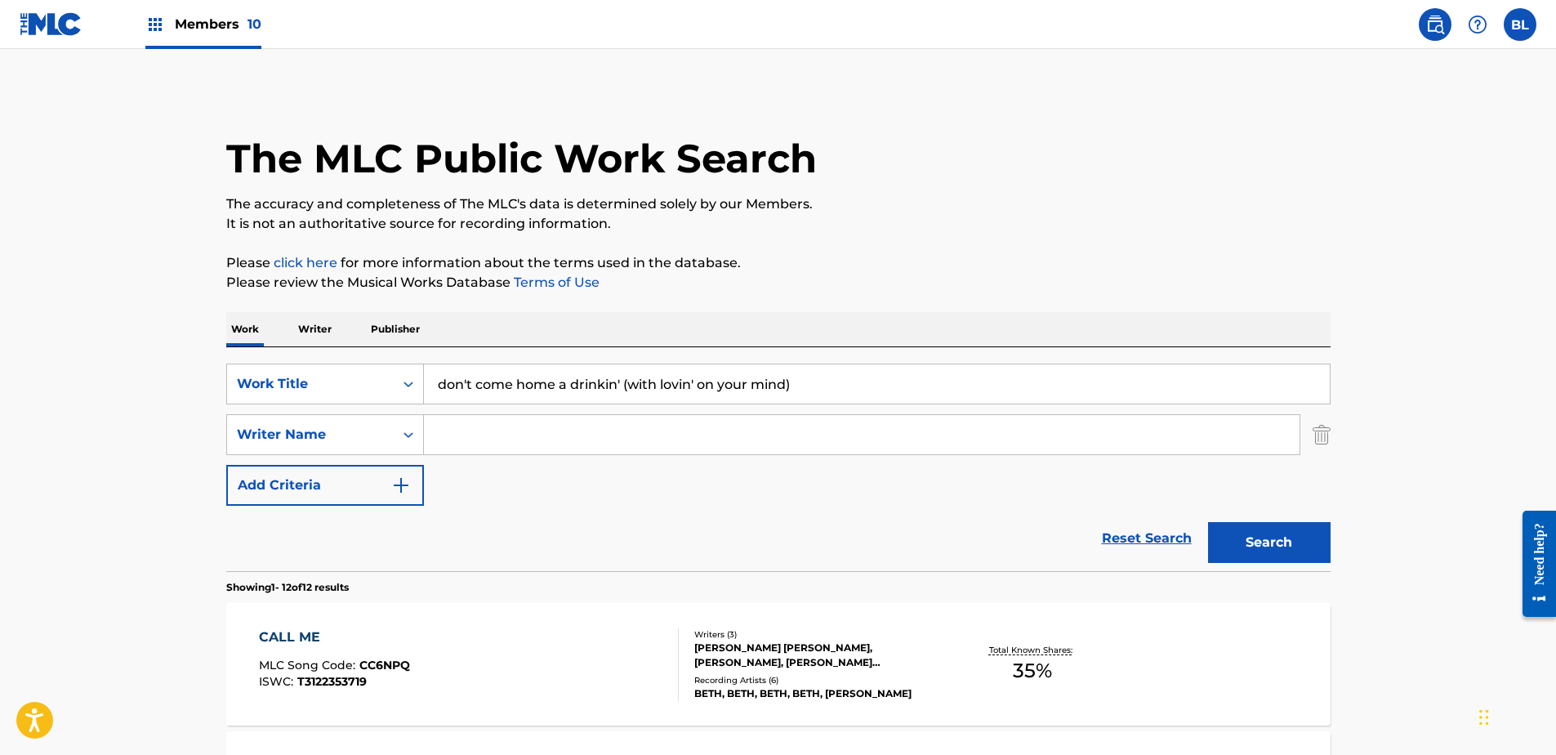
paste input "Search Form"
click at [748, 406] on div "SearchWithCriteriaca5c116b-c5a5-47b1-ab76-e230ab949d98 Work Title don't come ho…" at bounding box center [778, 435] width 1104 height 142
click at [751, 425] on input "Search Form" at bounding box center [862, 434] width 876 height 39
paste input "[PERSON_NAME]"
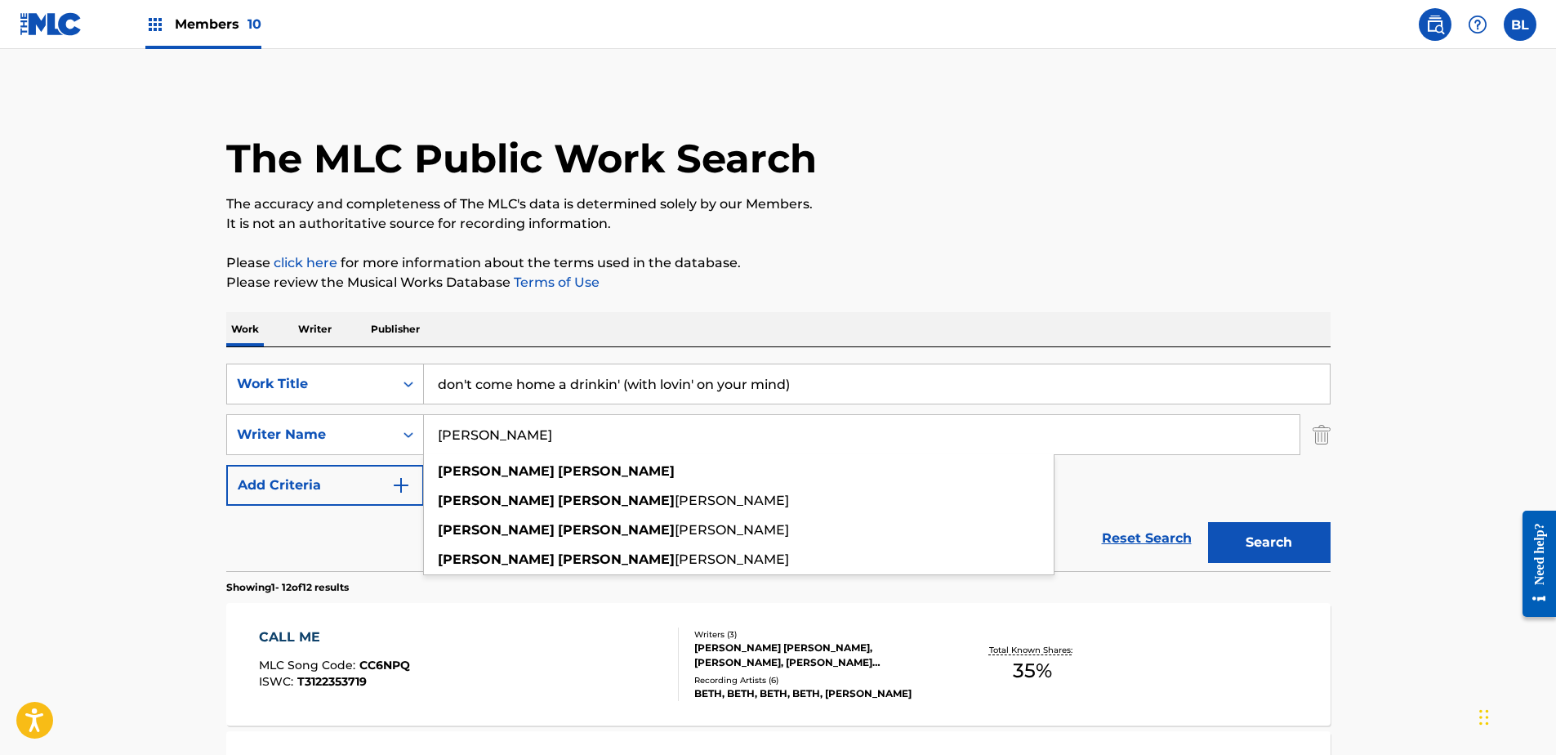
type input "[PERSON_NAME]"
click at [1308, 547] on button "Search" at bounding box center [1269, 542] width 123 height 41
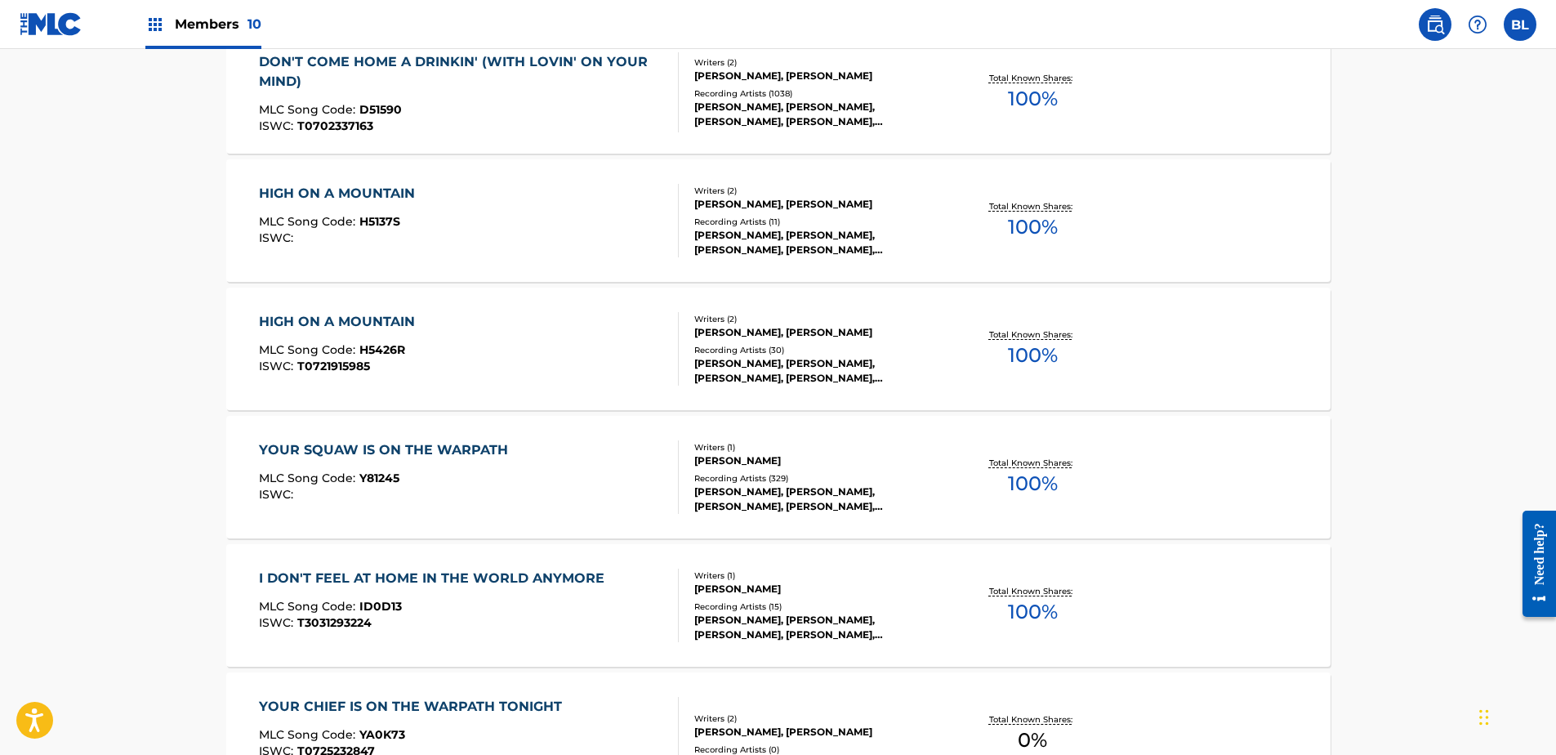
scroll to position [82, 0]
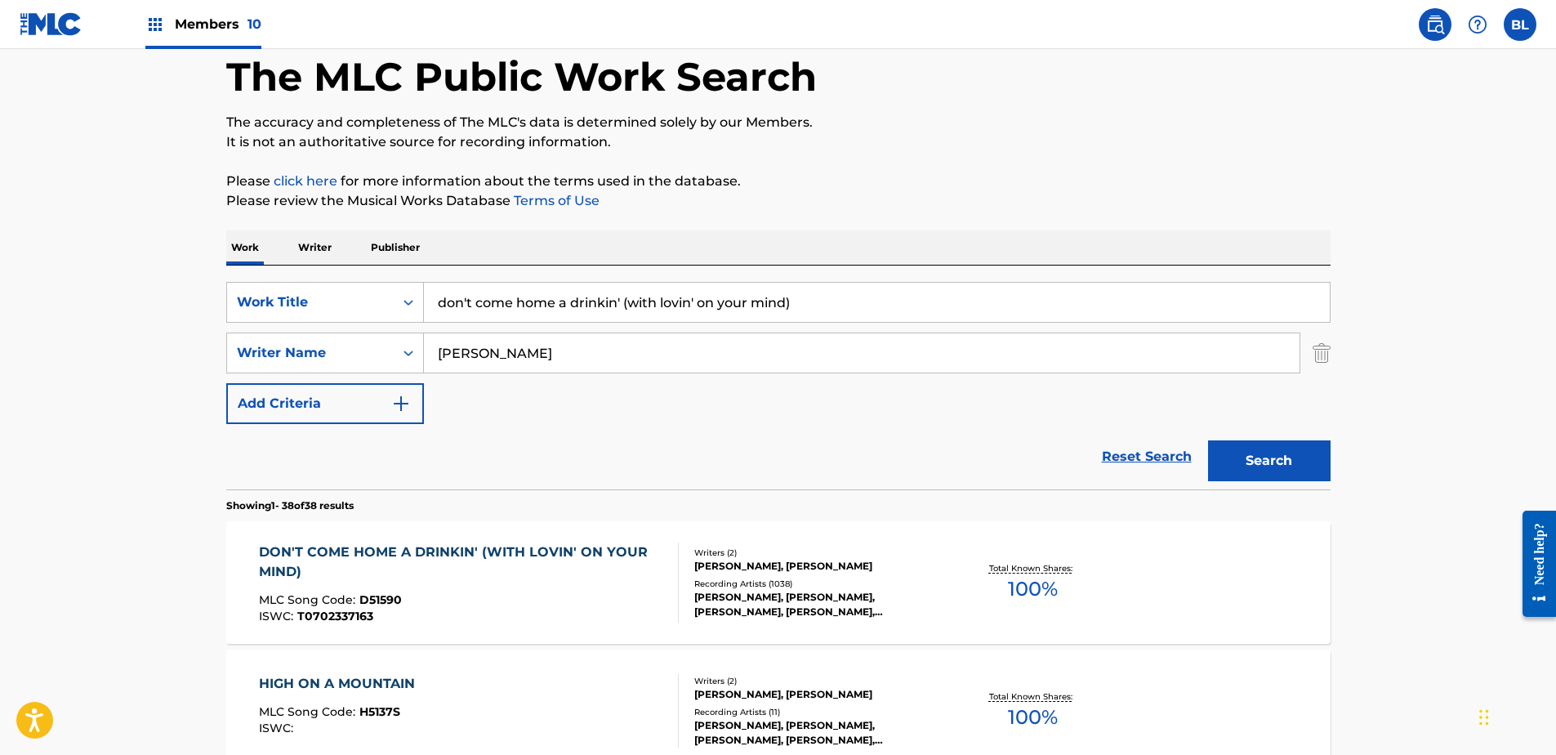
click at [512, 549] on div "DON'T COME HOME A DRINKIN' (WITH LOVIN' ON YOUR MIND)" at bounding box center [462, 561] width 406 height 39
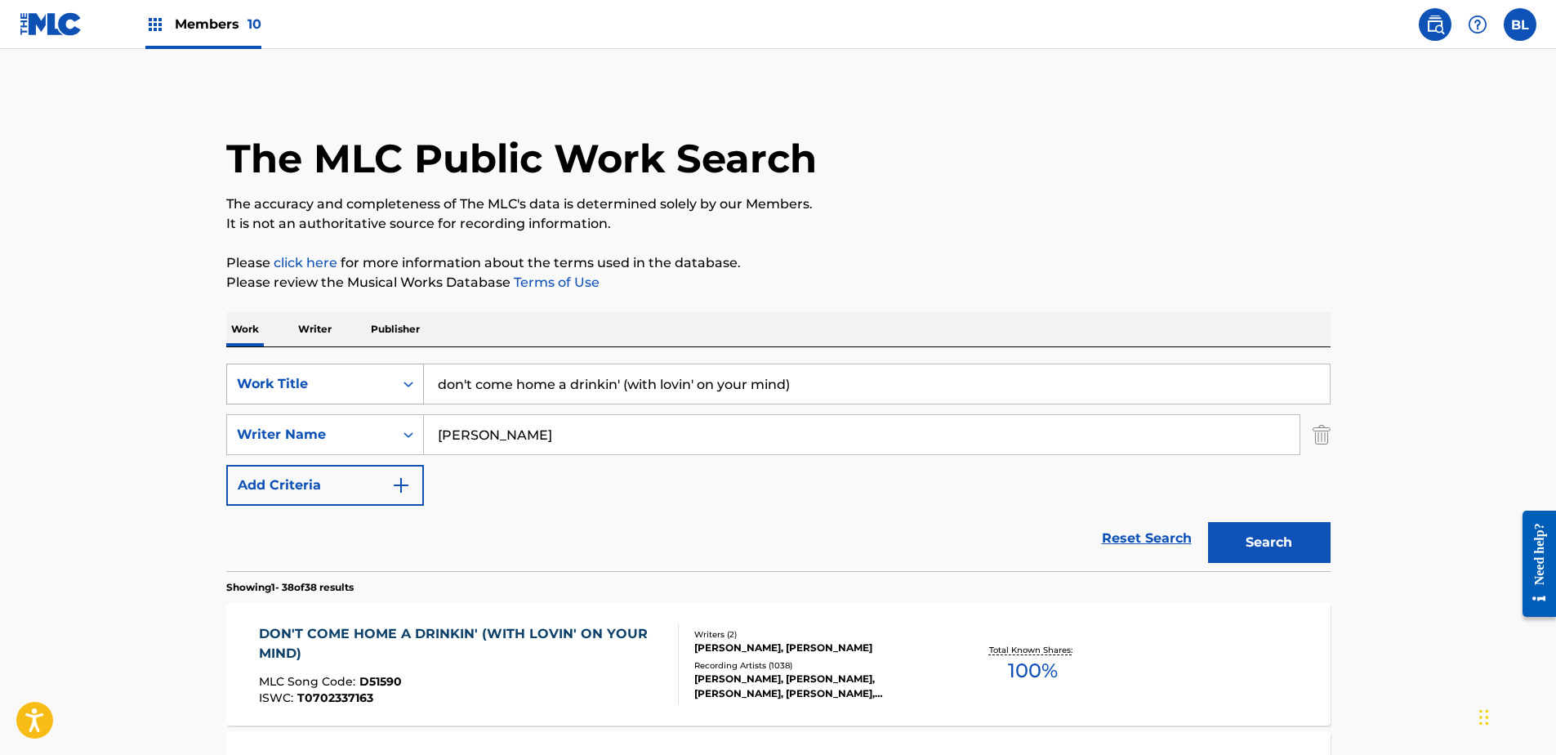
drag, startPoint x: 834, startPoint y: 387, endPoint x: 248, endPoint y: 387, distance: 585.7
click at [248, 387] on div "SearchWithCriteriaca5c116b-c5a5-47b1-ab76-e230ab949d98 Work Title don't come ho…" at bounding box center [778, 384] width 1104 height 41
paste input "for the love of [DEMOGRAPHIC_DATA]"
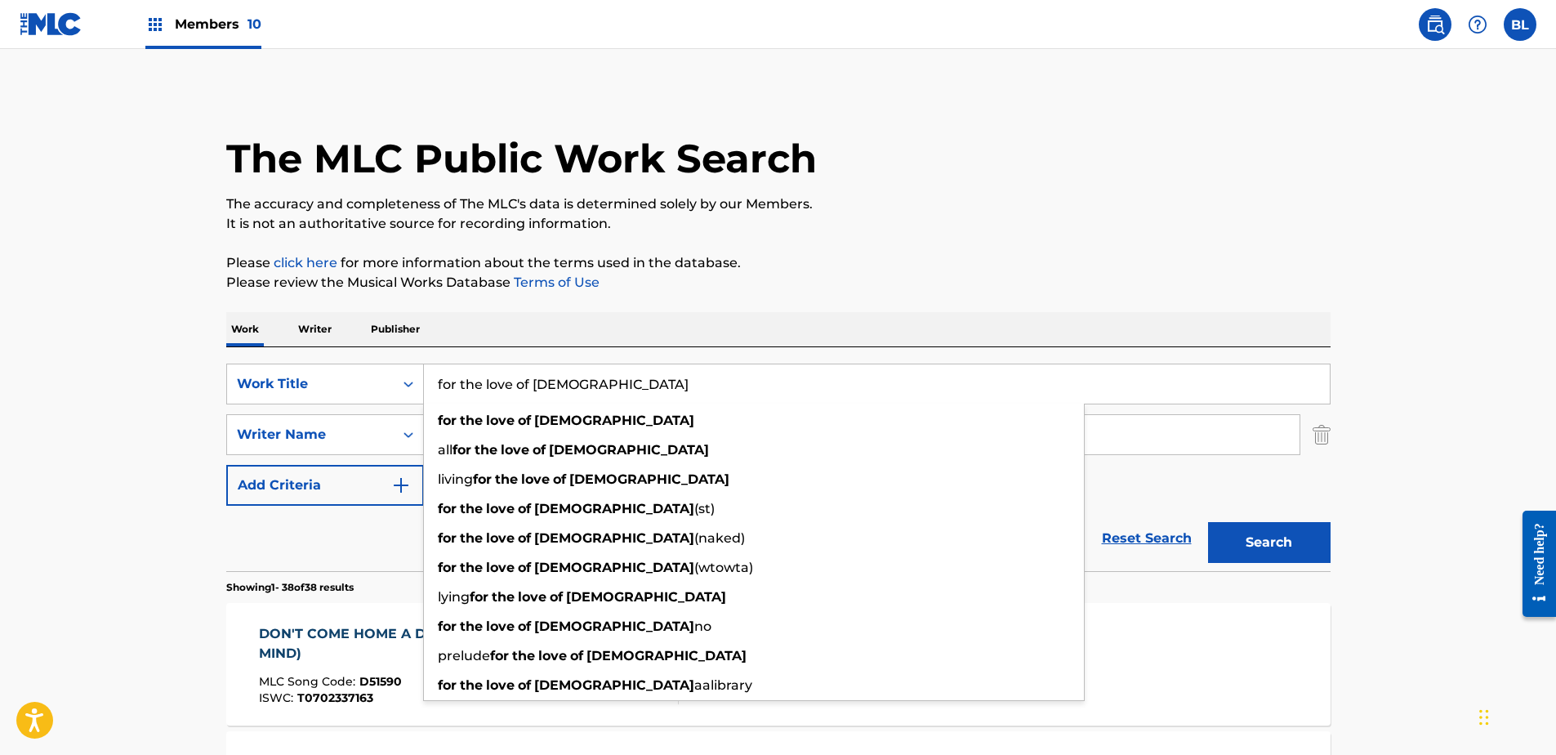
type input "for the love of [DEMOGRAPHIC_DATA]"
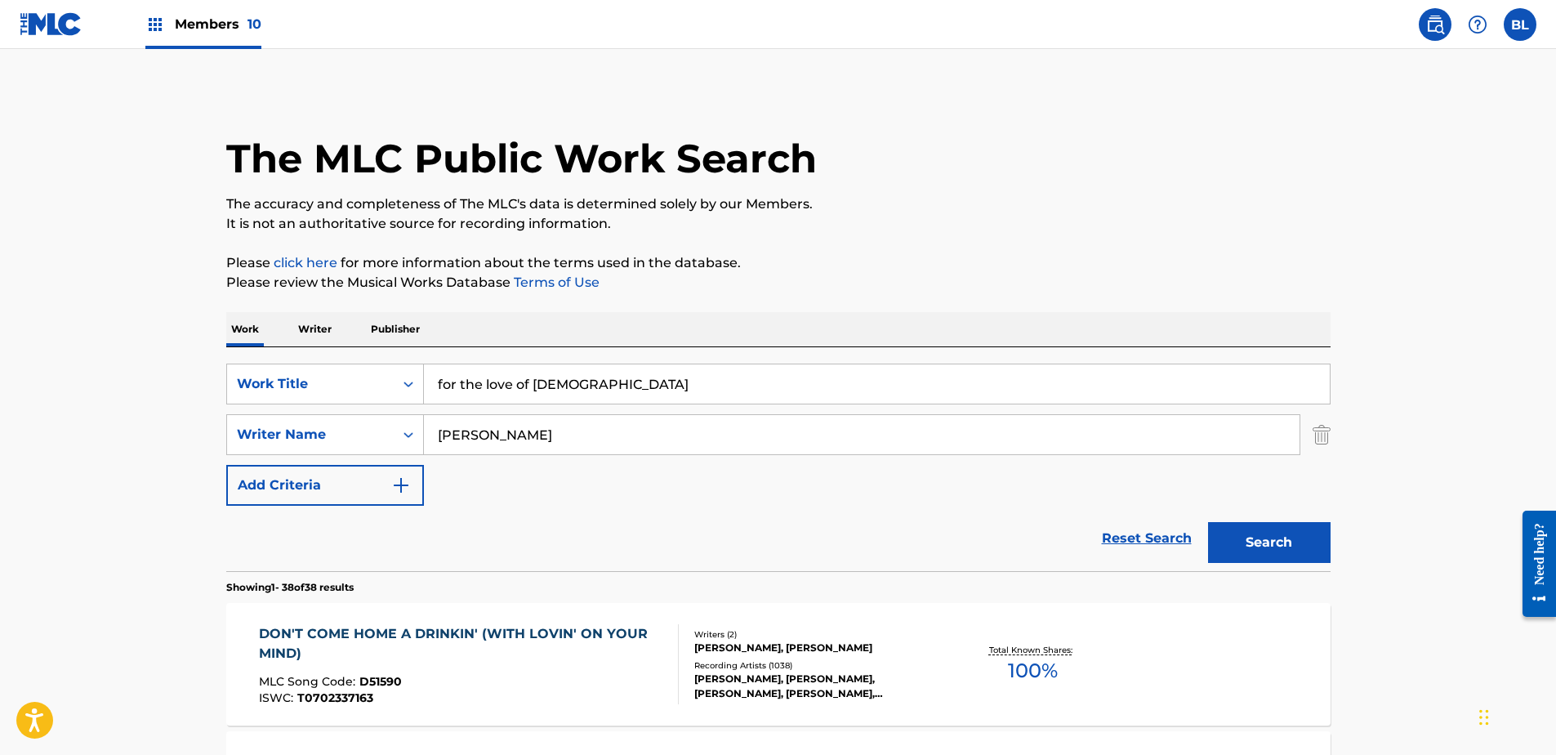
drag, startPoint x: 589, startPoint y: 431, endPoint x: 210, endPoint y: 433, distance: 379.0
paste input "[PERSON_NAME]"
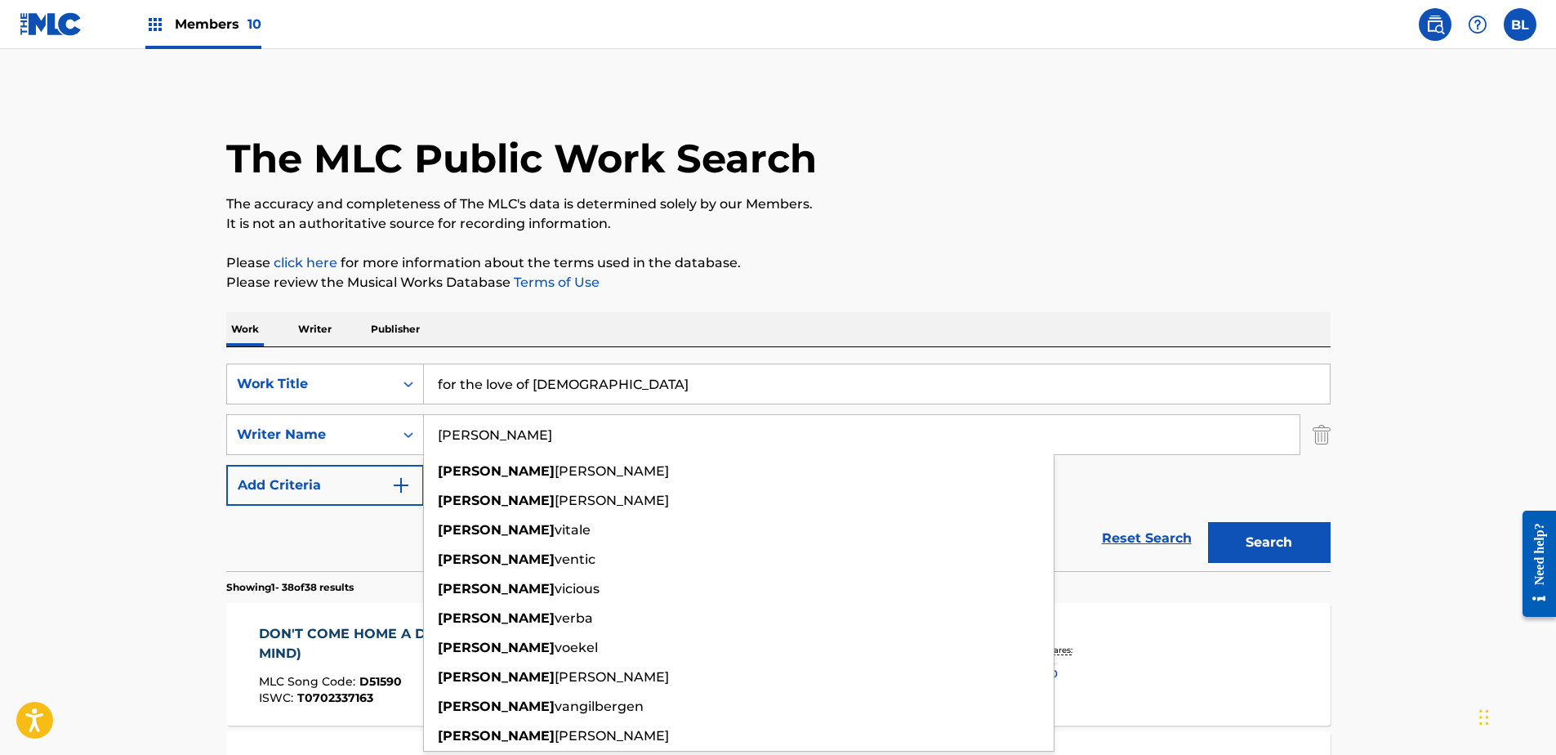
type input "[PERSON_NAME]"
click at [1208, 522] on button "Search" at bounding box center [1269, 542] width 123 height 41
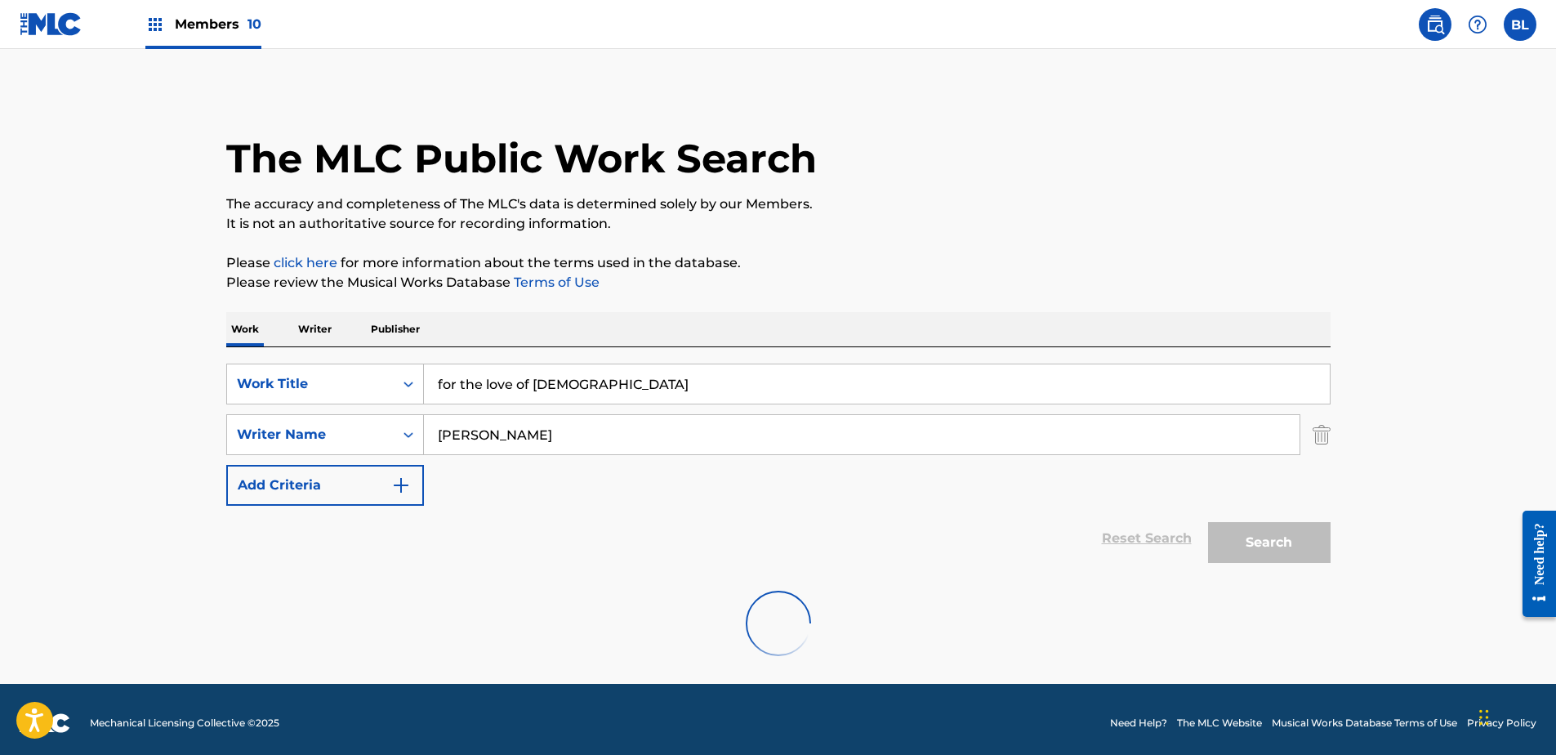
click at [113, 471] on main "The MLC Public Work Search The accuracy and completeness of The MLC's data is d…" at bounding box center [778, 366] width 1556 height 635
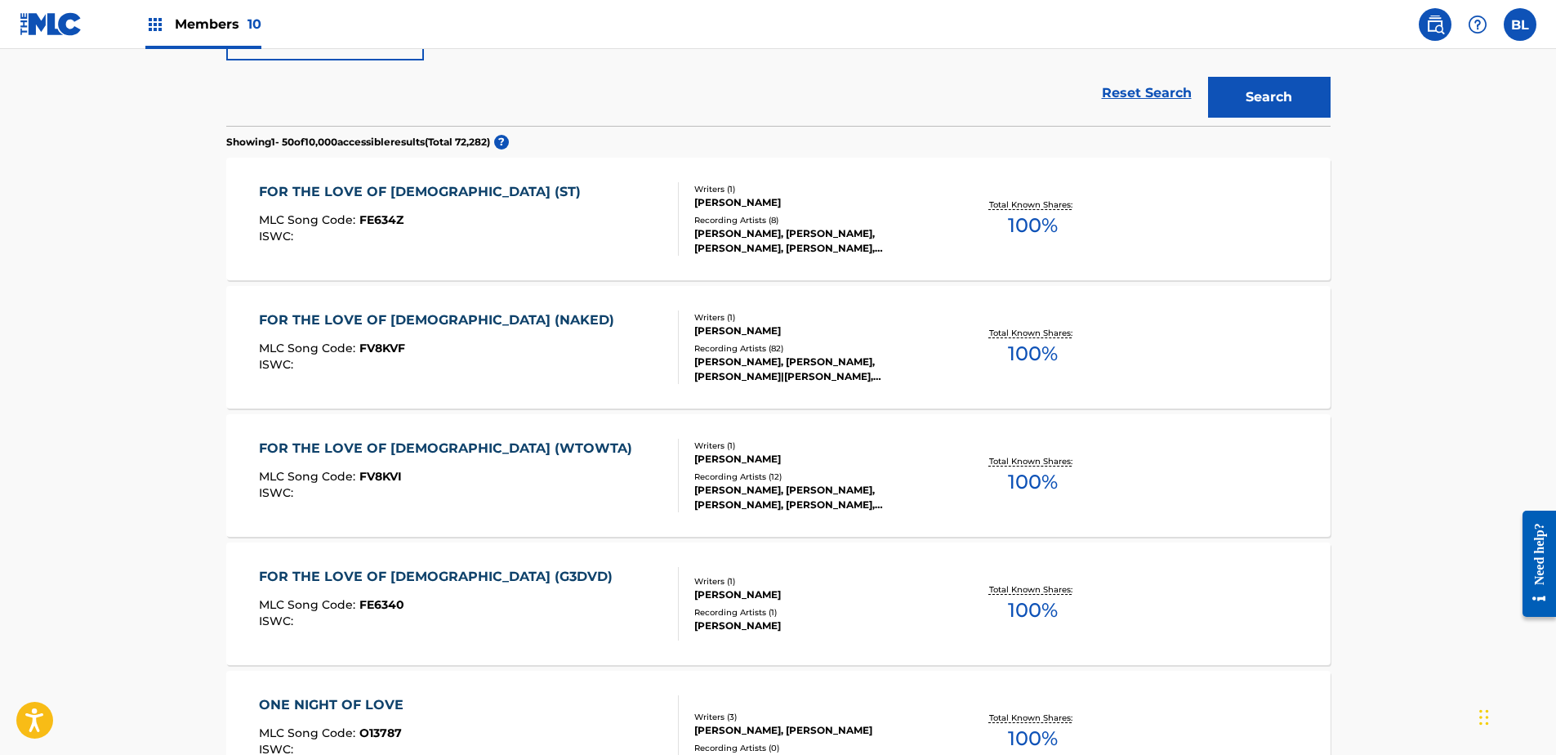
scroll to position [408, 0]
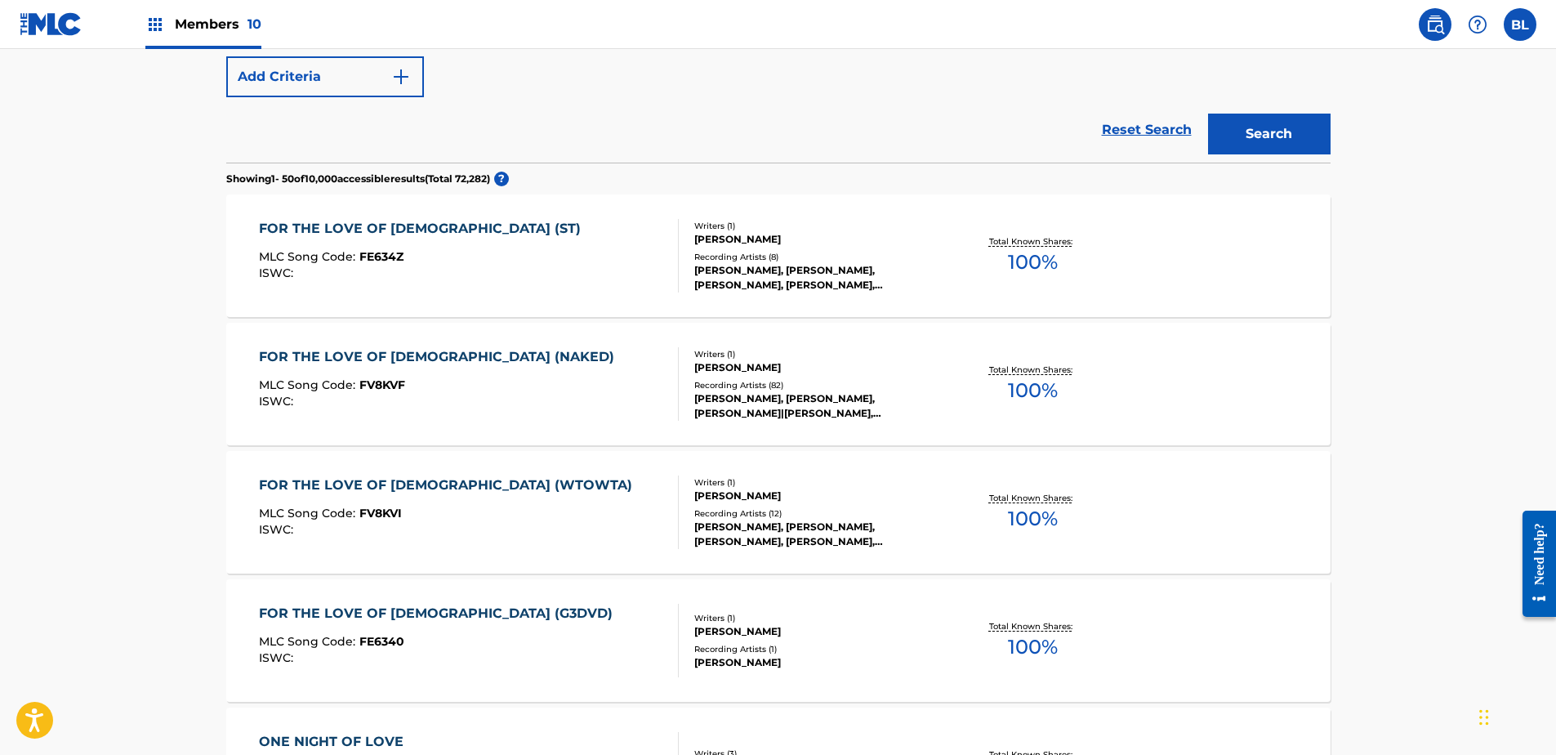
click at [371, 606] on div "FOR THE LOVE OF [DEMOGRAPHIC_DATA] (G3DVD)" at bounding box center [440, 614] width 362 height 20
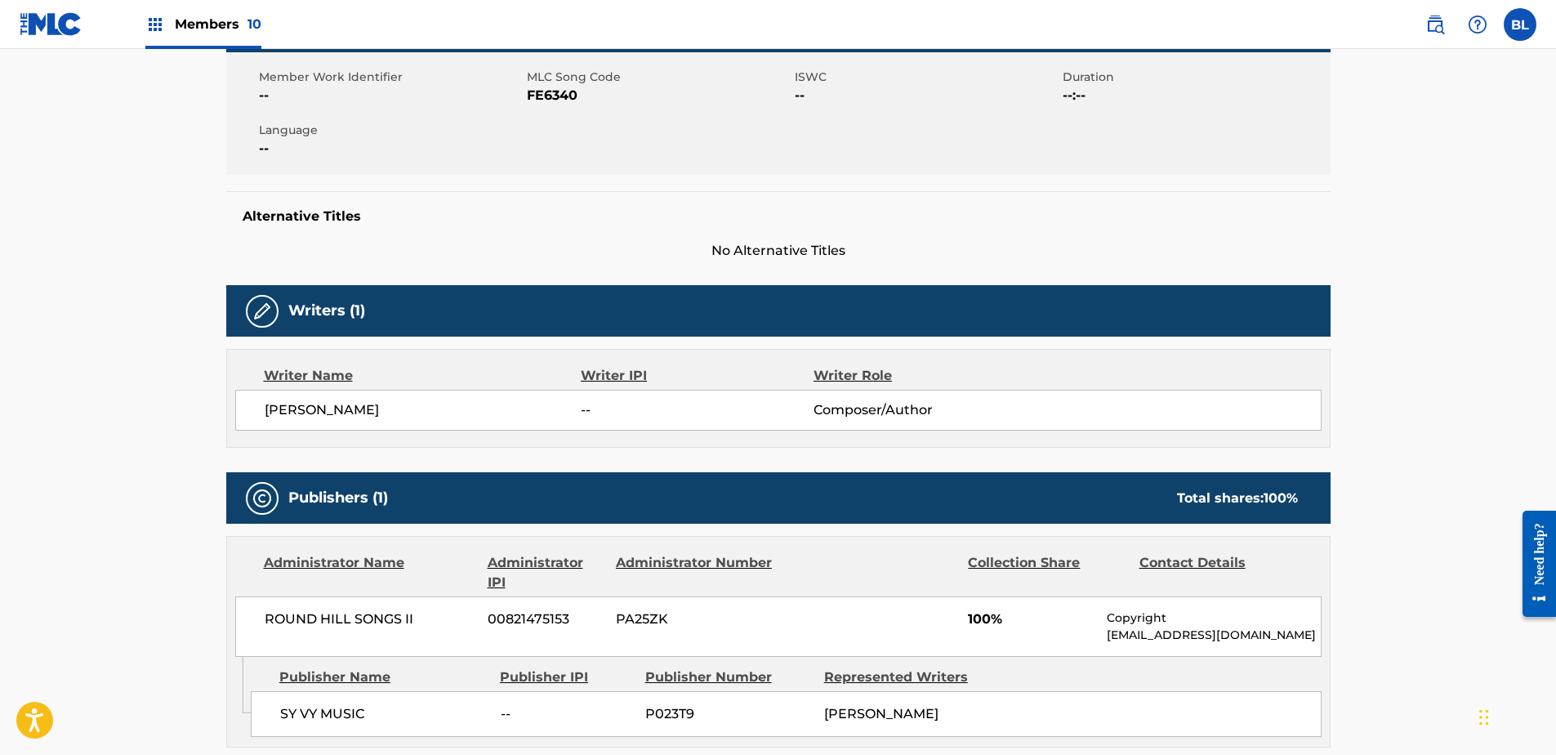
scroll to position [568, 0]
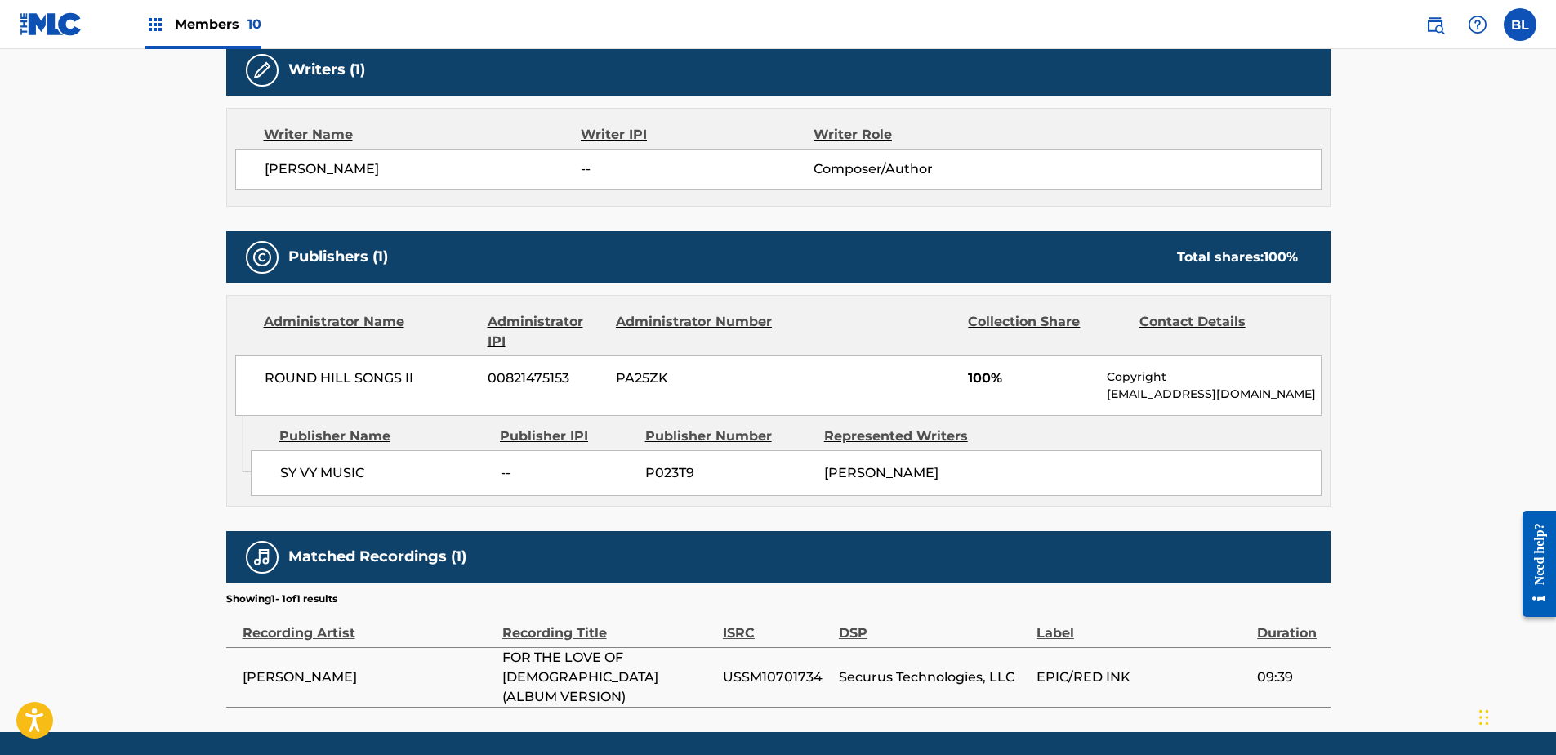
scroll to position [502, 0]
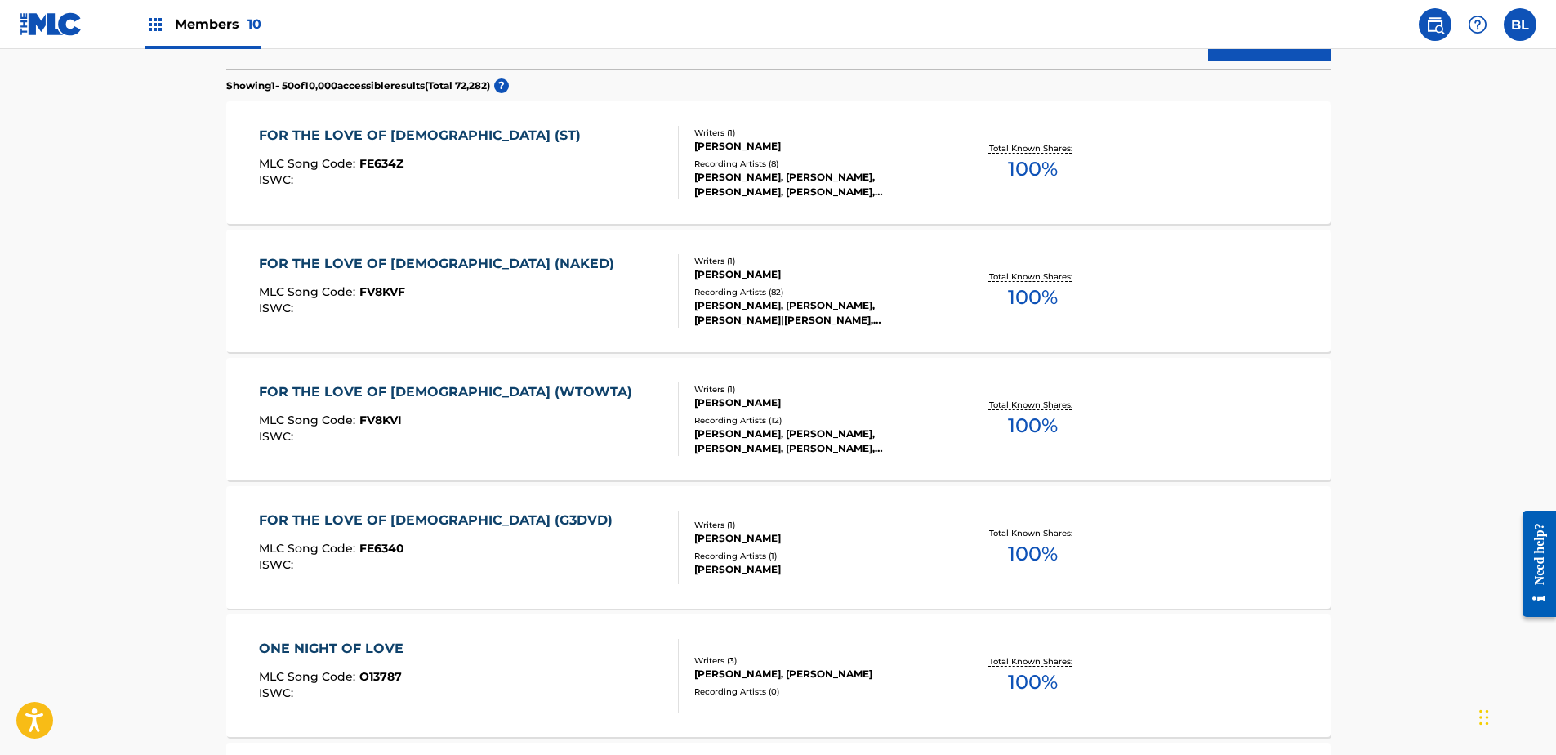
click at [460, 524] on div "FOR THE LOVE OF [DEMOGRAPHIC_DATA] (G3DVD)" at bounding box center [440, 521] width 362 height 20
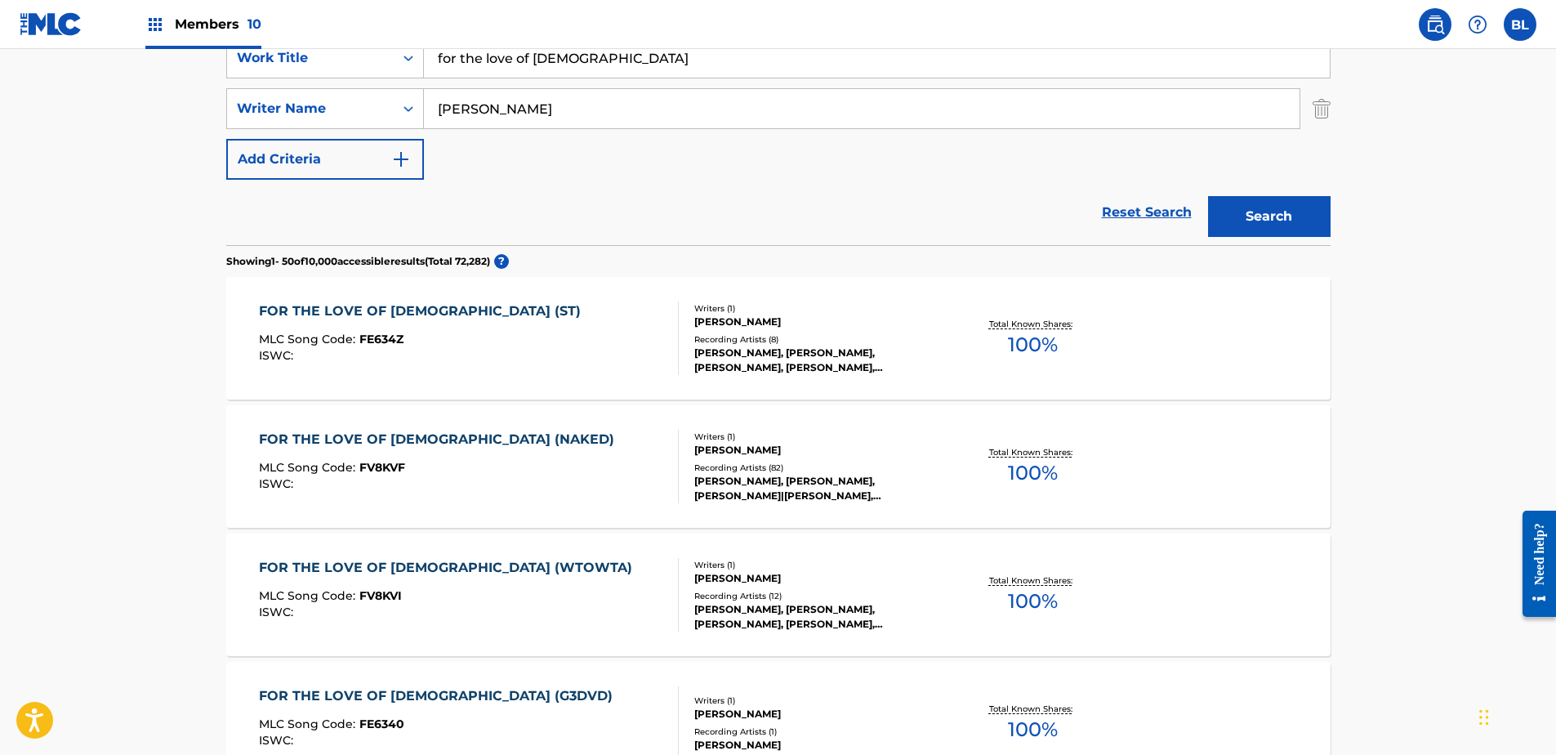
scroll to position [350, 0]
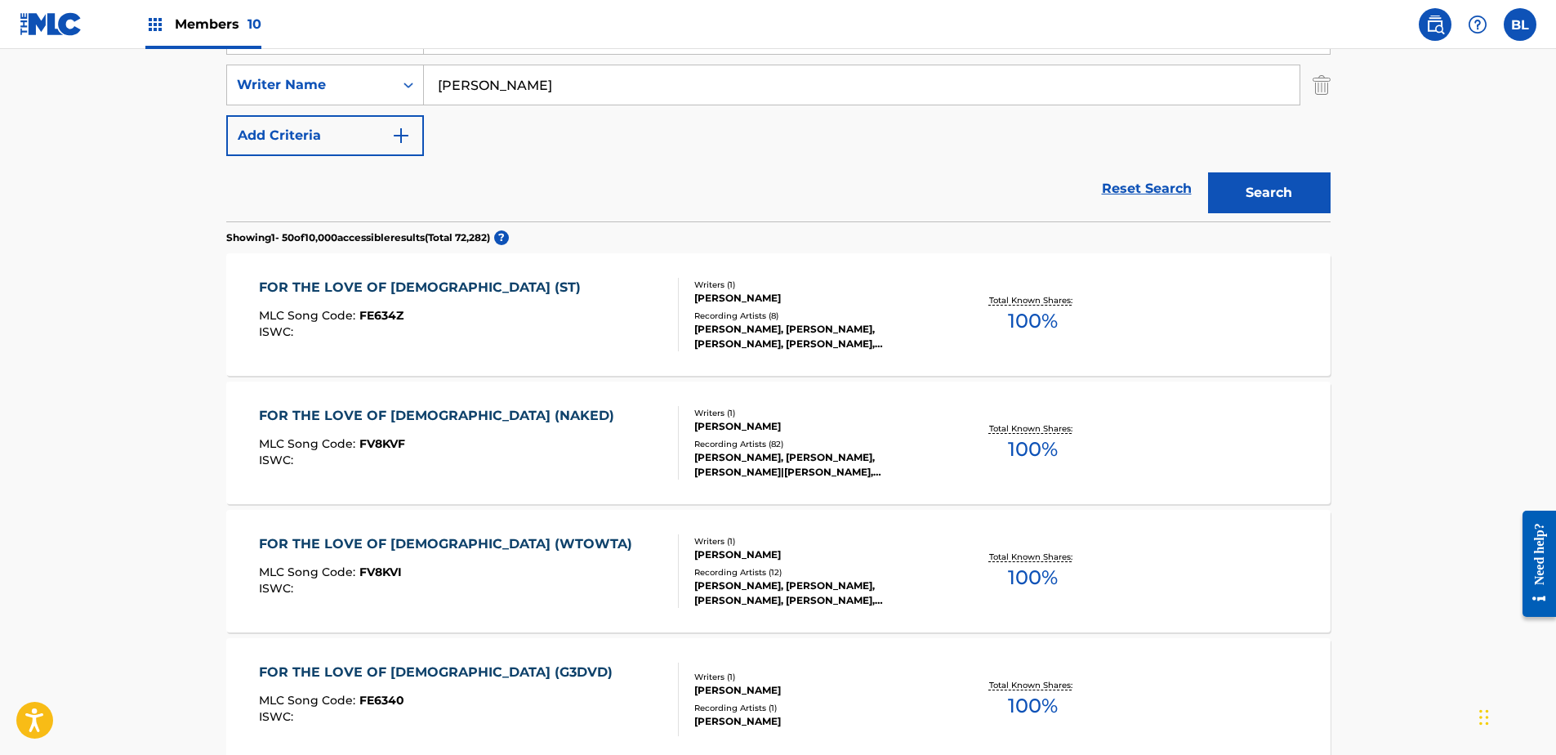
click at [349, 279] on div "FOR THE LOVE OF [DEMOGRAPHIC_DATA] (ST)" at bounding box center [424, 288] width 330 height 20
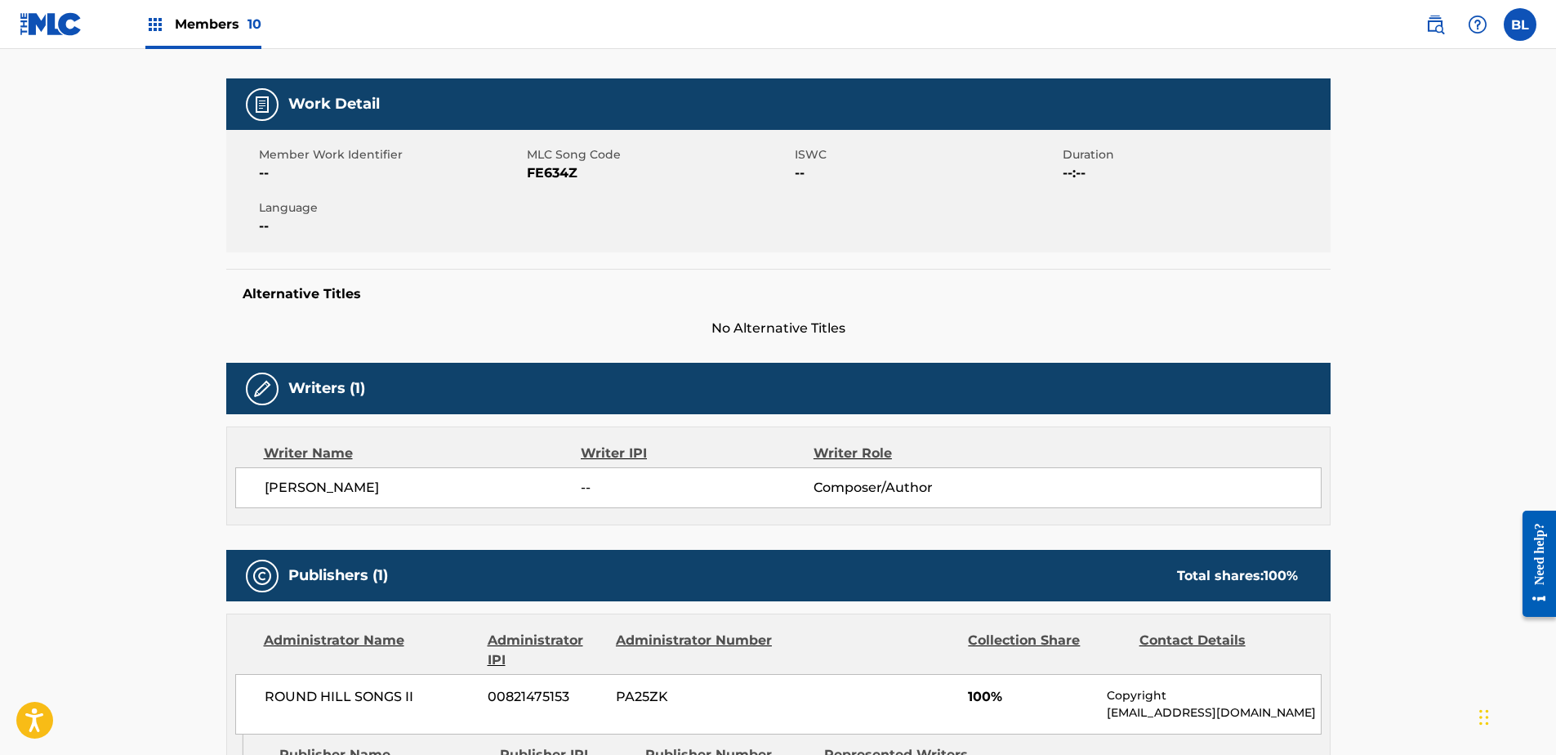
scroll to position [245, 0]
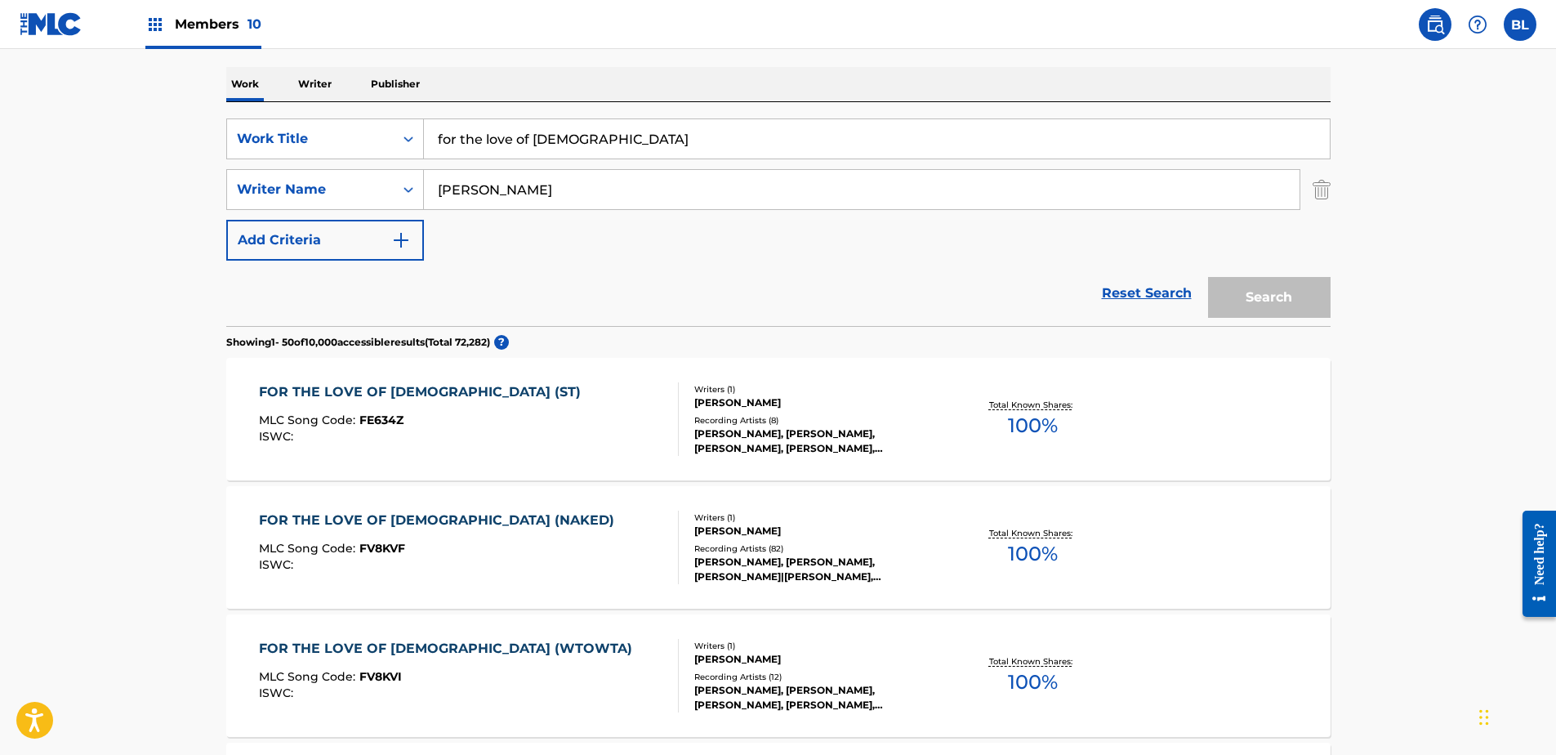
scroll to position [350, 0]
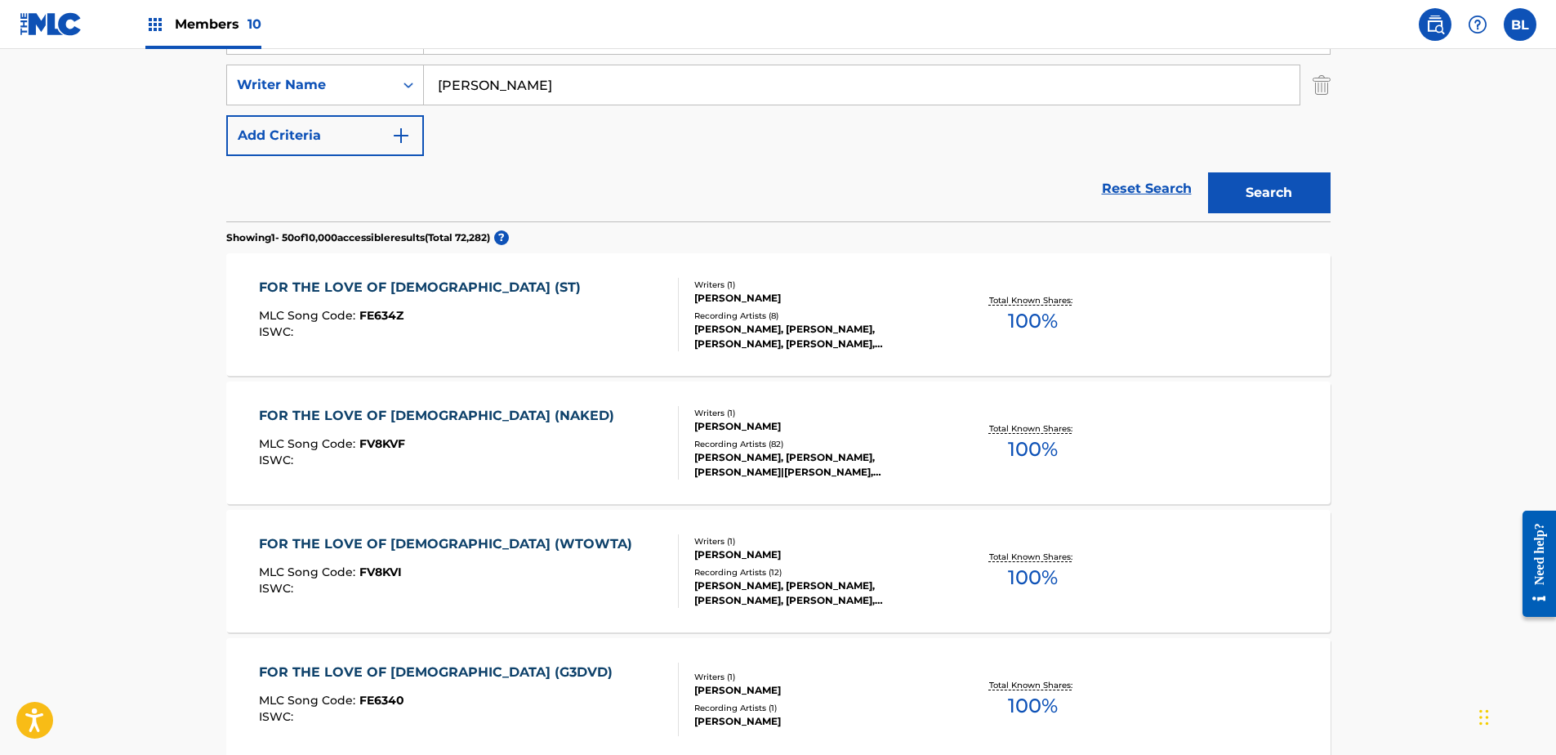
click at [383, 421] on div "FOR THE LOVE OF [DEMOGRAPHIC_DATA] (NAKED)" at bounding box center [441, 416] width 364 height 20
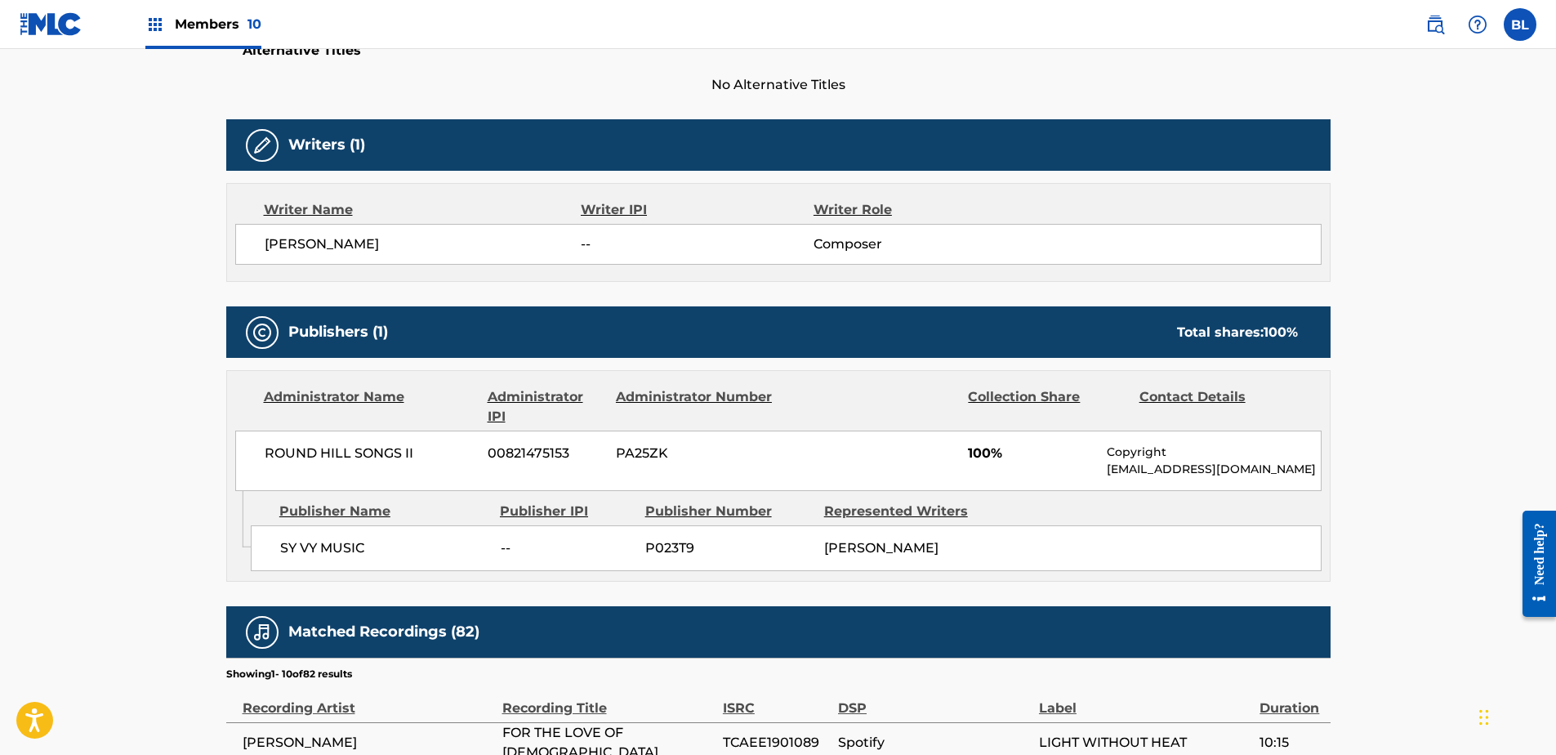
scroll to position [572, 0]
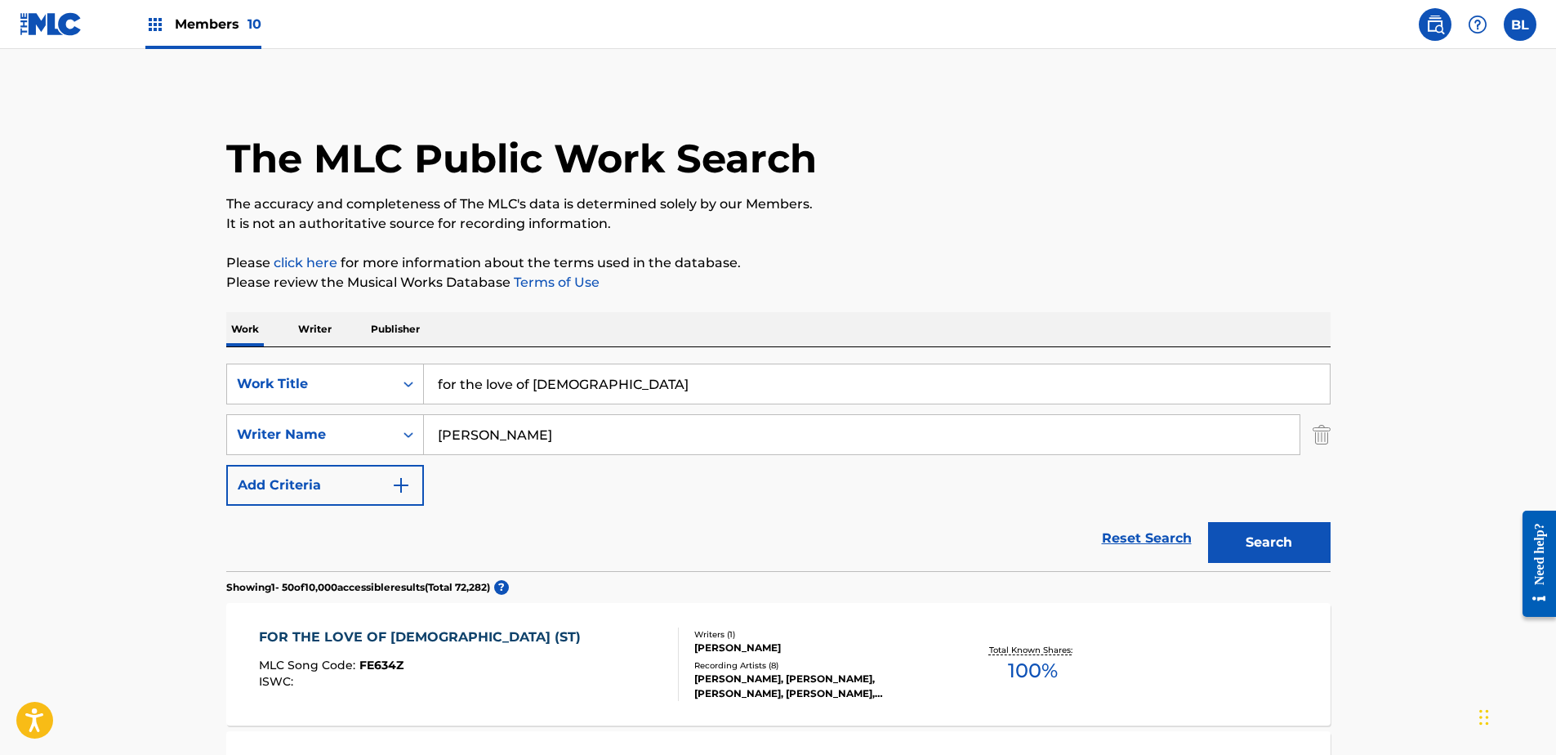
drag, startPoint x: 681, startPoint y: 393, endPoint x: 67, endPoint y: 371, distance: 614.7
paste input "using you"
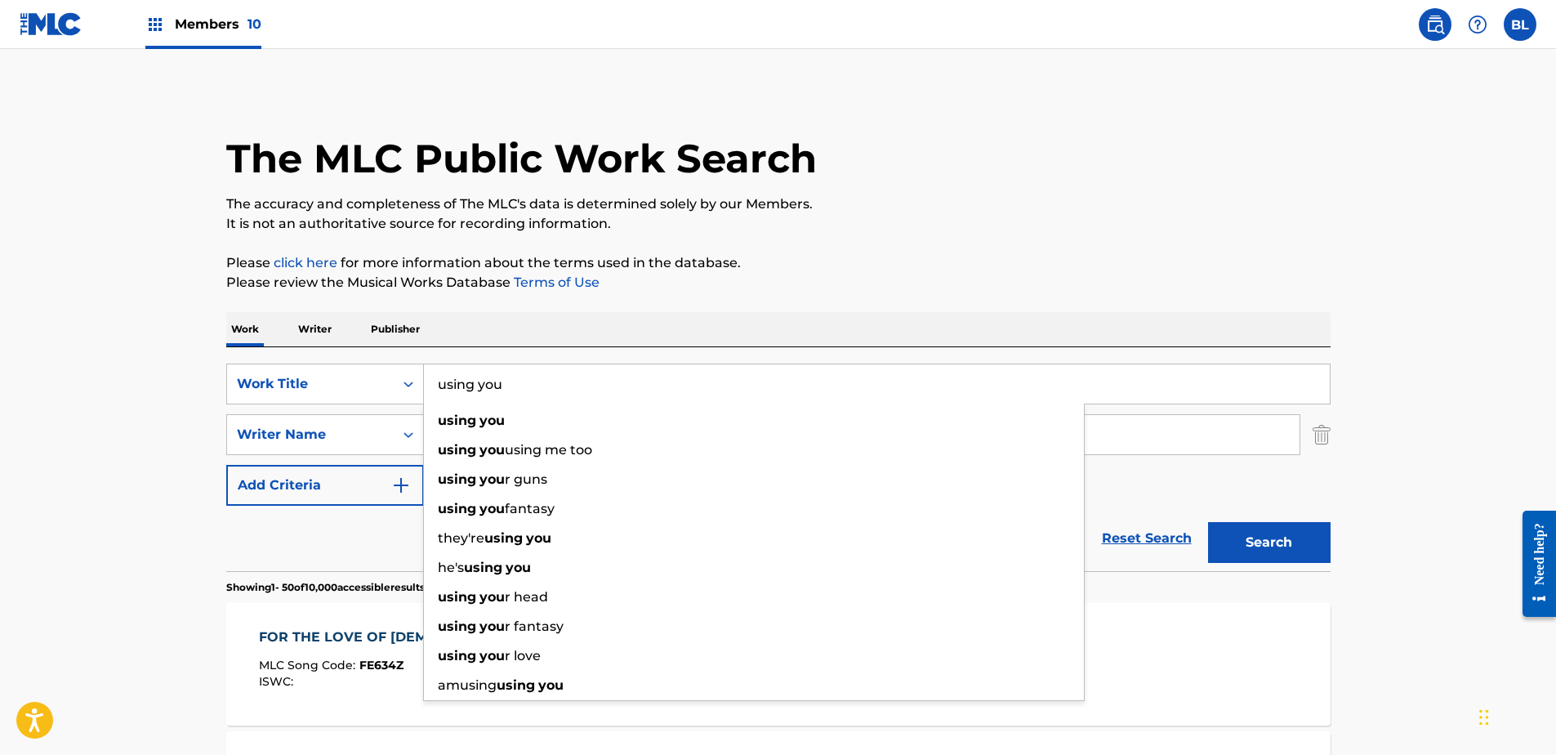
type input "using you"
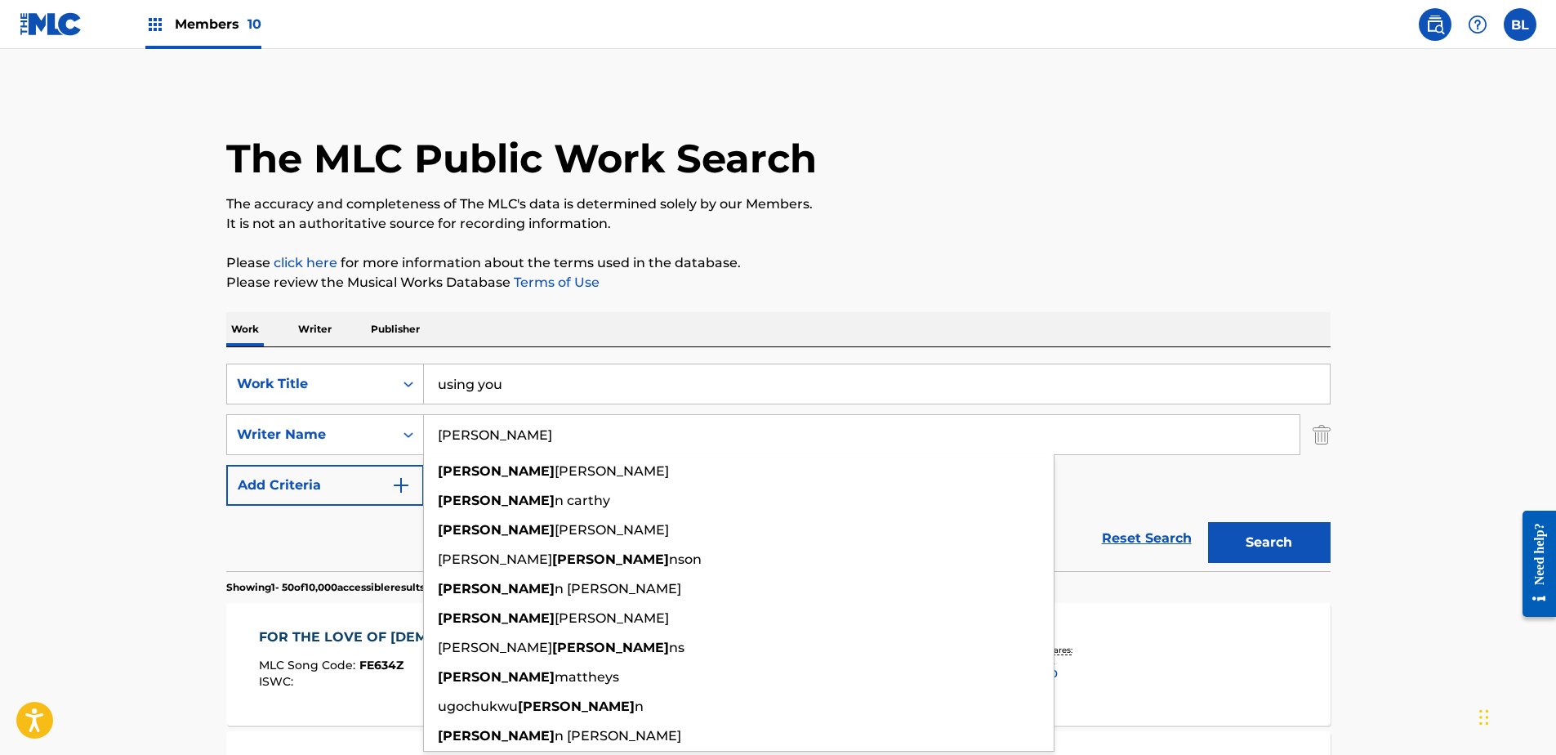
drag, startPoint x: 752, startPoint y: 442, endPoint x: 80, endPoint y: 425, distance: 672.5
paste input "Brittany Alexandria Sheets"
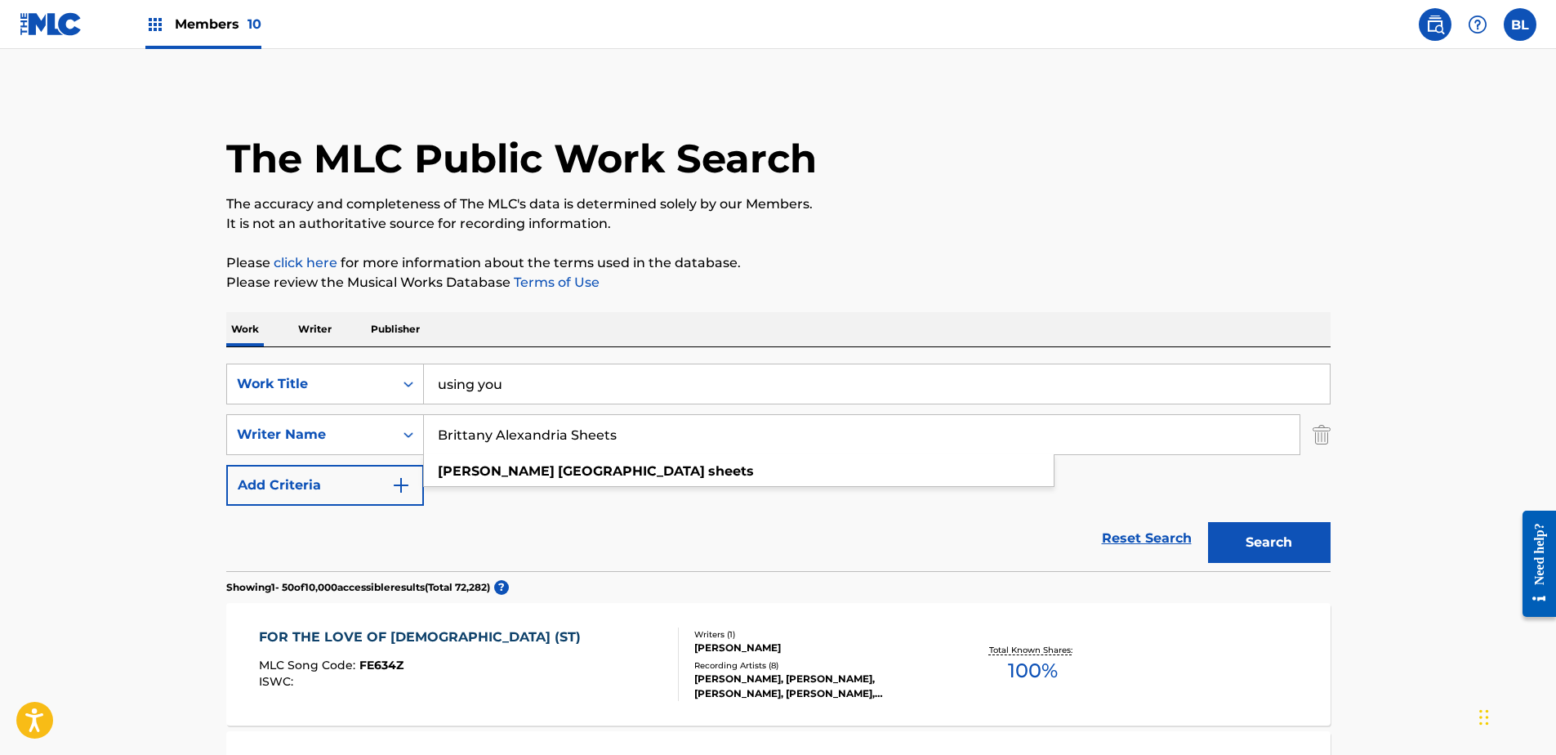
type input "Brittany Alexandria Sheets"
click at [1256, 535] on button "Search" at bounding box center [1269, 542] width 123 height 41
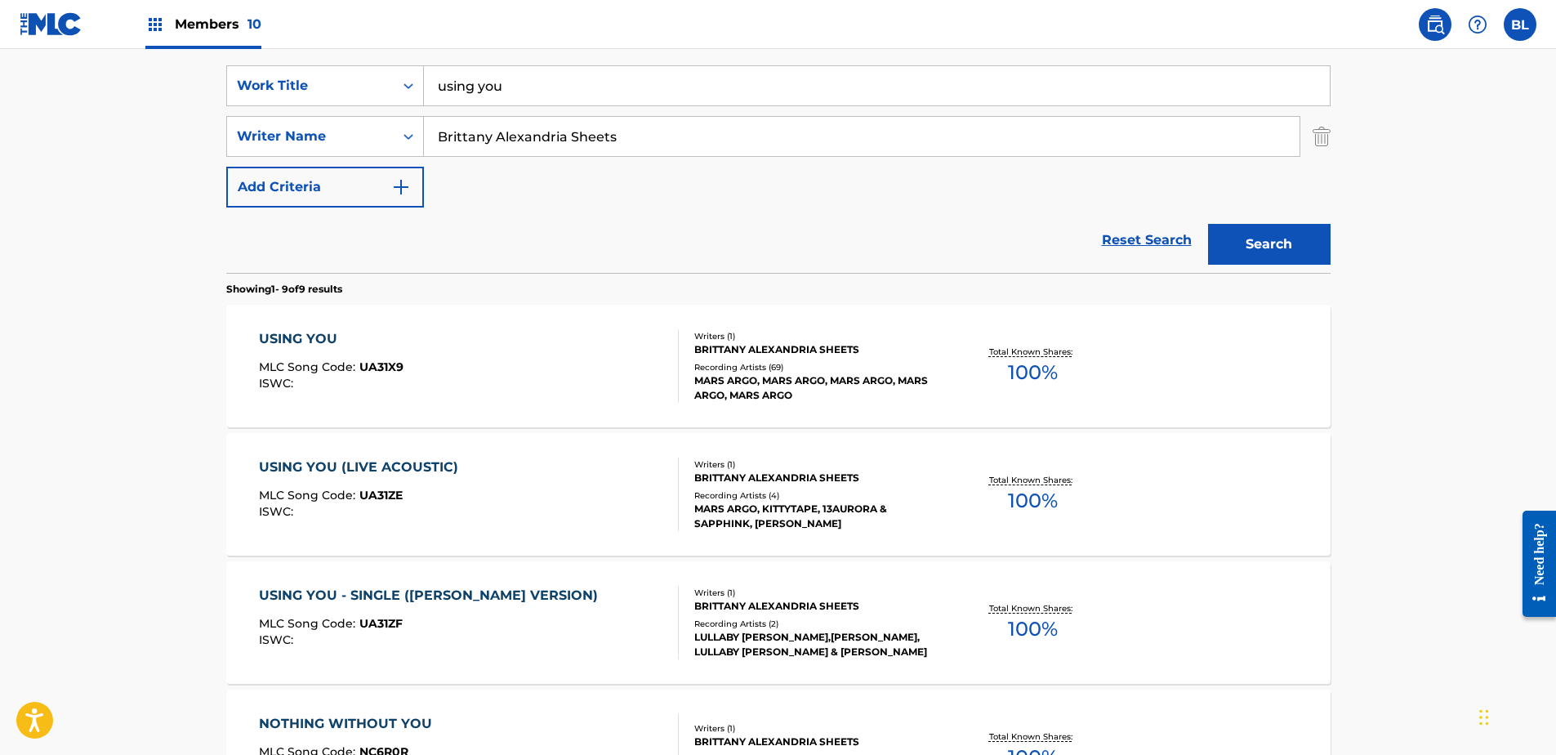
scroll to position [327, 0]
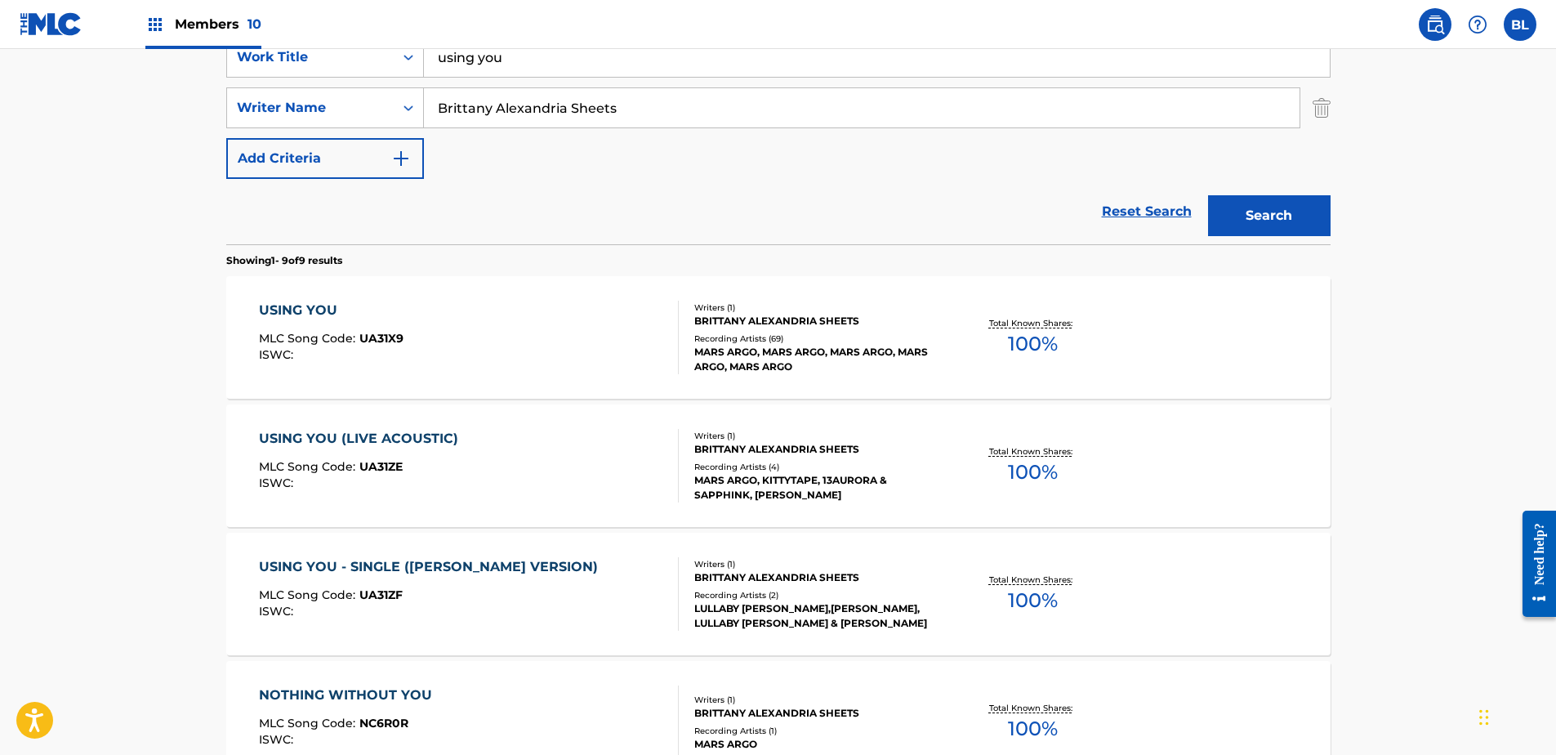
click at [312, 436] on div "USING YOU (LIVE ACOUSTIC)" at bounding box center [362, 439] width 207 height 20
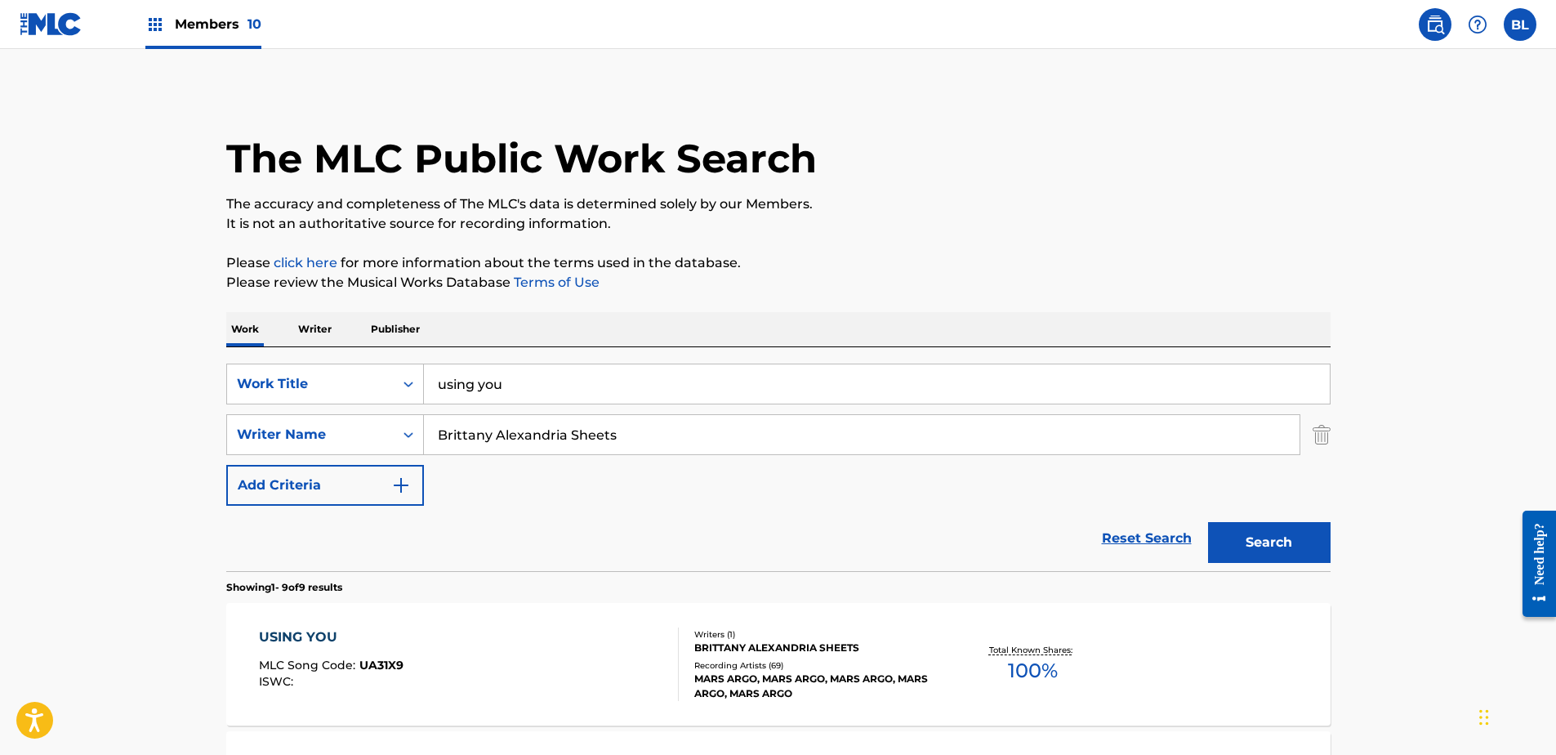
scroll to position [327, 0]
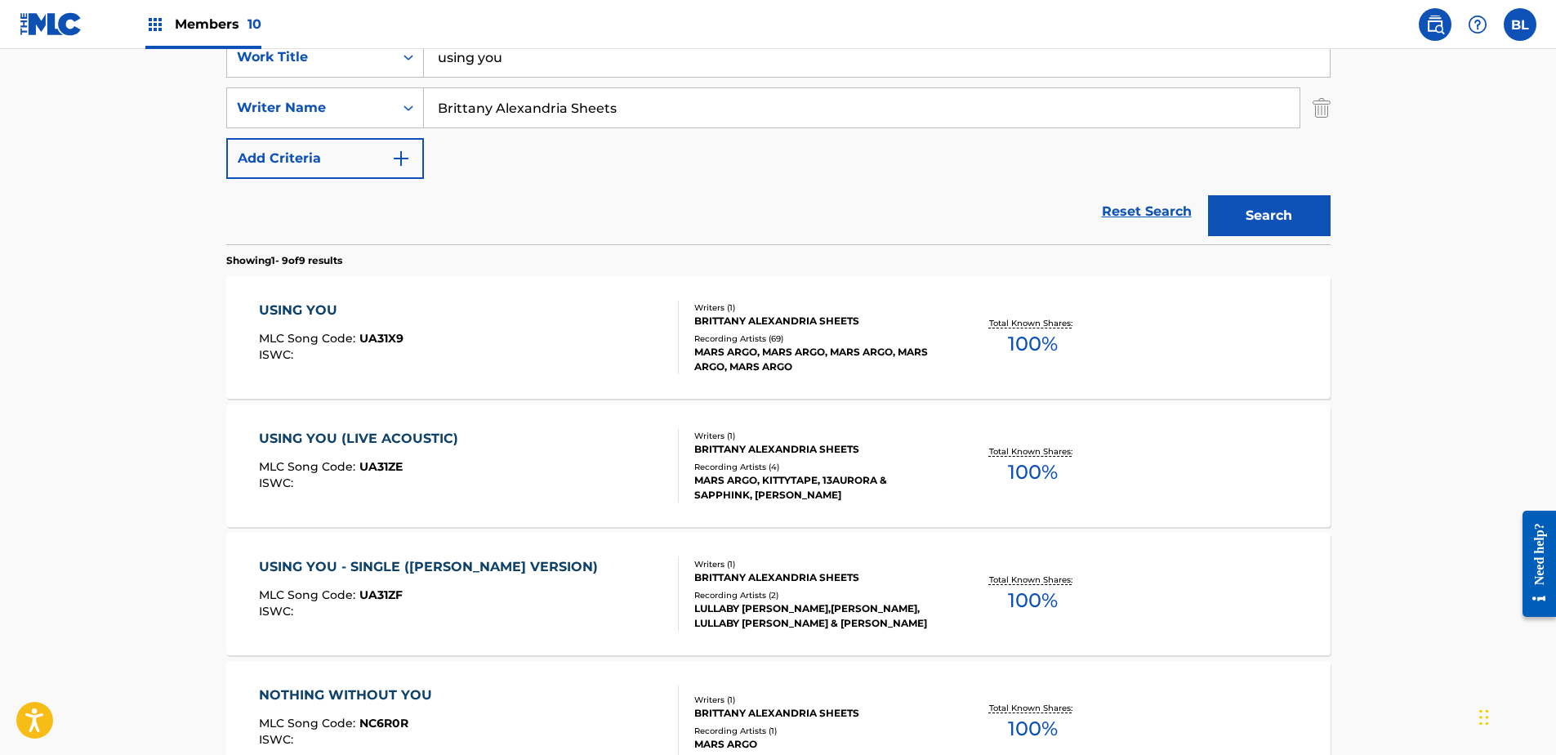
click at [330, 310] on div "USING YOU" at bounding box center [331, 311] width 145 height 20
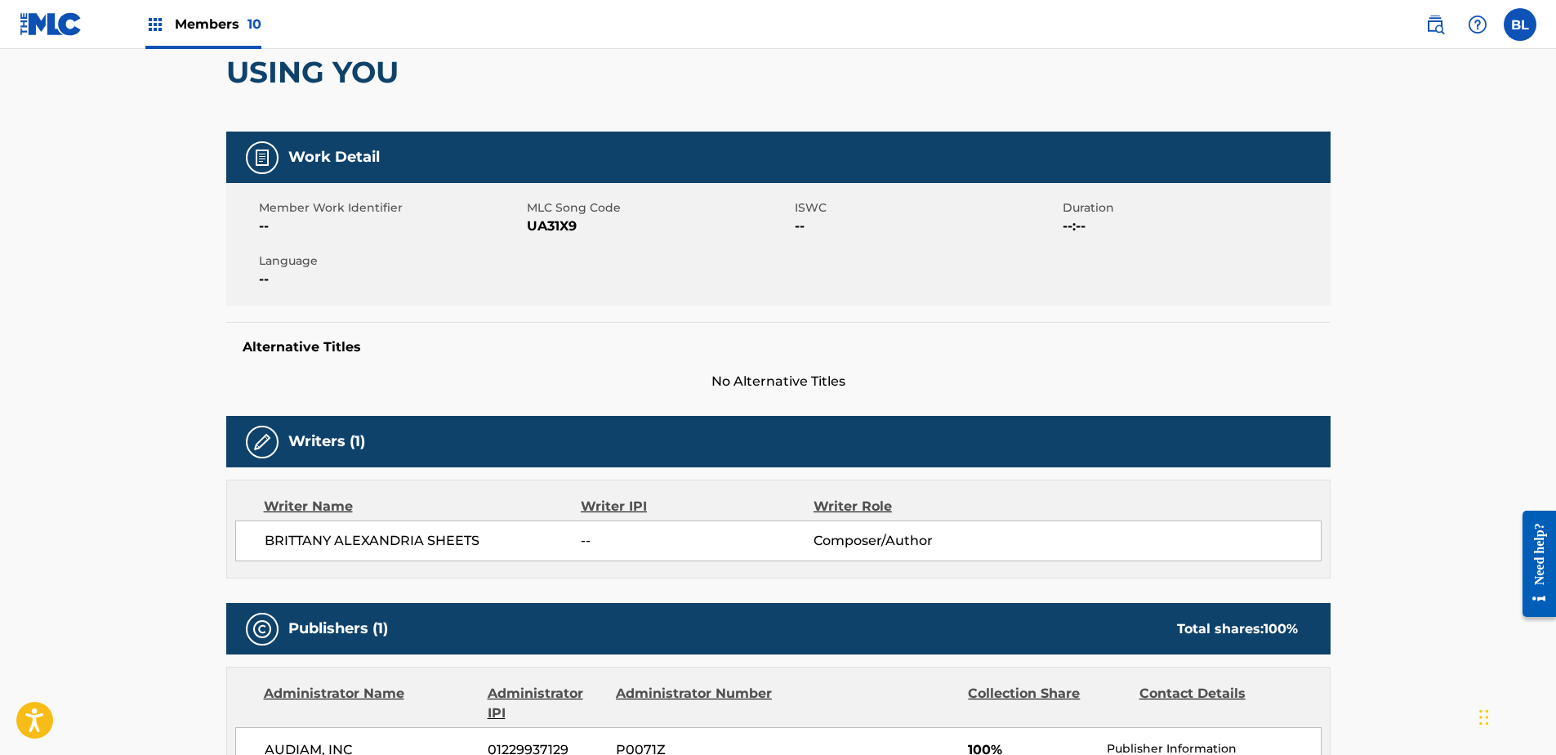
scroll to position [327, 0]
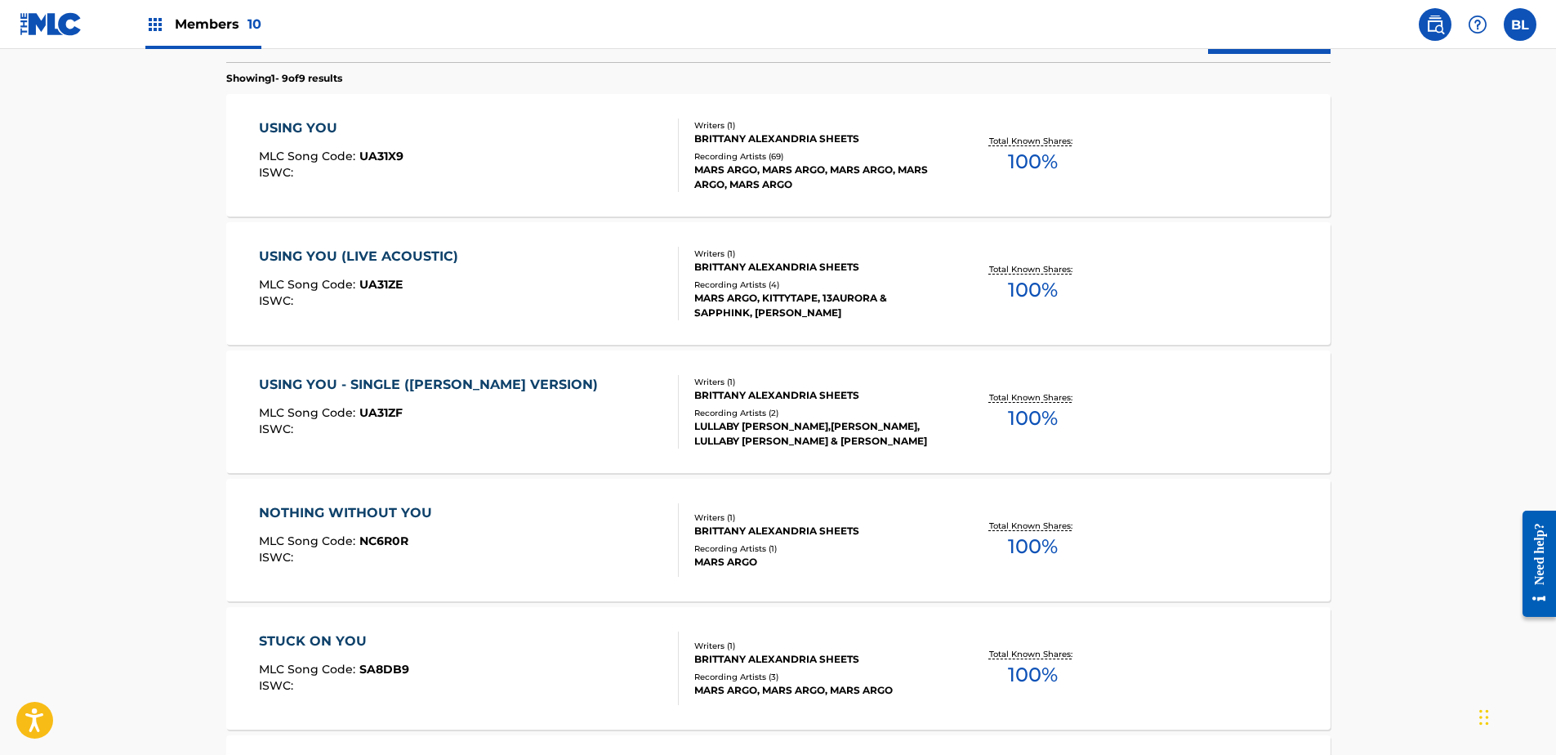
scroll to position [572, 0]
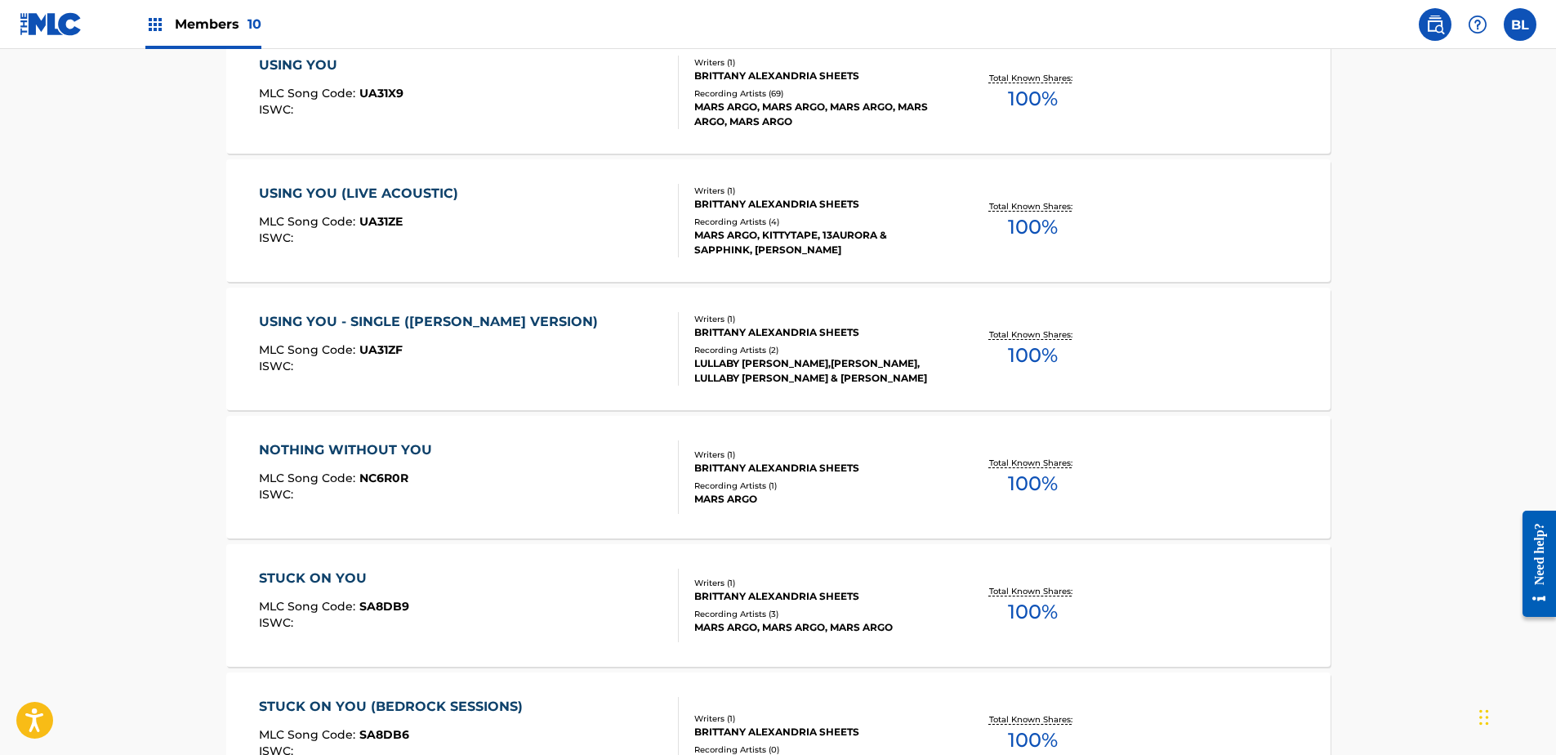
click at [357, 447] on div "NOTHING WITHOUT YOU" at bounding box center [349, 450] width 181 height 20
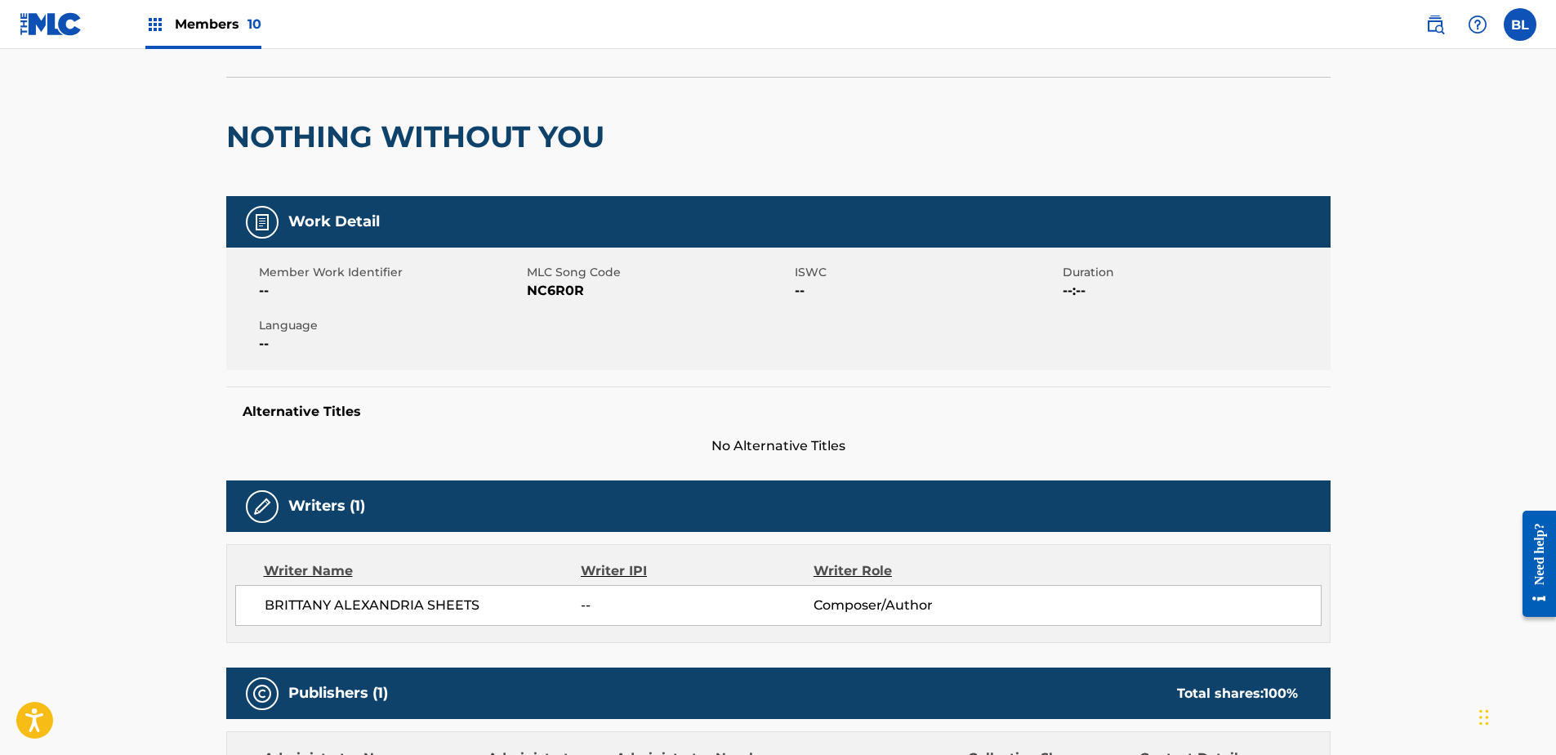
scroll to position [245, 0]
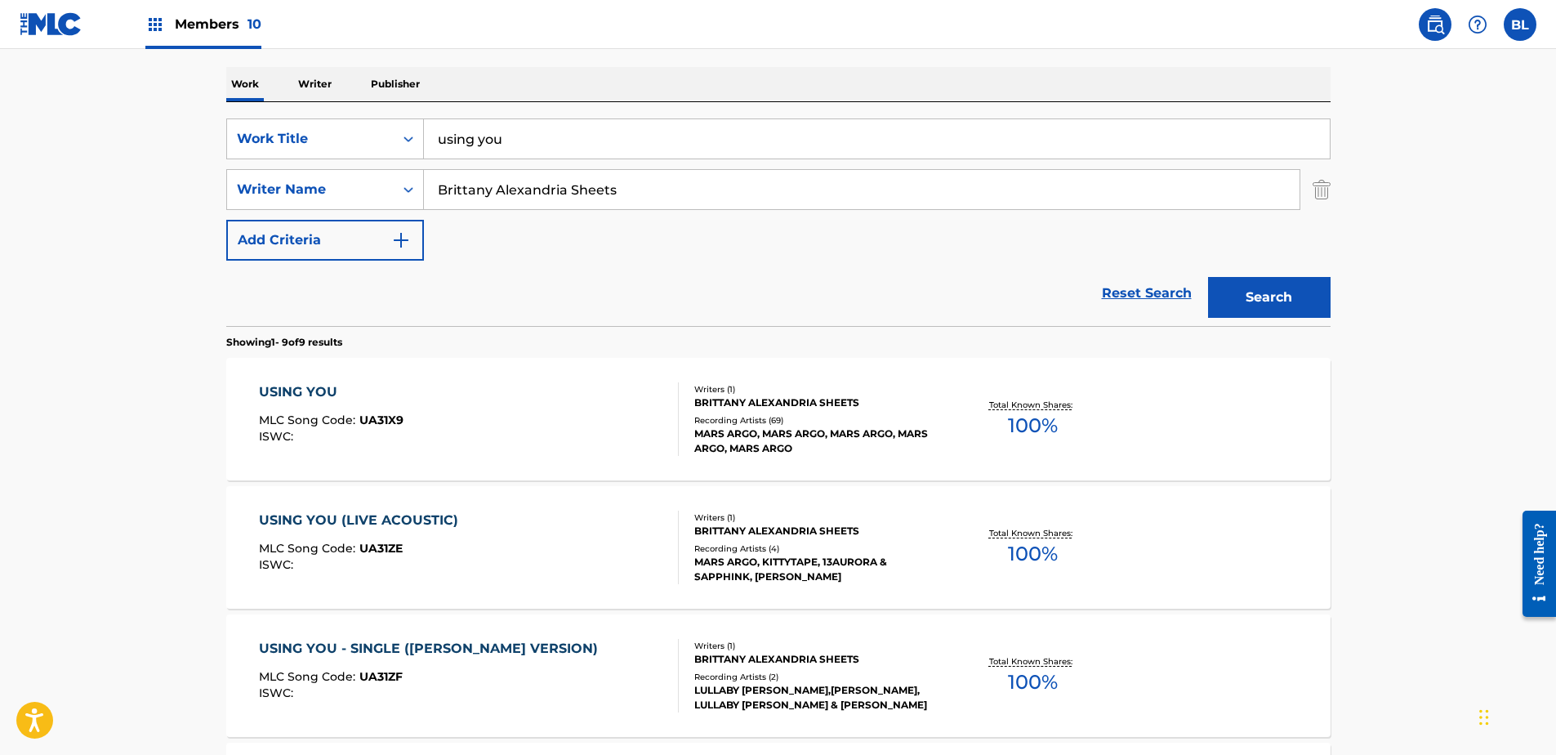
scroll to position [665, 0]
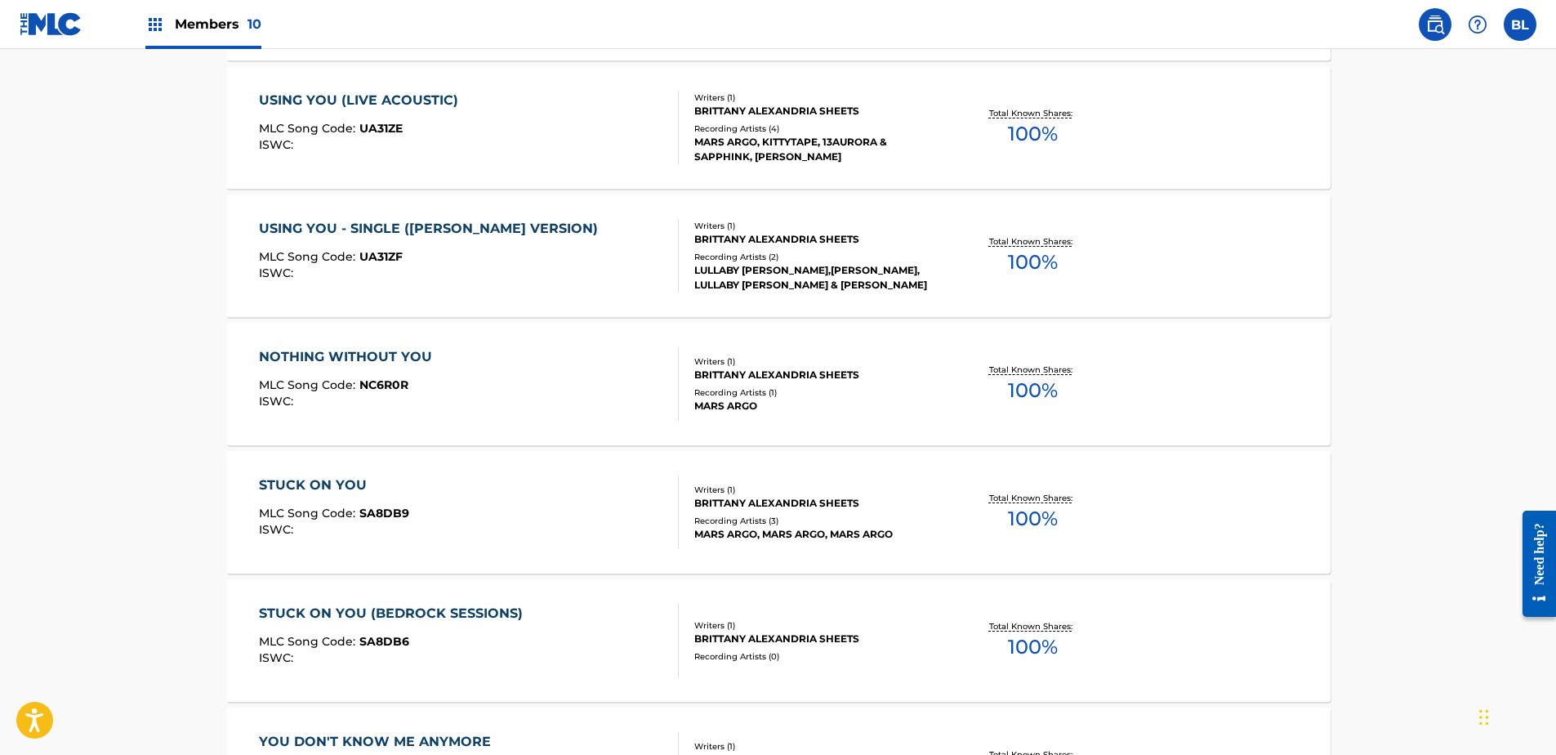
click at [410, 224] on div "USING YOU - SINGLE ([PERSON_NAME] VERSION)" at bounding box center [432, 229] width 347 height 20
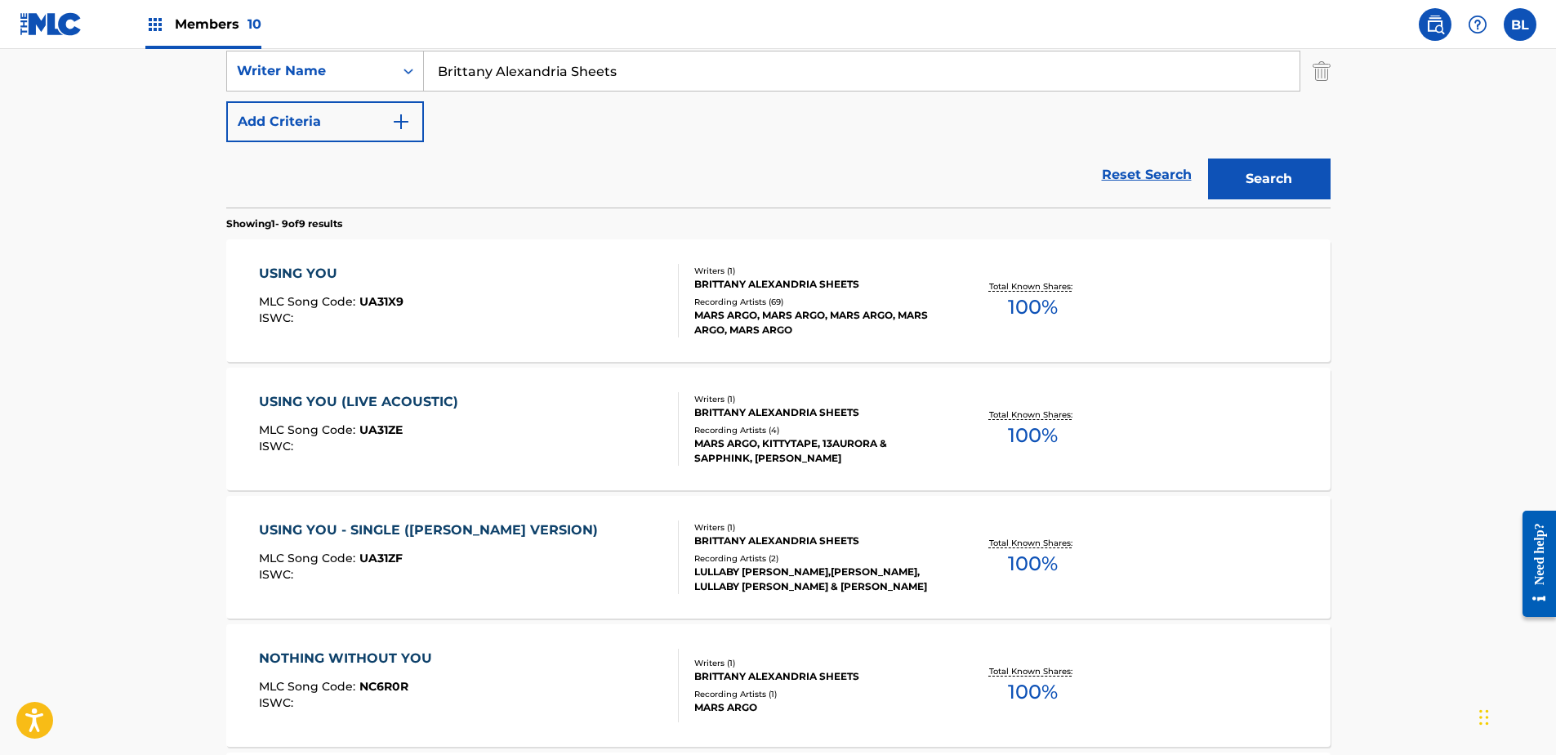
scroll to position [350, 0]
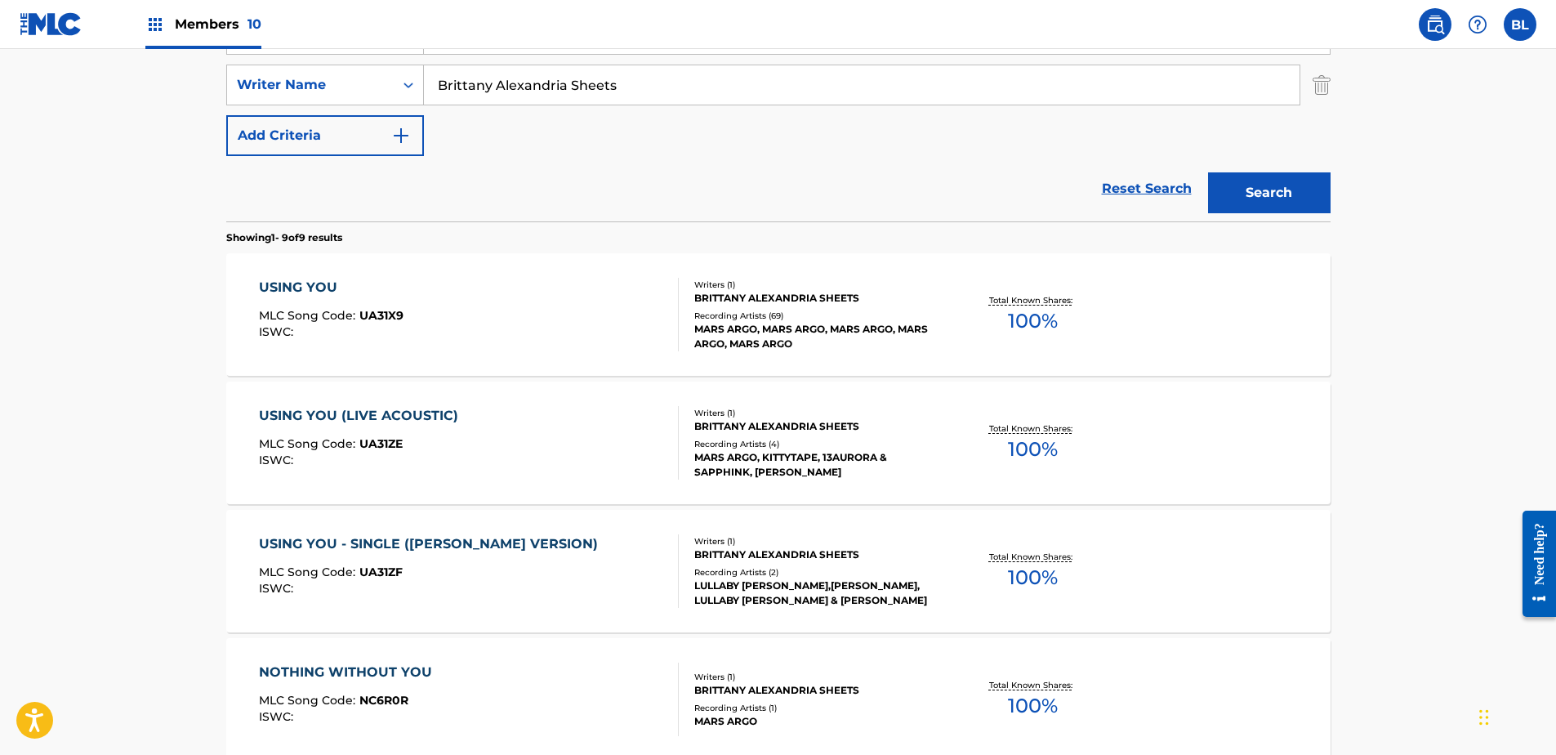
click at [287, 286] on div "USING YOU" at bounding box center [331, 288] width 145 height 20
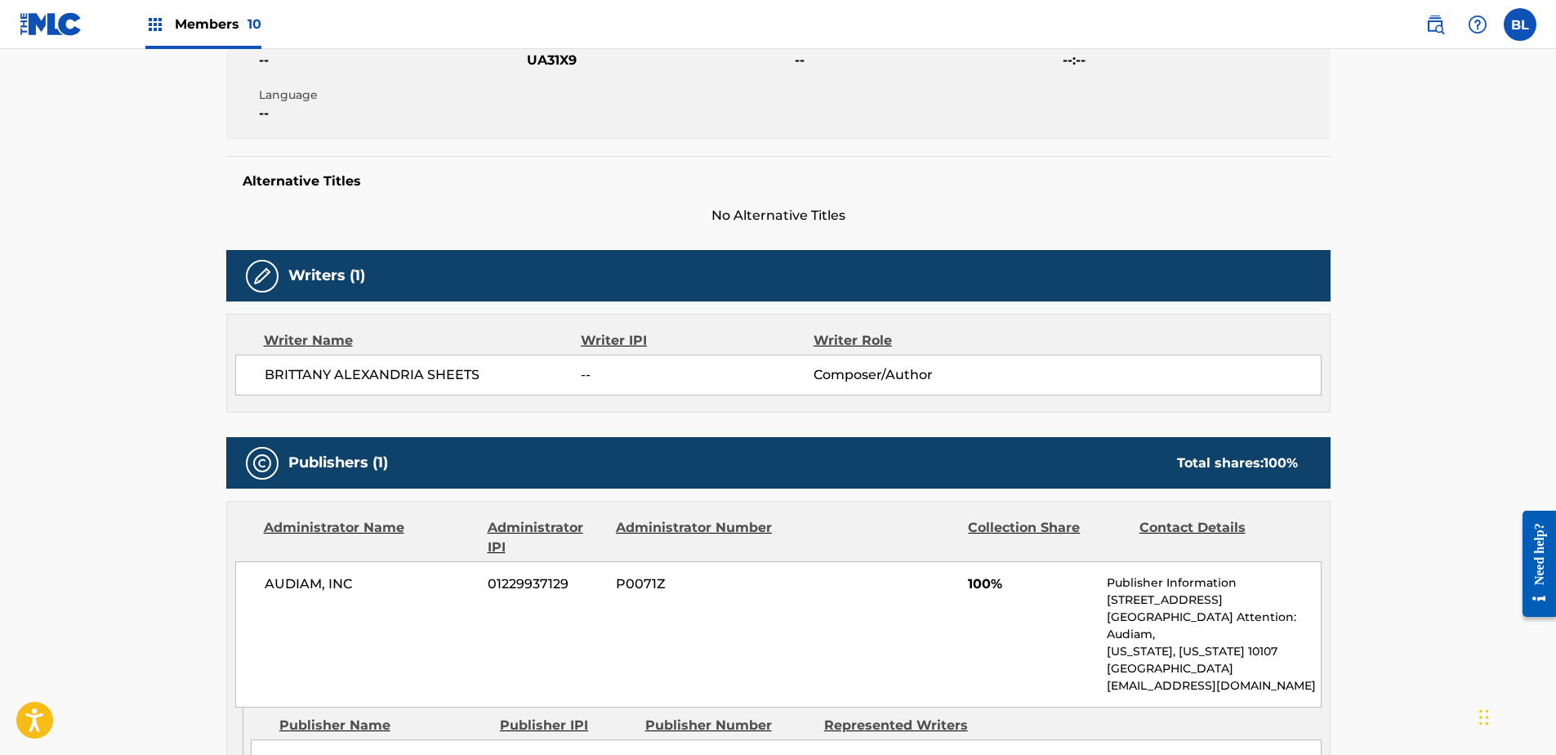
scroll to position [327, 0]
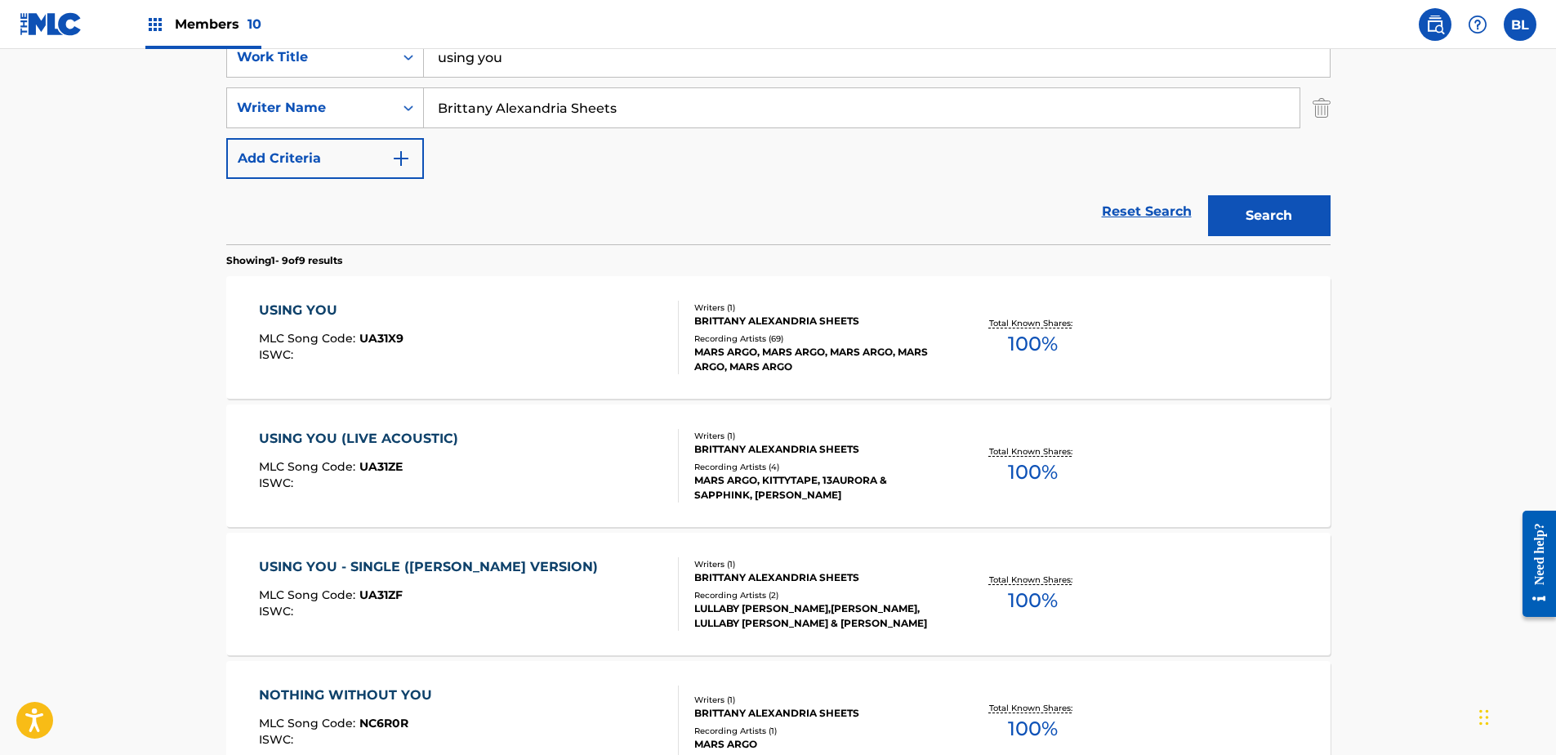
scroll to position [350, 0]
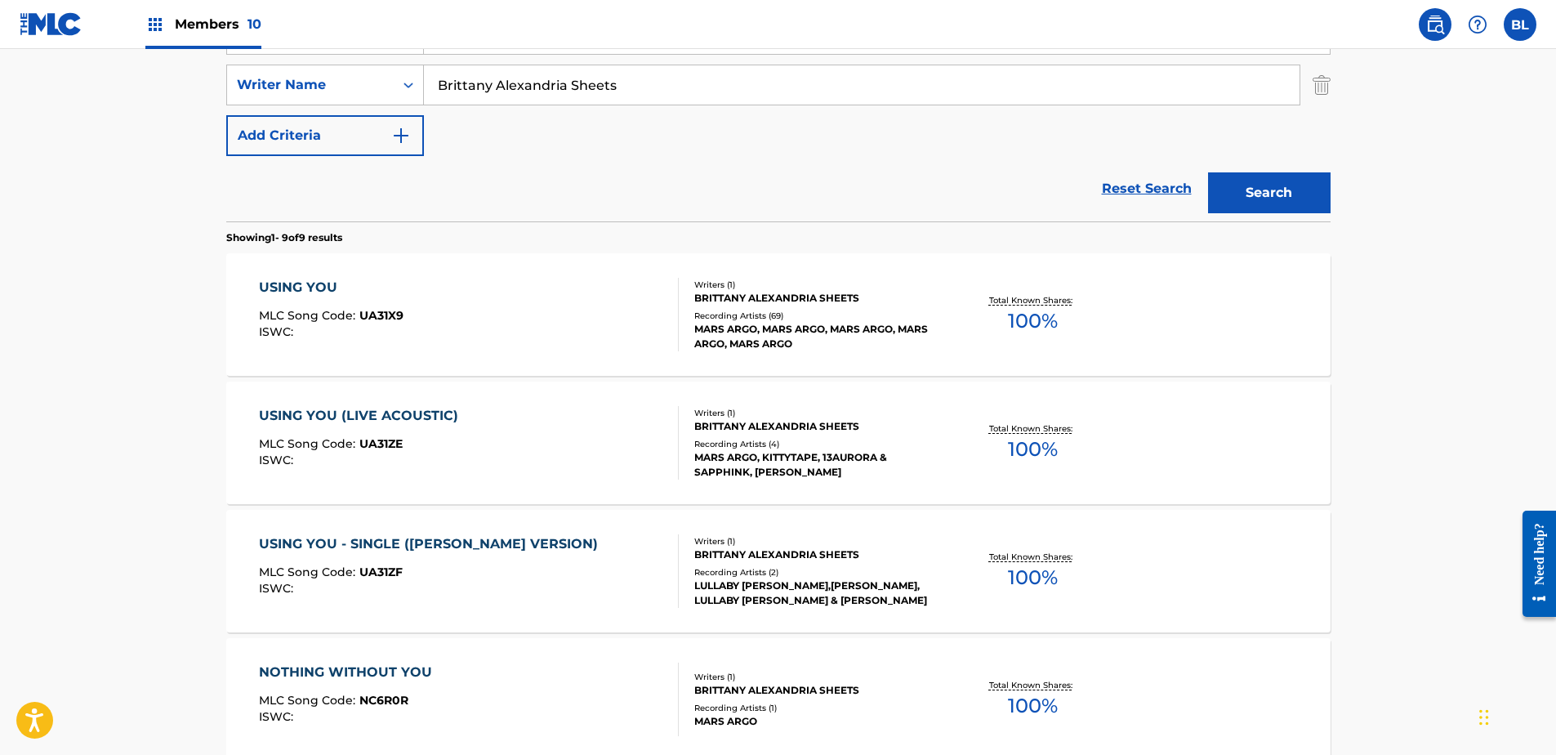
click at [422, 411] on div "USING YOU (LIVE ACOUSTIC)" at bounding box center [362, 416] width 207 height 20
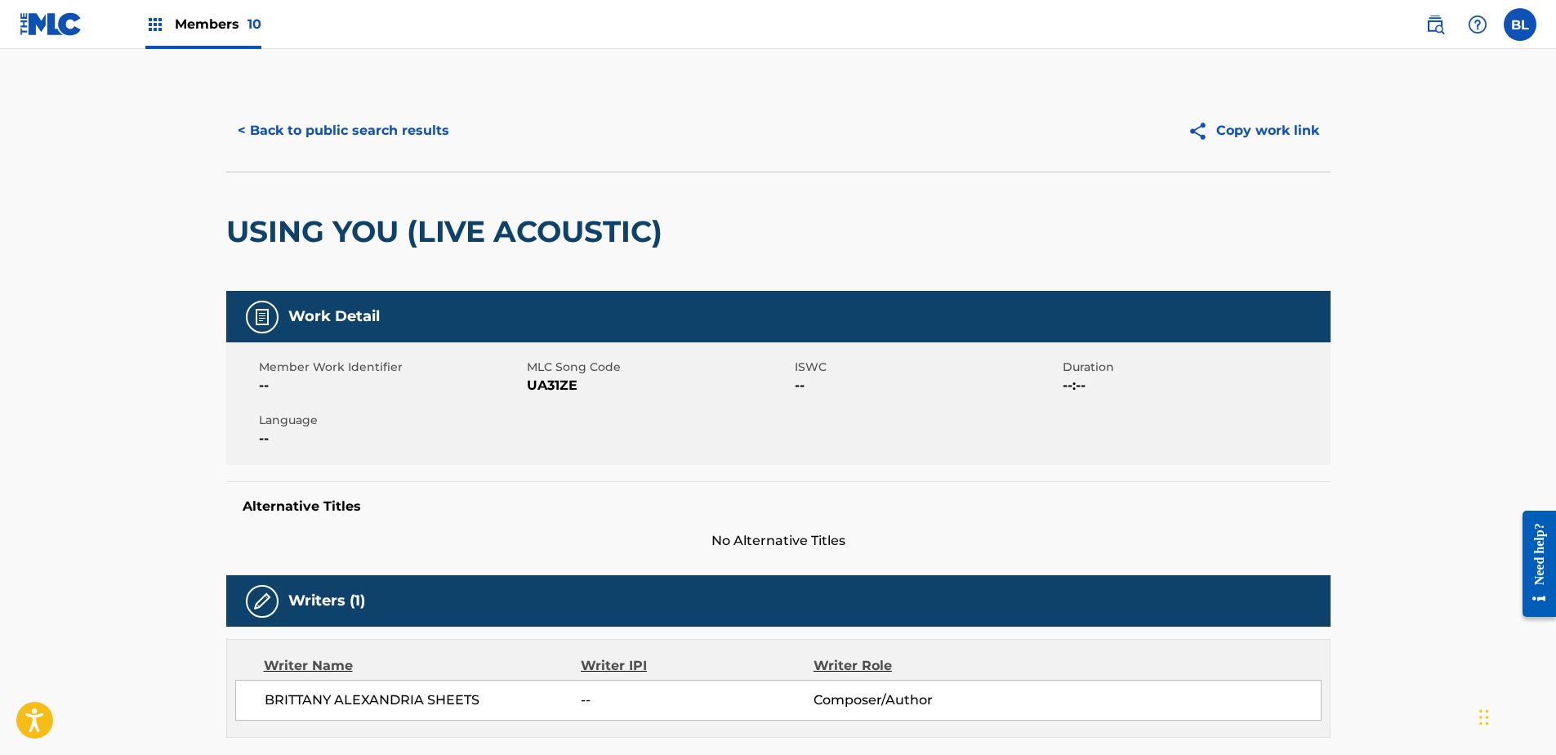
scroll to position [408, 0]
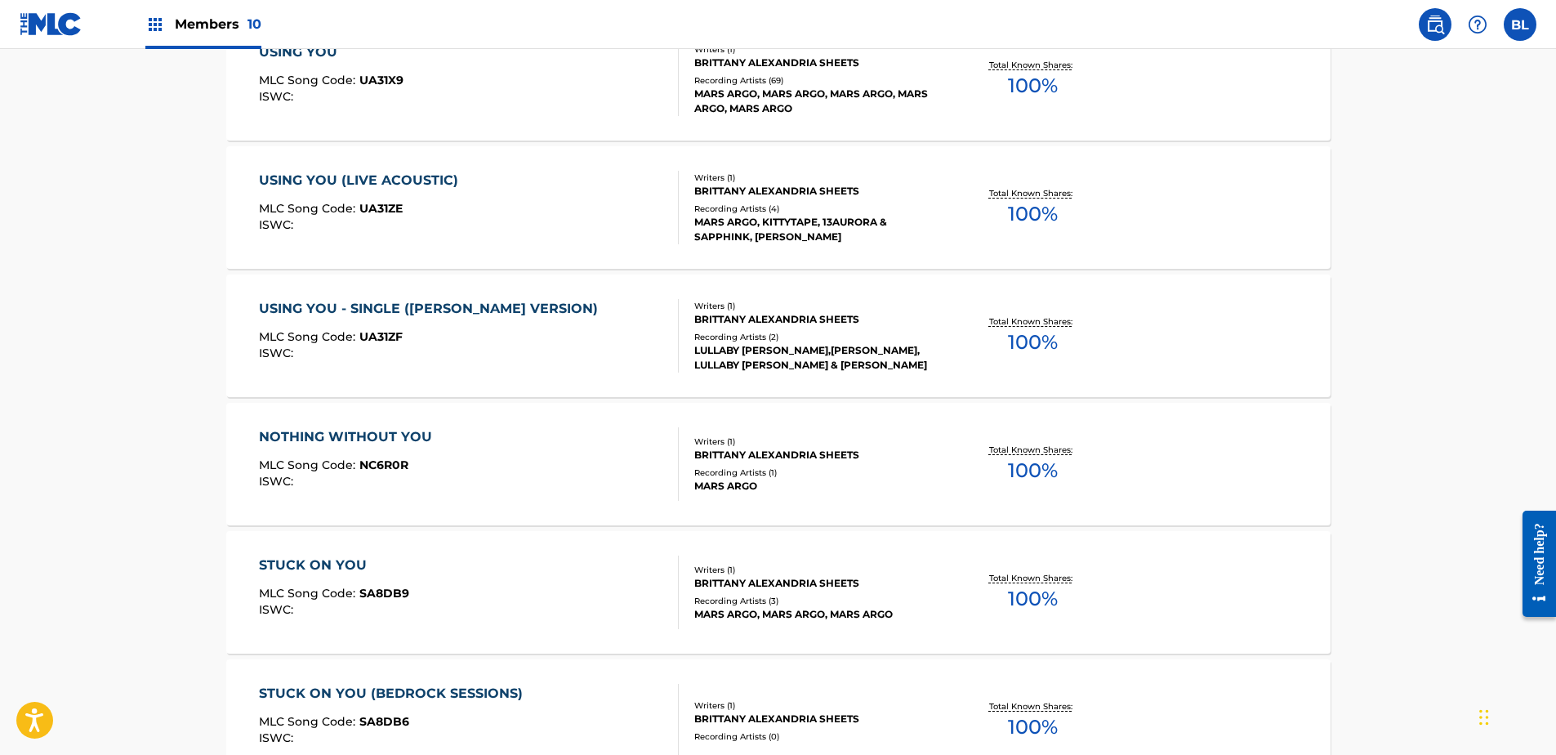
scroll to position [595, 0]
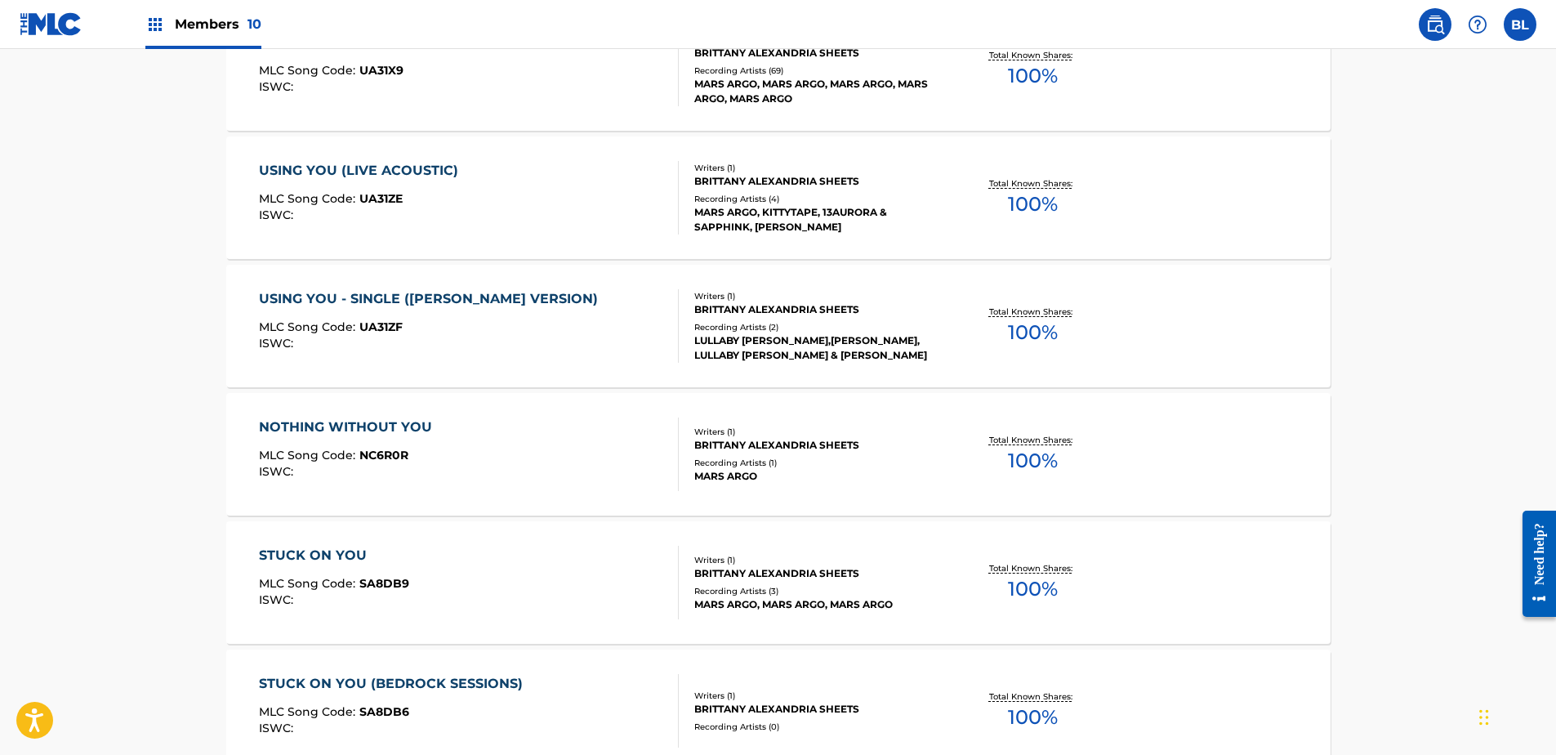
click at [486, 297] on div "USING YOU - SINGLE ([PERSON_NAME] VERSION)" at bounding box center [432, 299] width 347 height 20
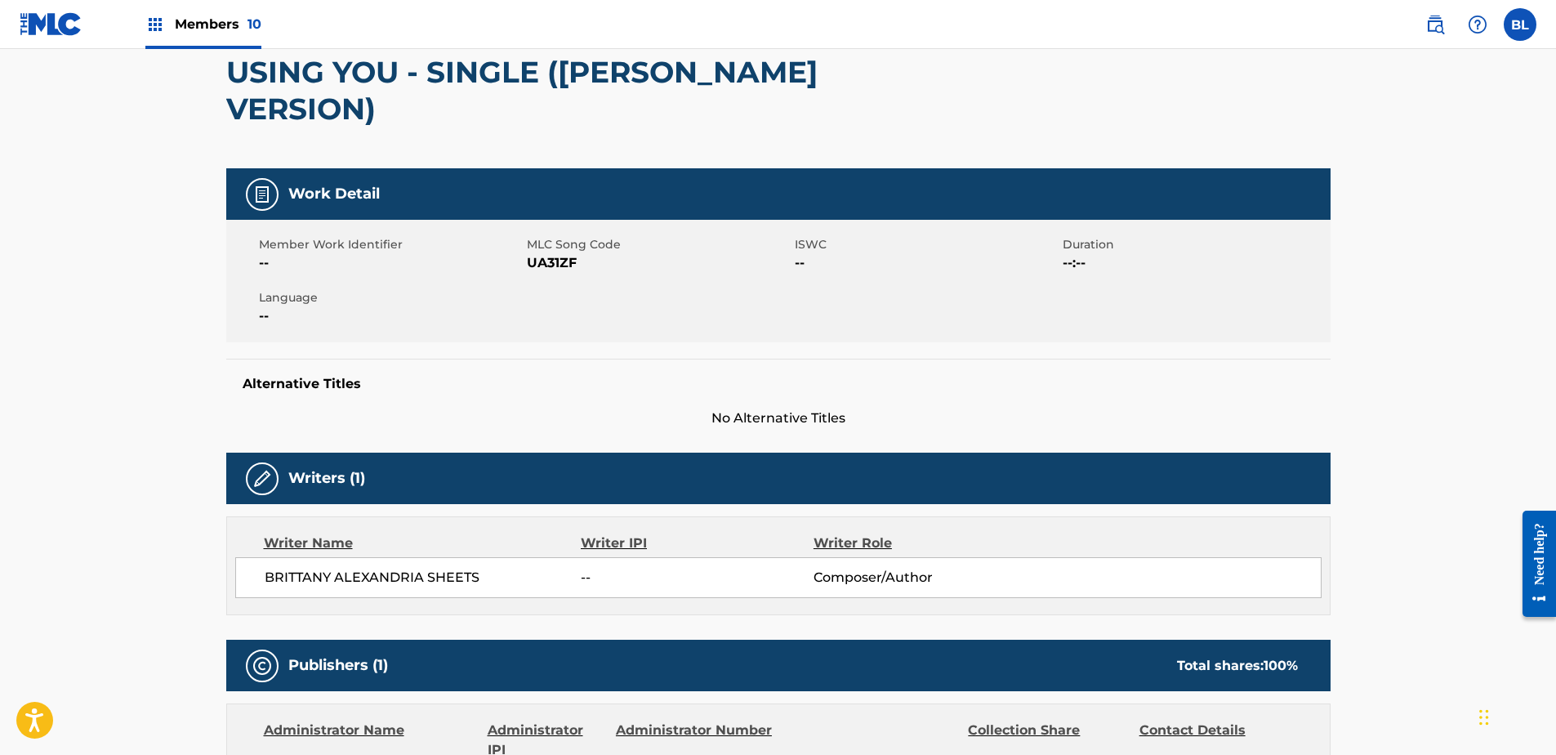
scroll to position [327, 0]
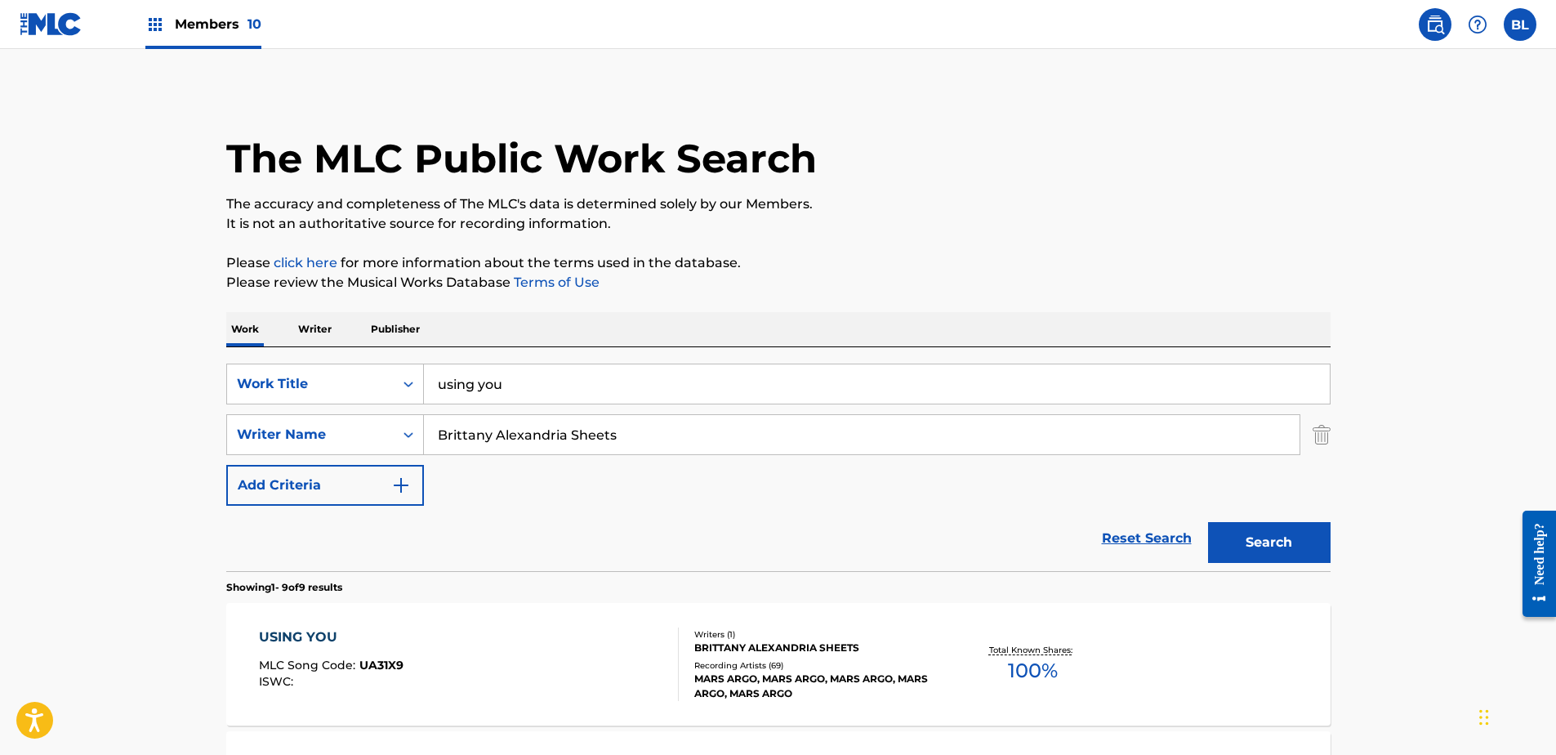
drag, startPoint x: 805, startPoint y: 375, endPoint x: 2, endPoint y: 405, distance: 803.6
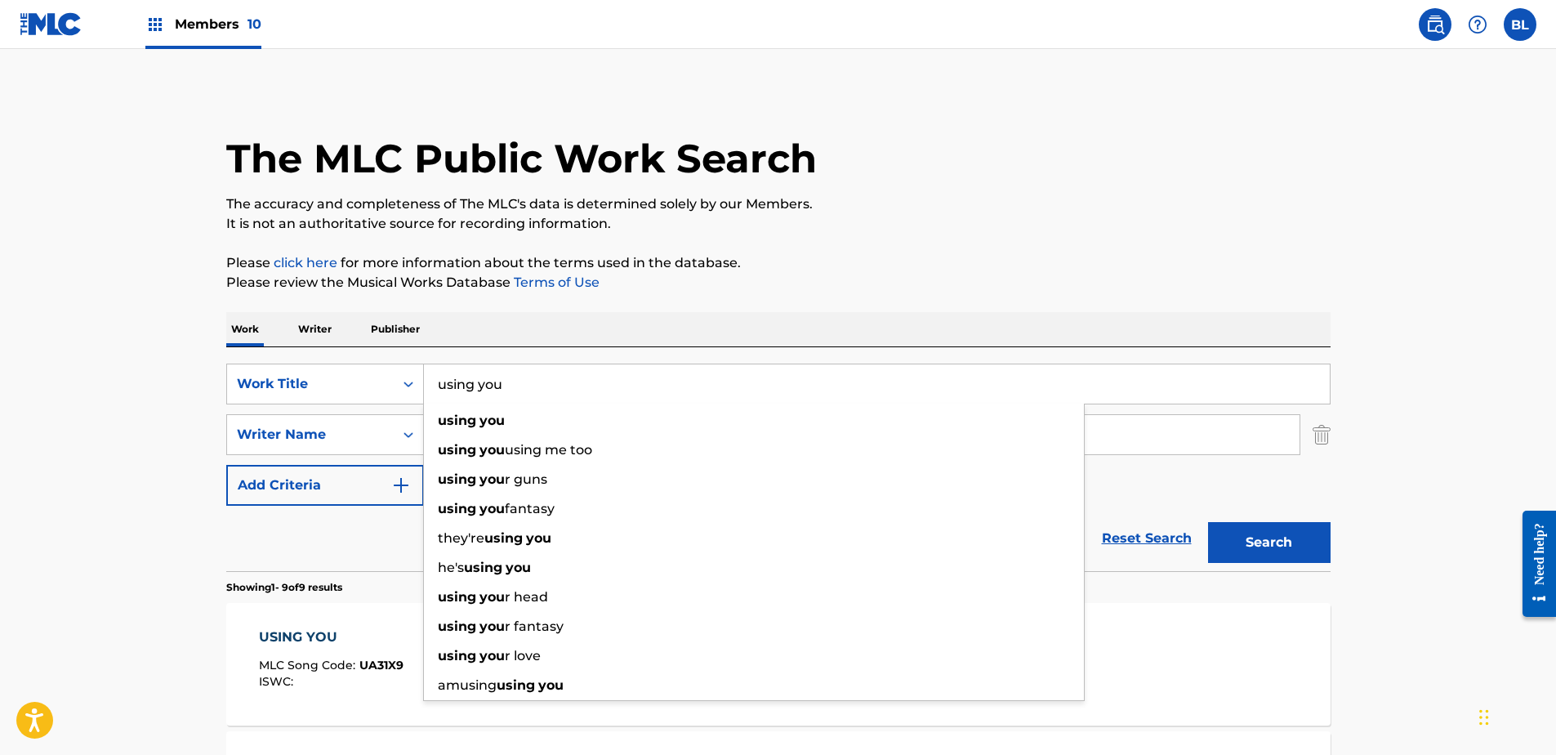
paste input "[DEMOGRAPHIC_DATA] lovaz"
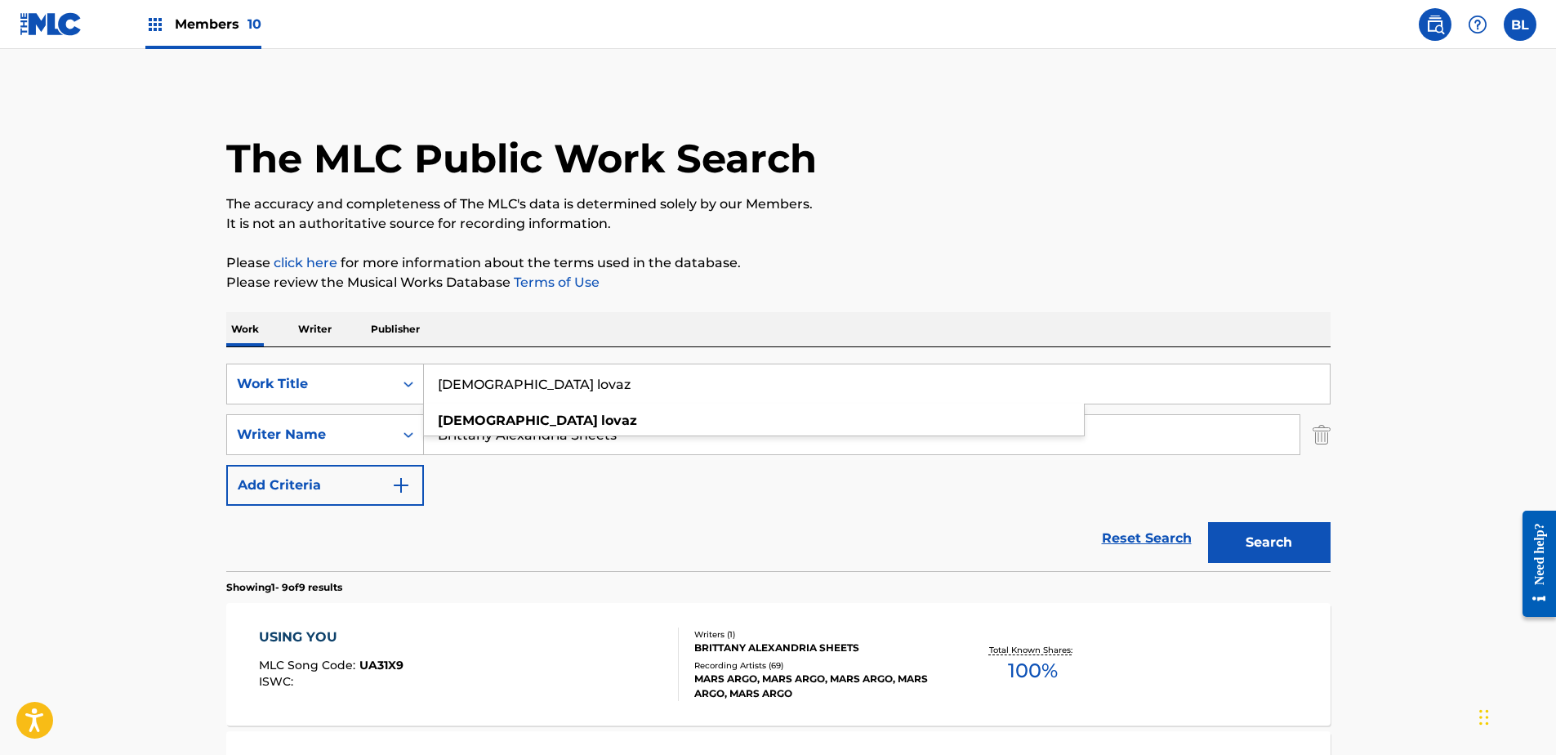
type input "[DEMOGRAPHIC_DATA] lovaz"
drag, startPoint x: 680, startPoint y: 422, endPoint x: 226, endPoint y: 431, distance: 453.5
click at [226, 431] on div "SearchWithCriteriafaad3a7f-eb87-4adf-a4f2-258a1ceafa2a Writer Name [PERSON_NAME…" at bounding box center [778, 434] width 1104 height 41
paste input "Search Form"
click at [740, 436] on input "Search Form" at bounding box center [862, 434] width 876 height 39
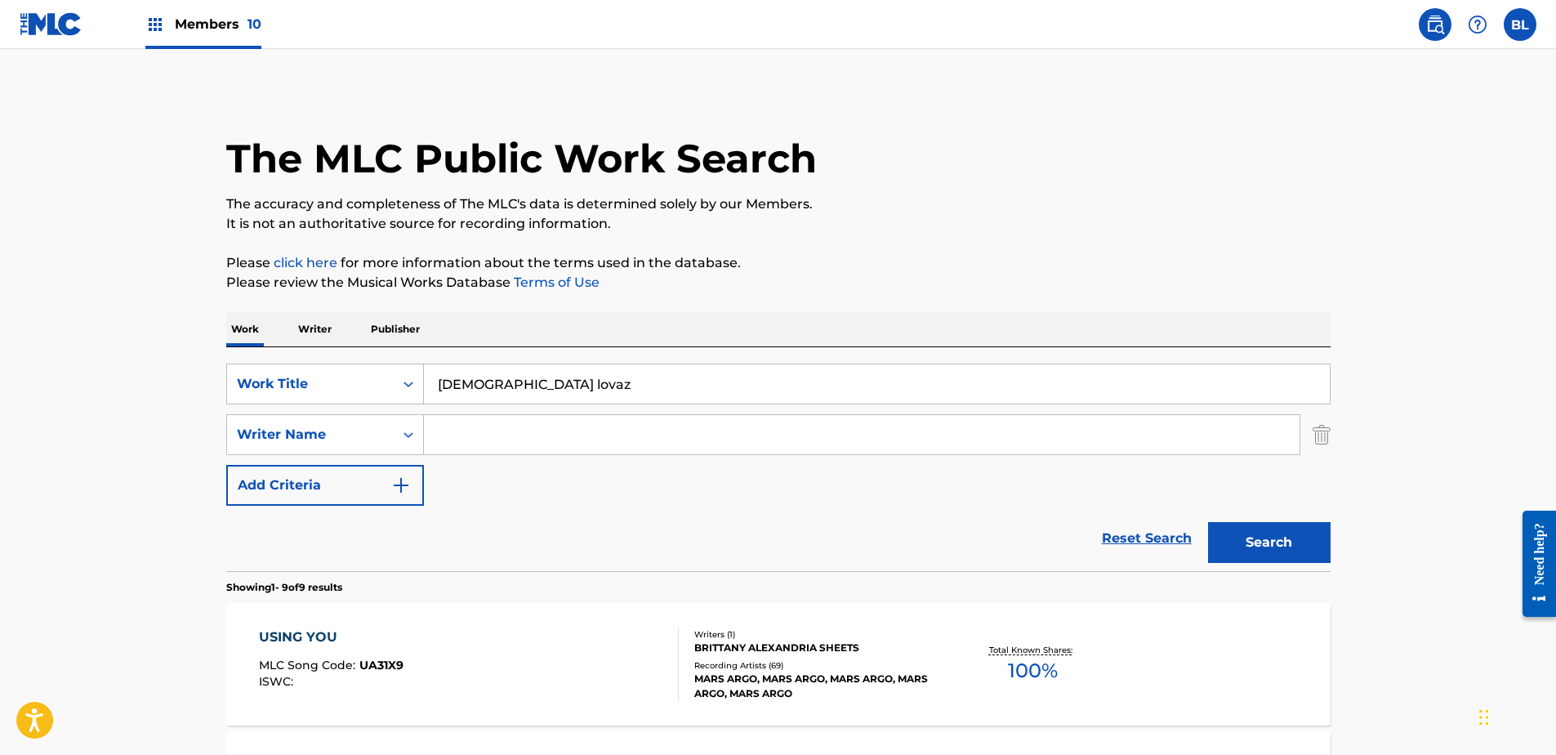
paste input "Search Form"
click at [729, 428] on input "Search Form" at bounding box center [862, 434] width 876 height 39
paste input "[PERSON_NAME]"
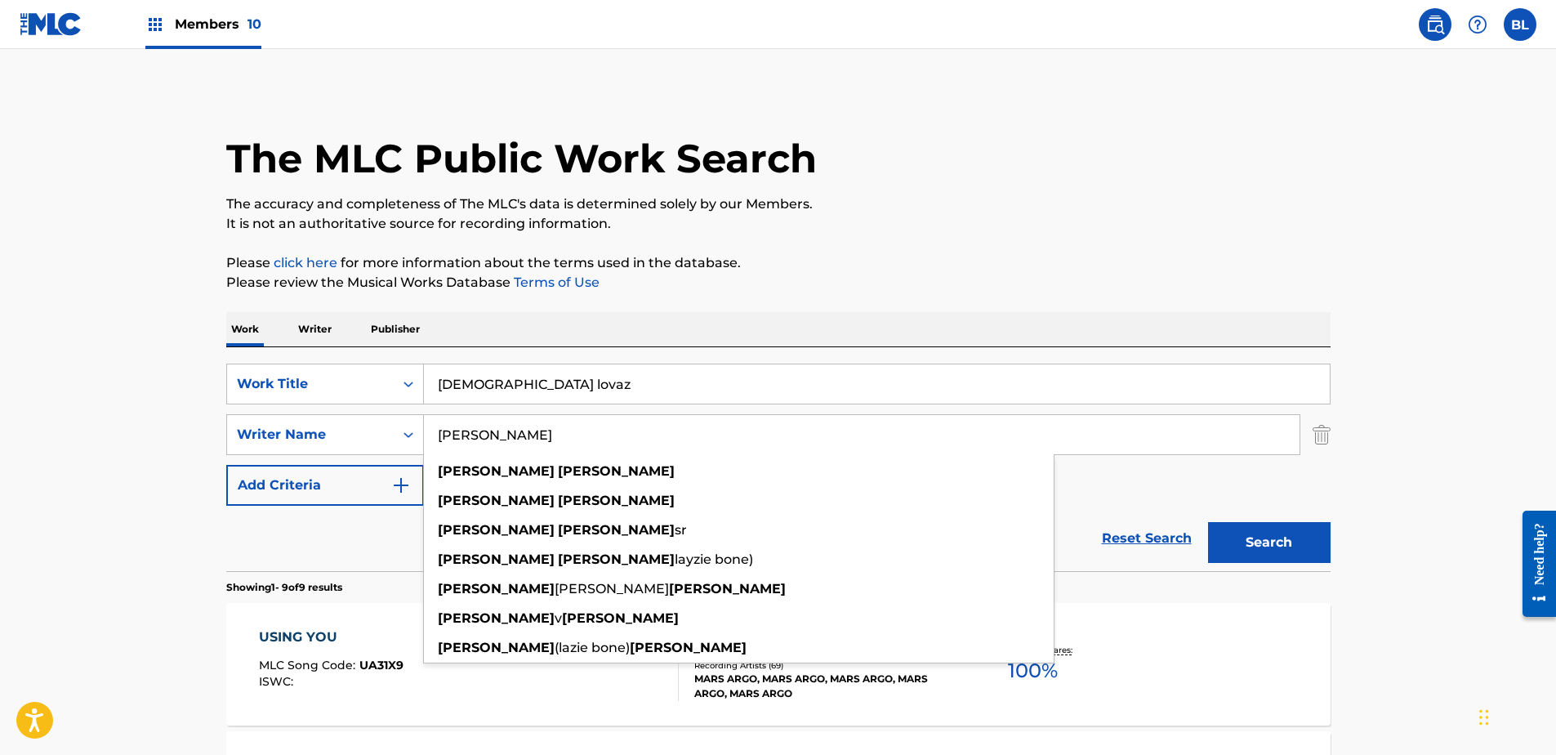
type input "[PERSON_NAME]"
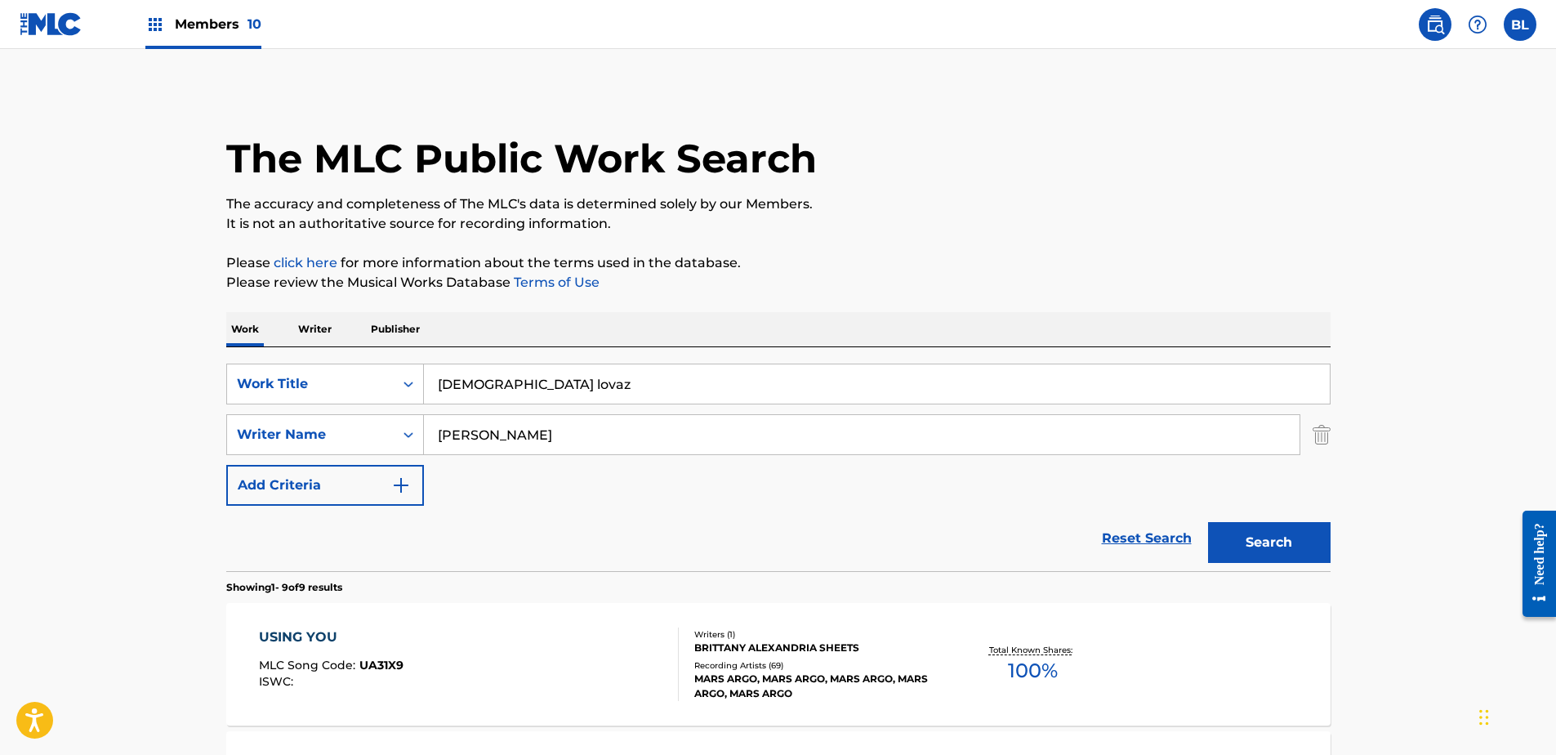
click at [1323, 550] on button "Search" at bounding box center [1269, 542] width 123 height 41
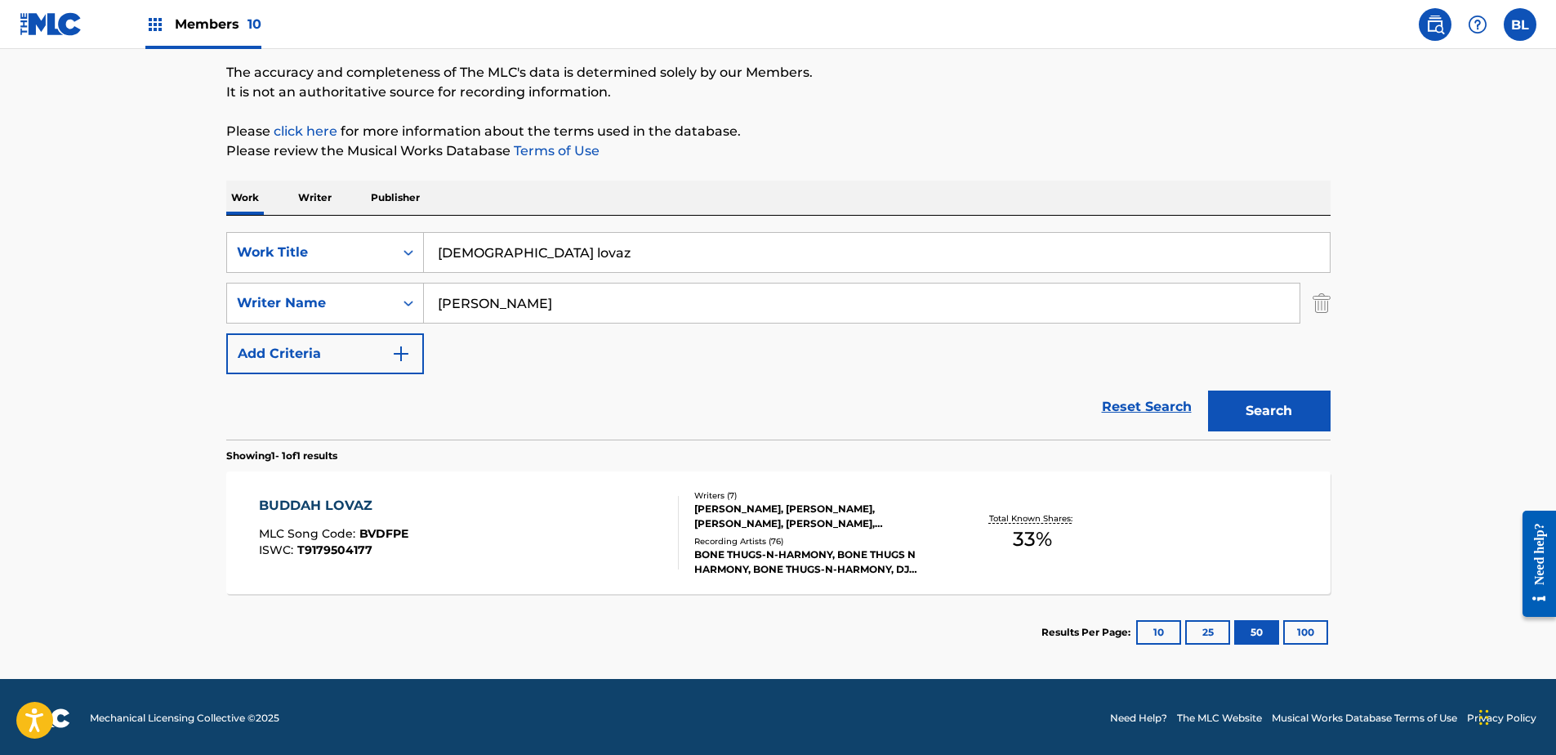
scroll to position [134, 0]
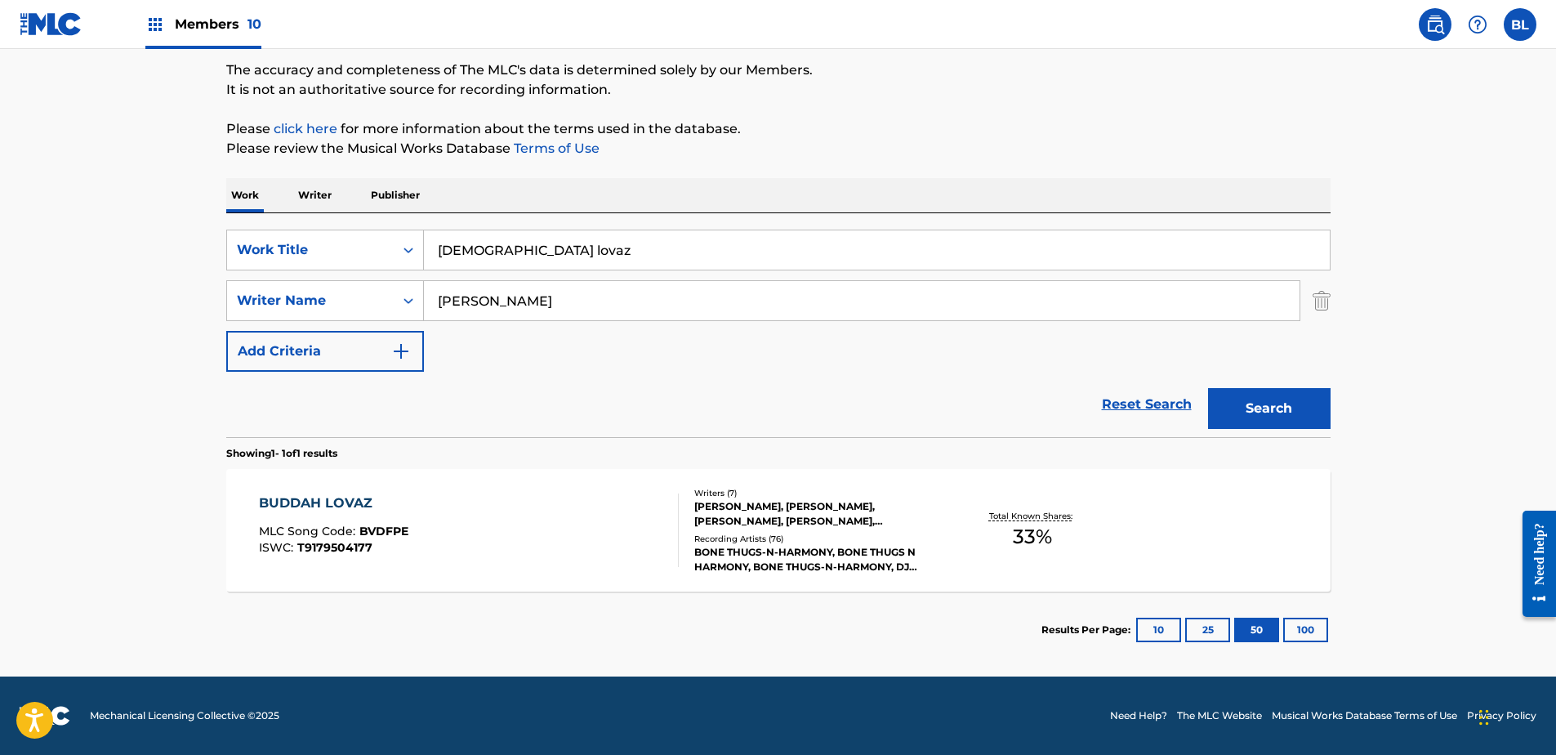
click at [342, 505] on div "BUDDAH LOVAZ" at bounding box center [333, 503] width 149 height 20
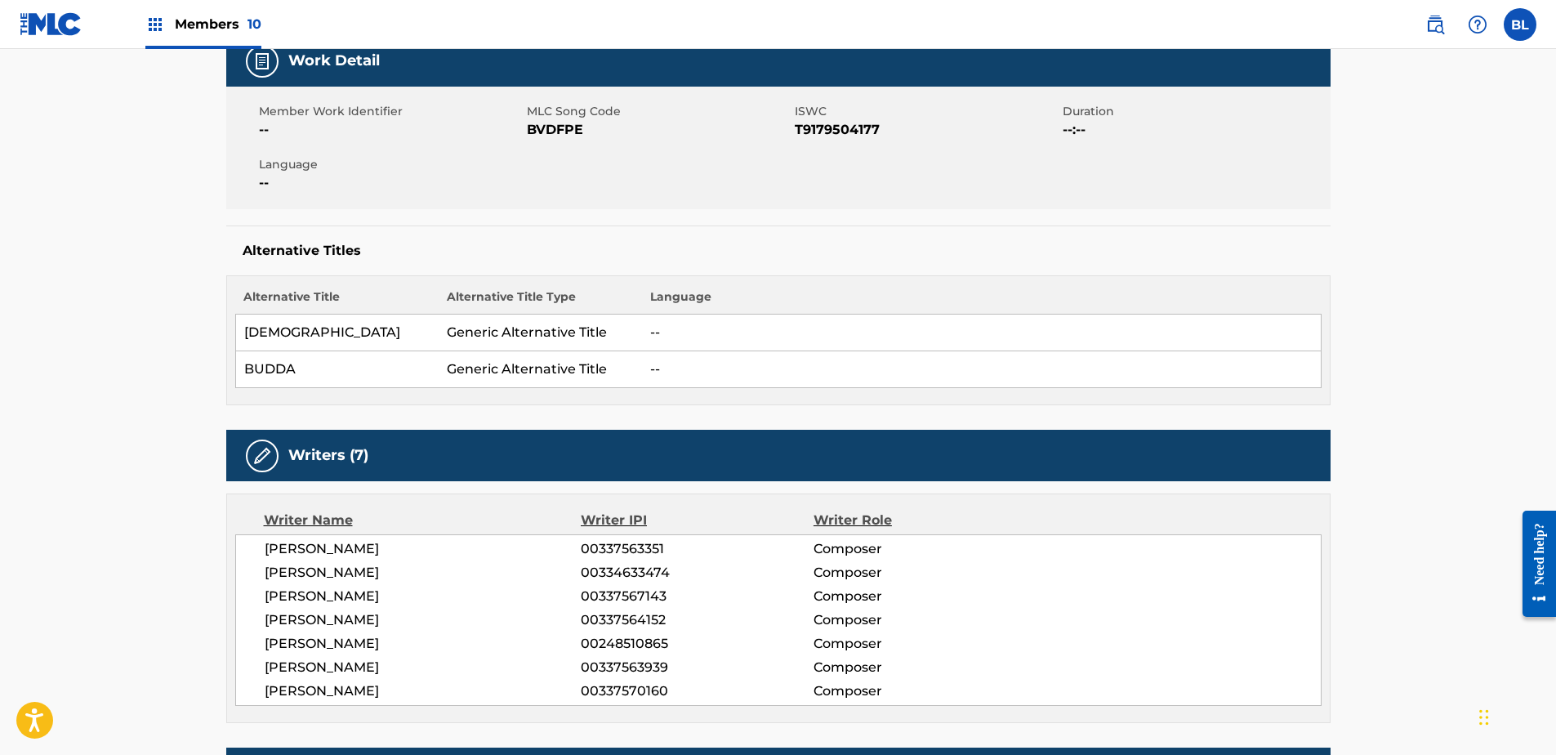
scroll to position [552, 0]
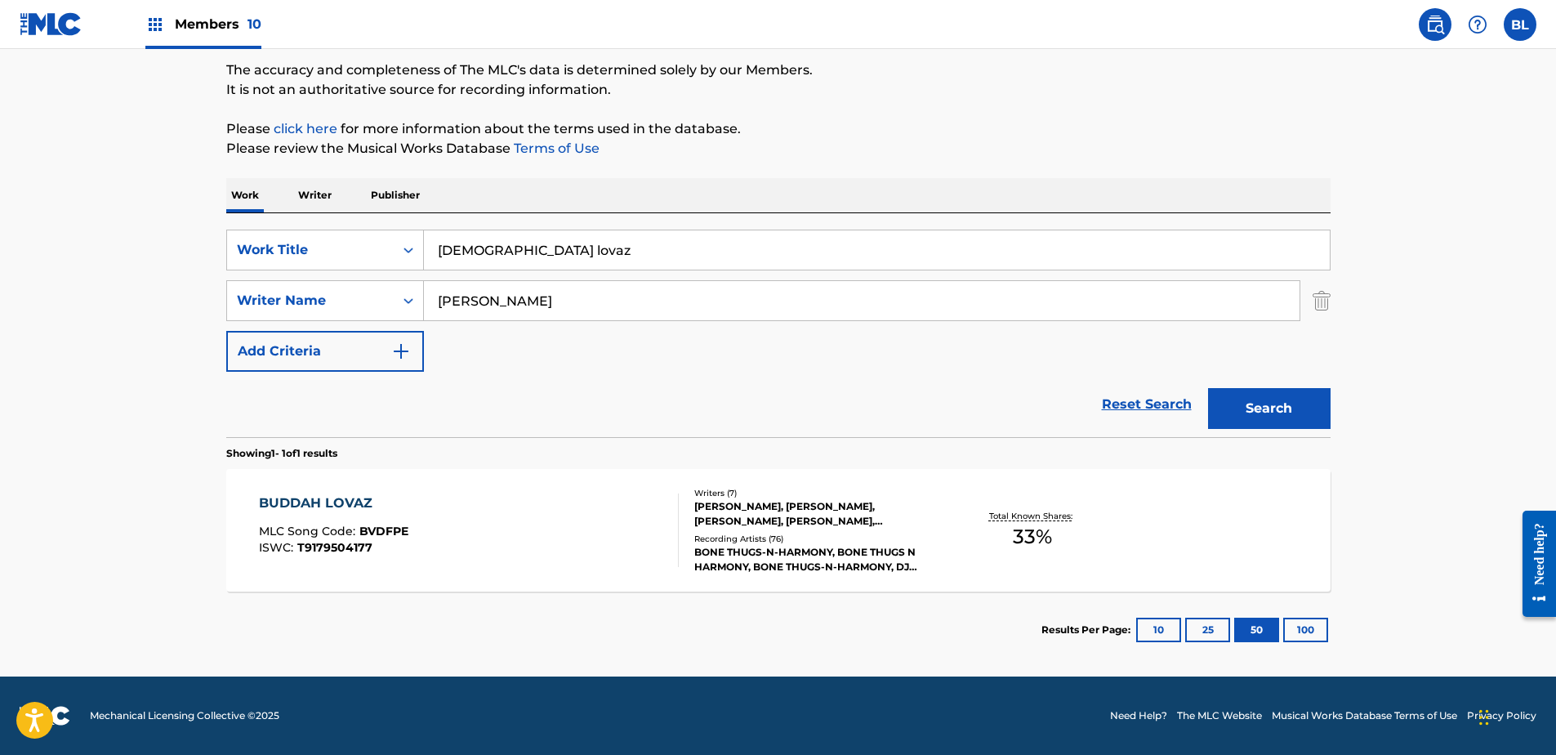
scroll to position [134, 0]
click at [291, 503] on div "BUDDAH LOVAZ" at bounding box center [333, 503] width 149 height 20
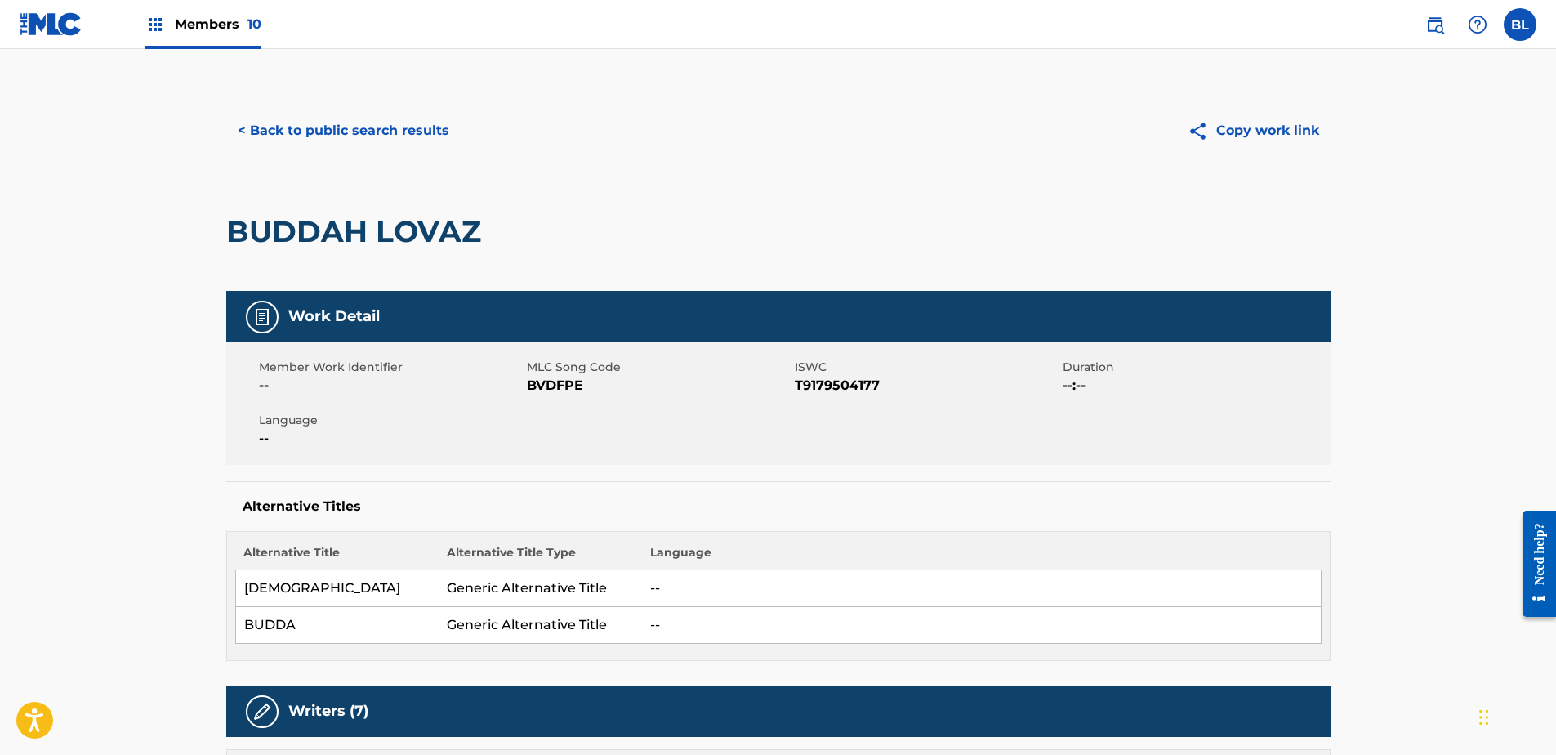
click at [554, 388] on span "BVDFPE" at bounding box center [659, 386] width 264 height 20
copy span "BVDFPE"
drag, startPoint x: 523, startPoint y: 227, endPoint x: 232, endPoint y: 226, distance: 290.8
click at [232, 226] on div "BUDDAH LOVAZ" at bounding box center [778, 231] width 1104 height 119
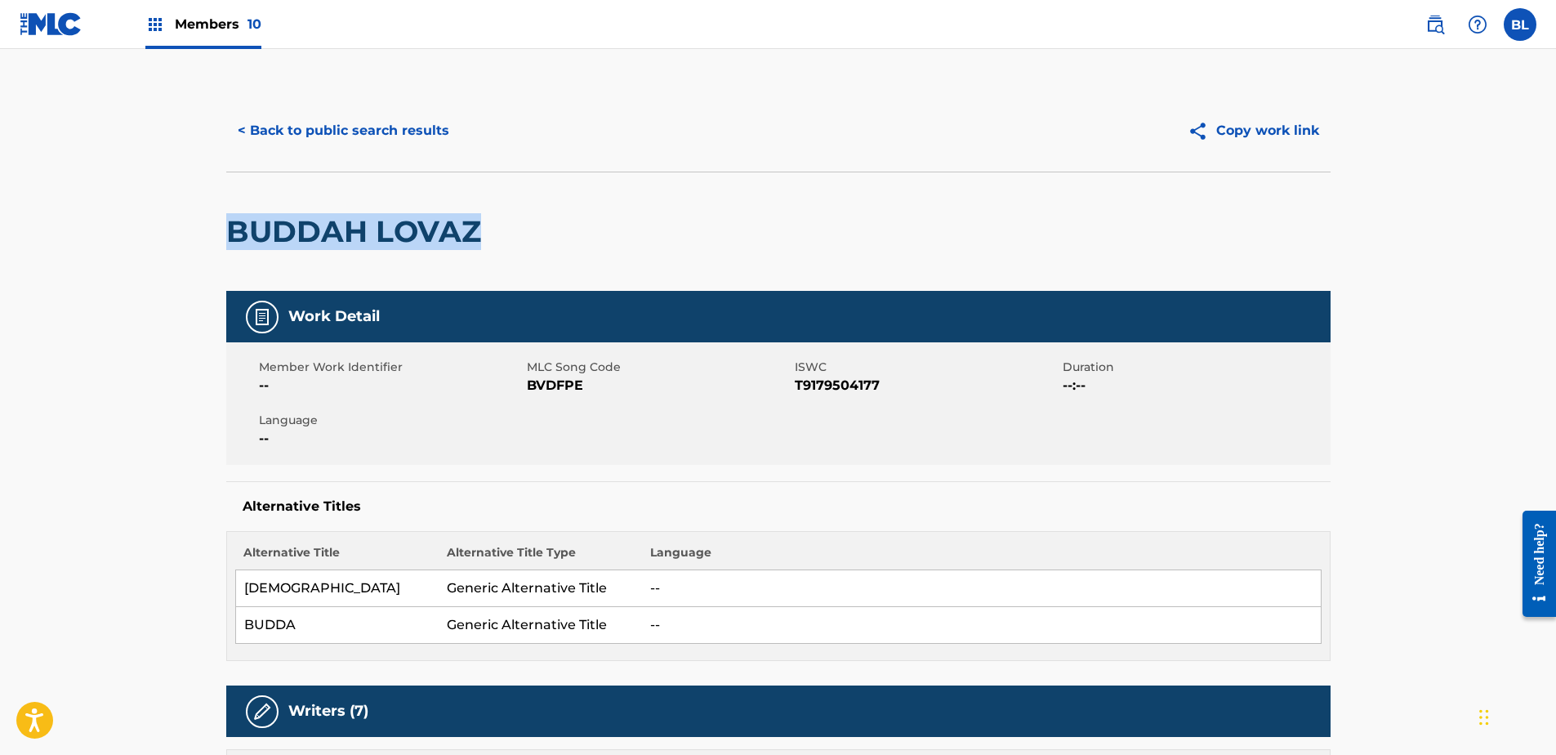
copy h2 "BUDDAH LOVAZ"
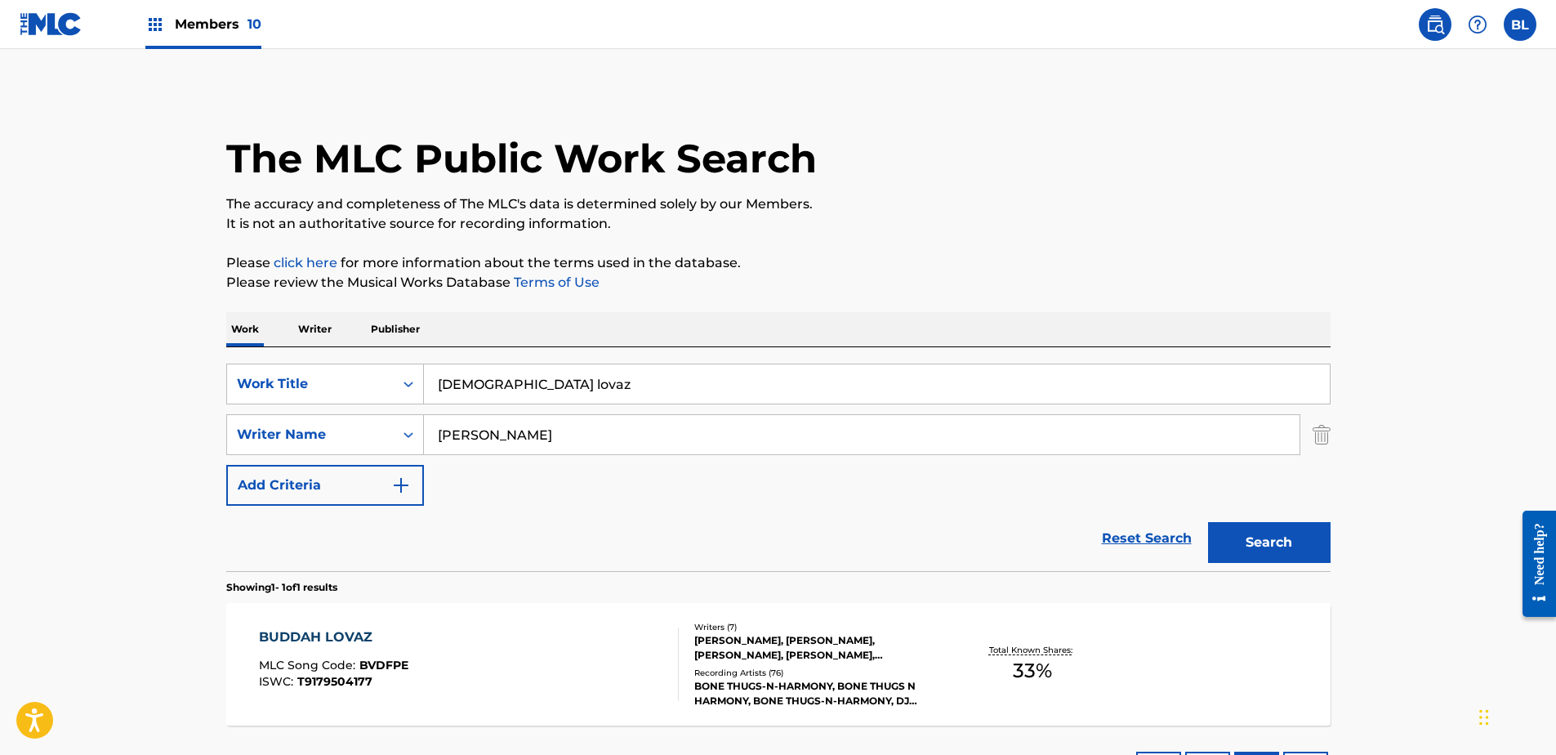
scroll to position [41, 0]
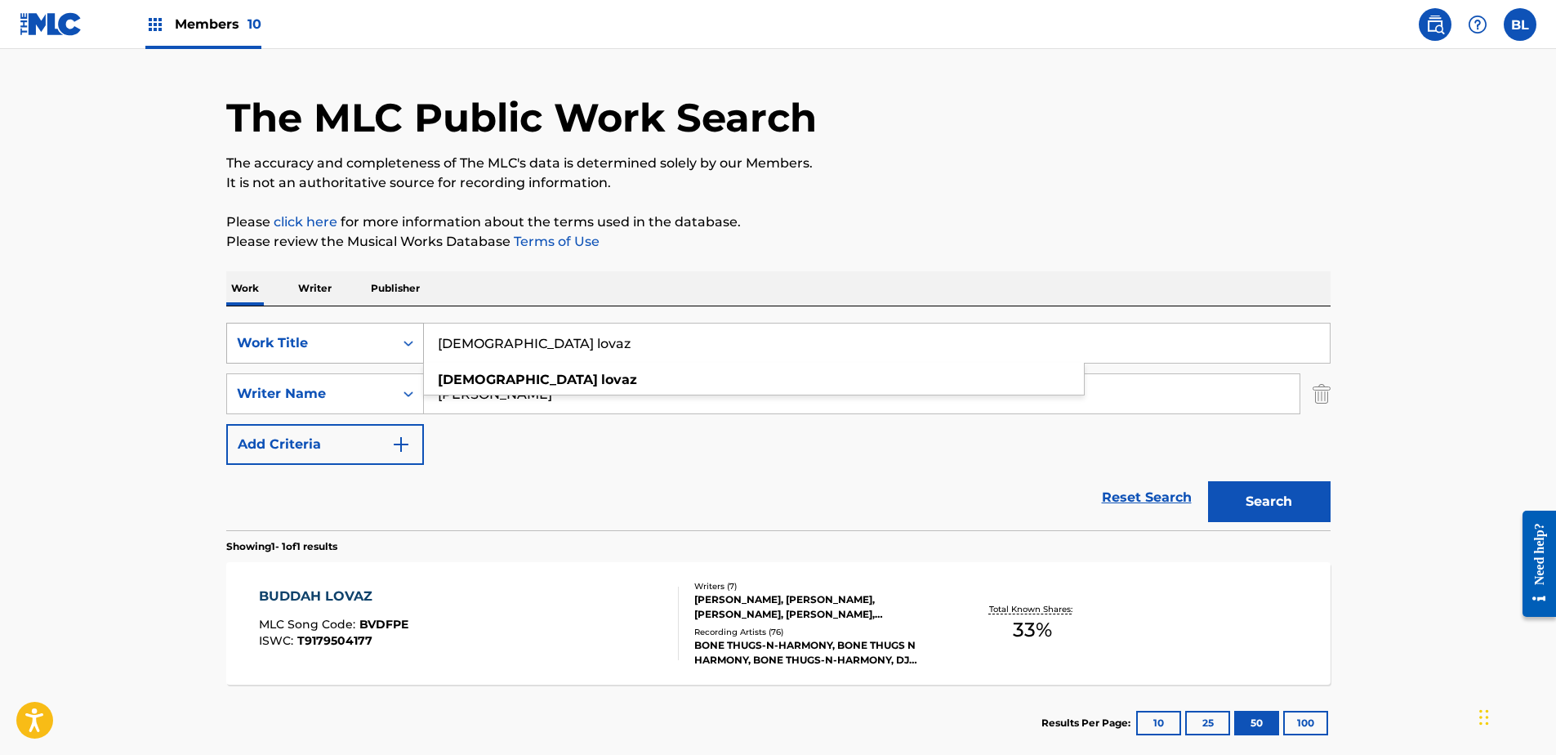
drag, startPoint x: 551, startPoint y: 346, endPoint x: 395, endPoint y: 346, distance: 156.0
click at [395, 346] on div "SearchWithCriteriaca5c116b-c5a5-47b1-ab76-e230ab949d98 Work Title buddah lovaz …" at bounding box center [778, 343] width 1104 height 41
paste input "parachute"
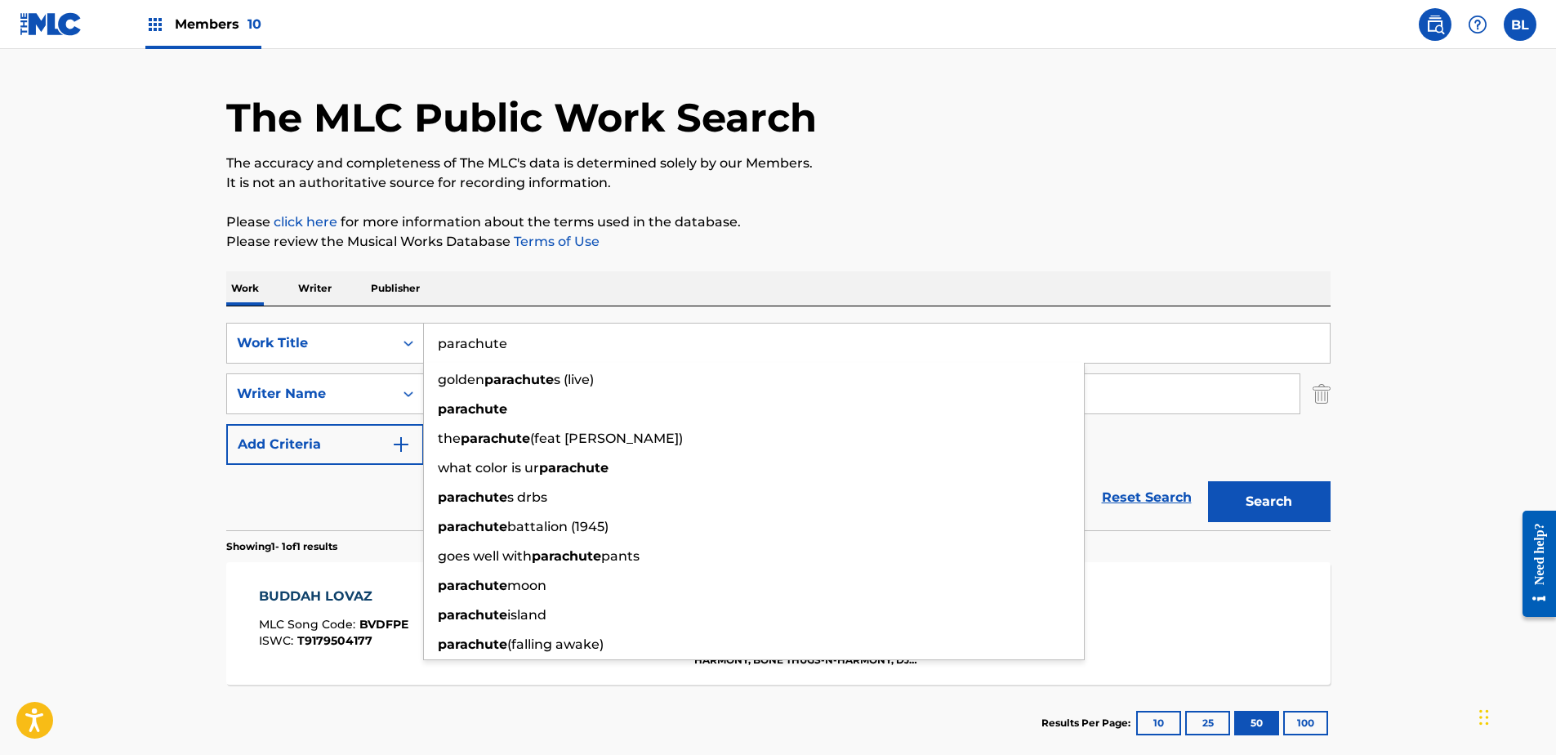
type input "parachute"
click at [1144, 246] on p "Please review the Musical Works Database Terms of Use" at bounding box center [778, 242] width 1104 height 20
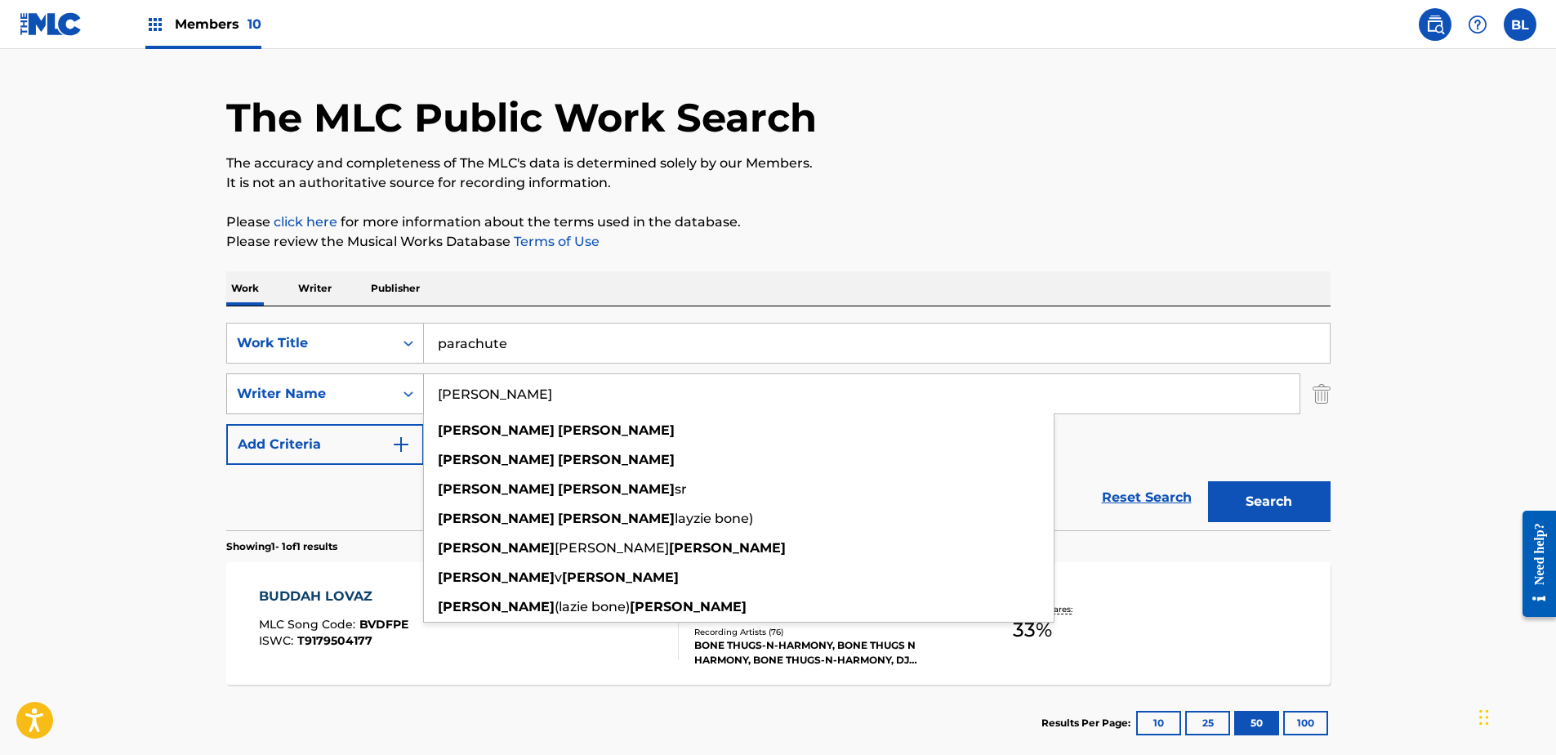
drag, startPoint x: 744, startPoint y: 405, endPoint x: 263, endPoint y: 407, distance: 481.2
click at [263, 407] on div "SearchWithCriteriafaad3a7f-eb87-4adf-a4f2-258a1ceafa2a Writer Name [PERSON_NAME…" at bounding box center [778, 393] width 1104 height 41
paste input "Search Form"
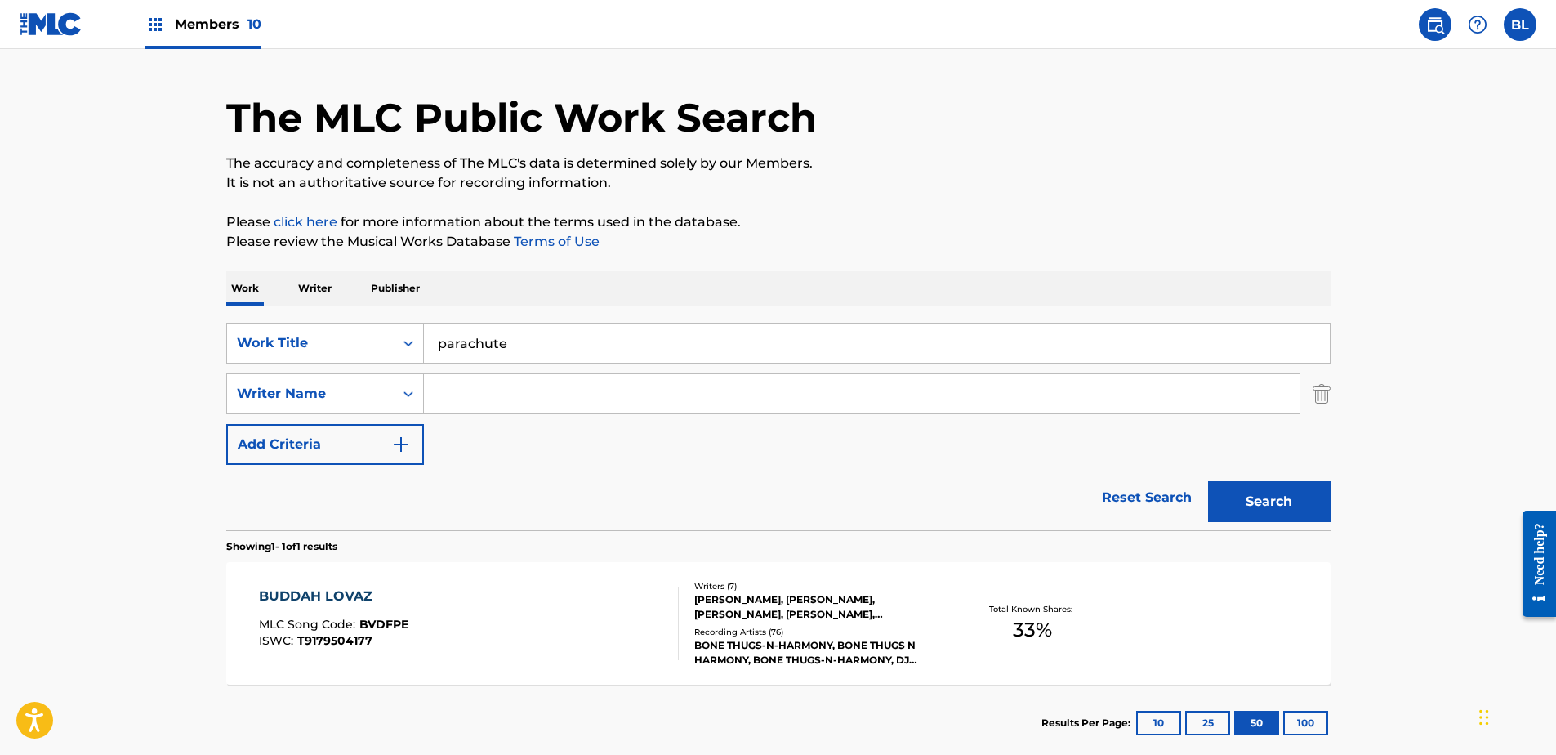
paste input "Search Form"
click at [845, 384] on input "Search Form" at bounding box center [862, 393] width 876 height 39
paste input "[PERSON_NAME]"
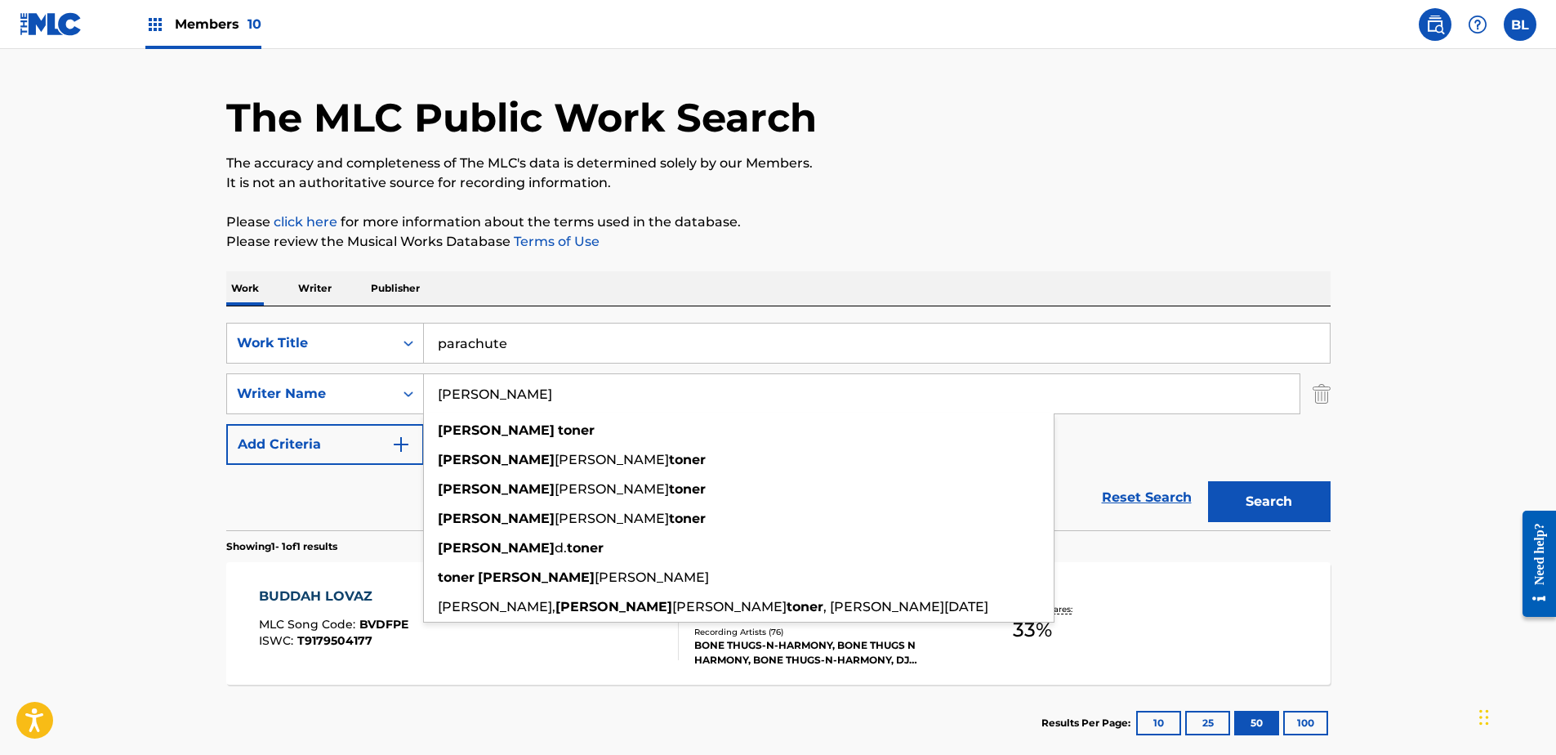
type input "[PERSON_NAME]"
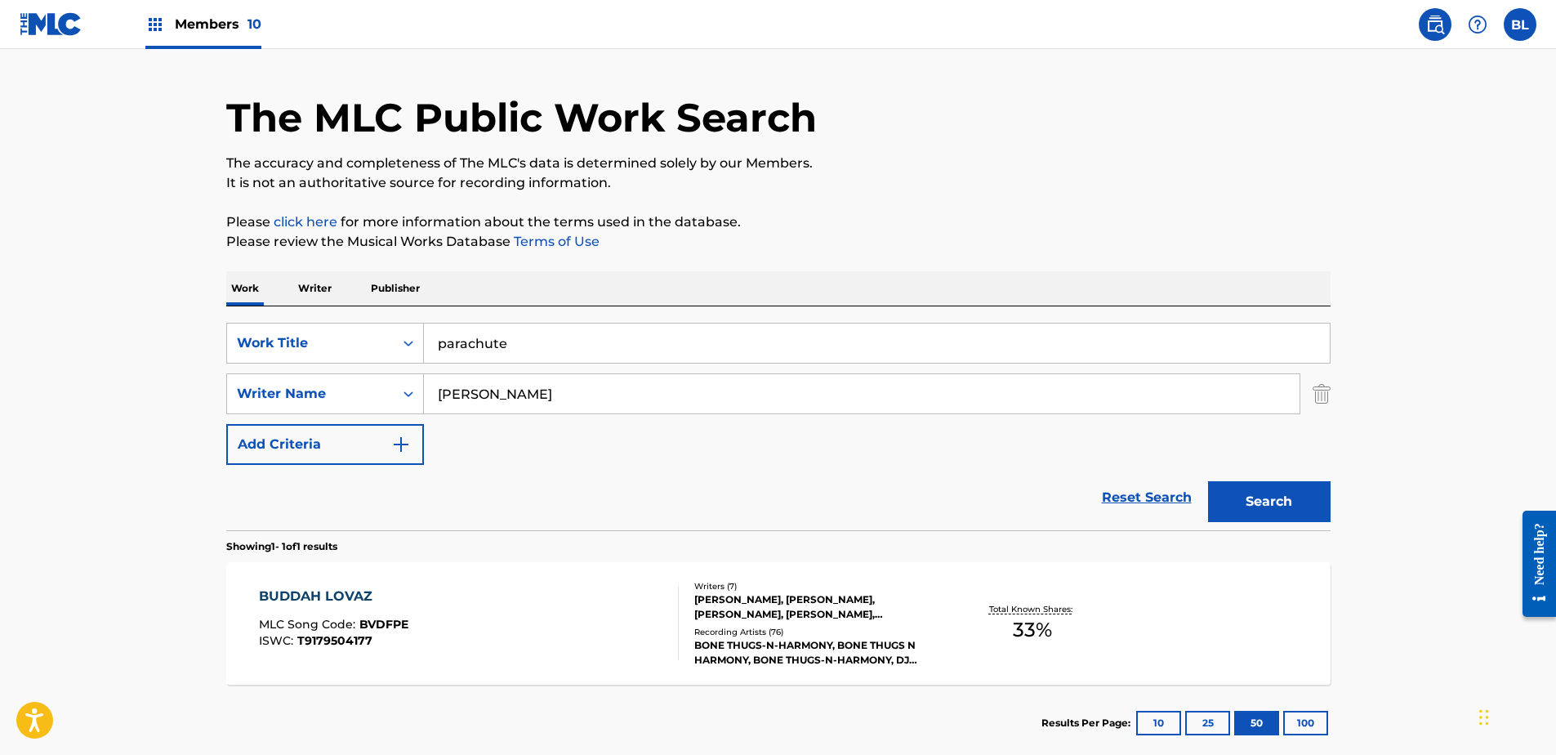
click at [1284, 502] on button "Search" at bounding box center [1269, 501] width 123 height 41
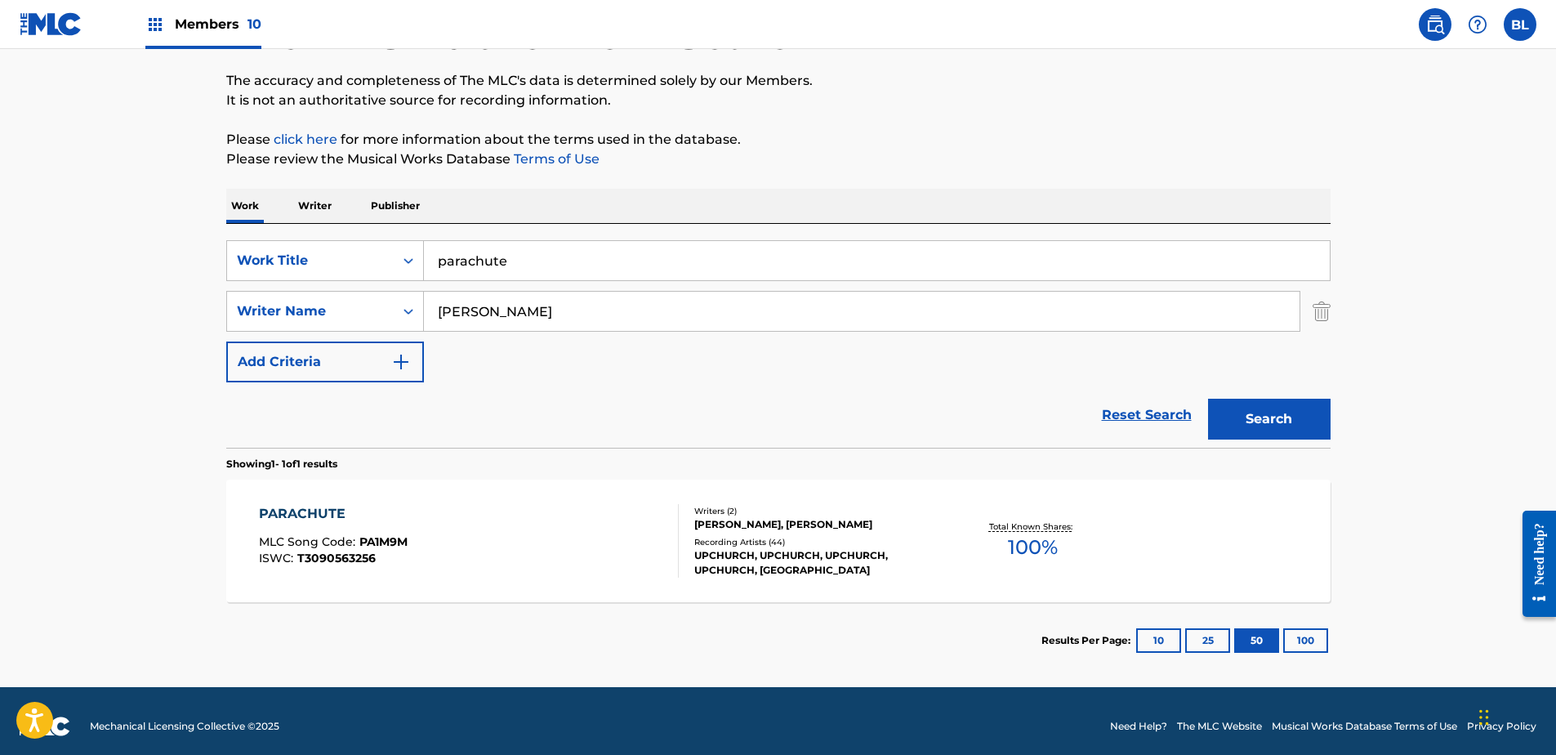
scroll to position [134, 0]
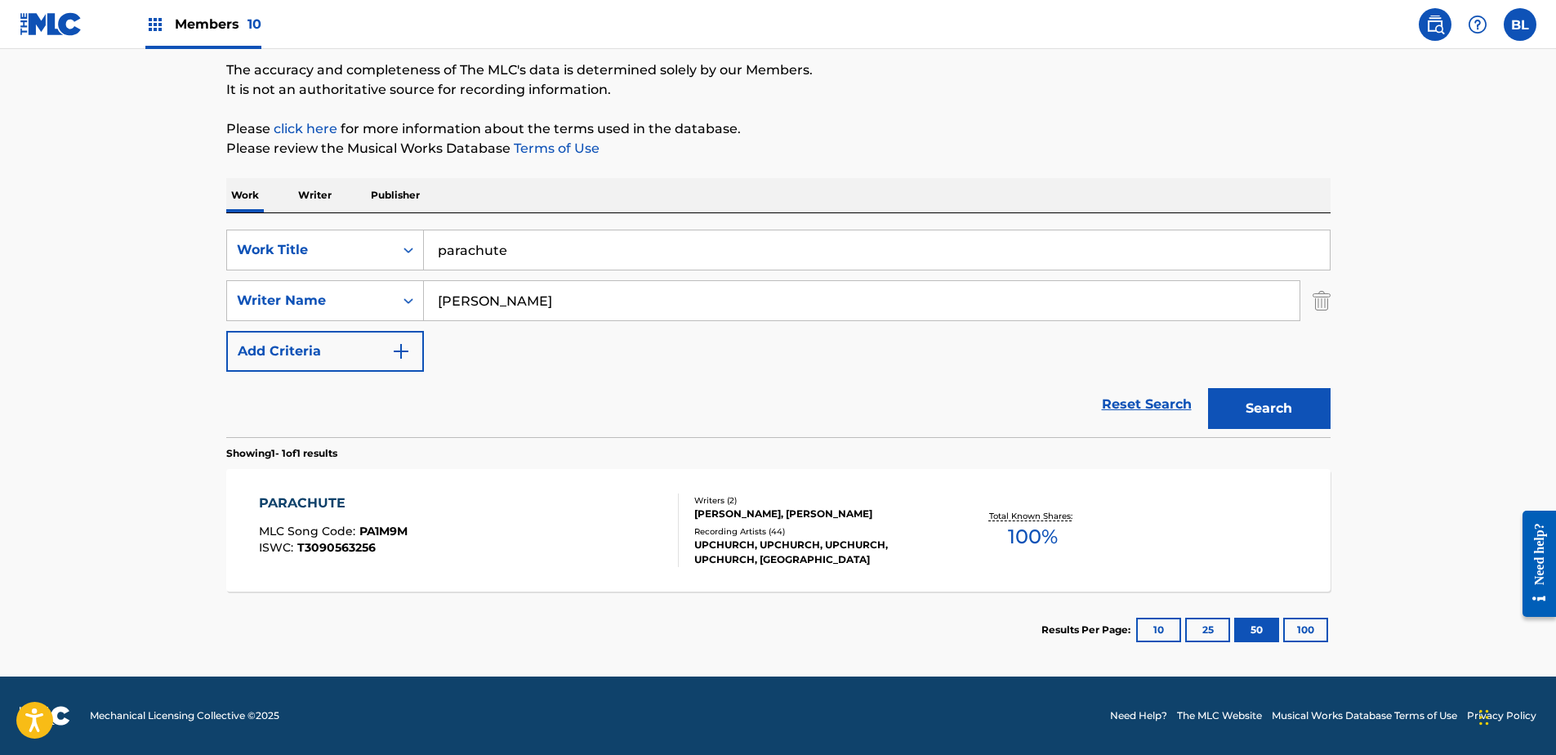
click at [331, 506] on div "PARACHUTE" at bounding box center [333, 503] width 149 height 20
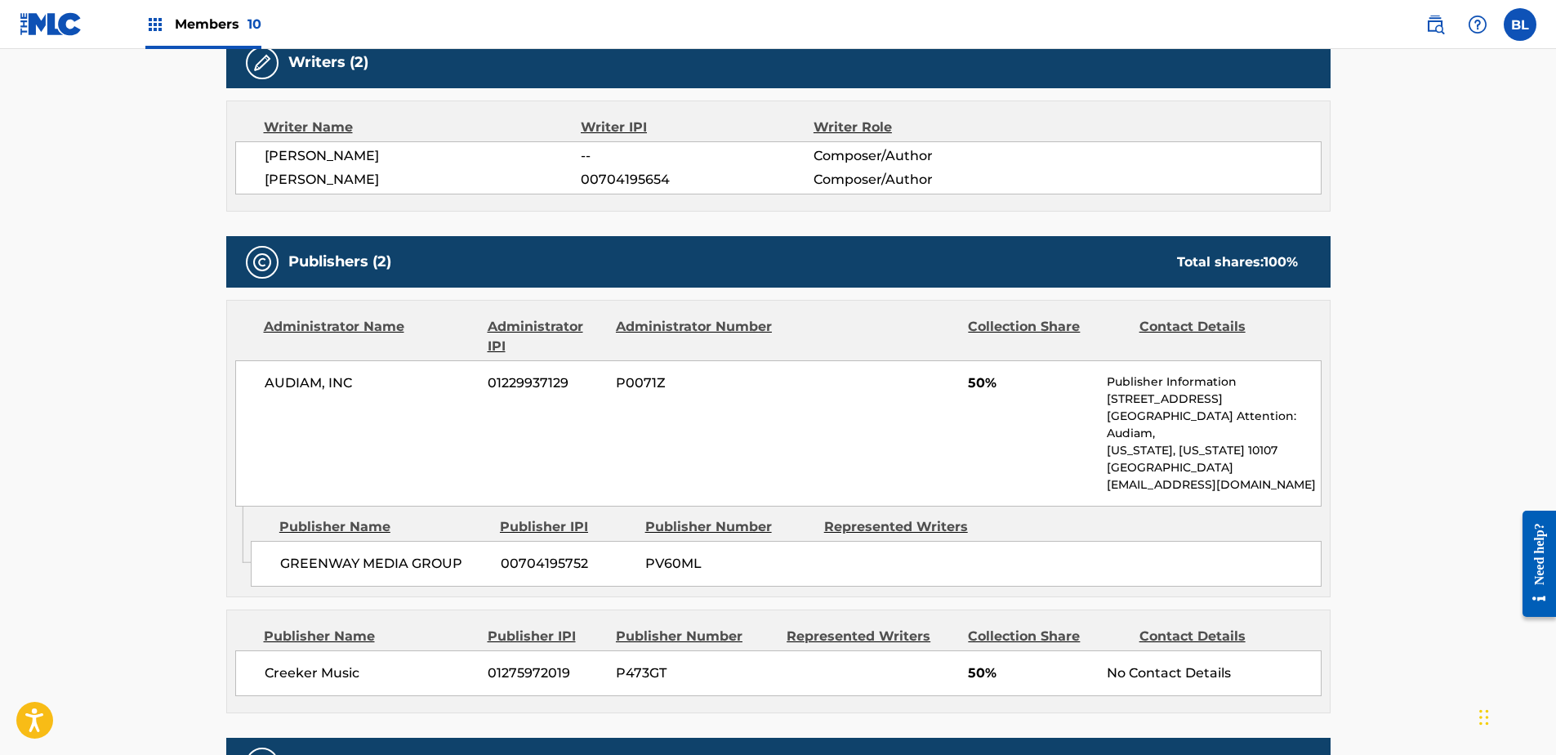
scroll to position [783, 0]
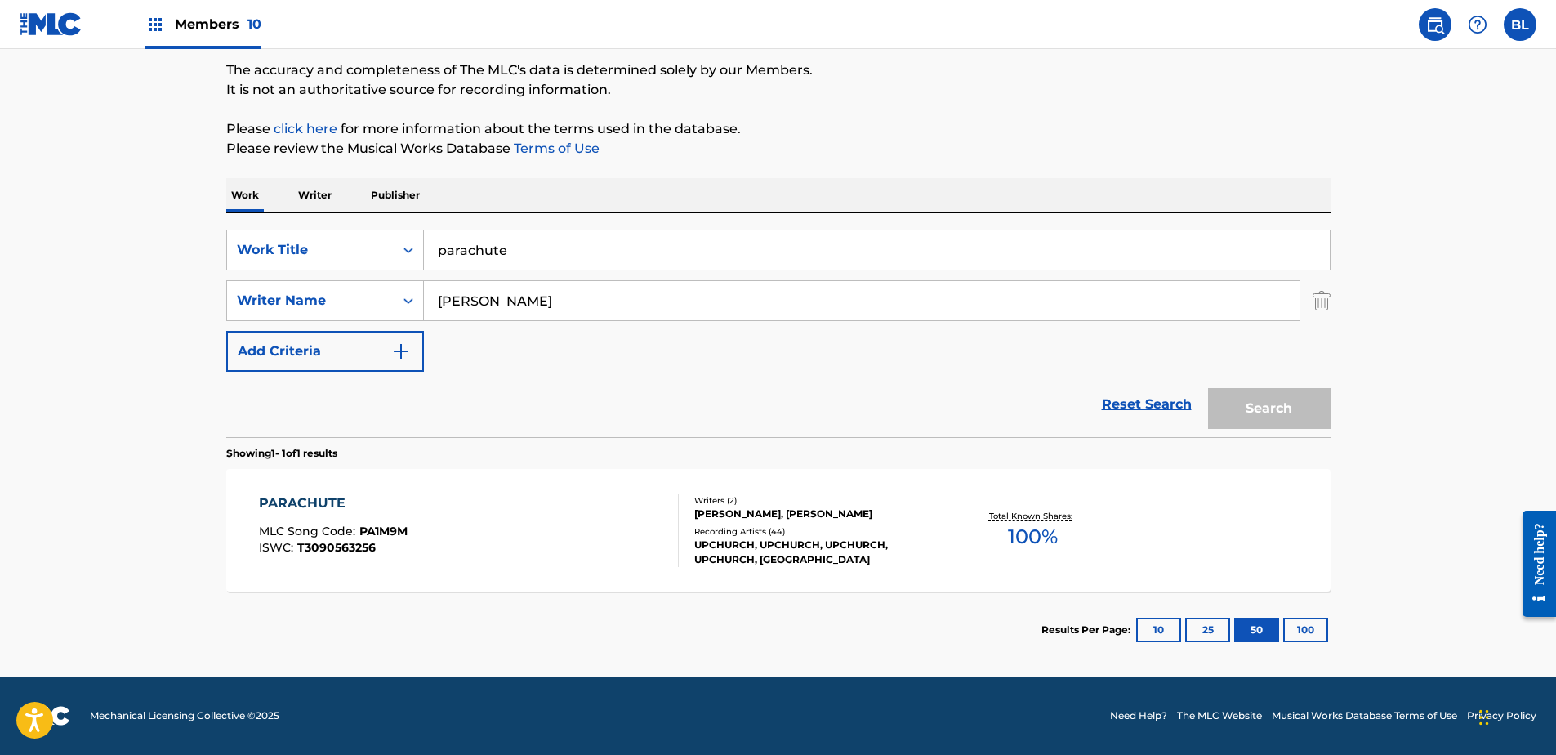
scroll to position [134, 0]
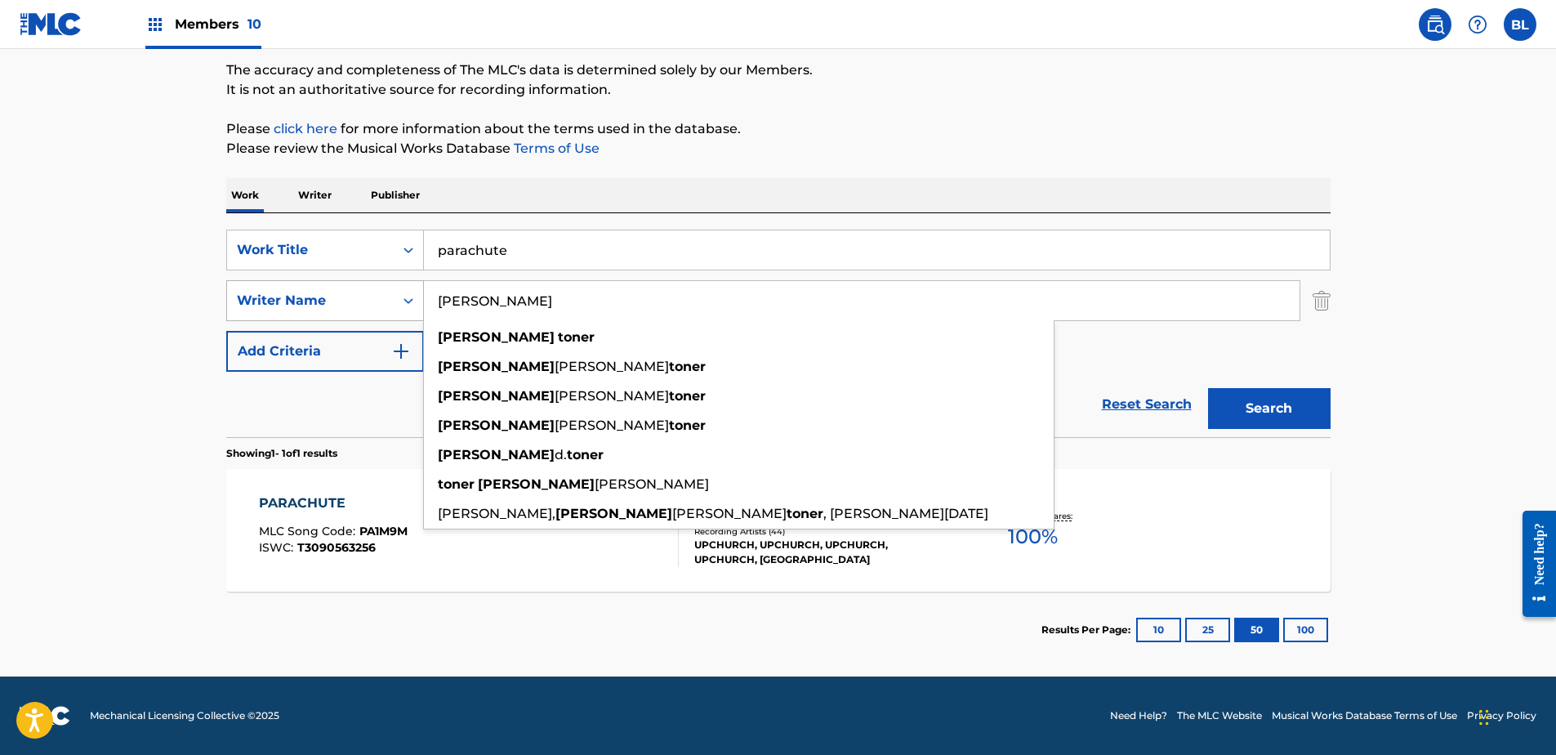
drag, startPoint x: 493, startPoint y: 301, endPoint x: 227, endPoint y: 295, distance: 265.6
click at [223, 298] on div "The MLC Public Work Search The accuracy and completeness of The MLC's data is d…" at bounding box center [779, 312] width 1144 height 712
type input "Toner"
click at [1208, 388] on button "Search" at bounding box center [1269, 408] width 123 height 41
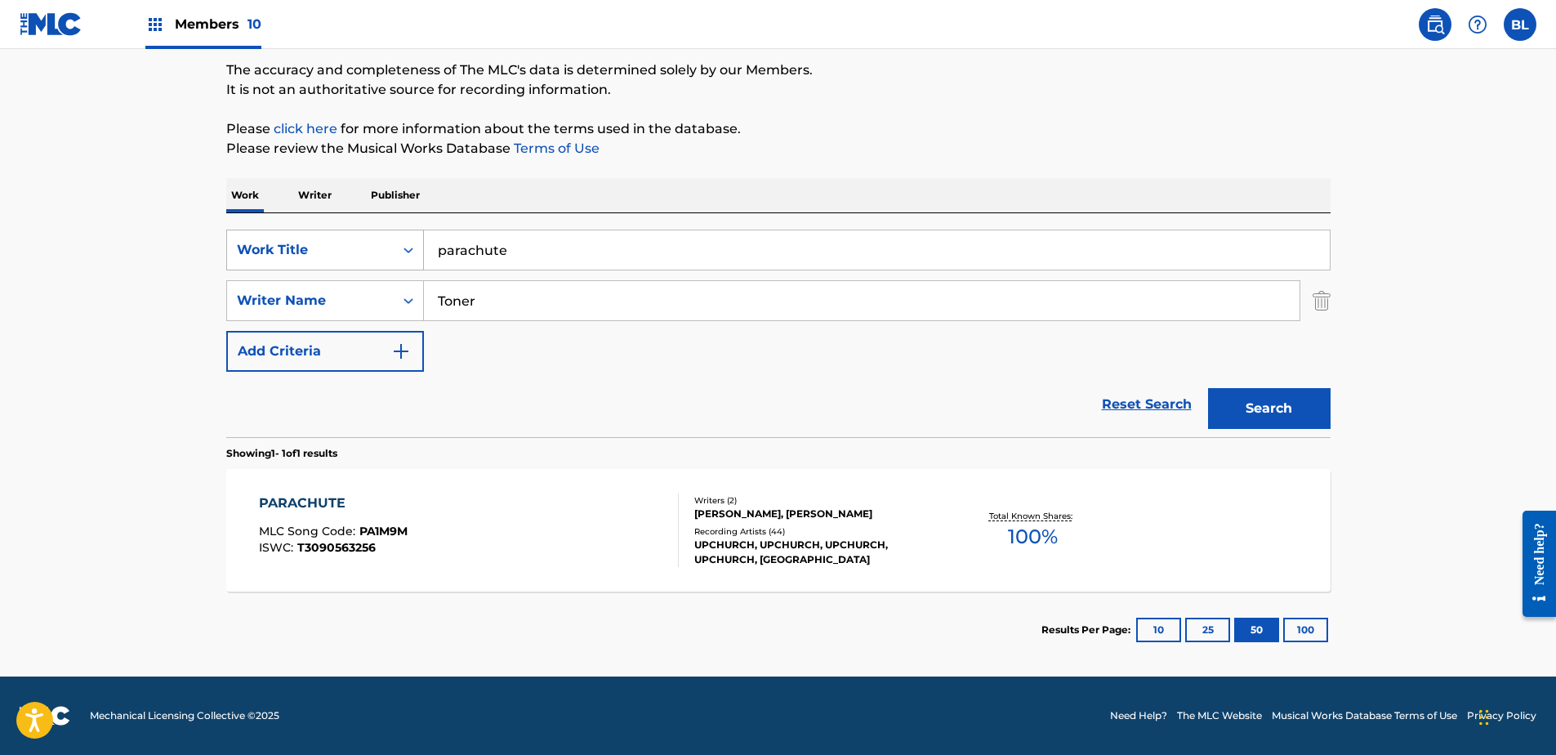
drag, startPoint x: 655, startPoint y: 244, endPoint x: 228, endPoint y: 246, distance: 427.2
click at [228, 246] on div "SearchWithCriteriaca5c116b-c5a5-47b1-ab76-e230ab949d98 Work Title parachute" at bounding box center [778, 250] width 1104 height 41
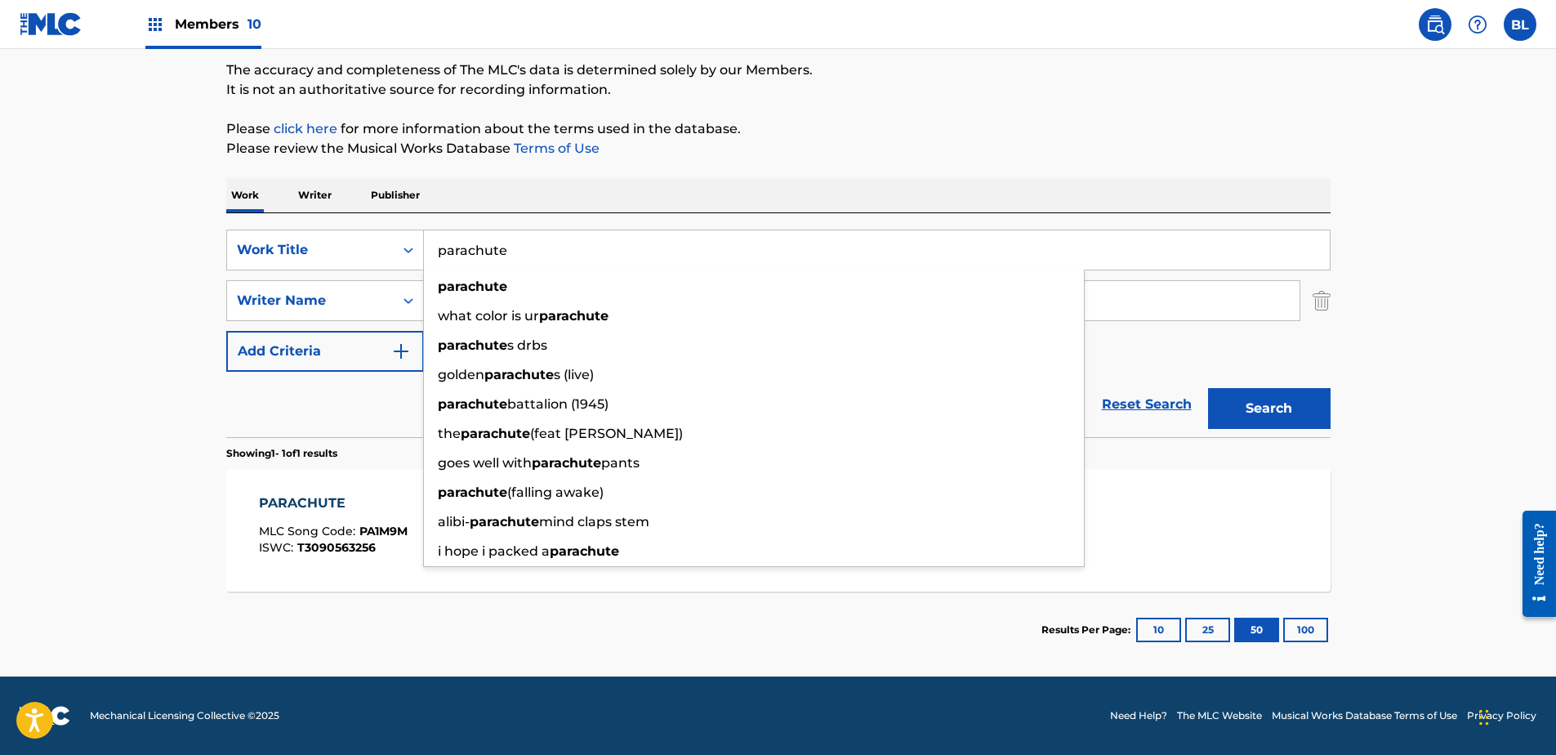
paste input "el soy yo"
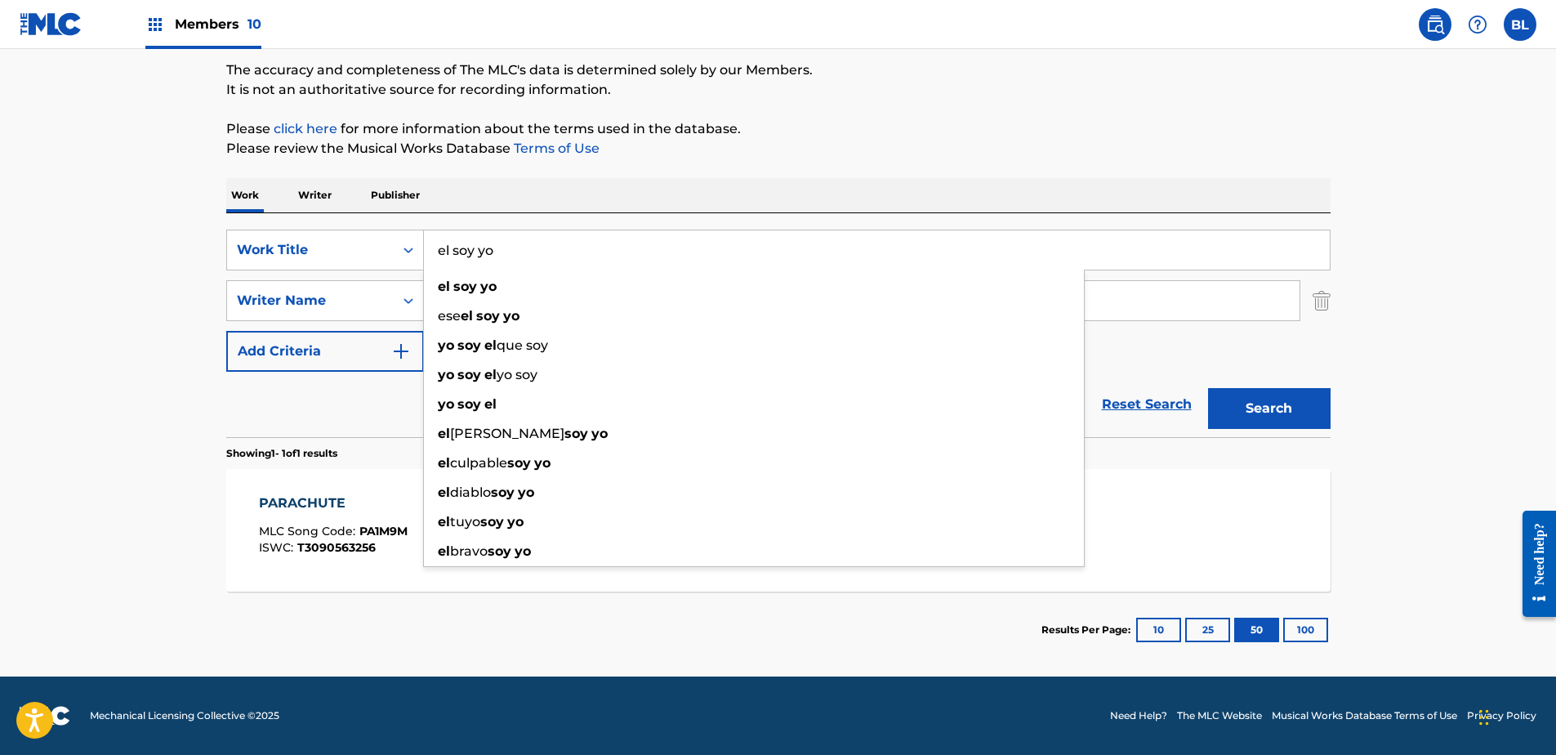
type input "el soy yo"
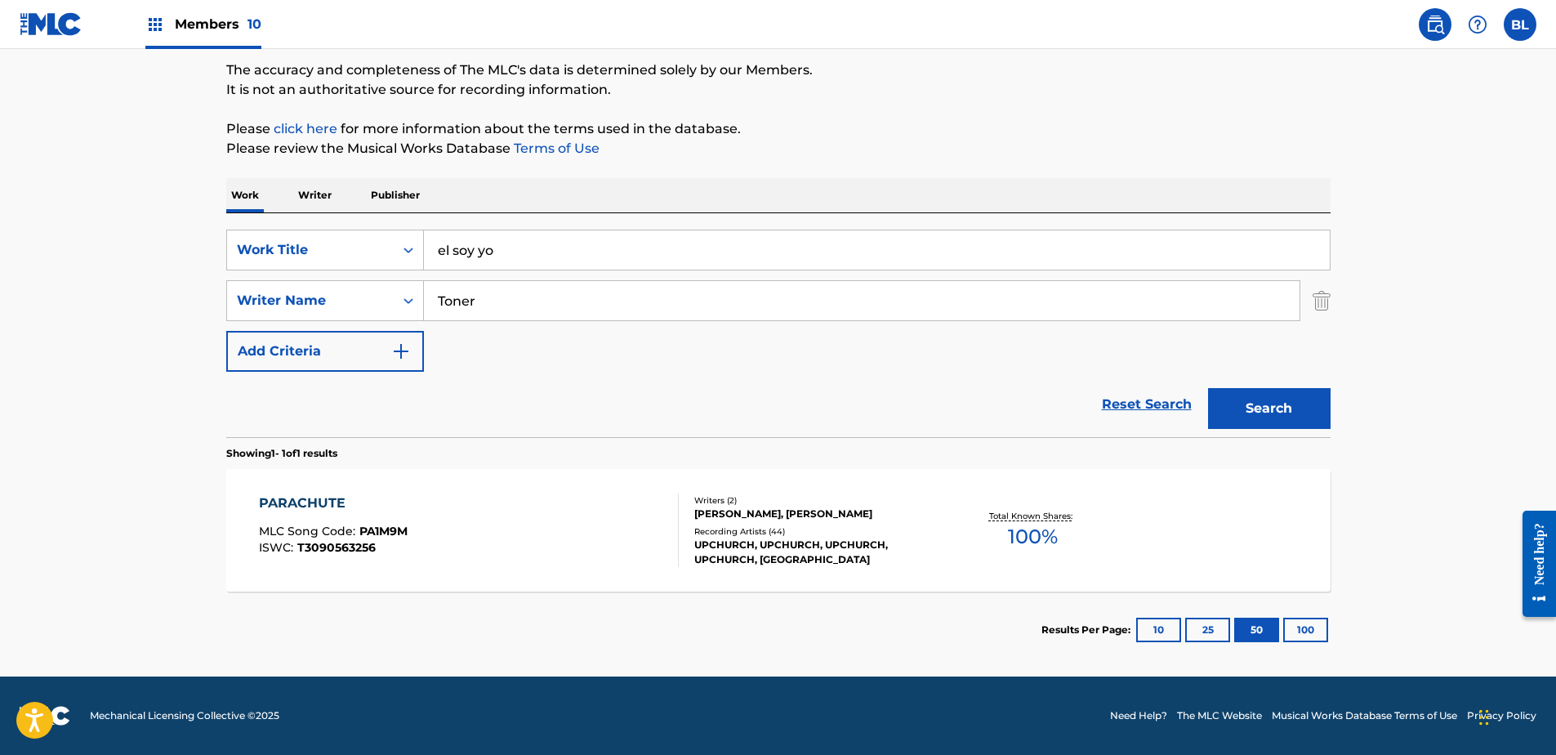
drag, startPoint x: 506, startPoint y: 297, endPoint x: 129, endPoint y: 297, distance: 377.4
click at [130, 297] on main "The MLC Public Work Search The accuracy and completeness of The MLC's data is d…" at bounding box center [778, 295] width 1556 height 761
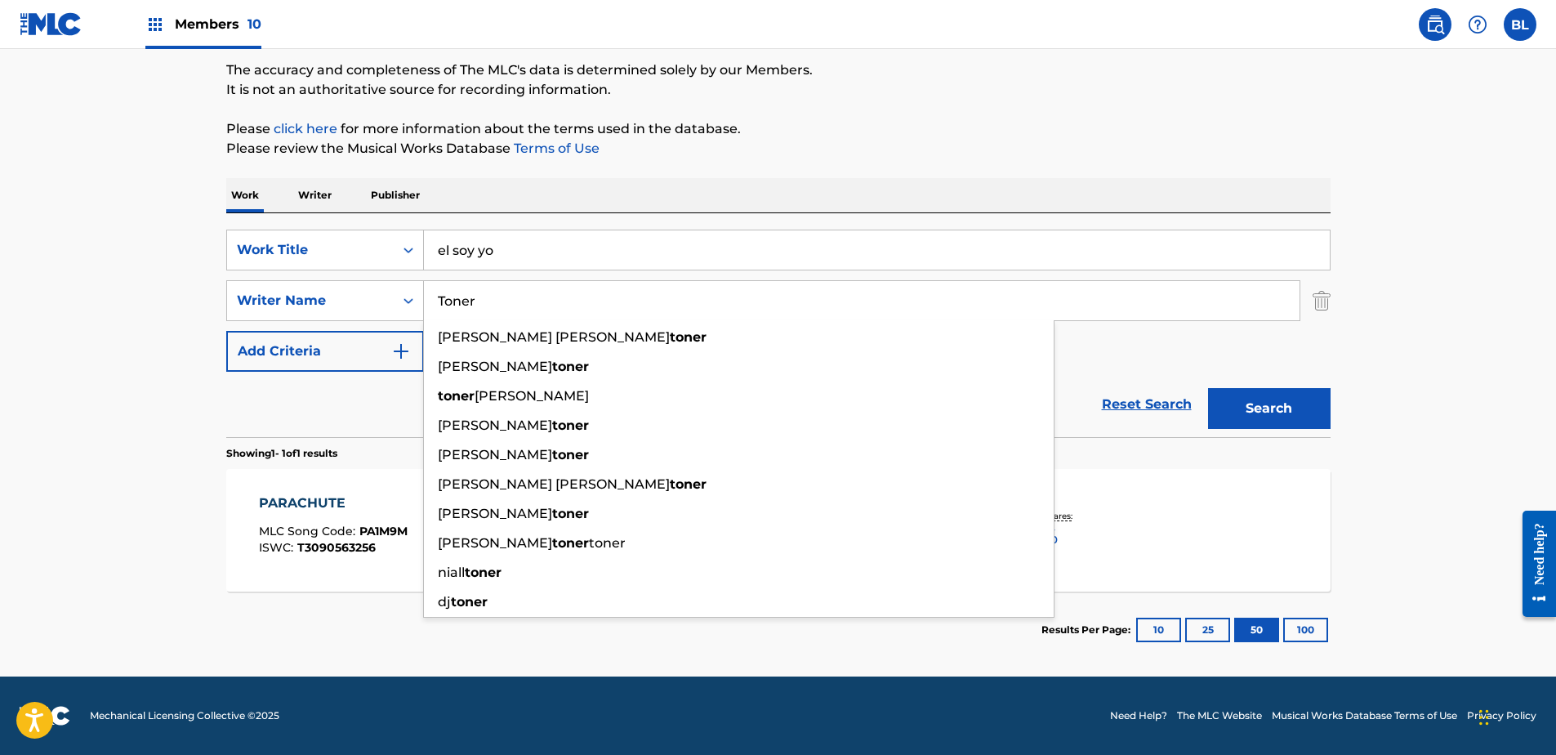
paste input "[PERSON_NAME] [PERSON_NAME] [PERSON_NAME]"
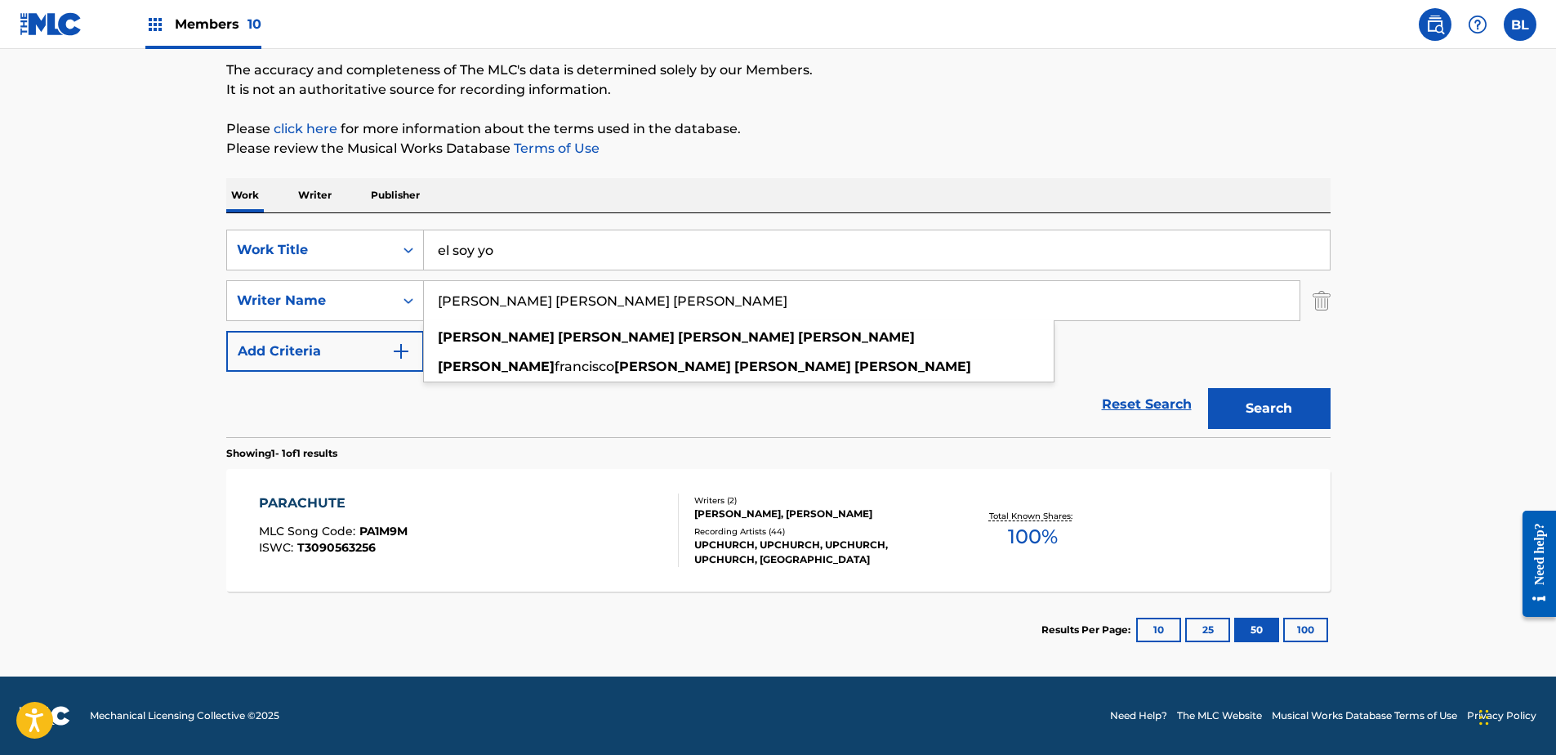
drag, startPoint x: 559, startPoint y: 297, endPoint x: 1164, endPoint y: 330, distance: 606.2
click at [1163, 330] on div "SearchWithCriteriaca5c116b-c5a5-47b1-ab76-e230ab949d98 Work Title el soy yo Sea…" at bounding box center [778, 301] width 1104 height 142
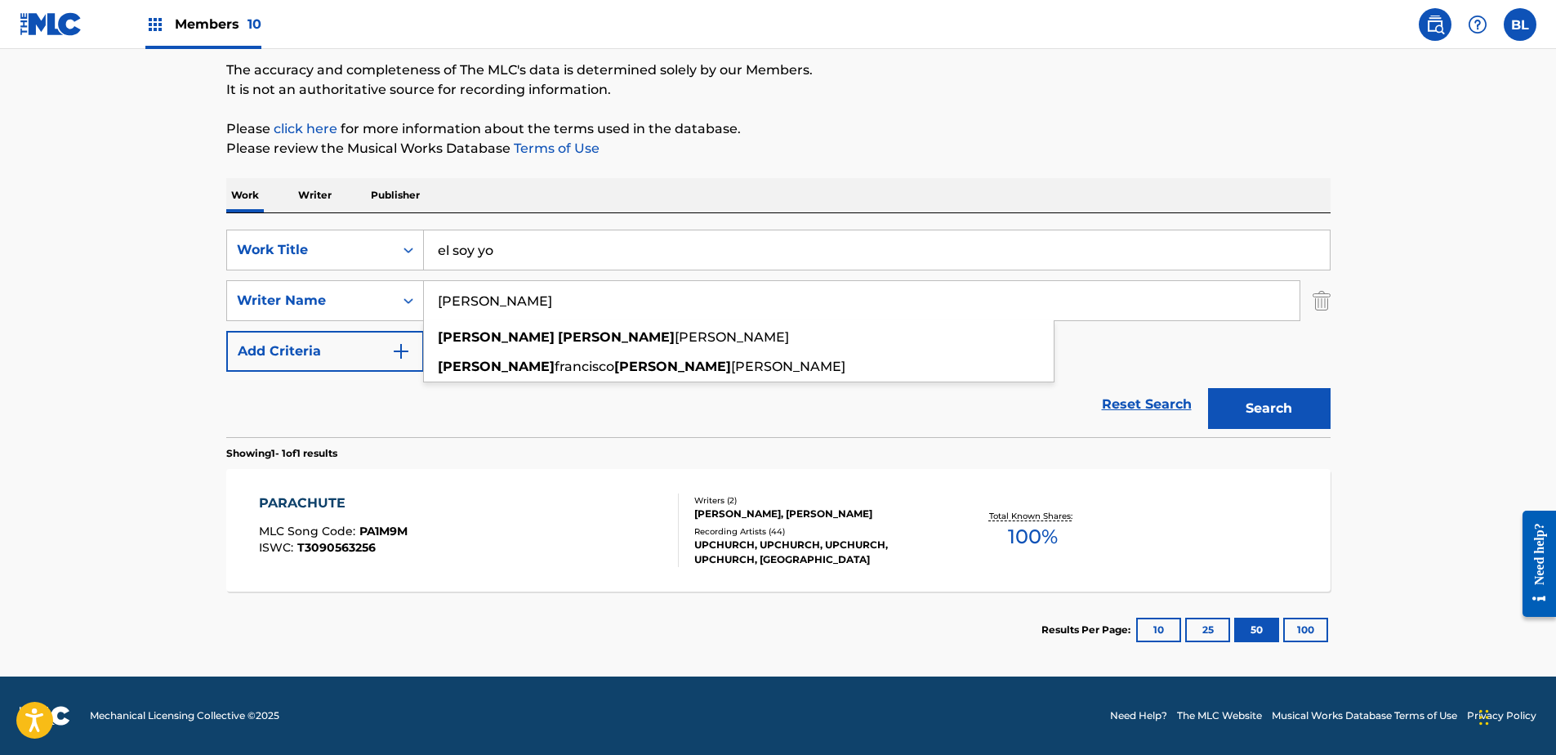
type input "[PERSON_NAME]"
click at [1208, 388] on button "Search" at bounding box center [1269, 408] width 123 height 41
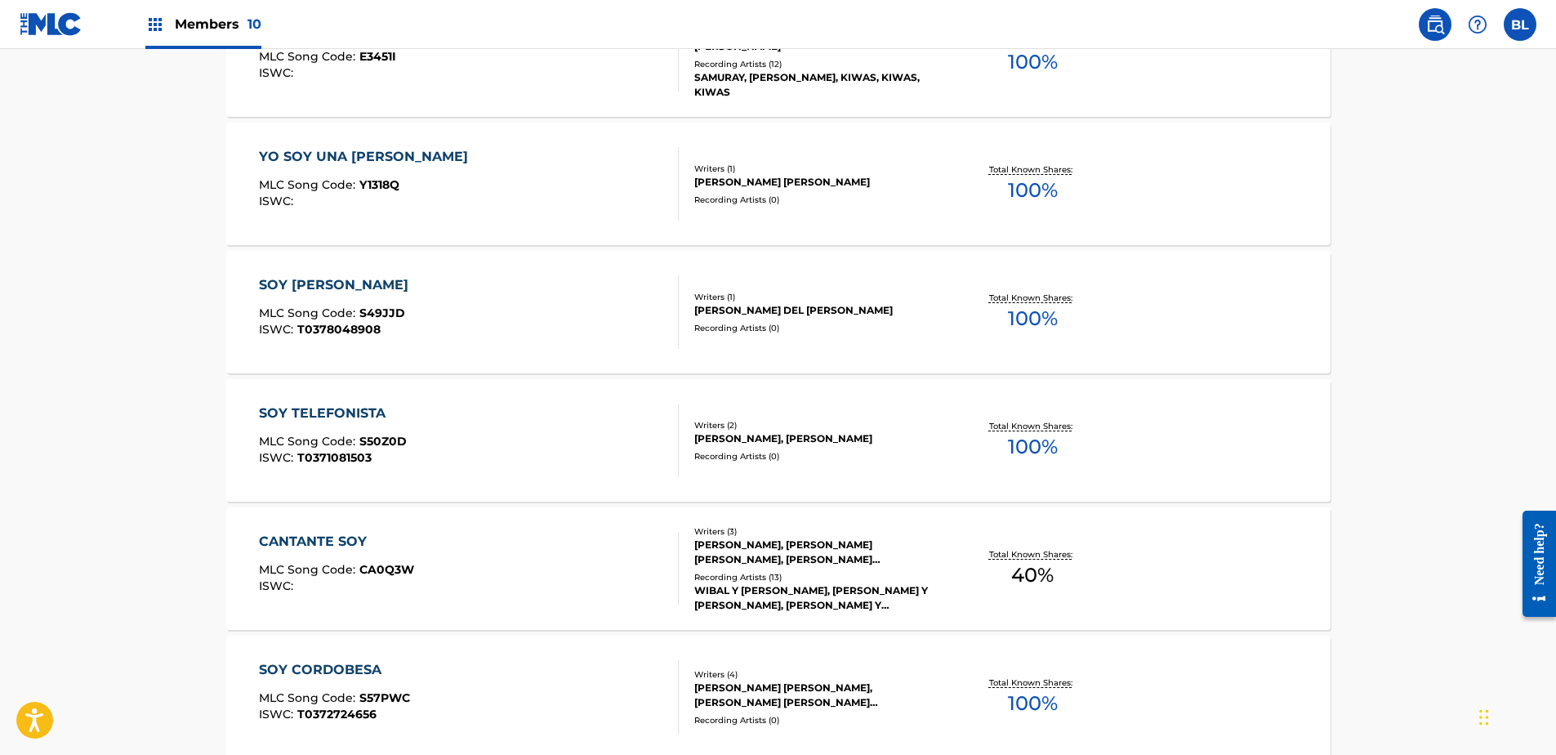
scroll to position [461, 0]
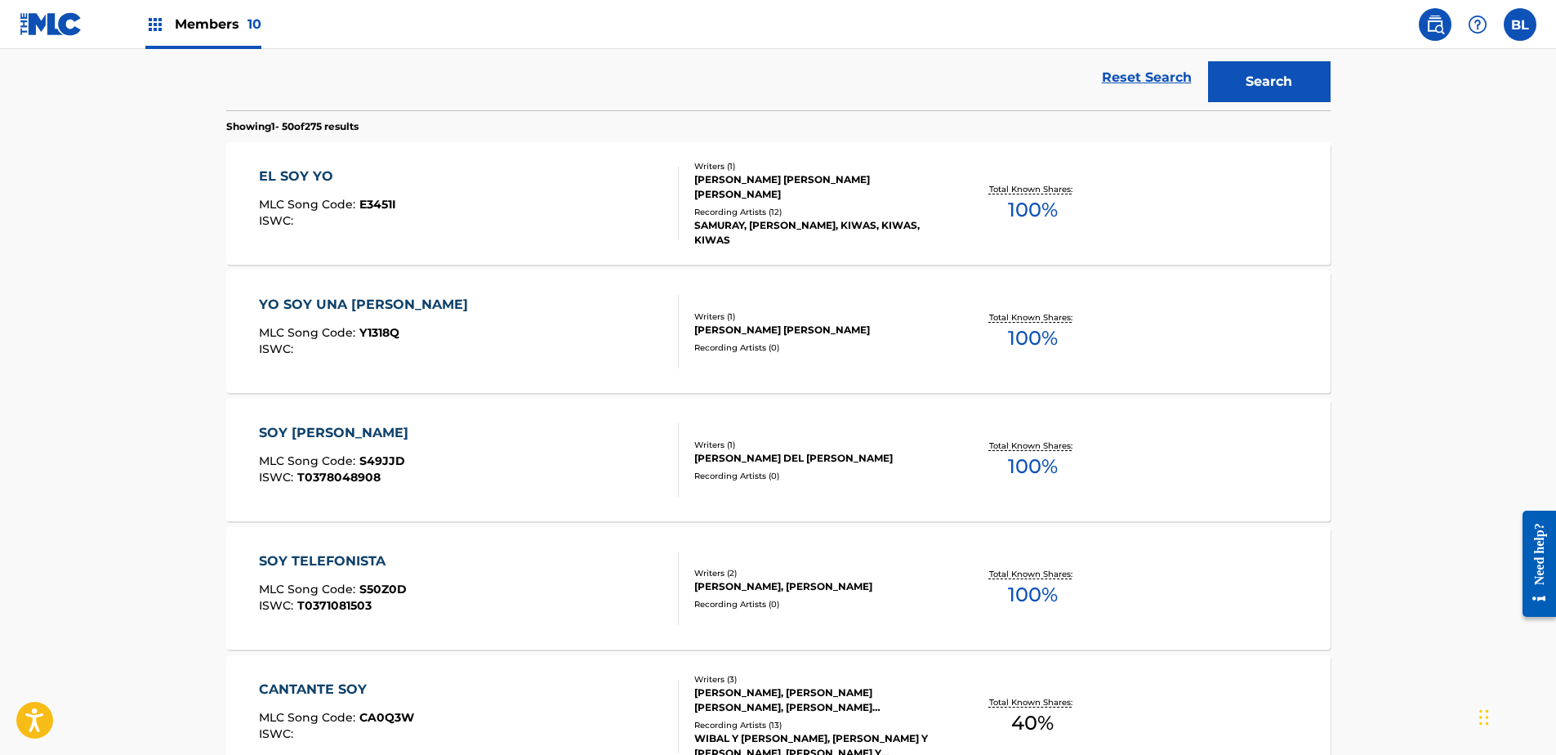
click at [306, 182] on div "EL SOY YO" at bounding box center [327, 177] width 137 height 20
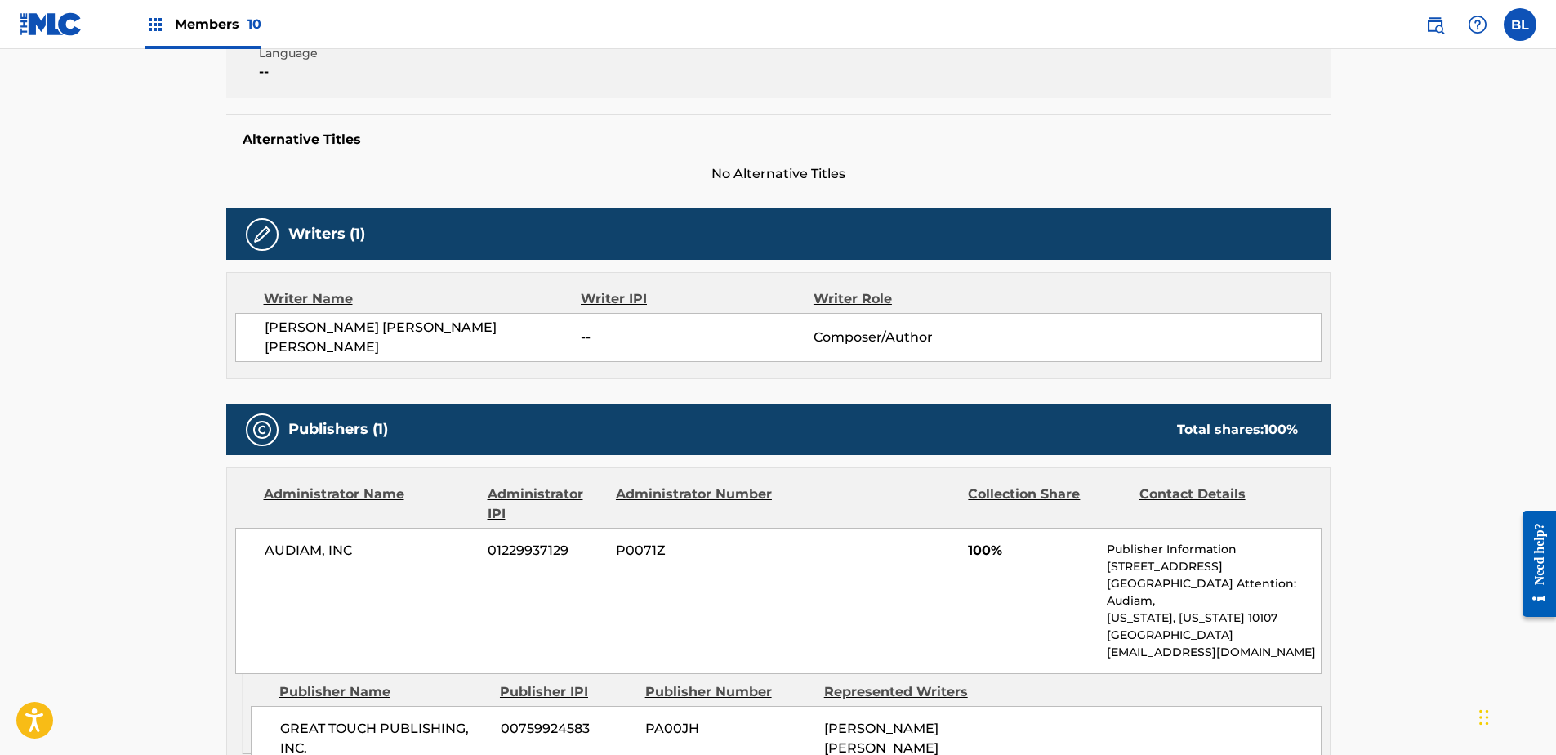
scroll to position [490, 0]
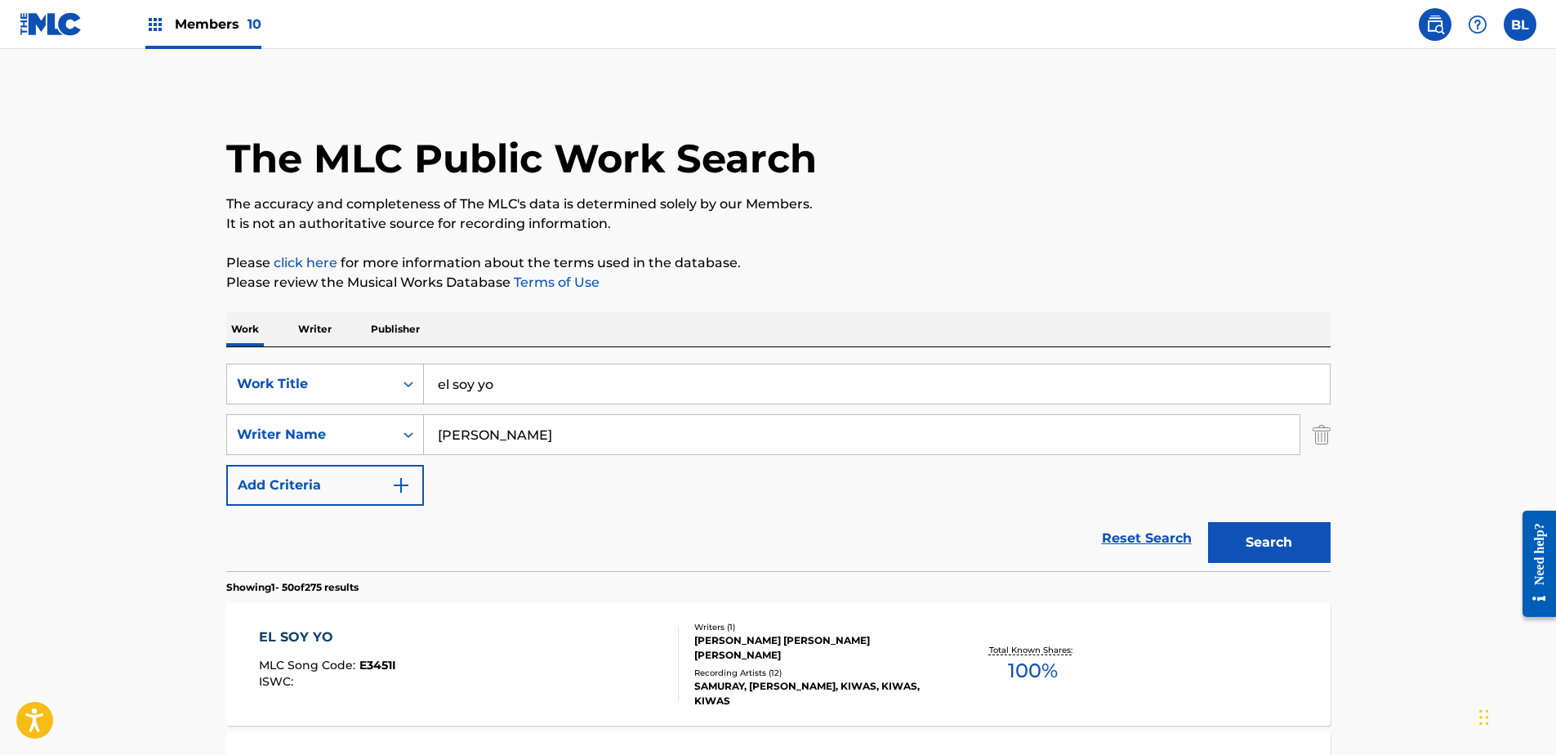
drag, startPoint x: 634, startPoint y: 378, endPoint x: 308, endPoint y: 325, distance: 330.2
paste input "sigue adelante"
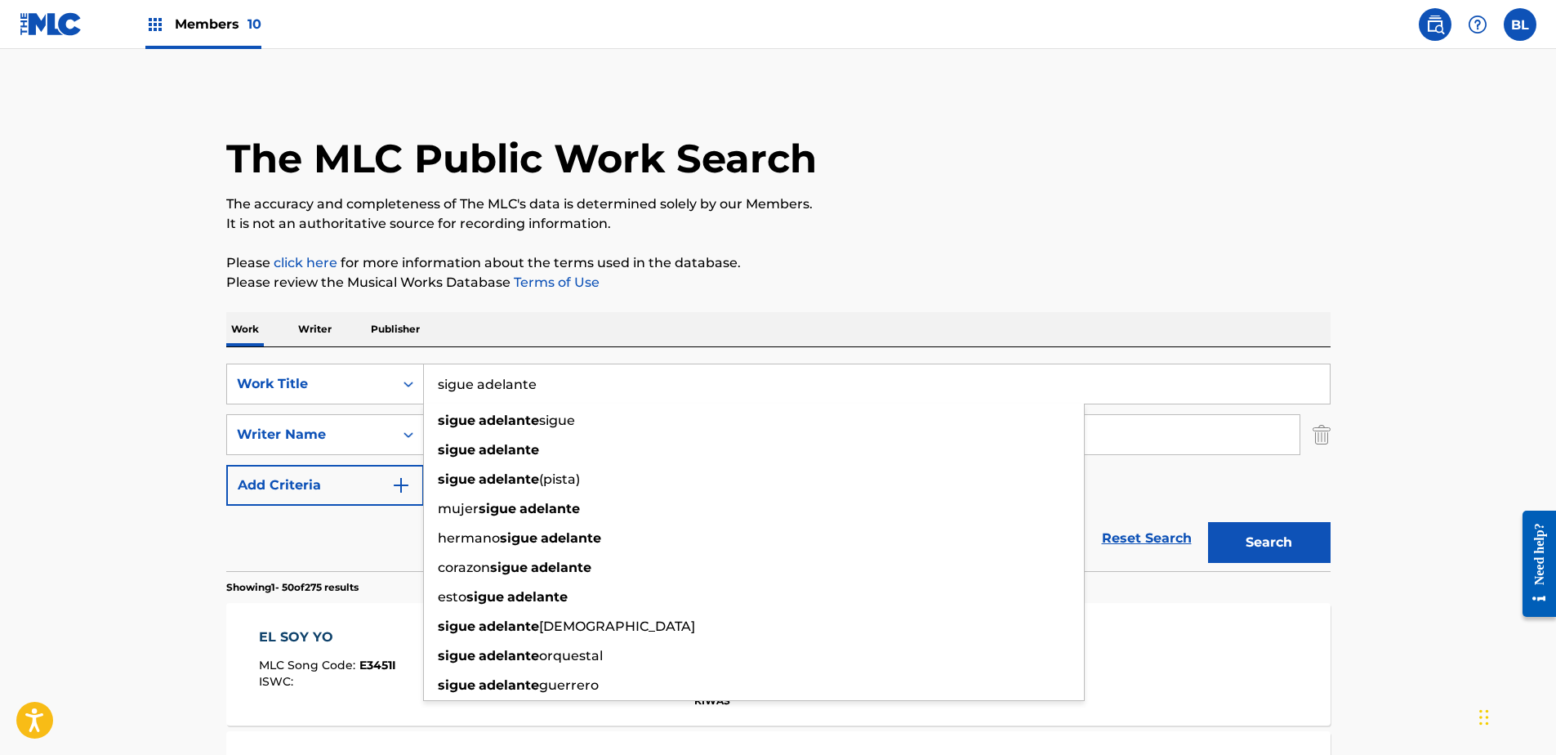
type input "sigue adelante"
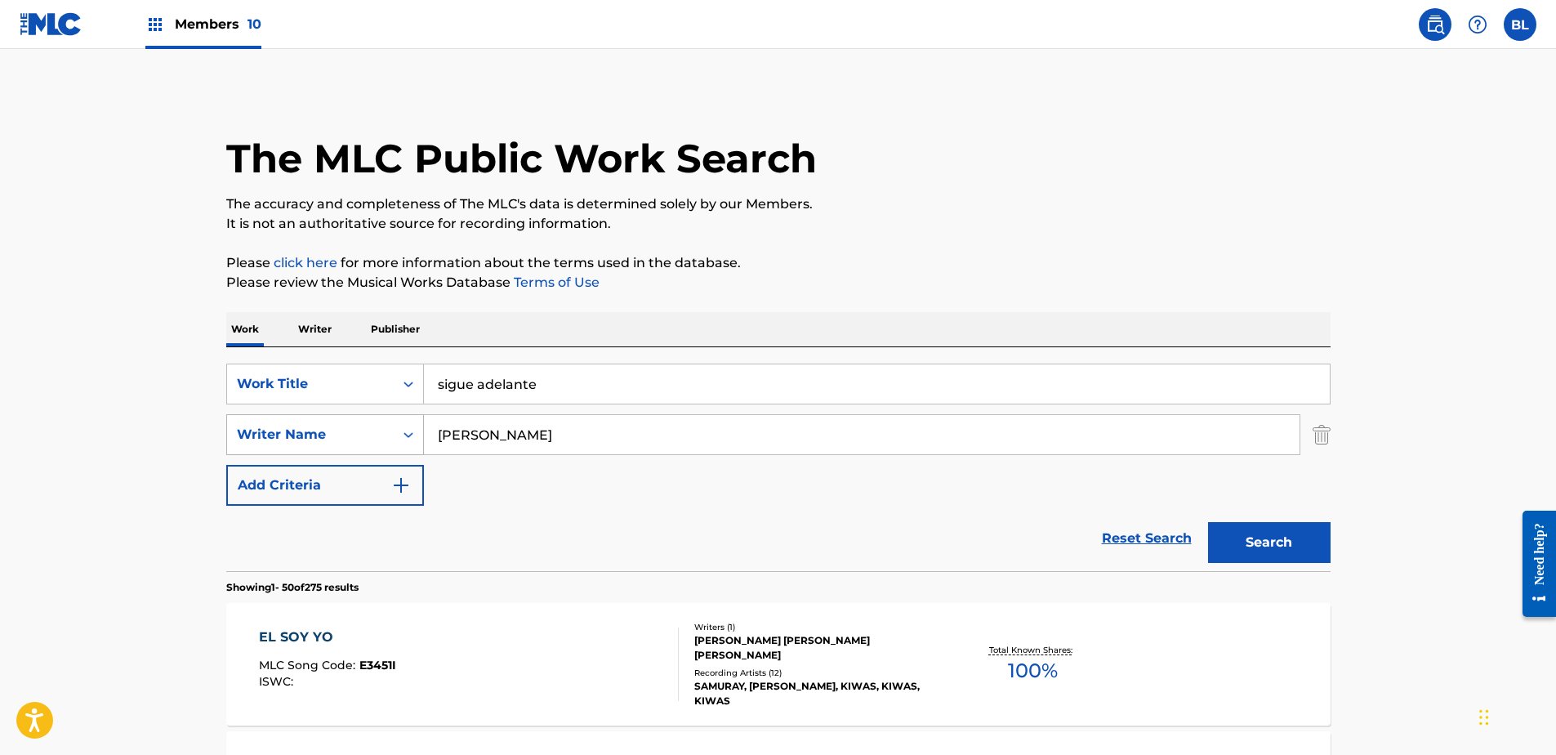
drag, startPoint x: 292, startPoint y: 439, endPoint x: 261, endPoint y: 439, distance: 31.9
click at [261, 439] on div "SearchWithCriteriafaad3a7f-eb87-4adf-a4f2-258a1ceafa2a Writer Name [PERSON_NAME]" at bounding box center [778, 434] width 1104 height 41
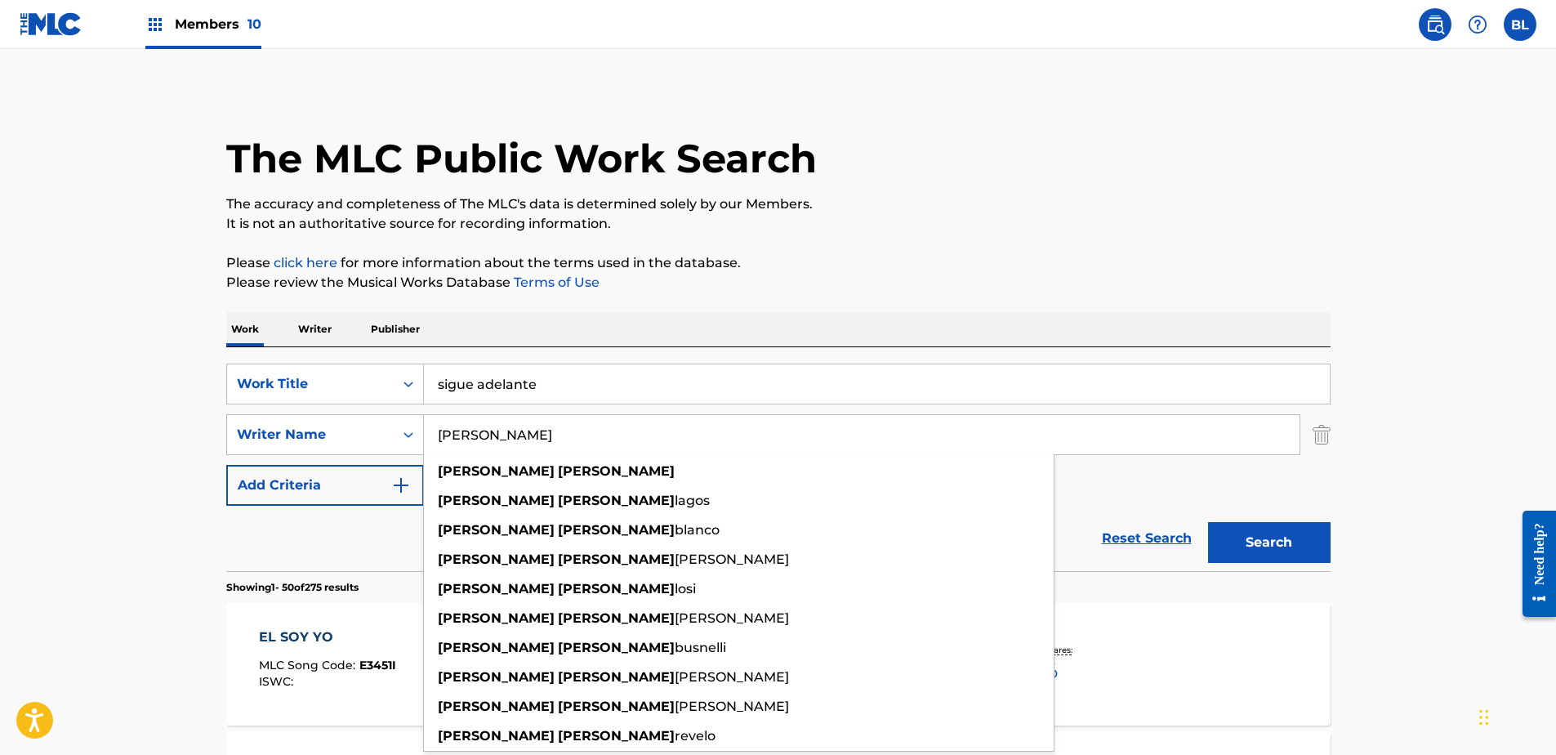
paste input "[PERSON_NAME]"
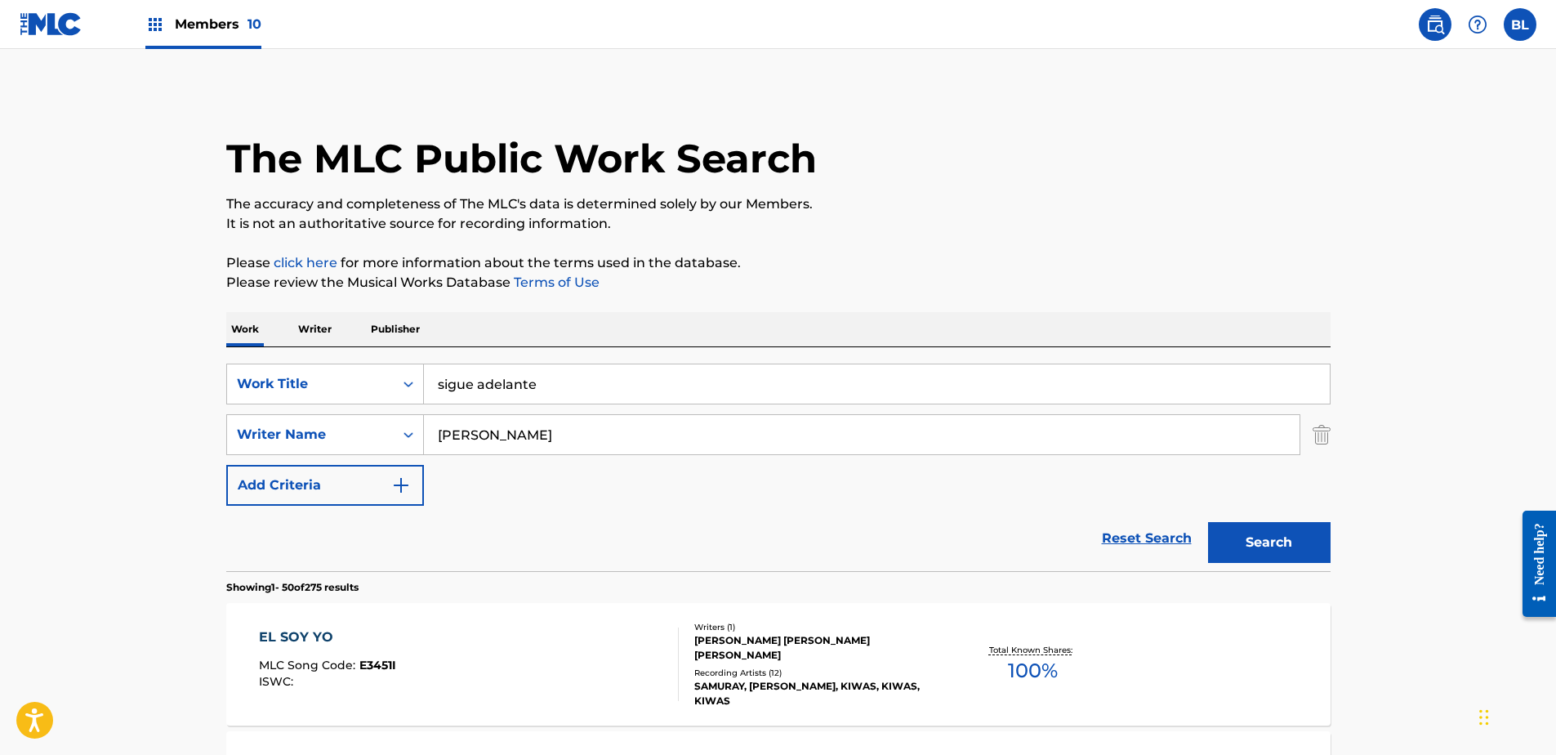
click at [1260, 533] on button "Search" at bounding box center [1269, 542] width 123 height 41
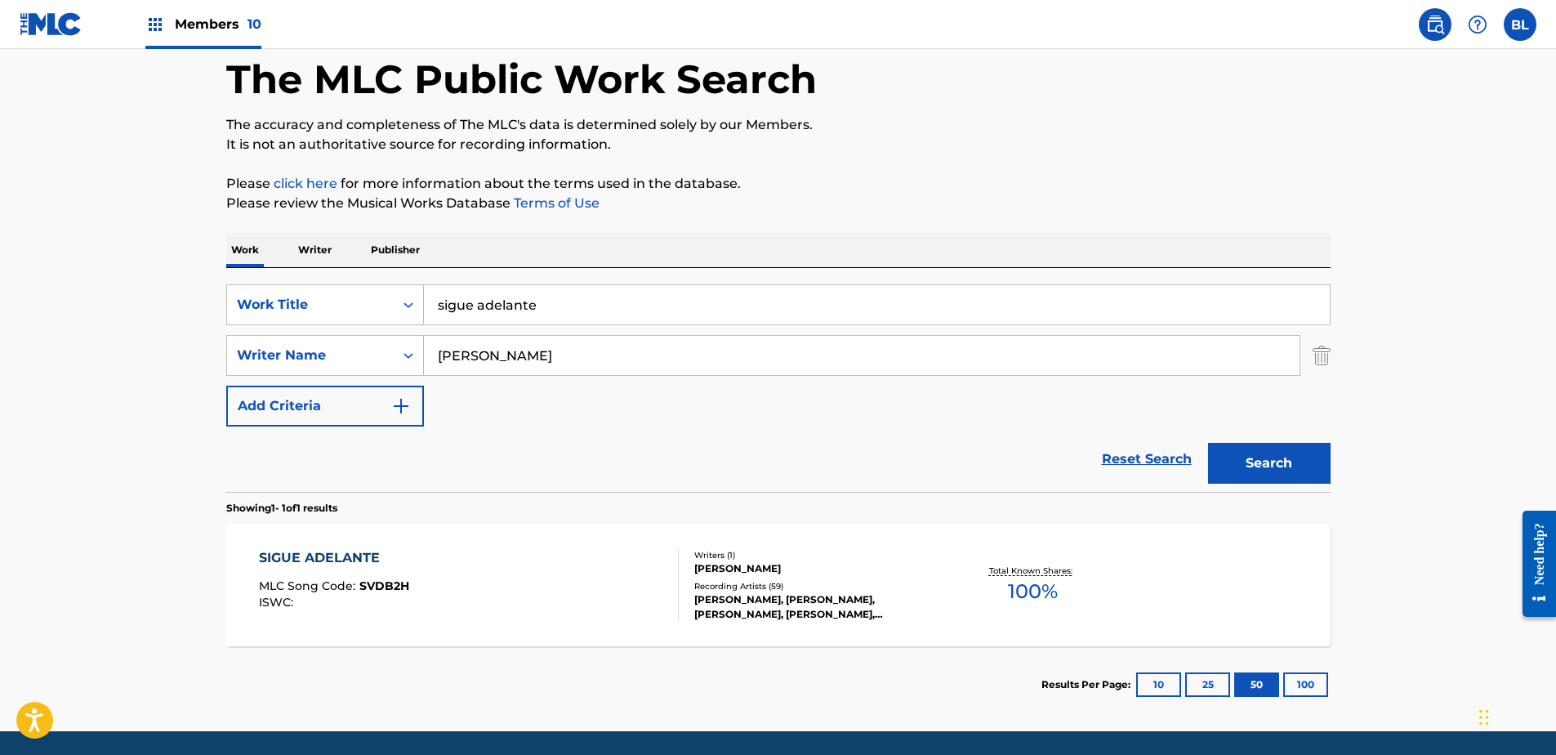
scroll to position [134, 0]
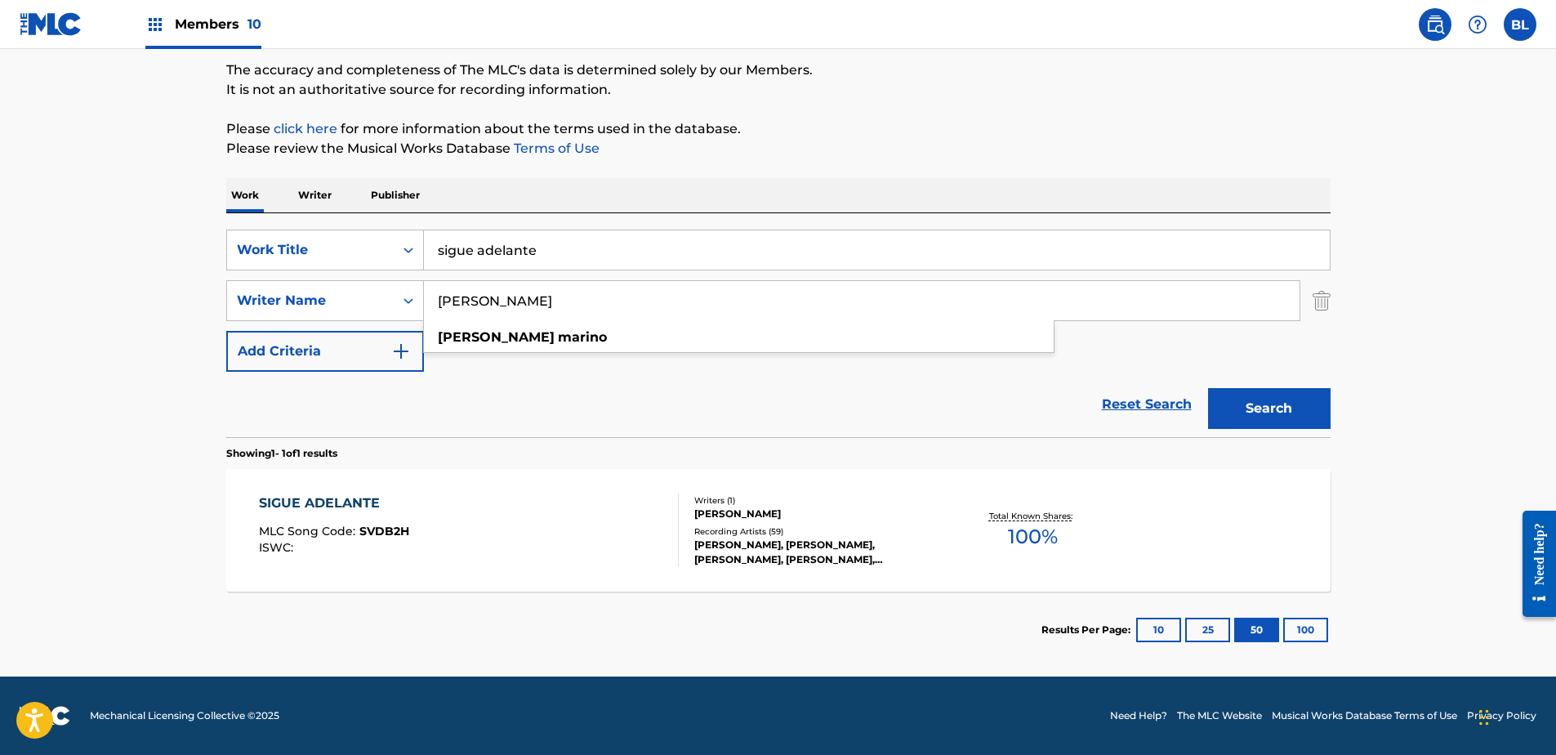
drag, startPoint x: 636, startPoint y: 292, endPoint x: 496, endPoint y: 320, distance: 142.4
click at [496, 320] on div "[PERSON_NAME] [PERSON_NAME]" at bounding box center [862, 300] width 876 height 39
type input "Stanislao"
click at [1208, 388] on button "Search" at bounding box center [1269, 408] width 123 height 41
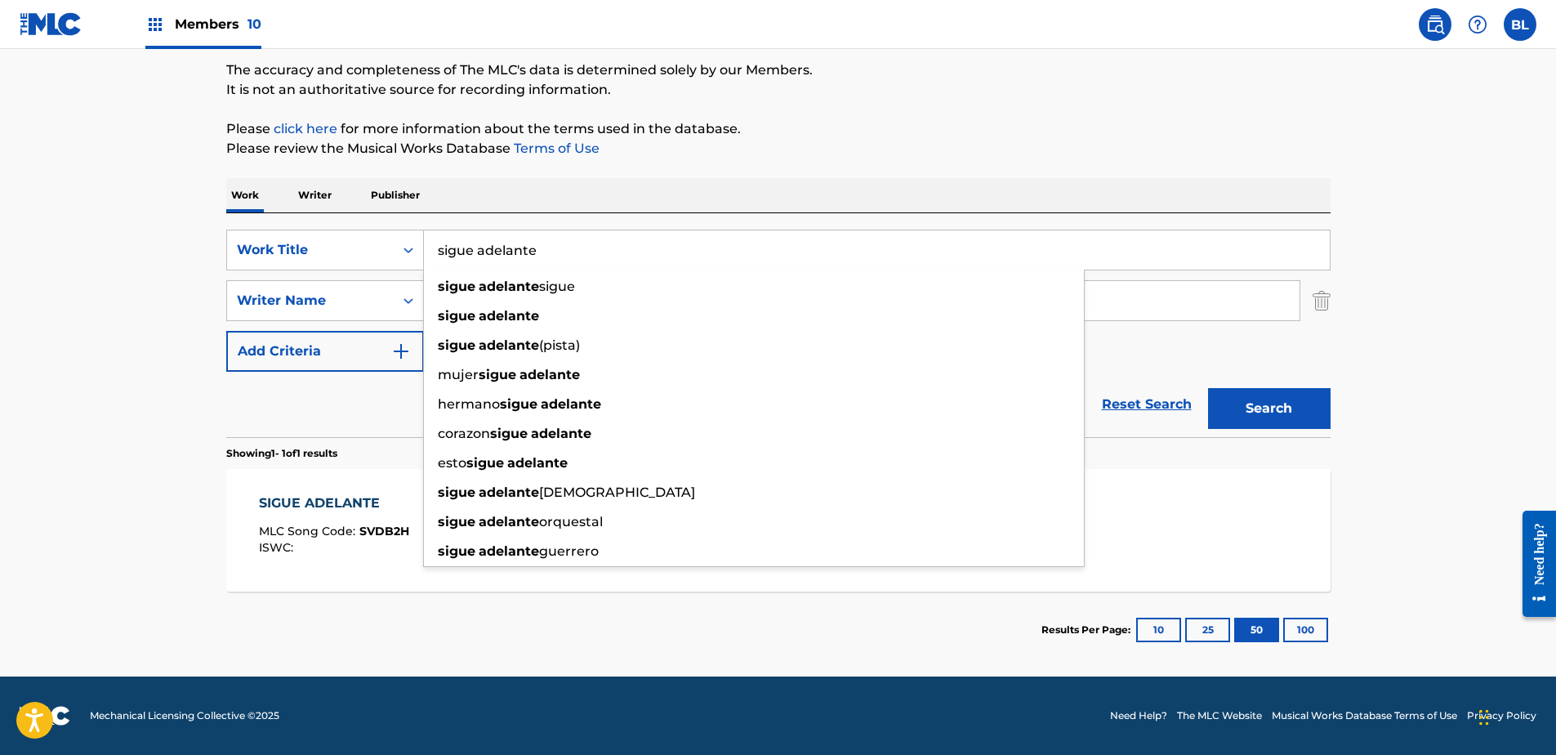
drag, startPoint x: 746, startPoint y: 260, endPoint x: 95, endPoint y: 189, distance: 654.9
click at [99, 187] on main "The MLC Public Work Search The accuracy and completeness of The MLC's data is d…" at bounding box center [778, 295] width 1556 height 761
paste input "gangsta gangsta"
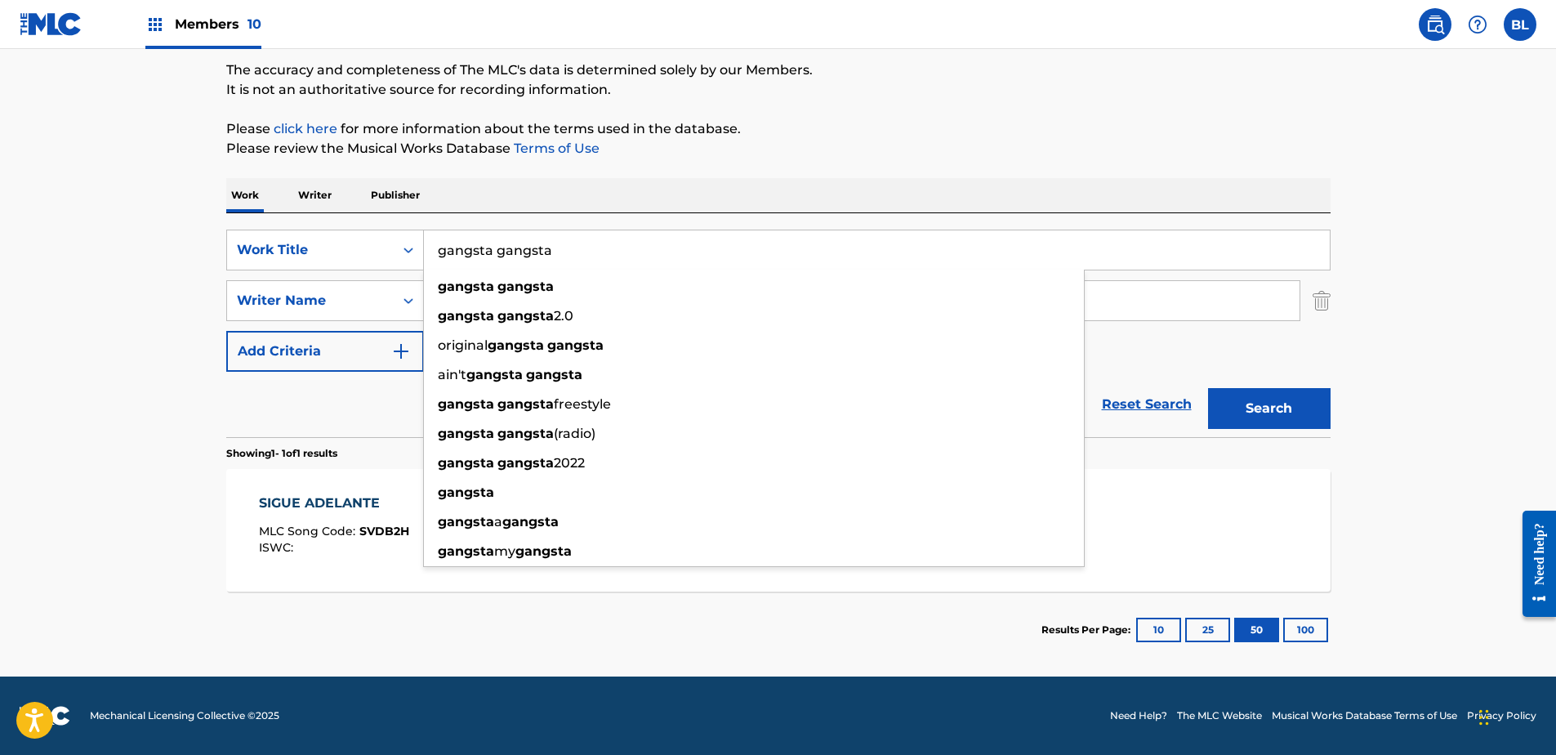
type input "gangsta gangsta"
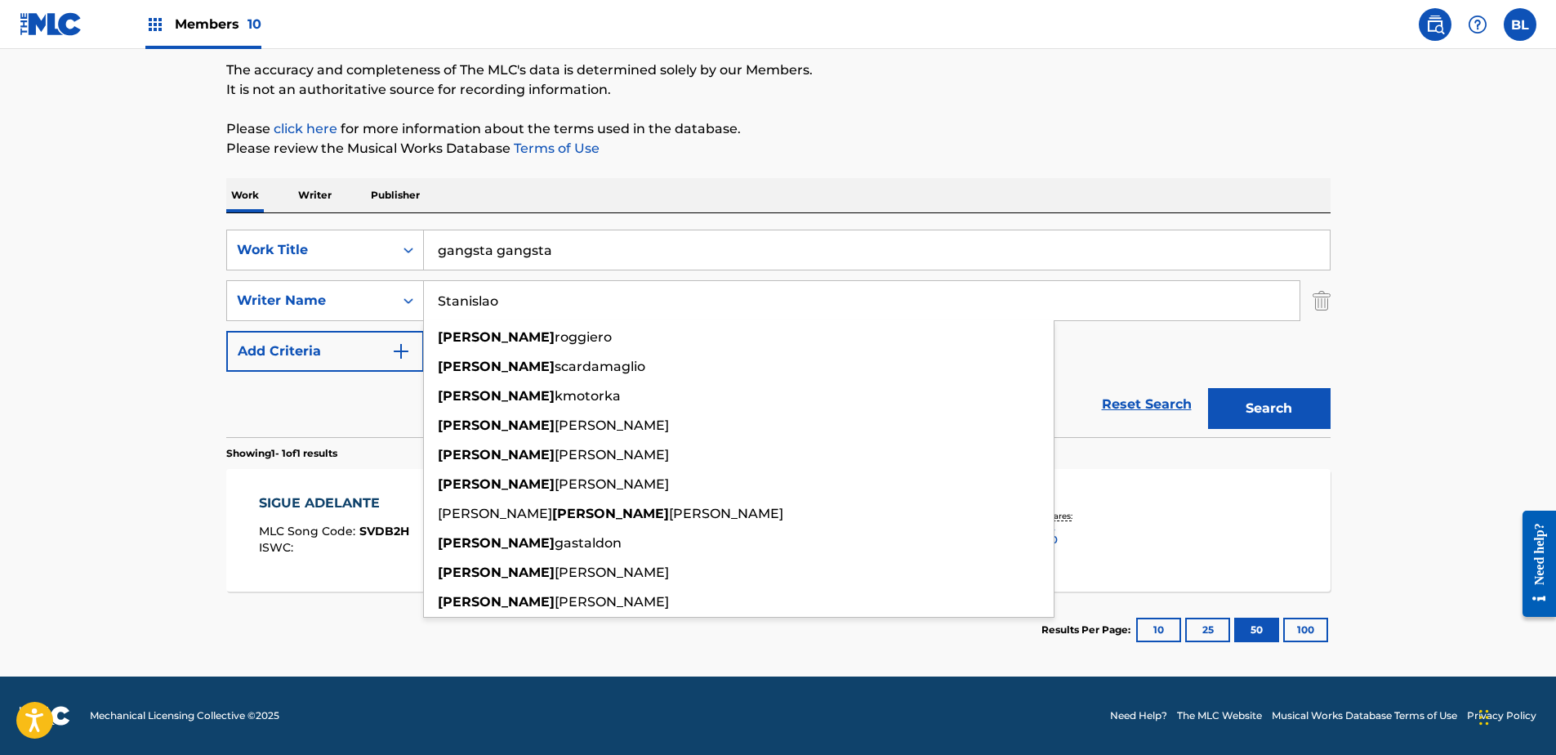
drag, startPoint x: 724, startPoint y: 307, endPoint x: 178, endPoint y: 270, distance: 547.0
click at [178, 270] on main "The MLC Public Work Search The accuracy and completeness of The MLC's data is d…" at bounding box center [778, 295] width 1556 height 761
paste input "Search Form"
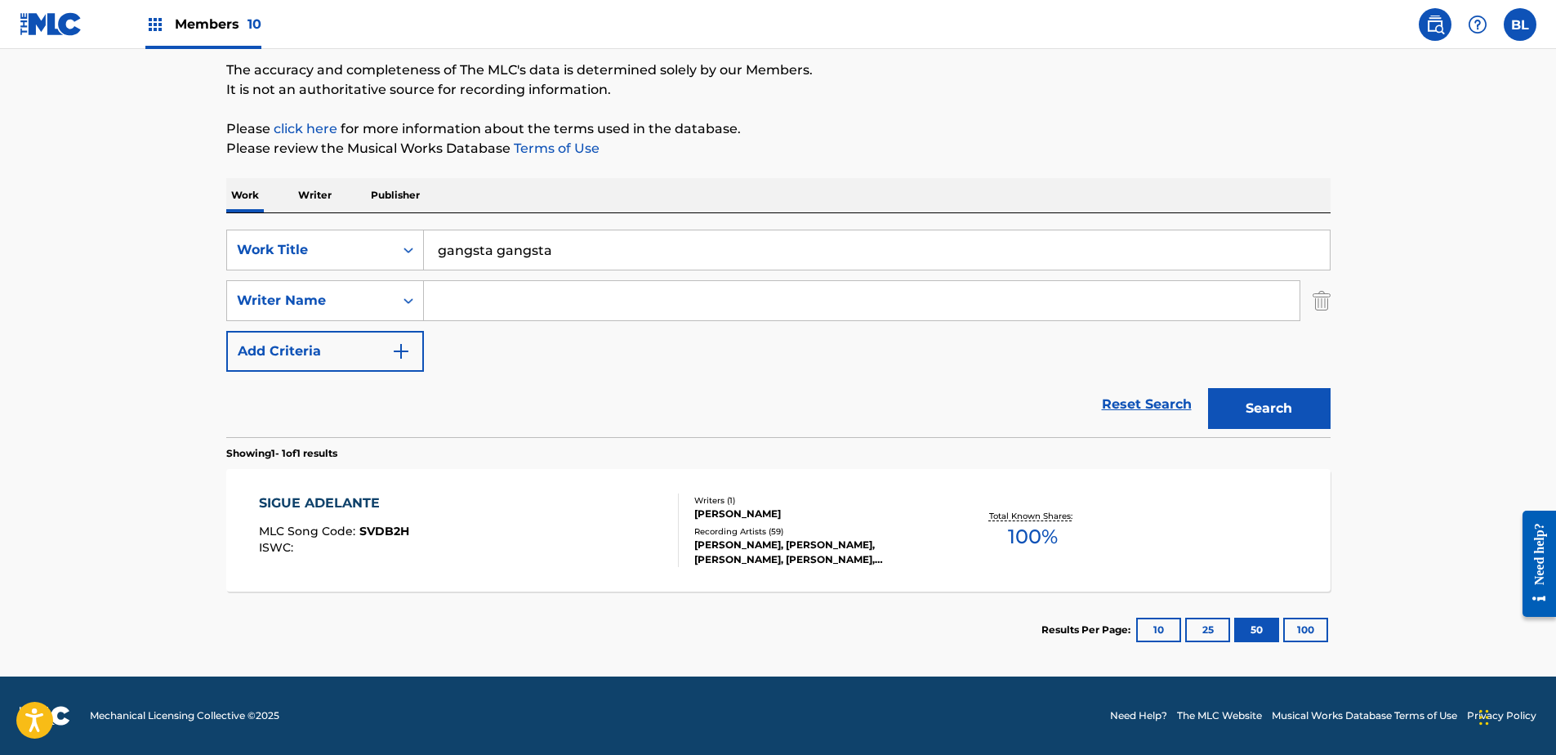
paste input "Search Form"
click at [506, 298] on input "Search Form" at bounding box center [862, 300] width 876 height 39
paste input "[PERSON_NAME]"
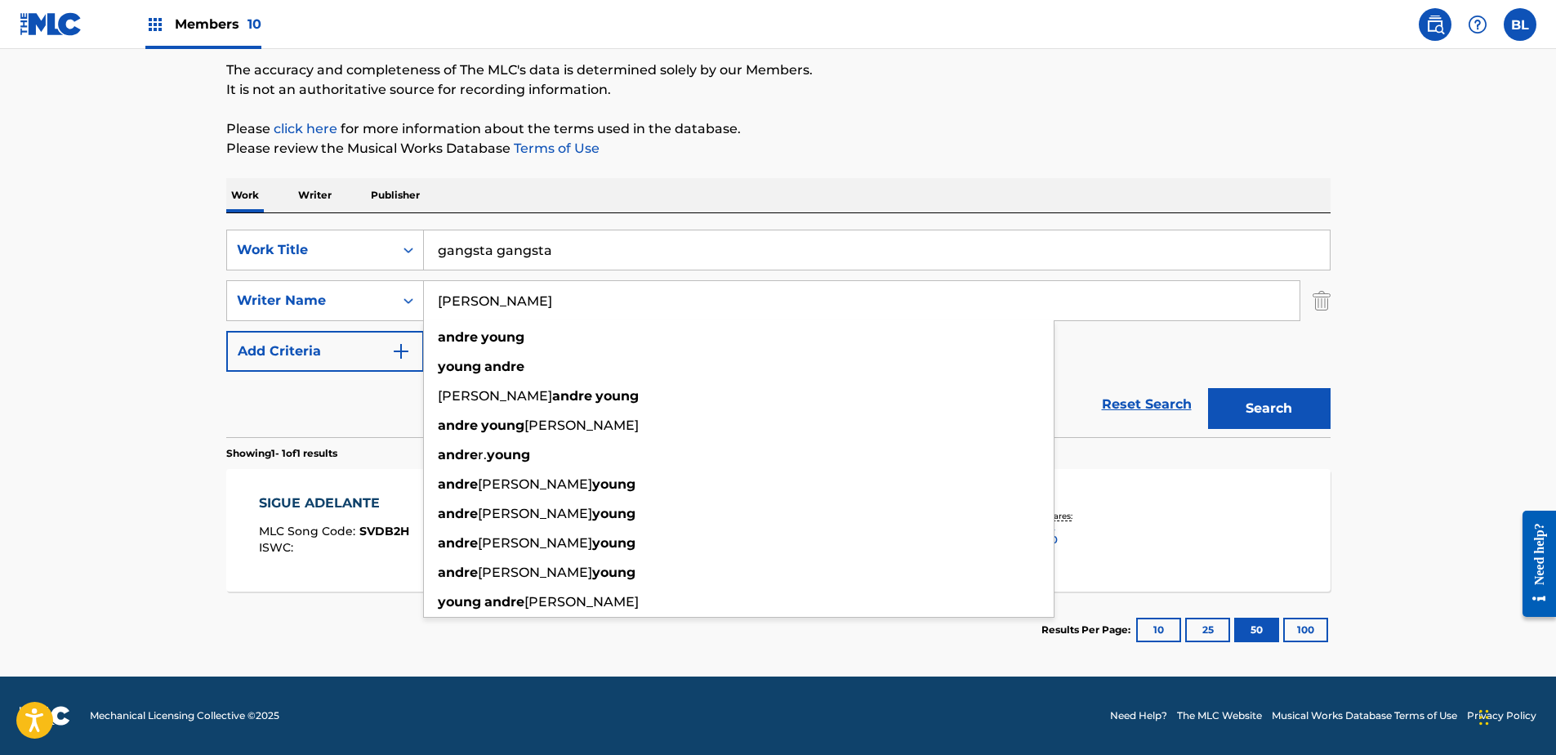
type input "[PERSON_NAME]"
click at [1268, 408] on button "Search" at bounding box center [1269, 408] width 123 height 41
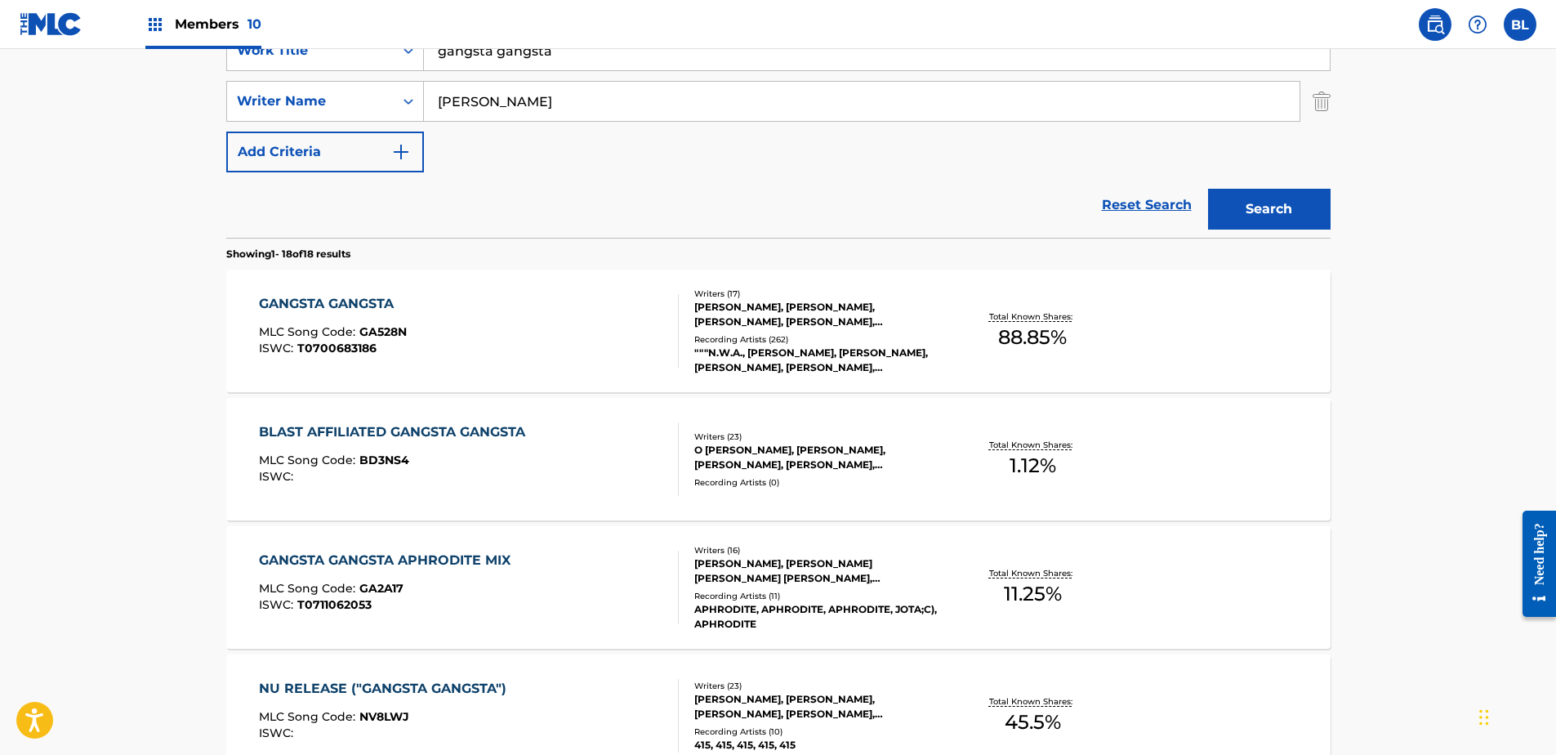
scroll to position [379, 0]
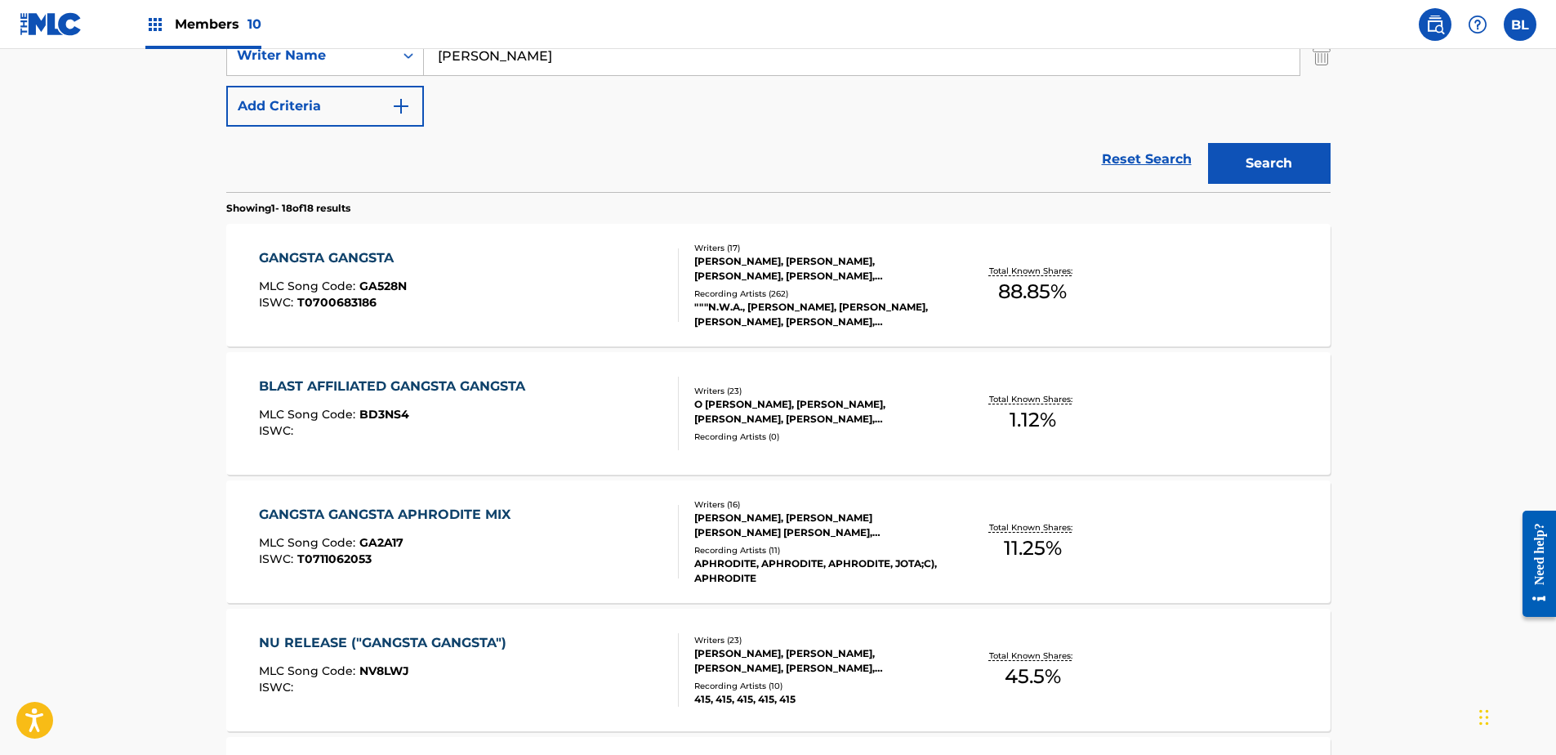
click at [371, 256] on div "GANGSTA GANGSTA" at bounding box center [333, 258] width 148 height 20
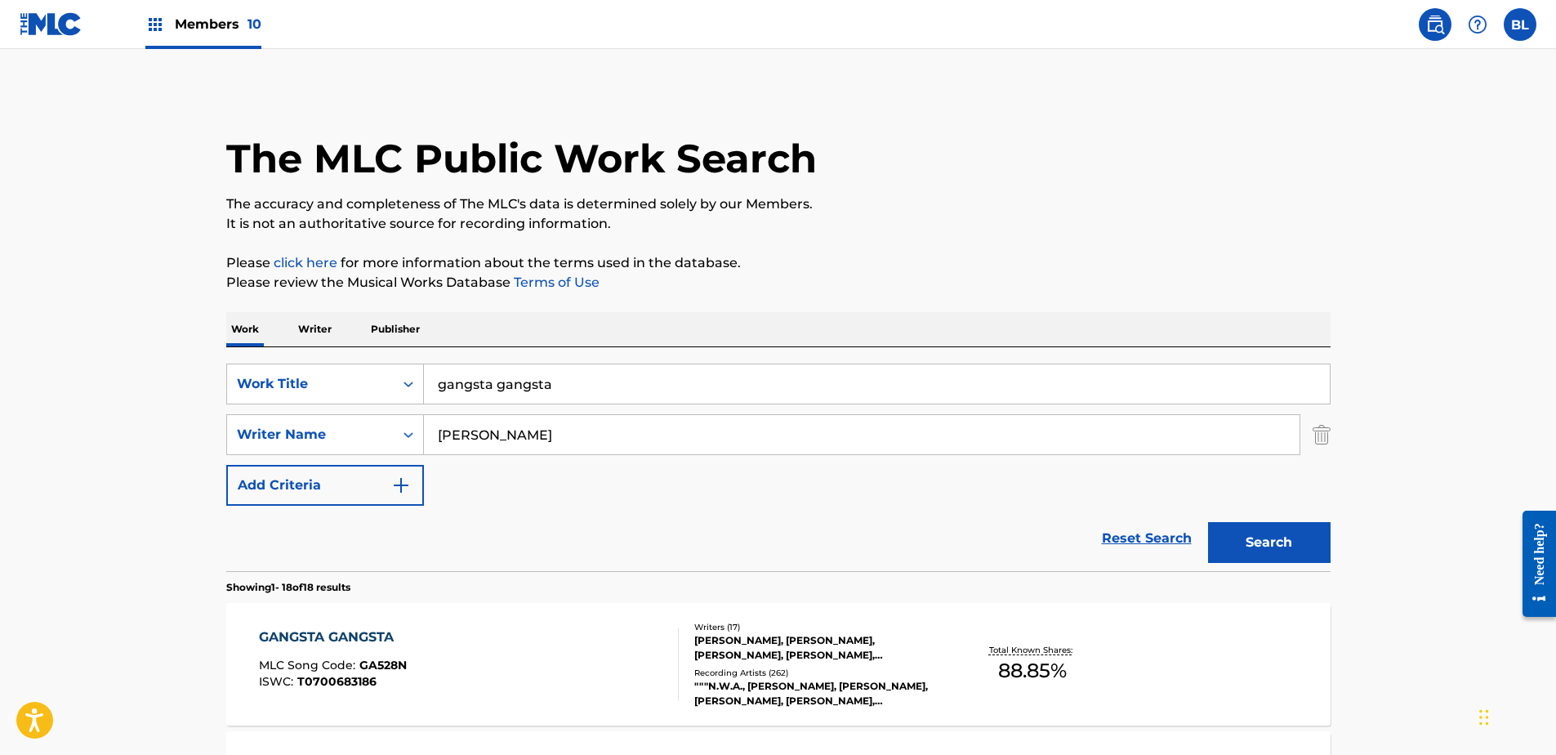
drag, startPoint x: 590, startPoint y: 387, endPoint x: 38, endPoint y: 272, distance: 563.3
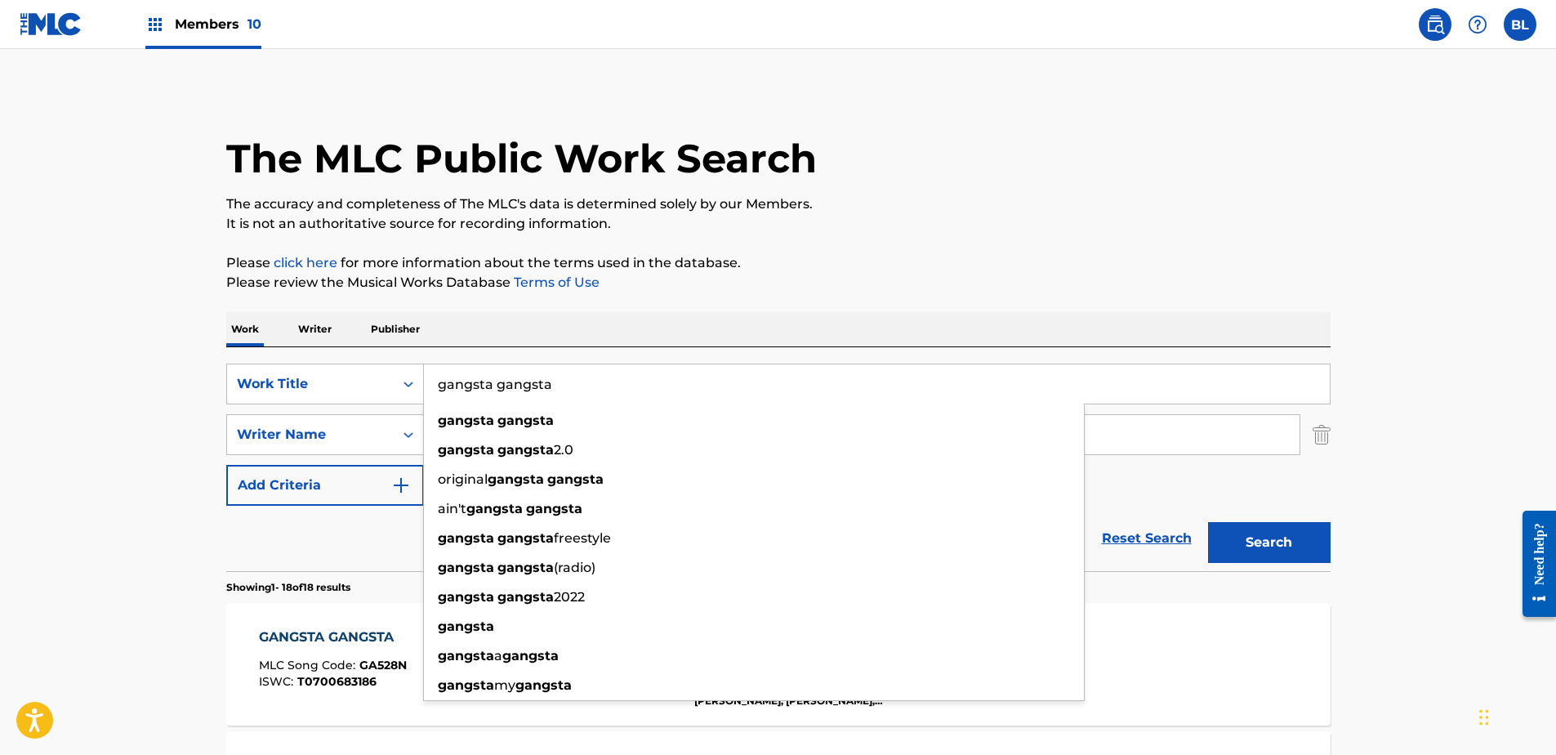
paste input "finally moving"
type input "finally moving"
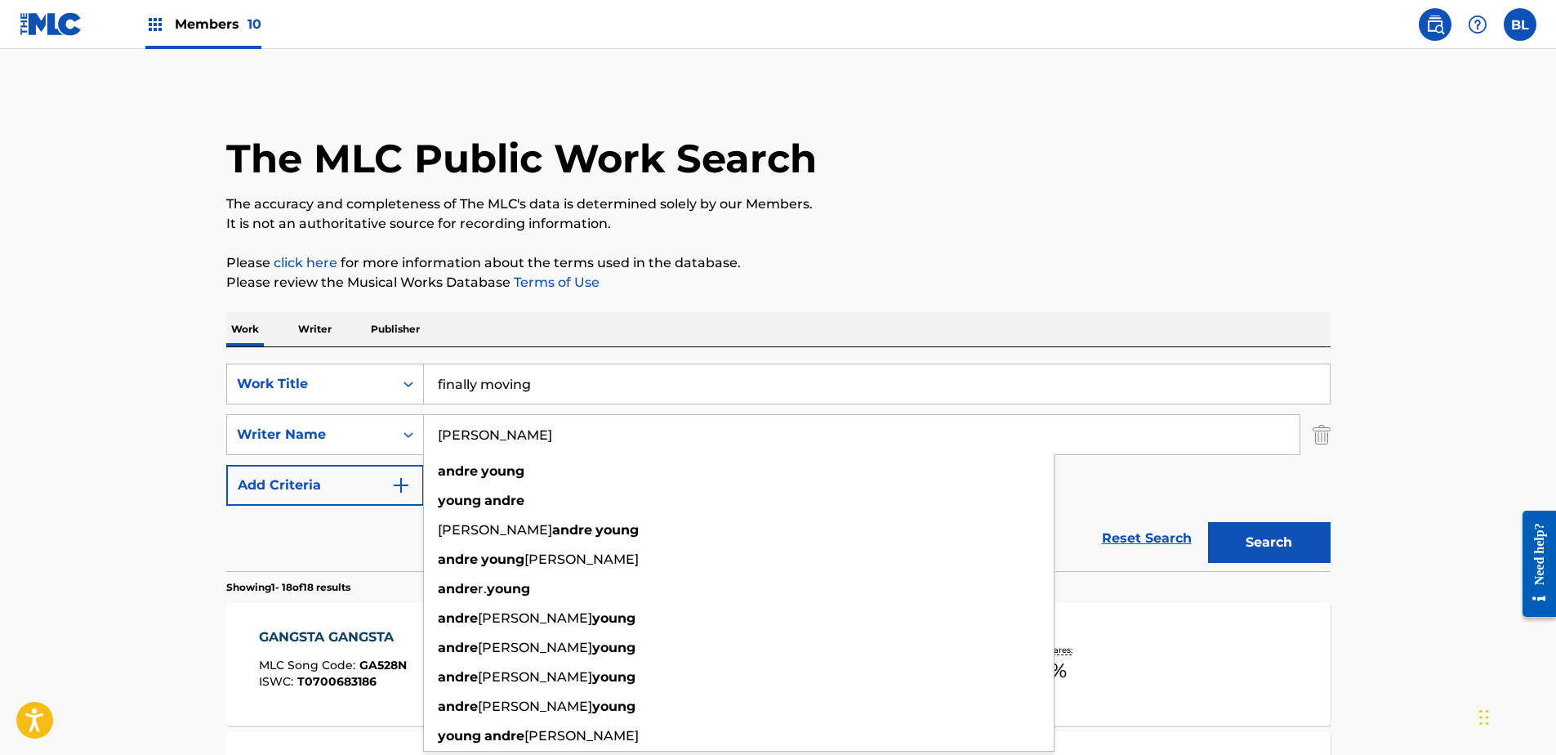
drag, startPoint x: 575, startPoint y: 442, endPoint x: 305, endPoint y: 473, distance: 272.2
paste input "[PERSON_NAME] [PERSON_NAME]"
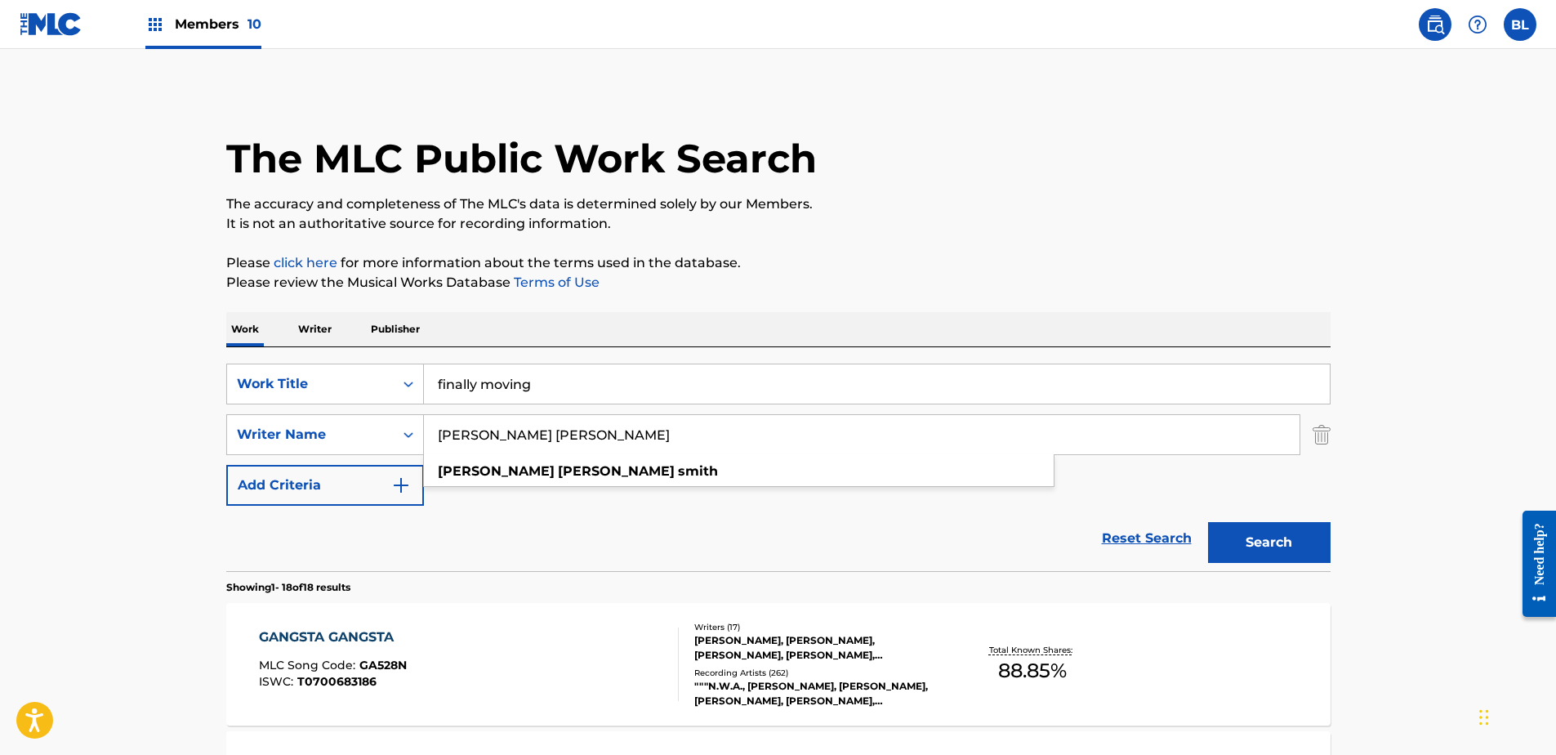
drag, startPoint x: 486, startPoint y: 435, endPoint x: 697, endPoint y: 453, distance: 211.5
click at [697, 453] on input "[PERSON_NAME] [PERSON_NAME]" at bounding box center [862, 434] width 876 height 39
drag, startPoint x: 629, startPoint y: 435, endPoint x: 475, endPoint y: 437, distance: 154.4
click at [475, 437] on input "[PERSON_NAME]" at bounding box center [862, 434] width 876 height 39
type input "[PERSON_NAME]"
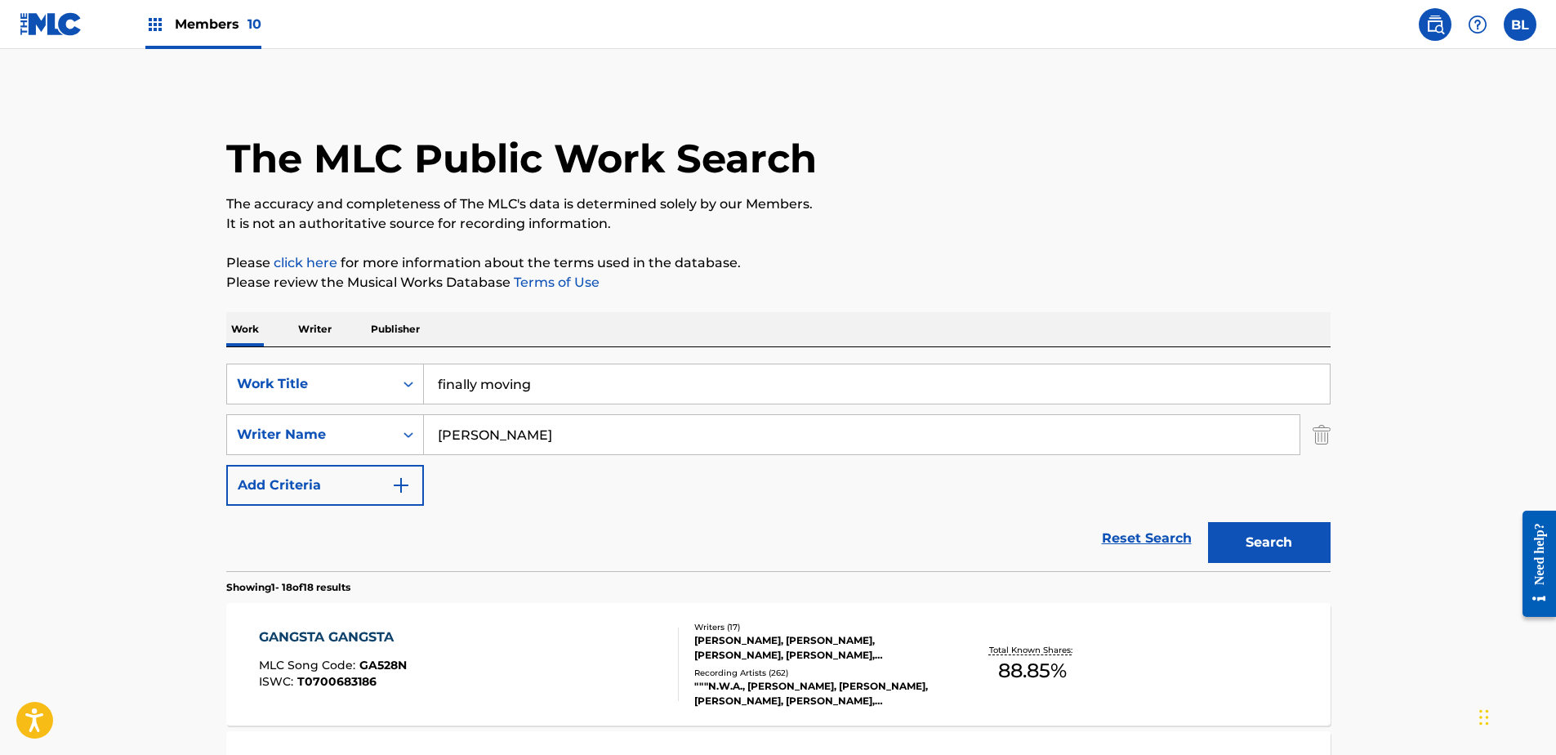
click at [1208, 522] on button "Search" at bounding box center [1269, 542] width 123 height 41
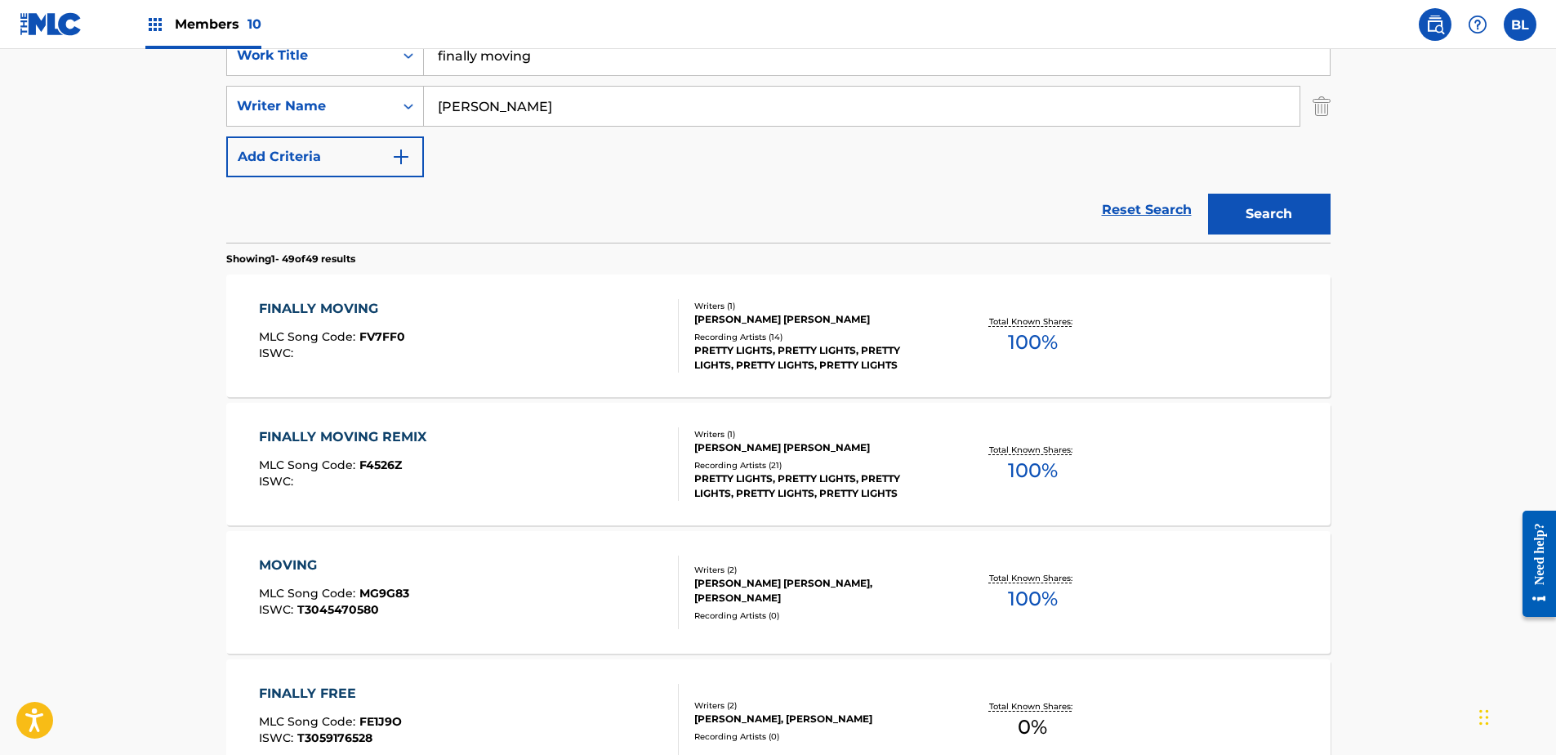
scroll to position [408, 0]
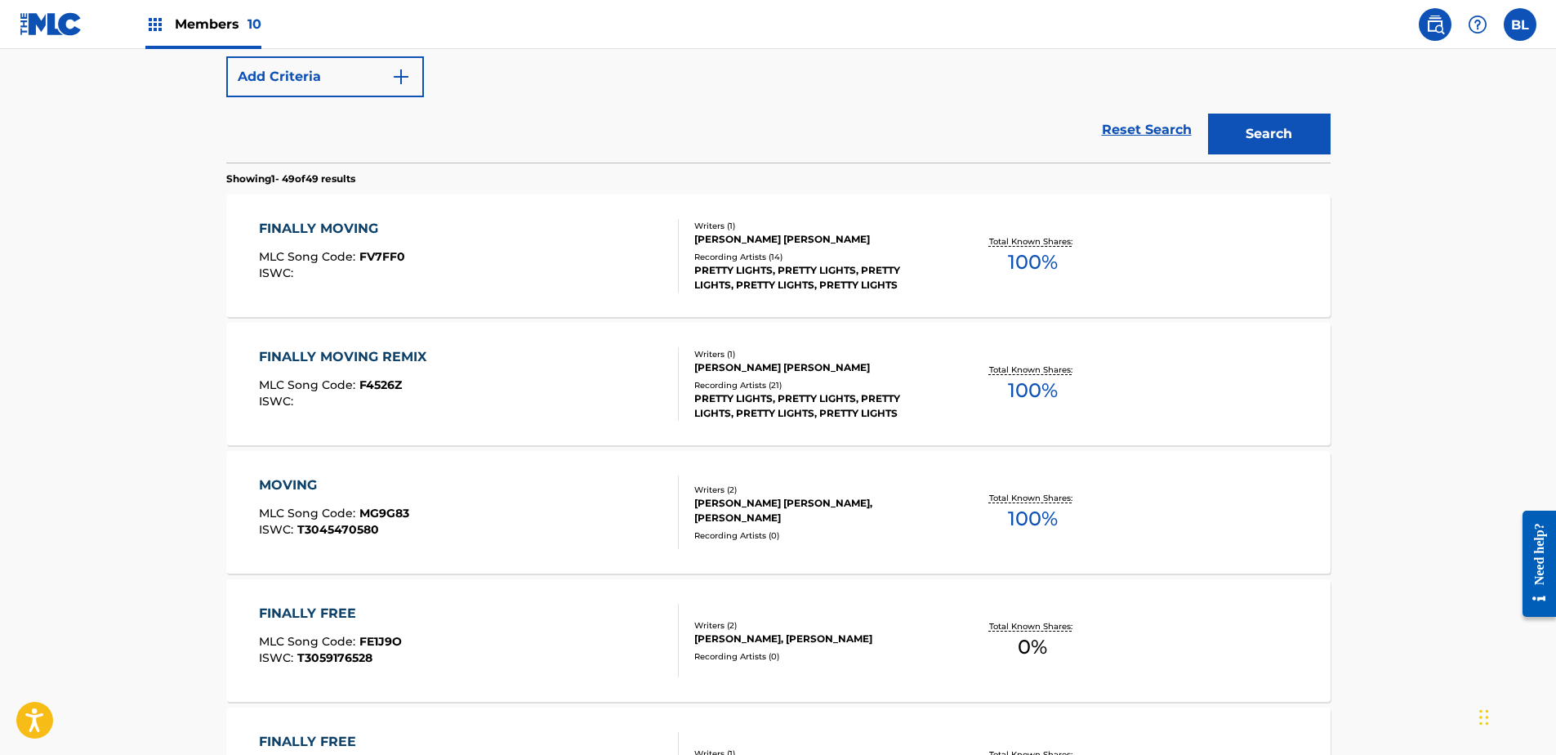
click at [373, 355] on div "FINALLY MOVING REMIX" at bounding box center [347, 357] width 176 height 20
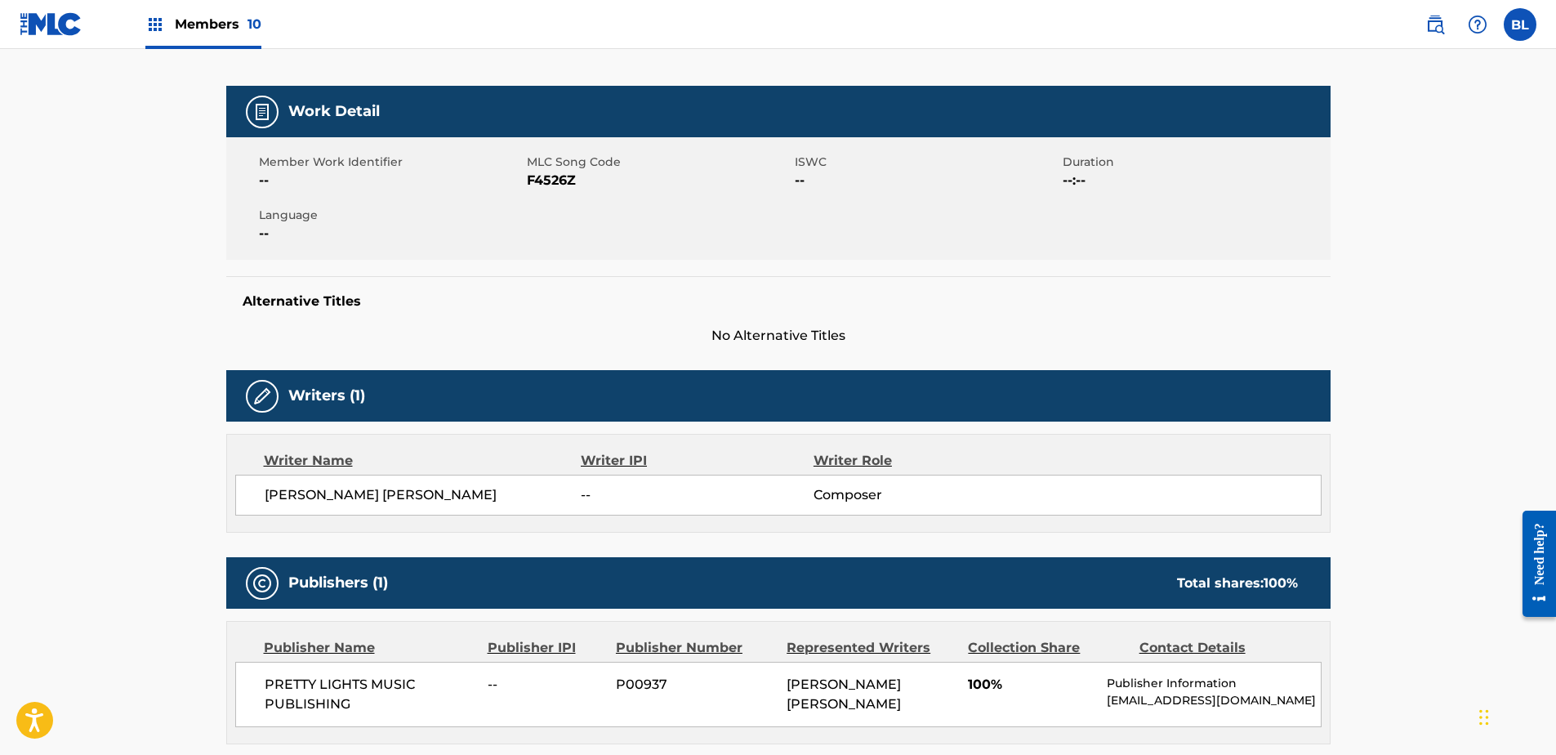
scroll to position [490, 0]
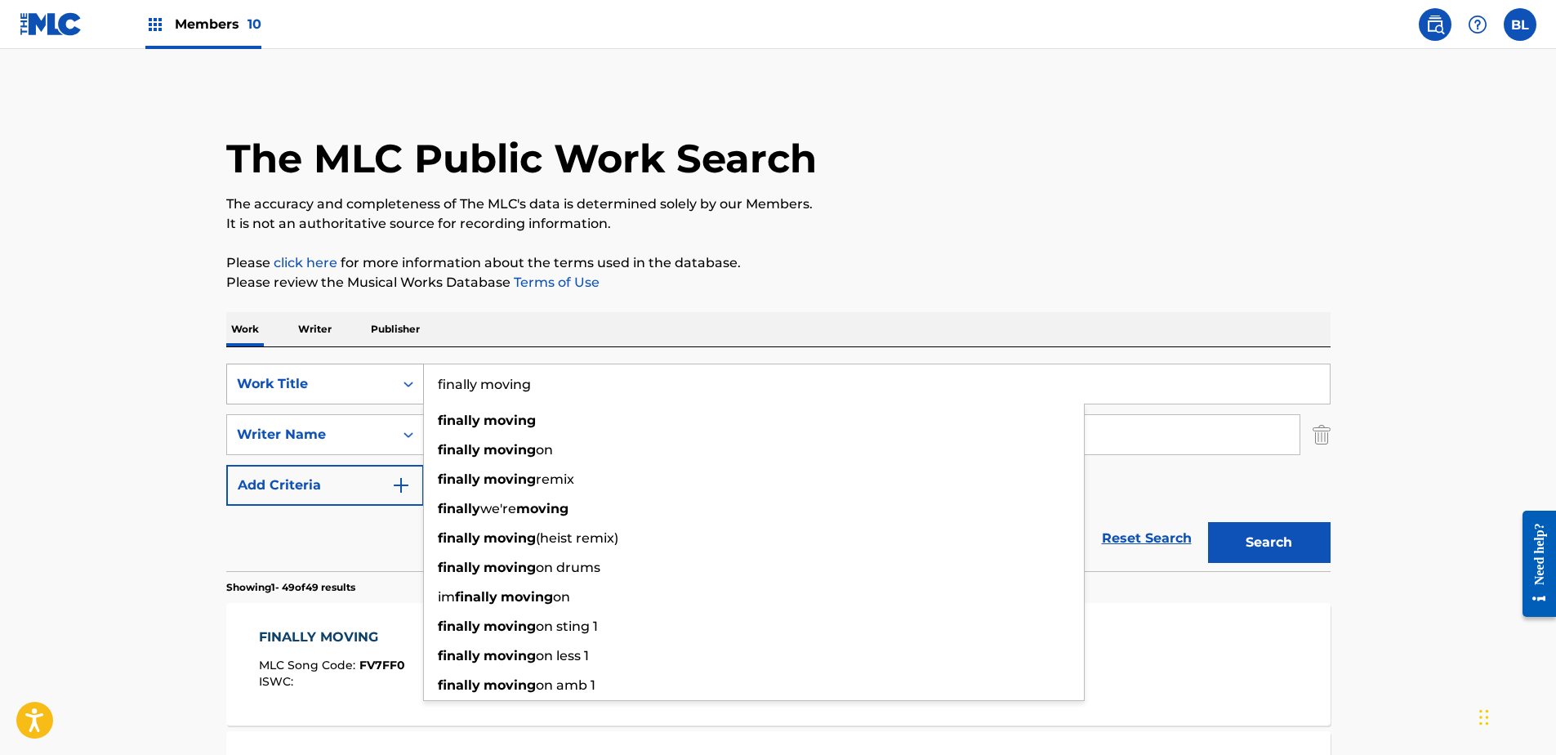
drag, startPoint x: 852, startPoint y: 390, endPoint x: 297, endPoint y: 390, distance: 554.7
click at [297, 390] on div "SearchWithCriteriaca5c116b-c5a5-47b1-ab76-e230ab949d98 Work Title finally movin…" at bounding box center [778, 384] width 1104 height 41
paste input "the quest (the impossible dream)"
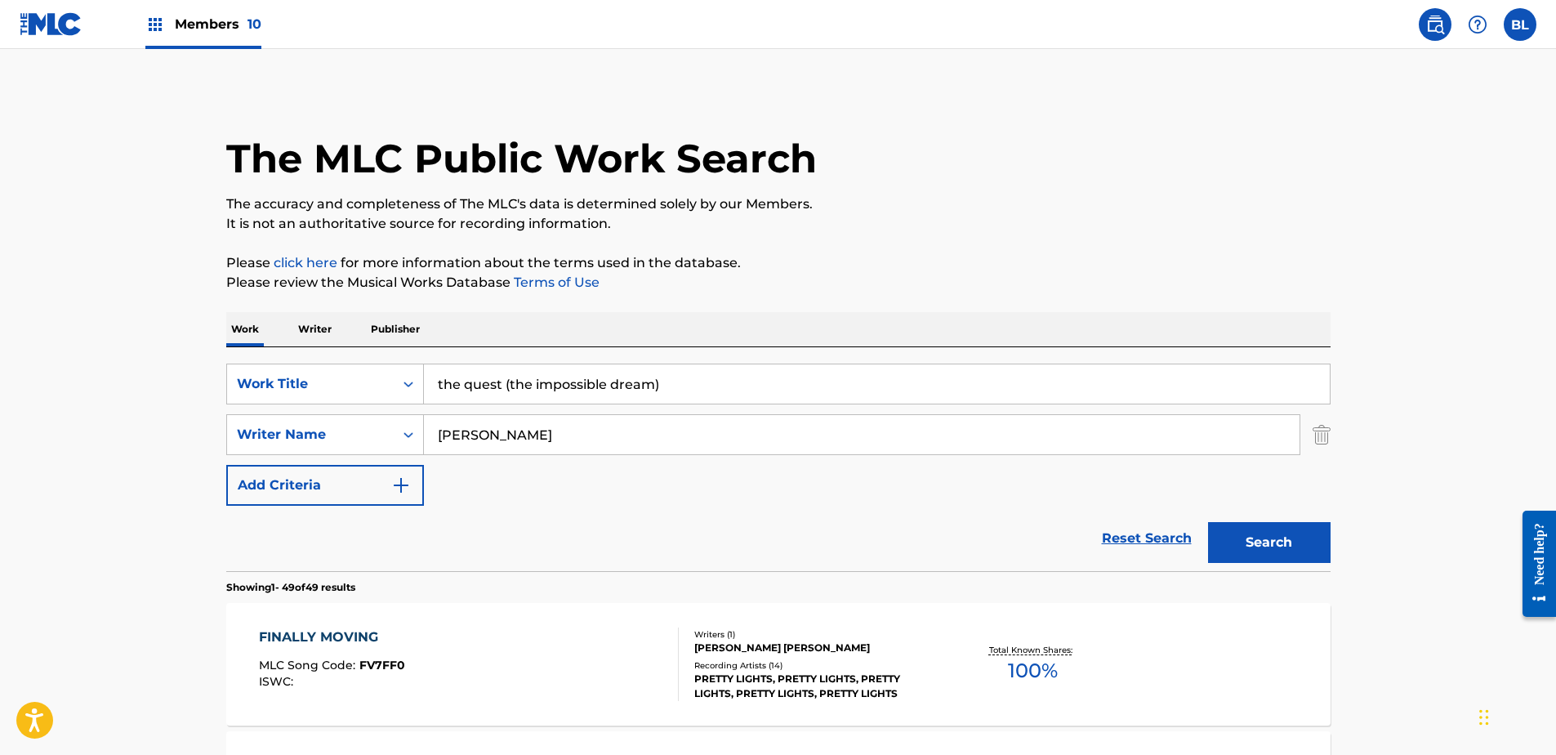
type input "the quest (the impossible dream)"
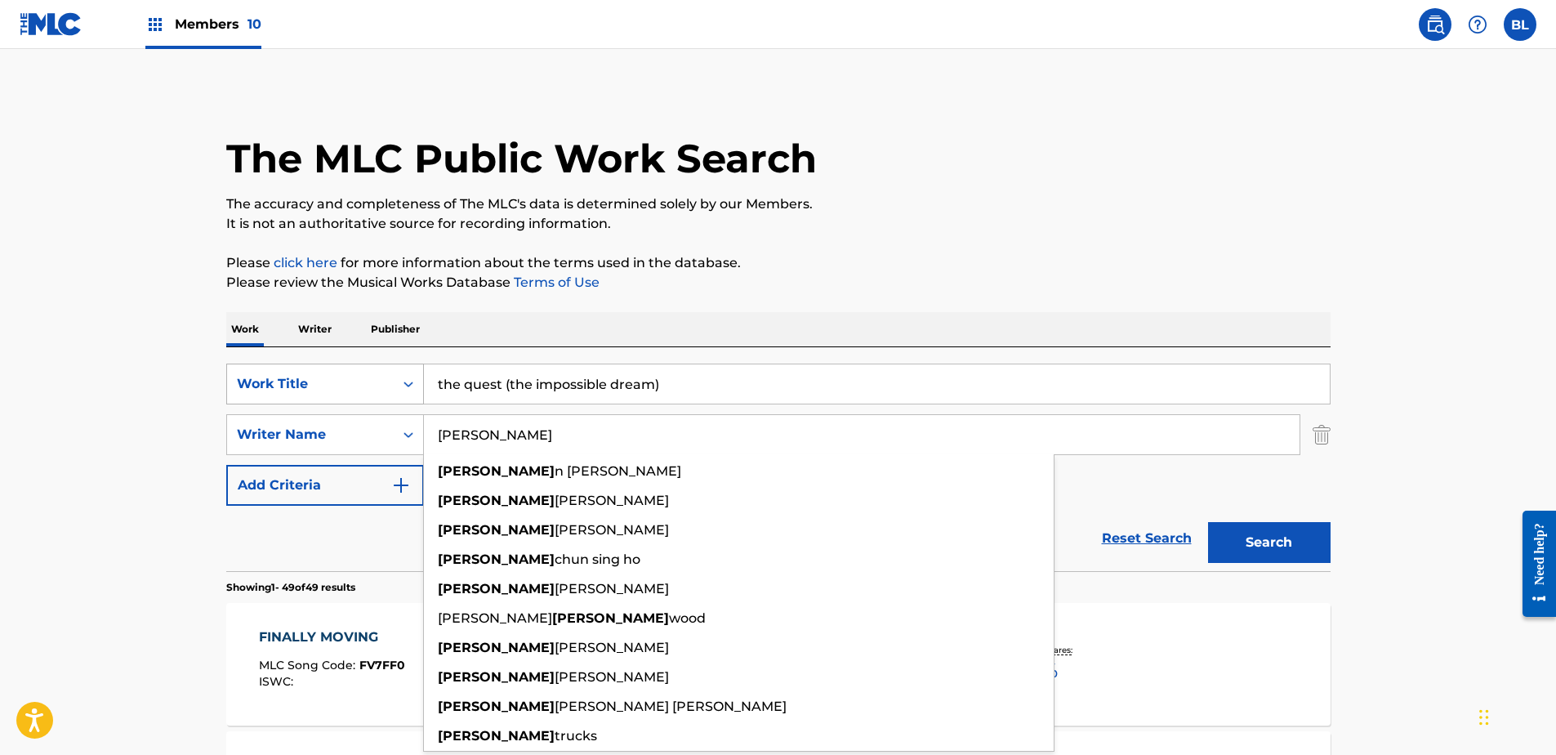
drag, startPoint x: 561, startPoint y: 430, endPoint x: 252, endPoint y: 392, distance: 311.1
paste input "[PERSON_NAME], [PERSON_NAME]"
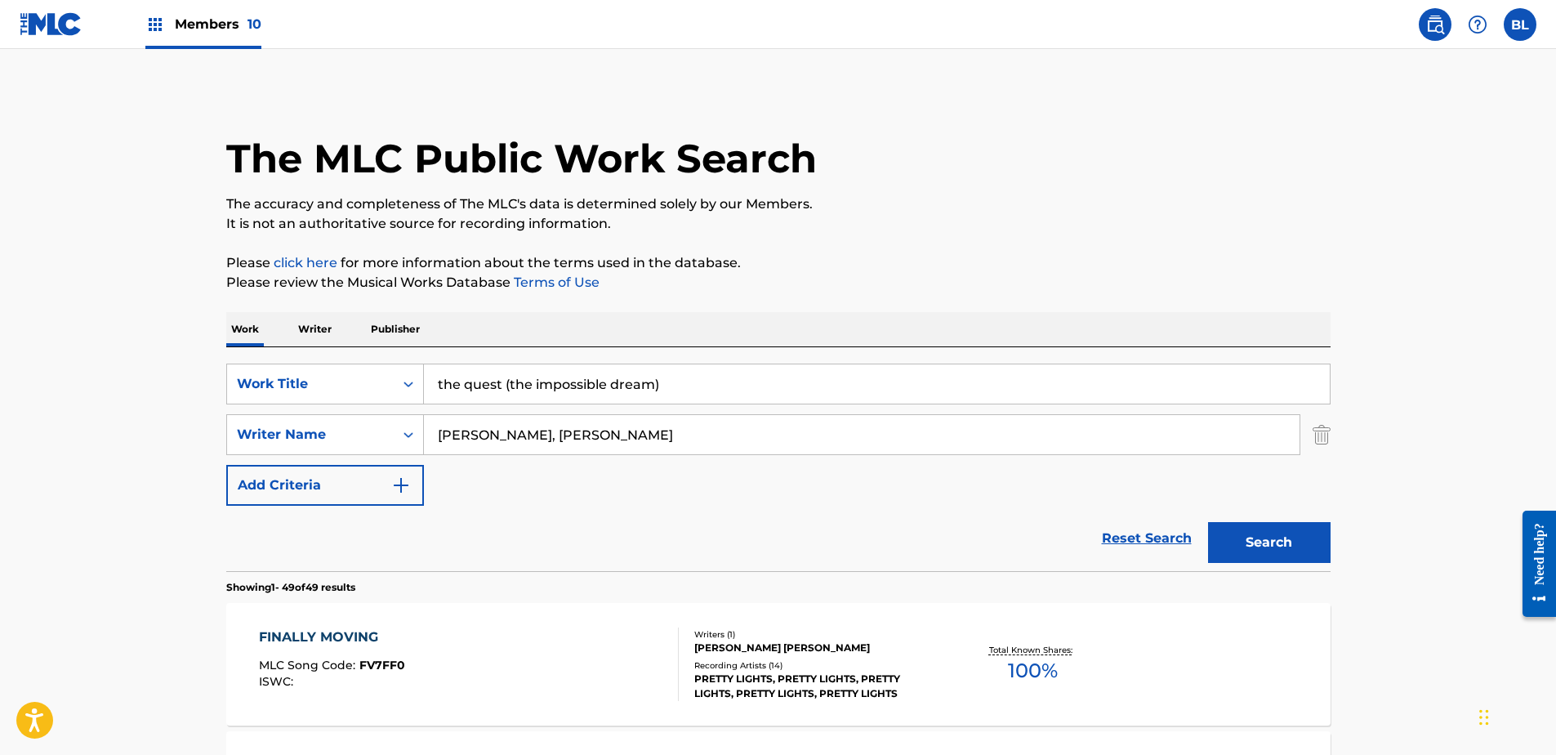
drag, startPoint x: 480, startPoint y: 434, endPoint x: 1031, endPoint y: 510, distance: 556.6
click at [1027, 510] on form "SearchWithCriteriaca5c116b-c5a5-47b1-ab76-e230ab949d98 Work Title the quest (th…" at bounding box center [778, 467] width 1104 height 207
drag, startPoint x: 498, startPoint y: 434, endPoint x: 273, endPoint y: 434, distance: 225.5
click at [273, 434] on div "SearchWithCriteriafaad3a7f-eb87-4adf-a4f2-258a1ceafa2a Writer Name [PERSON_NAME]" at bounding box center [778, 434] width 1104 height 41
paste input "[PERSON_NAME], [PERSON_NAME]"
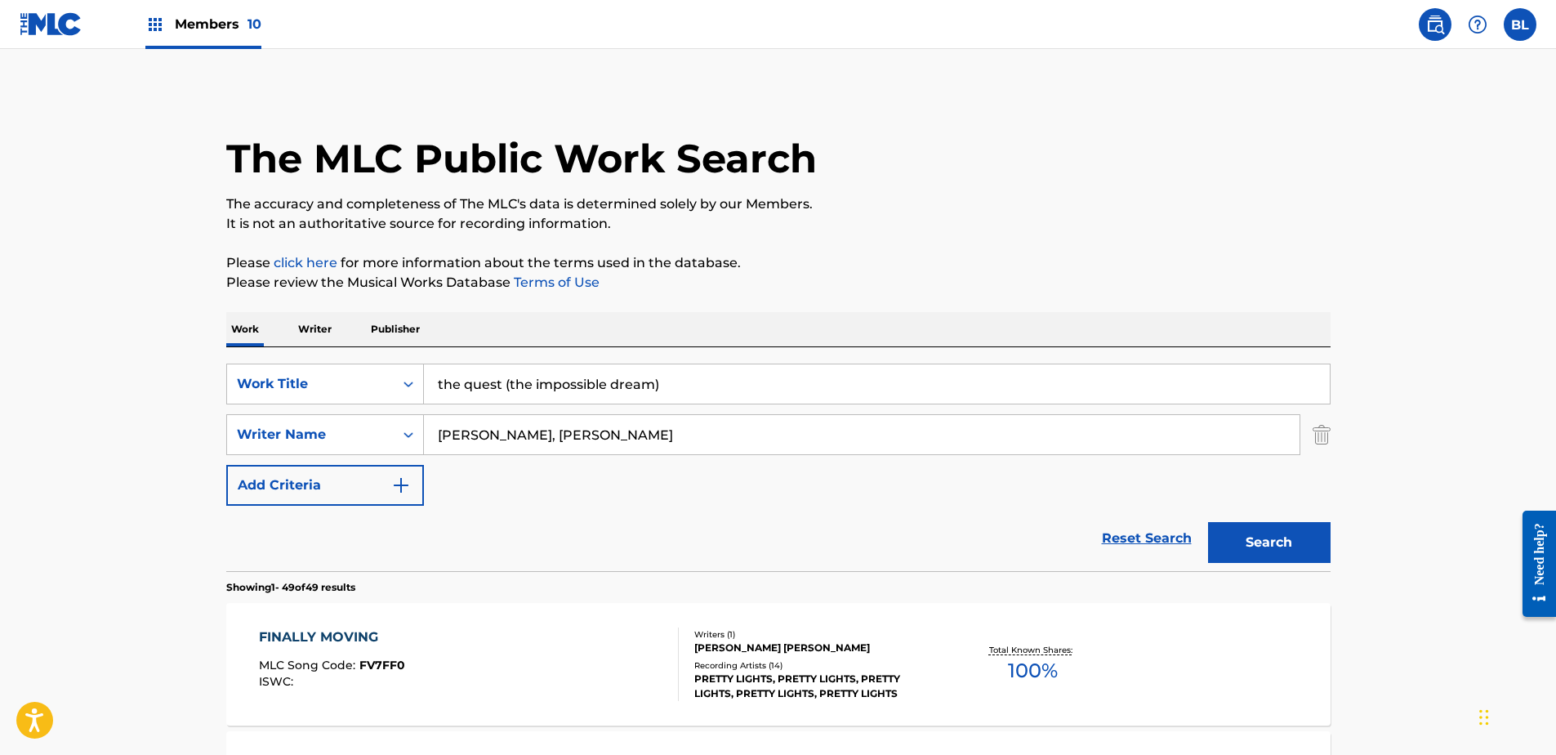
drag, startPoint x: 494, startPoint y: 436, endPoint x: 751, endPoint y: 445, distance: 256.7
click at [751, 445] on input "[PERSON_NAME], [PERSON_NAME]" at bounding box center [862, 434] width 876 height 39
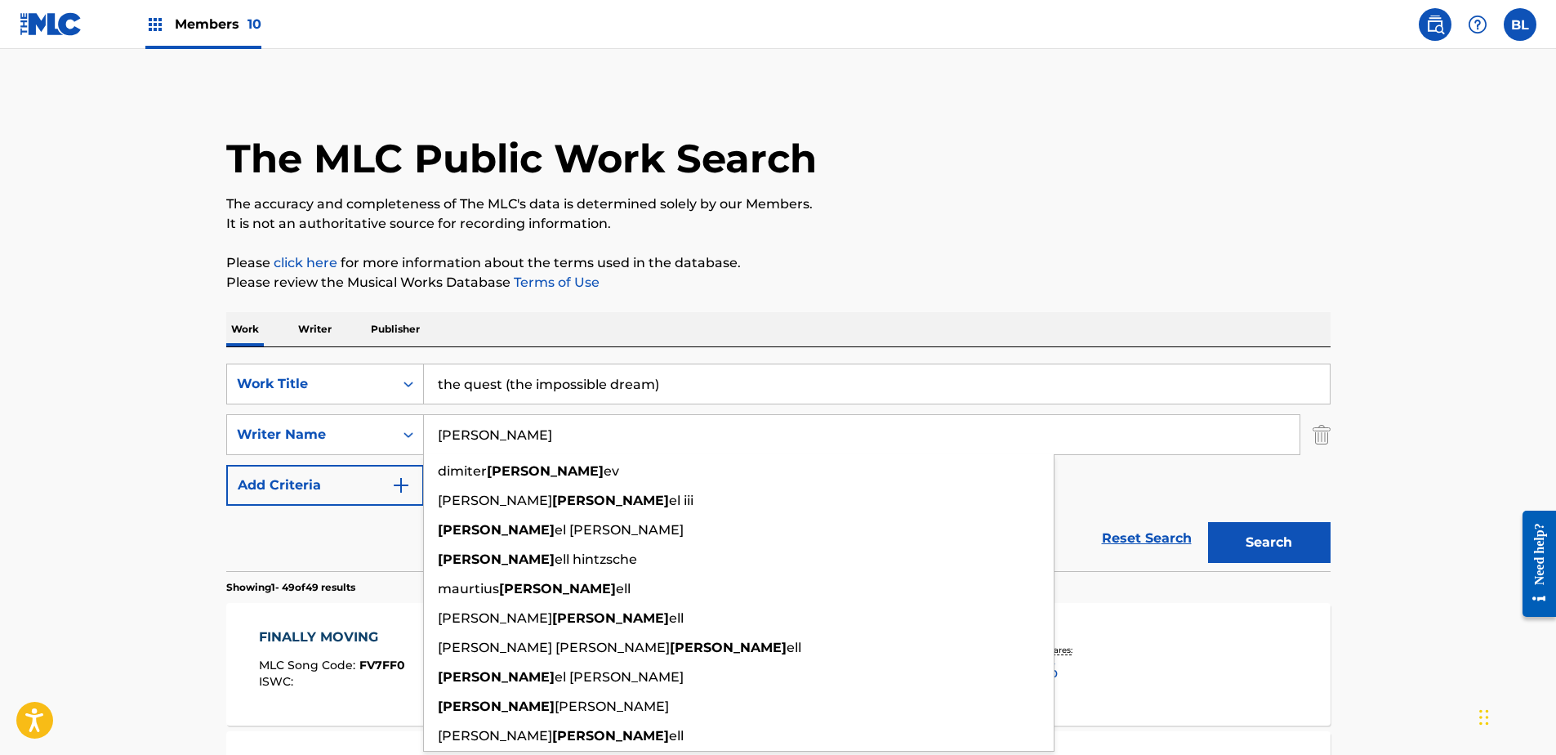
type input "[PERSON_NAME]"
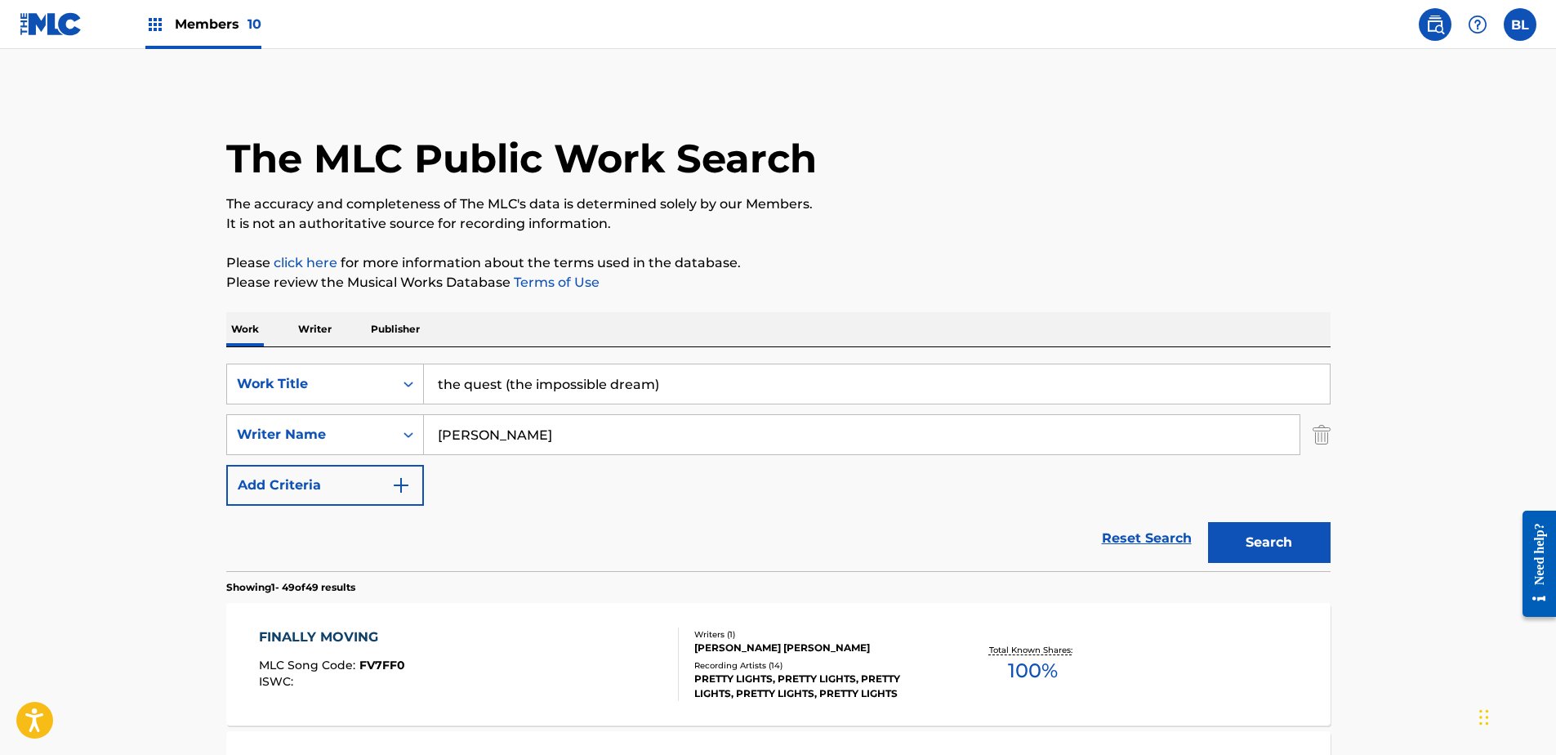
click at [1300, 528] on button "Search" at bounding box center [1269, 542] width 123 height 41
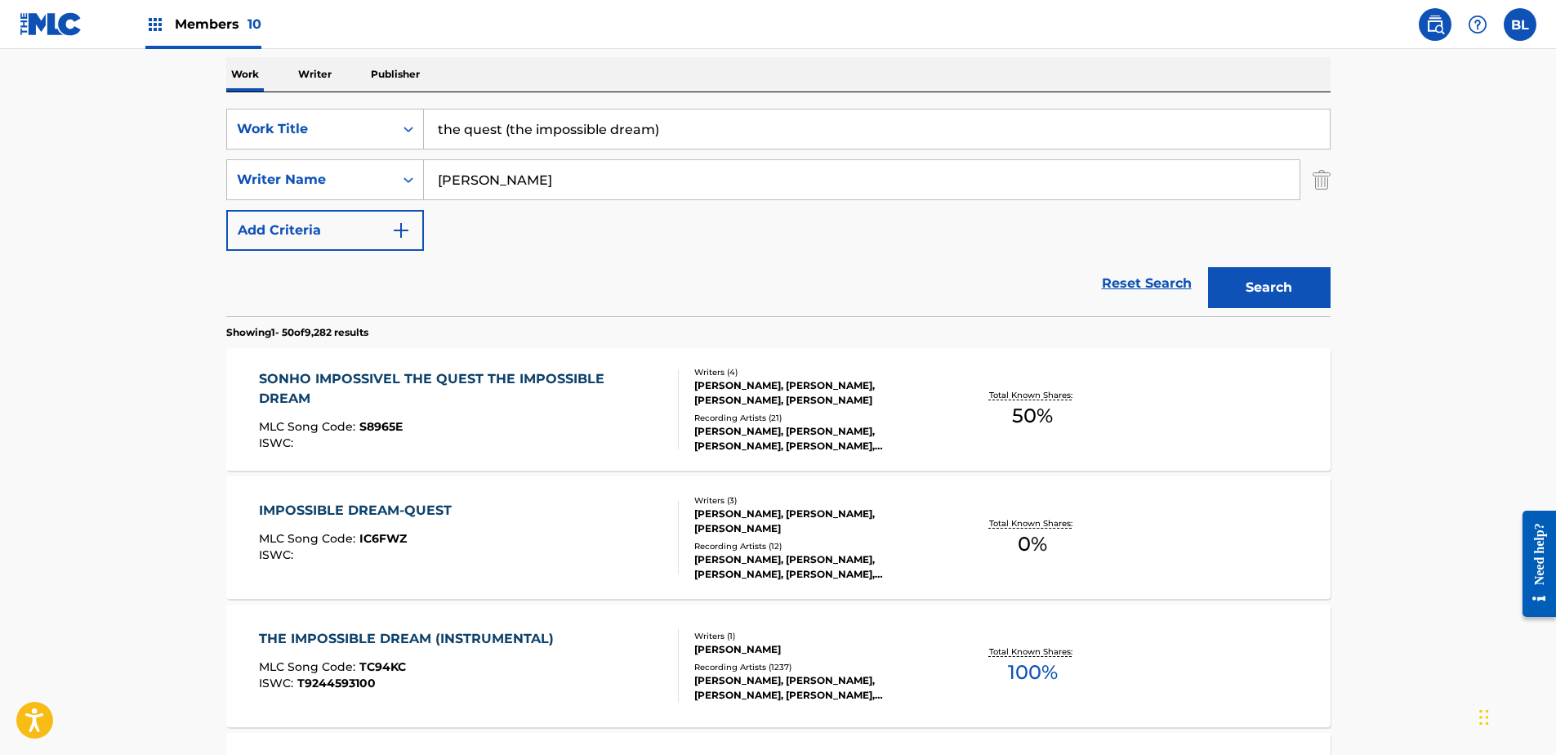
scroll to position [408, 0]
